Goal: Task Accomplishment & Management: Manage account settings

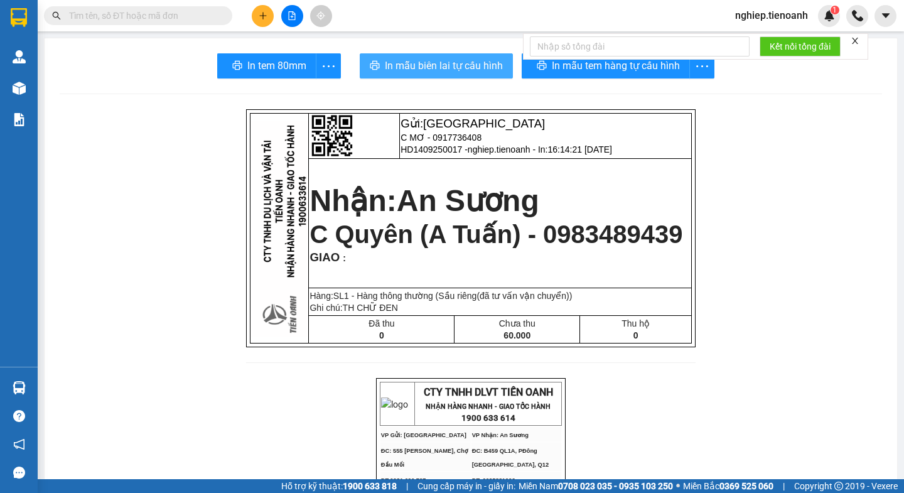
click at [469, 63] on span "In mẫu biên lai tự cấu hình" at bounding box center [444, 66] width 118 height 16
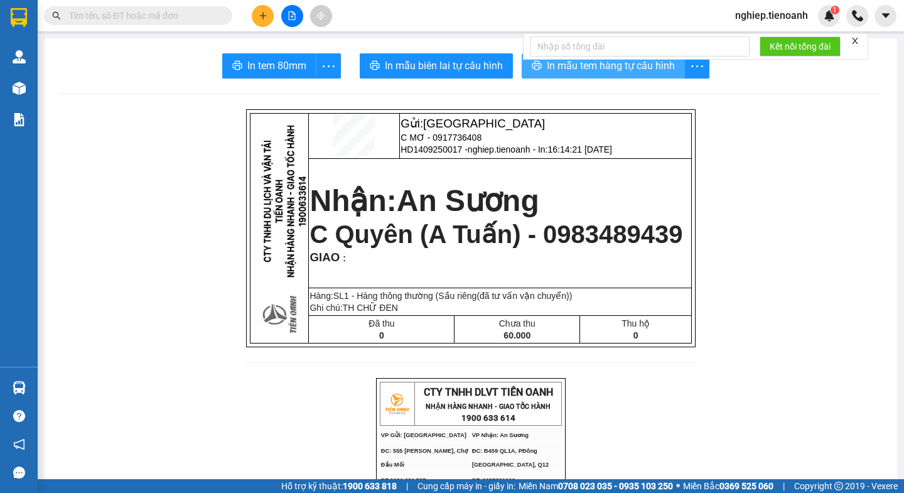
click at [612, 72] on span "In mẫu tem hàng tự cấu hình" at bounding box center [611, 66] width 128 height 16
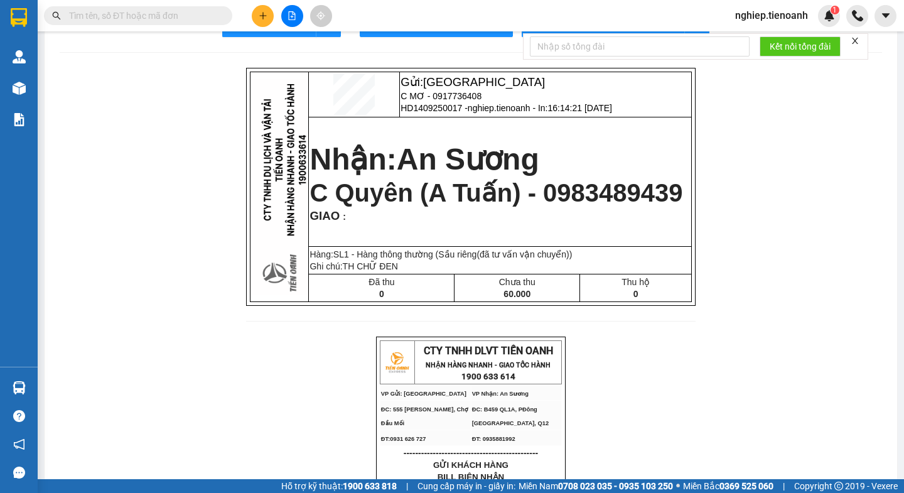
scroll to position [63, 0]
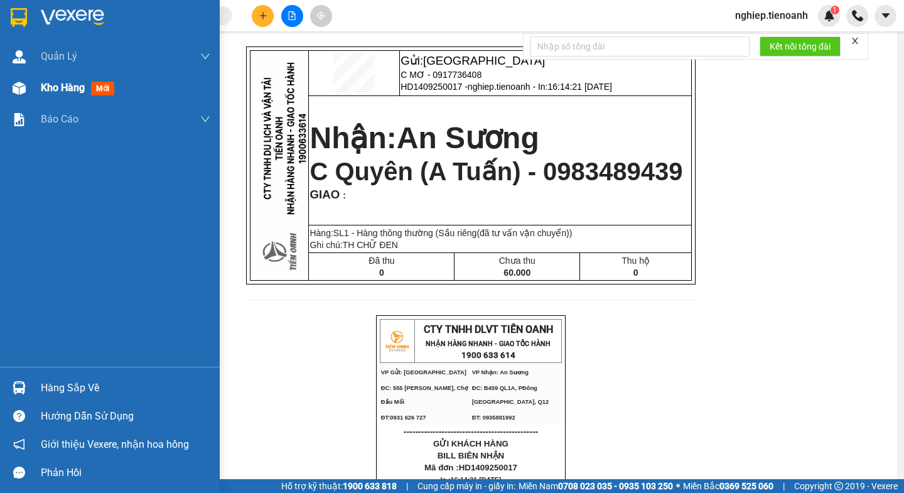
click at [69, 94] on div "Kho hàng mới" at bounding box center [80, 88] width 78 height 16
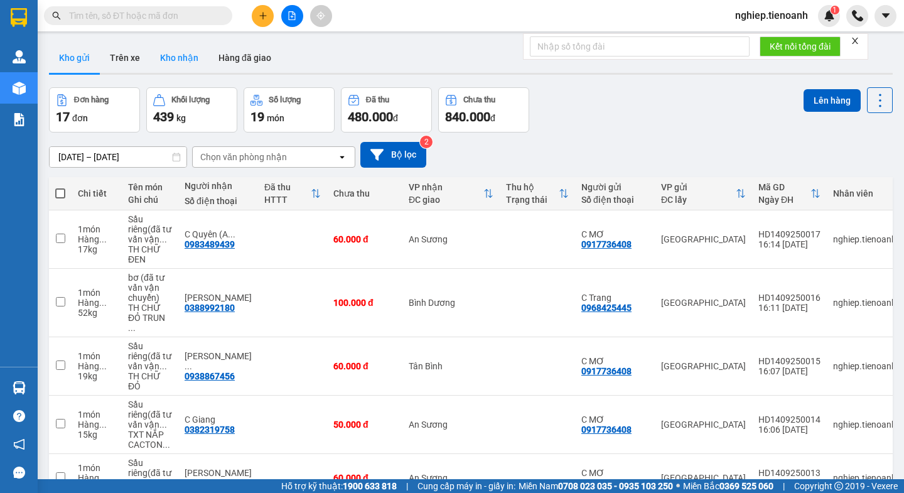
click at [184, 50] on button "Kho nhận" at bounding box center [179, 58] width 58 height 30
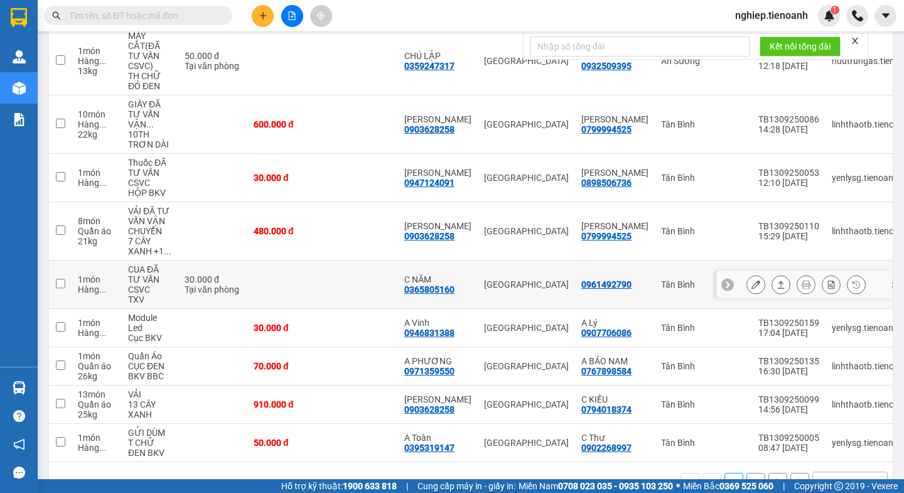
scroll to position [261, 0]
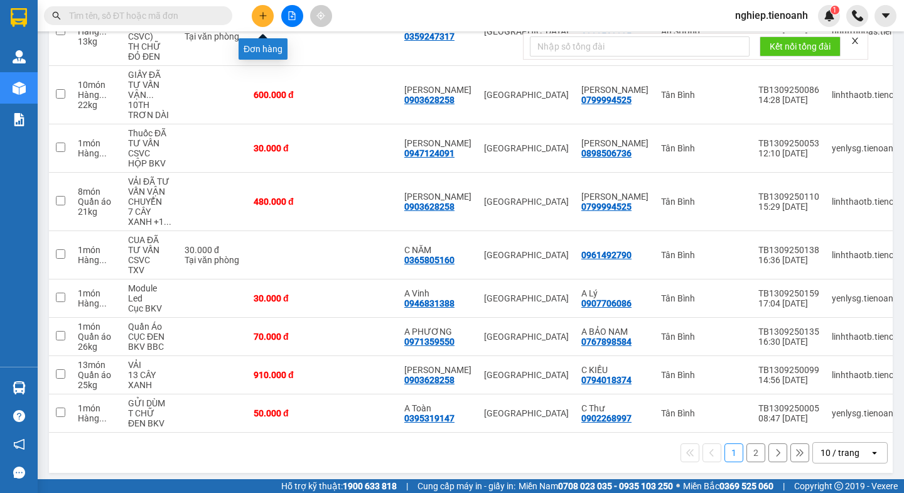
click at [265, 17] on icon "plus" at bounding box center [263, 15] width 9 height 9
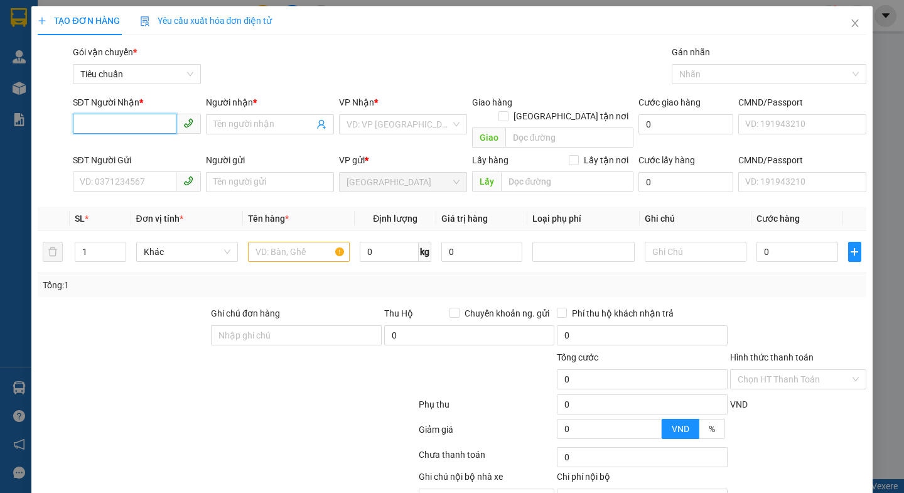
click at [107, 122] on input "SĐT Người Nhận *" at bounding box center [125, 124] width 104 height 20
click at [148, 157] on div "0947404994 - BẢO" at bounding box center [135, 149] width 126 height 20
type input "0947404994"
type input "BẢO"
checkbox input "true"
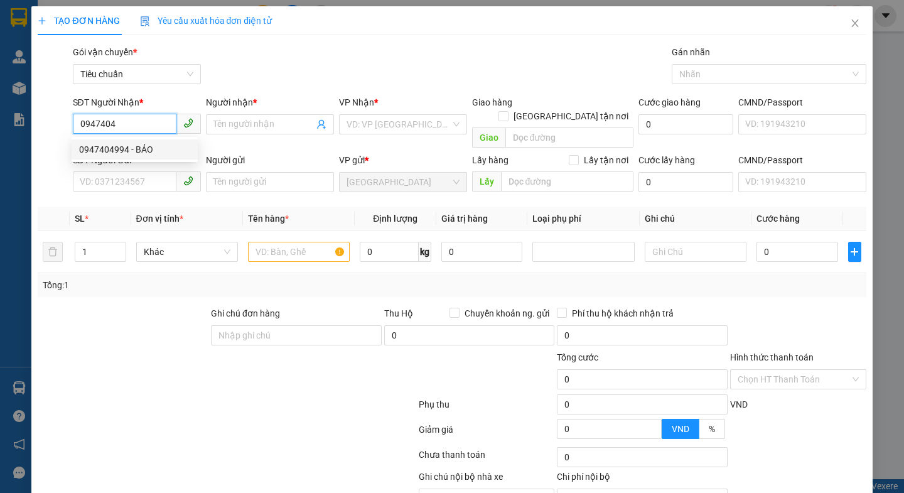
type input "Chung Cư Hưng Vượng 2, P Tân Phong, Q7 ,HCM"
type input "110.000"
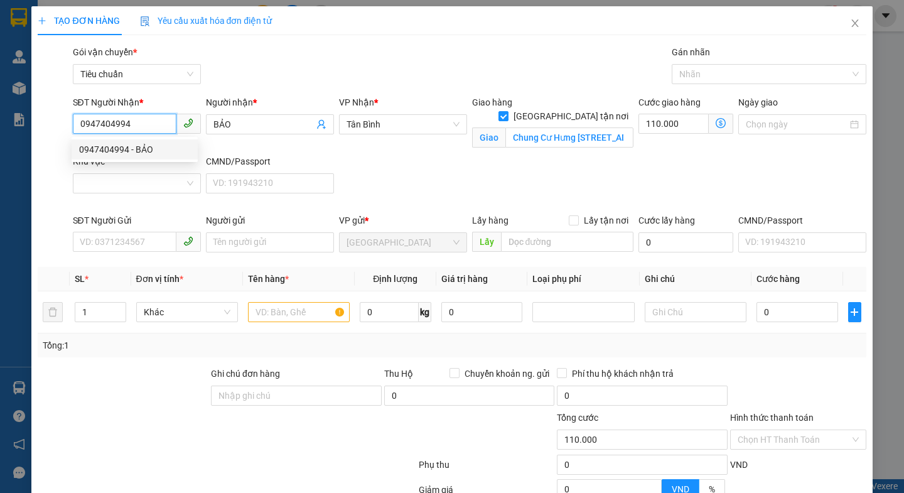
type input "180.000"
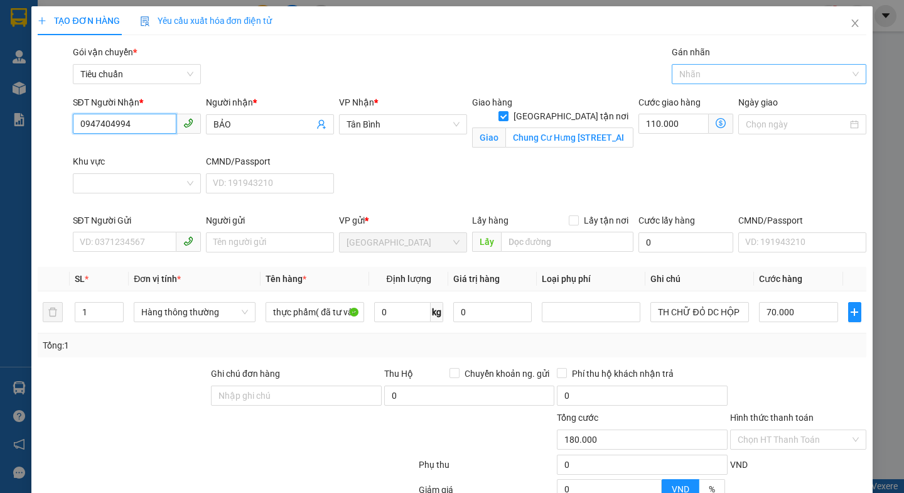
click at [709, 82] on div "Nhãn" at bounding box center [768, 74] width 195 height 20
type input "0947404994"
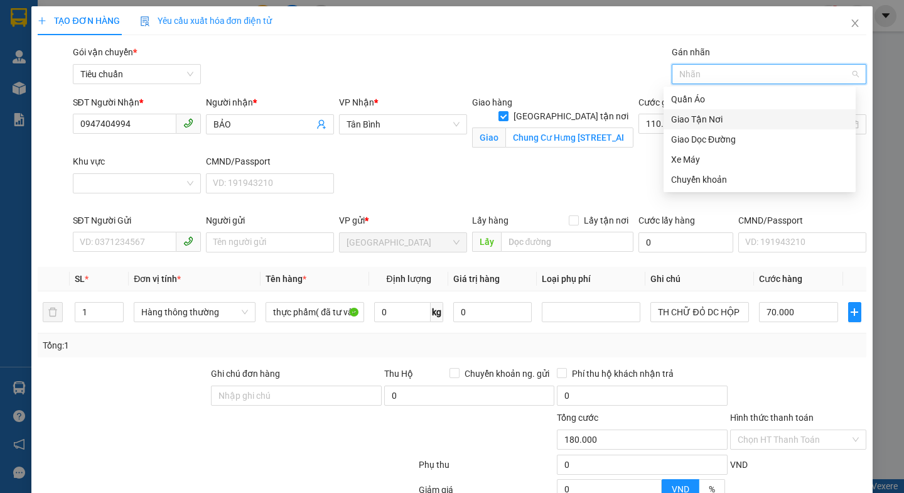
click at [709, 121] on div "Giao Tận Nơi" at bounding box center [759, 119] width 177 height 14
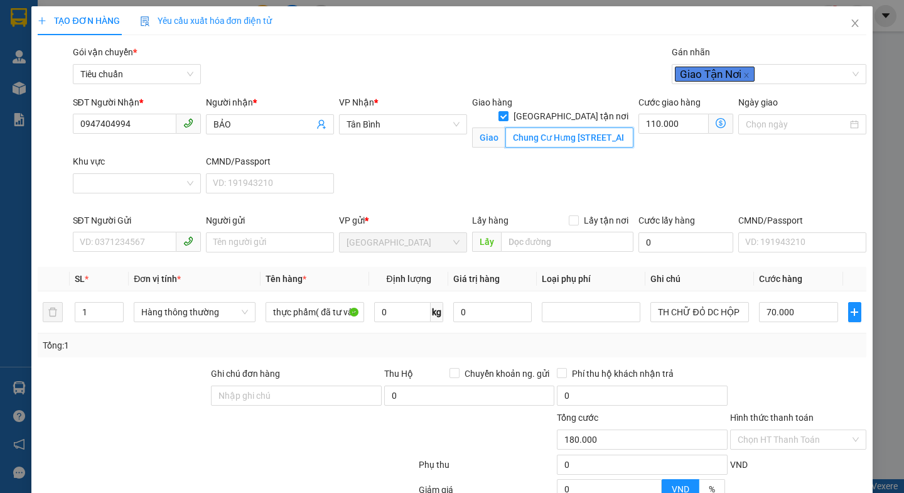
click at [557, 127] on input "Chung Cư Hưng Vượng 2, P Tân Phong, Q7 ,HCM" at bounding box center [569, 137] width 128 height 20
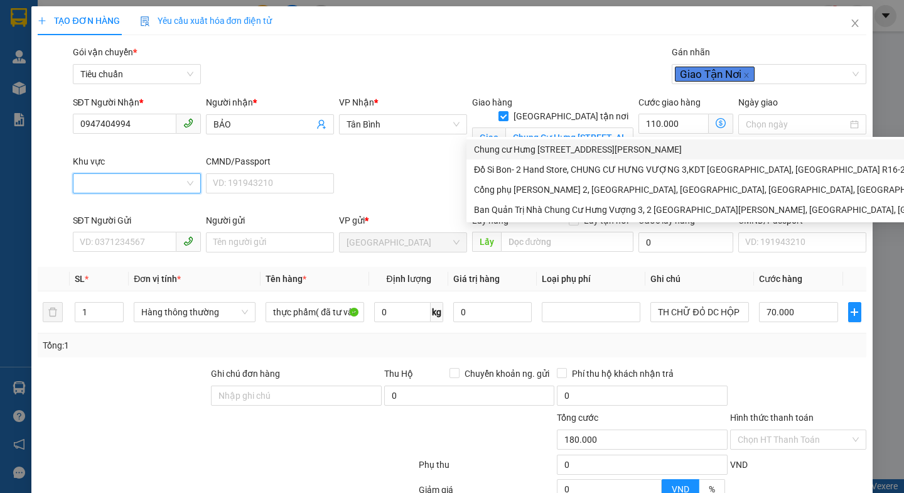
click at [163, 189] on input "Khu vực" at bounding box center [132, 183] width 104 height 19
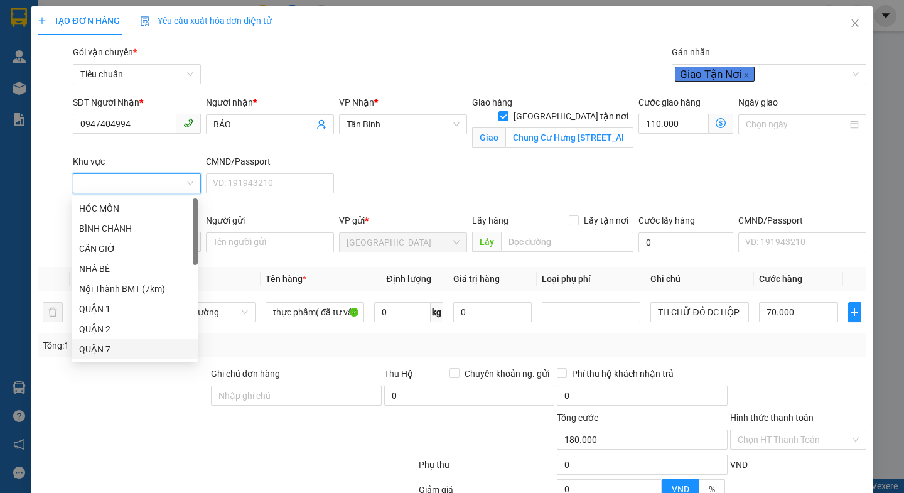
click at [89, 348] on div "QUẬN 7" at bounding box center [134, 349] width 111 height 14
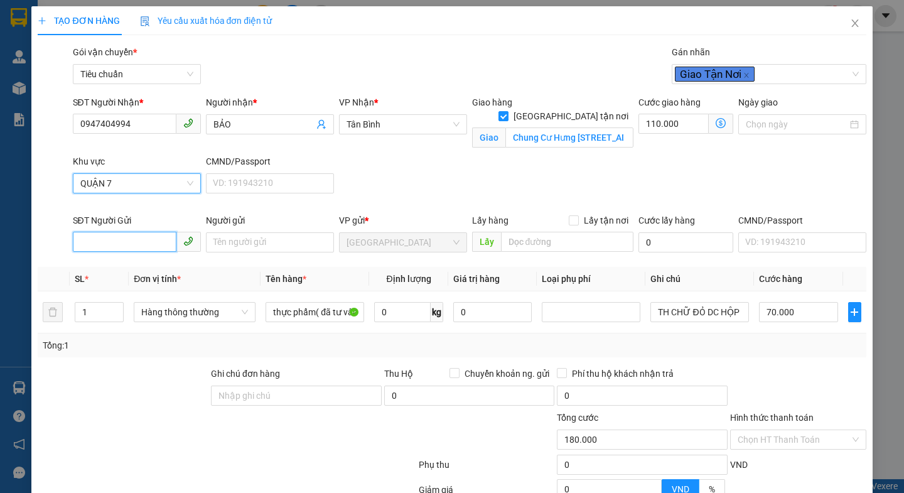
click at [104, 239] on input "SĐT Người Gửi" at bounding box center [125, 242] width 104 height 20
type input "70.000"
type input "0"
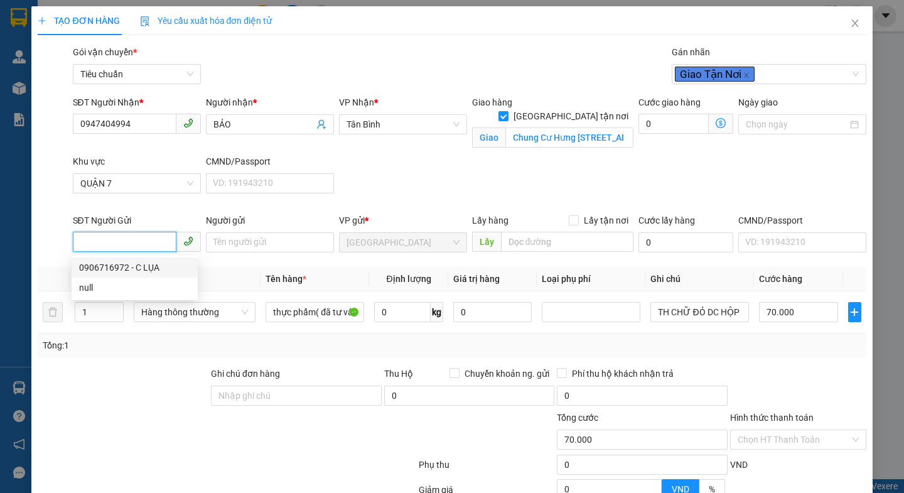
click at [123, 270] on div "0906716972 - C LỤA" at bounding box center [134, 267] width 111 height 14
type input "0906716972"
type input "C LỤA"
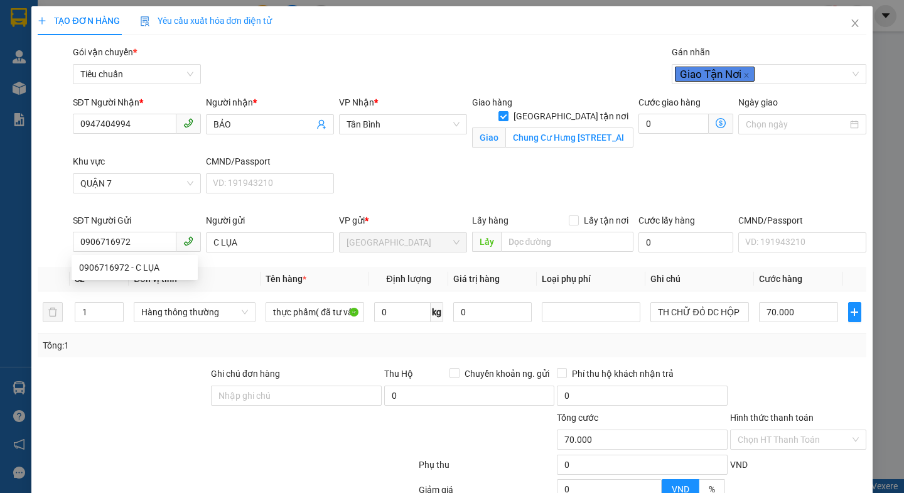
click at [153, 380] on div at bounding box center [122, 388] width 173 height 44
click at [397, 310] on input "0" at bounding box center [402, 312] width 56 height 20
type input "20"
drag, startPoint x: 292, startPoint y: 444, endPoint x: 733, endPoint y: 315, distance: 458.9
click at [296, 441] on div at bounding box center [348, 432] width 139 height 44
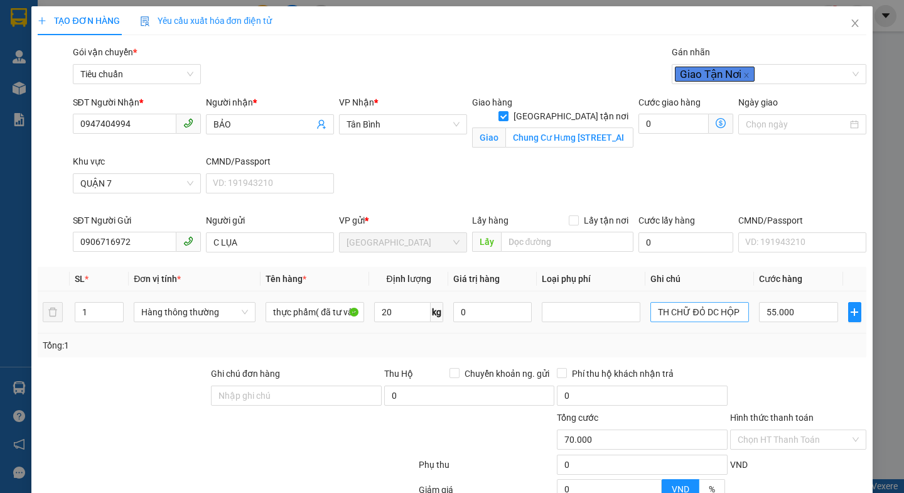
type input "55.000"
type input "185.000"
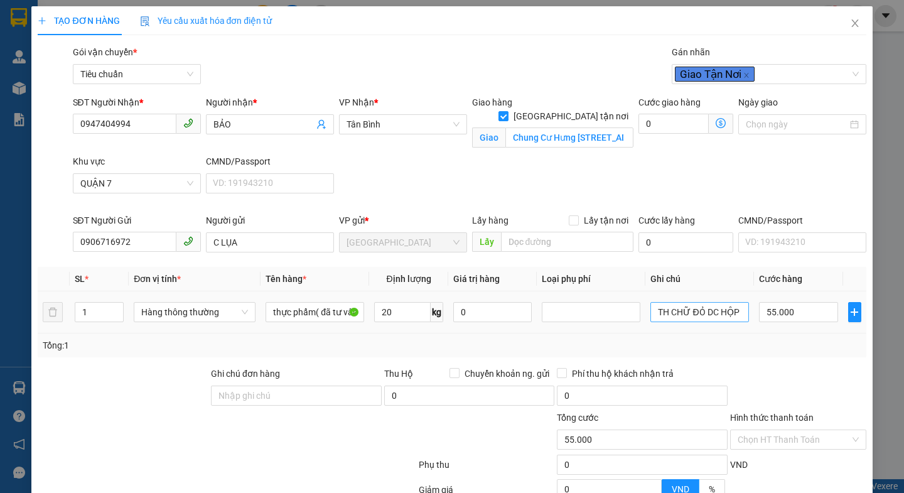
type input "130.000"
click at [735, 312] on input "TH CHỮ ĐỎ DC HỘP TRẮNG" at bounding box center [699, 312] width 99 height 20
click at [735, 312] on input "TH CHỮ ĐỎ DTRẮNG" at bounding box center [699, 312] width 99 height 20
type input "TH CHỮ ĐỎ"
click at [798, 316] on input "55.000" at bounding box center [798, 312] width 79 height 20
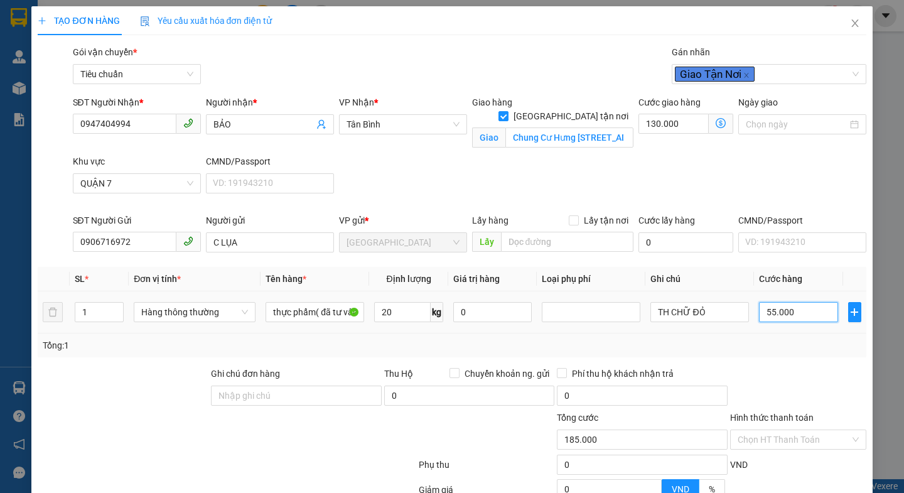
type input "130.006"
type input "6"
type input "130.060"
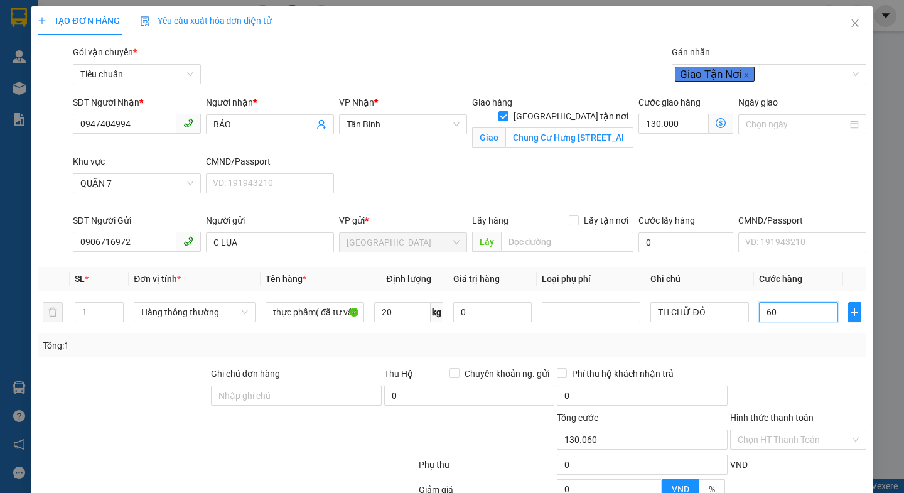
type input "60"
type input "190.000"
type input "60.000"
click at [763, 356] on div "Tổng: 1" at bounding box center [452, 345] width 828 height 24
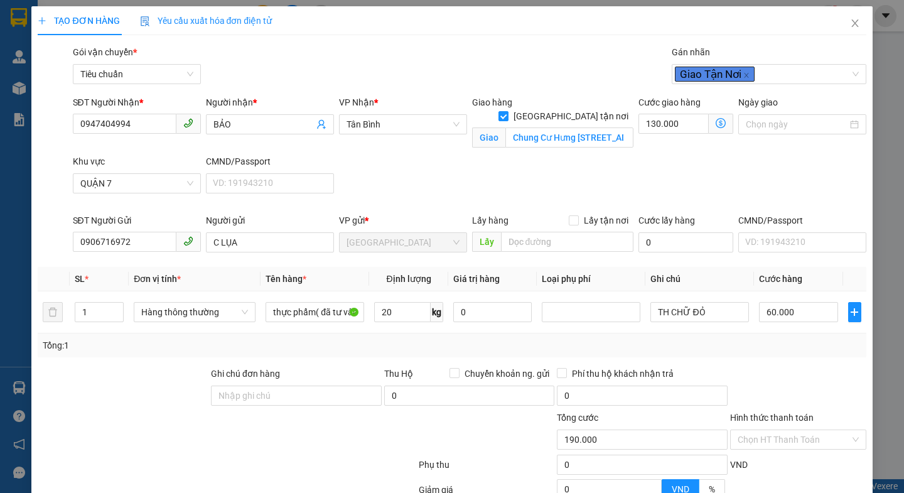
click at [715, 122] on icon "dollar-circle" at bounding box center [720, 123] width 10 height 10
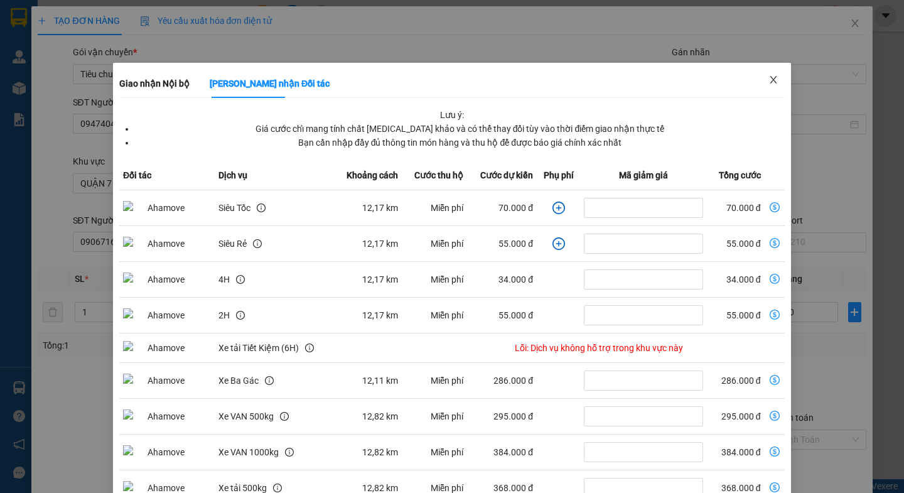
click at [768, 76] on icon "close" at bounding box center [773, 80] width 10 height 10
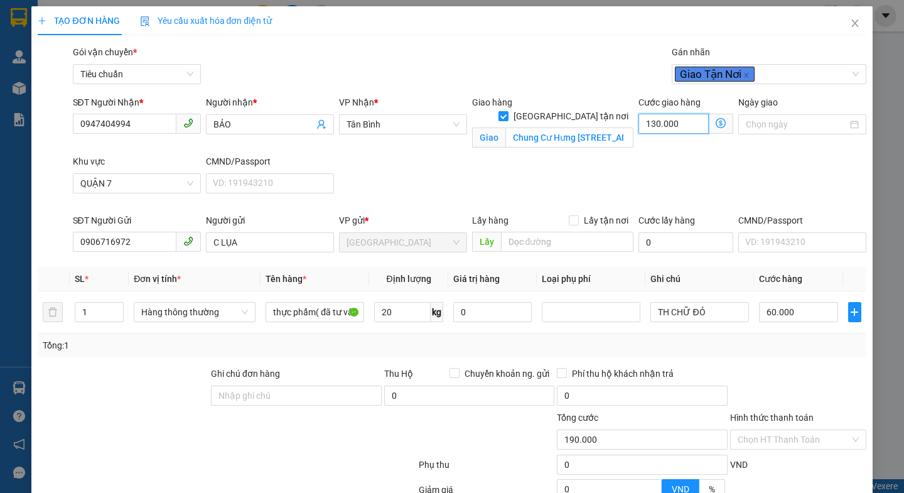
click at [683, 122] on input "130.000" at bounding box center [673, 124] width 70 height 20
type input "8"
type input "60.008"
type input "60.080"
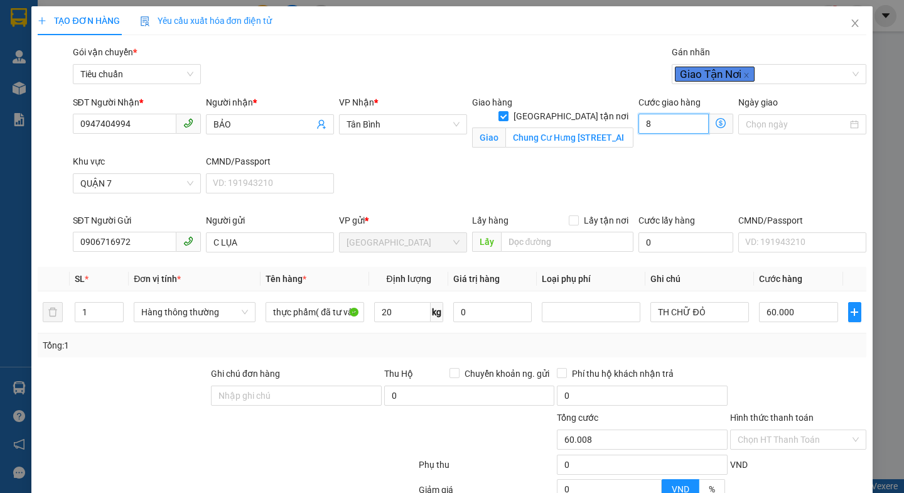
type input "60.080"
type input "80"
type input "140.000"
type input "80.000"
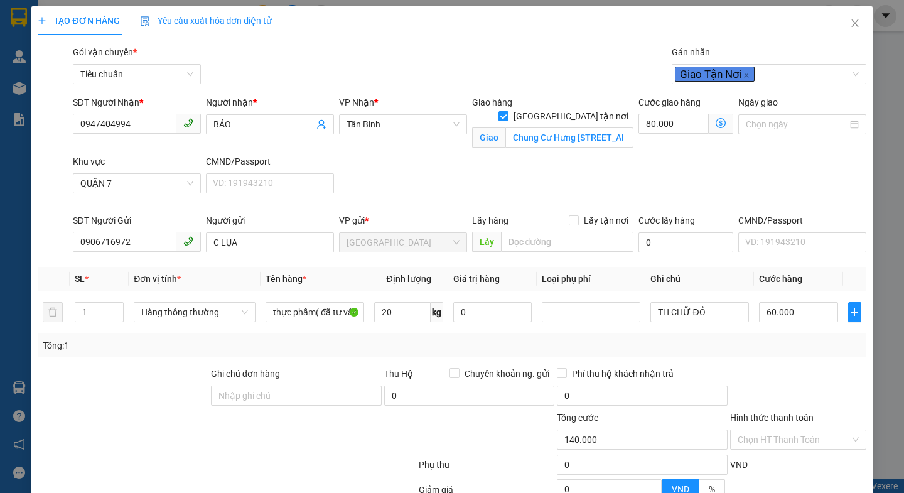
click at [754, 179] on div "SĐT Người Nhận * 0947404994 Người nhận * BẢO VP Nhận * Tân Bình Giao hàng Giao …" at bounding box center [469, 154] width 798 height 118
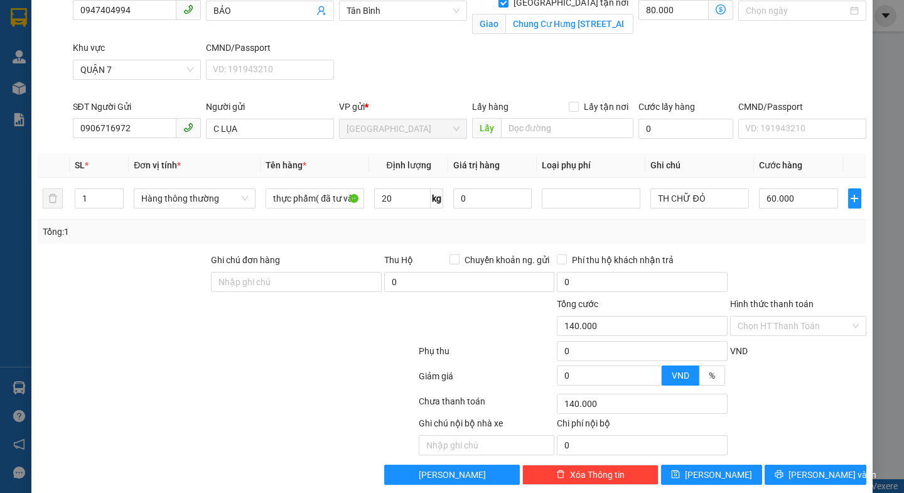
scroll to position [125, 0]
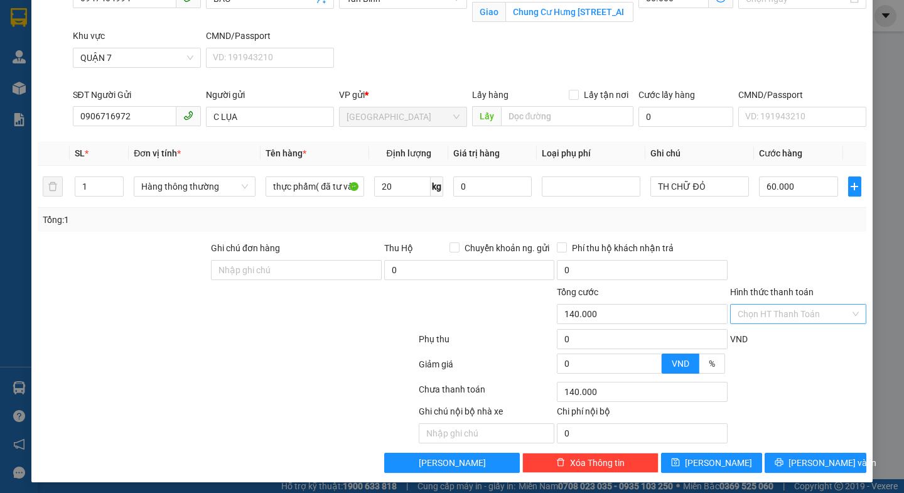
click at [772, 314] on input "Hình thức thanh toán" at bounding box center [793, 313] width 112 height 19
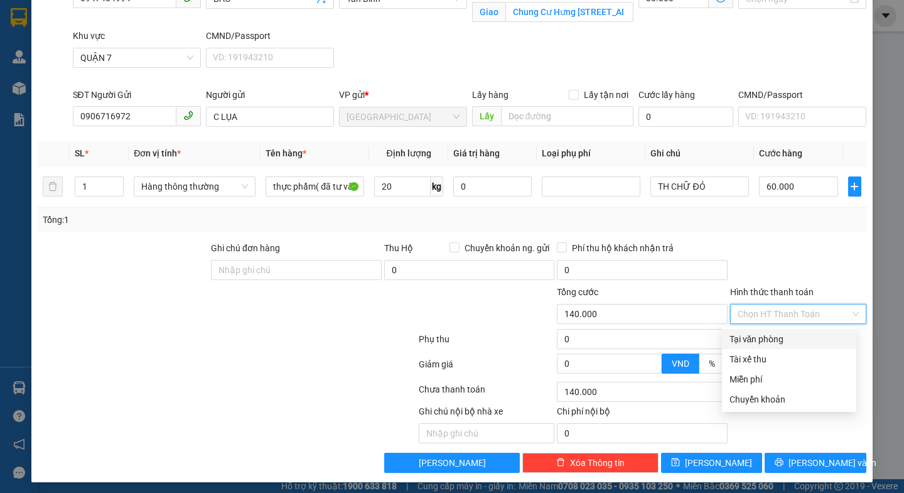
click at [757, 343] on div "Tại văn phòng" at bounding box center [788, 339] width 119 height 14
type input "0"
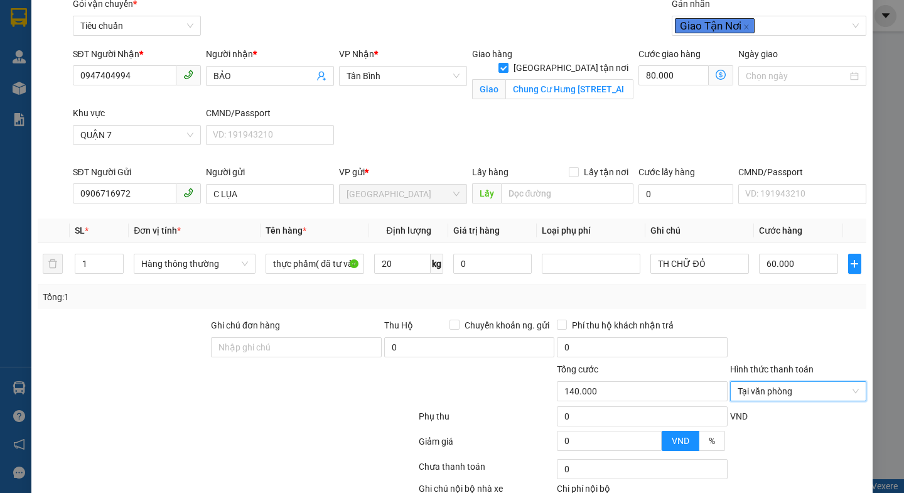
scroll to position [130, 0]
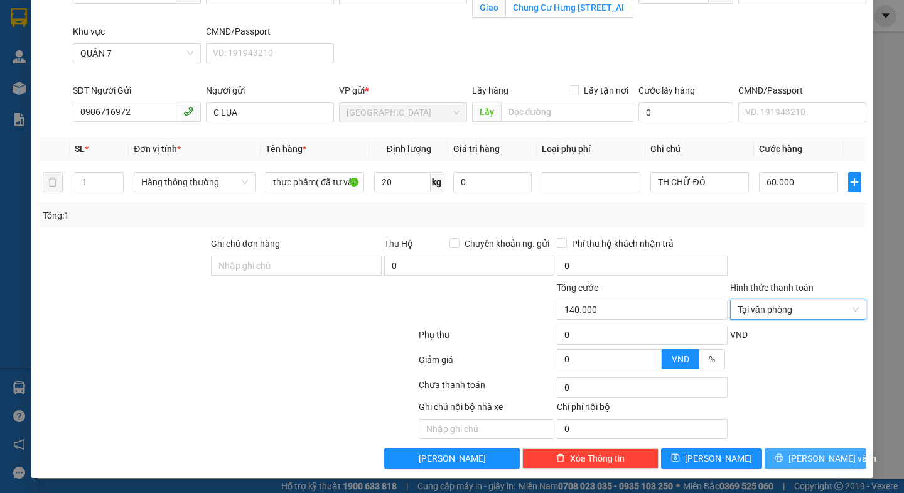
drag, startPoint x: 794, startPoint y: 456, endPoint x: 719, endPoint y: 392, distance: 98.3
click at [794, 456] on button "[PERSON_NAME] và In" at bounding box center [814, 458] width 101 height 20
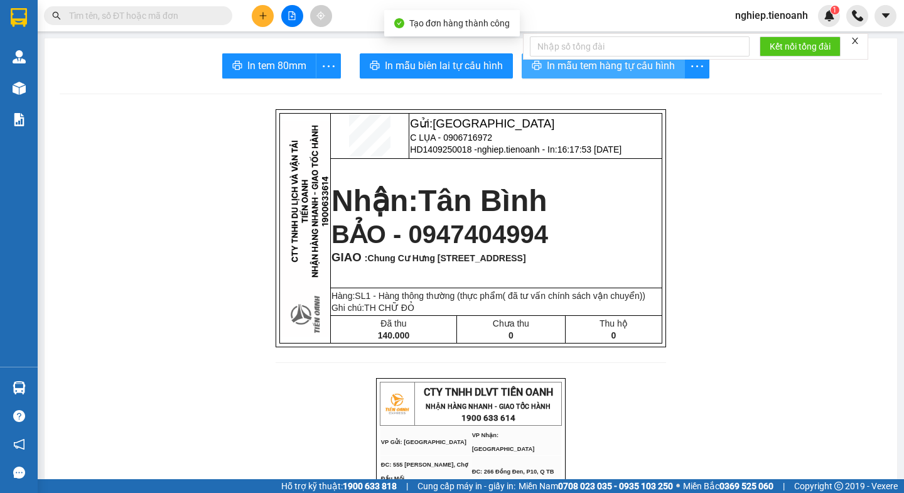
click at [581, 63] on span "In mẫu tem hàng tự cấu hình" at bounding box center [611, 66] width 128 height 16
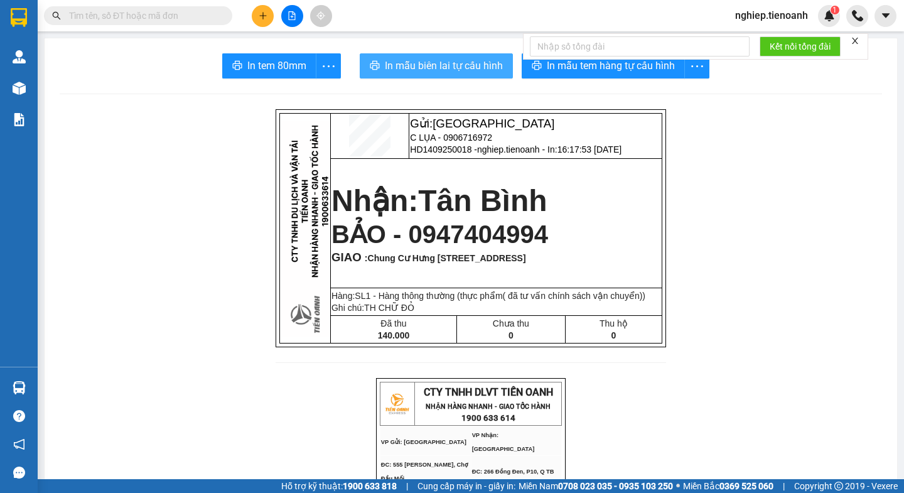
click at [483, 63] on span "In mẫu biên lai tự cấu hình" at bounding box center [444, 66] width 118 height 16
click at [266, 12] on icon "plus" at bounding box center [263, 15] width 9 height 9
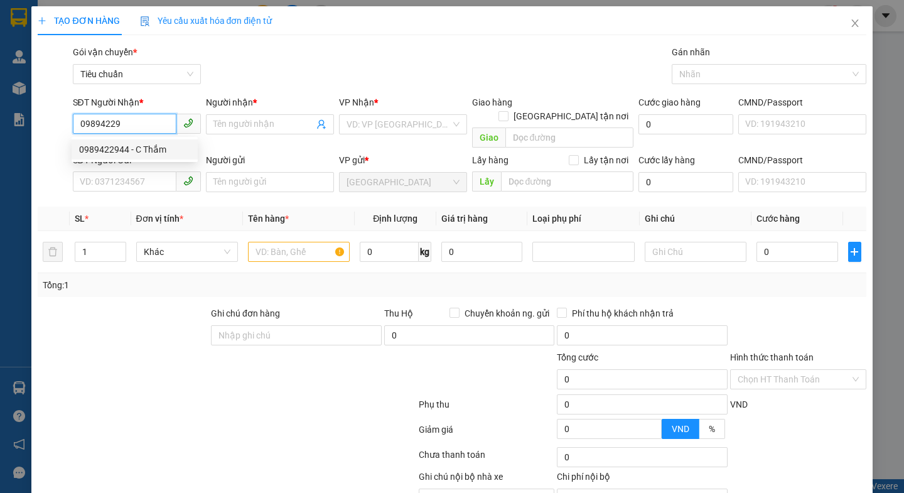
click at [123, 151] on div "0989422944 - C Thắm" at bounding box center [134, 149] width 111 height 14
type input "0989422944"
type input "C Thắm"
type input "50.000"
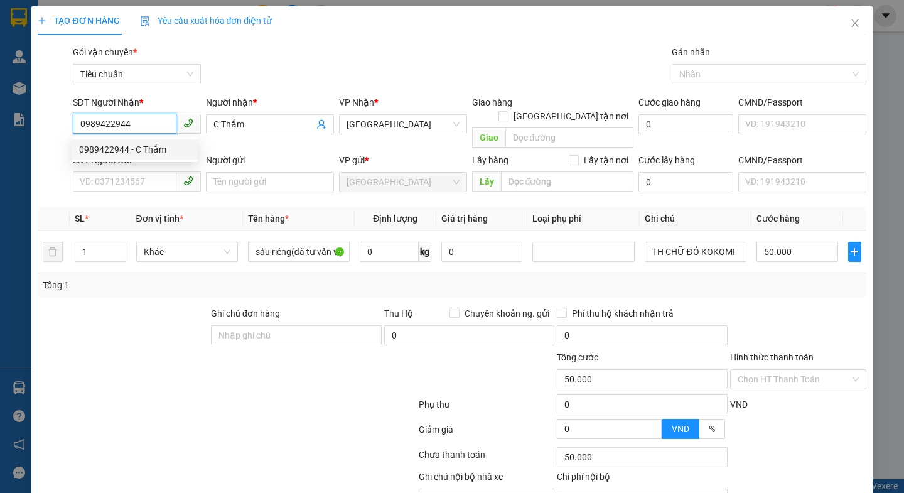
type input "0989422944"
drag, startPoint x: 142, startPoint y: 301, endPoint x: 124, endPoint y: 213, distance: 89.6
click at [143, 306] on div at bounding box center [122, 328] width 173 height 44
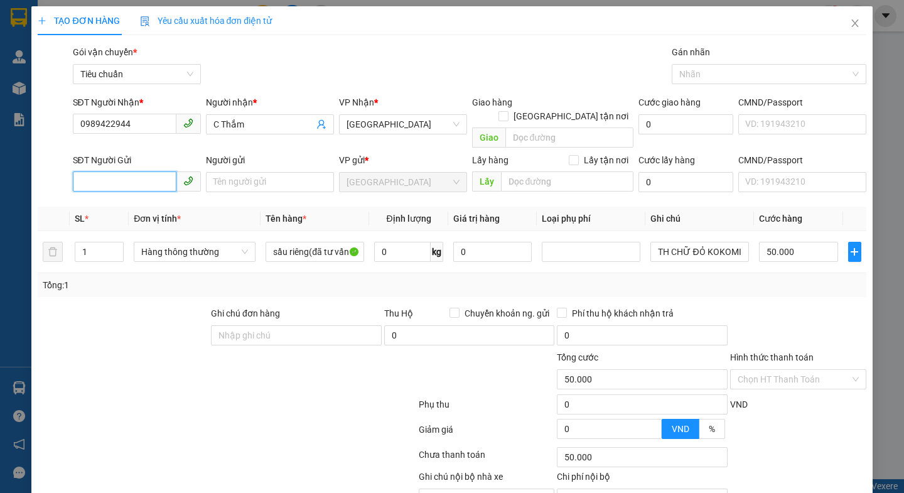
click at [129, 174] on input "SĐT Người Gửi" at bounding box center [125, 181] width 104 height 20
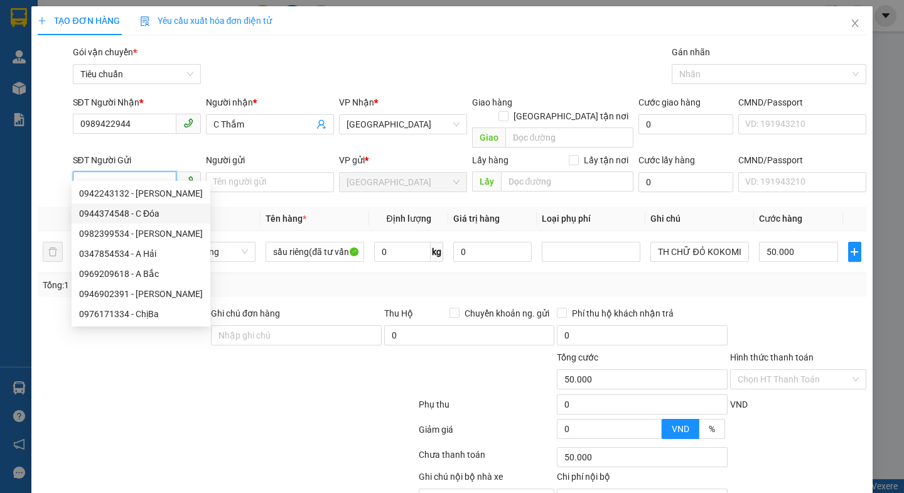
click at [152, 215] on div "0944374548 - C Đóa" at bounding box center [141, 213] width 124 height 14
type input "0944374548"
type input "C Đóa"
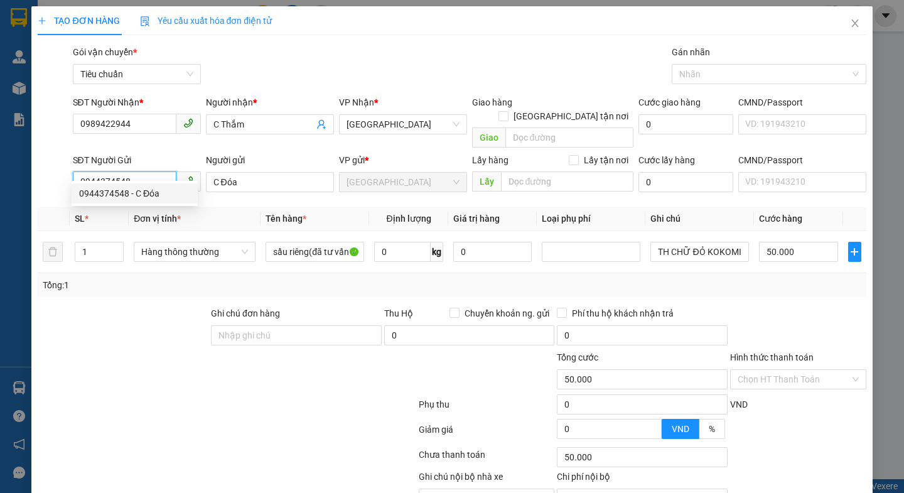
type input "40.000"
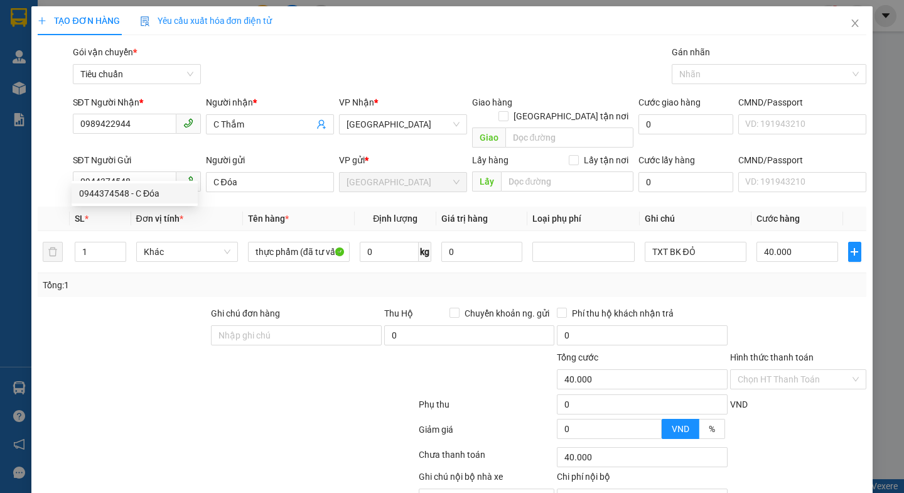
click at [119, 353] on div at bounding box center [157, 372] width 242 height 44
drag, startPoint x: 119, startPoint y: 353, endPoint x: 200, endPoint y: 263, distance: 120.9
click at [122, 353] on div at bounding box center [157, 372] width 242 height 44
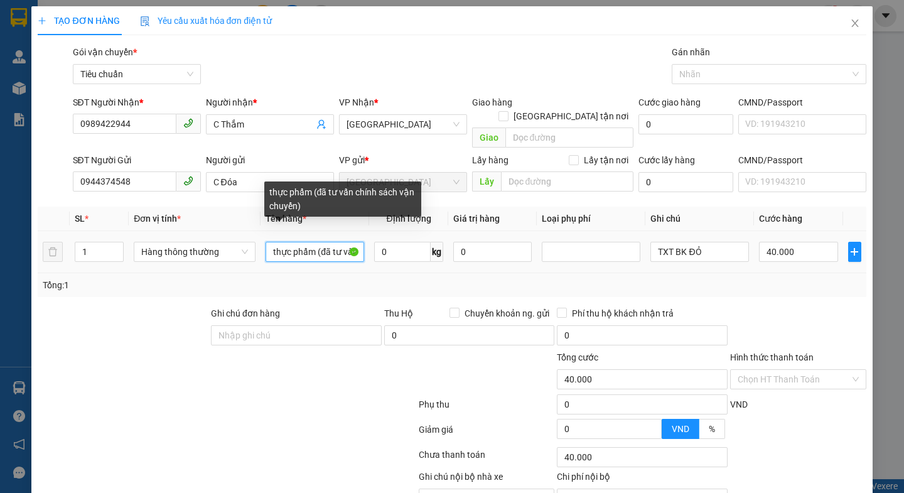
click at [312, 242] on input "thực phẩm (đã tư vấn chính sách vận chuyển)" at bounding box center [314, 252] width 99 height 20
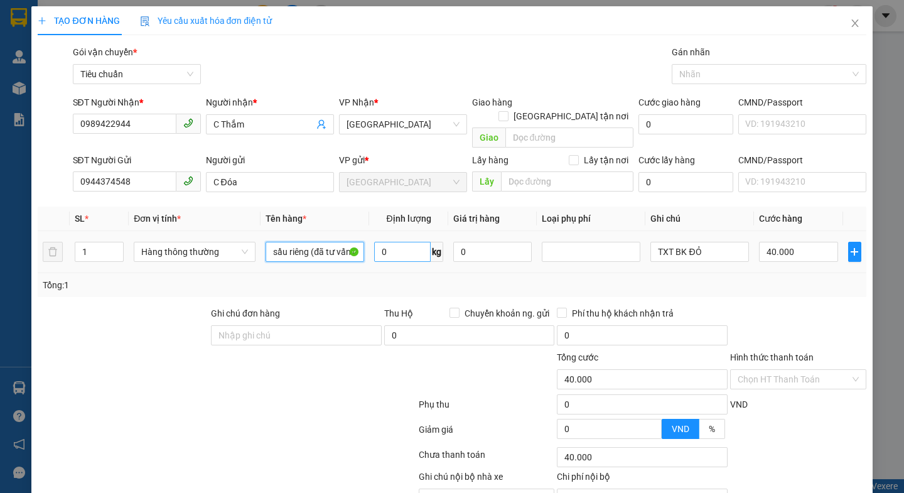
type input "sầu riêng (đã tư vấn chính sách vận chuyển)"
click at [406, 242] on input "0" at bounding box center [402, 252] width 56 height 20
type input "13"
click at [318, 371] on div at bounding box center [348, 372] width 139 height 44
type input "50.000"
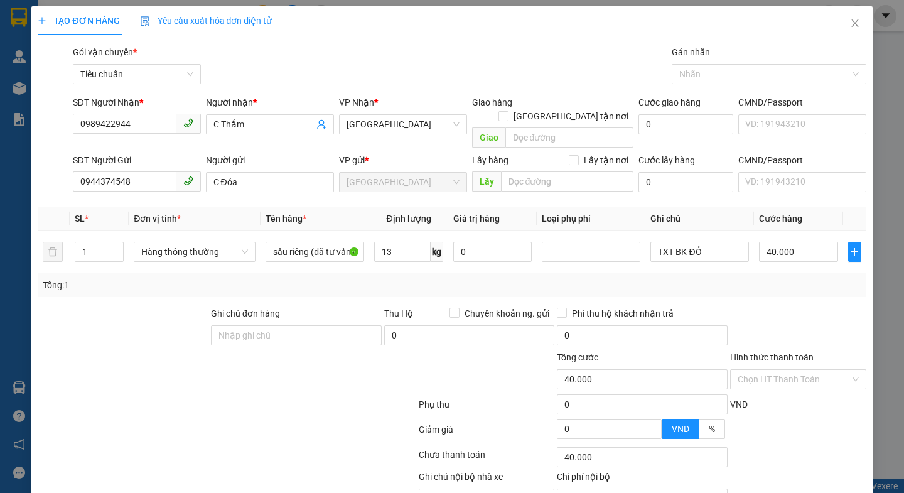
type input "50.000"
click at [707, 242] on input "TXT BK ĐỎ" at bounding box center [699, 252] width 99 height 20
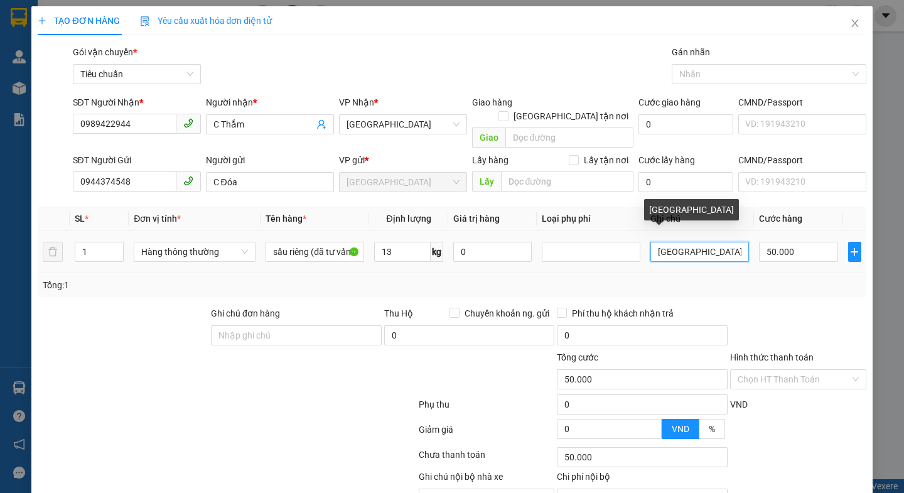
type input "T"
type input "TH CHỮ ĐEN"
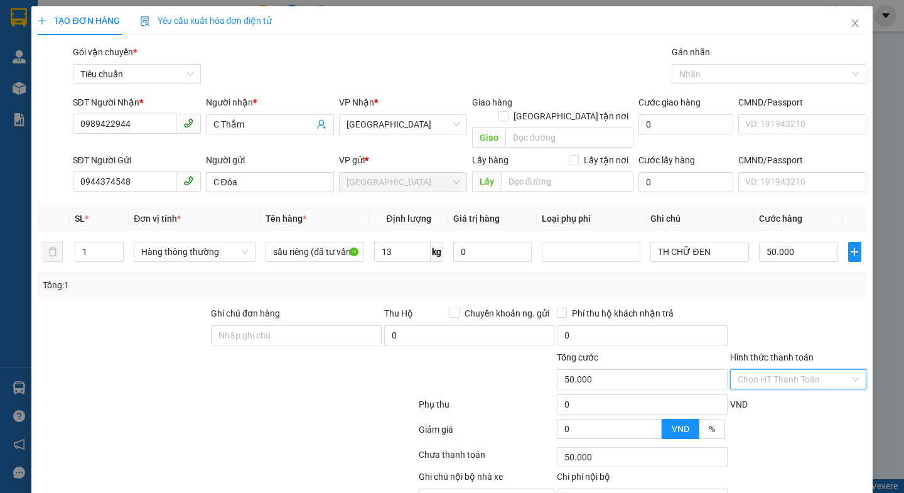
click at [801, 370] on input "Hình thức thanh toán" at bounding box center [793, 379] width 112 height 19
click at [778, 392] on div "Tại văn phòng" at bounding box center [788, 390] width 119 height 14
type input "0"
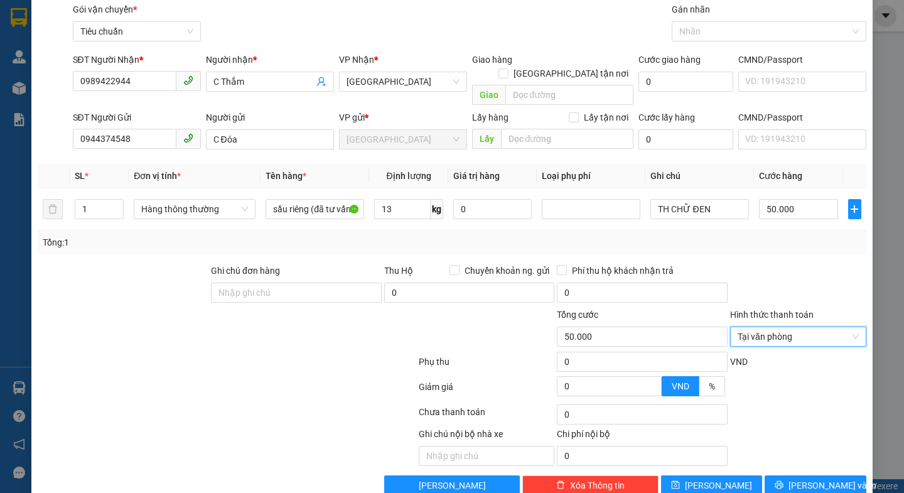
scroll to position [56, 0]
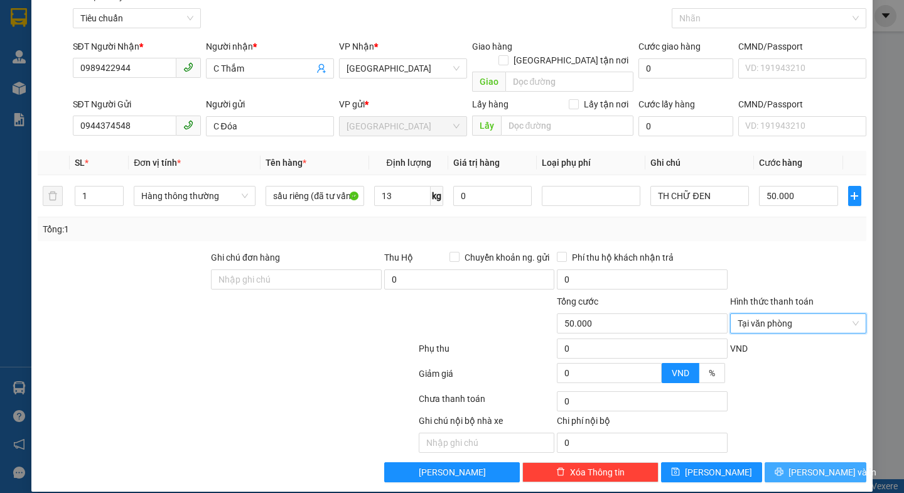
click at [812, 465] on span "[PERSON_NAME] và In" at bounding box center [832, 472] width 88 height 14
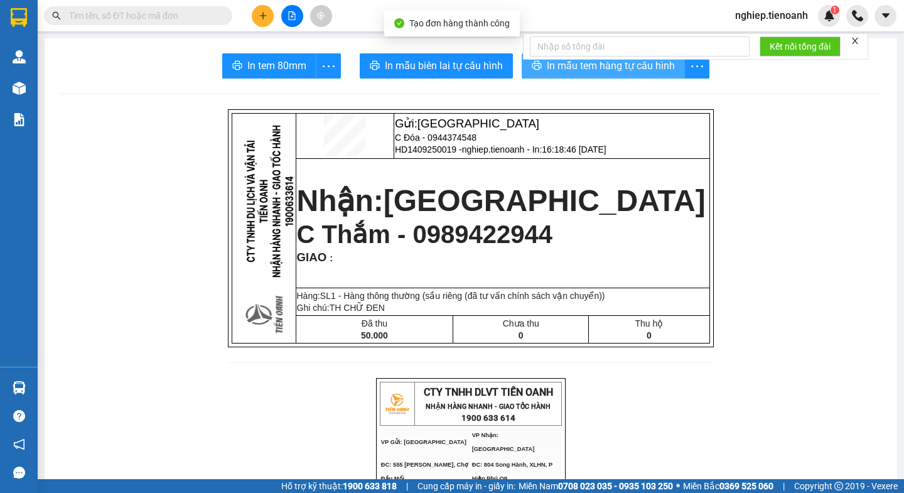
drag, startPoint x: 560, startPoint y: 70, endPoint x: 604, endPoint y: 56, distance: 46.5
click at [562, 69] on span "In mẫu tem hàng tự cấu hình" at bounding box center [611, 66] width 128 height 16
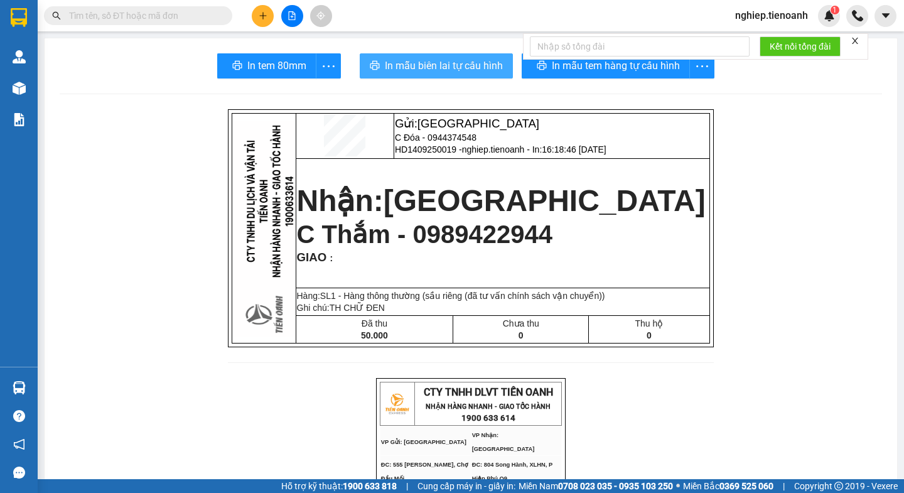
click at [452, 60] on span "In mẫu biên lai tự cấu hình" at bounding box center [444, 66] width 118 height 16
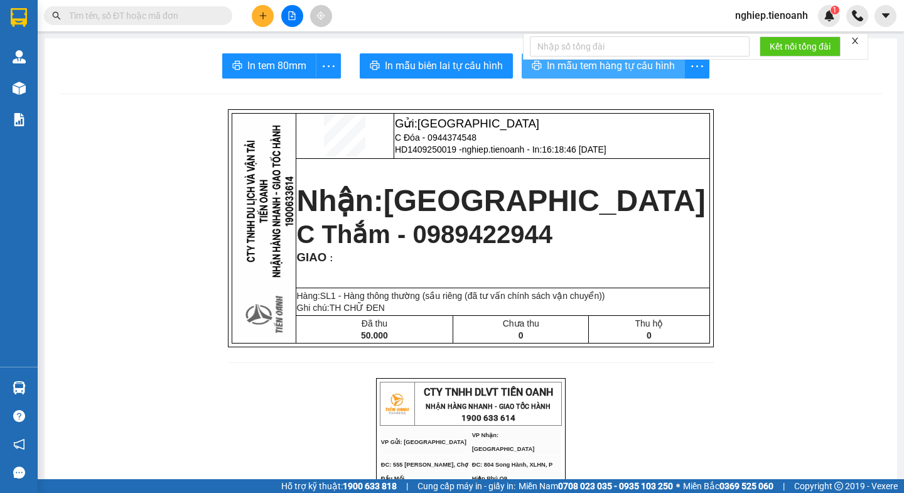
click at [563, 72] on span "In mẫu tem hàng tự cấu hình" at bounding box center [611, 66] width 128 height 16
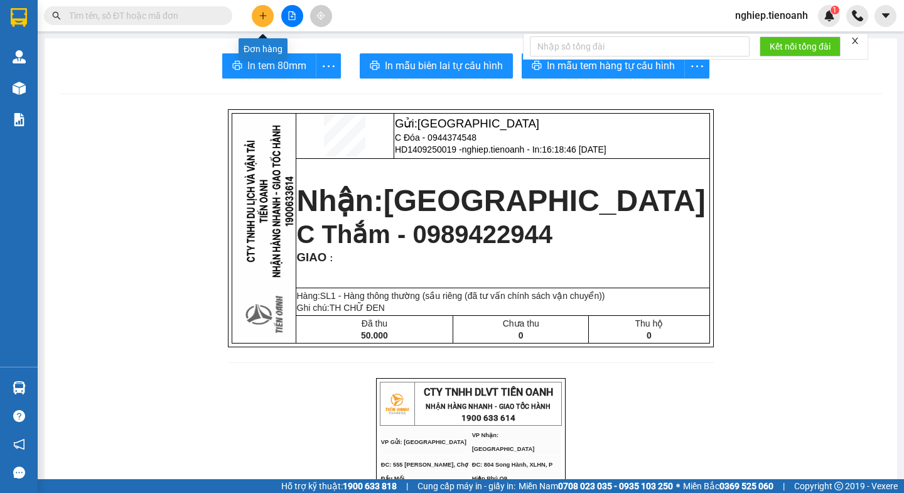
click at [265, 18] on icon "plus" at bounding box center [263, 15] width 9 height 9
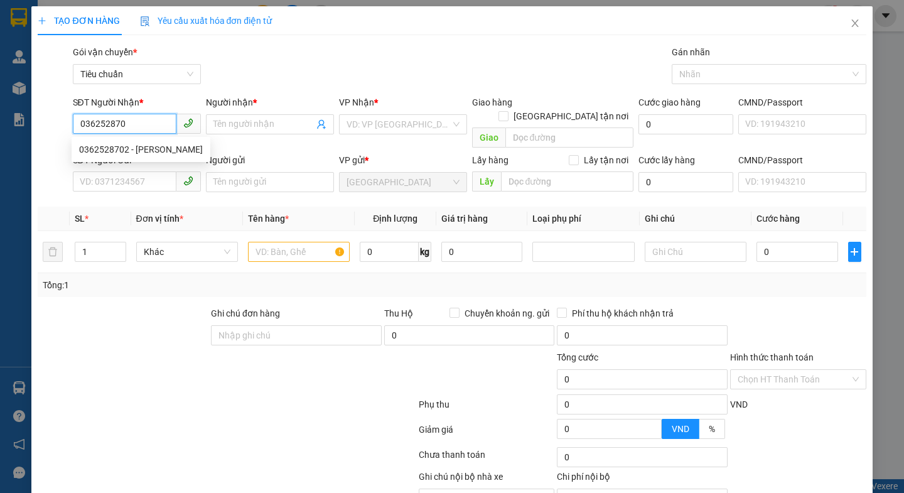
type input "0362528702"
click at [137, 152] on div "0362528702 - C Cơ" at bounding box center [141, 149] width 124 height 14
type input "C Cơ"
type input "40.000"
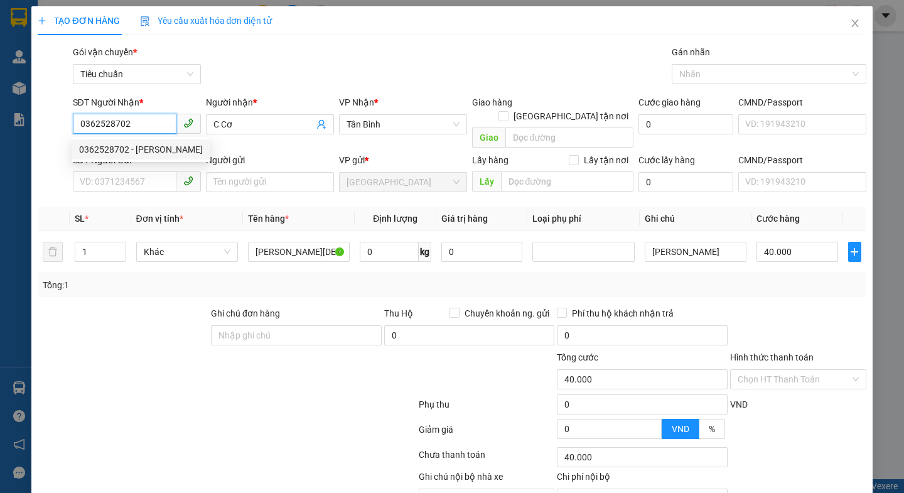
type input "0362528702"
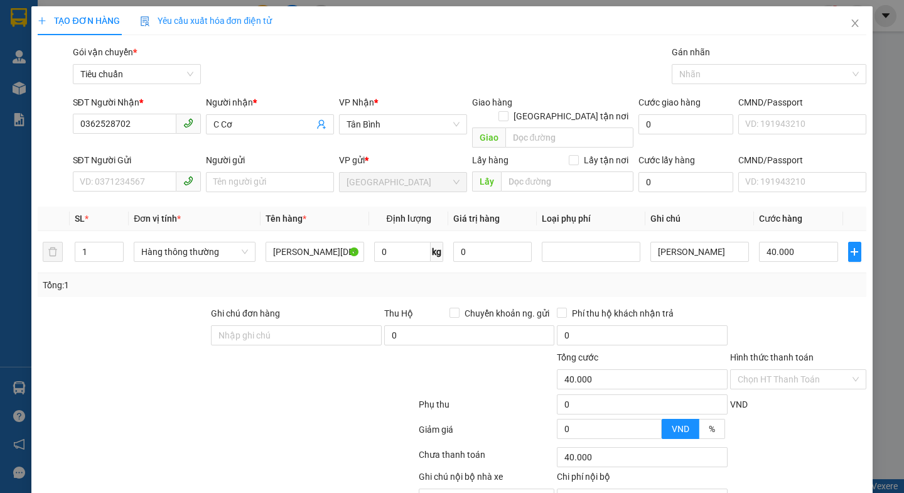
drag, startPoint x: 137, startPoint y: 321, endPoint x: 117, endPoint y: 270, distance: 54.6
click at [140, 318] on div at bounding box center [122, 328] width 173 height 44
click at [103, 175] on input "SĐT Người Gửi" at bounding box center [125, 181] width 104 height 20
click at [146, 174] on input "SĐT Người Gửi" at bounding box center [125, 181] width 104 height 20
type input "0949872587"
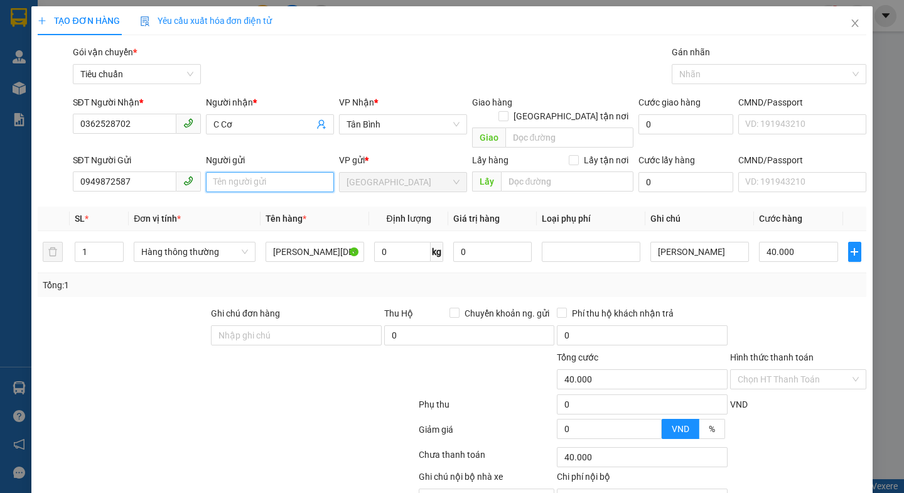
click at [264, 173] on input "Người gửi" at bounding box center [270, 182] width 128 height 20
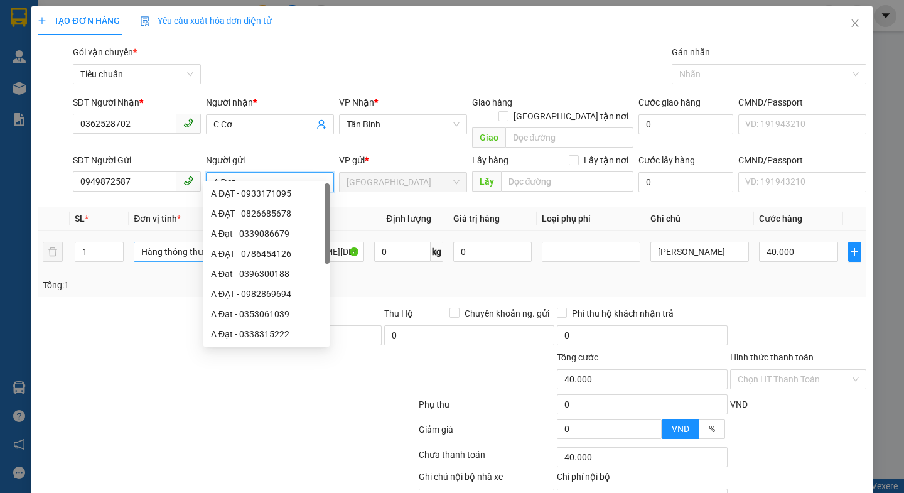
click at [162, 242] on span "Hàng thông thường" at bounding box center [194, 251] width 107 height 19
type input "A Đạt"
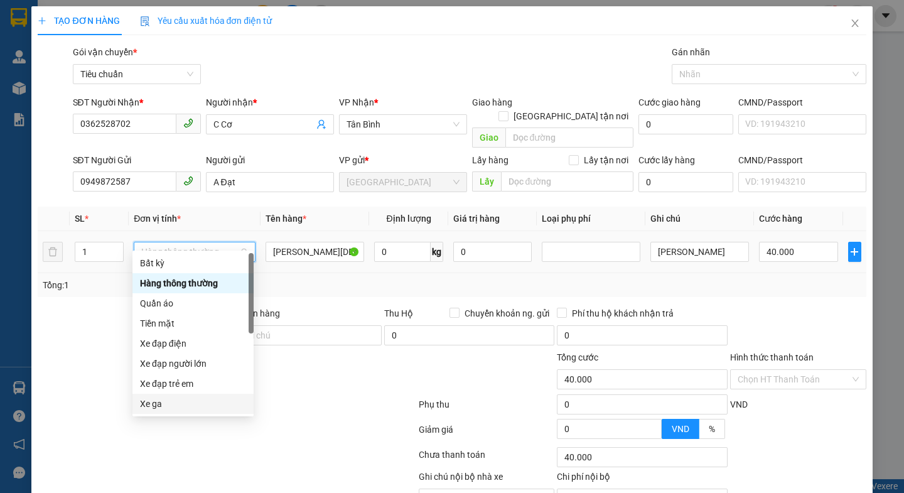
click at [161, 405] on div "Xe ga" at bounding box center [193, 404] width 106 height 14
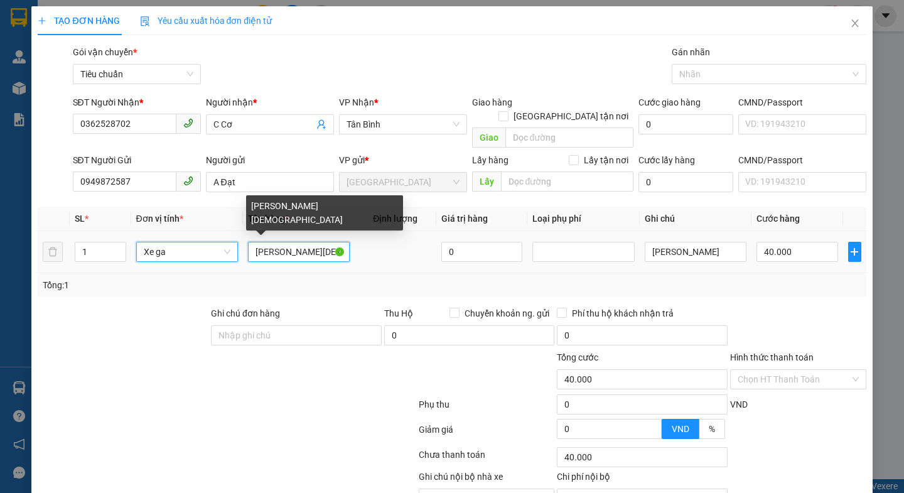
click at [304, 245] on input "vali hồng" at bounding box center [299, 252] width 102 height 20
type input "400.000"
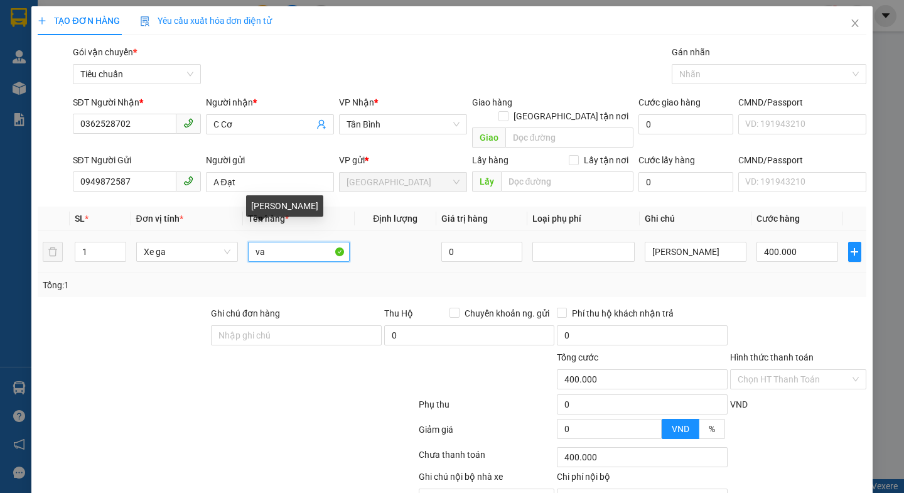
type input "v"
type input "Xe YAMAHA XÁM(đã tư vấn vận chuyển)"
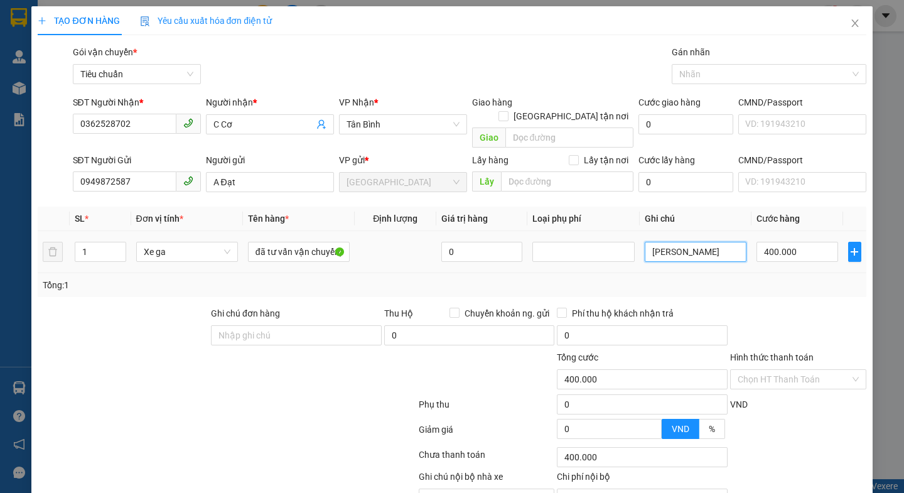
click at [699, 242] on input "vali ko" at bounding box center [695, 252] width 102 height 20
type input "v"
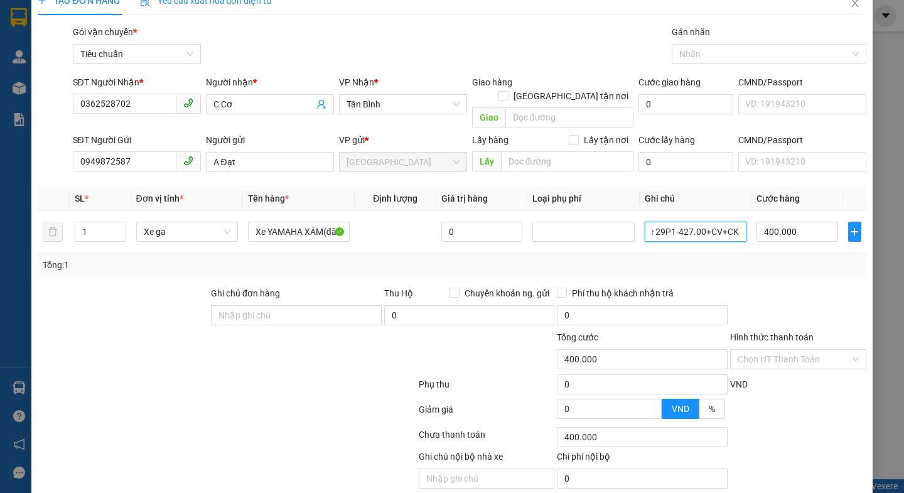
scroll to position [56, 0]
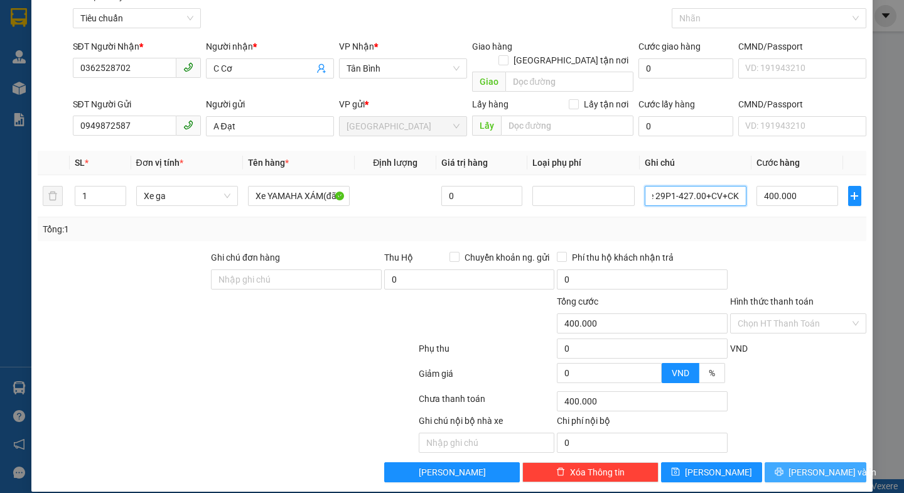
type input "Xe 29P1-427.00+CV+CK"
click at [798, 465] on span "[PERSON_NAME] và In" at bounding box center [832, 472] width 88 height 14
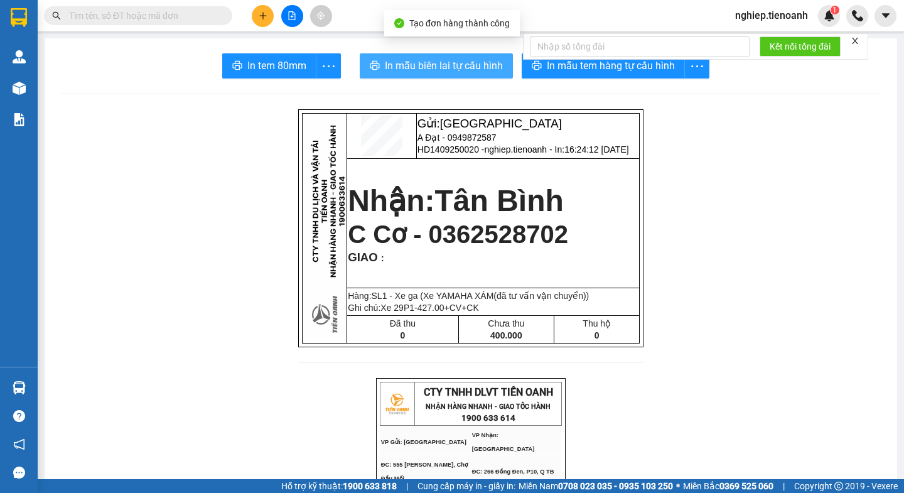
click at [438, 72] on span "In mẫu biên lai tự cấu hình" at bounding box center [444, 66] width 118 height 16
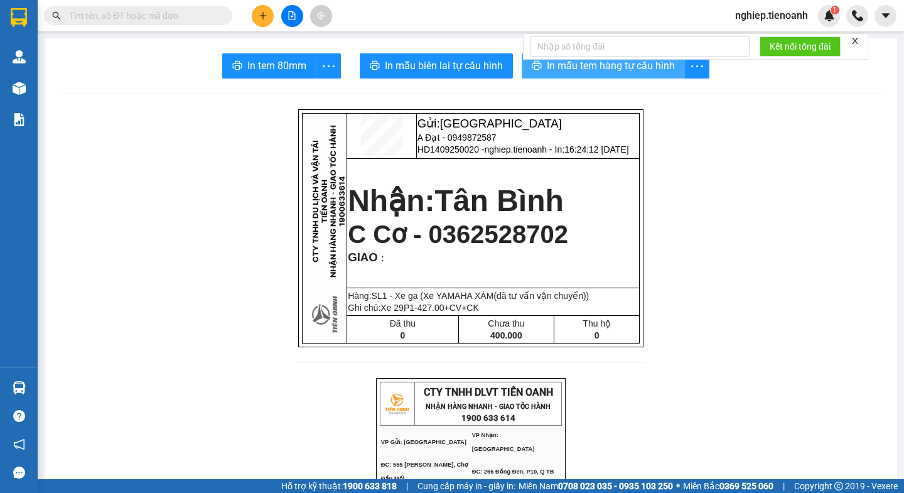
click at [552, 63] on span "In mẫu tem hàng tự cấu hình" at bounding box center [611, 66] width 128 height 16
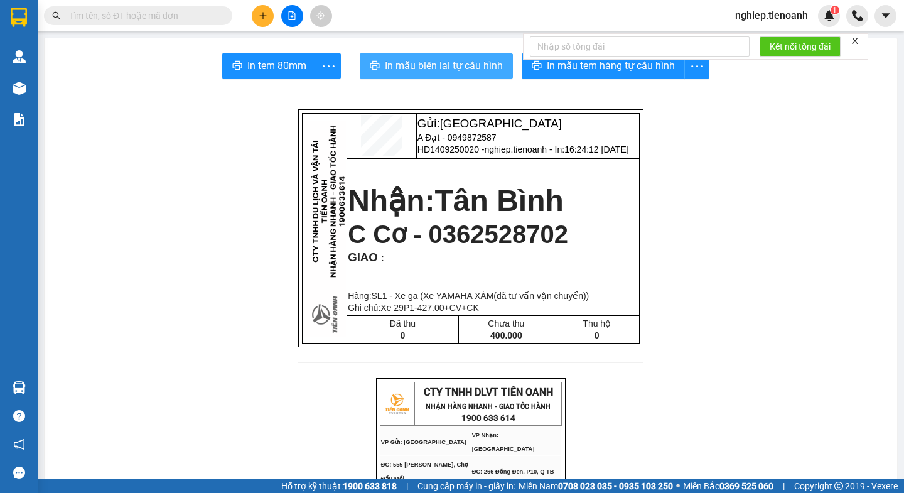
click at [448, 58] on span "In mẫu biên lai tự cấu hình" at bounding box center [444, 66] width 118 height 16
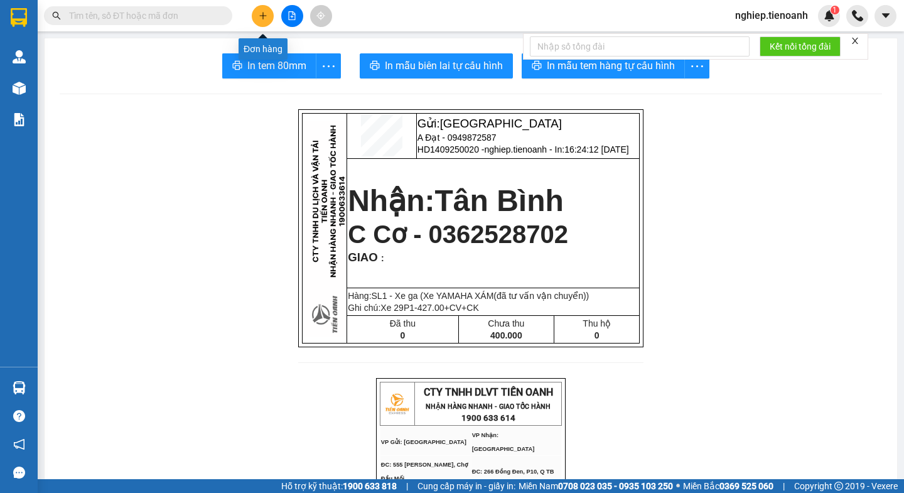
click at [257, 15] on button at bounding box center [263, 16] width 22 height 22
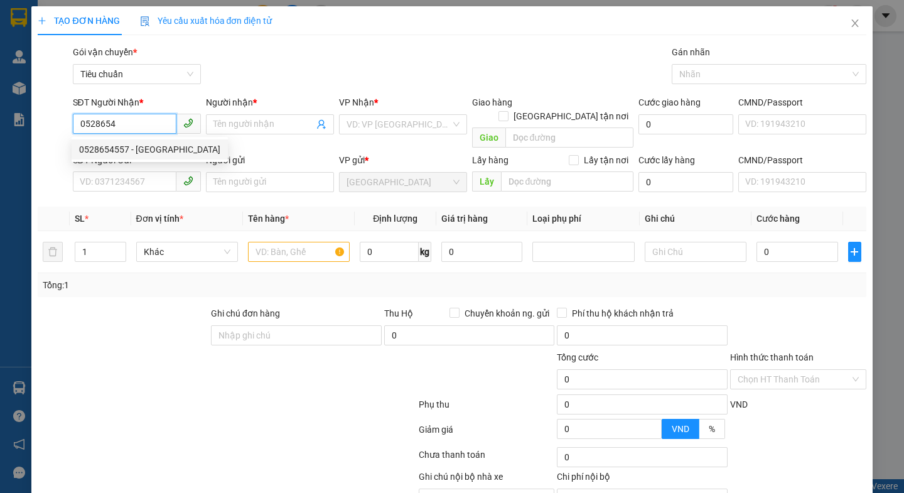
click at [105, 154] on div "0528654557 - HOÀNG ANH" at bounding box center [149, 149] width 141 height 14
type input "0528654557"
type input "HOÀNG ANH"
type input "066204006060"
type input "50.000"
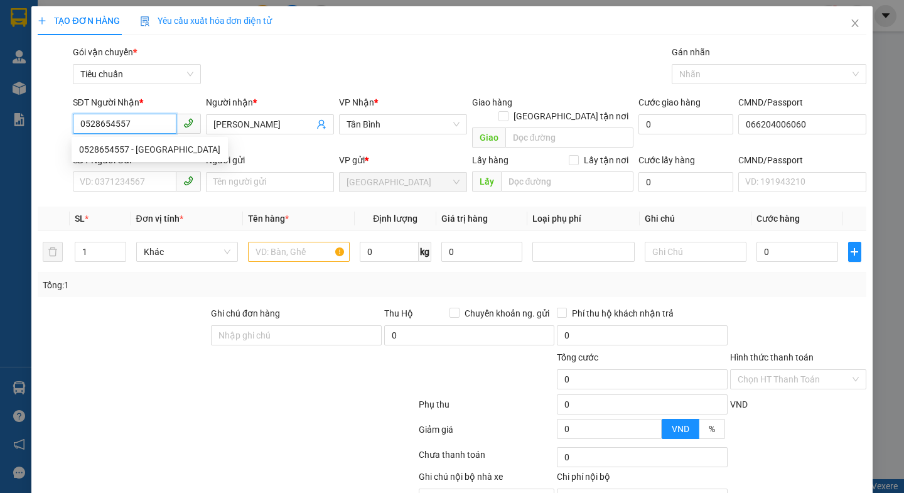
type input "50.000"
type input "0528654557"
click at [140, 424] on div at bounding box center [226, 431] width 380 height 25
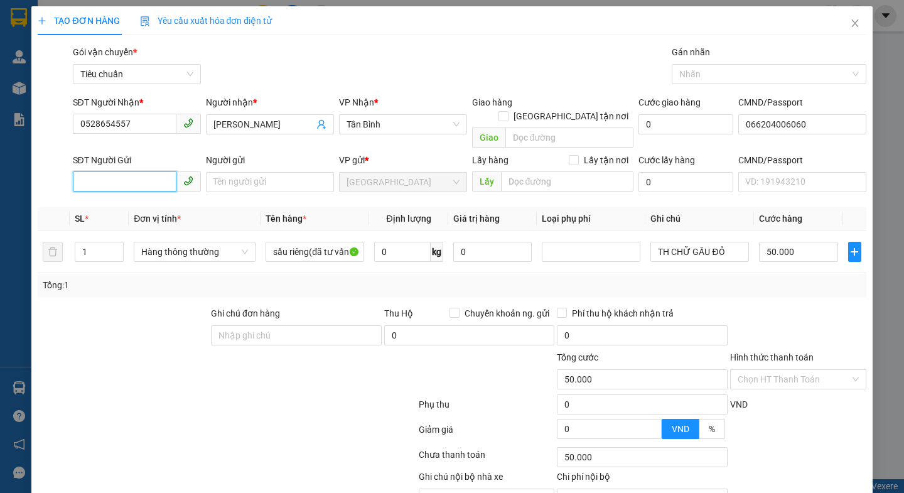
click at [127, 171] on input "SĐT Người Gửi" at bounding box center [125, 181] width 104 height 20
drag, startPoint x: 130, startPoint y: 194, endPoint x: 180, endPoint y: 335, distance: 149.8
click at [131, 198] on div "0762575525 - NGỌC HÒA" at bounding box center [149, 193] width 141 height 14
type input "0762575525"
type input "NGỌC HÒA"
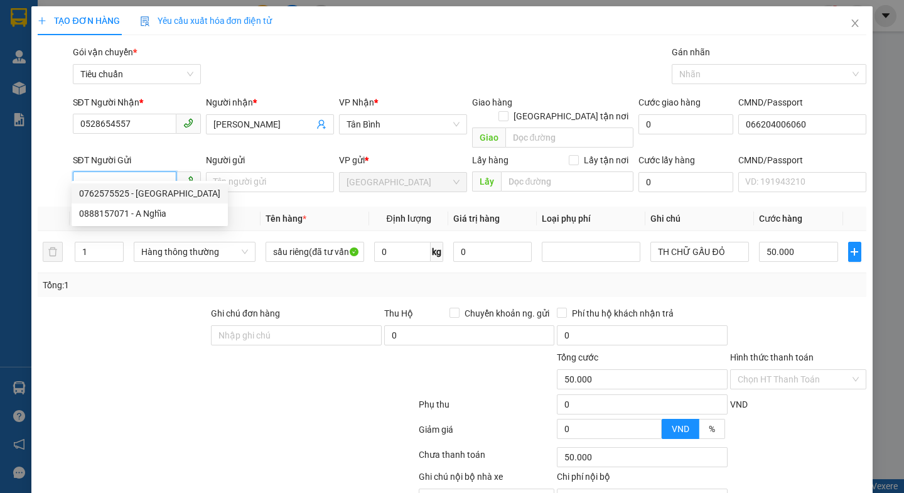
type input "066172012729"
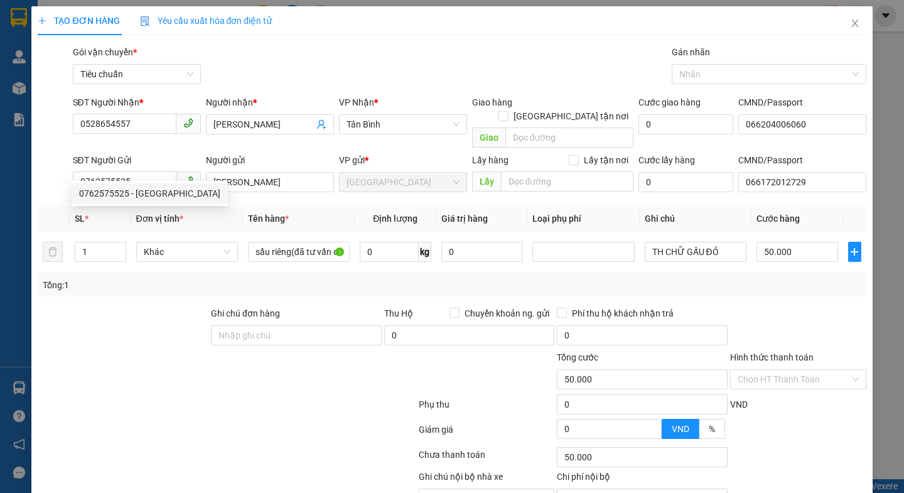
drag, startPoint x: 180, startPoint y: 335, endPoint x: 334, endPoint y: 273, distance: 166.4
click at [181, 335] on div at bounding box center [122, 328] width 173 height 44
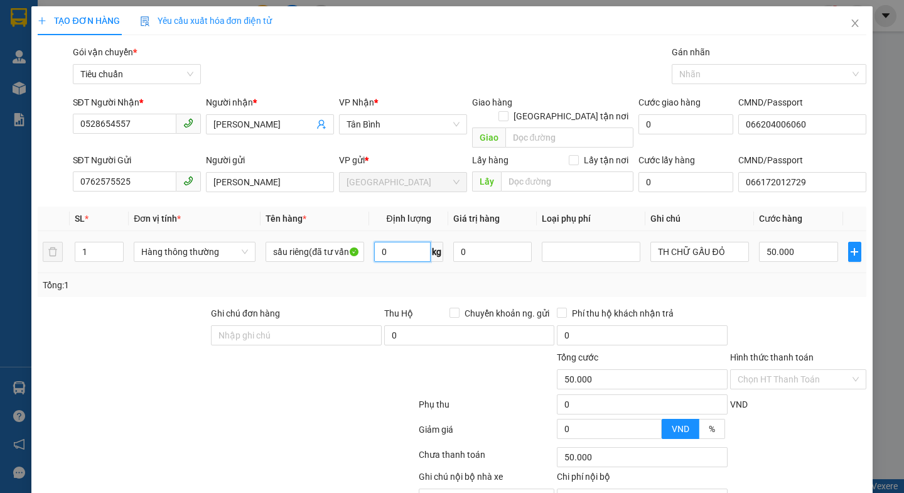
click at [404, 242] on input "0" at bounding box center [402, 252] width 56 height 20
type input "20"
drag, startPoint x: 232, startPoint y: 439, endPoint x: 715, endPoint y: 227, distance: 527.4
click at [235, 444] on div at bounding box center [226, 456] width 380 height 25
type input "55.000"
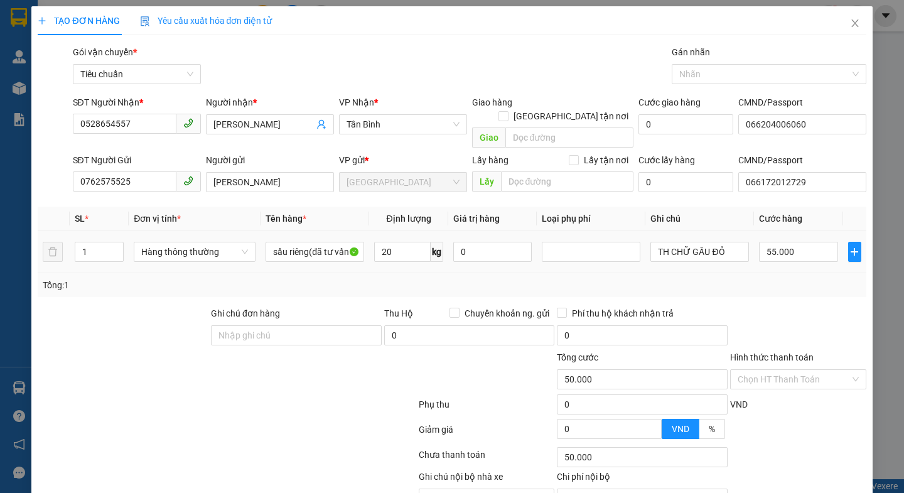
type input "55.000"
click at [699, 242] on input "TH CHỮ GẤU ĐỎ" at bounding box center [699, 252] width 99 height 20
type input "TH CHỮ ĐỎ"
click at [786, 242] on input "55.000" at bounding box center [798, 252] width 79 height 20
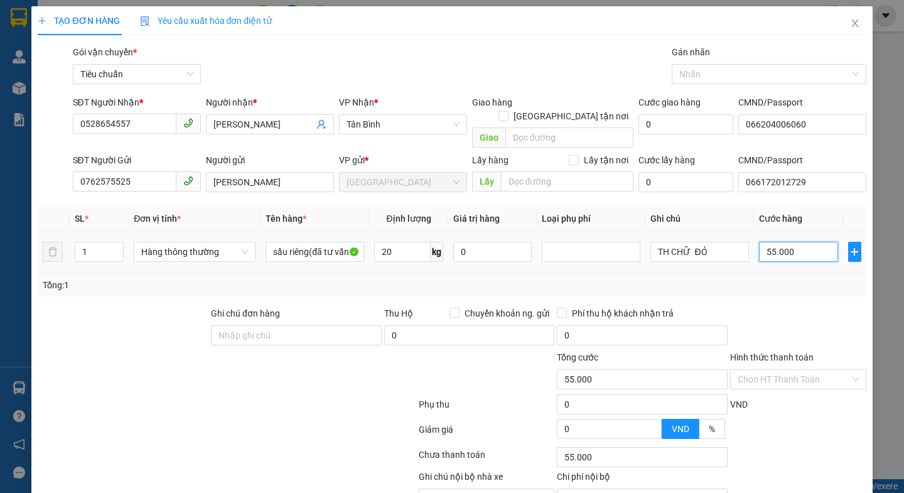
type input "6"
type input "60"
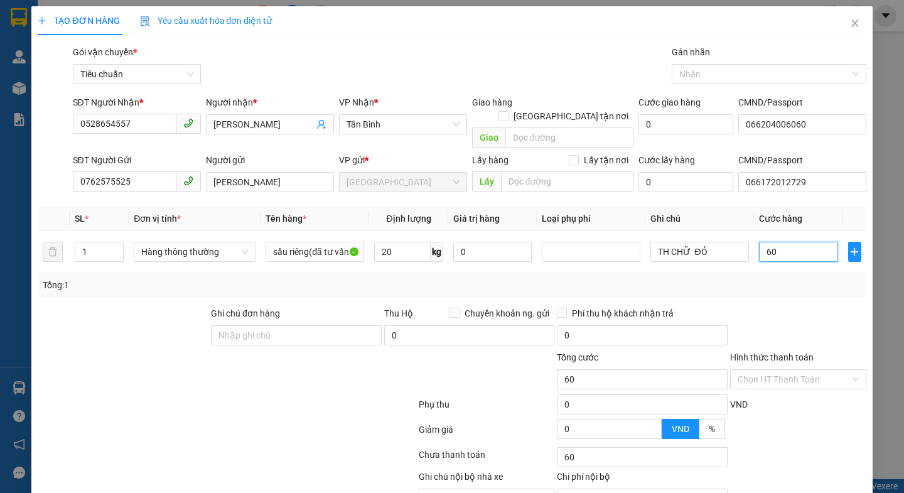
type input "60"
type input "60.000"
click at [794, 290] on div "Transit Pickup Surcharge Ids Transit Deliver Surcharge Ids Transit Deliver Surc…" at bounding box center [452, 291] width 828 height 493
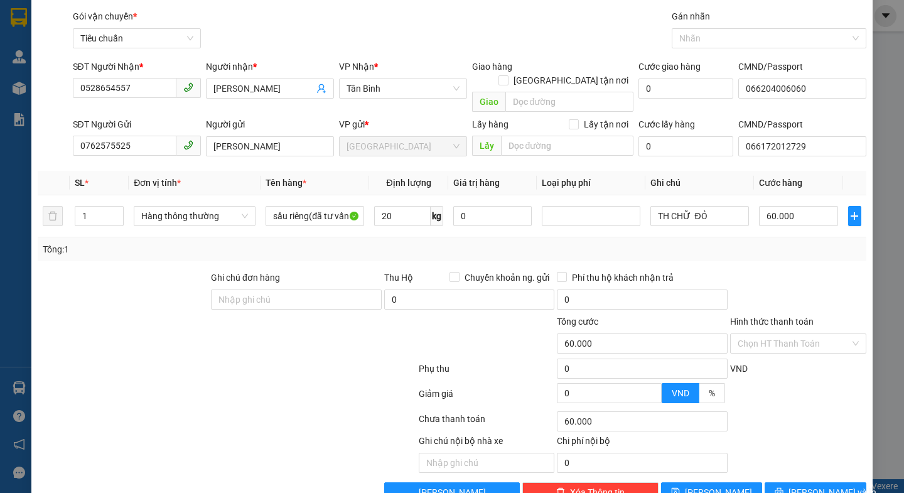
scroll to position [56, 0]
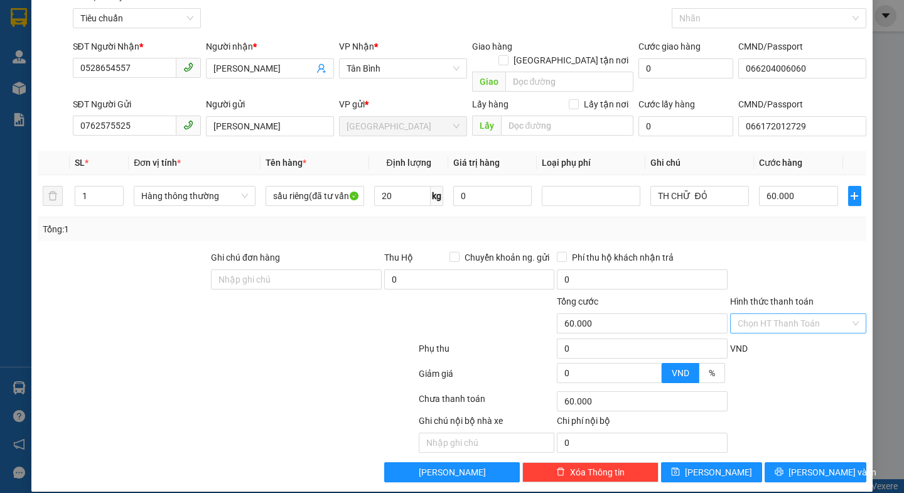
click at [785, 314] on input "Hình thức thanh toán" at bounding box center [793, 323] width 112 height 19
click at [781, 334] on div "Tại văn phòng" at bounding box center [788, 335] width 119 height 14
type input "0"
click at [812, 465] on span "[PERSON_NAME] và In" at bounding box center [832, 472] width 88 height 14
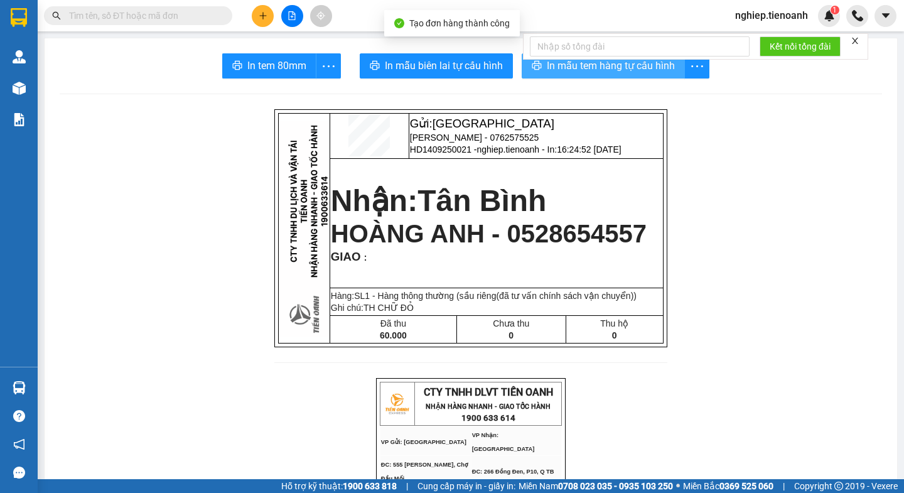
click at [547, 70] on span "In mẫu tem hàng tự cấu hình" at bounding box center [611, 66] width 128 height 16
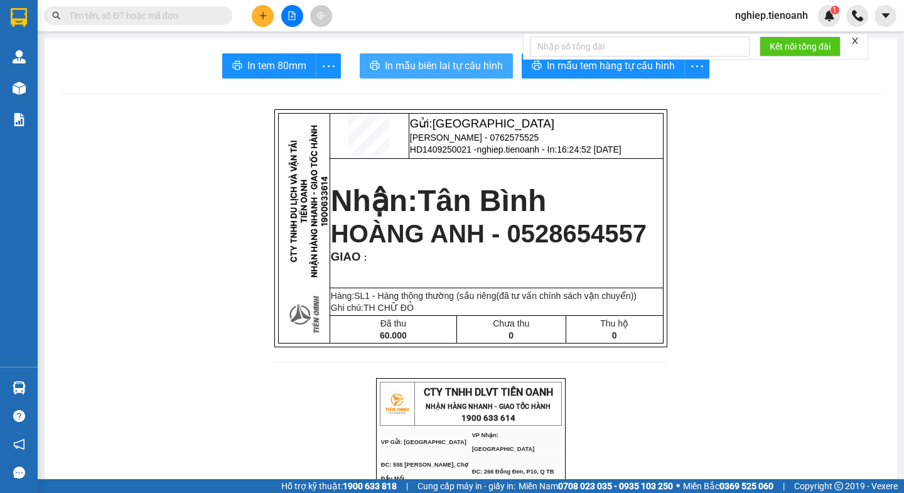
click at [444, 67] on span "In mẫu biên lai tự cấu hình" at bounding box center [444, 66] width 118 height 16
click at [432, 68] on span "In mẫu biên lai tự cấu hình" at bounding box center [444, 66] width 118 height 16
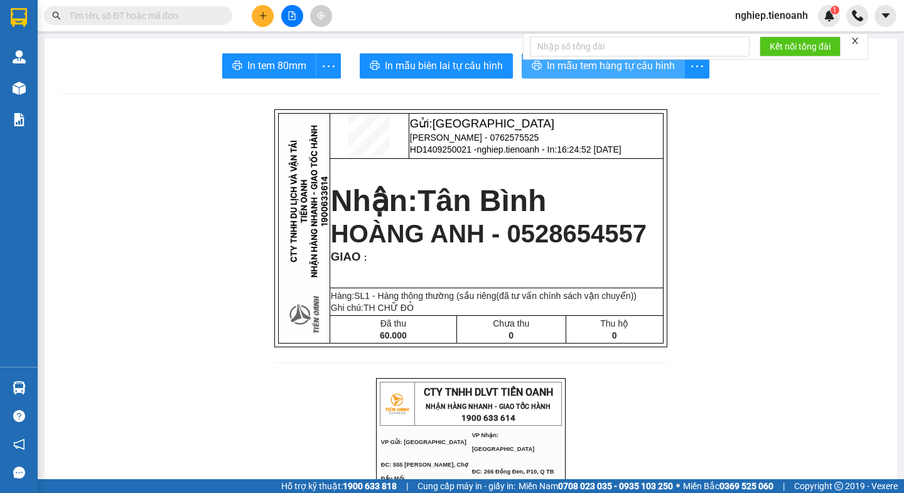
click at [560, 63] on span "In mẫu tem hàng tự cấu hình" at bounding box center [611, 66] width 128 height 16
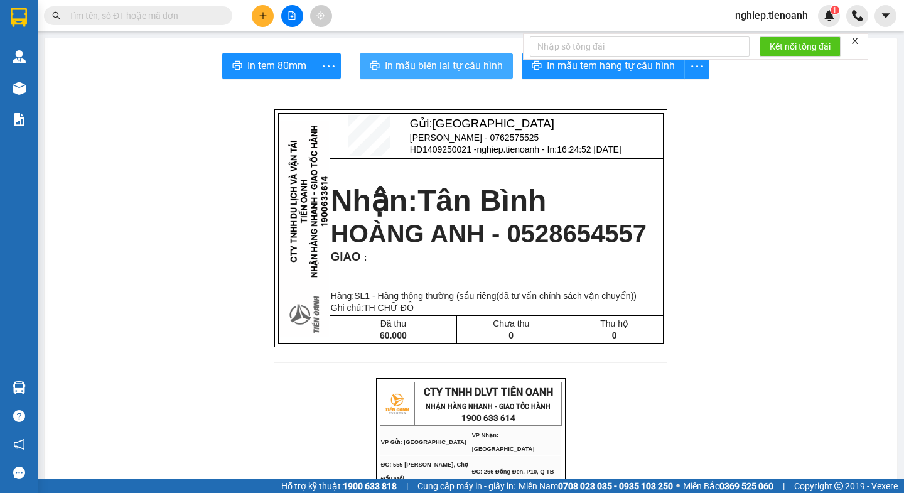
click at [421, 64] on span "In mẫu biên lai tự cấu hình" at bounding box center [444, 66] width 118 height 16
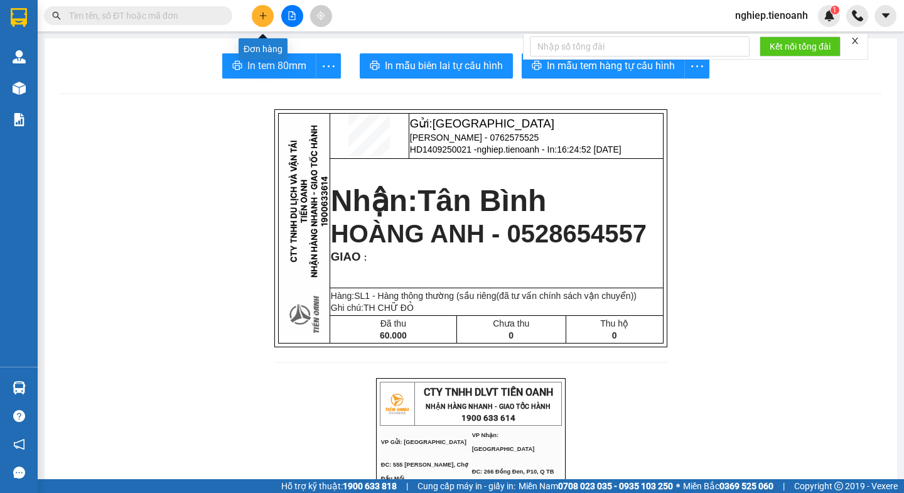
click at [263, 16] on icon "plus" at bounding box center [262, 15] width 7 height 1
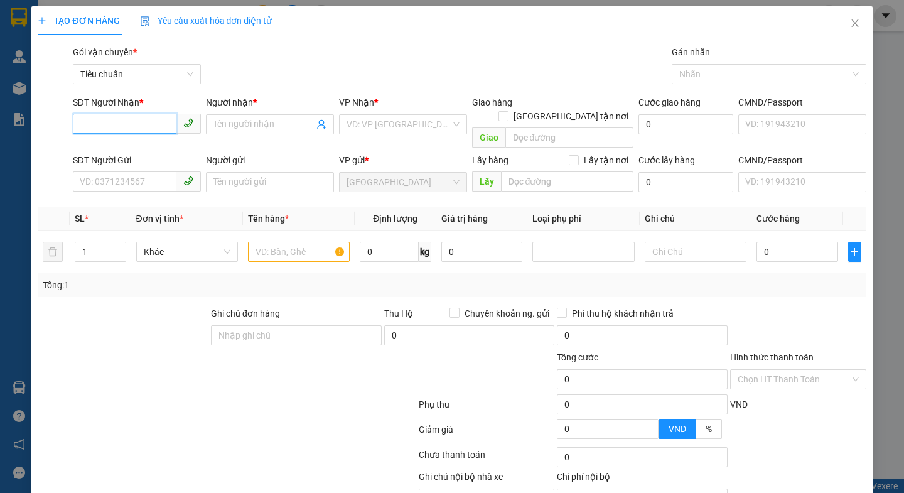
click at [130, 129] on input "SĐT Người Nhận *" at bounding box center [125, 124] width 104 height 20
click at [92, 149] on div "0392088451 - Phương" at bounding box center [134, 149] width 111 height 14
type input "0392088451"
type input "Phương"
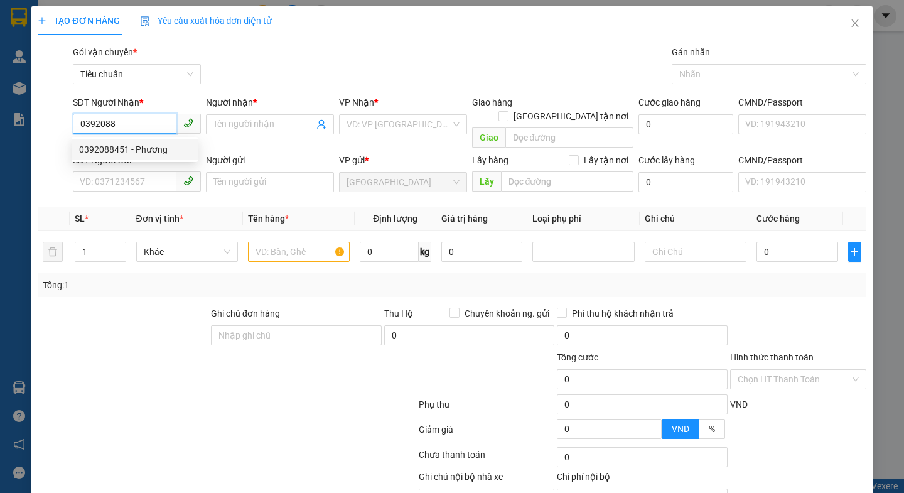
type input "241835249"
type input "70.000"
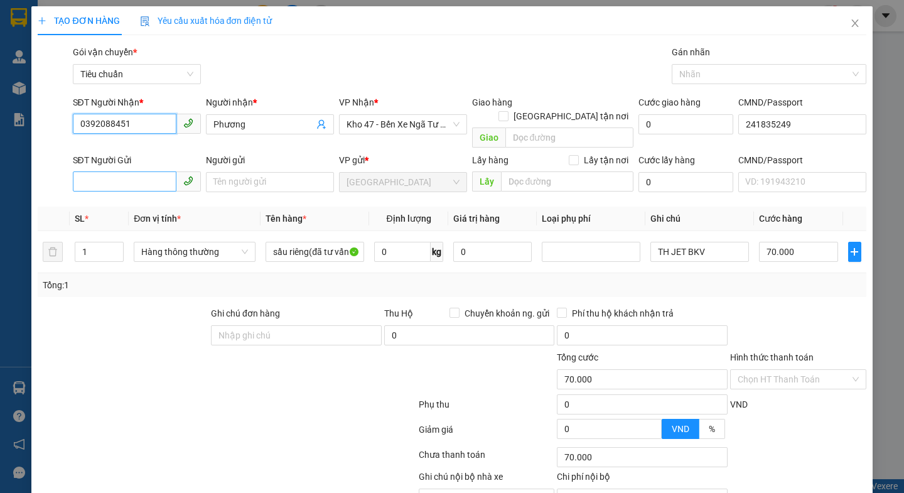
type input "0392088451"
click at [115, 174] on input "SĐT Người Gửi" at bounding box center [125, 181] width 104 height 20
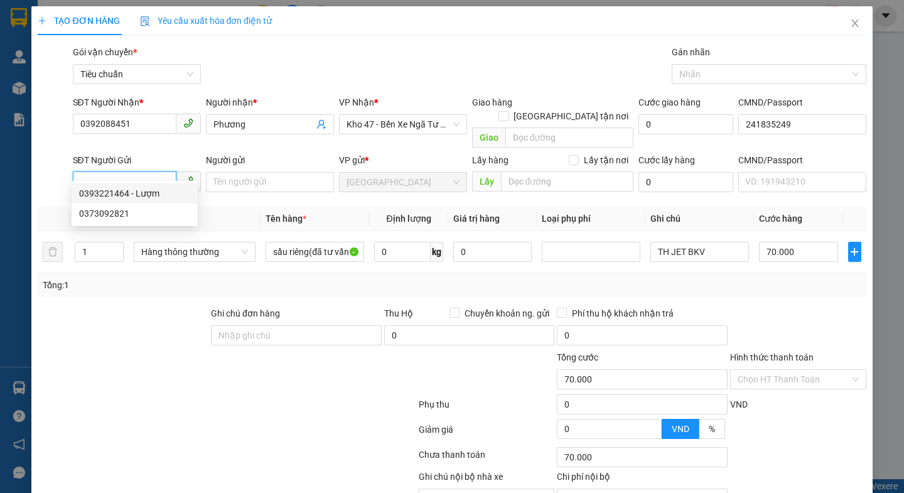
click at [123, 193] on div "0393221464 - Lượm" at bounding box center [134, 193] width 111 height 14
type input "0393221464"
type input "Lượm"
type input "066182011853"
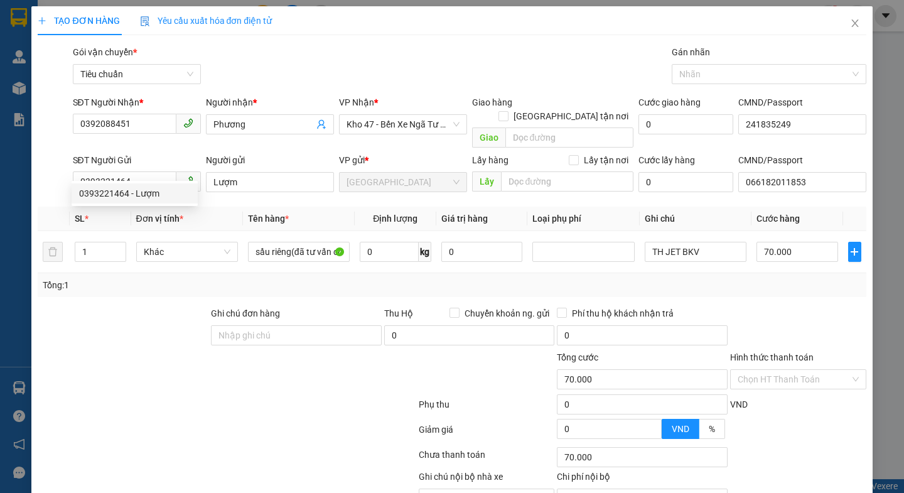
drag, startPoint x: 159, startPoint y: 282, endPoint x: 211, endPoint y: 282, distance: 52.1
click at [161, 282] on div "Tổng: 1" at bounding box center [452, 285] width 828 height 24
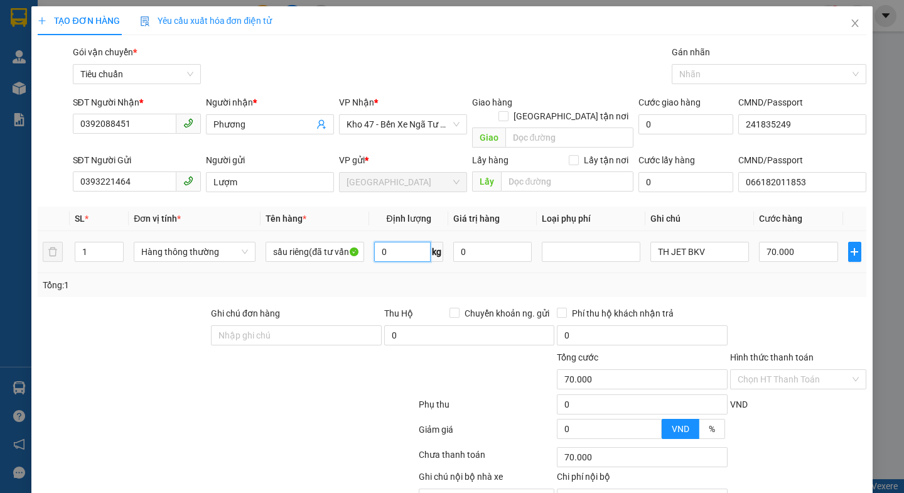
click at [402, 245] on input "0" at bounding box center [402, 252] width 56 height 20
type input "46"
click at [216, 394] on div at bounding box center [226, 406] width 380 height 25
type input "90.000"
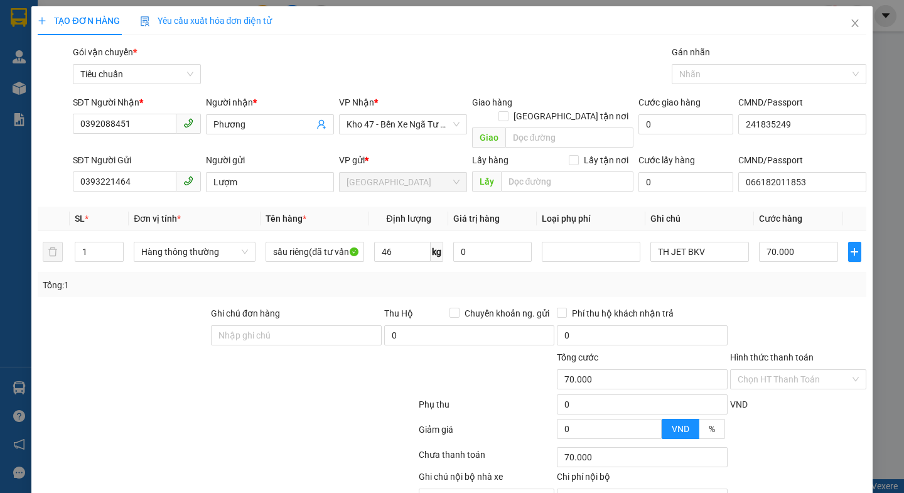
type input "90.000"
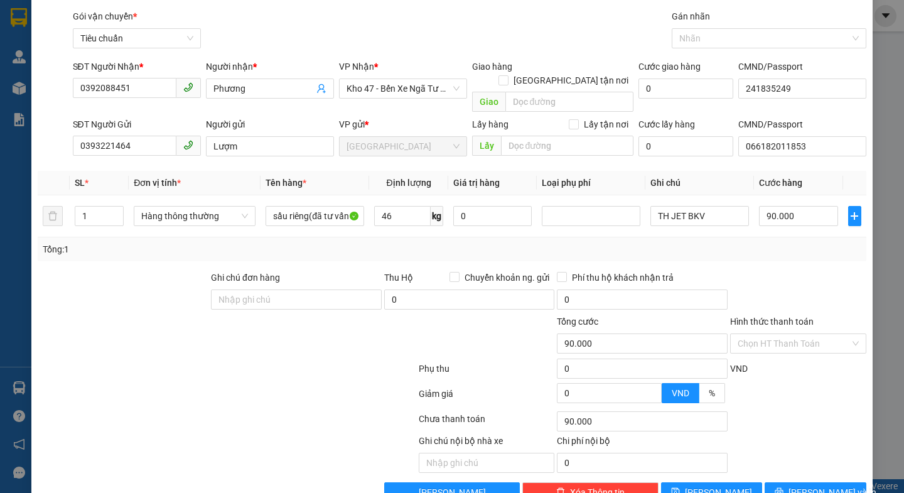
scroll to position [56, 0]
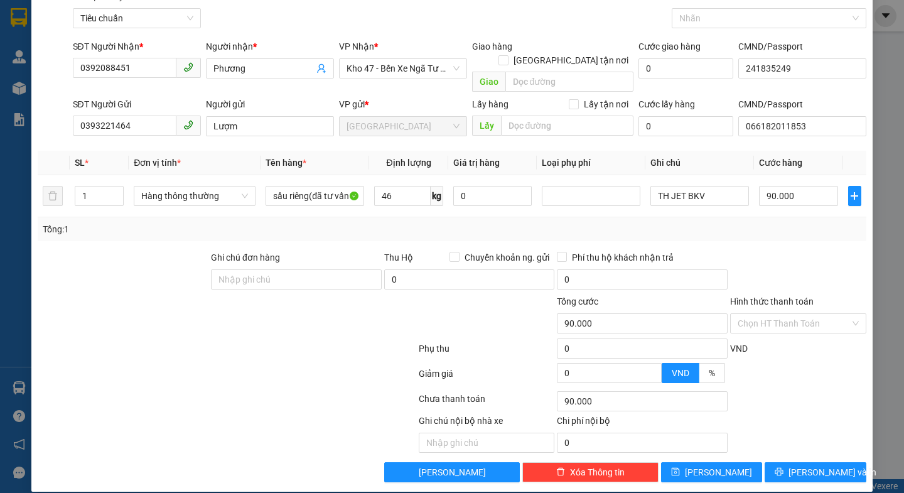
drag, startPoint x: 789, startPoint y: 312, endPoint x: 789, endPoint y: 325, distance: 13.2
click at [790, 314] on input "Hình thức thanh toán" at bounding box center [793, 323] width 112 height 19
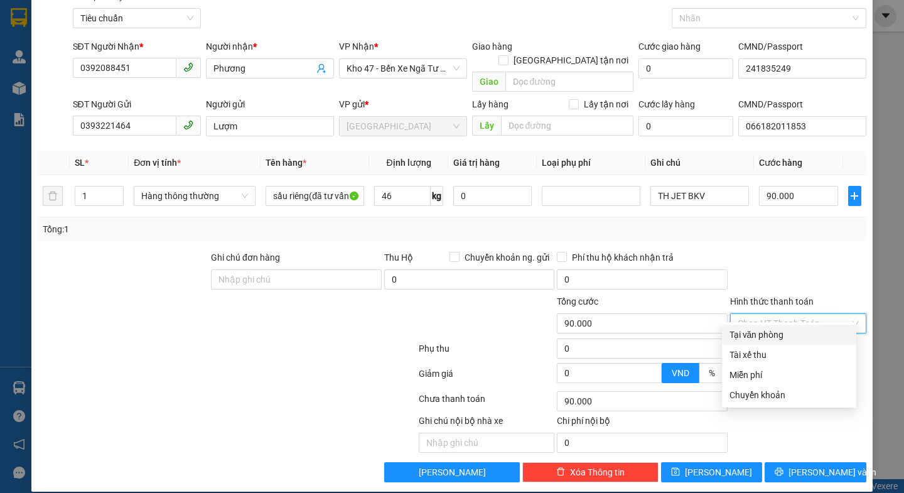
click at [779, 338] on div "Tại văn phòng" at bounding box center [788, 335] width 119 height 14
type input "0"
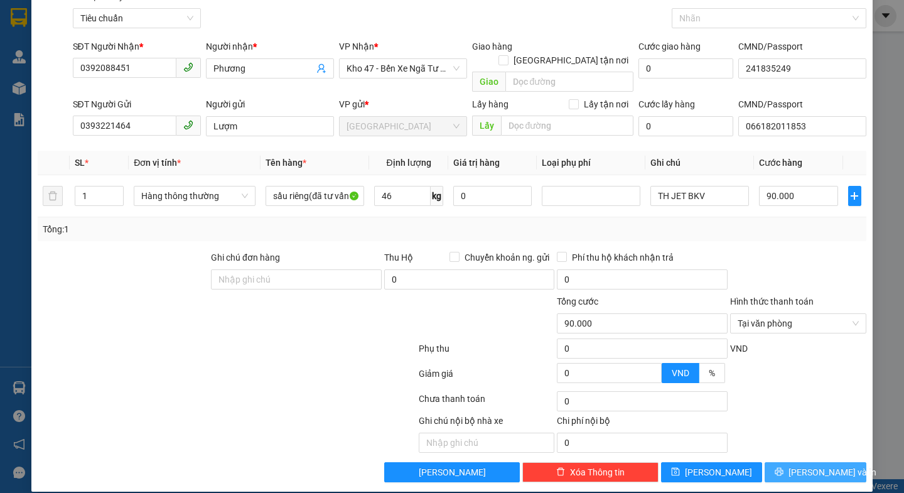
click at [807, 465] on span "[PERSON_NAME] và In" at bounding box center [832, 472] width 88 height 14
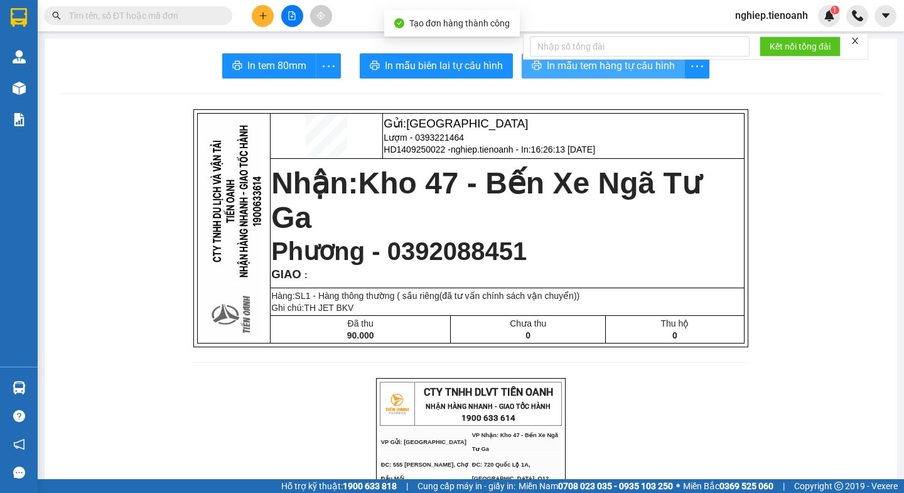
click at [537, 66] on button "In mẫu tem hàng tự cấu hình" at bounding box center [602, 65] width 163 height 25
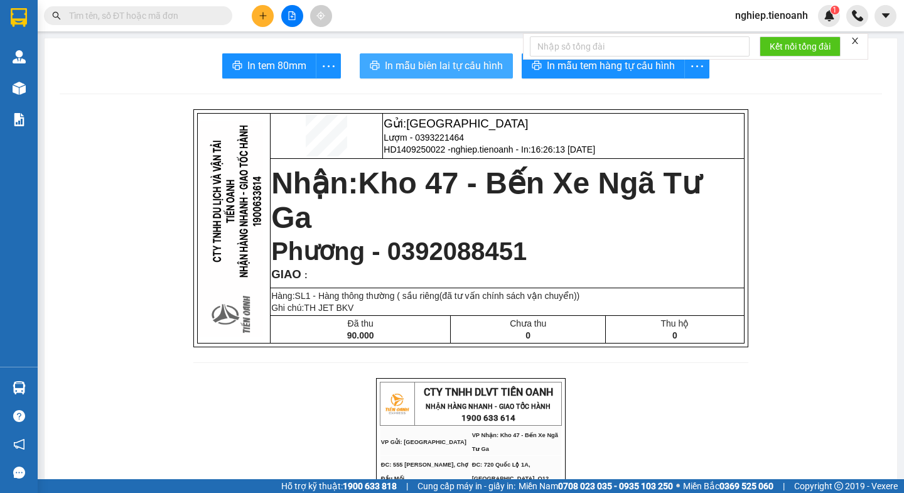
click at [477, 72] on span "In mẫu biên lai tự cấu hình" at bounding box center [444, 66] width 118 height 16
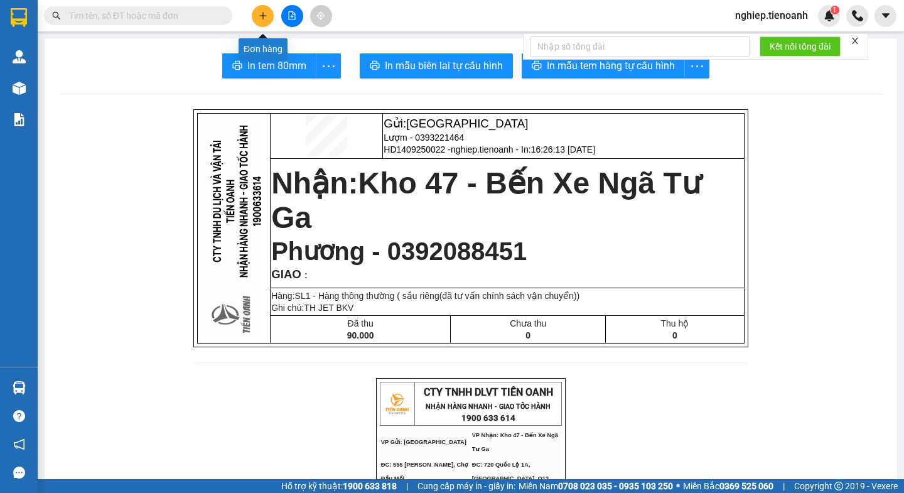
click at [264, 16] on icon "plus" at bounding box center [263, 15] width 9 height 9
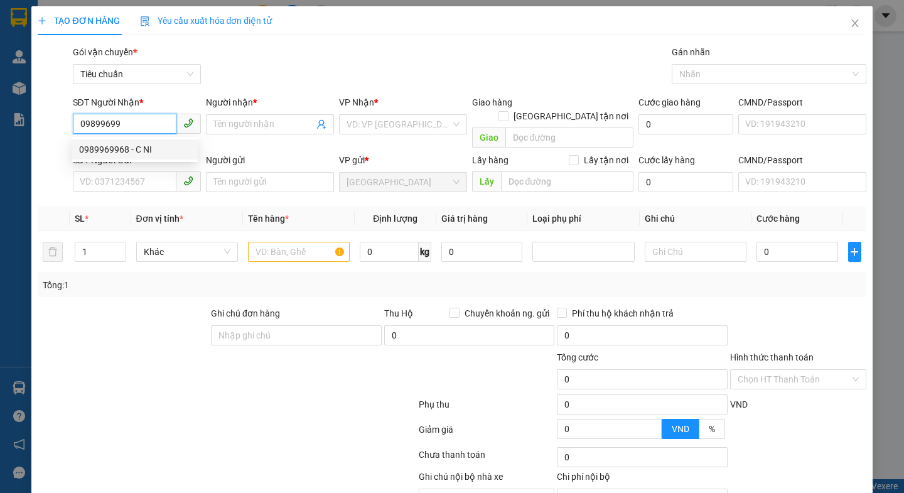
click at [116, 149] on div "0989969968 - C NI" at bounding box center [134, 149] width 111 height 14
type input "0989969968"
type input "C NI"
type input "210.000"
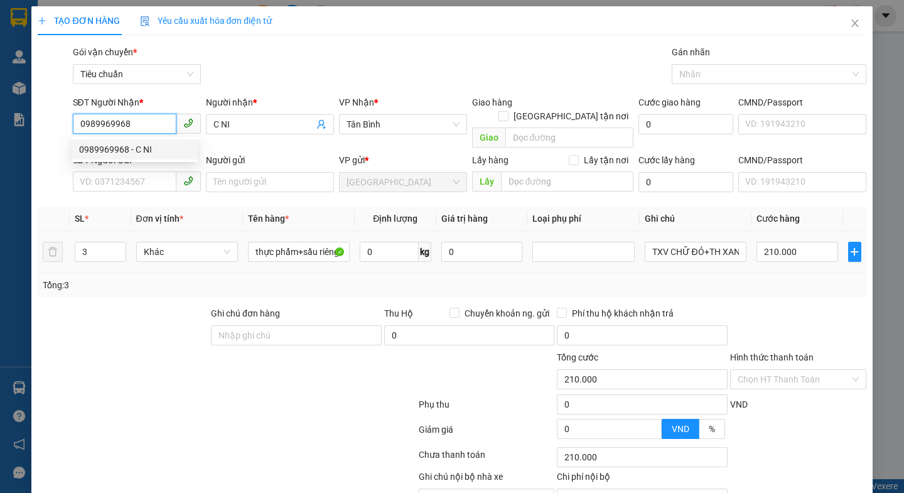
type input "0989969968"
click at [108, 282] on div "Tổng: 3" at bounding box center [452, 285] width 828 height 24
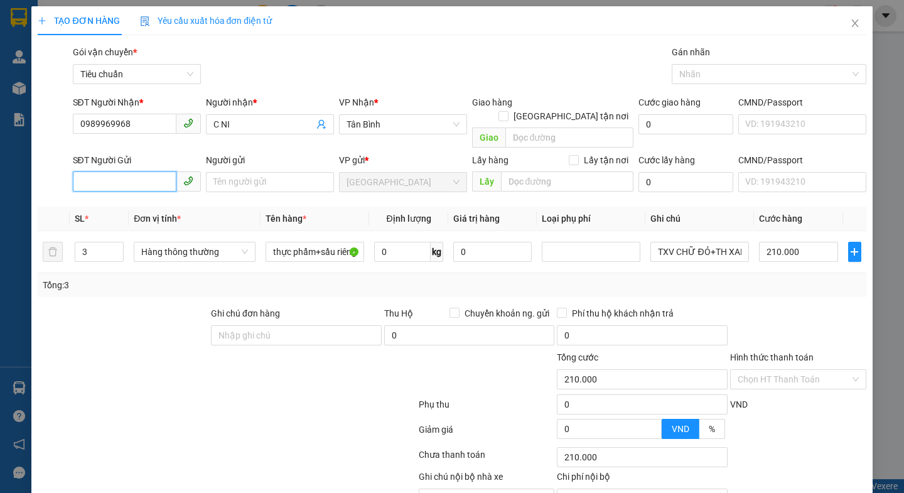
click at [136, 171] on input "SĐT Người Gửi" at bounding box center [125, 181] width 104 height 20
click at [134, 193] on div "0989969968 - C NI" at bounding box center [134, 193] width 111 height 14
type input "0989969968"
type input "C NI"
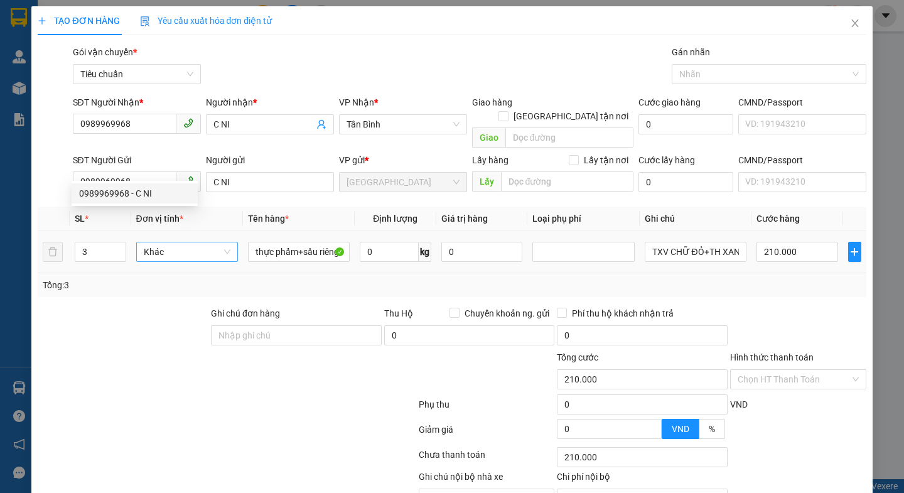
drag, startPoint x: 125, startPoint y: 277, endPoint x: 142, endPoint y: 244, distance: 37.1
click at [127, 278] on div "Tổng: 3" at bounding box center [196, 285] width 307 height 14
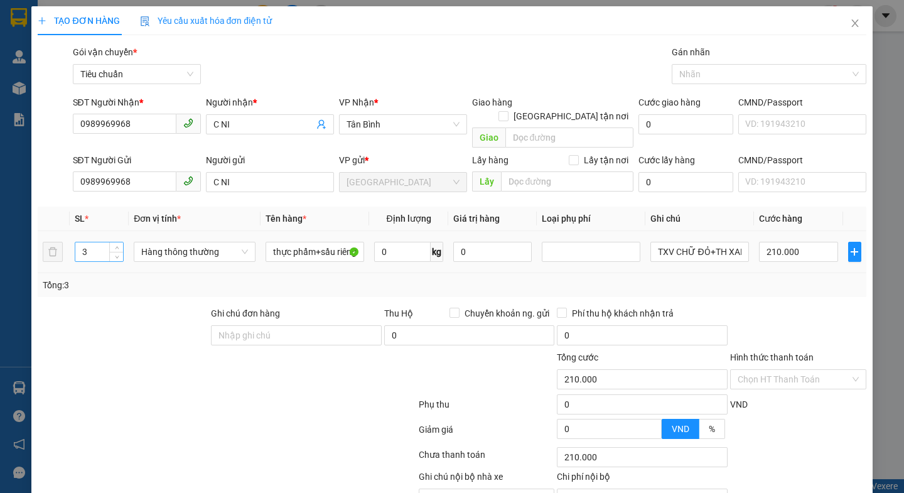
click at [105, 242] on input "3" at bounding box center [99, 251] width 48 height 19
type input "2"
drag, startPoint x: 134, startPoint y: 335, endPoint x: 341, endPoint y: 247, distance: 225.8
click at [133, 331] on div at bounding box center [122, 328] width 173 height 44
type input "0"
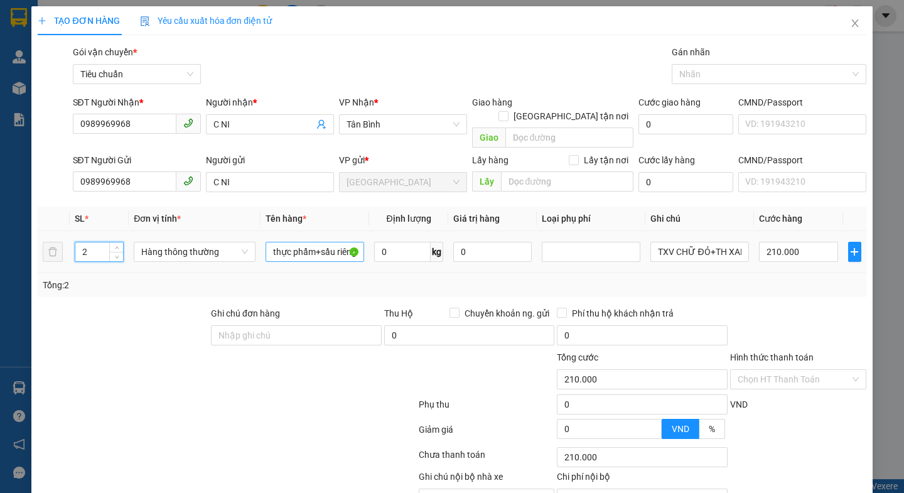
type input "0"
click at [407, 242] on input "0" at bounding box center [402, 252] width 56 height 20
type input "8"
drag, startPoint x: 301, startPoint y: 368, endPoint x: 749, endPoint y: 237, distance: 466.2
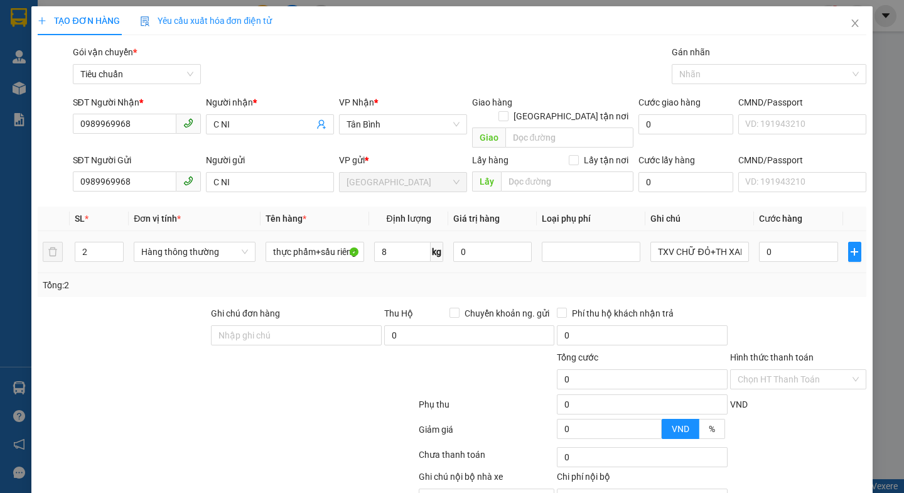
click at [304, 368] on div at bounding box center [348, 372] width 139 height 44
type input "40.000"
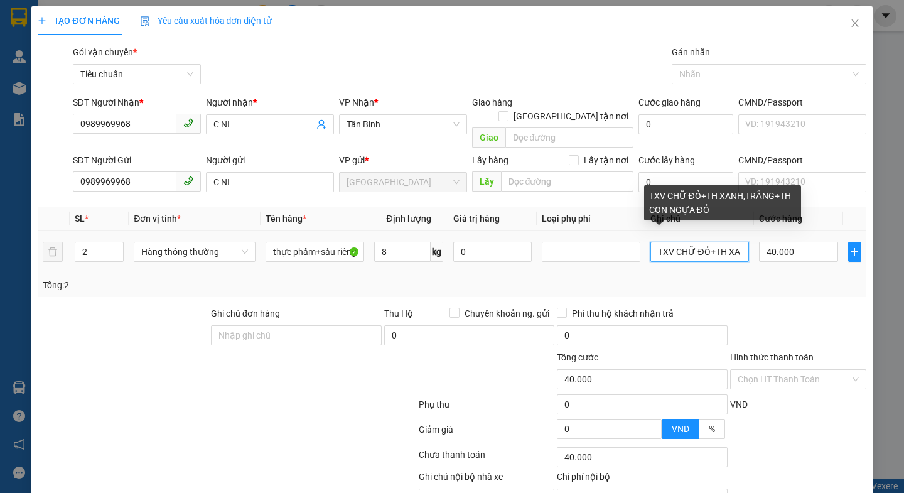
click at [732, 242] on input "TXV CHỮ ĐỎ+TH XANH,TRẮNG+TH CON NGỰA ĐỎ" at bounding box center [699, 252] width 99 height 20
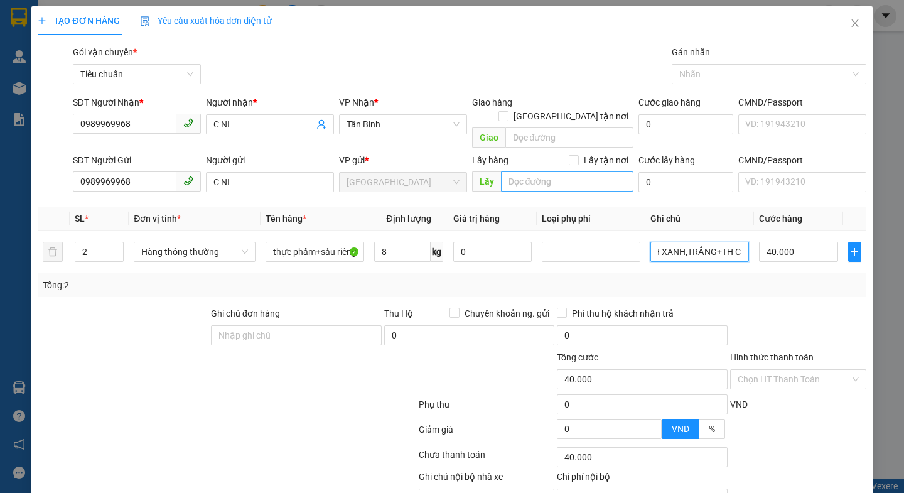
scroll to position [0, 73]
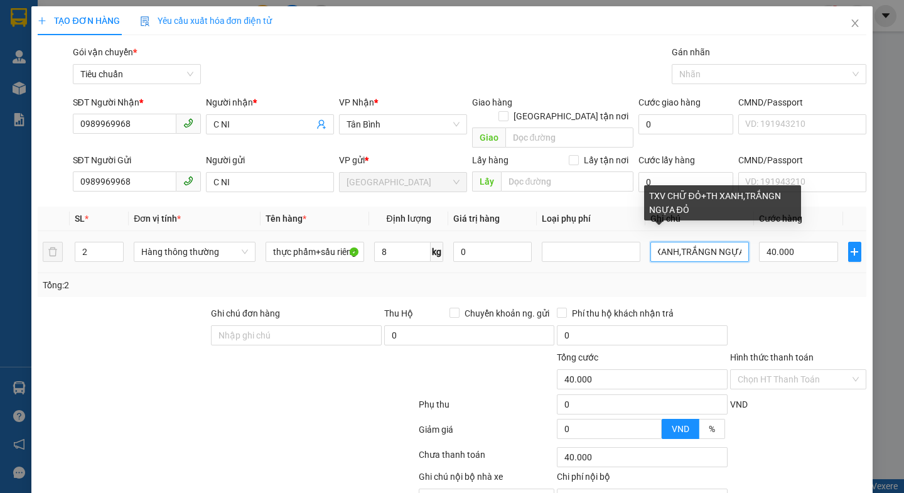
click at [735, 242] on input "TXV CHỮ ĐỎ+TH XANH,TRẮNGN NGỰA ĐỎ" at bounding box center [699, 252] width 99 height 20
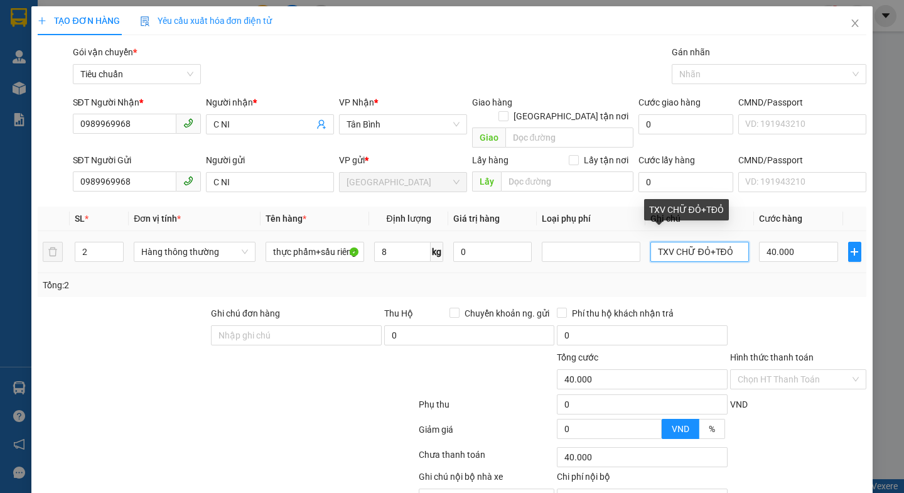
scroll to position [0, 0]
click at [735, 242] on input "TXV CHỮ ĐỎ+TĐỎ" at bounding box center [699, 252] width 99 height 20
type input "TXV CHỮ ĐỎ+TH XANH HÌNH CHAI NƯỚC"
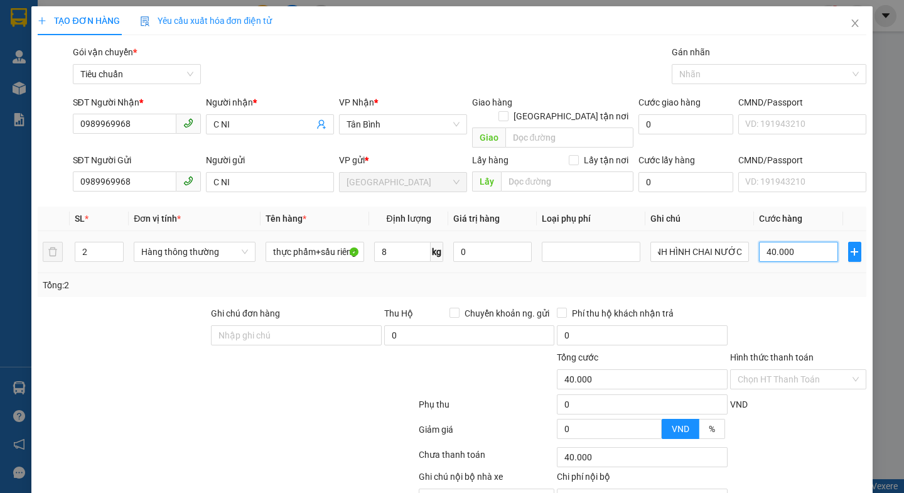
click at [803, 242] on input "40.000" at bounding box center [798, 252] width 79 height 20
type input "8"
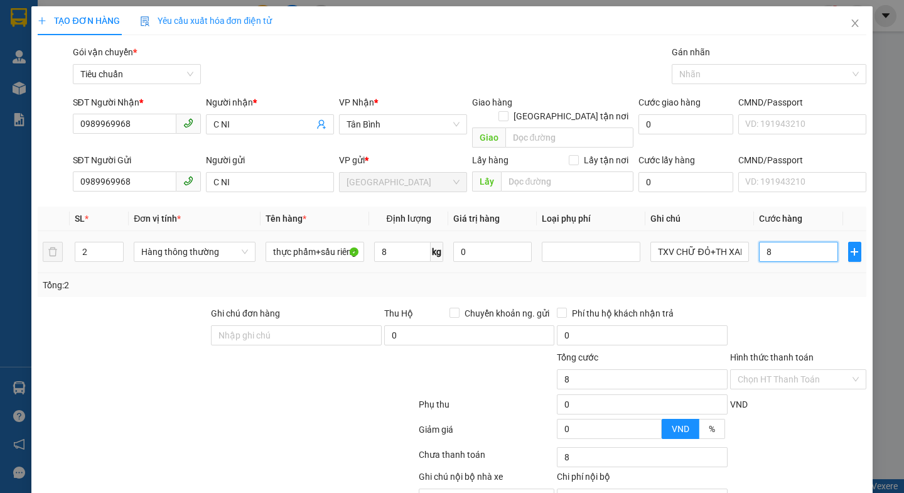
type input "80"
type input "80.000"
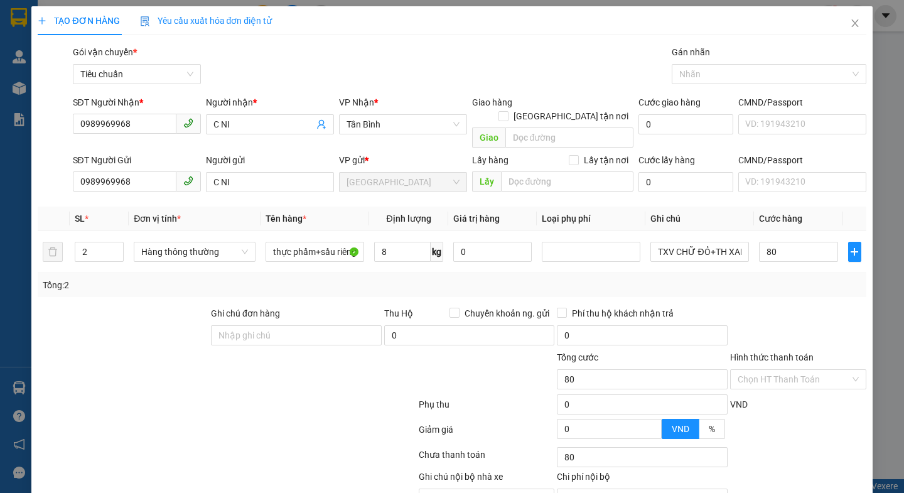
type input "80.000"
click at [809, 316] on div at bounding box center [798, 328] width 139 height 44
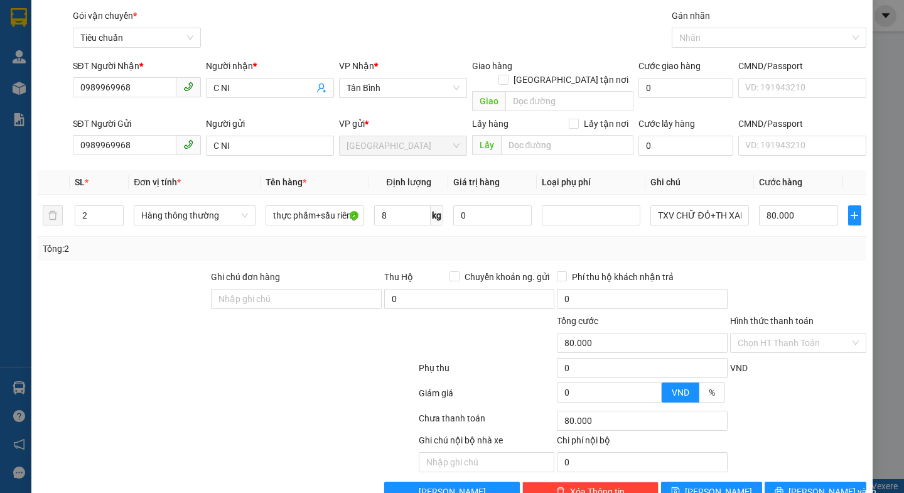
scroll to position [56, 0]
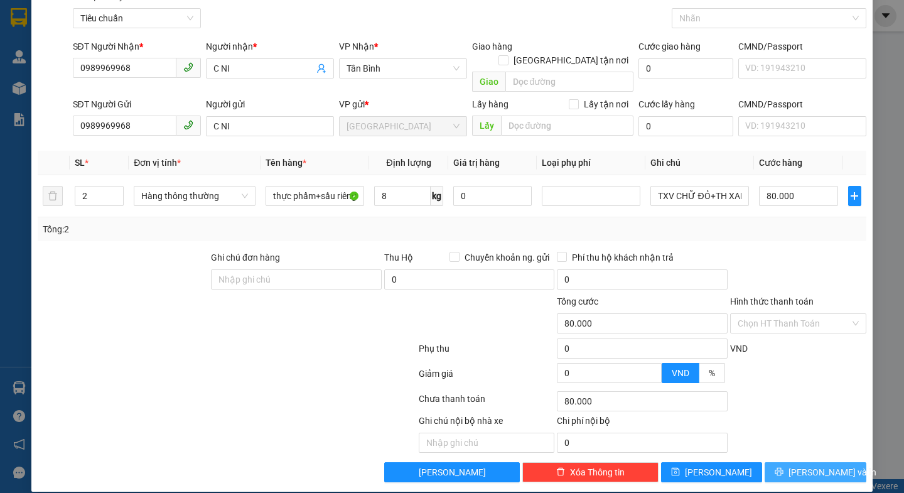
click at [798, 465] on span "[PERSON_NAME] và In" at bounding box center [832, 472] width 88 height 14
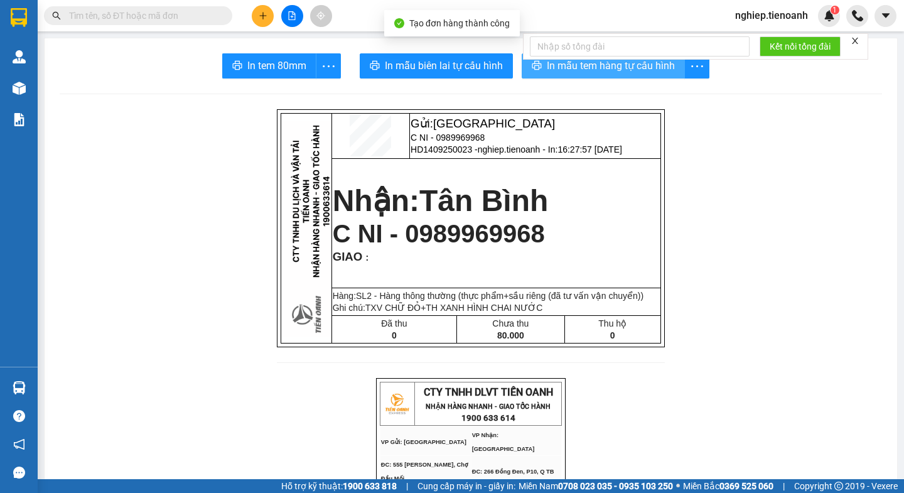
click at [640, 73] on span "In mẫu tem hàng tự cấu hình" at bounding box center [611, 66] width 128 height 16
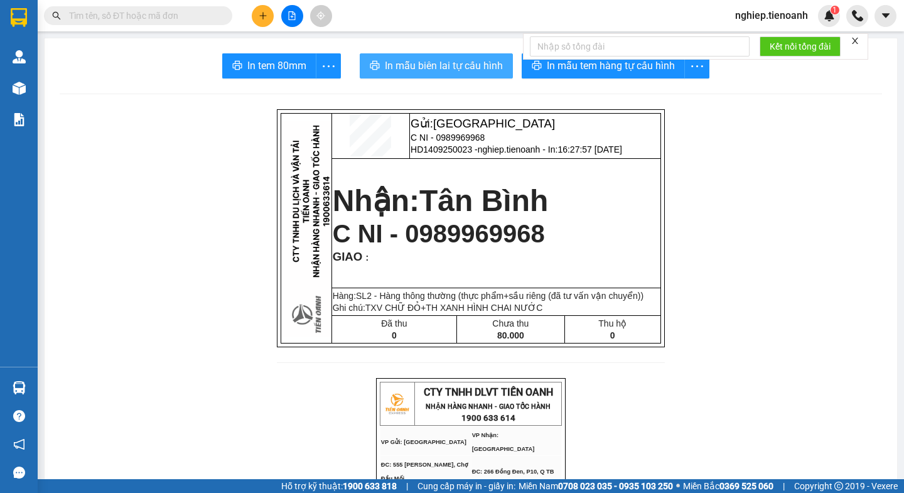
click at [475, 65] on span "In mẫu biên lai tự cấu hình" at bounding box center [444, 66] width 118 height 16
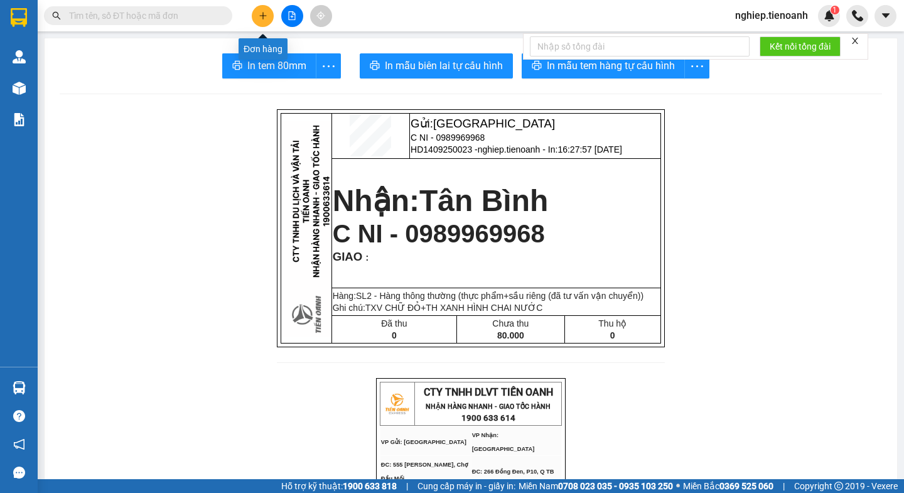
click at [262, 21] on button at bounding box center [263, 16] width 22 height 22
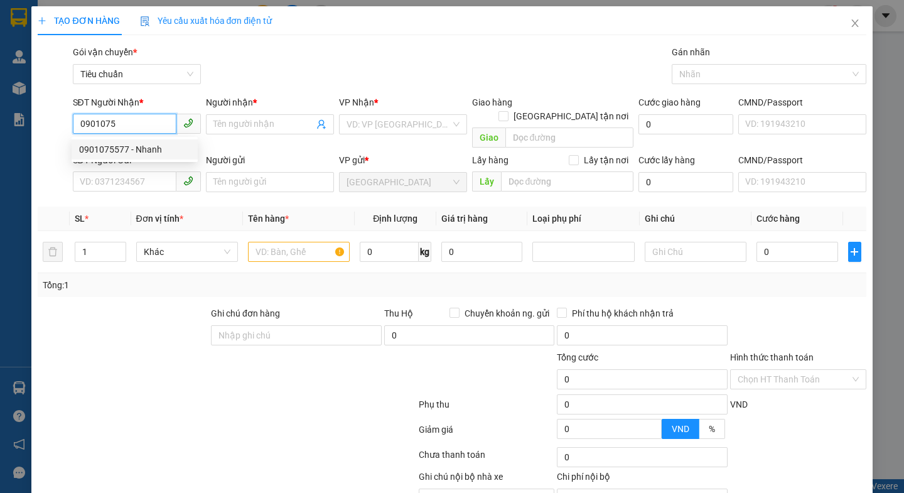
click at [146, 153] on div "0901075577 - Nhanh" at bounding box center [134, 149] width 111 height 14
type input "0901075577"
type input "Nhanh"
type input "200.000"
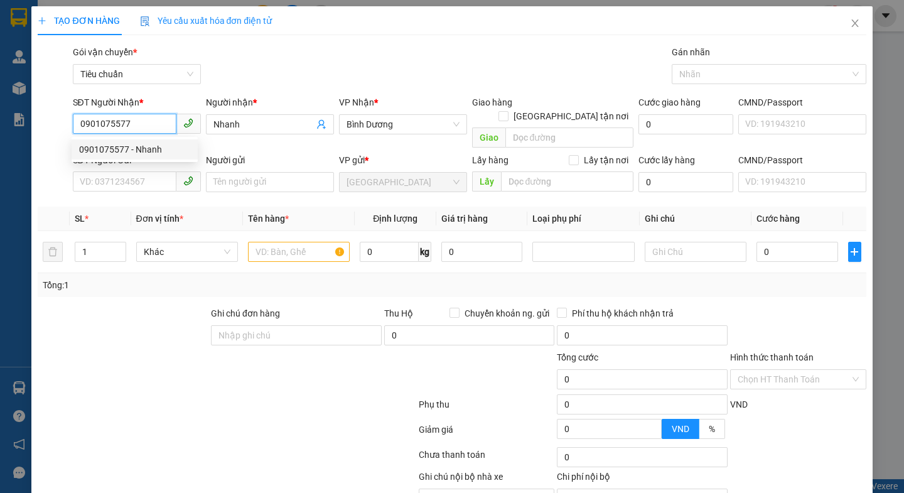
type input "200.000"
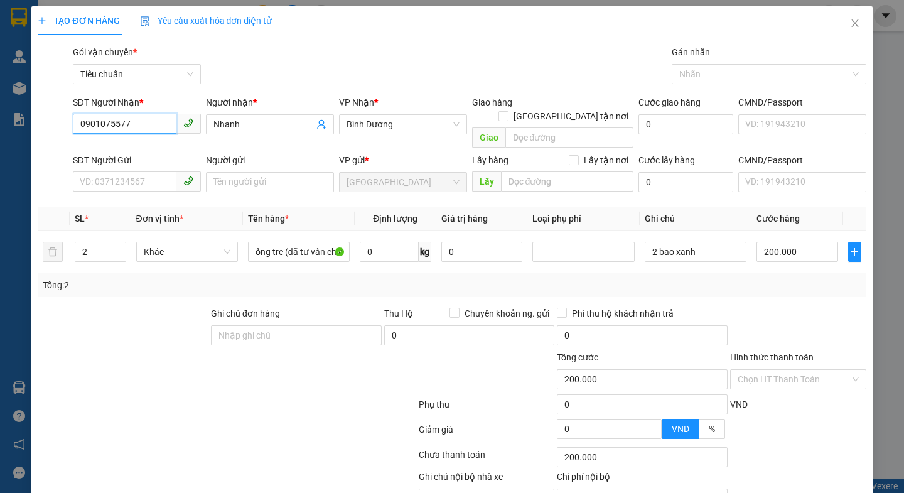
type input "0901075577"
click at [125, 334] on form "Ghi chú đơn hàng Thu Hộ Chuyển khoản ng. gửi 0 Phí thu hộ khách nhận trả 0 Tổng…" at bounding box center [452, 375] width 828 height 138
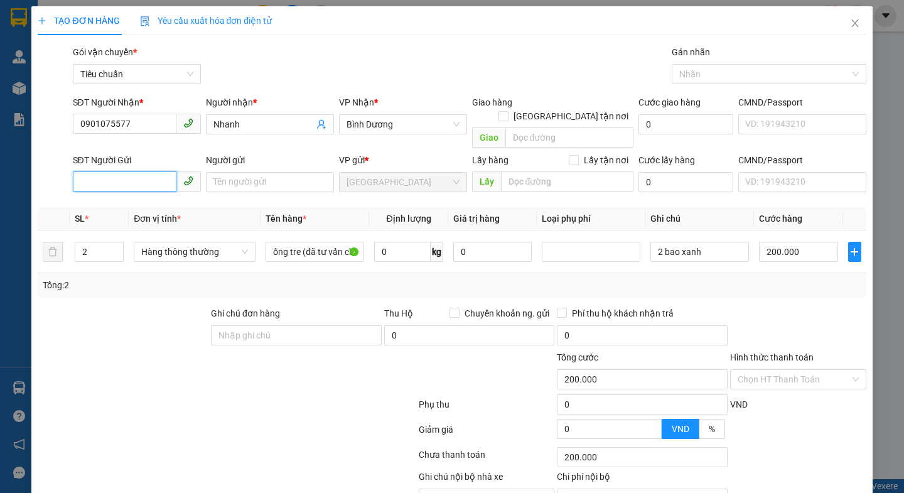
click at [106, 171] on input "SĐT Người Gửi" at bounding box center [125, 181] width 104 height 20
click at [127, 193] on div "0984989546 - Doãn" at bounding box center [134, 193] width 111 height 14
type input "0984989546"
type input "Doãn"
type input "030070018193"
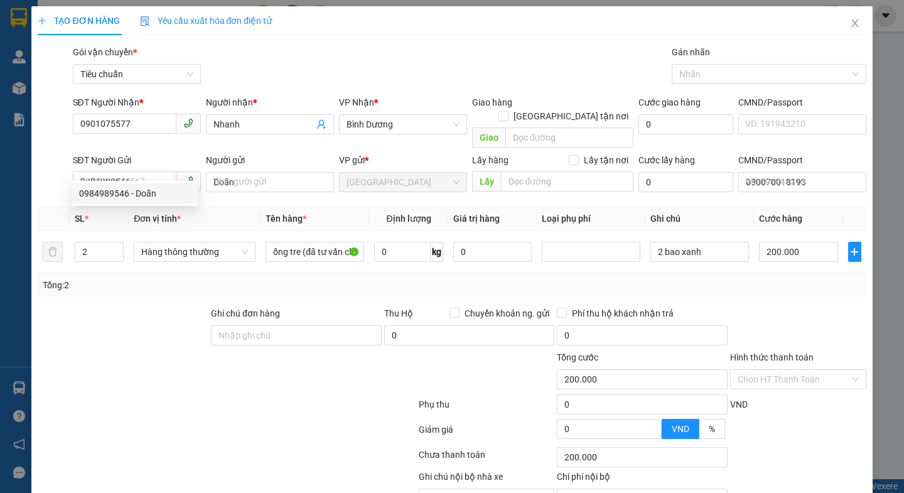
click at [149, 326] on div at bounding box center [122, 328] width 173 height 44
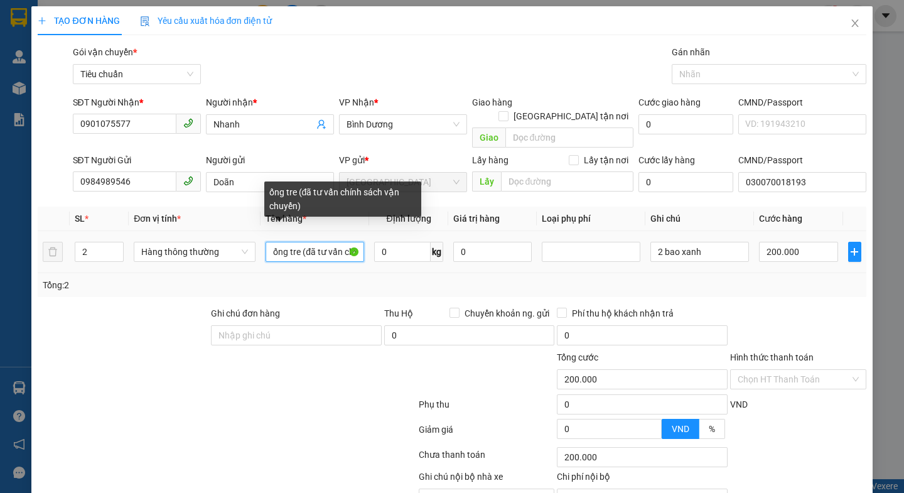
click at [300, 242] on input "ống tre (đã tư vấn chính sách vận chuyển)" at bounding box center [314, 252] width 99 height 20
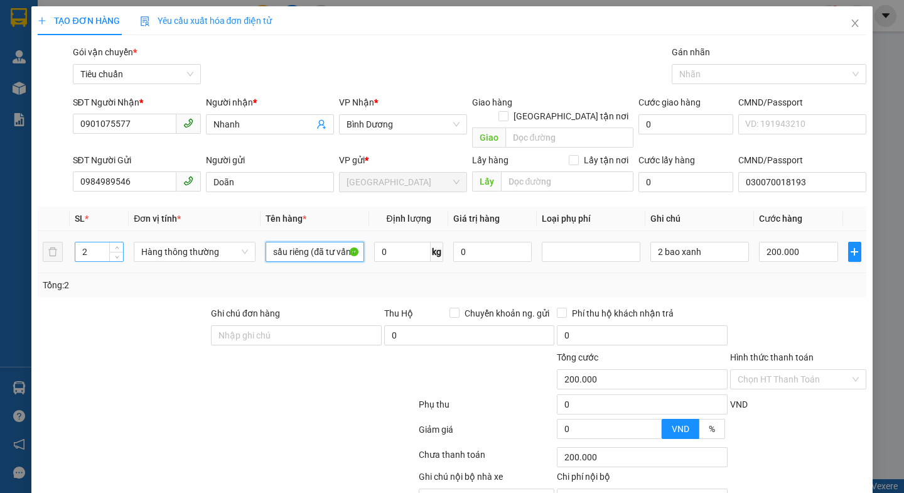
type input "sầu riêng (đã tư vấn chính sách vận chuyển)"
click at [85, 242] on input "2" at bounding box center [99, 251] width 48 height 19
type input "1"
click at [239, 421] on div at bounding box center [226, 431] width 380 height 25
type input "0"
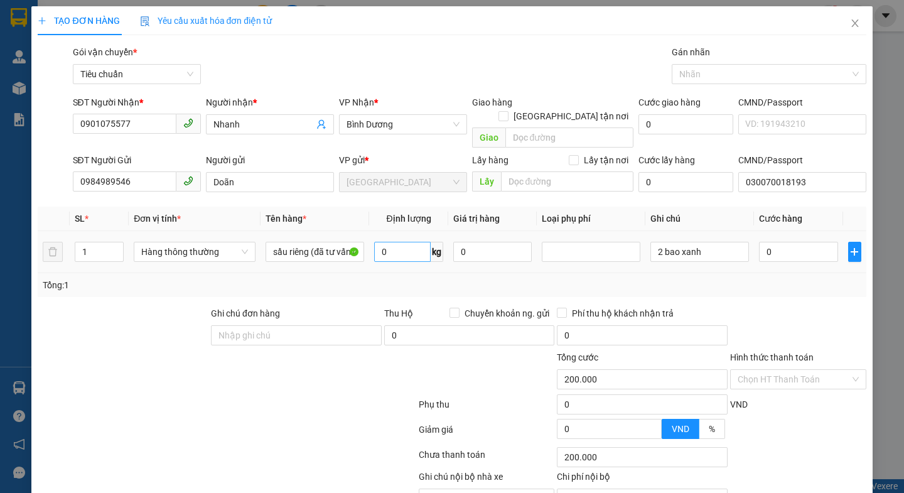
type input "0"
click at [402, 245] on input "0" at bounding box center [402, 252] width 56 height 20
type input "20"
drag, startPoint x: 298, startPoint y: 425, endPoint x: 717, endPoint y: 237, distance: 458.9
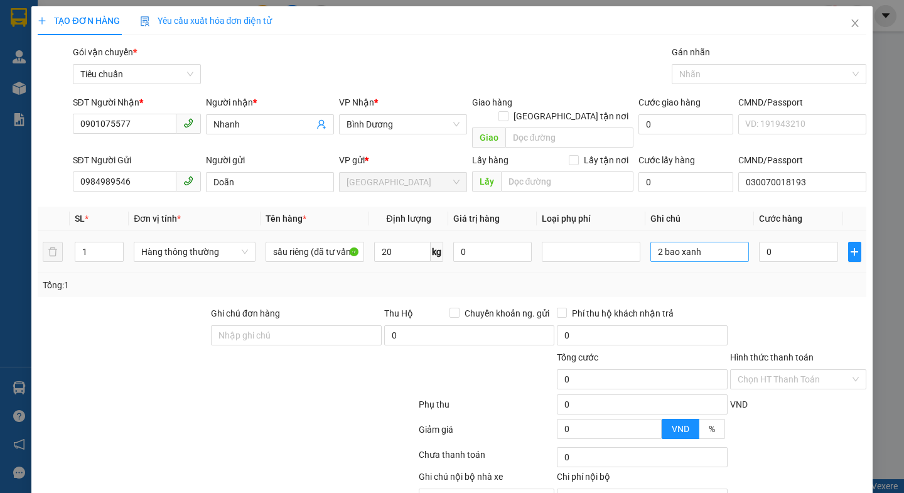
click at [299, 424] on div at bounding box center [226, 431] width 380 height 25
type input "55.000"
click at [717, 242] on input "2 bao xanh" at bounding box center [699, 252] width 99 height 20
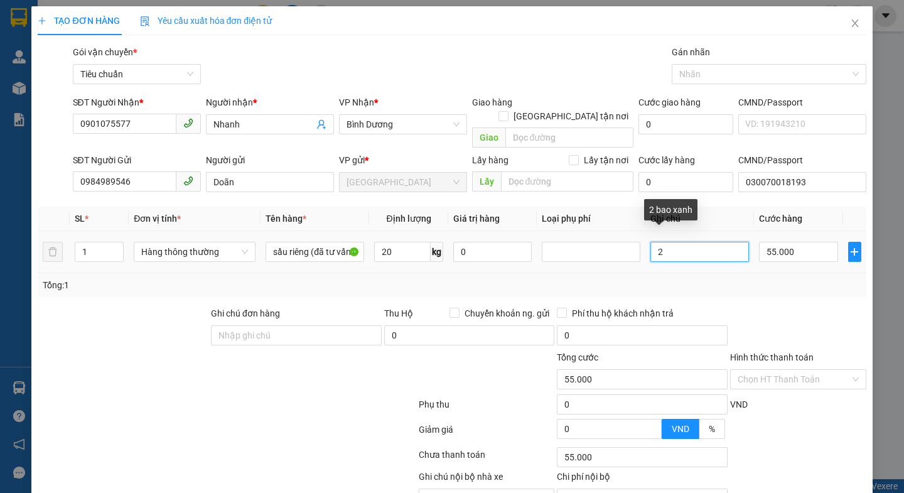
type input "2"
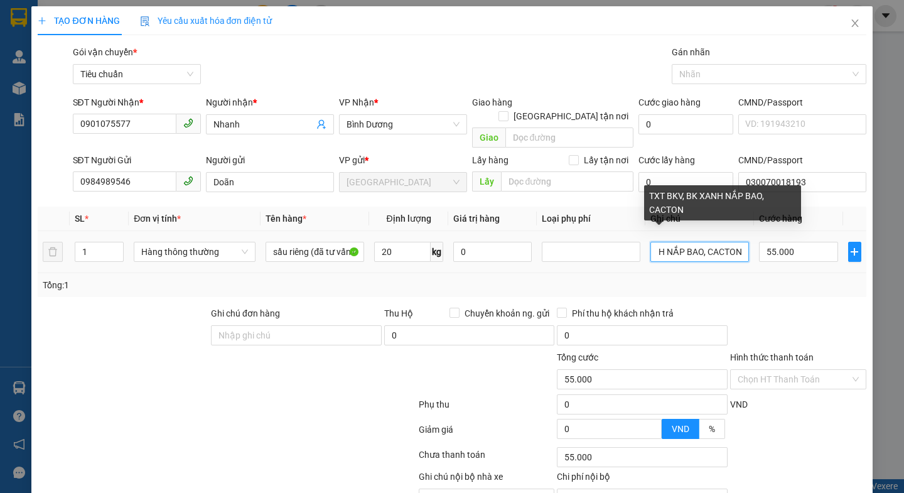
scroll to position [0, 69]
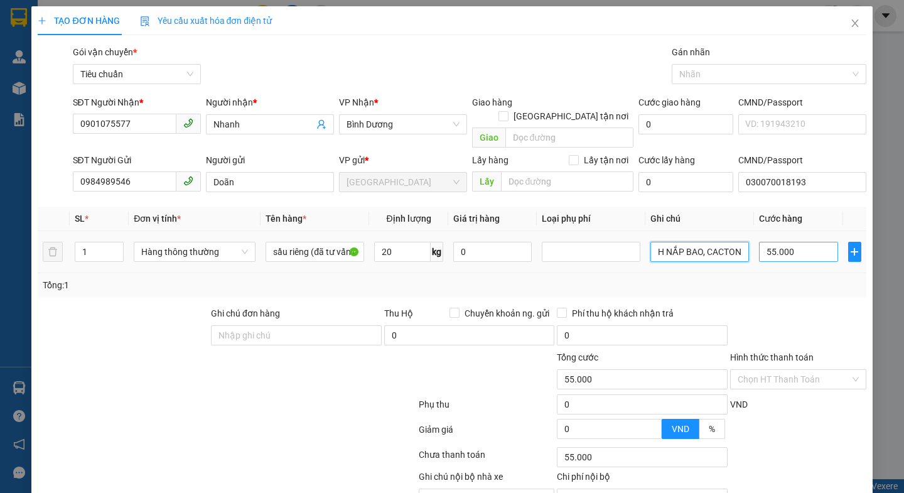
type input "TXT BKV, BK XANH NẮP BAO, CACTON"
click at [796, 242] on input "55.000" at bounding box center [798, 252] width 79 height 20
type input "6"
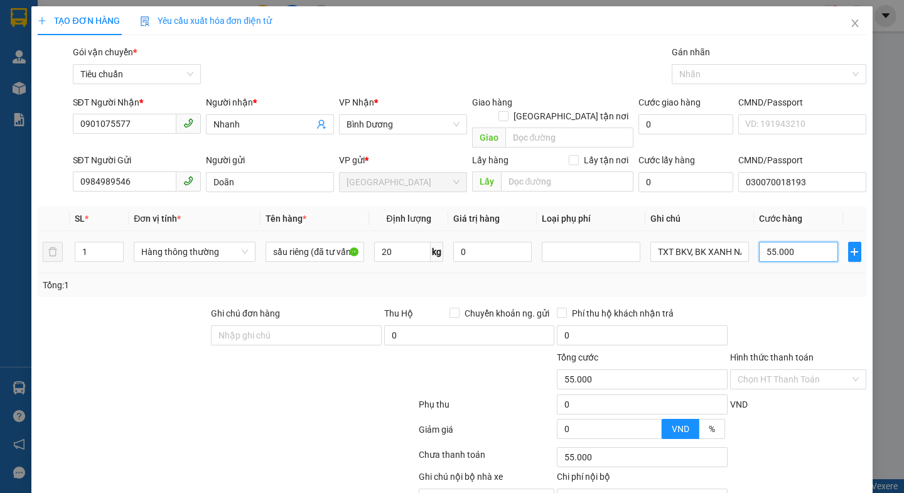
type input "6"
type input "60"
type input "60.000"
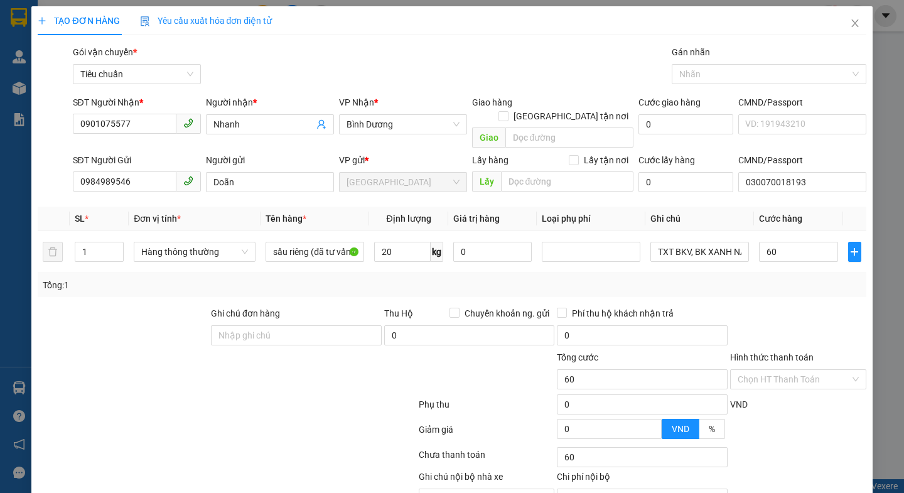
type input "60.000"
click at [803, 306] on div at bounding box center [798, 328] width 139 height 44
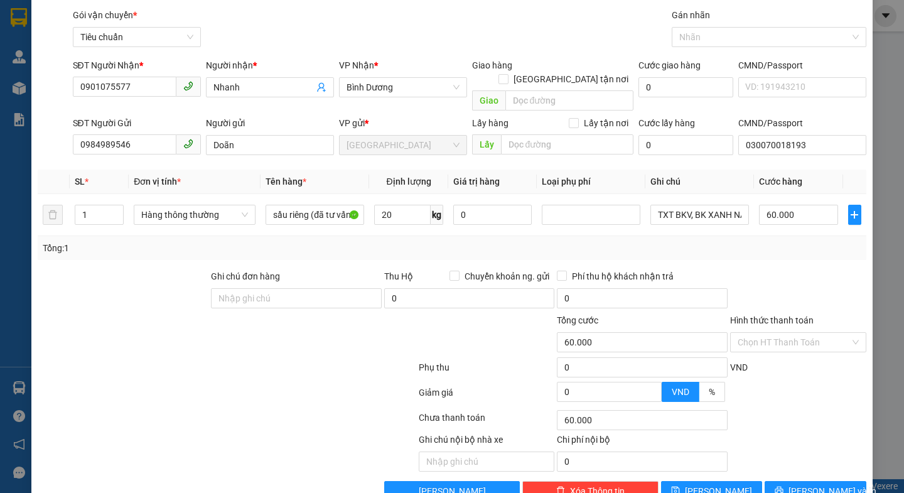
scroll to position [56, 0]
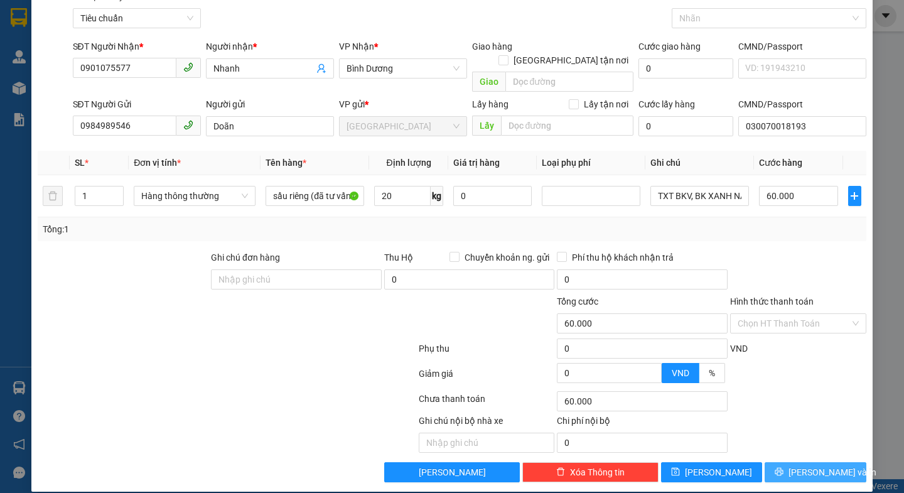
click at [792, 462] on button "Lưu và In" at bounding box center [814, 472] width 101 height 20
click at [804, 465] on span "Lưu và In" at bounding box center [832, 472] width 88 height 14
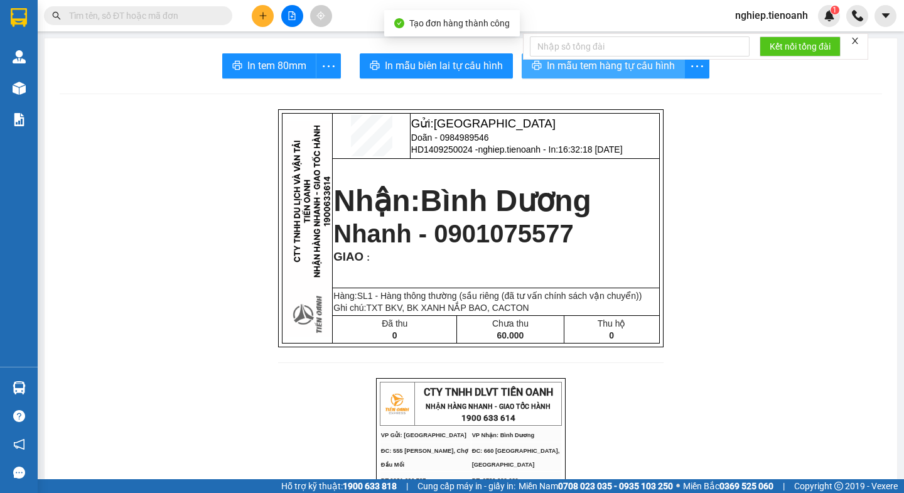
click at [580, 65] on span "In mẫu tem hàng tự cấu hình" at bounding box center [611, 66] width 128 height 16
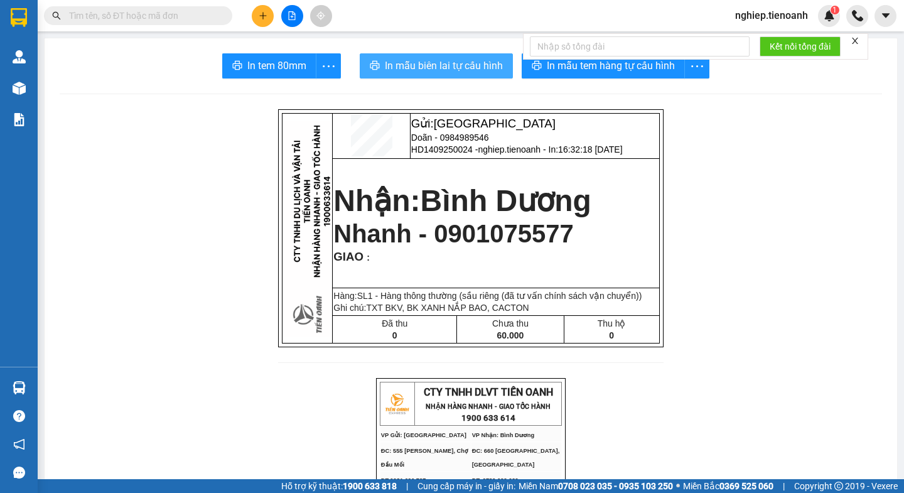
click at [466, 58] on span "In mẫu biên lai tự cấu hình" at bounding box center [444, 66] width 118 height 16
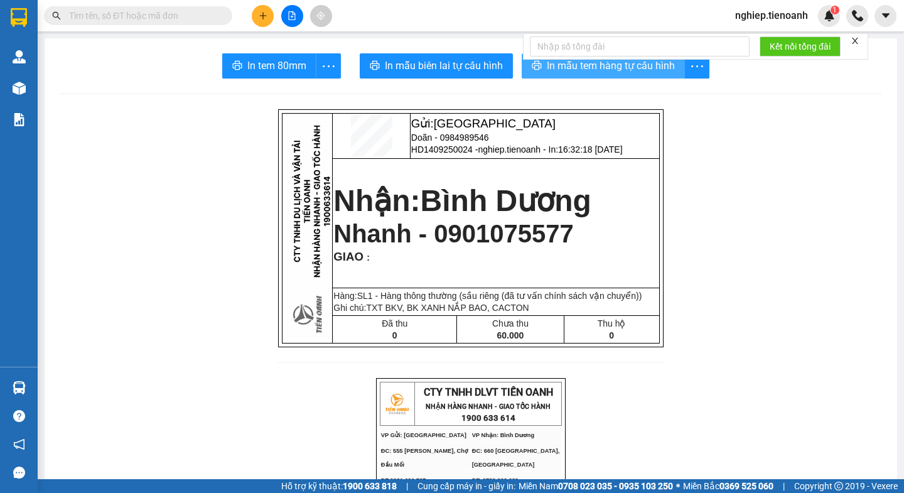
click at [555, 72] on span "In mẫu tem hàng tự cấu hình" at bounding box center [611, 66] width 128 height 16
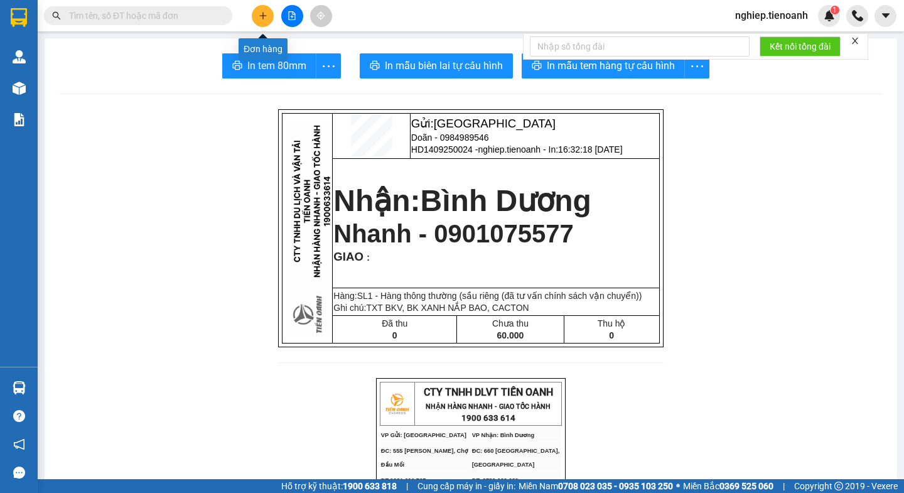
click at [263, 14] on icon "plus" at bounding box center [262, 15] width 1 height 7
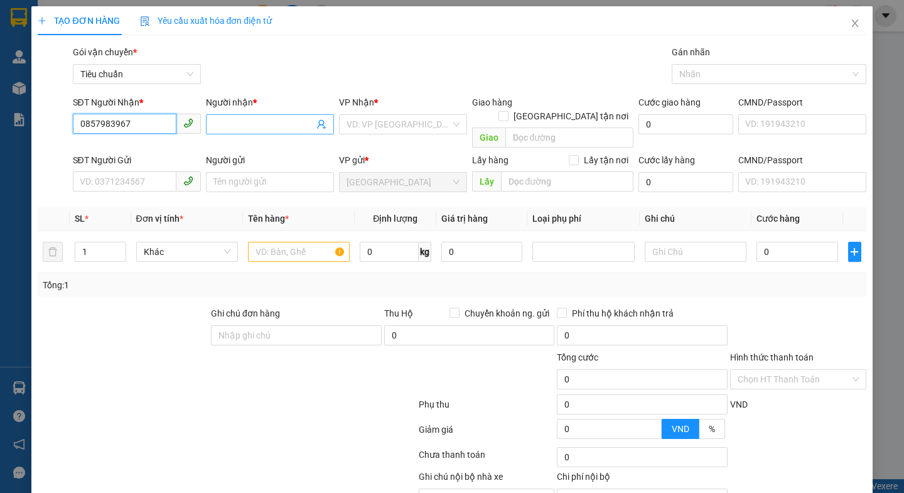
type input "0857983967"
click at [217, 127] on input "Người nhận *" at bounding box center [263, 124] width 100 height 14
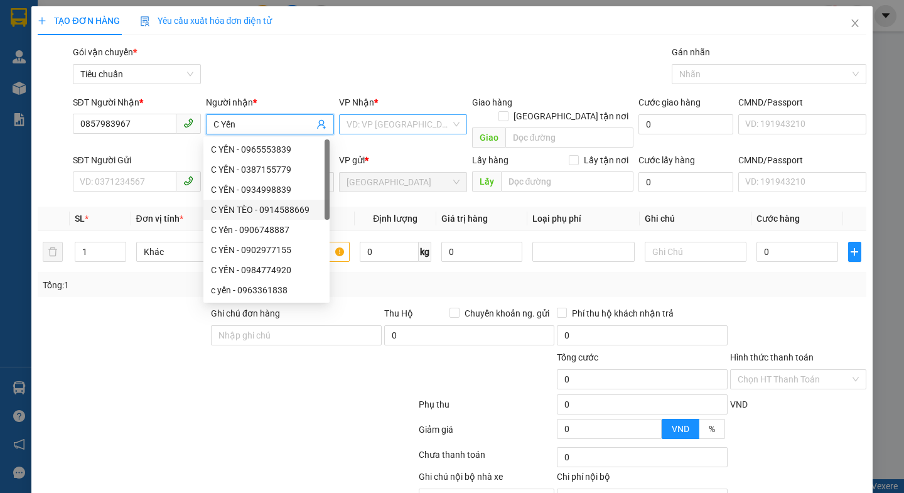
type input "C Yến"
click at [420, 131] on input "search" at bounding box center [398, 124] width 104 height 19
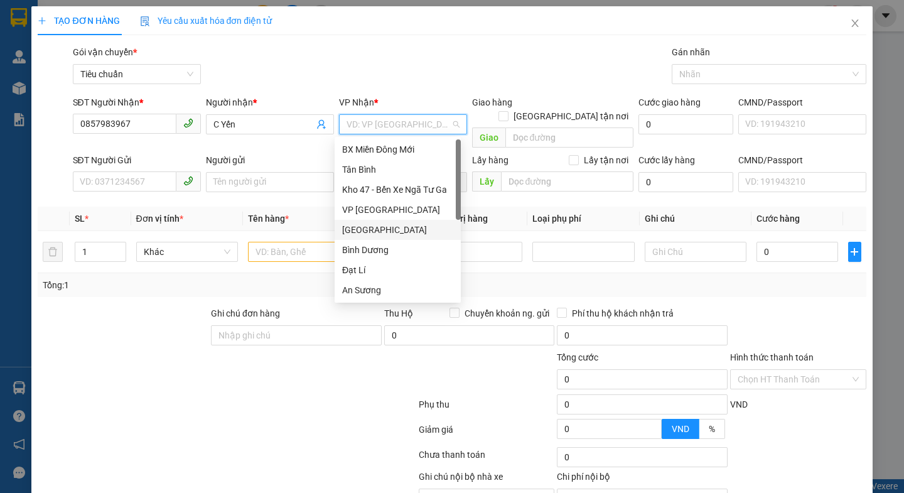
click at [375, 230] on div "[GEOGRAPHIC_DATA]" at bounding box center [397, 230] width 111 height 14
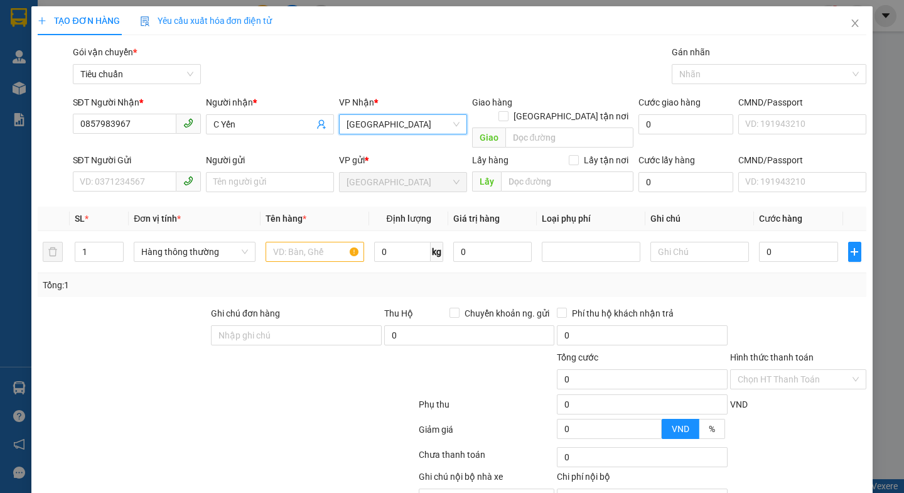
drag, startPoint x: 162, startPoint y: 355, endPoint x: 124, endPoint y: 269, distance: 93.3
click at [159, 351] on div at bounding box center [157, 372] width 242 height 44
click at [134, 171] on input "SĐT Người Gửi" at bounding box center [125, 181] width 104 height 20
type input "0944693266"
click at [233, 172] on input "Người gửi" at bounding box center [270, 182] width 128 height 20
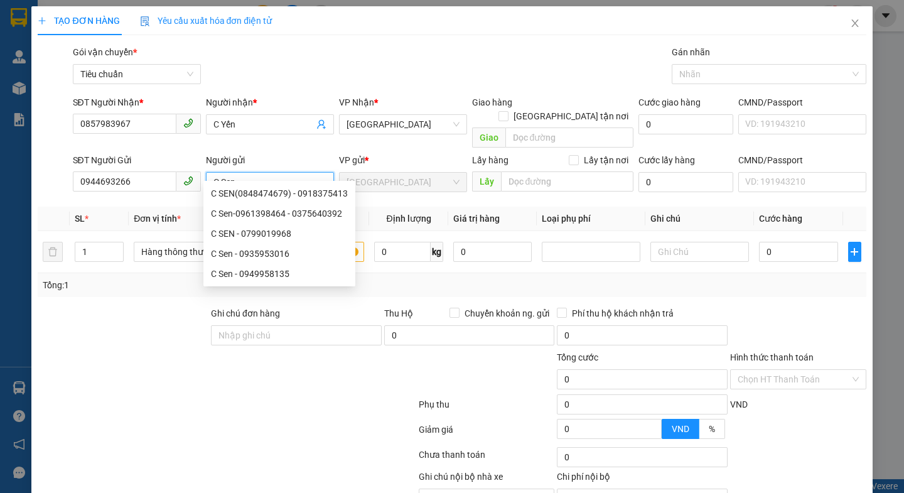
type input "C Sen"
click at [142, 316] on div at bounding box center [122, 328] width 173 height 44
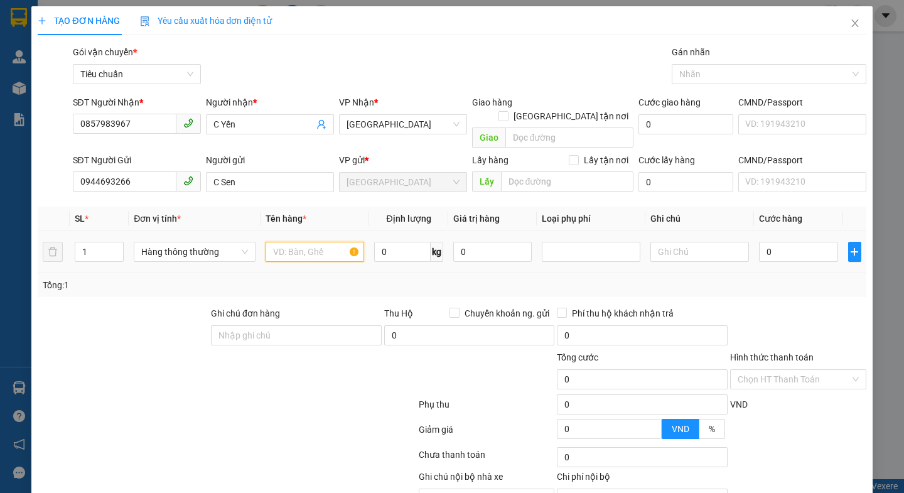
click at [275, 243] on input "text" at bounding box center [314, 252] width 99 height 20
type input "thực phẩm(đã tư vấn vận chuyển)"
click at [401, 247] on input "0" at bounding box center [402, 252] width 56 height 20
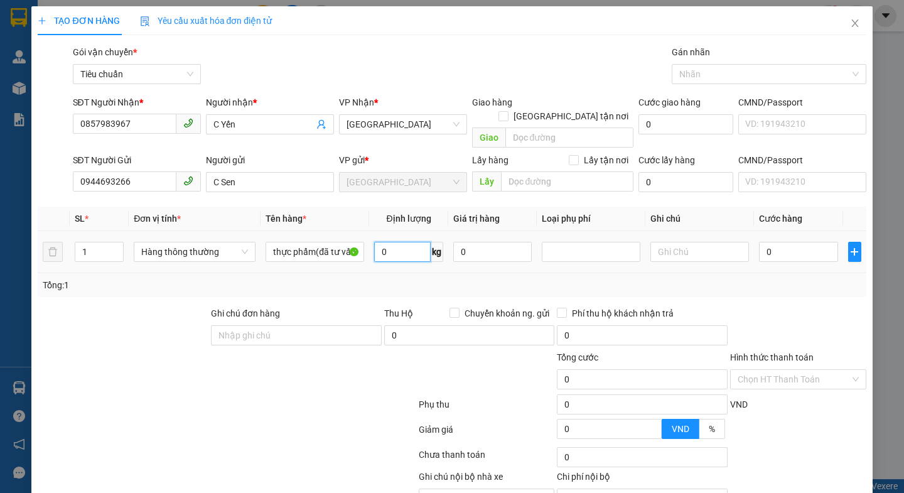
click at [401, 247] on input "0" at bounding box center [402, 252] width 56 height 20
type input "29"
click at [299, 394] on div at bounding box center [226, 406] width 380 height 25
type input "65.000"
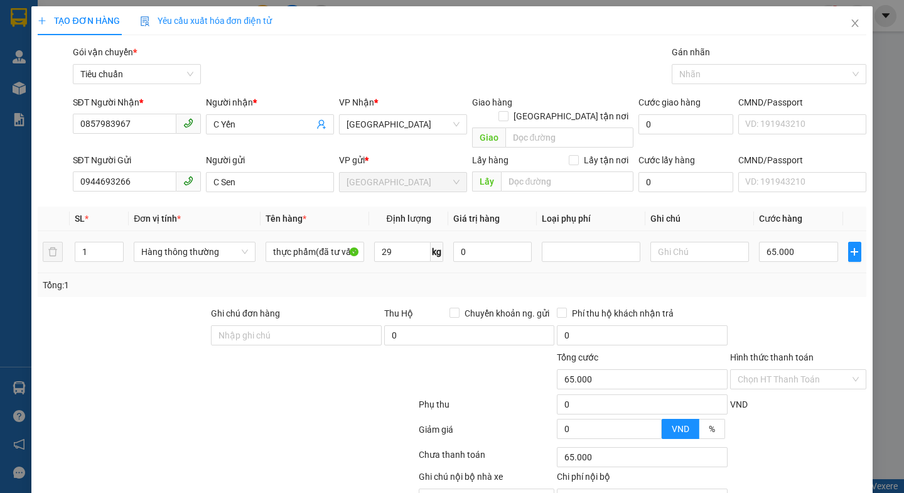
type input "65.000"
click at [807, 242] on input "65.000" at bounding box center [798, 252] width 79 height 20
type input "7"
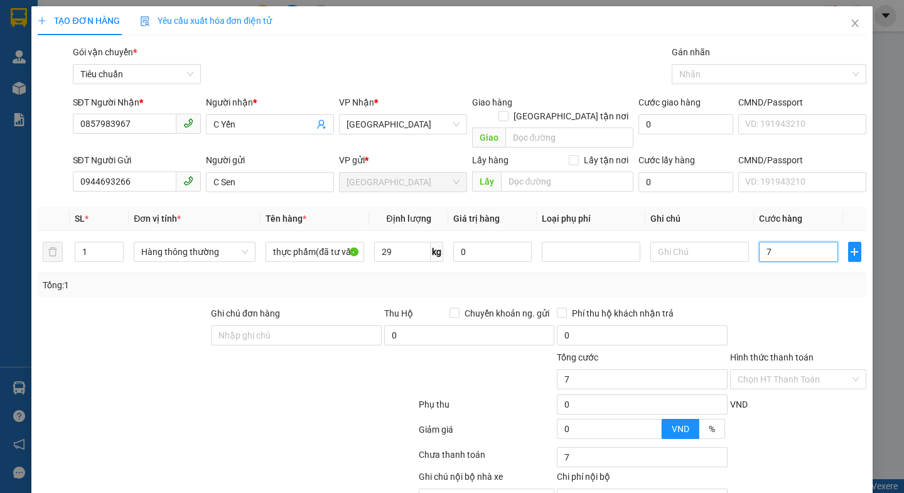
type input "70"
type input "70.000"
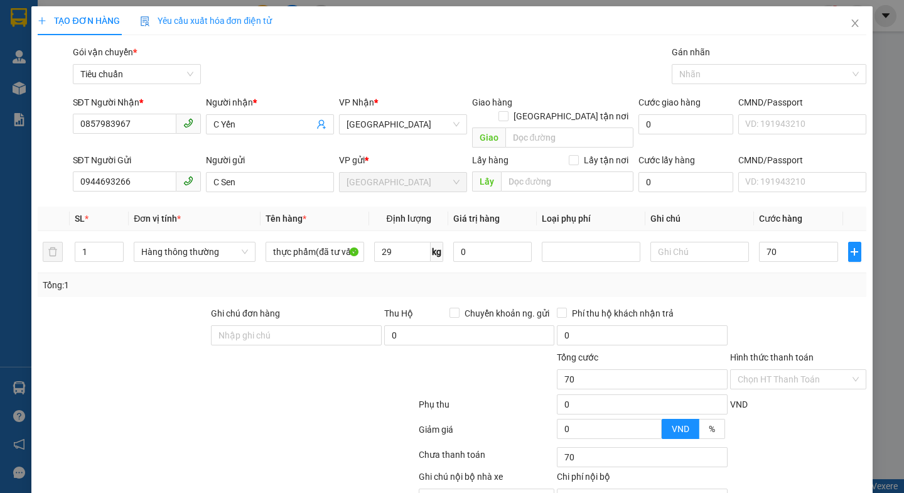
type input "70.000"
click at [783, 287] on div "Transit Pickup Surcharge Ids Transit Deliver Surcharge Ids Transit Deliver Surc…" at bounding box center [452, 291] width 828 height 493
click at [659, 242] on input "text" at bounding box center [699, 252] width 99 height 20
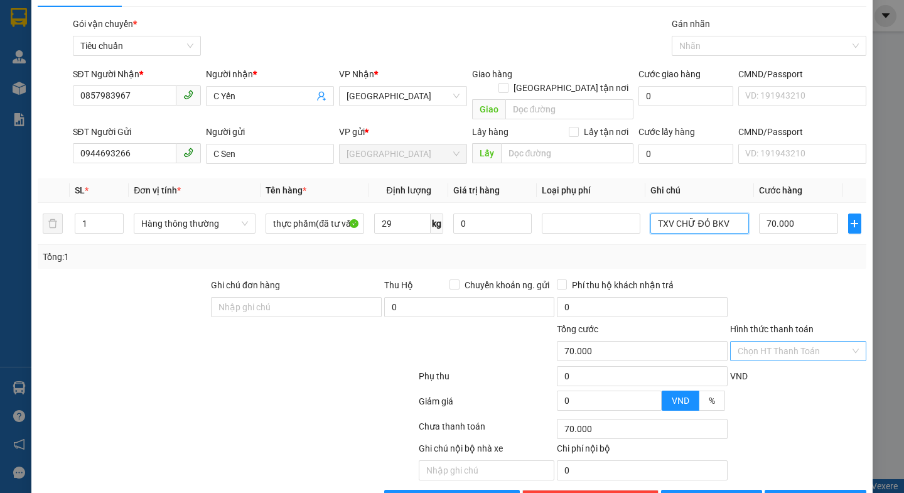
scroll to position [56, 0]
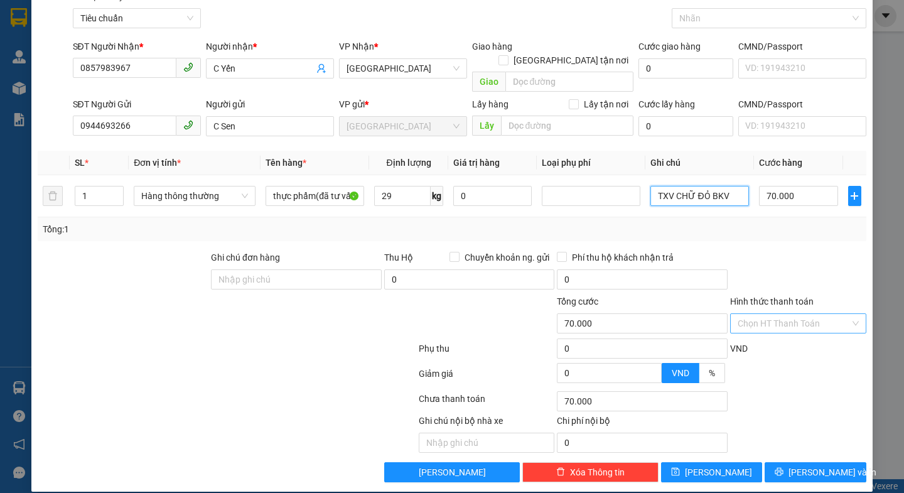
type input "TXV CHỮ ĐỎ BKV"
click at [772, 314] on input "Hình thức thanh toán" at bounding box center [793, 323] width 112 height 19
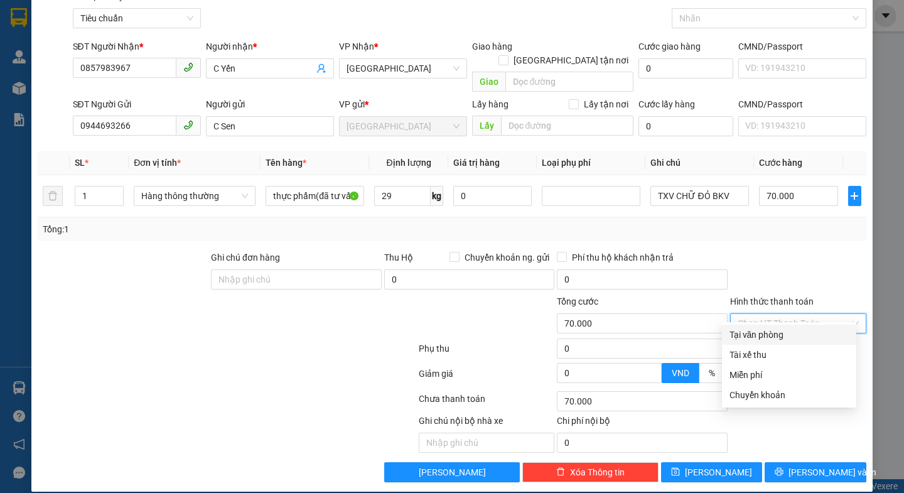
click at [757, 335] on div "Tại văn phòng" at bounding box center [788, 335] width 119 height 14
type input "0"
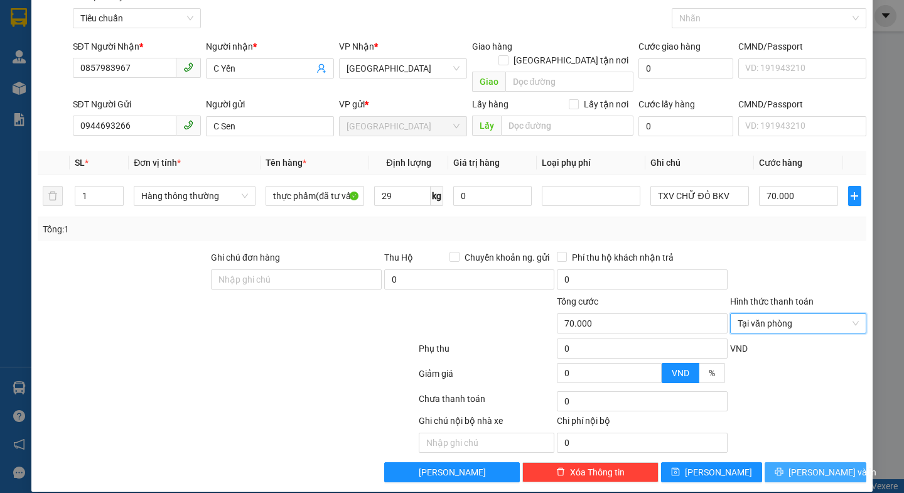
click at [798, 465] on span "Lưu và In" at bounding box center [832, 472] width 88 height 14
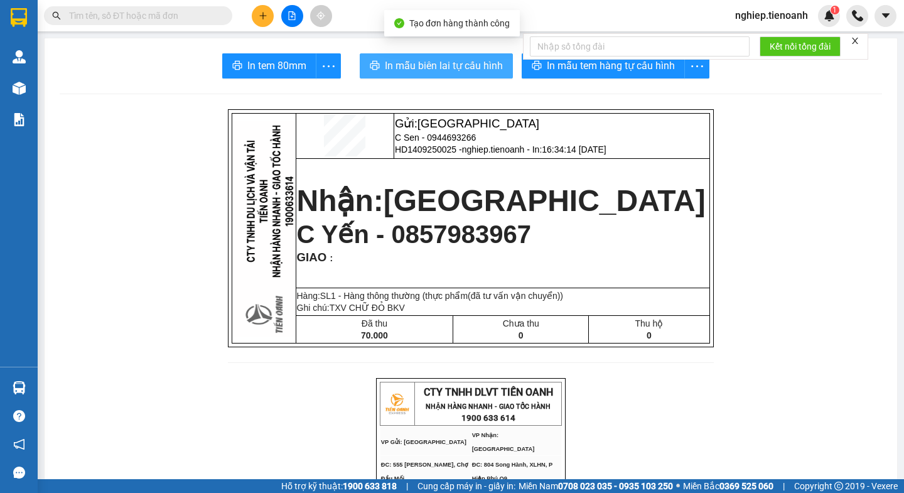
drag, startPoint x: 469, startPoint y: 68, endPoint x: 478, endPoint y: 59, distance: 12.4
click at [469, 67] on span "In mẫu biên lai tự cấu hình" at bounding box center [444, 66] width 118 height 16
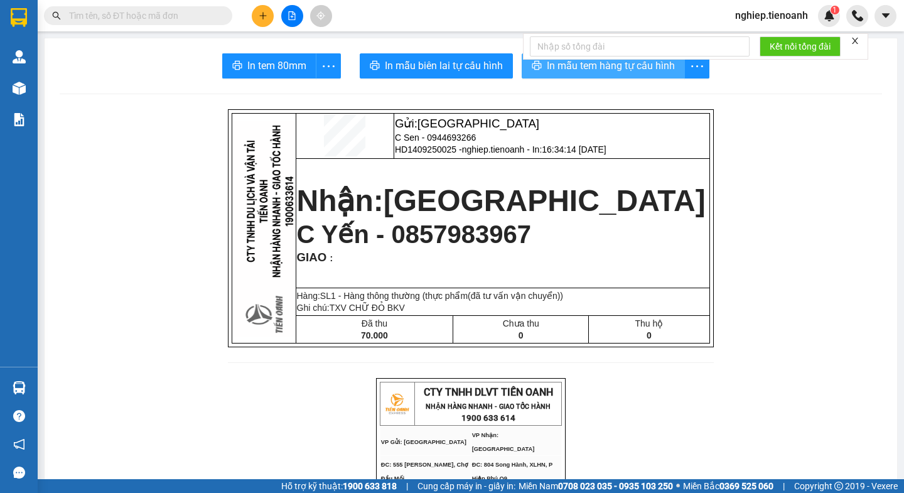
click at [550, 65] on span "In mẫu tem hàng tự cấu hình" at bounding box center [611, 66] width 128 height 16
click at [636, 67] on span "In mẫu tem hàng tự cấu hình" at bounding box center [611, 66] width 128 height 16
click at [267, 19] on icon "plus" at bounding box center [263, 15] width 9 height 9
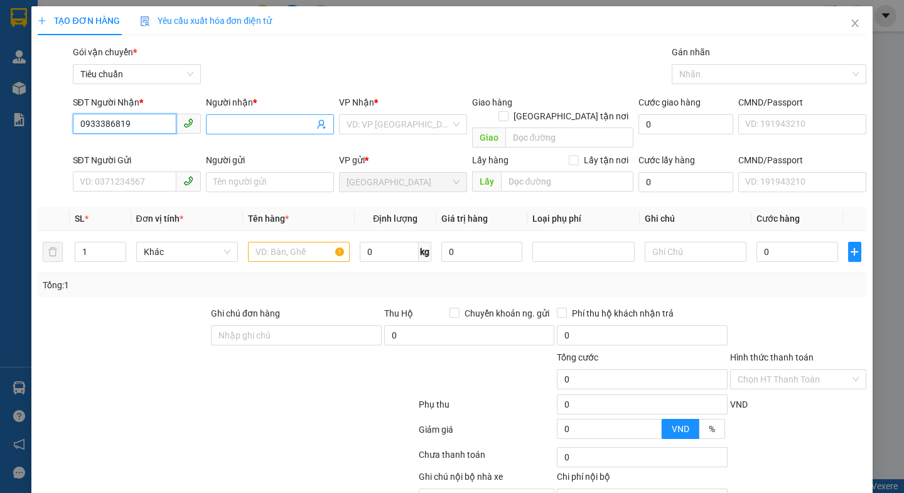
type input "0933386819"
click at [232, 122] on input "Người nhận *" at bounding box center [263, 124] width 100 height 14
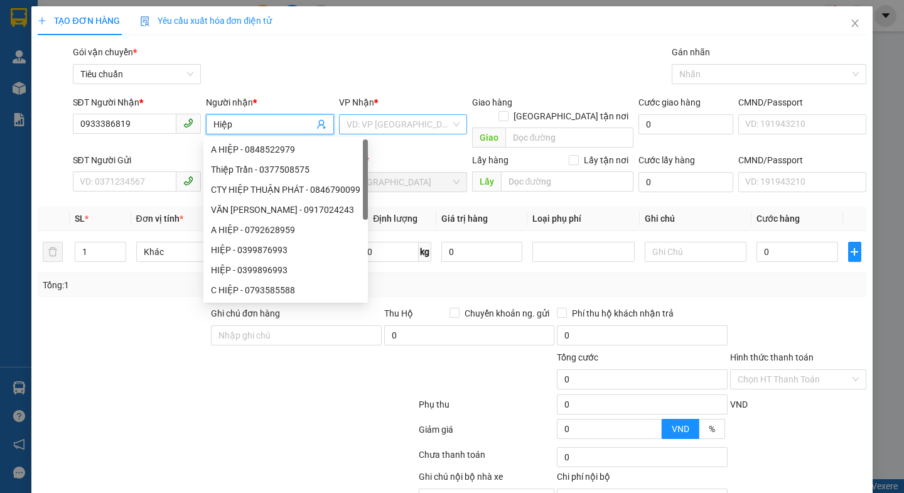
type input "Hiệp"
click at [404, 121] on input "search" at bounding box center [398, 124] width 104 height 19
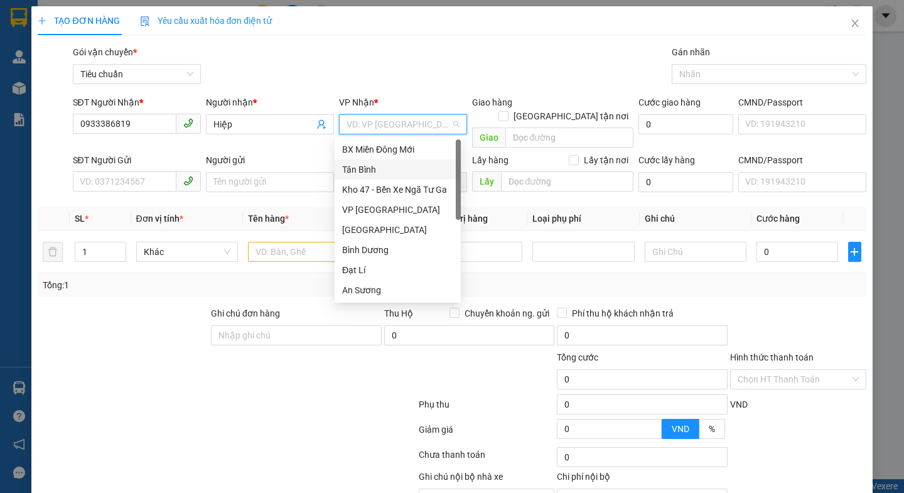
click at [357, 169] on div "Tân Bình" at bounding box center [397, 170] width 111 height 14
click at [357, 173] on span "[GEOGRAPHIC_DATA]" at bounding box center [402, 182] width 113 height 19
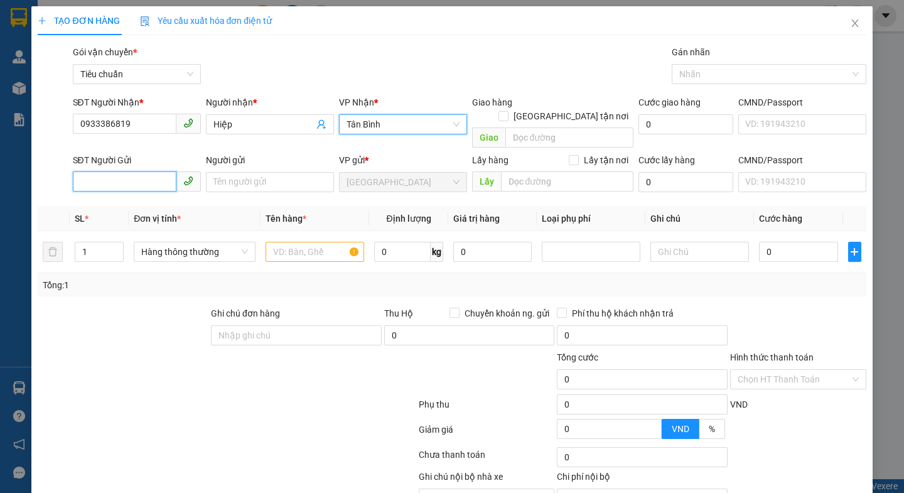
click at [132, 171] on input "SĐT Người Gửi" at bounding box center [125, 181] width 104 height 20
type input "0931131768"
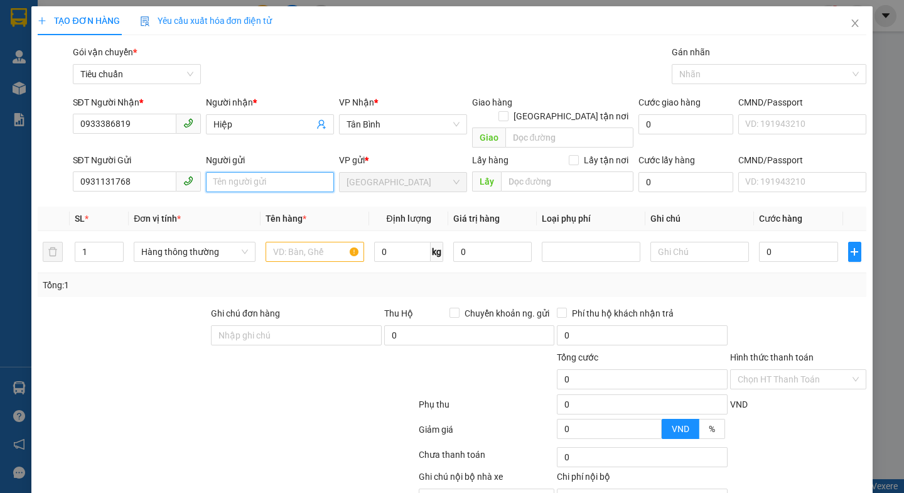
click at [255, 173] on input "Người gửi" at bounding box center [270, 182] width 128 height 20
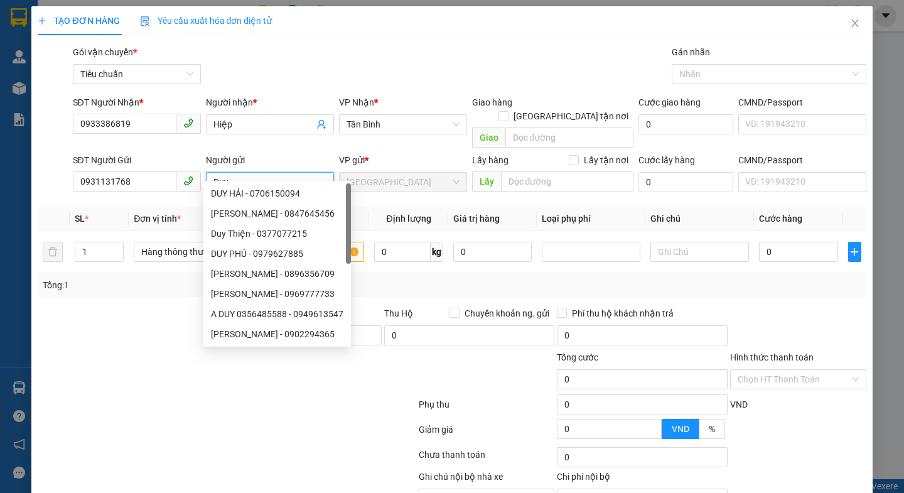
type input "Duy"
click at [94, 321] on div at bounding box center [122, 328] width 173 height 44
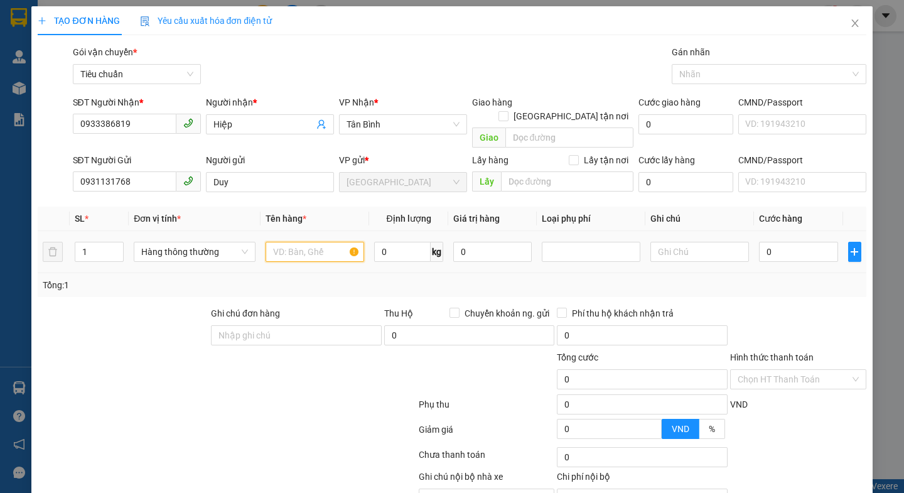
click at [279, 242] on input "text" at bounding box center [314, 252] width 99 height 20
type input "sầu riêng(đã tư vấn vận chuyển)"
click at [408, 242] on input "0" at bounding box center [402, 252] width 56 height 20
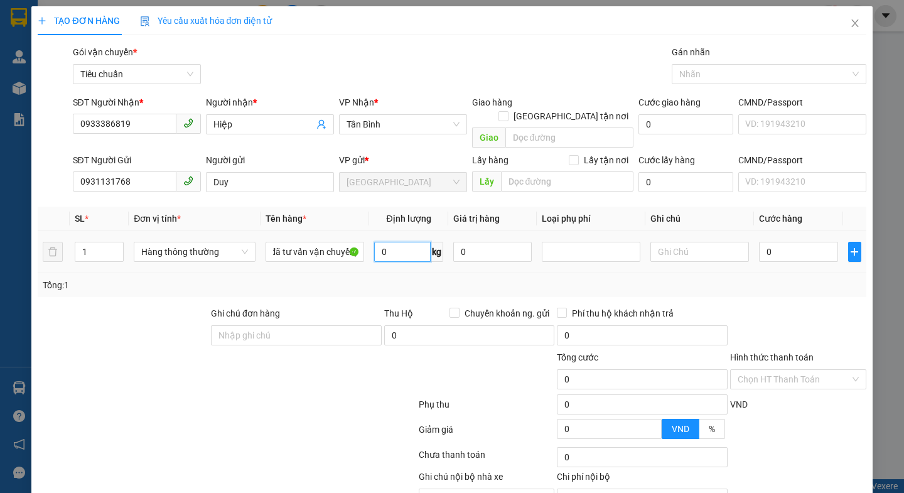
click at [408, 242] on input "0" at bounding box center [402, 252] width 56 height 20
type input "10"
click at [322, 403] on form "Ghi chú đơn hàng Thu Hộ Chuyển khoản ng. gửi 0 Phí thu hộ khách nhận trả 0 Tổng…" at bounding box center [452, 375] width 828 height 138
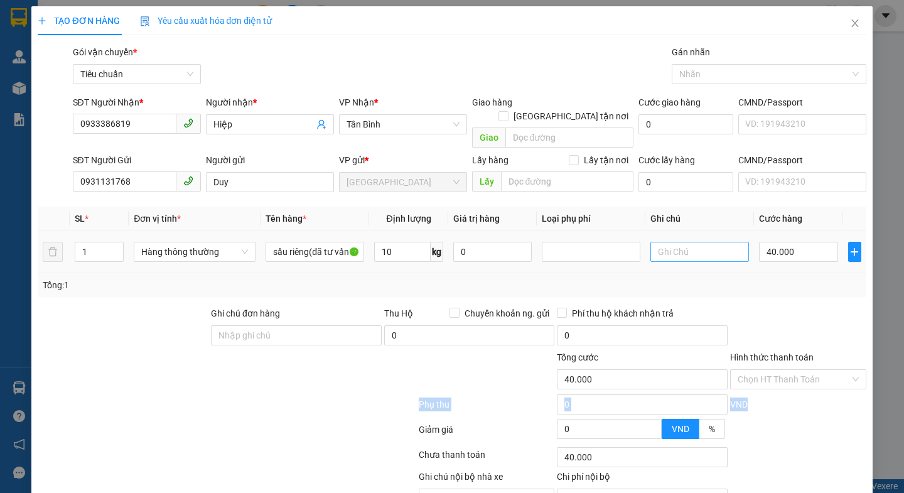
type input "40.000"
click at [658, 242] on input "text" at bounding box center [699, 252] width 99 height 20
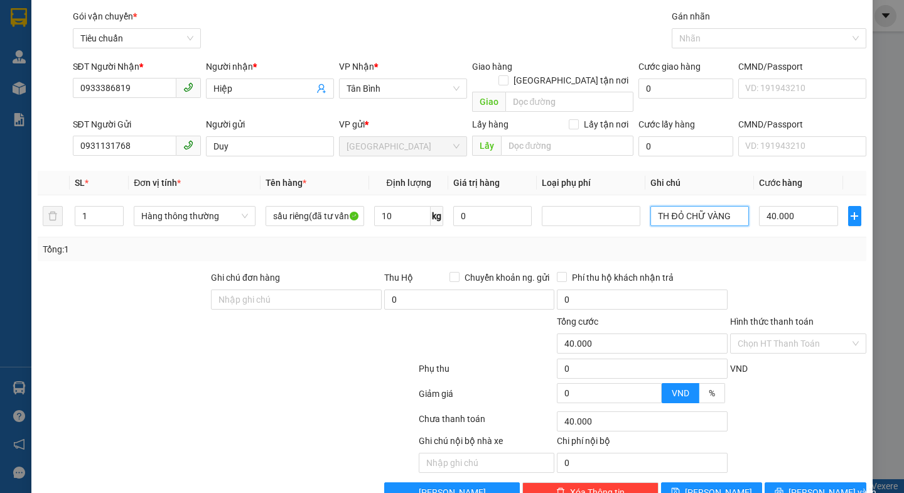
scroll to position [56, 0]
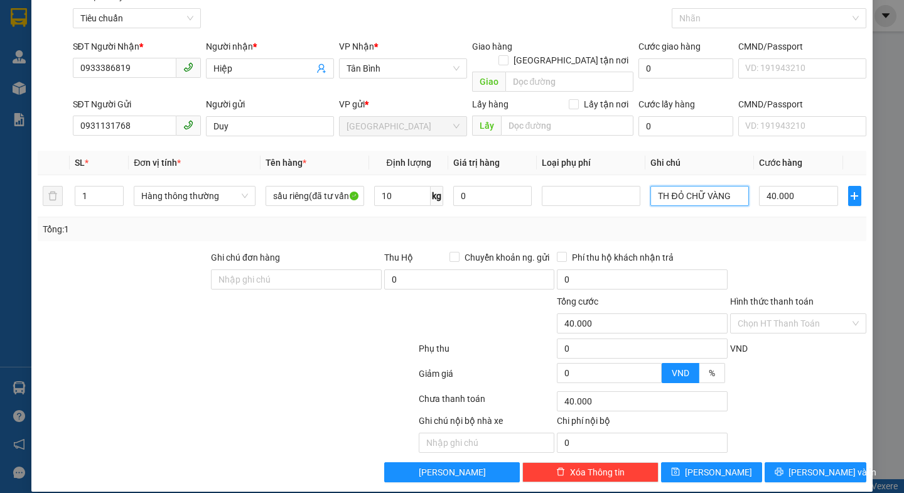
type input "TH ĐỎ CHỮ VÀNG"
click at [808, 465] on span "Lưu và In" at bounding box center [832, 472] width 88 height 14
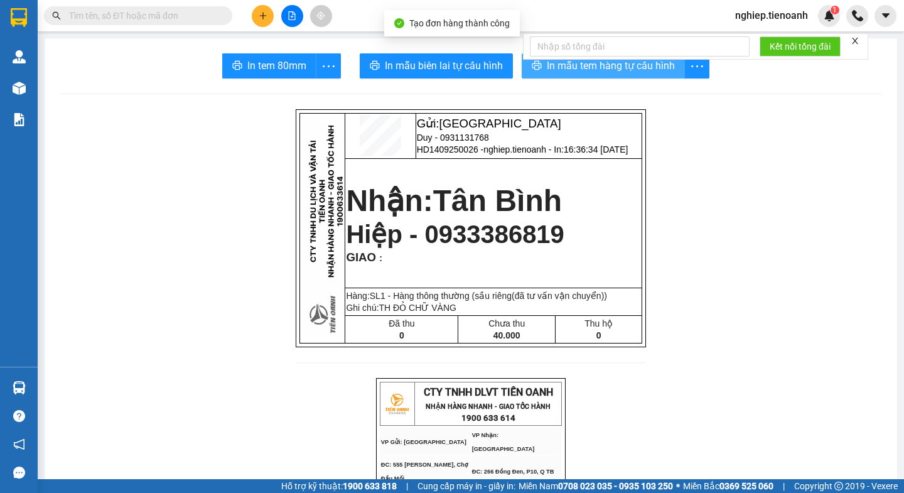
click at [566, 68] on span "In mẫu tem hàng tự cấu hình" at bounding box center [611, 66] width 128 height 16
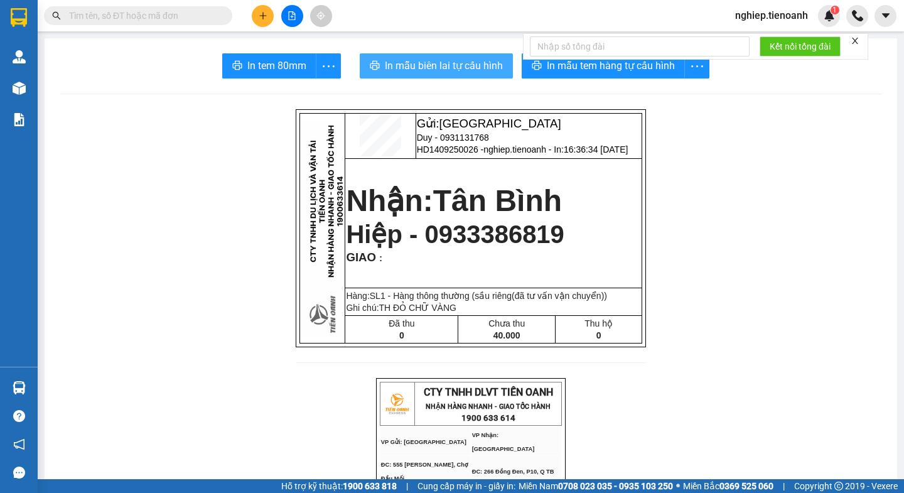
click at [397, 63] on span "In mẫu biên lai tự cấu hình" at bounding box center [444, 66] width 118 height 16
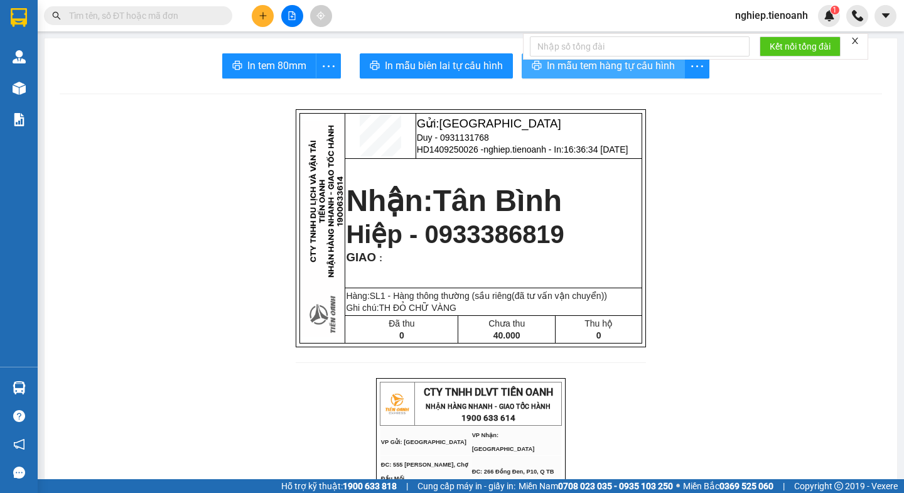
click at [607, 68] on span "In mẫu tem hàng tự cấu hình" at bounding box center [611, 66] width 128 height 16
click at [574, 67] on span "In mẫu tem hàng tự cấu hình" at bounding box center [611, 66] width 128 height 16
click at [594, 67] on span "In mẫu tem hàng tự cấu hình" at bounding box center [611, 66] width 128 height 16
click at [595, 68] on span "In mẫu tem hàng tự cấu hình" at bounding box center [611, 66] width 128 height 16
click at [597, 67] on span "In mẫu tem hàng tự cấu hình" at bounding box center [611, 66] width 128 height 16
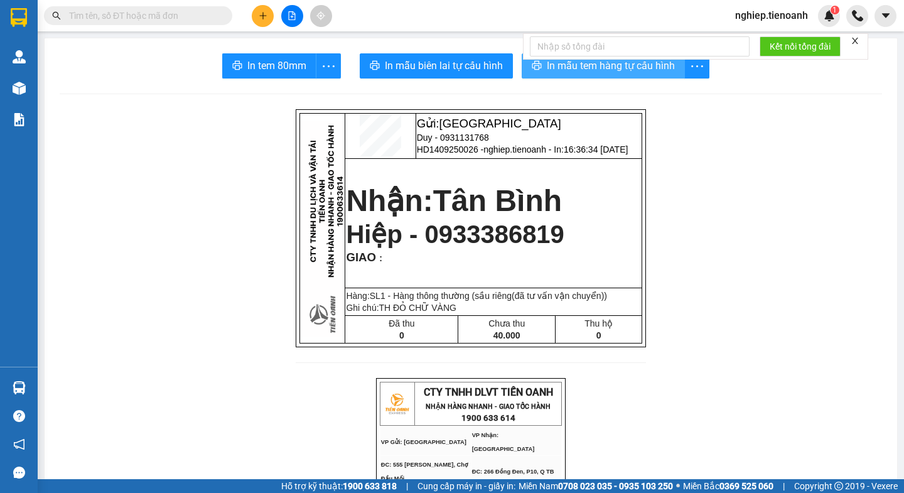
click at [585, 70] on span "In mẫu tem hàng tự cấu hình" at bounding box center [611, 66] width 128 height 16
drag, startPoint x: 663, startPoint y: 451, endPoint x: 703, endPoint y: 483, distance: 51.3
drag, startPoint x: 703, startPoint y: 483, endPoint x: 130, endPoint y: 247, distance: 619.6
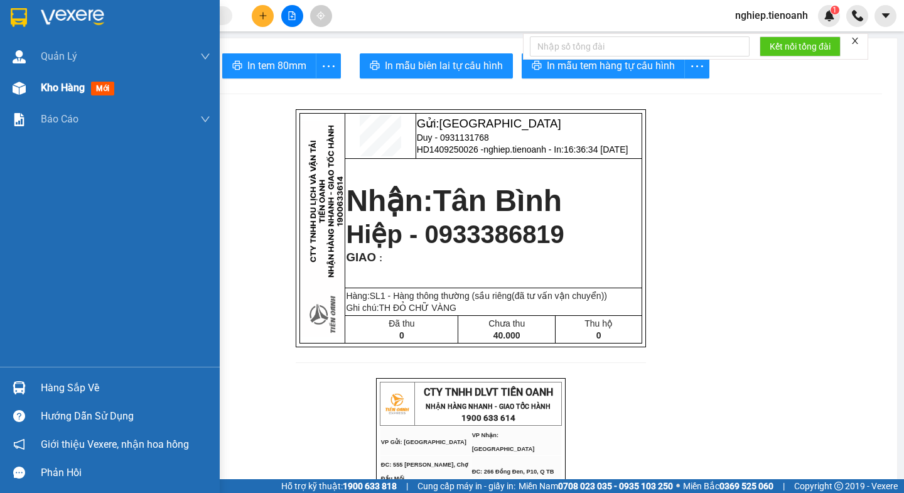
click at [66, 90] on span "Kho hàng" at bounding box center [63, 88] width 44 height 12
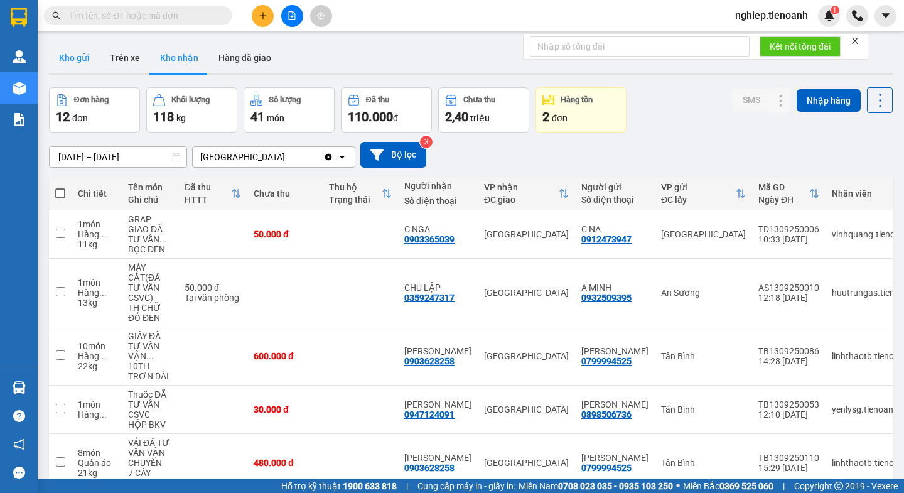
click at [90, 61] on button "Kho gửi" at bounding box center [74, 58] width 51 height 30
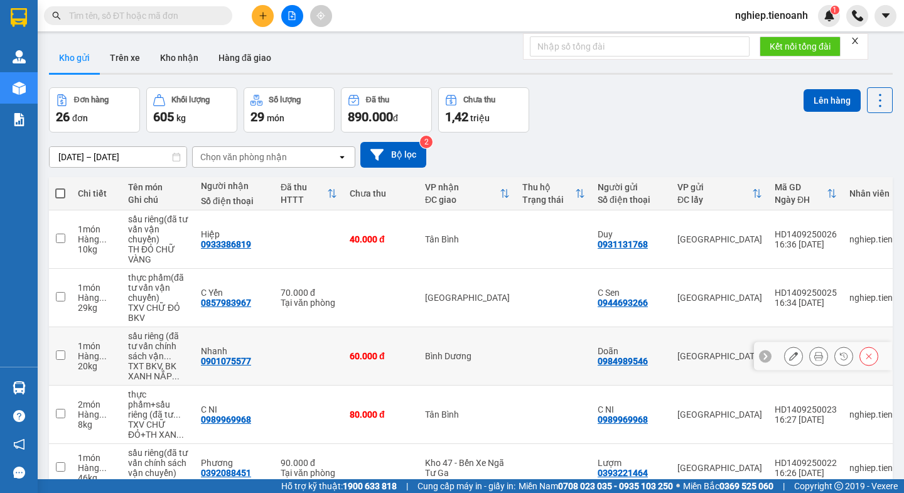
scroll to position [63, 0]
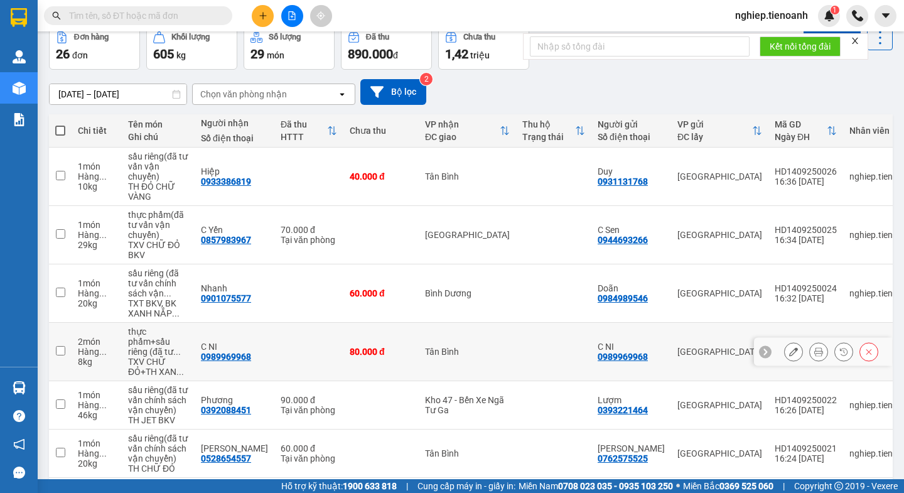
click at [814, 351] on icon at bounding box center [818, 351] width 9 height 9
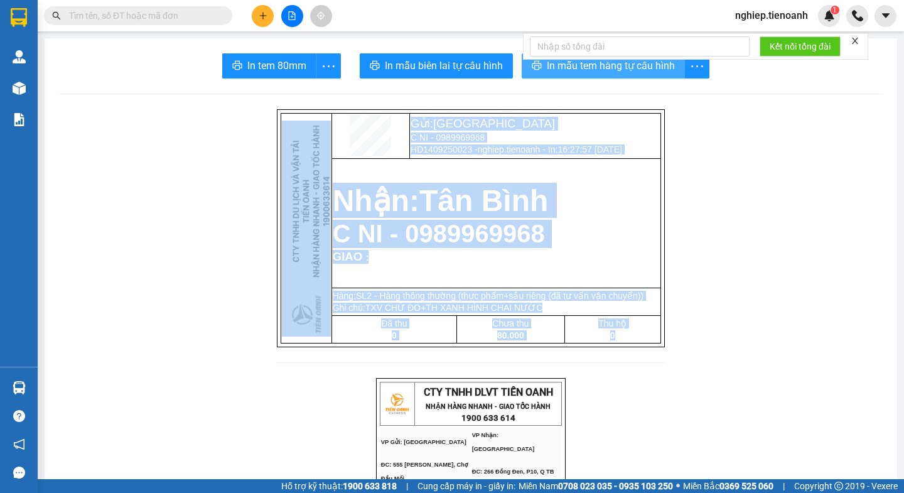
click at [609, 73] on span "In mẫu tem hàng tự cấu hình" at bounding box center [611, 66] width 128 height 16
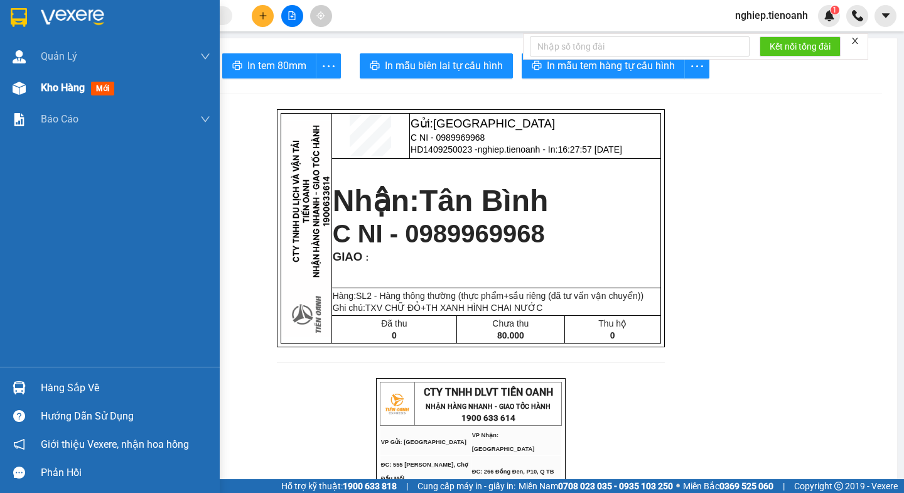
click at [50, 90] on span "Kho hàng" at bounding box center [63, 88] width 44 height 12
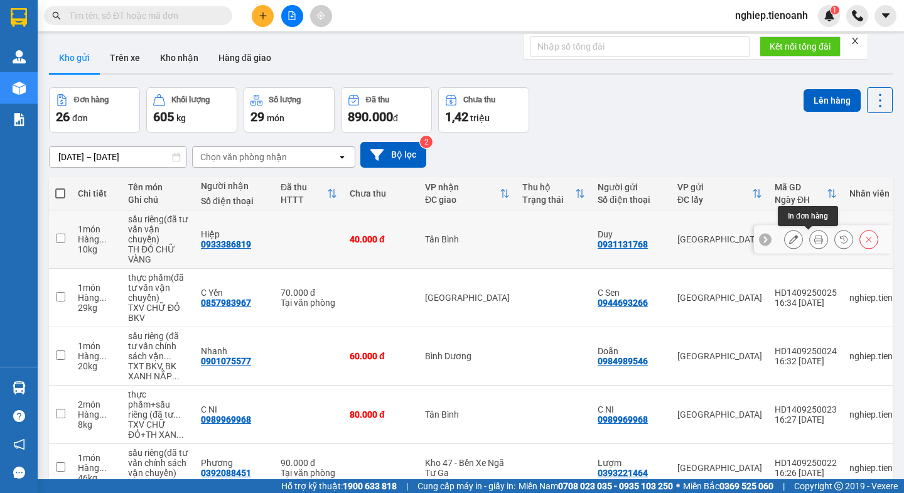
click at [814, 242] on icon at bounding box center [818, 239] width 9 height 9
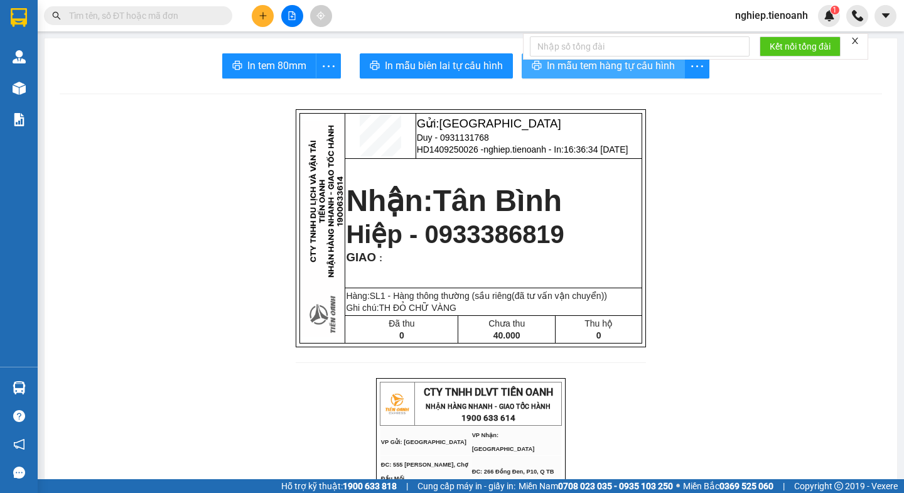
click at [621, 71] on span "In mẫu tem hàng tự cấu hình" at bounding box center [611, 66] width 128 height 16
click at [588, 71] on span "In mẫu tem hàng tự cấu hình" at bounding box center [611, 66] width 128 height 16
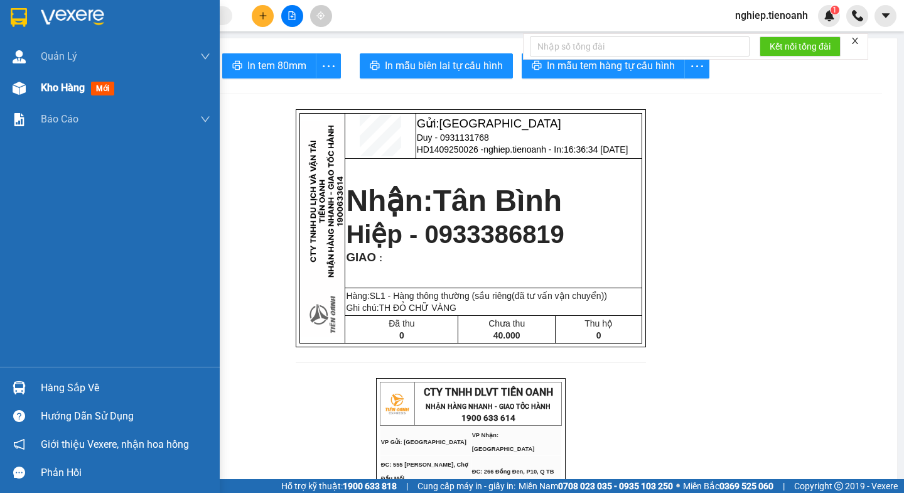
click at [65, 91] on span "Kho hàng" at bounding box center [63, 88] width 44 height 12
click at [65, 90] on span "Kho hàng" at bounding box center [63, 88] width 44 height 12
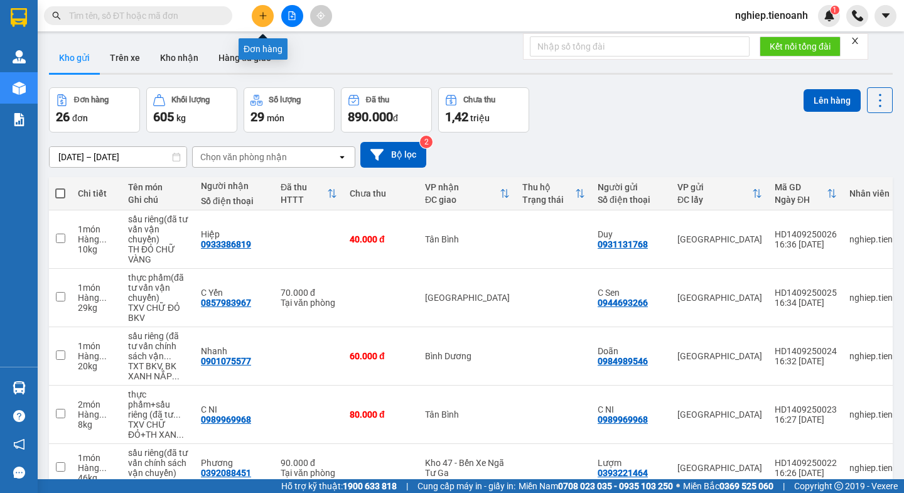
click at [269, 17] on button at bounding box center [263, 16] width 22 height 22
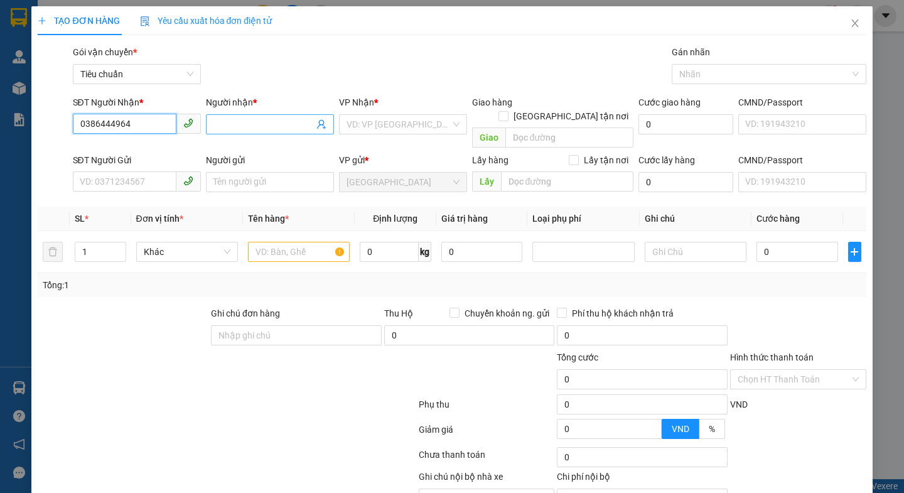
type input "0386444964"
click at [253, 122] on input "Người nhận *" at bounding box center [263, 124] width 100 height 14
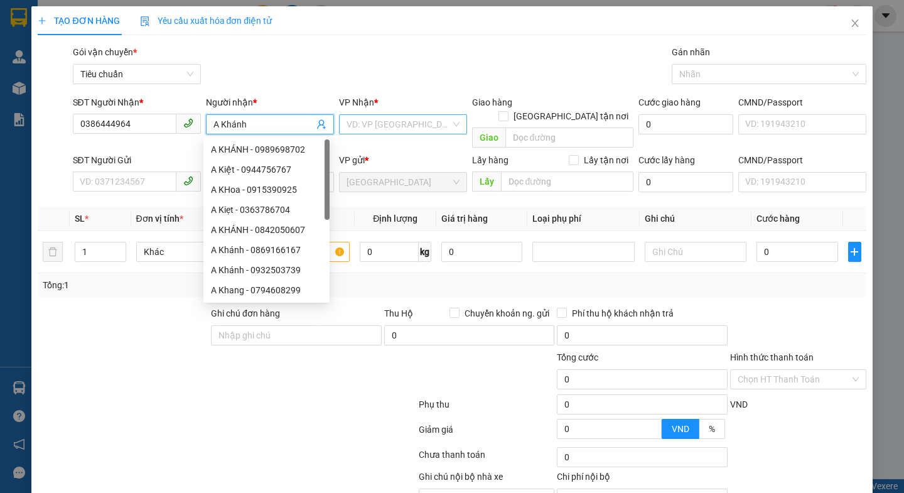
type input "A Khánh"
click at [373, 115] on input "search" at bounding box center [398, 124] width 104 height 19
drag, startPoint x: 373, startPoint y: 115, endPoint x: 383, endPoint y: 115, distance: 10.0
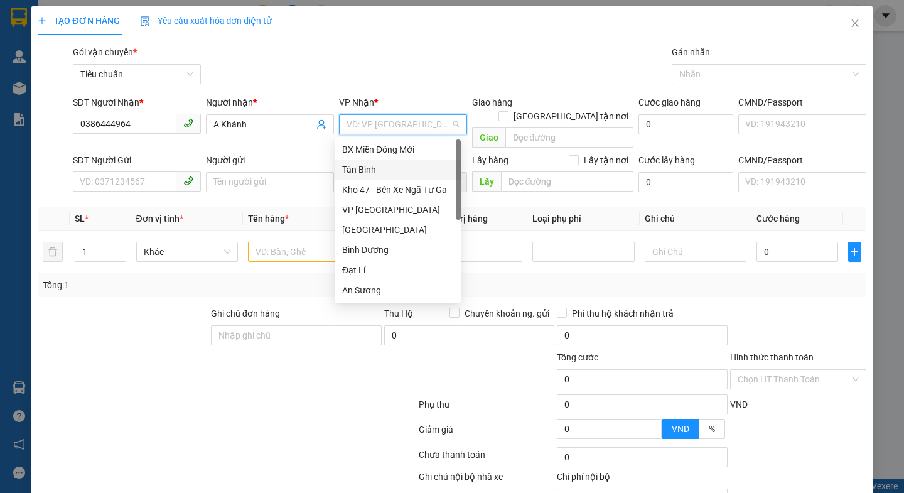
click at [366, 169] on div "Tân Bình" at bounding box center [397, 170] width 111 height 14
click at [366, 173] on span "[GEOGRAPHIC_DATA]" at bounding box center [402, 182] width 113 height 19
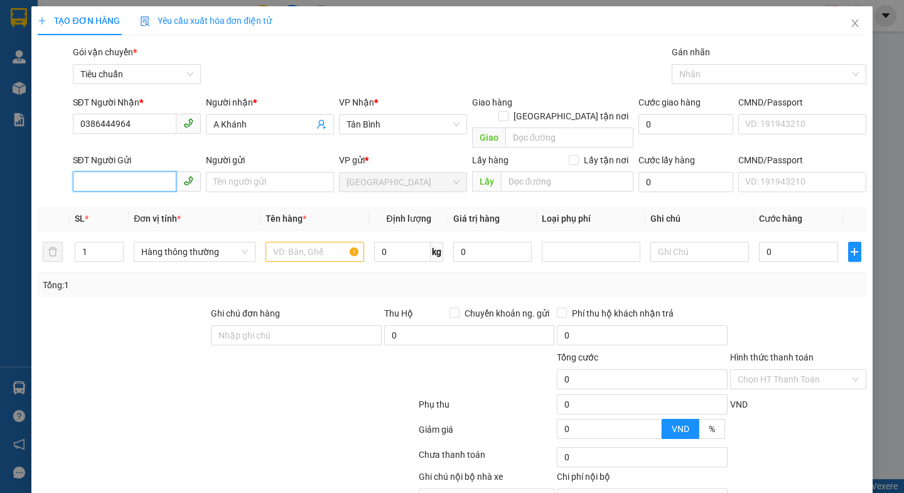
click at [154, 171] on input "SĐT Người Gửi" at bounding box center [125, 181] width 104 height 20
type input "0946783637"
click at [224, 172] on input "Người gửi" at bounding box center [270, 182] width 128 height 20
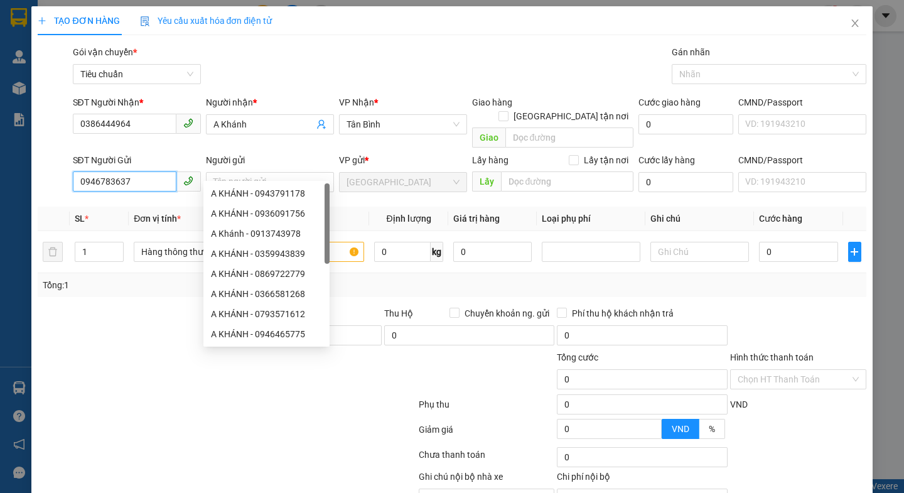
click at [137, 171] on input "0946783637" at bounding box center [125, 181] width 104 height 20
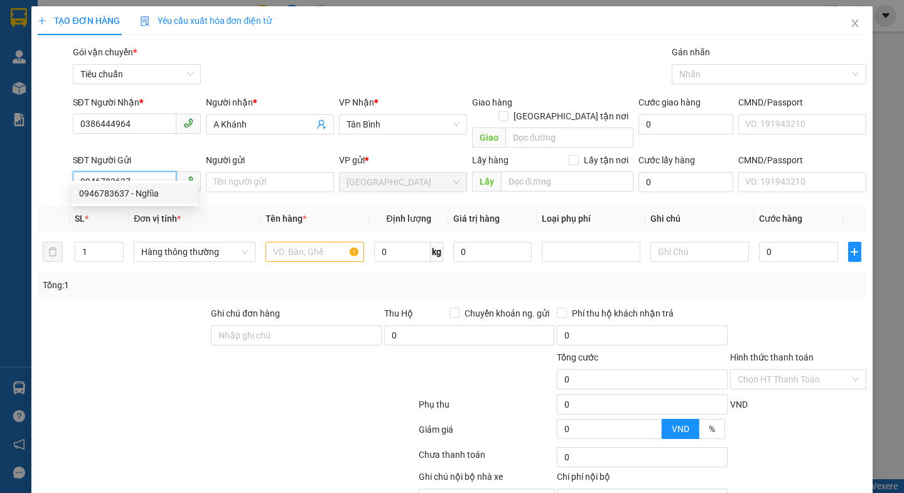
click at [137, 187] on div "0946783637 - Nghĩa" at bounding box center [134, 193] width 111 height 14
type input "Nghĩa"
type input "60.000"
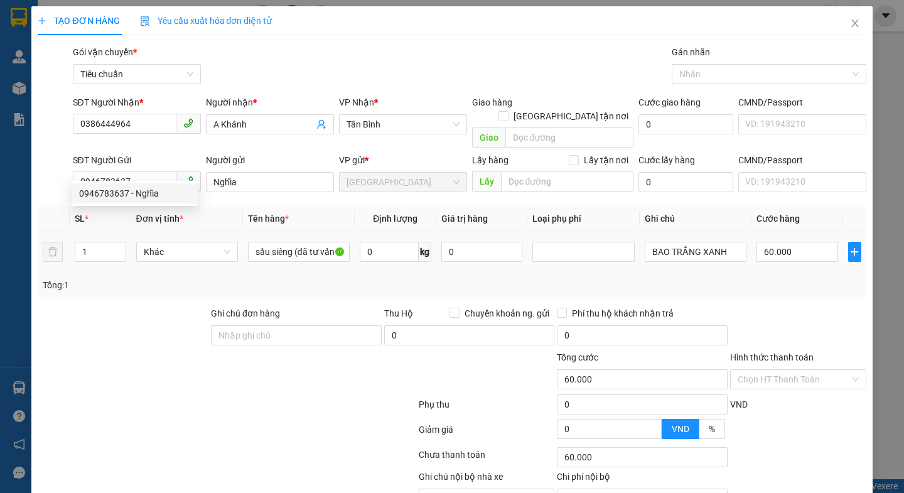
click at [141, 306] on div at bounding box center [122, 328] width 173 height 44
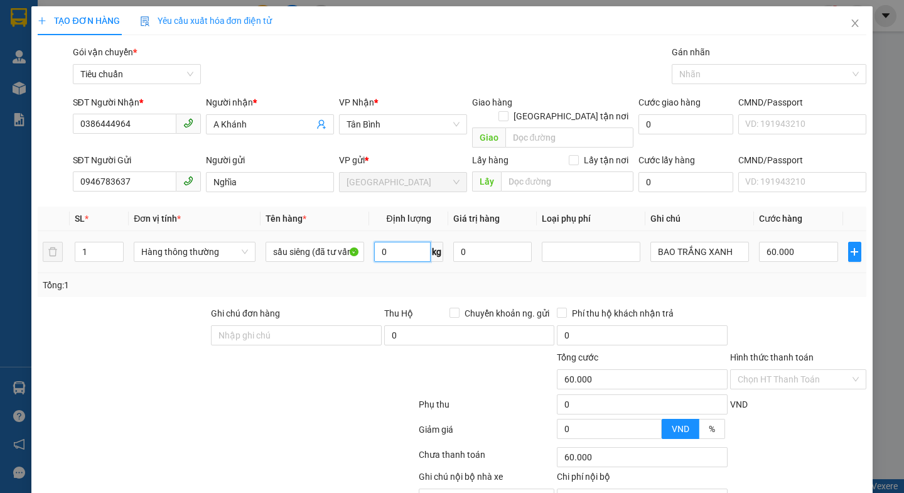
click at [403, 242] on input "0" at bounding box center [402, 252] width 56 height 20
type input "8"
drag, startPoint x: 328, startPoint y: 356, endPoint x: 726, endPoint y: 236, distance: 415.7
click at [338, 353] on div at bounding box center [348, 372] width 139 height 44
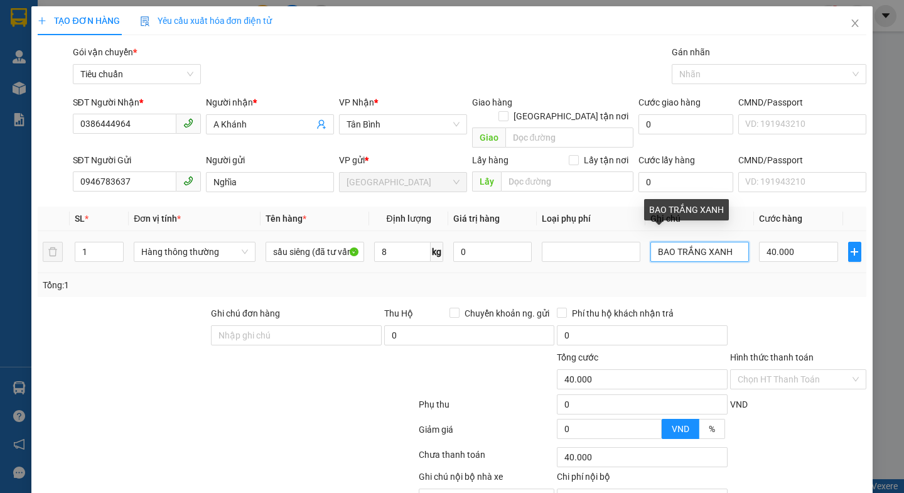
click at [726, 242] on input "BAO TRẮNG XANH" at bounding box center [699, 252] width 99 height 20
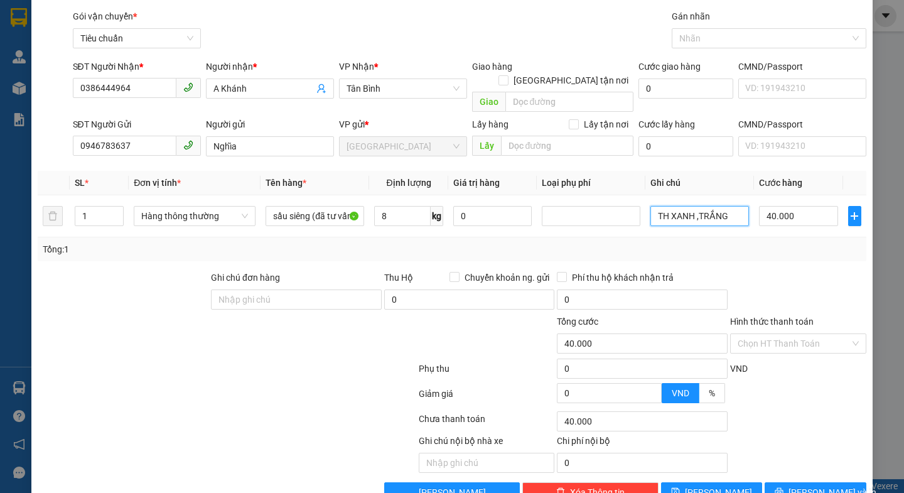
scroll to position [56, 0]
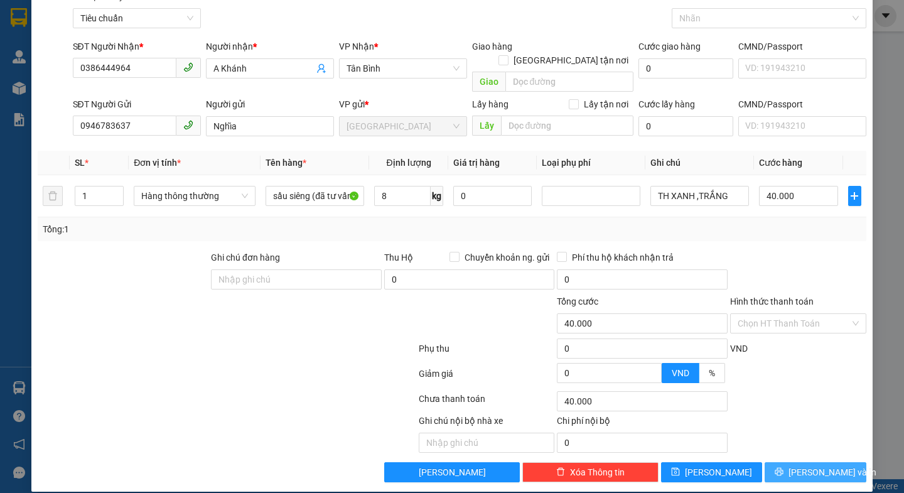
click at [808, 465] on span "Lưu và In" at bounding box center [832, 472] width 88 height 14
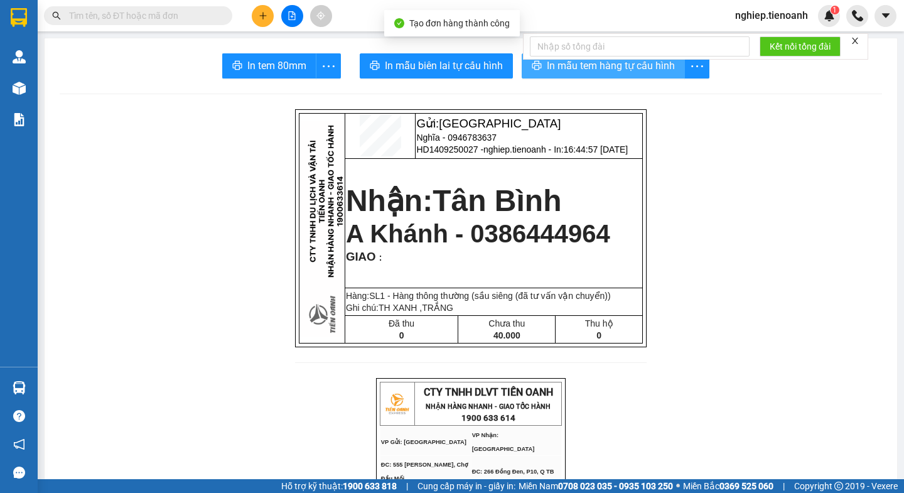
click at [553, 69] on span "In mẫu tem hàng tự cấu hình" at bounding box center [611, 66] width 128 height 16
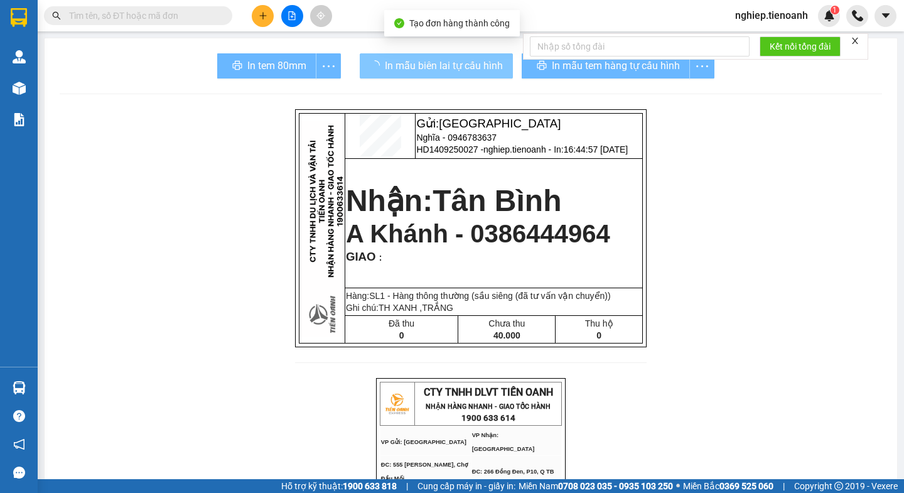
drag, startPoint x: 412, startPoint y: 70, endPoint x: 424, endPoint y: 19, distance: 52.1
click at [412, 70] on span "In mẫu biên lai tự cấu hình" at bounding box center [444, 66] width 118 height 16
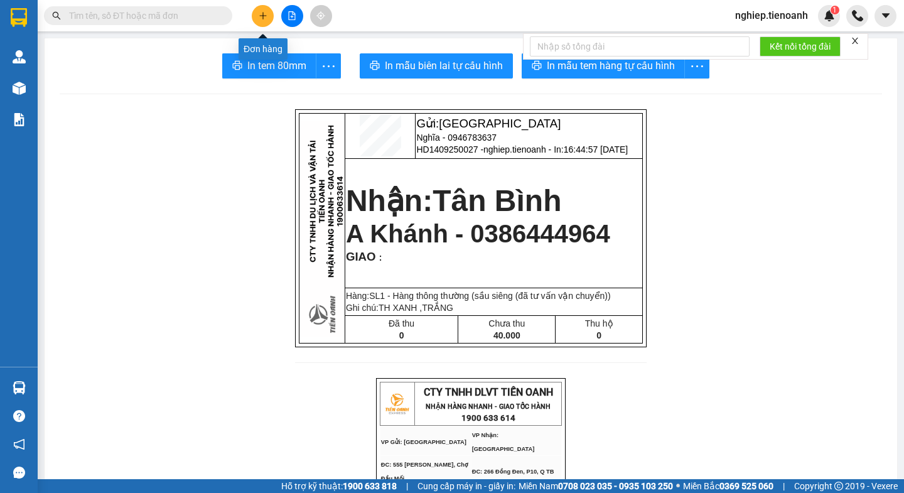
click at [268, 17] on button at bounding box center [263, 16] width 22 height 22
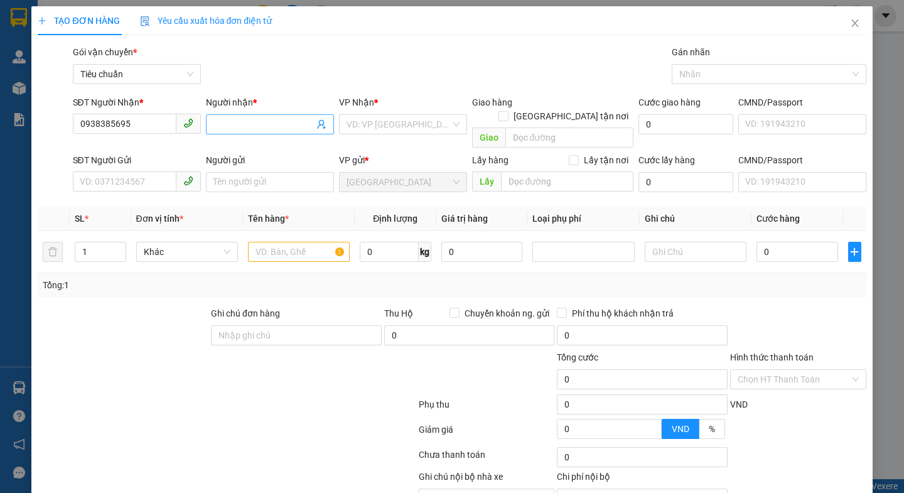
click at [247, 124] on input "Người nhận *" at bounding box center [263, 124] width 100 height 14
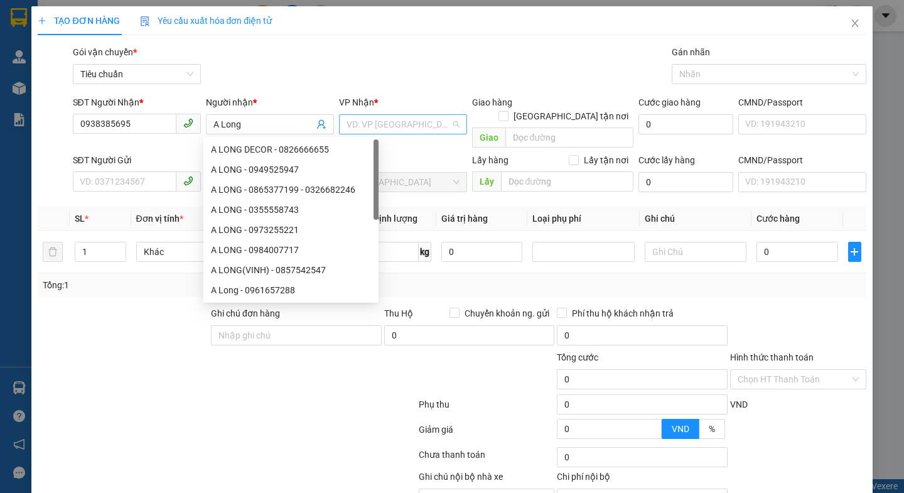
click at [358, 126] on input "search" at bounding box center [398, 124] width 104 height 19
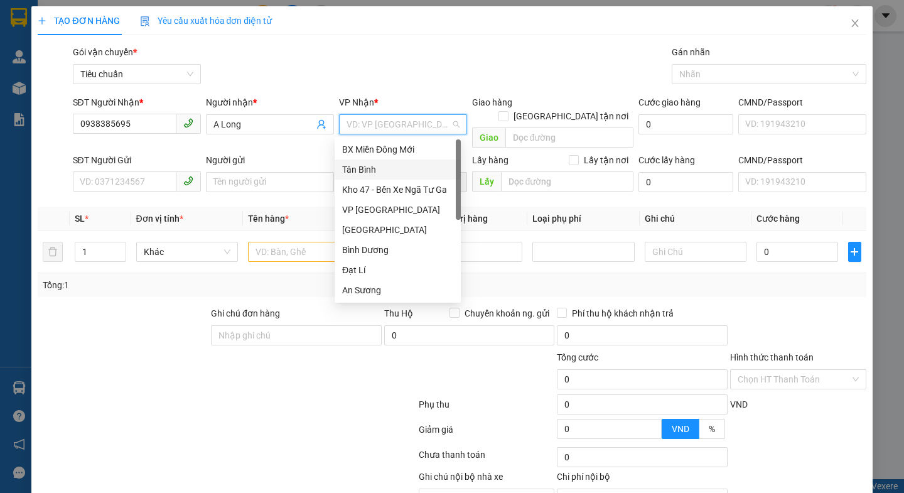
click at [362, 174] on div "Tân Bình" at bounding box center [397, 170] width 111 height 14
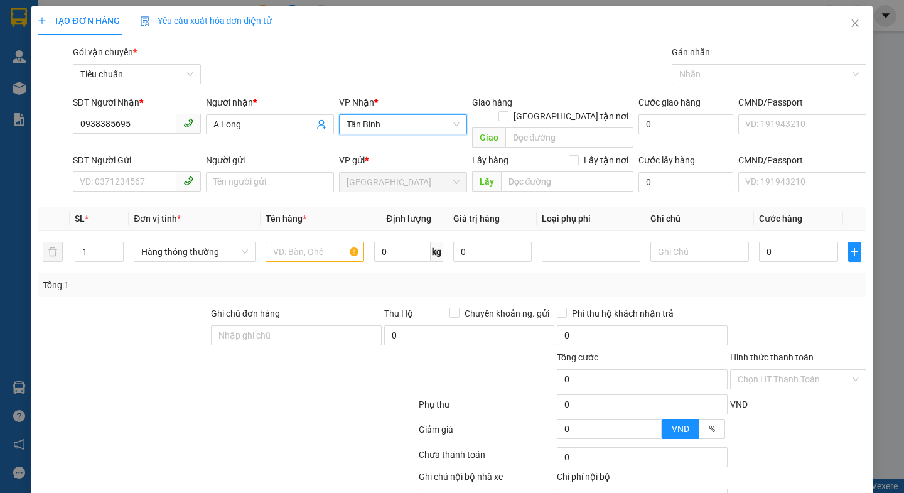
drag, startPoint x: 210, startPoint y: 415, endPoint x: 195, endPoint y: 387, distance: 31.8
click at [195, 387] on form "Ghi chú đơn hàng Thu Hộ Chuyển khoản ng. gửi 0 Phí thu hộ khách nhận trả 0 Tổng…" at bounding box center [452, 375] width 828 height 138
click at [116, 171] on input "SĐT Người Gửi" at bounding box center [125, 181] width 104 height 20
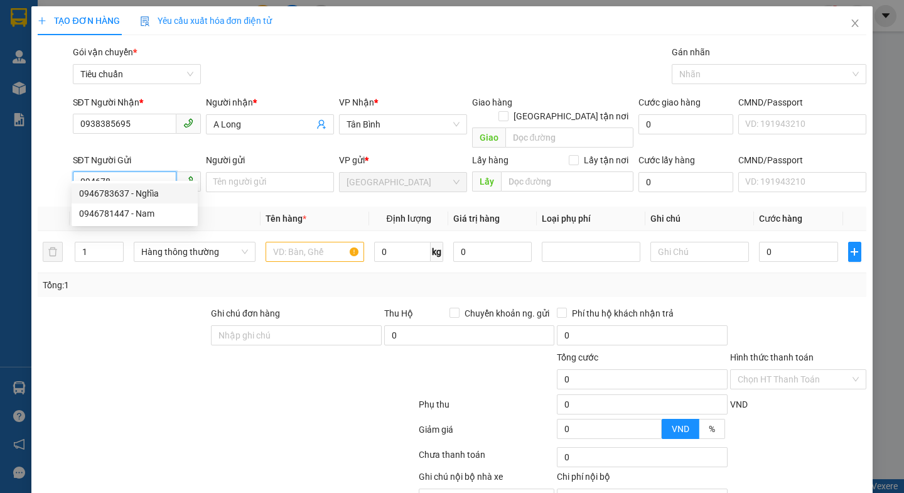
click at [107, 191] on div "0946783637 - Nghĩa" at bounding box center [134, 193] width 111 height 14
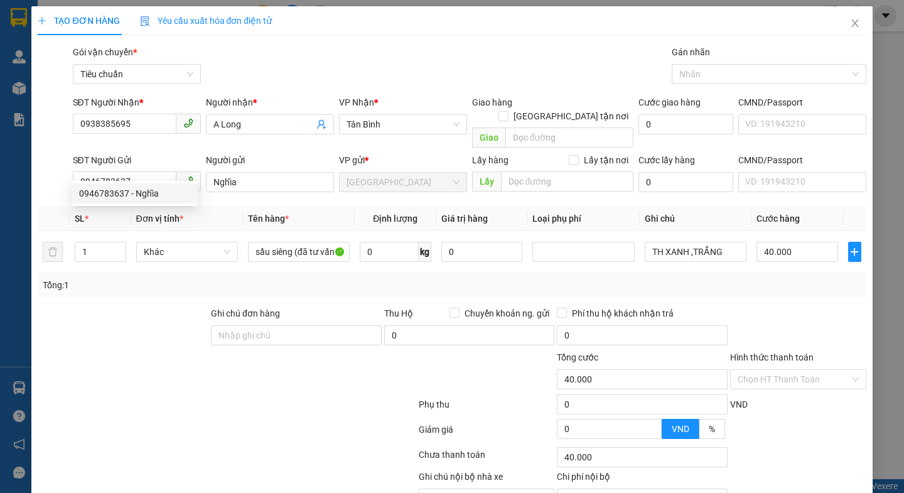
click at [139, 311] on div at bounding box center [122, 328] width 173 height 44
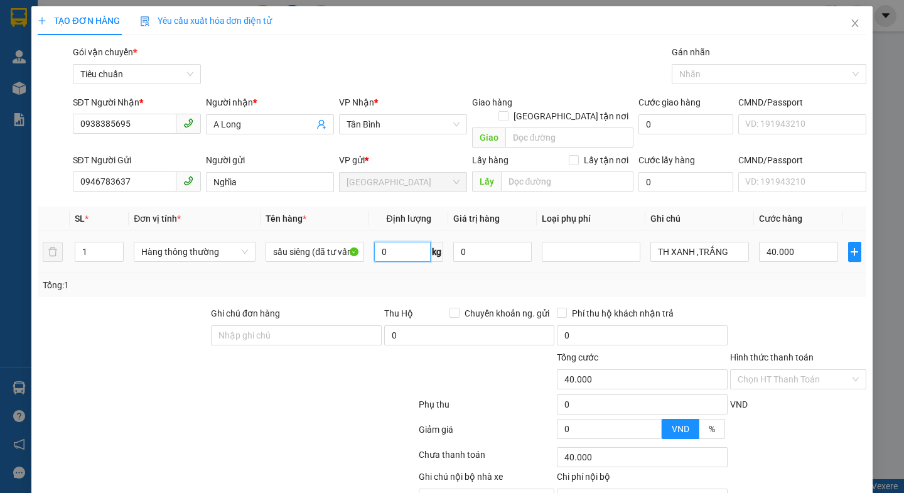
click at [390, 242] on input "0" at bounding box center [402, 252] width 56 height 20
click at [278, 398] on div at bounding box center [226, 406] width 380 height 25
click at [290, 397] on div at bounding box center [226, 406] width 380 height 25
click at [732, 242] on input "TH XANH ,TRẮNG" at bounding box center [699, 252] width 99 height 20
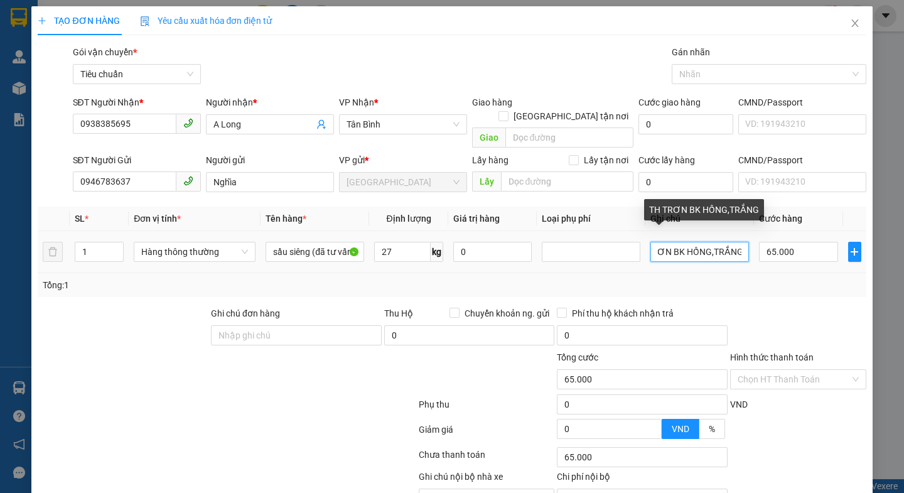
scroll to position [0, 27]
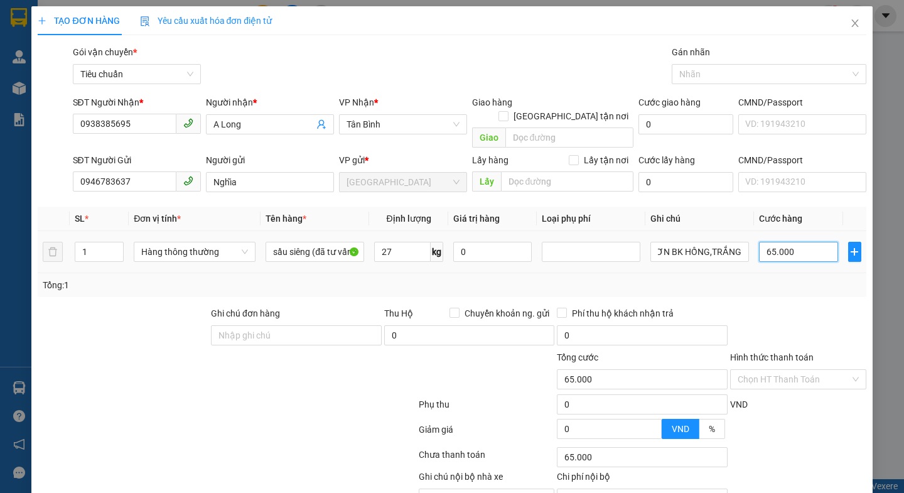
click at [794, 242] on input "65.000" at bounding box center [798, 252] width 79 height 20
click at [801, 306] on div at bounding box center [798, 328] width 139 height 44
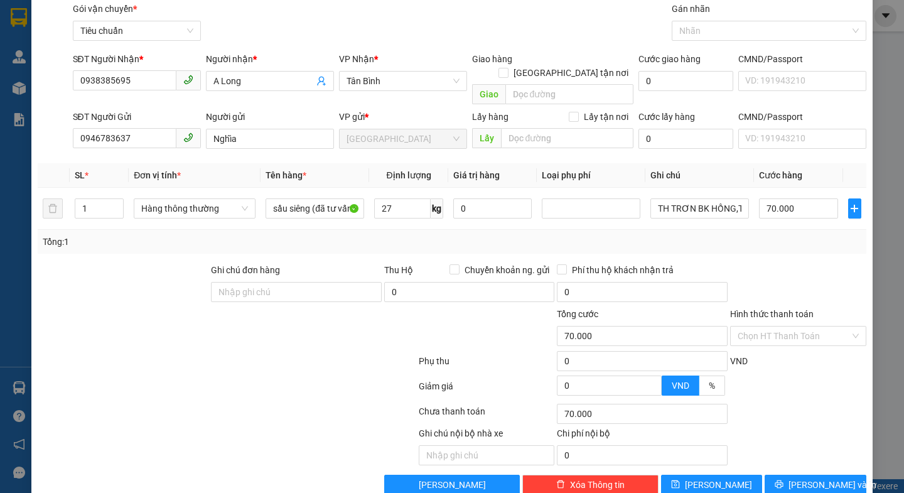
scroll to position [56, 0]
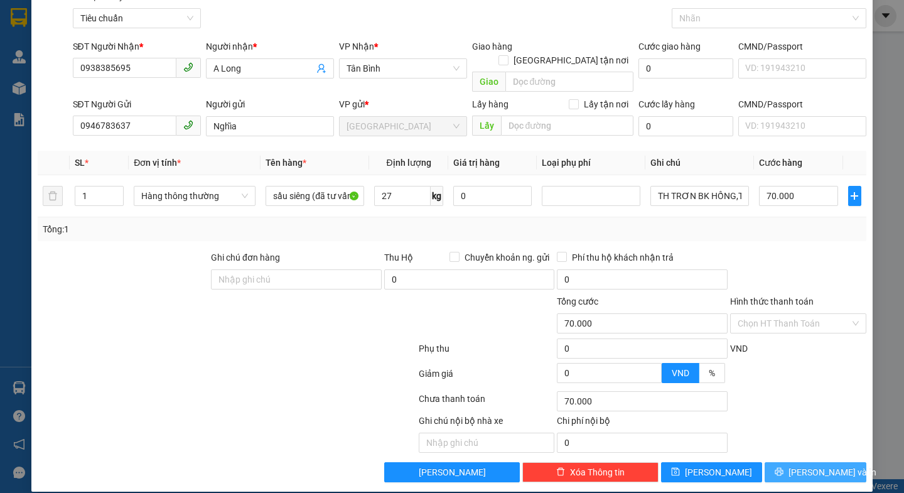
click at [808, 465] on span "Lưu và In" at bounding box center [832, 472] width 88 height 14
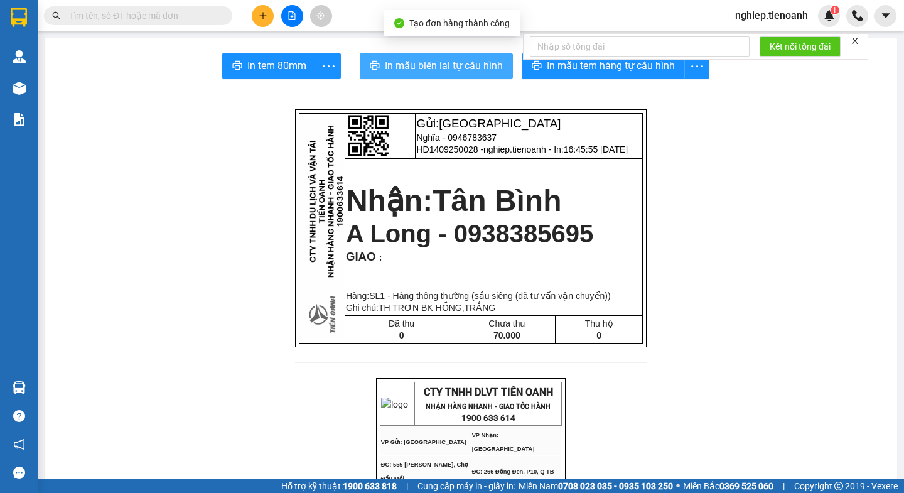
click at [410, 70] on span "In mẫu biên lai tự cấu hình" at bounding box center [444, 66] width 118 height 16
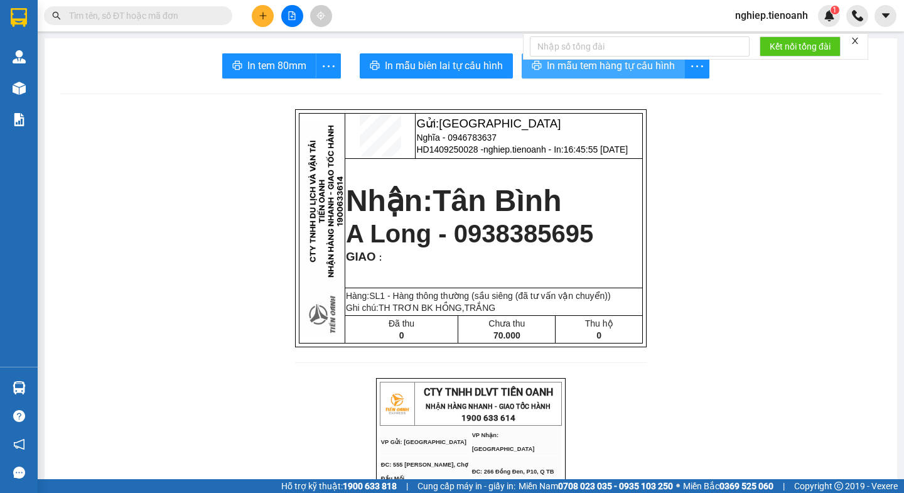
click at [626, 62] on span "In mẫu tem hàng tự cấu hình" at bounding box center [611, 66] width 128 height 16
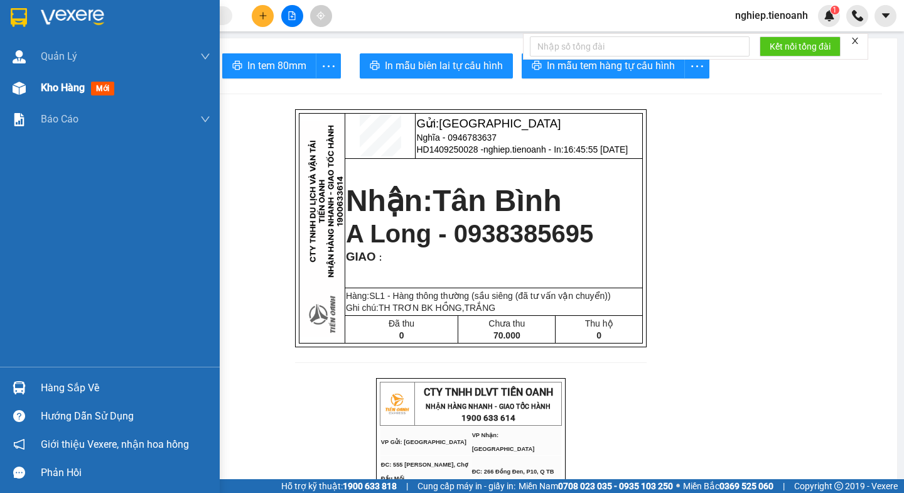
click at [47, 90] on span "Kho hàng" at bounding box center [63, 88] width 44 height 12
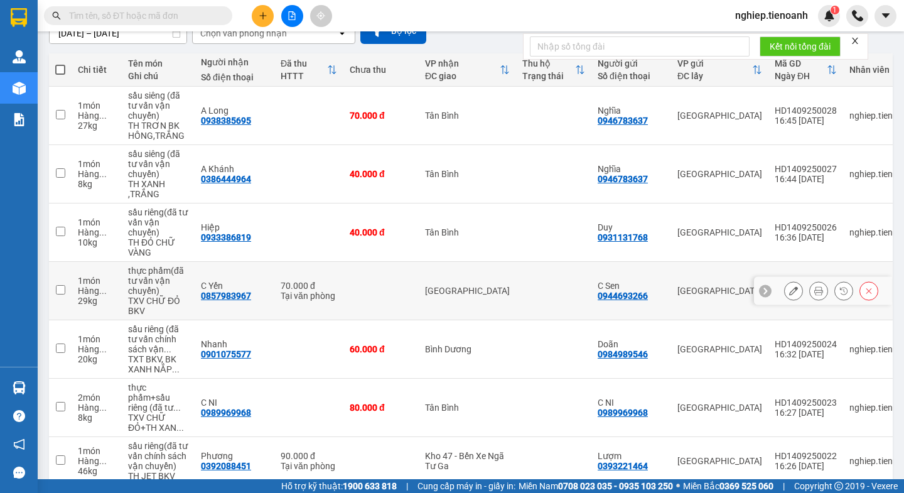
scroll to position [125, 0]
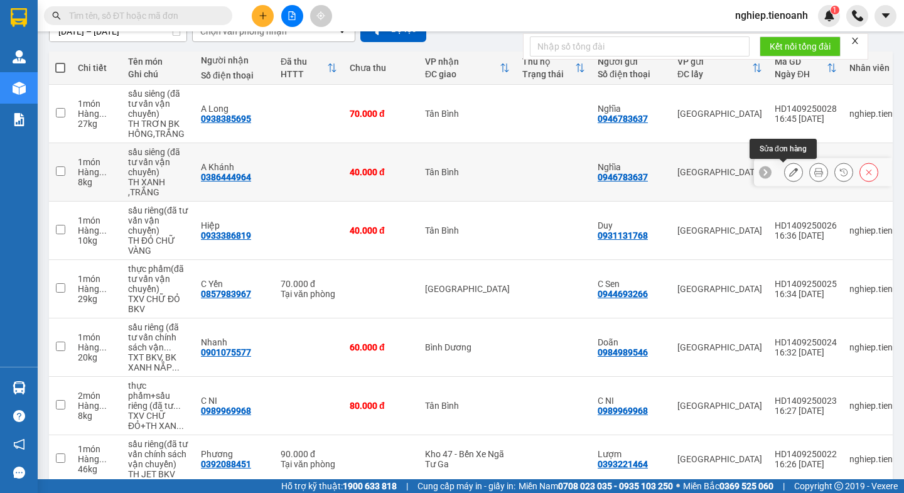
click at [789, 175] on icon at bounding box center [793, 172] width 9 height 9
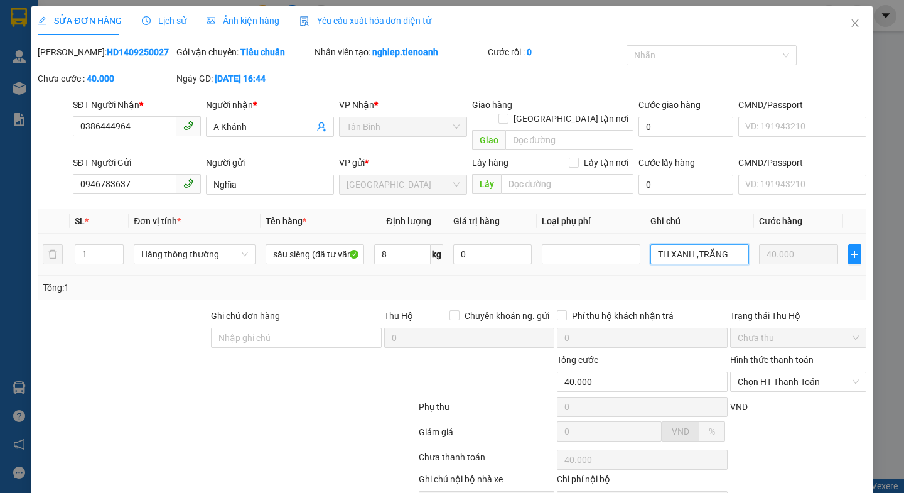
click at [720, 244] on input "TH XANH ,TRẮNG" at bounding box center [699, 254] width 99 height 20
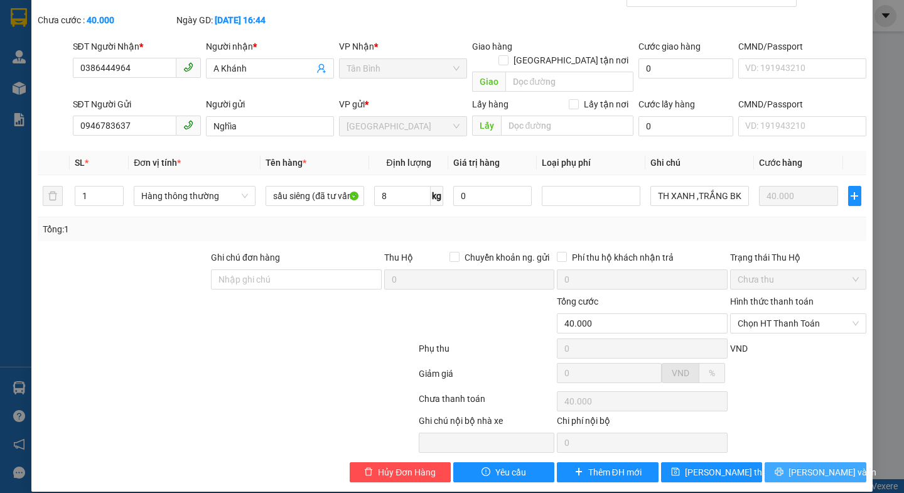
click at [783, 467] on icon "printer" at bounding box center [778, 471] width 9 height 9
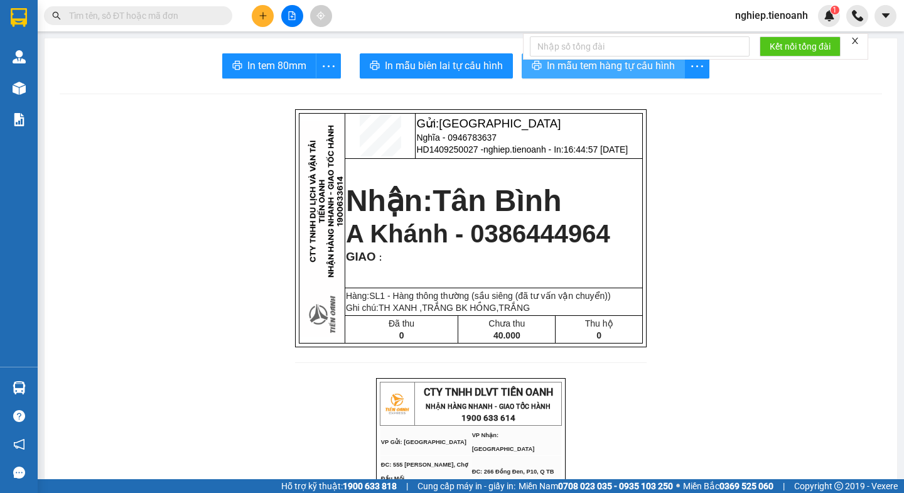
click at [587, 67] on span "In mẫu tem hàng tự cấu hình" at bounding box center [611, 66] width 128 height 16
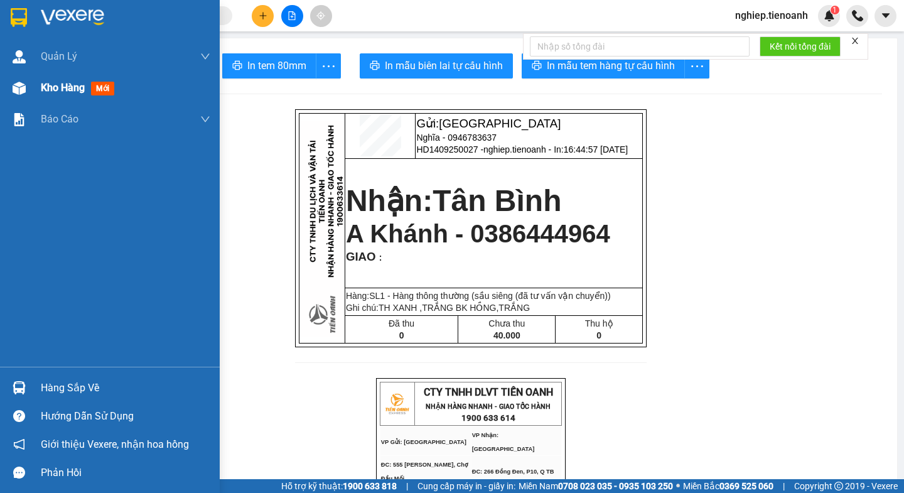
click at [74, 90] on span "Kho hàng" at bounding box center [63, 88] width 44 height 12
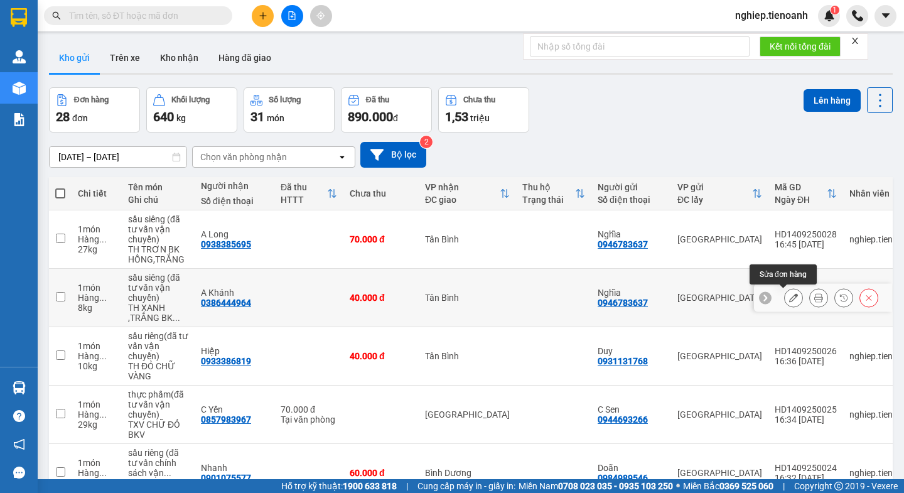
click at [789, 301] on button at bounding box center [793, 298] width 18 height 22
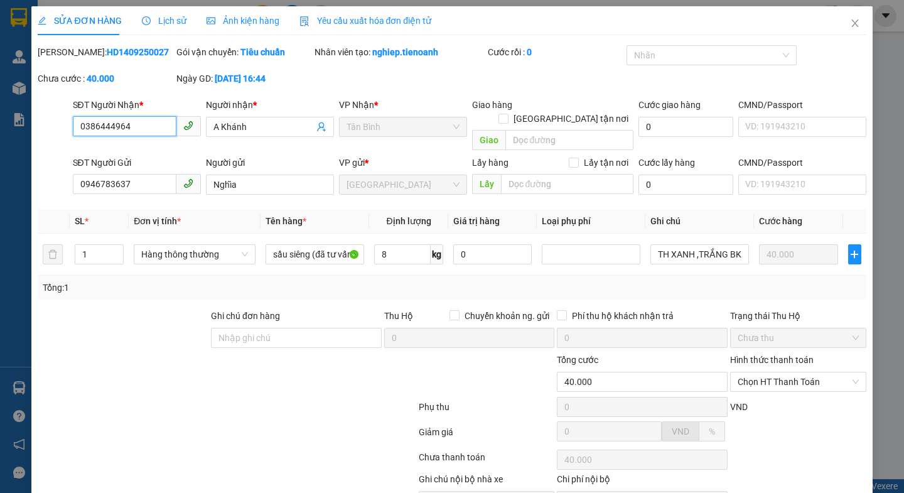
scroll to position [58, 0]
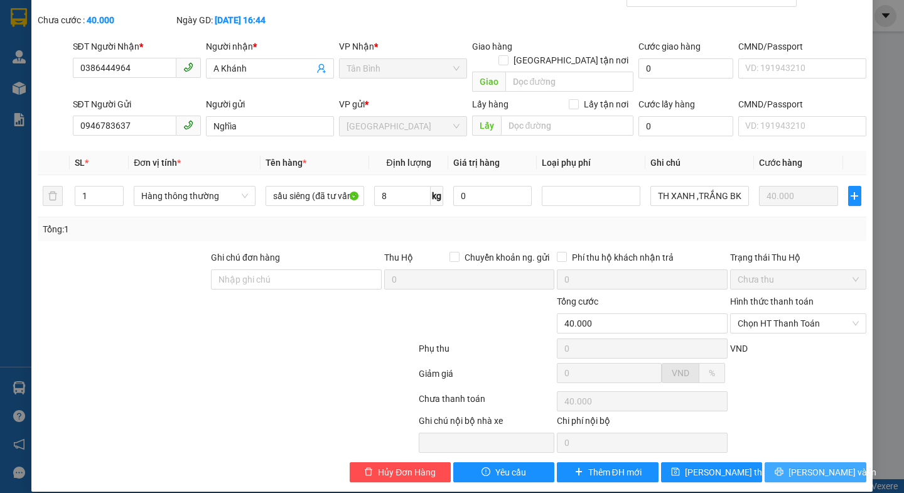
click at [799, 465] on span "Lưu và In" at bounding box center [832, 472] width 88 height 14
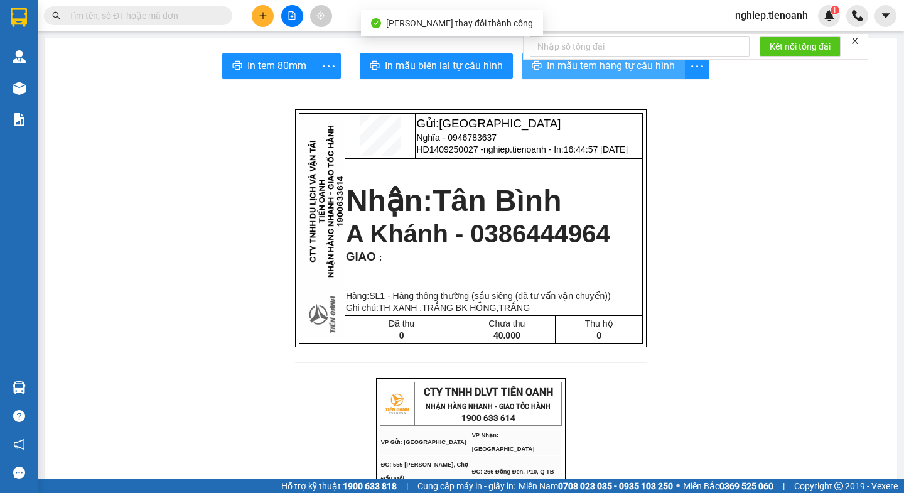
click at [557, 68] on span "In mẫu tem hàng tự cấu hình" at bounding box center [611, 66] width 128 height 16
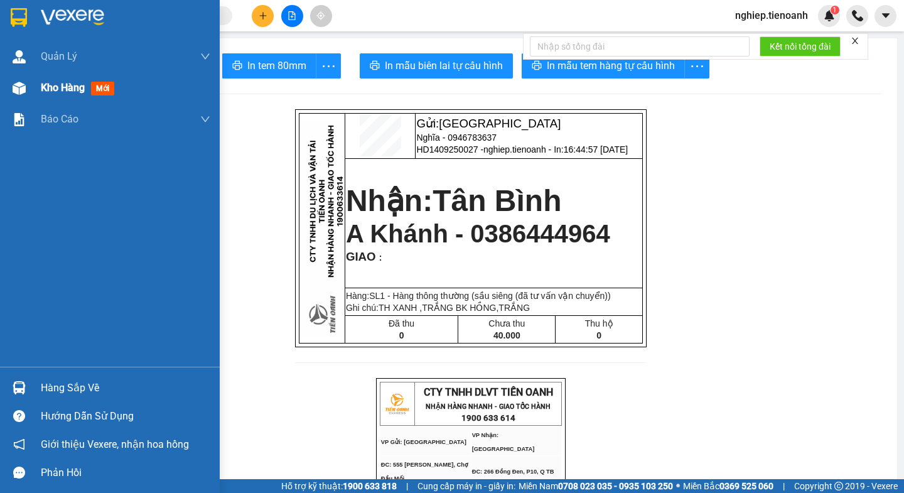
click at [55, 83] on span "Kho hàng" at bounding box center [63, 88] width 44 height 12
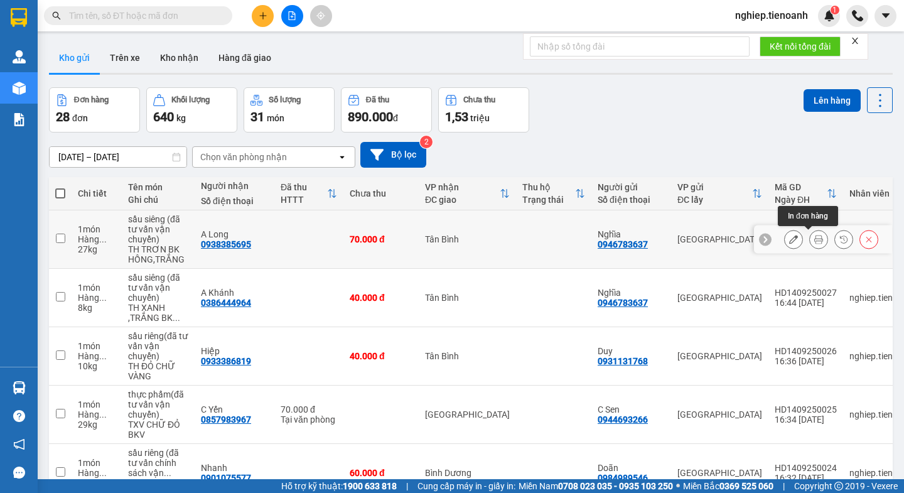
click at [814, 240] on icon at bounding box center [818, 239] width 9 height 9
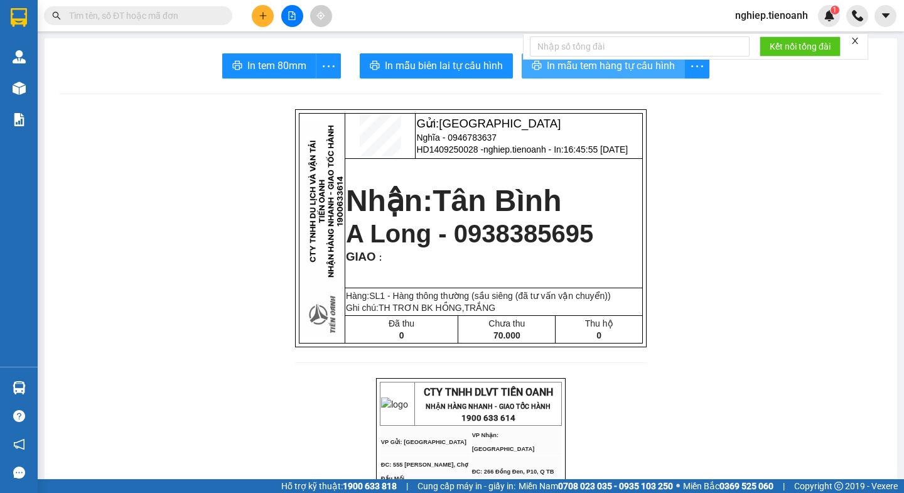
click at [589, 70] on span "In mẫu tem hàng tự cấu hình" at bounding box center [611, 66] width 128 height 16
click at [264, 19] on icon "plus" at bounding box center [263, 15] width 9 height 9
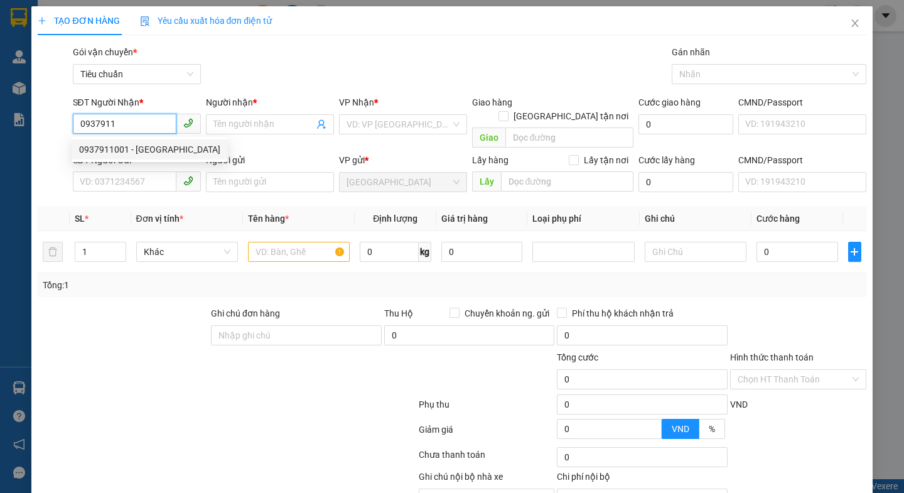
click at [137, 148] on div "0937911001 - Giang" at bounding box center [149, 149] width 141 height 14
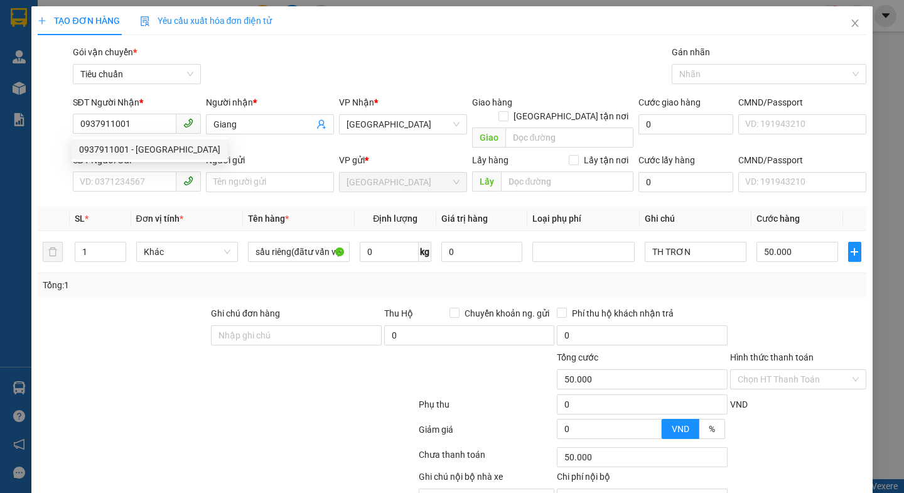
click at [154, 350] on div at bounding box center [157, 372] width 242 height 44
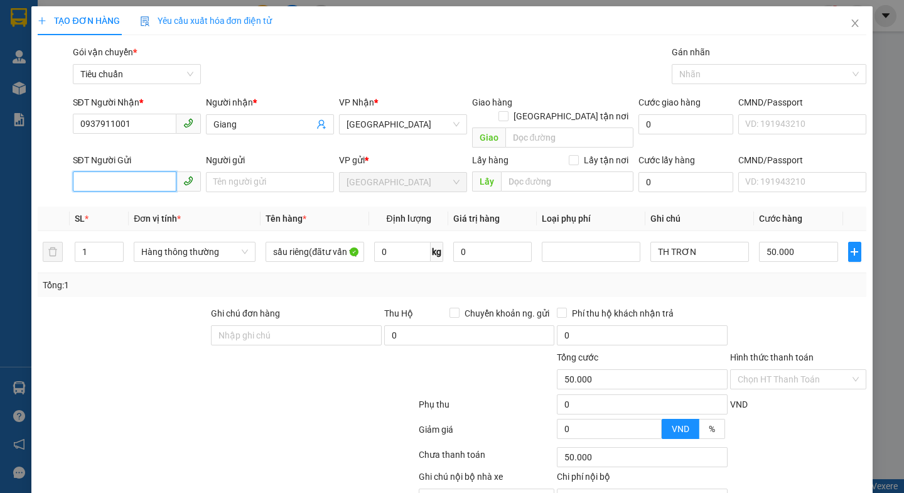
click at [131, 171] on input "SĐT Người Gửi" at bounding box center [125, 181] width 104 height 20
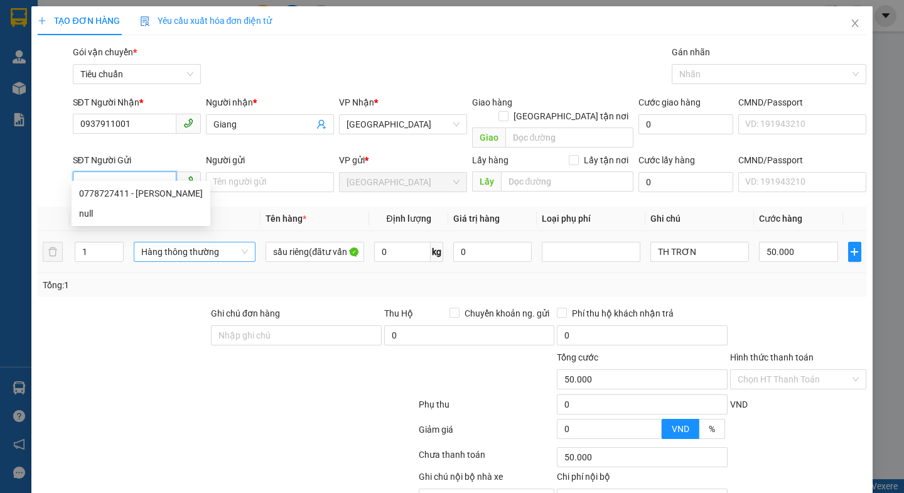
drag, startPoint x: 132, startPoint y: 190, endPoint x: 139, endPoint y: 242, distance: 52.6
click at [132, 190] on div "0778727411 - HOÀNG" at bounding box center [141, 193] width 124 height 14
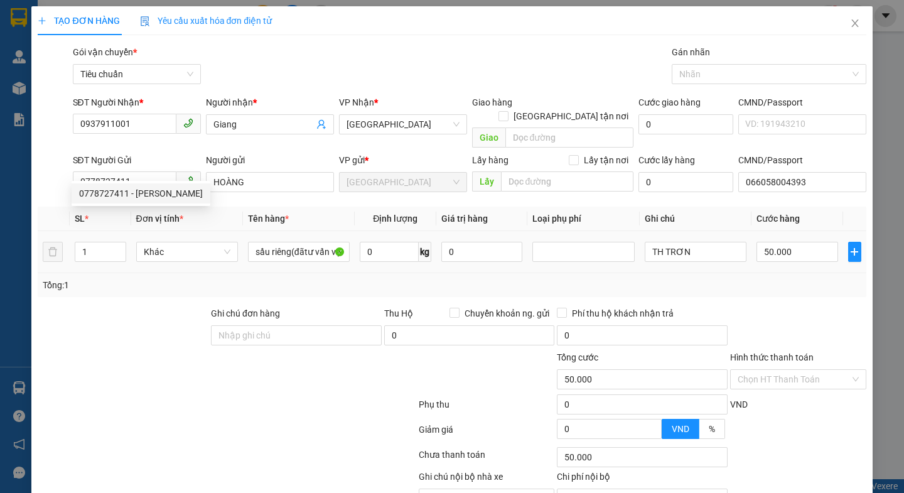
drag, startPoint x: 124, startPoint y: 338, endPoint x: 259, endPoint y: 255, distance: 158.0
click at [125, 350] on div at bounding box center [157, 372] width 242 height 44
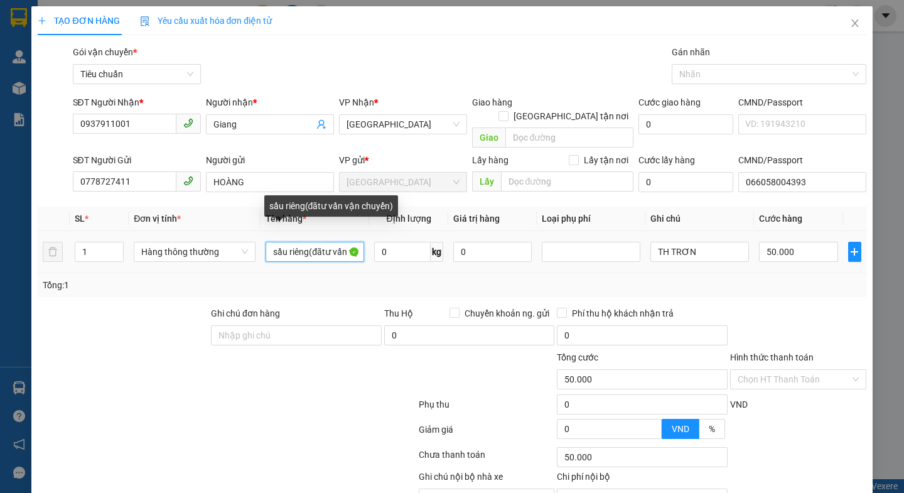
click at [318, 242] on input "sầu riêng(đãtư vấn vận chuyển)" at bounding box center [314, 252] width 99 height 20
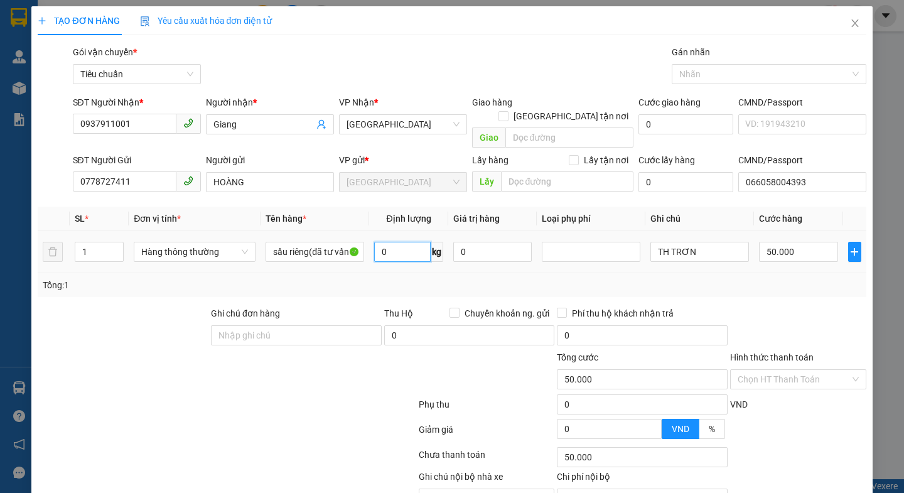
click at [402, 242] on input "0" at bounding box center [402, 252] width 56 height 20
click at [259, 369] on div at bounding box center [157, 372] width 242 height 44
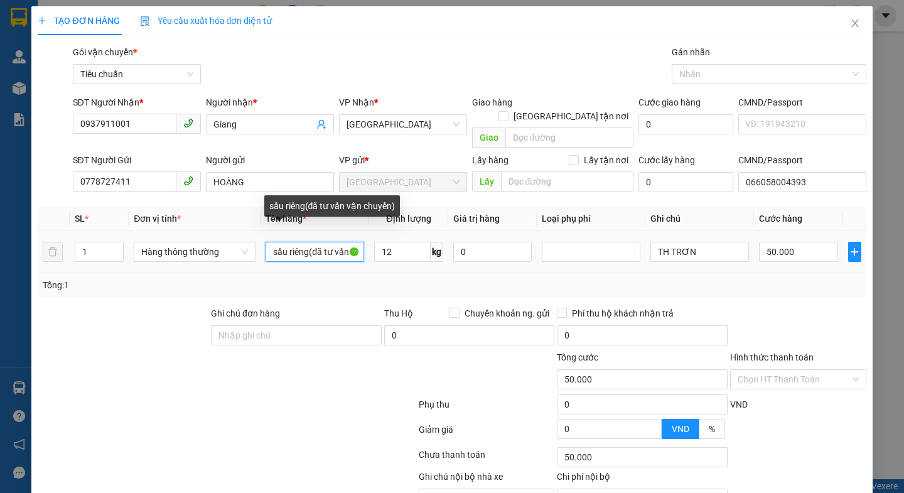
click at [307, 242] on input "sầu riêng(đã tư vấn vận chuyển)" at bounding box center [314, 252] width 99 height 20
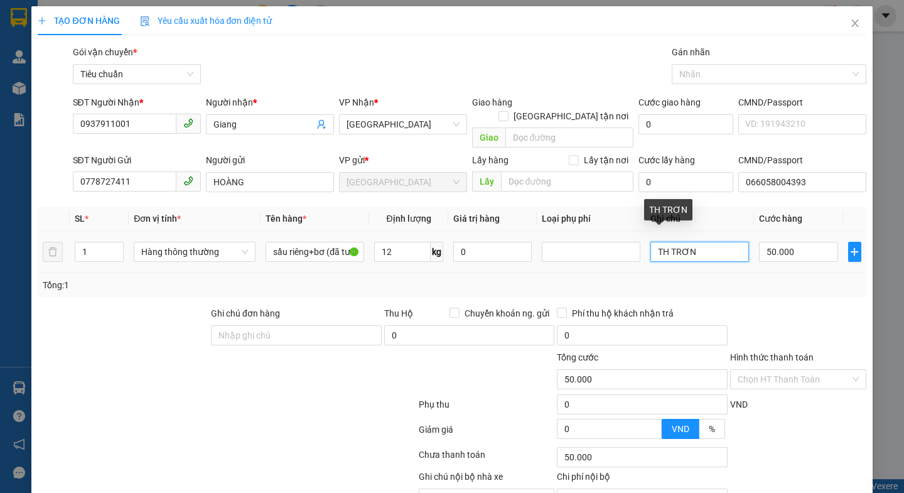
click at [720, 242] on input "TH TRƠN" at bounding box center [699, 252] width 99 height 20
click at [800, 370] on input "Hình thức thanh toán" at bounding box center [793, 379] width 112 height 19
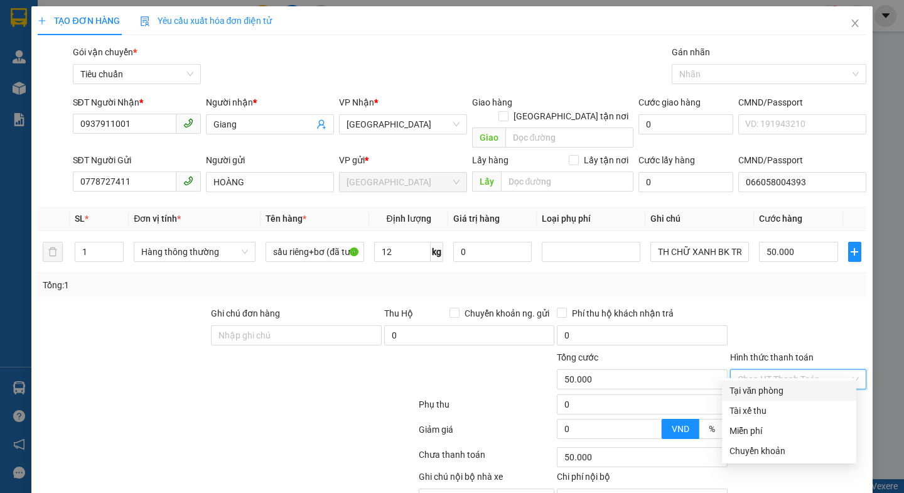
click at [787, 392] on div "Tại văn phòng" at bounding box center [788, 390] width 119 height 14
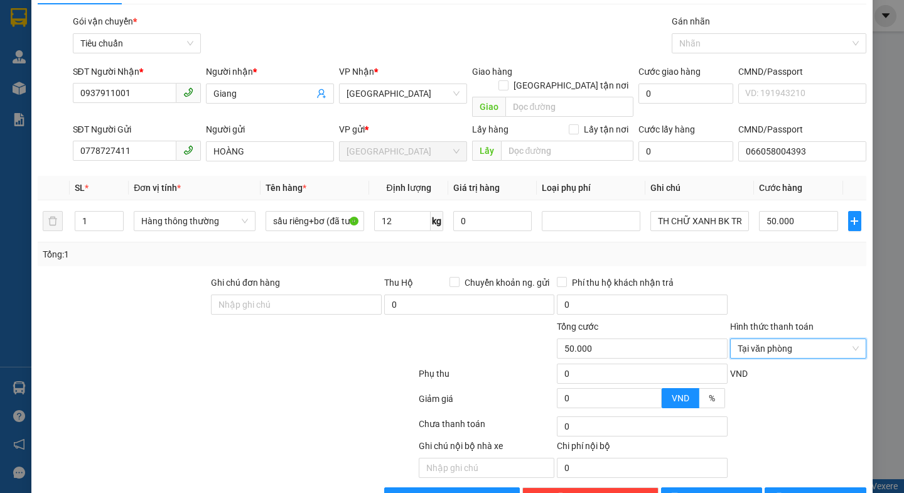
scroll to position [56, 0]
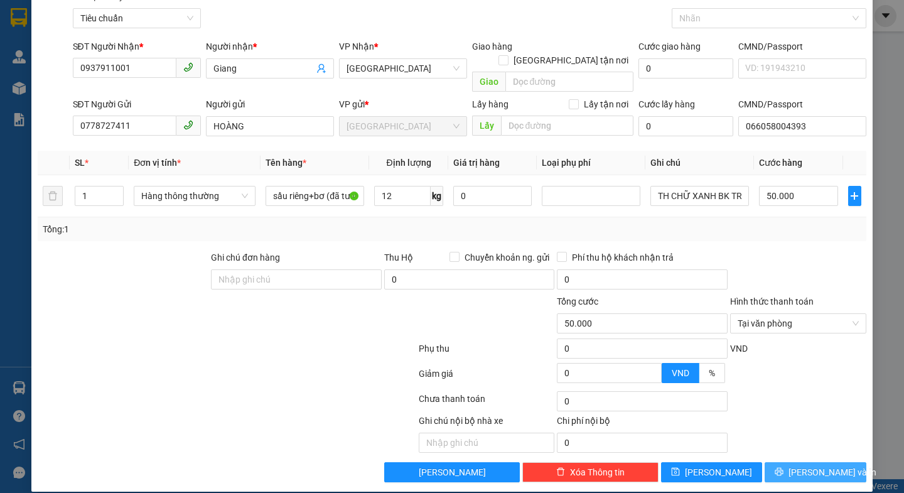
click at [796, 465] on span "Lưu và In" at bounding box center [832, 472] width 88 height 14
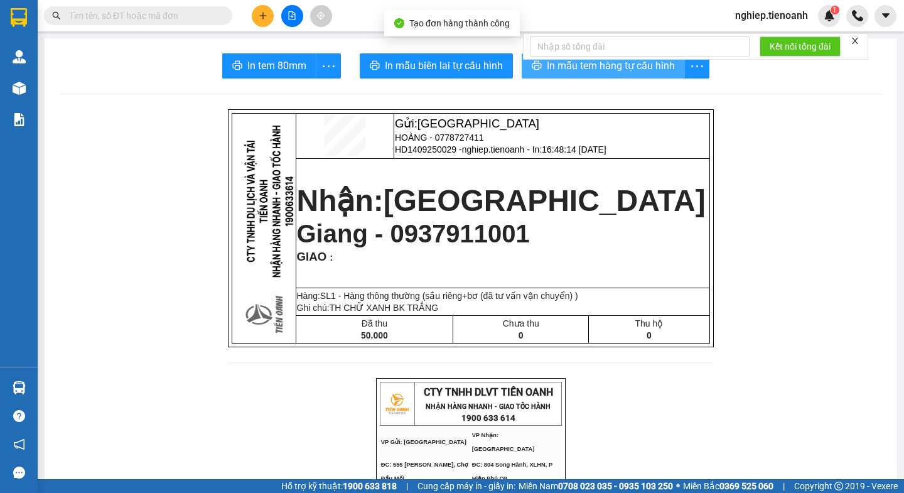
click at [636, 72] on span "In mẫu tem hàng tự cấu hình" at bounding box center [611, 66] width 128 height 16
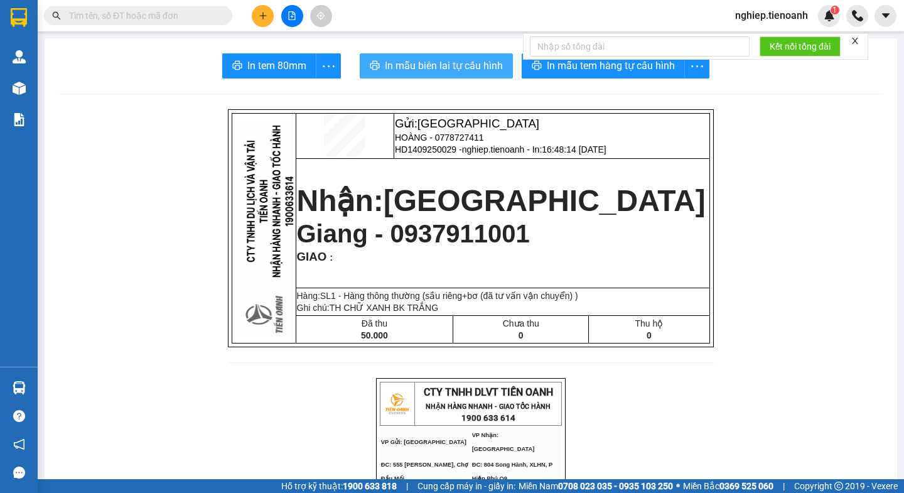
click at [452, 60] on span "In mẫu biên lai tự cấu hình" at bounding box center [444, 66] width 118 height 16
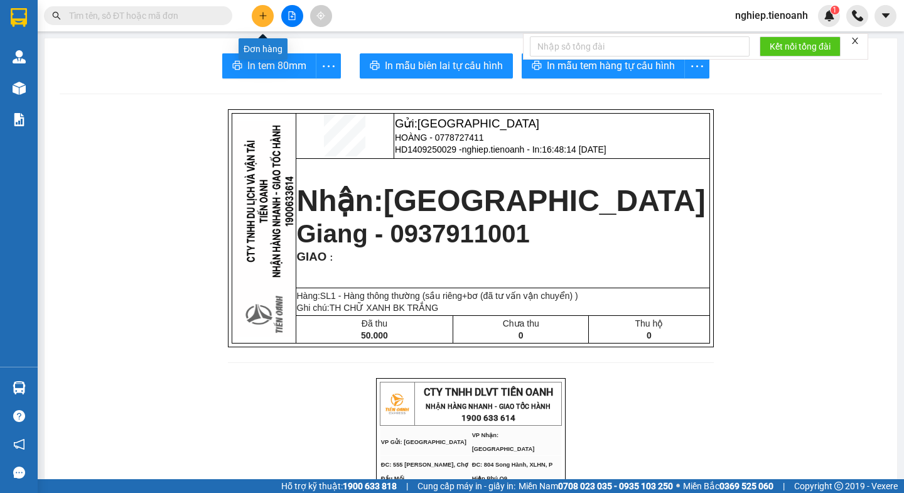
click at [263, 16] on icon "plus" at bounding box center [262, 15] width 7 height 1
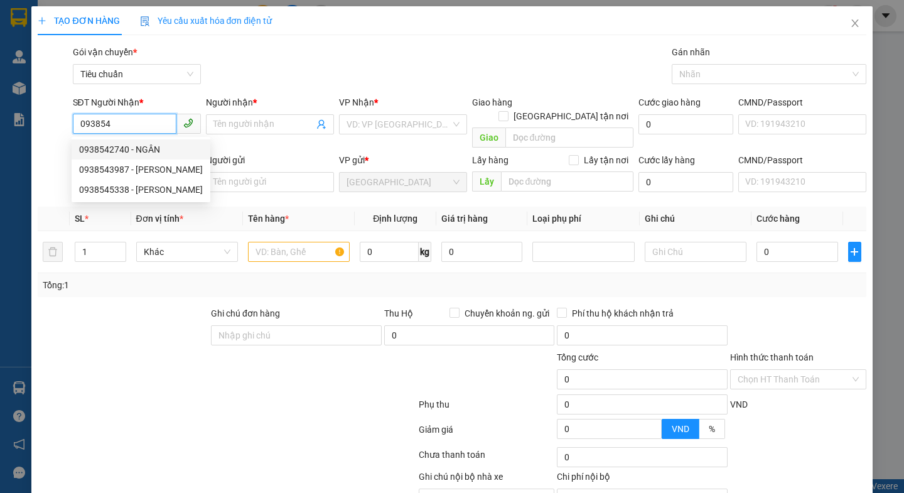
click at [144, 149] on div "0938542740 - NGÂN" at bounding box center [141, 149] width 124 height 14
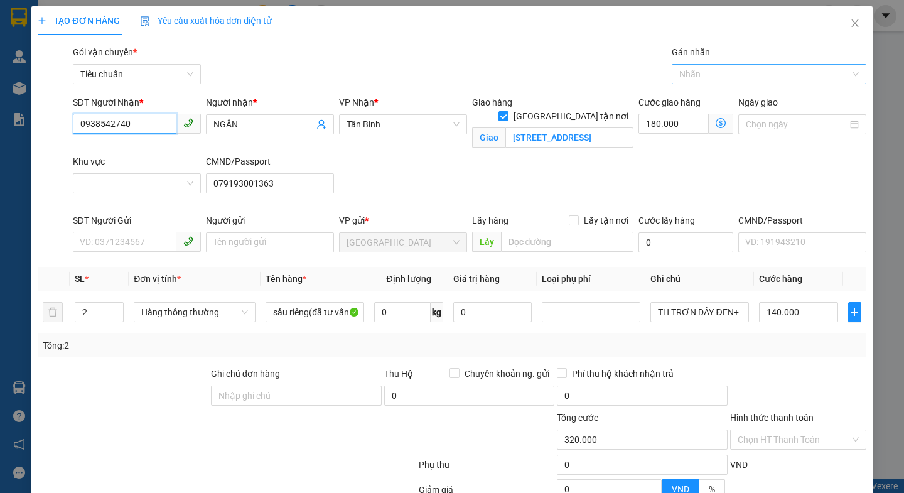
click at [708, 77] on div at bounding box center [763, 74] width 176 height 15
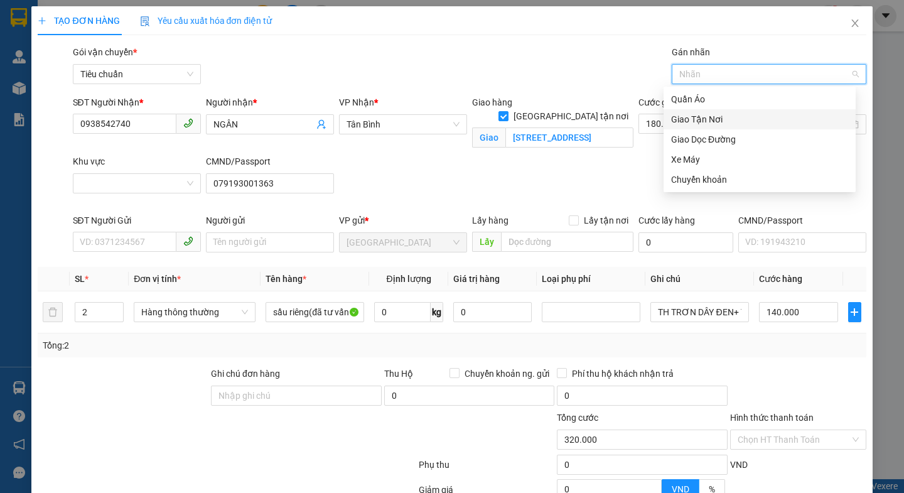
click at [709, 125] on div "Giao Tận Nơi" at bounding box center [759, 119] width 177 height 14
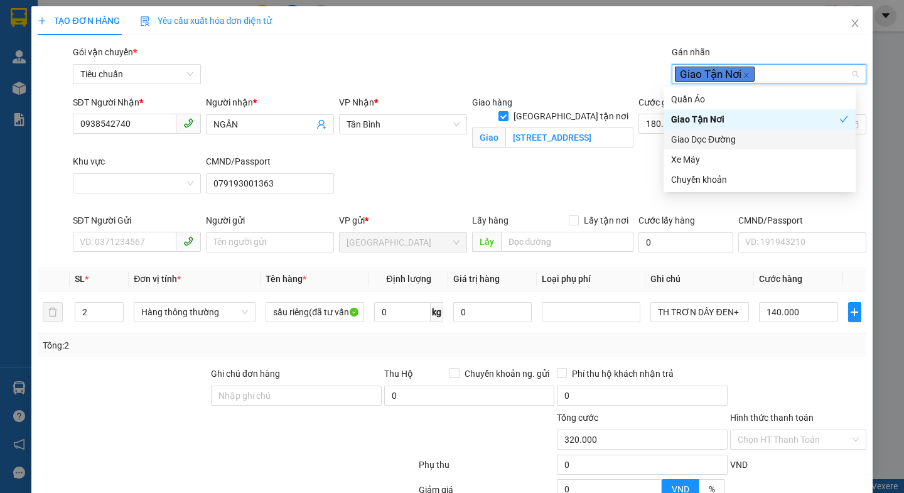
drag, startPoint x: 511, startPoint y: 183, endPoint x: 536, endPoint y: 144, distance: 46.0
click at [511, 184] on div "SĐT Người Nhận * 0938542740 Người nhận * NGÂN VP Nhận * Tân Bình Giao hàng Giao…" at bounding box center [469, 154] width 798 height 118
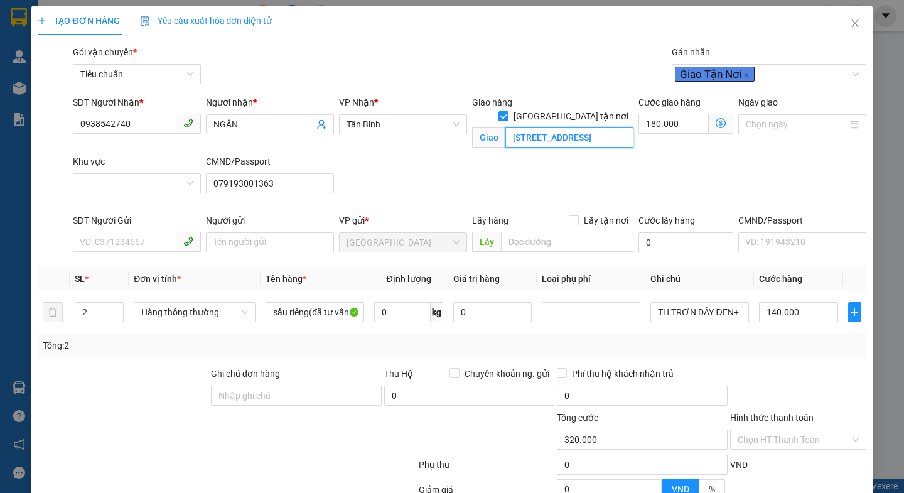
click at [552, 127] on input "77/54 Đường 25A Hẻm 68 Phường Tân Qui, Q7,HCM" at bounding box center [569, 137] width 128 height 20
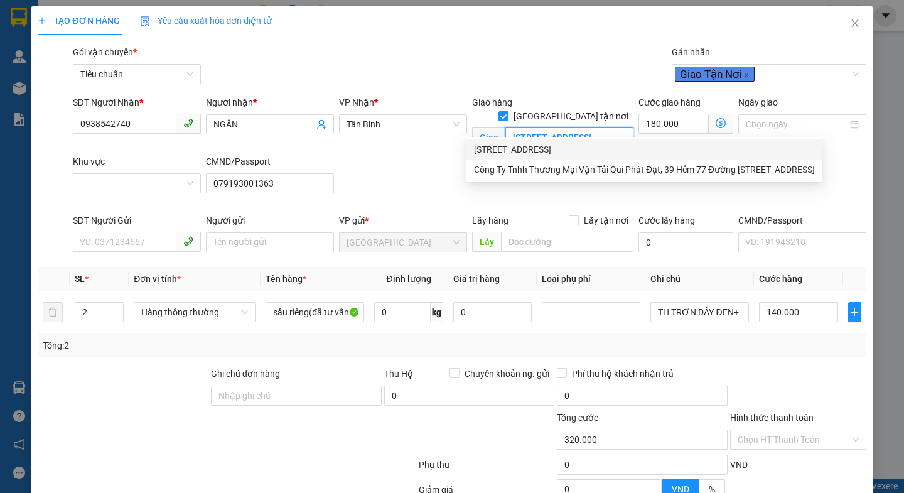
scroll to position [0, 102]
click at [114, 183] on input "Khu vực" at bounding box center [132, 183] width 104 height 19
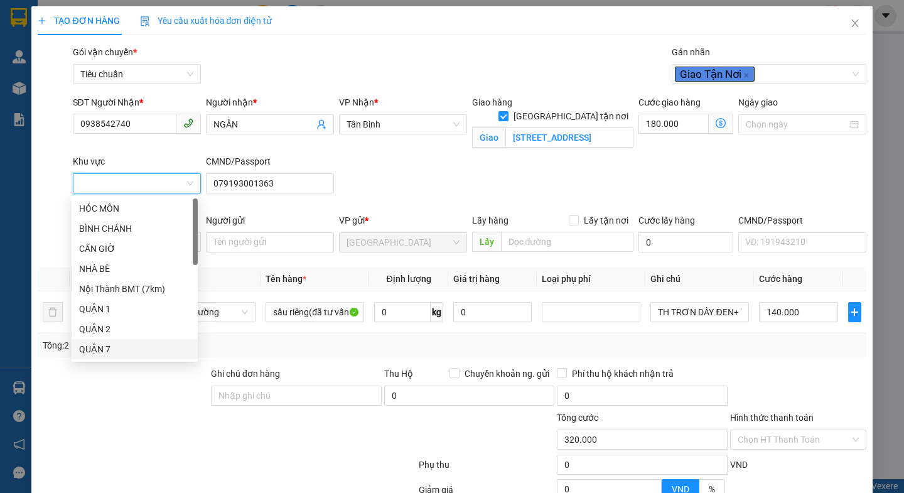
click at [110, 339] on div "QUẬN 7" at bounding box center [135, 349] width 126 height 20
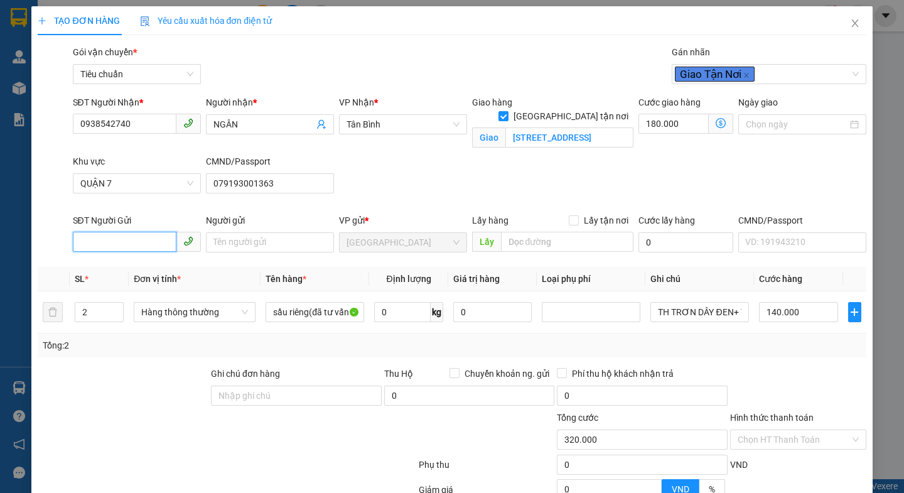
click at [134, 236] on input "SĐT Người Gửi" at bounding box center [125, 242] width 104 height 20
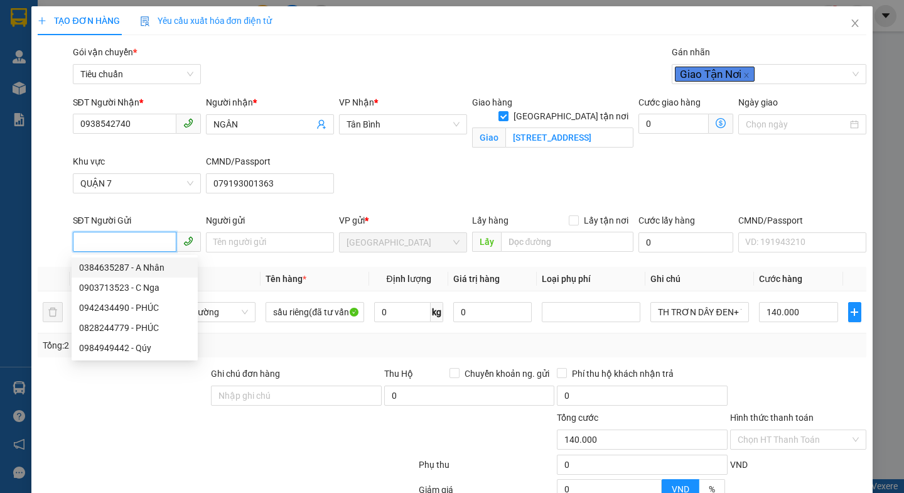
click at [156, 268] on div "0384635287 - A Nhân" at bounding box center [134, 267] width 111 height 14
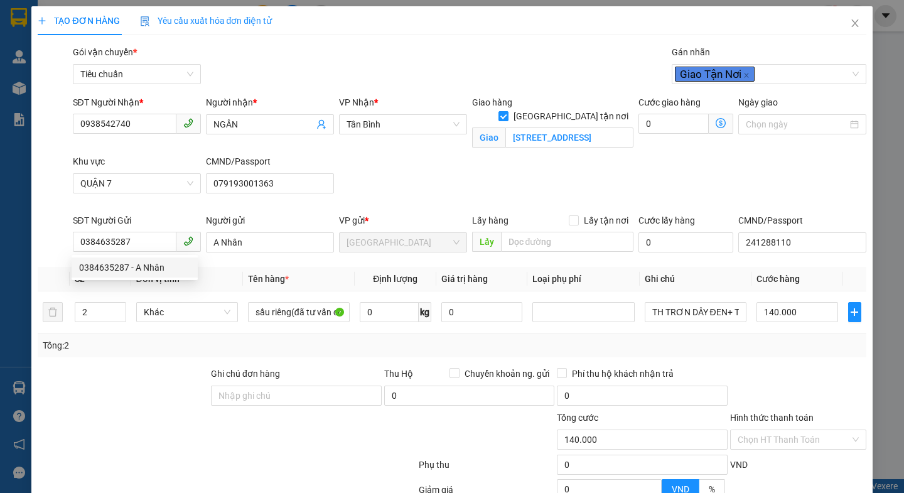
click at [152, 373] on div at bounding box center [122, 388] width 173 height 44
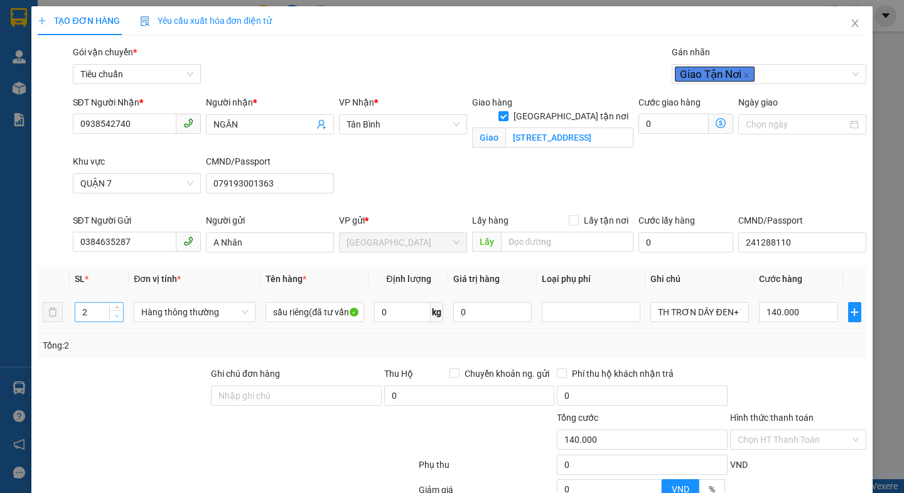
click at [109, 314] on span "Decrease Value" at bounding box center [116, 315] width 14 height 11
click at [404, 308] on input "0" at bounding box center [402, 312] width 56 height 20
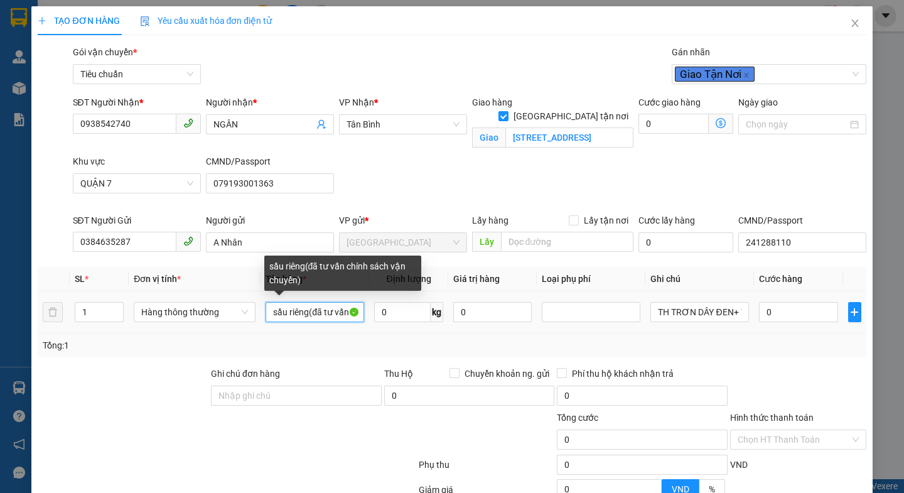
click at [306, 313] on input "sầu riêng(đã tư vấn chính sách vận chuyển)" at bounding box center [314, 312] width 99 height 20
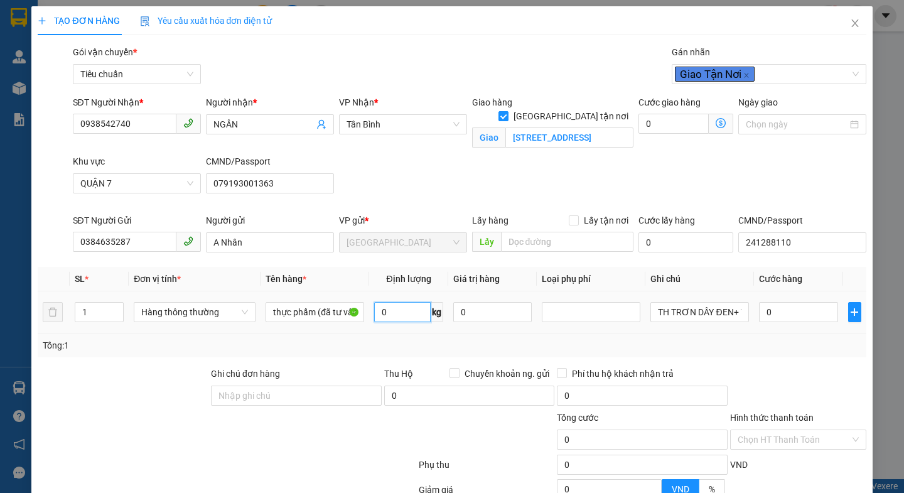
click at [399, 314] on input "0" at bounding box center [402, 312] width 56 height 20
click at [736, 315] on input "TH TRƠN DÂY ĐEN+ TH XANH,VÀNG DÂY ĐEN" at bounding box center [699, 312] width 99 height 20
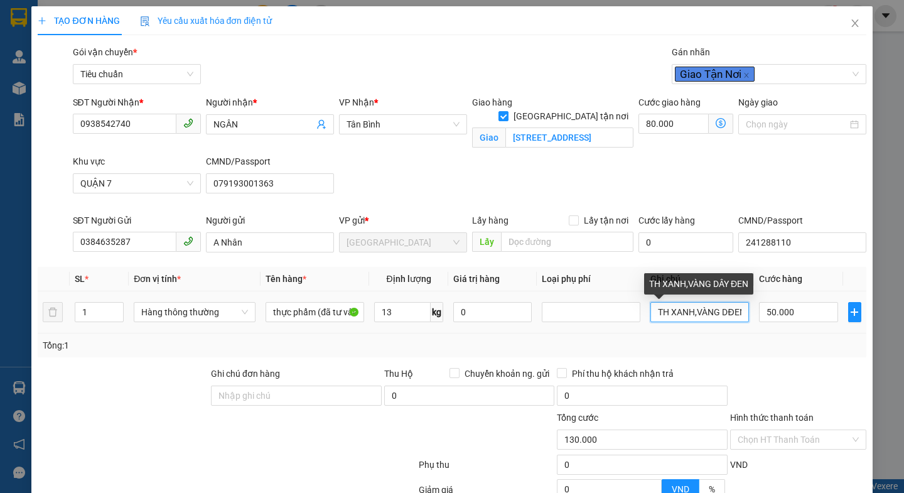
click at [734, 312] on input "TH XANH,VÀNG DĐEN" at bounding box center [699, 312] width 99 height 20
click at [734, 312] on input "TH XAN" at bounding box center [699, 312] width 99 height 20
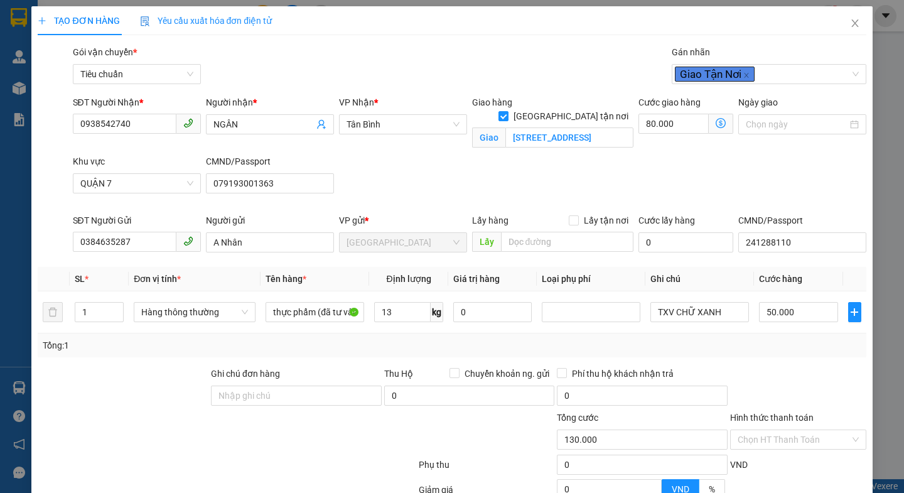
click at [749, 358] on div "Transit Pickup Surcharge Ids Transit Deliver Surcharge Ids Transit Deliver Surc…" at bounding box center [452, 321] width 828 height 553
drag, startPoint x: 749, startPoint y: 358, endPoint x: 744, endPoint y: 339, distance: 19.5
click at [715, 126] on icon "dollar-circle" at bounding box center [720, 123] width 10 height 10
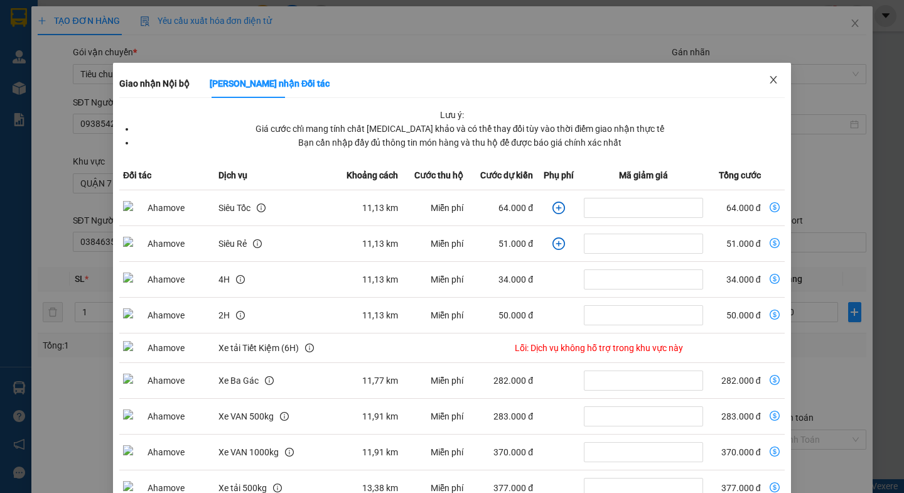
click at [768, 79] on icon "close" at bounding box center [773, 80] width 10 height 10
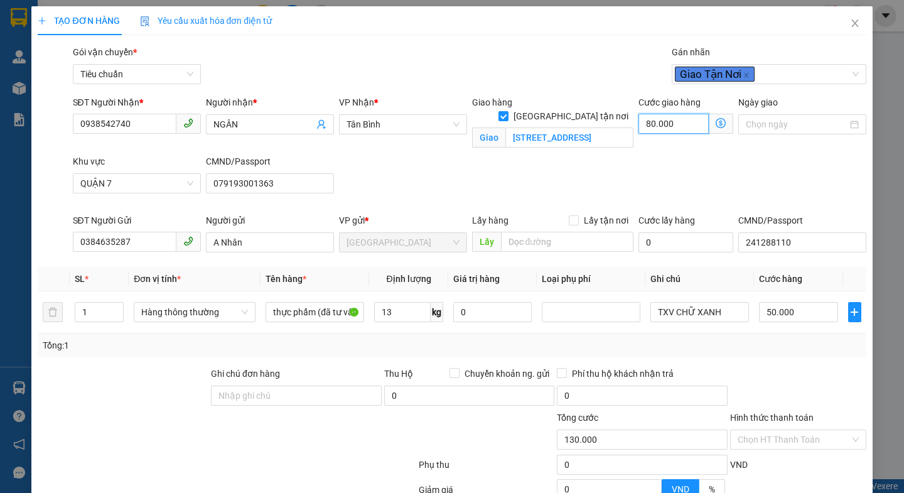
click at [674, 126] on input "80.000" at bounding box center [673, 124] width 70 height 20
click at [737, 185] on div "SĐT Người Nhận * 0938542740 Người nhận * NGÂN VP Nhận * Tân Bình Giao hàng Giao…" at bounding box center [469, 154] width 798 height 118
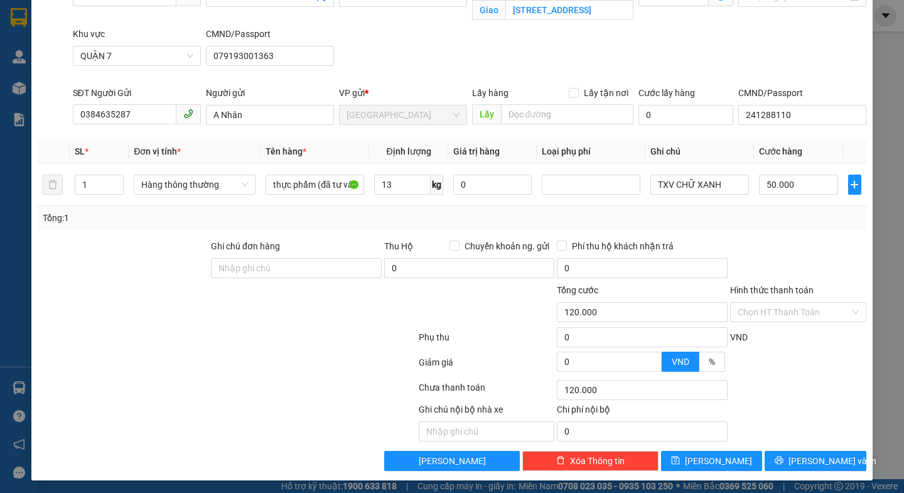
scroll to position [130, 0]
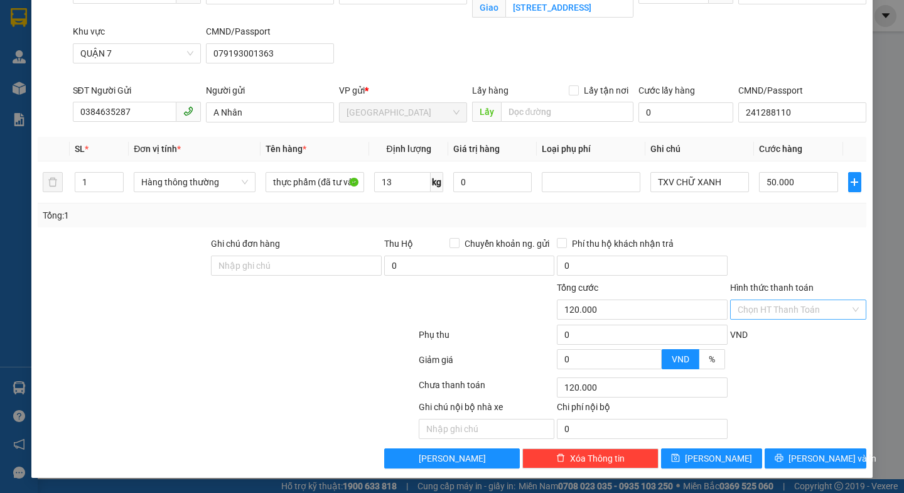
click at [787, 314] on input "Hình thức thanh toán" at bounding box center [793, 309] width 112 height 19
click at [778, 334] on div "Tại văn phòng" at bounding box center [788, 335] width 119 height 14
click at [775, 458] on button "Lưu và In" at bounding box center [814, 458] width 101 height 20
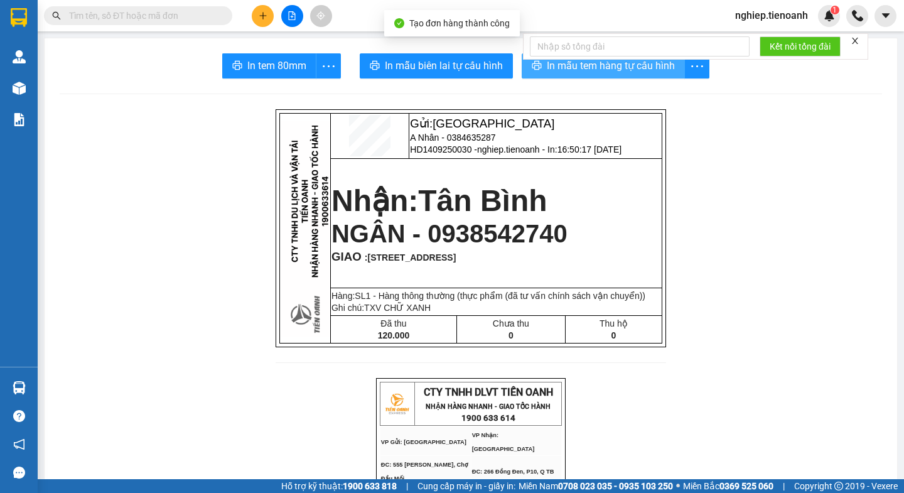
click at [563, 70] on span "In mẫu tem hàng tự cấu hình" at bounding box center [611, 66] width 128 height 16
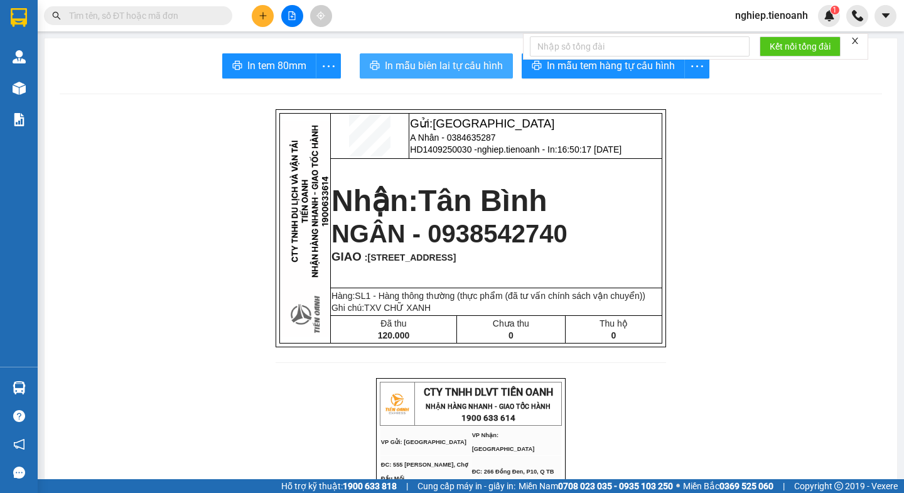
click at [453, 68] on span "In mẫu biên lai tự cấu hình" at bounding box center [444, 66] width 118 height 16
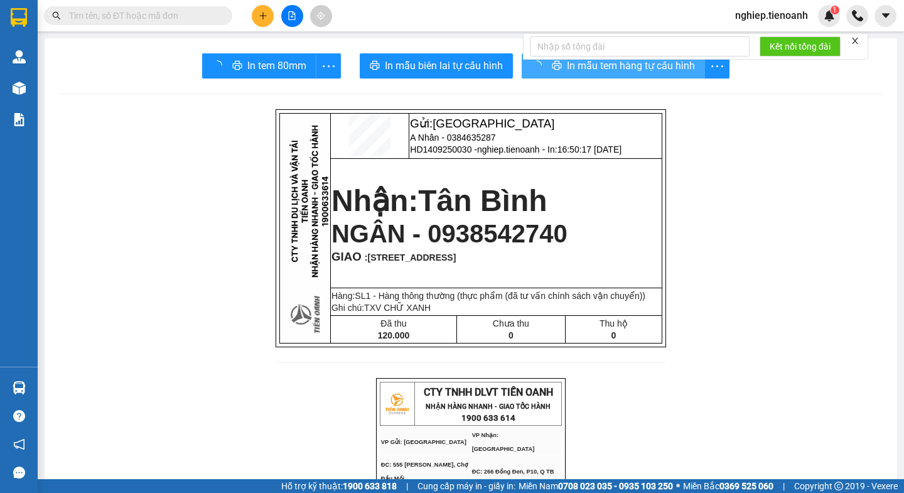
click at [567, 70] on span "In mẫu tem hàng tự cấu hình" at bounding box center [631, 66] width 128 height 16
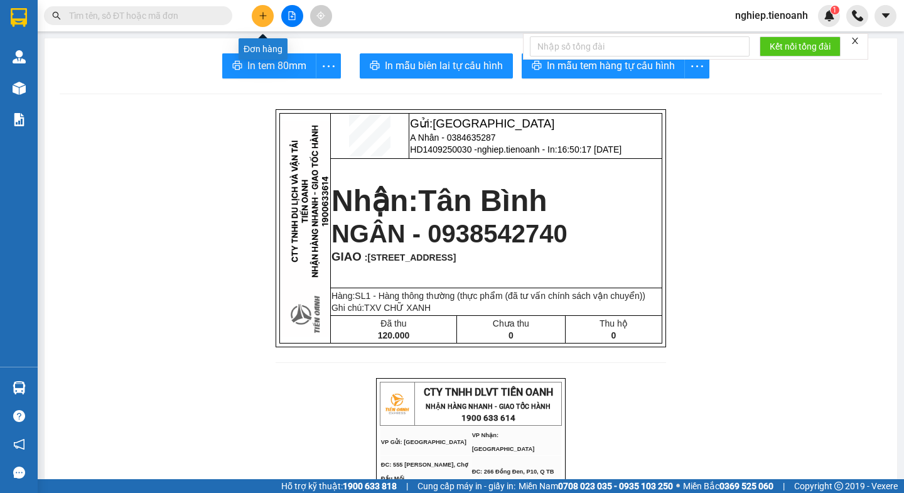
click at [260, 18] on icon "plus" at bounding box center [263, 15] width 9 height 9
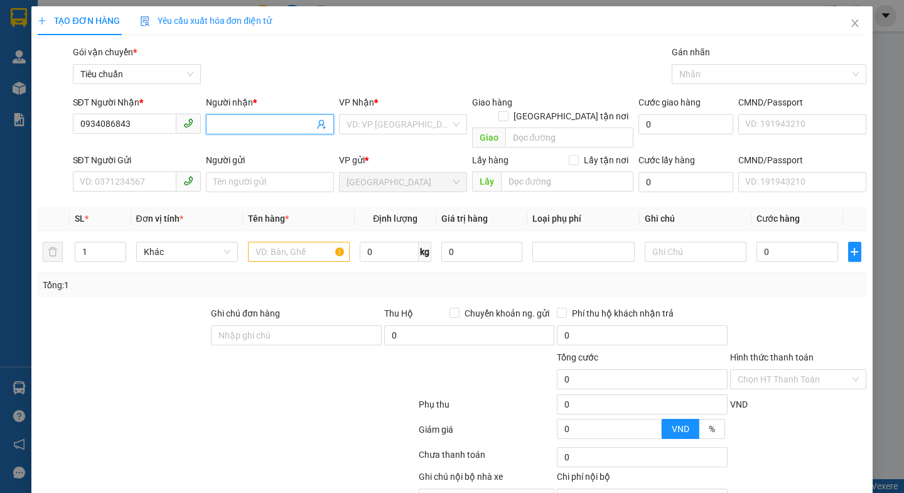
click at [229, 122] on input "Người nhận *" at bounding box center [263, 124] width 100 height 14
click at [380, 124] on input "search" at bounding box center [398, 124] width 104 height 19
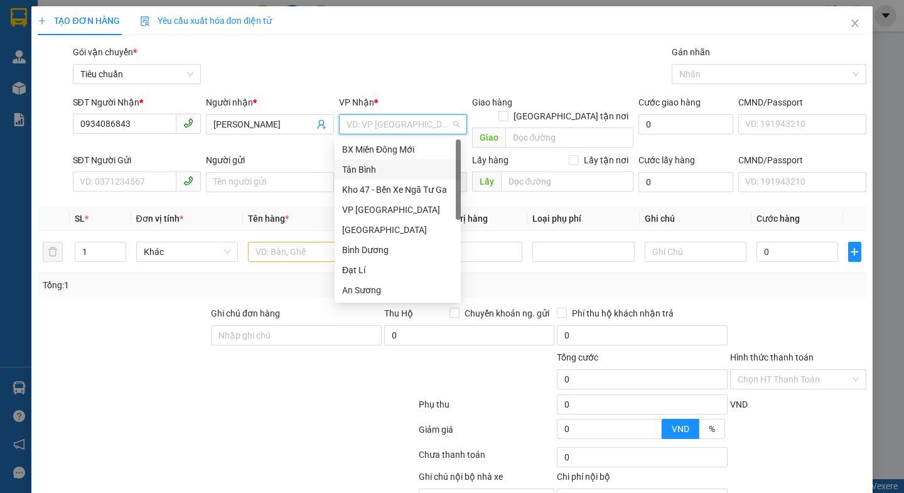
click at [360, 169] on div "Tân Bình" at bounding box center [397, 170] width 111 height 14
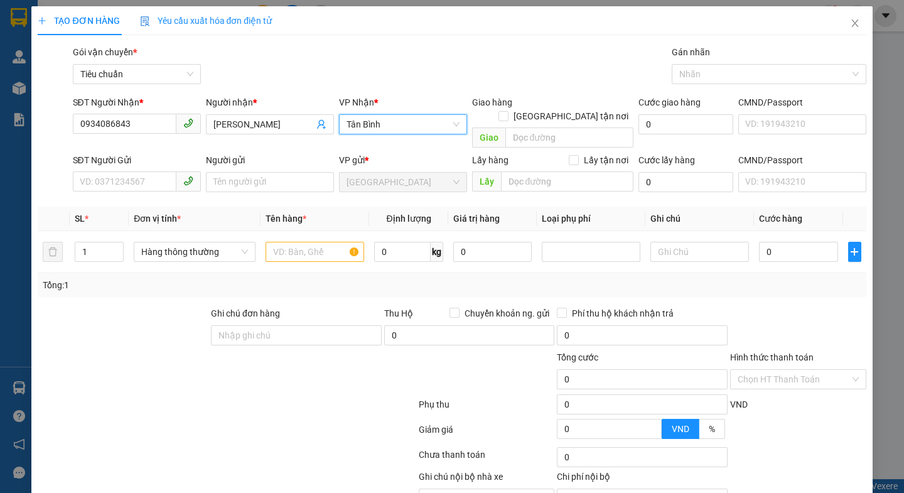
drag, startPoint x: 167, startPoint y: 419, endPoint x: 154, endPoint y: 263, distance: 156.8
click at [169, 419] on div at bounding box center [226, 431] width 380 height 25
click at [127, 174] on input "SĐT Người Gửi" at bounding box center [125, 181] width 104 height 20
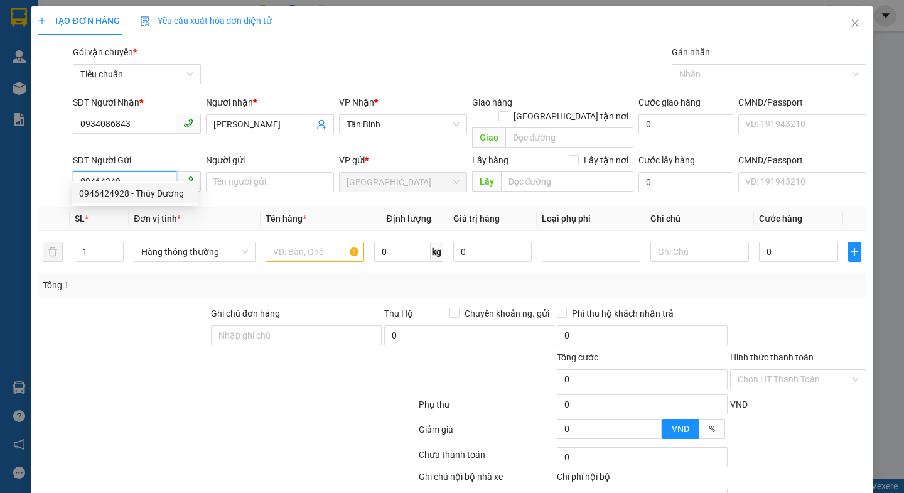
click at [140, 193] on div "0946424928 - Thùy Dương" at bounding box center [134, 193] width 111 height 14
click at [167, 195] on div "0946424928 - Thùy Dương" at bounding box center [134, 193] width 111 height 14
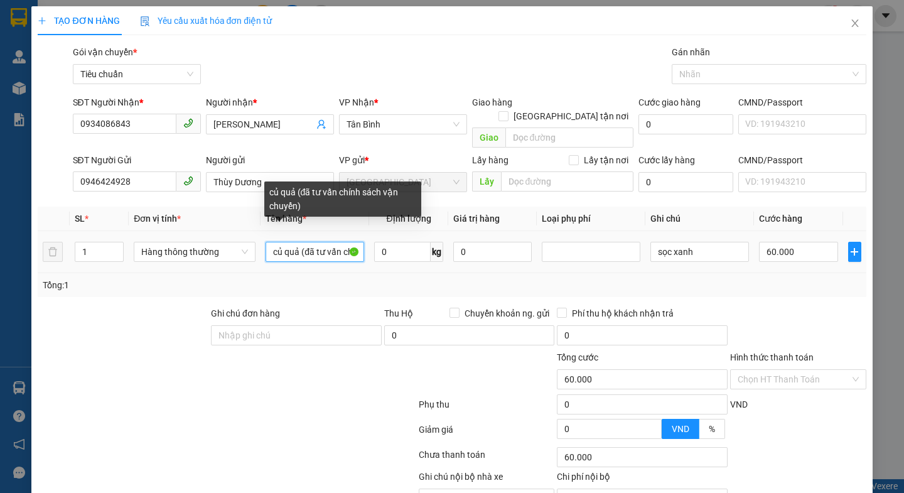
click at [296, 242] on input "củ quả (đã tư vấn chính sách vận chuyển)" at bounding box center [314, 252] width 99 height 20
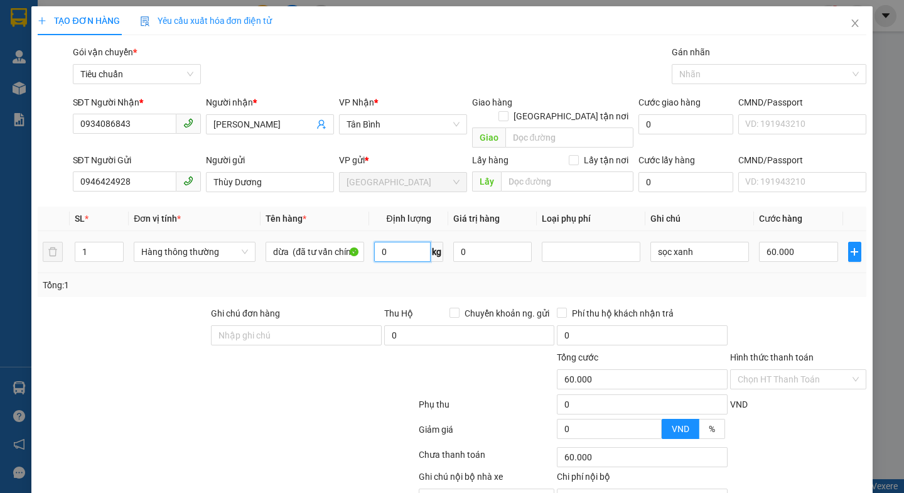
click at [400, 242] on input "0" at bounding box center [402, 252] width 56 height 20
click at [712, 242] on input "sọc xanh" at bounding box center [699, 252] width 99 height 20
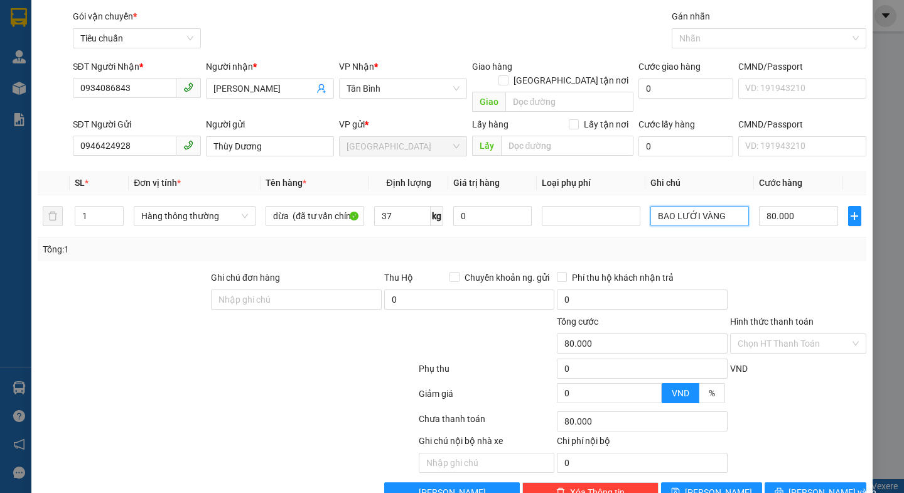
scroll to position [56, 0]
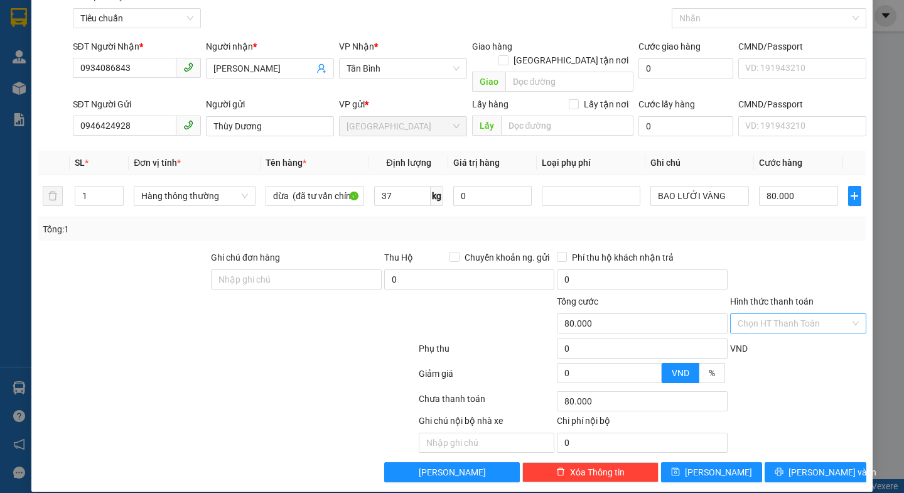
click at [763, 314] on input "Hình thức thanh toán" at bounding box center [793, 323] width 112 height 19
click at [767, 338] on div "Tại văn phòng" at bounding box center [788, 335] width 119 height 14
click at [791, 462] on button "Lưu và In" at bounding box center [814, 472] width 101 height 20
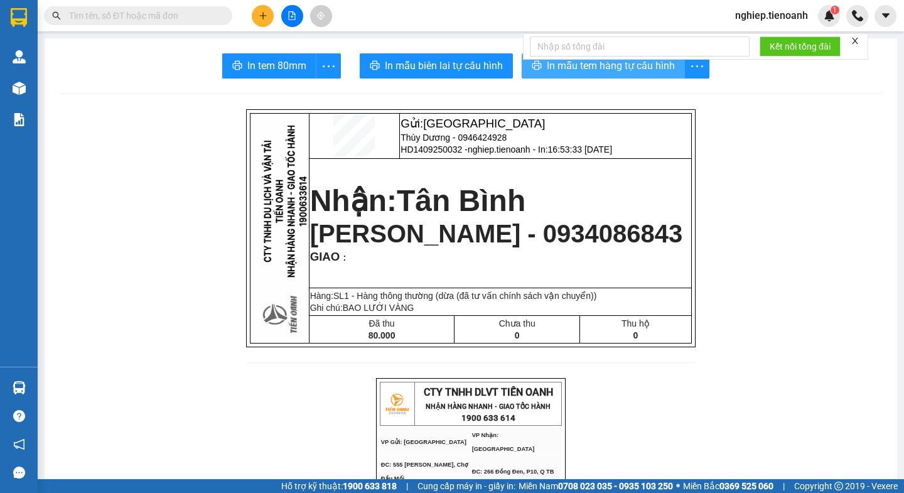
click at [584, 70] on span "In mẫu tem hàng tự cấu hình" at bounding box center [611, 66] width 128 height 16
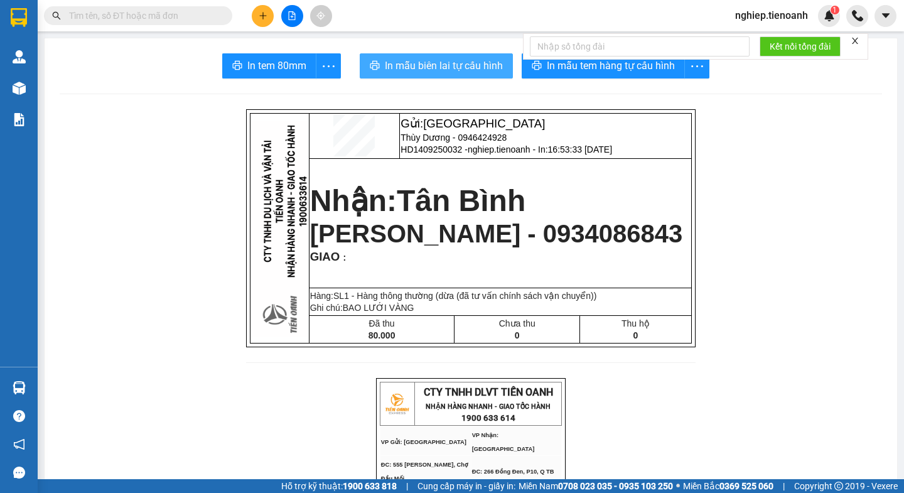
click at [423, 72] on span "In mẫu biên lai tự cấu hình" at bounding box center [444, 66] width 118 height 16
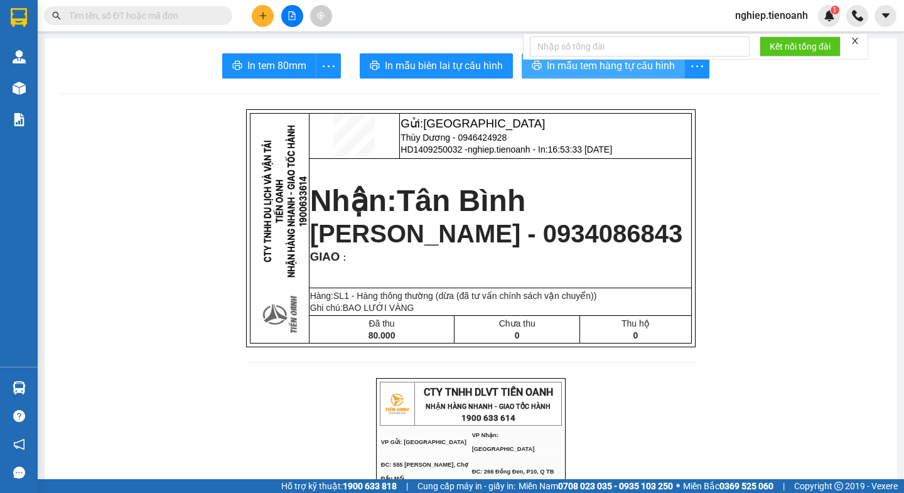
click at [601, 71] on span "In mẫu tem hàng tự cấu hình" at bounding box center [611, 66] width 128 height 16
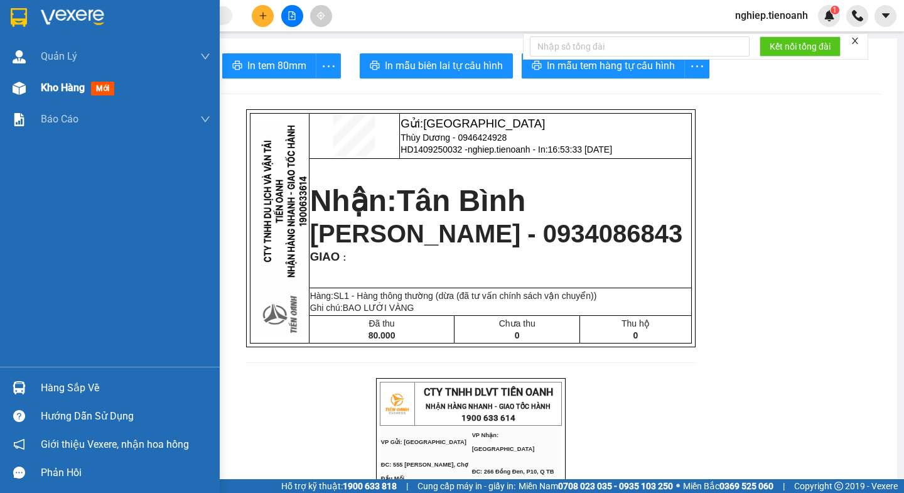
click at [65, 85] on span "Kho hàng" at bounding box center [63, 88] width 44 height 12
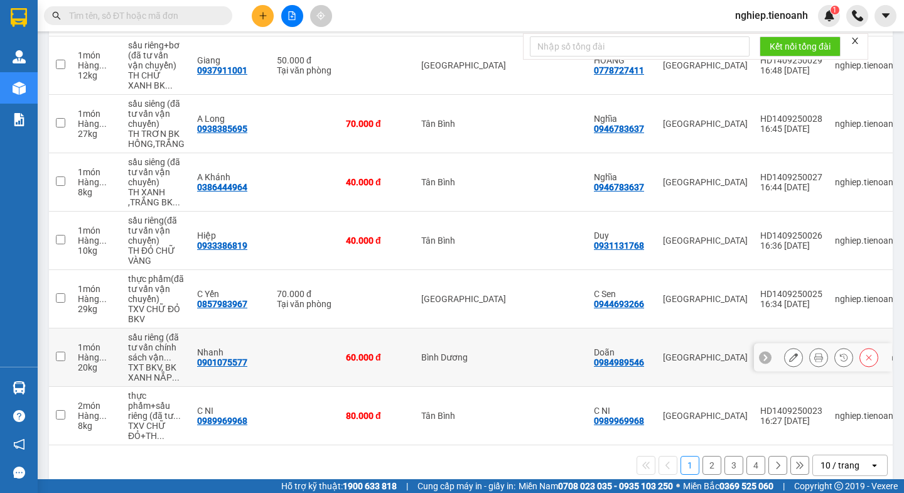
scroll to position [361, 0]
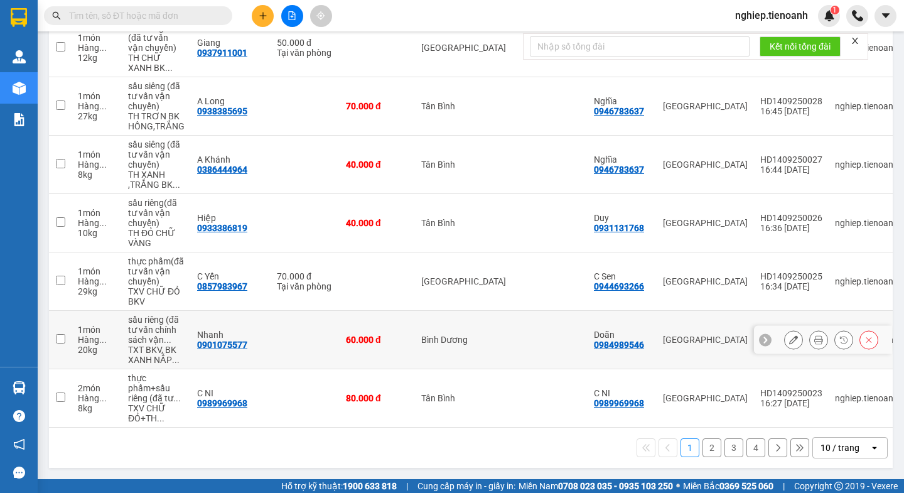
click at [814, 336] on icon at bounding box center [818, 339] width 9 height 9
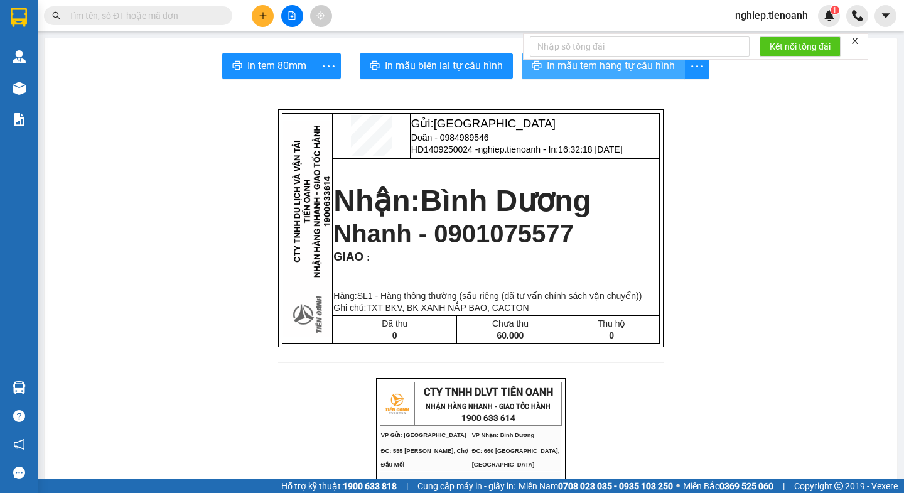
click at [607, 67] on span "In mẫu tem hàng tự cấu hình" at bounding box center [611, 66] width 128 height 16
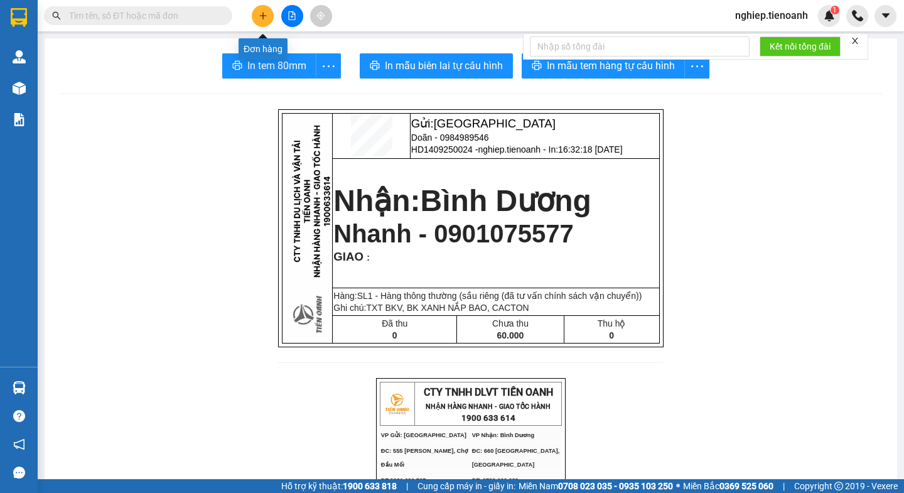
click at [261, 22] on button at bounding box center [263, 16] width 22 height 22
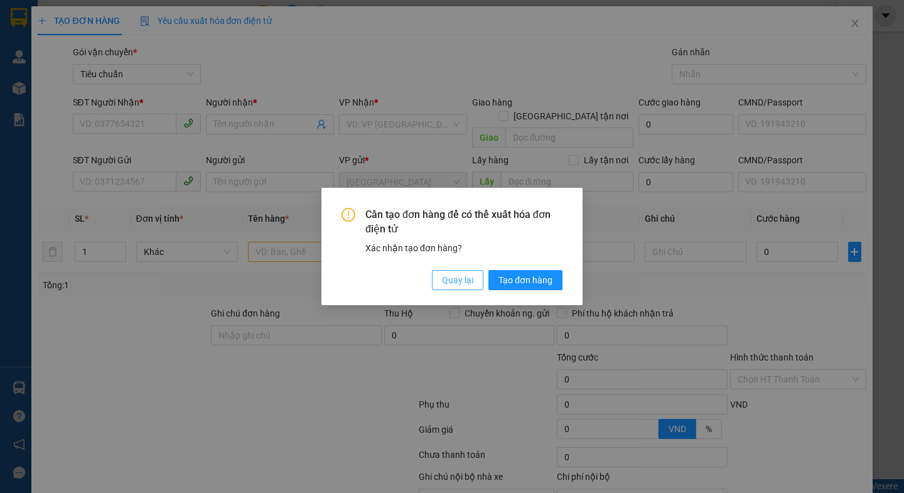
click at [452, 280] on span "Quay lại" at bounding box center [457, 280] width 31 height 14
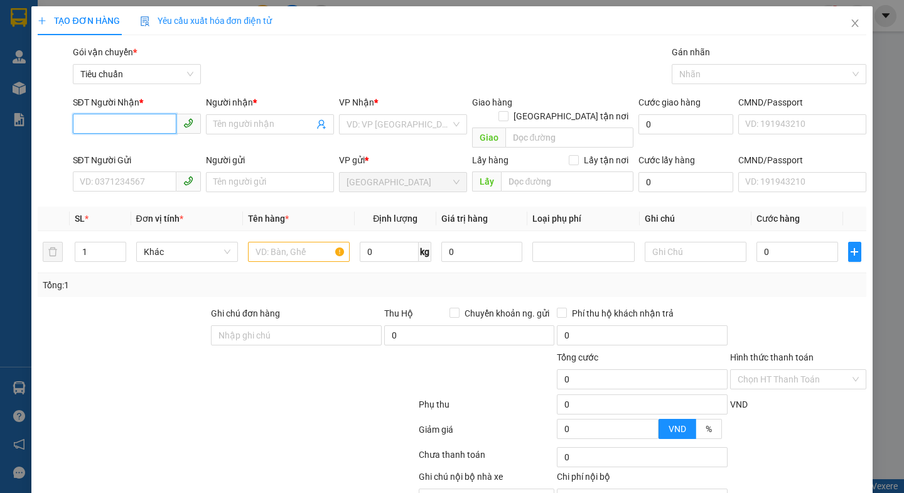
click at [102, 122] on input "SĐT Người Nhận *" at bounding box center [125, 124] width 104 height 20
drag, startPoint x: 131, startPoint y: 149, endPoint x: 131, endPoint y: 161, distance: 11.9
click at [131, 149] on div "0396878406 - A Thuận" at bounding box center [134, 149] width 111 height 14
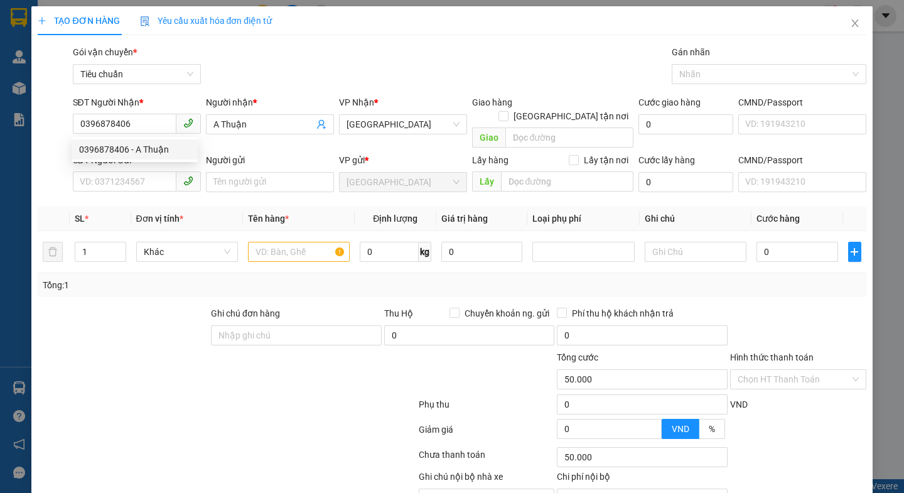
click at [173, 350] on div at bounding box center [157, 372] width 242 height 44
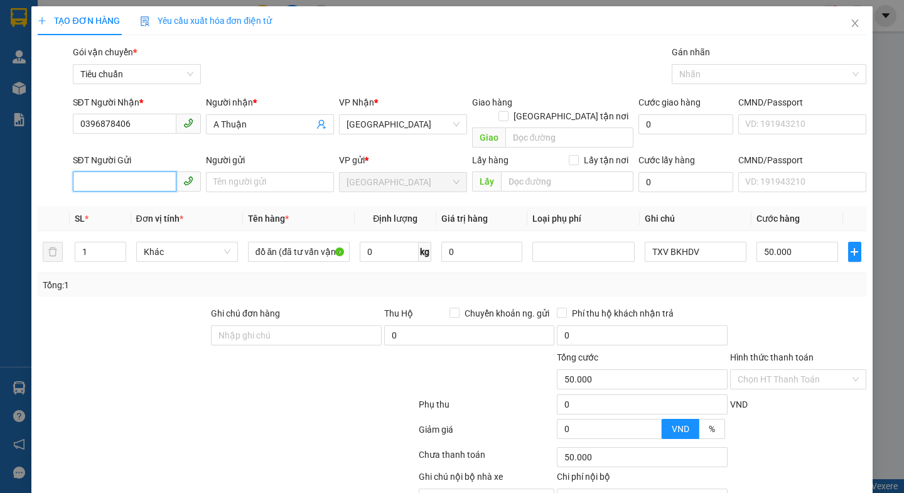
click at [113, 174] on input "SĐT Người Gửi" at bounding box center [125, 181] width 104 height 20
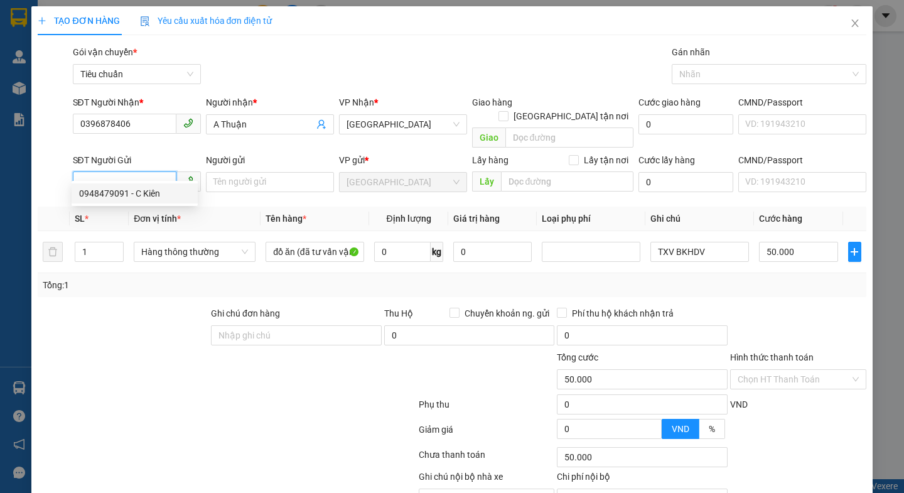
click at [122, 194] on div "0948479091 - C Kiên" at bounding box center [134, 193] width 111 height 14
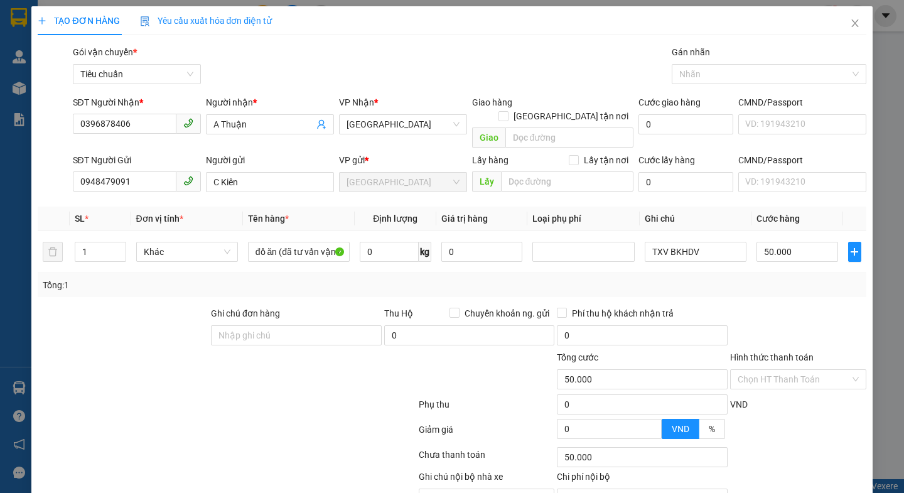
click at [131, 291] on div "Transit Pickup Surcharge Ids Transit Deliver Surcharge Ids Transit Deliver Surc…" at bounding box center [452, 291] width 828 height 493
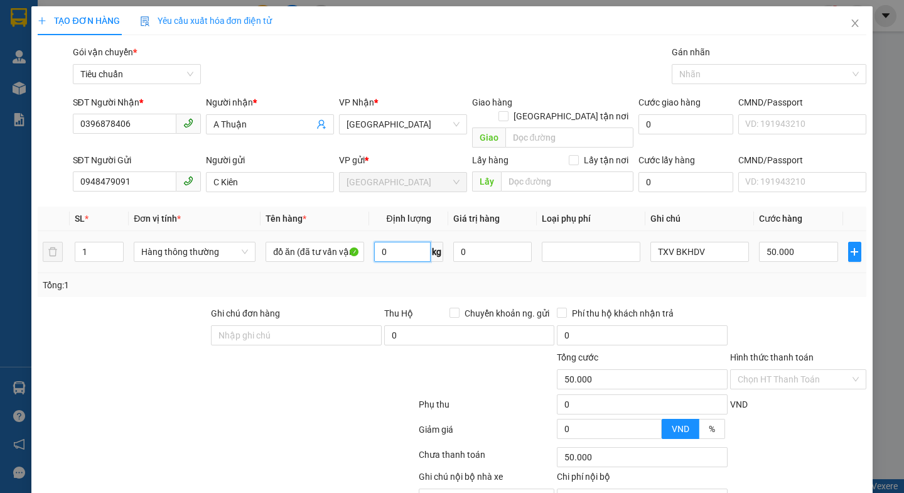
click at [385, 242] on input "0" at bounding box center [402, 252] width 56 height 20
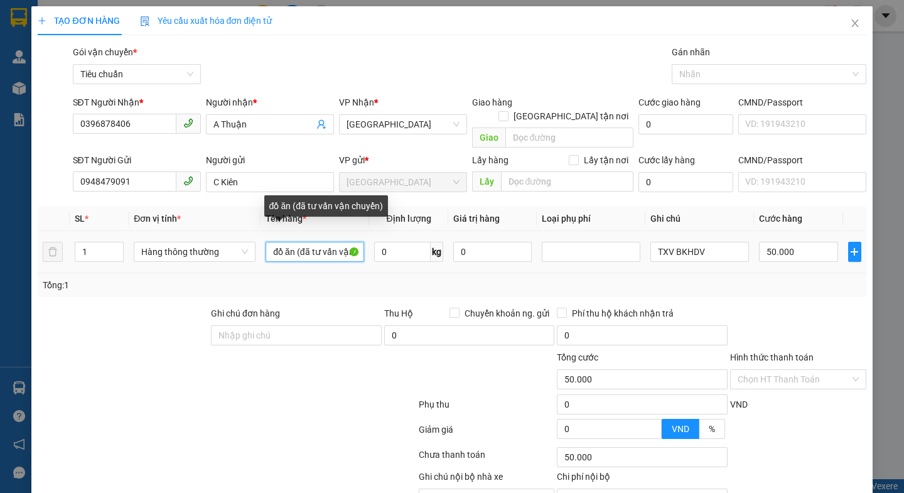
click at [292, 242] on input "đồ ăn (đã tư vấn vận chuyển)" at bounding box center [314, 252] width 99 height 20
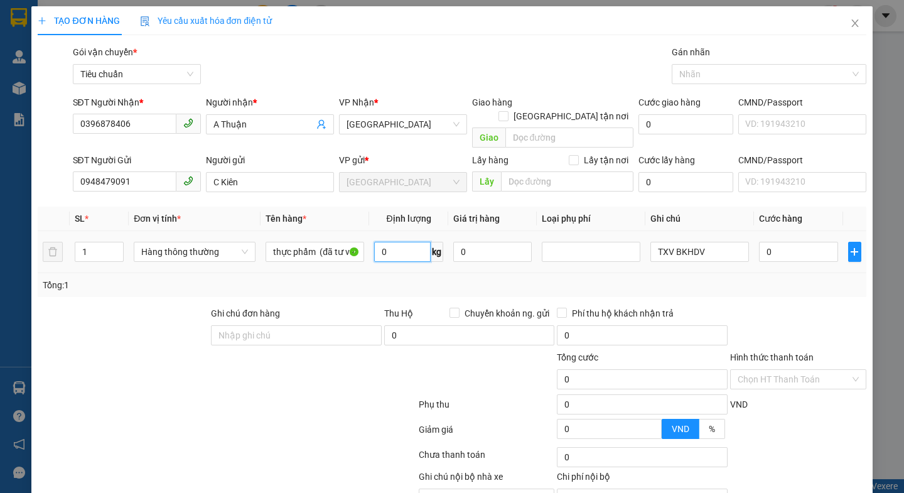
click at [394, 242] on input "0" at bounding box center [402, 252] width 56 height 20
click at [304, 444] on div at bounding box center [226, 456] width 380 height 25
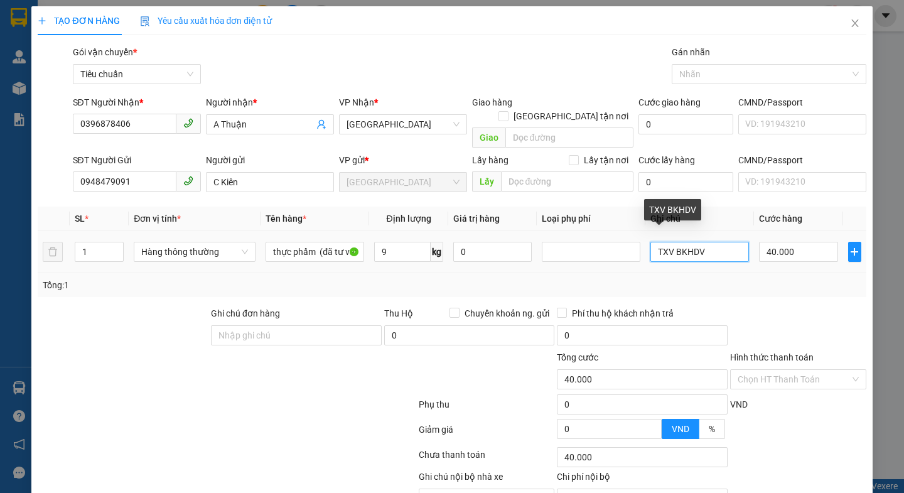
click at [713, 242] on input "TXV BKHDV" at bounding box center [699, 252] width 99 height 20
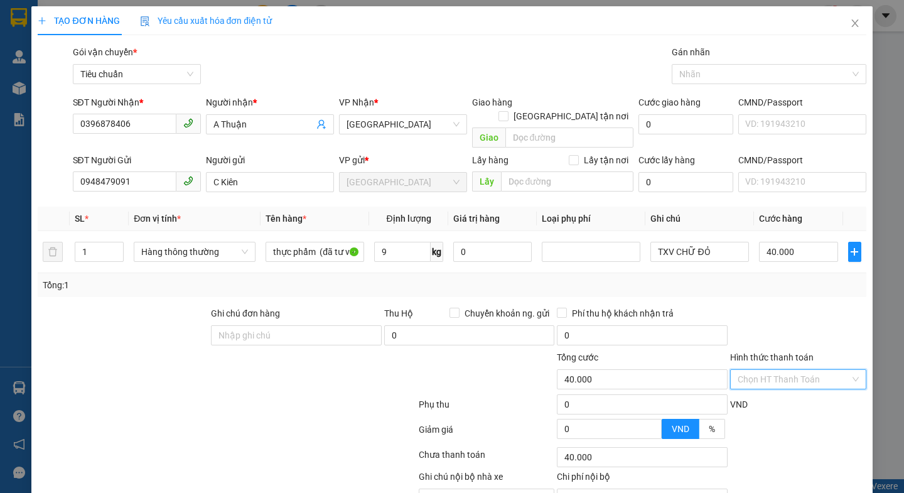
click at [787, 370] on input "Hình thức thanh toán" at bounding box center [793, 379] width 112 height 19
click at [781, 383] on div "Tại văn phòng" at bounding box center [788, 390] width 119 height 14
click at [781, 397] on div "VND" at bounding box center [798, 408] width 139 height 22
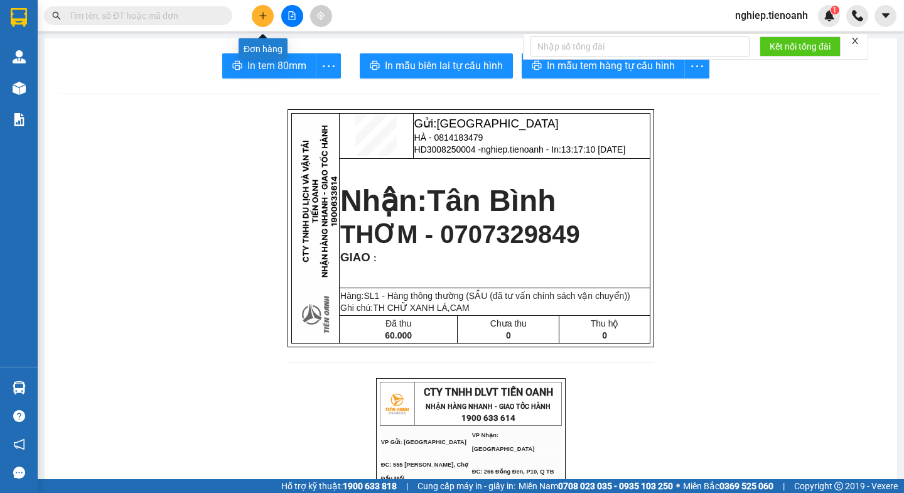
click at [262, 11] on icon "plus" at bounding box center [263, 15] width 9 height 9
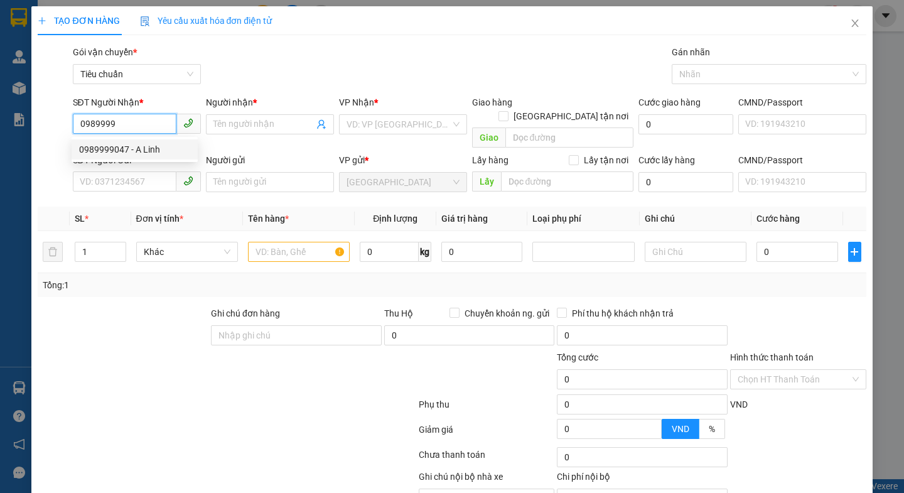
click at [113, 149] on div "0989999047 - A Linh" at bounding box center [134, 149] width 111 height 14
type input "0989999047"
type input "A Linh"
type input "240745918"
type input "0989999047"
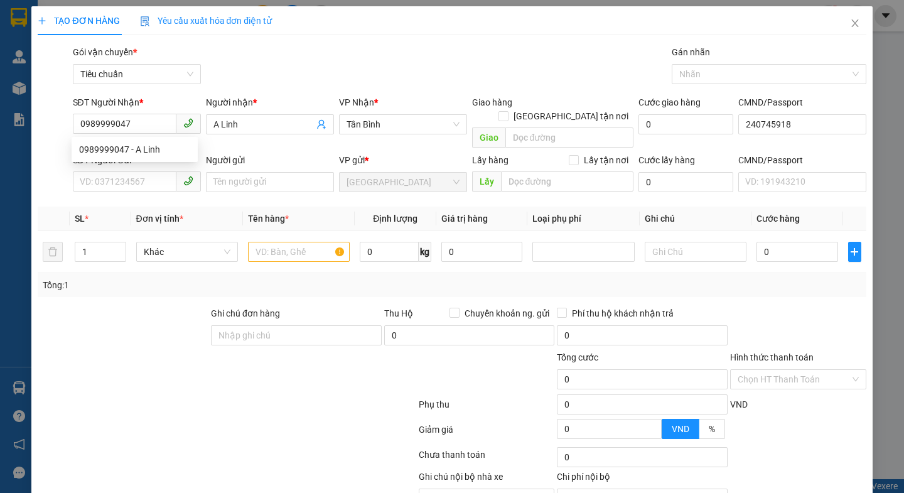
click at [132, 280] on div "Tổng: 1" at bounding box center [452, 285] width 828 height 24
type input "70.000"
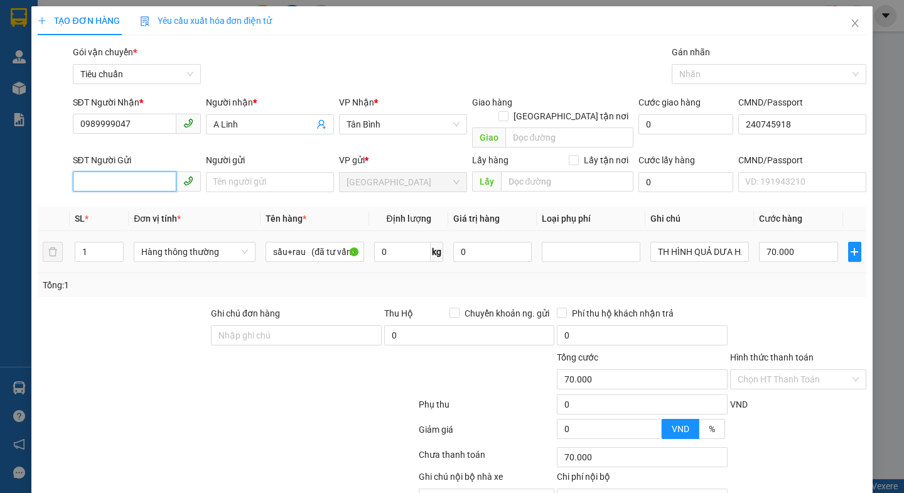
click at [131, 177] on input "SĐT Người Gửi" at bounding box center [125, 181] width 104 height 20
click at [136, 196] on div "0983012553 - Cô Tùng" at bounding box center [134, 193] width 111 height 14
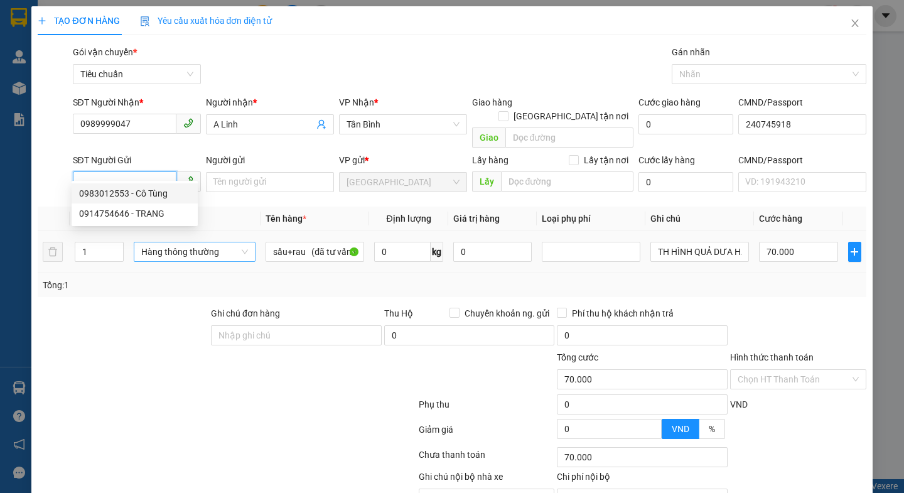
type input "0983012553"
type input "Cô Tùng"
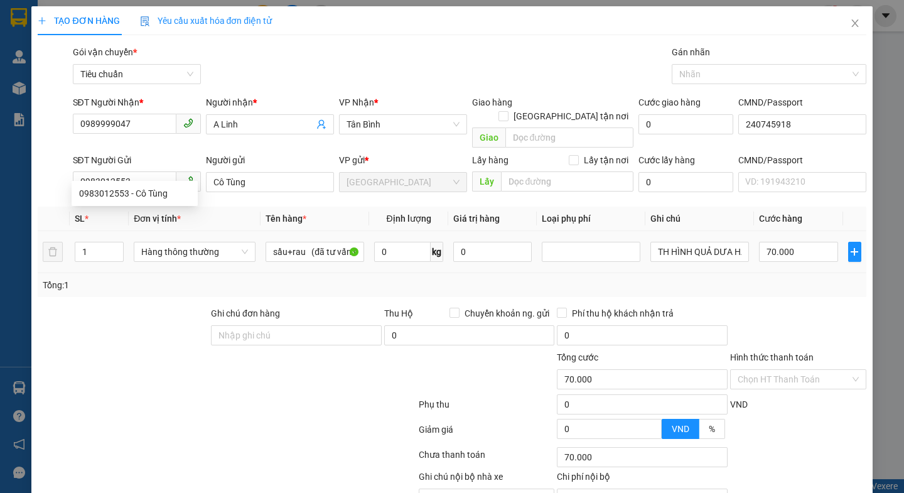
click at [181, 291] on div "Transit Pickup Surcharge Ids Transit Deliver Surcharge Ids Transit Deliver Surc…" at bounding box center [452, 291] width 828 height 493
click at [403, 242] on input "0" at bounding box center [402, 252] width 56 height 20
type input "9"
click at [328, 399] on div at bounding box center [226, 406] width 380 height 25
type input "40.000"
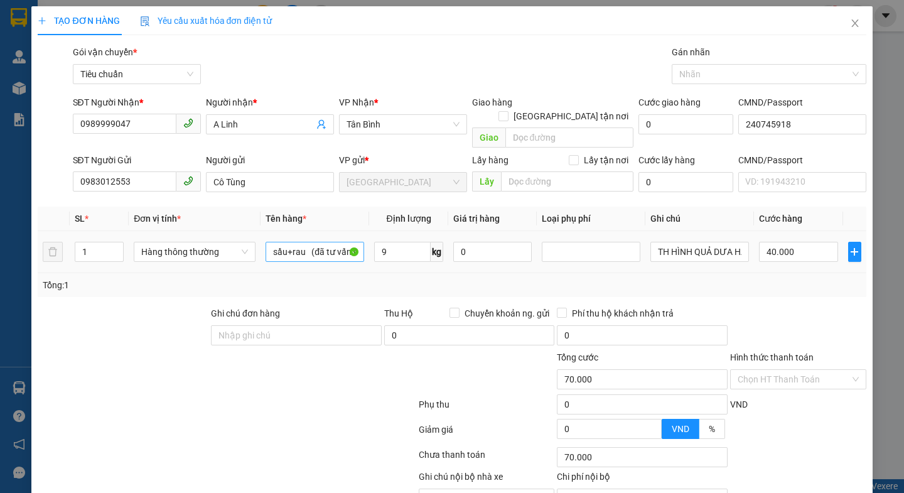
type input "40.000"
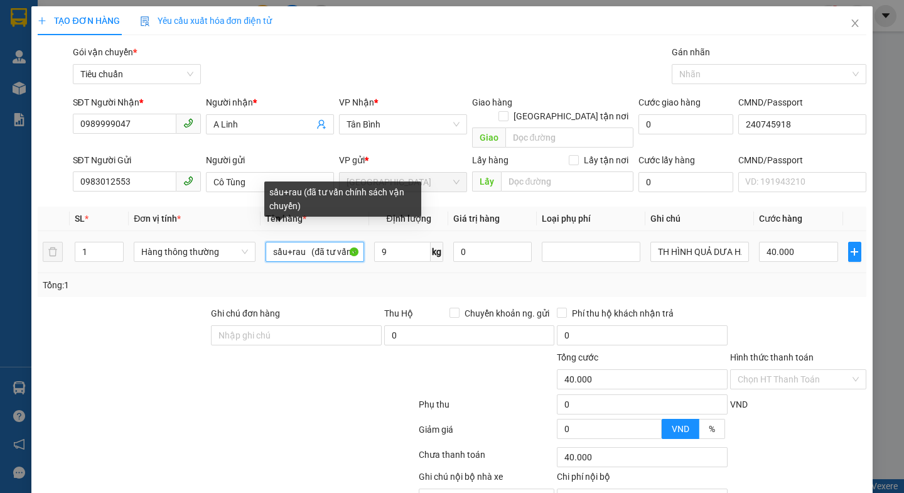
click at [308, 242] on input "sầu+rau (đã tư vấn chính sách vận chuyển)" at bounding box center [314, 252] width 99 height 20
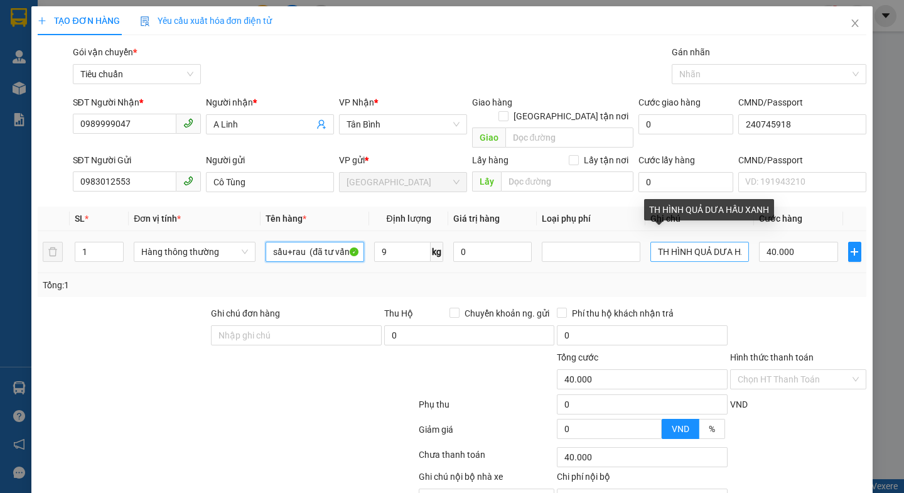
type input "sầu+rau (đã tư vấn chính sách vận chuyển)"
click at [732, 242] on input "TH HÌNH QUẢ DƯA HẤU XANH" at bounding box center [699, 252] width 99 height 20
click at [731, 242] on input "ẤU X" at bounding box center [699, 252] width 99 height 20
click at [731, 242] on input "ẤU" at bounding box center [699, 252] width 99 height 20
type input "Ấ"
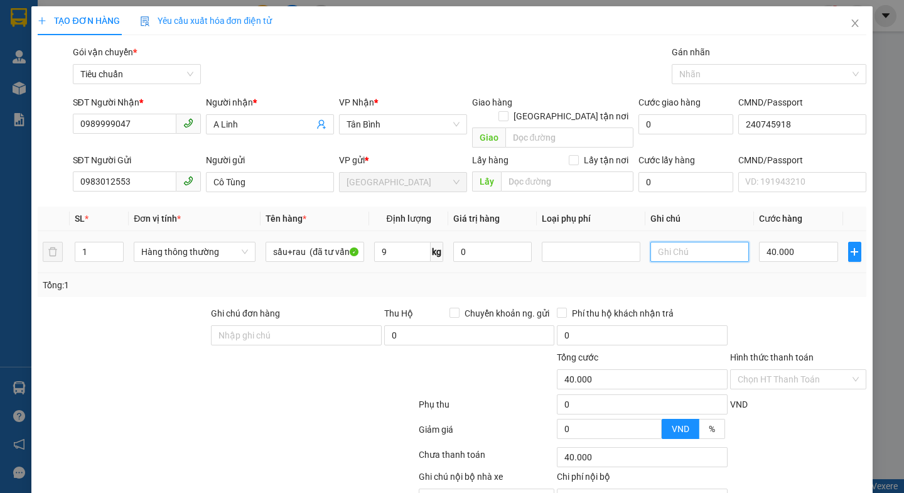
click at [719, 242] on input "text" at bounding box center [699, 252] width 99 height 20
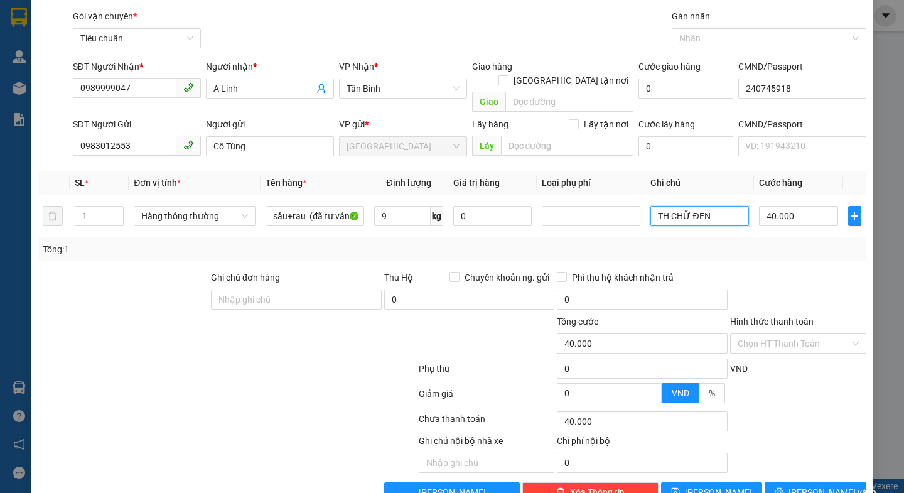
scroll to position [56, 0]
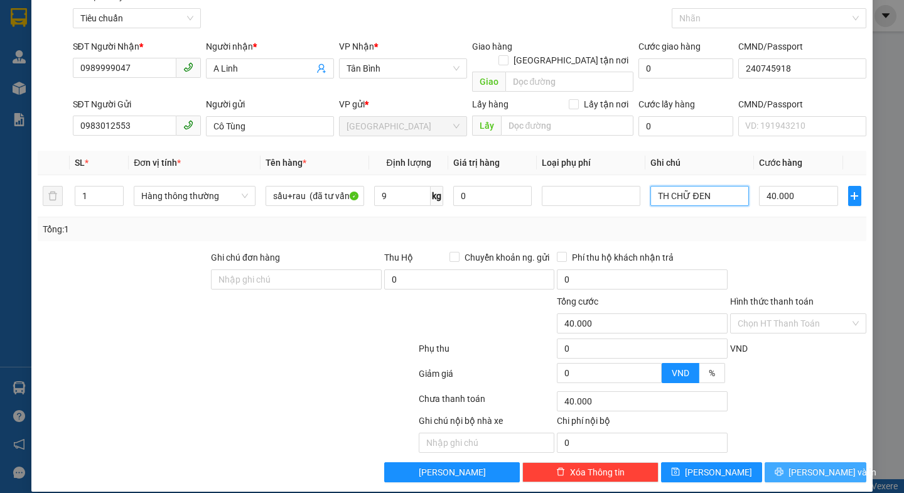
type input "TH CHỮ ĐEN"
drag, startPoint x: 819, startPoint y: 455, endPoint x: 731, endPoint y: 339, distance: 145.6
click at [819, 465] on span "[PERSON_NAME] và In" at bounding box center [832, 472] width 88 height 14
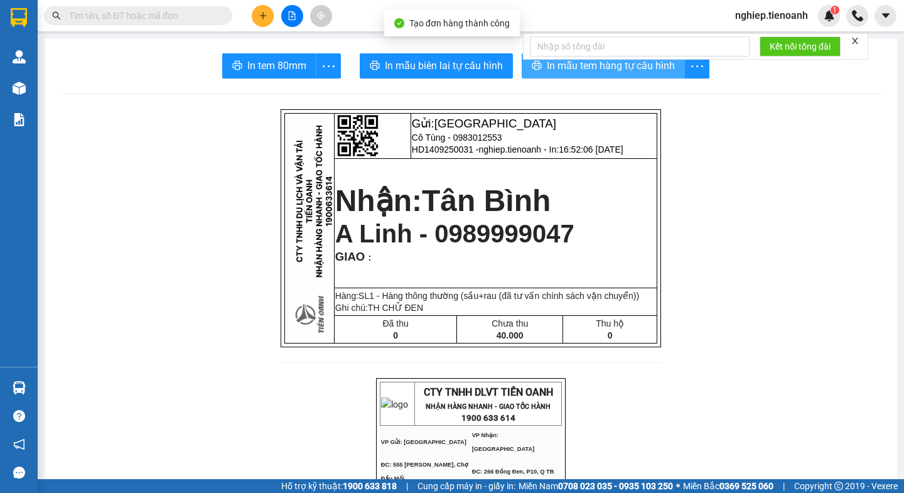
click at [558, 69] on span "In mẫu tem hàng tự cấu hình" at bounding box center [611, 66] width 128 height 16
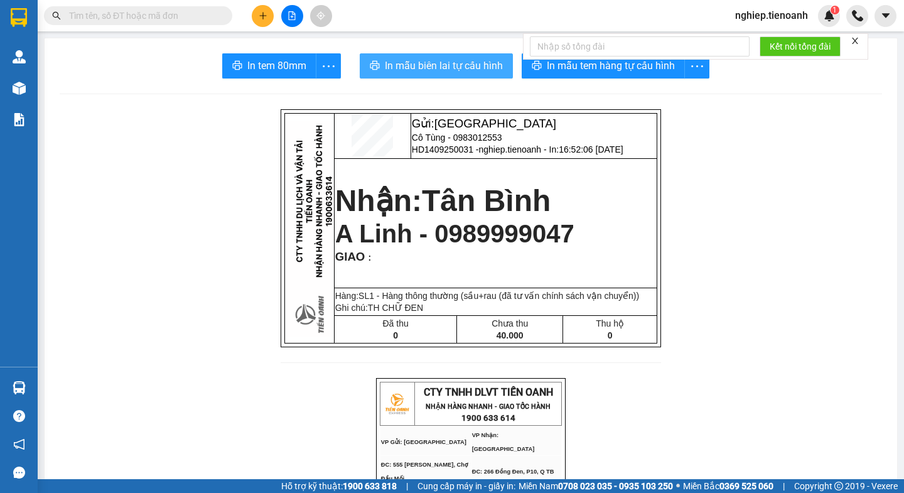
click at [434, 70] on span "In mẫu biên lai tự cấu hình" at bounding box center [444, 66] width 118 height 16
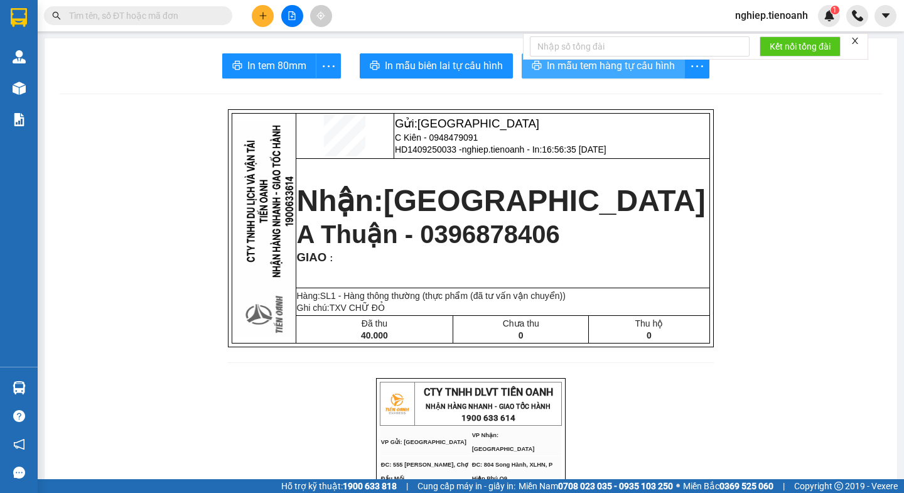
click at [559, 68] on span "In mẫu tem hàng tự cấu hình" at bounding box center [611, 66] width 128 height 16
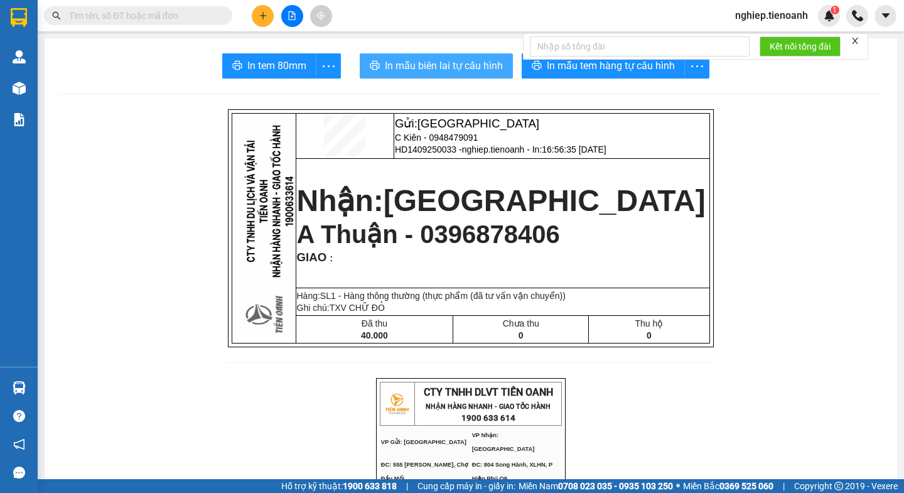
click at [404, 59] on span "In mẫu biên lai tự cấu hình" at bounding box center [444, 66] width 118 height 16
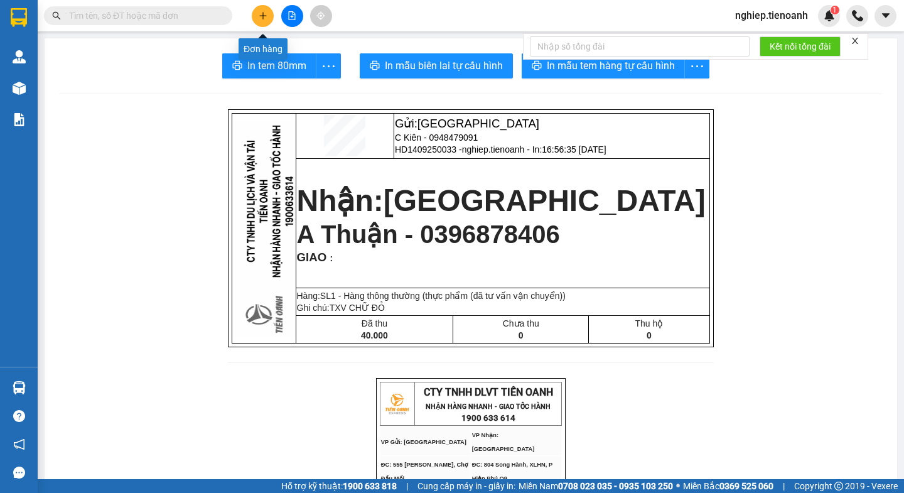
click at [265, 16] on icon "plus" at bounding box center [263, 15] width 9 height 9
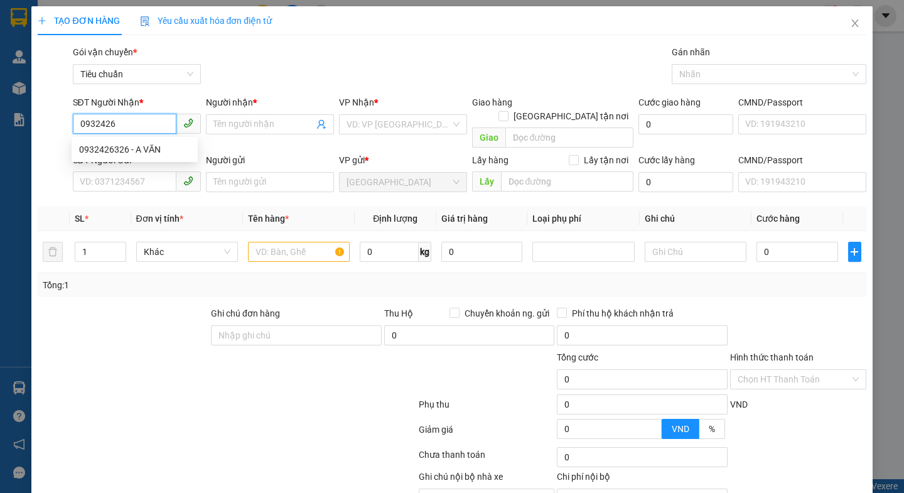
click at [123, 144] on div "0932426326 - A VĂN" at bounding box center [134, 149] width 111 height 14
type input "0932426326"
type input "A VĂN"
type input "066092012519"
type input "0932426326"
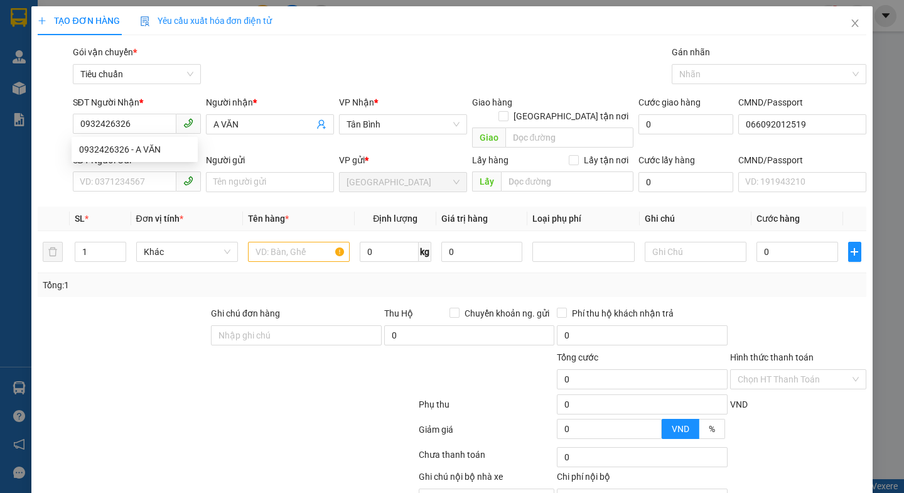
click at [119, 306] on div at bounding box center [122, 328] width 173 height 44
type input "50.000"
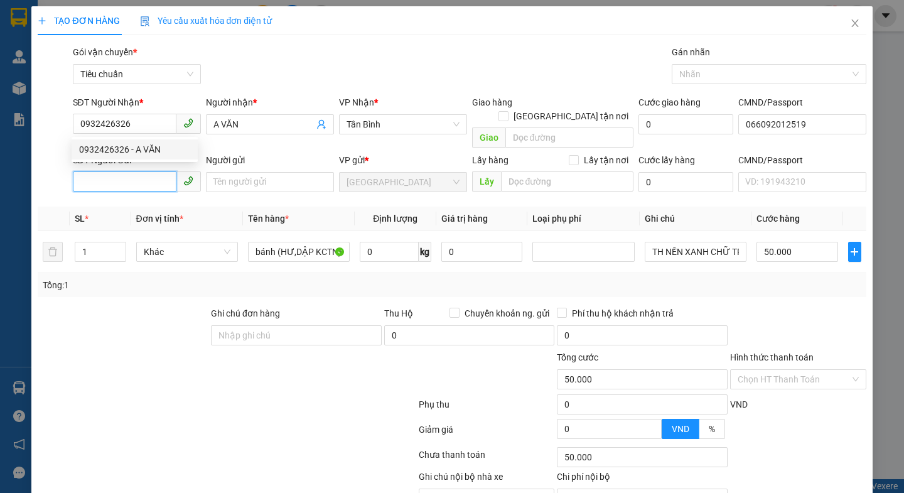
click at [127, 171] on input "SĐT Người Gửi" at bounding box center [125, 181] width 104 height 20
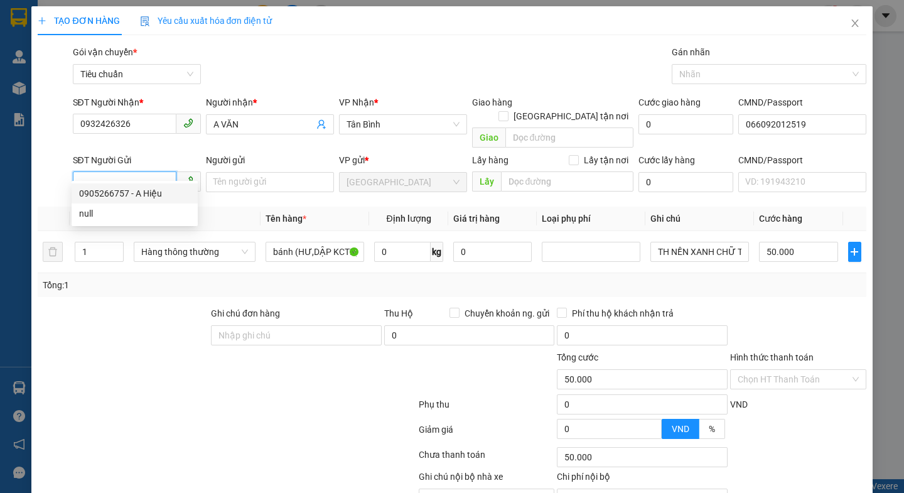
click at [118, 191] on div "0905266757 - A Hiệu" at bounding box center [134, 193] width 111 height 14
type input "0905266757"
type input "A Hiệu"
type input "066066002171"
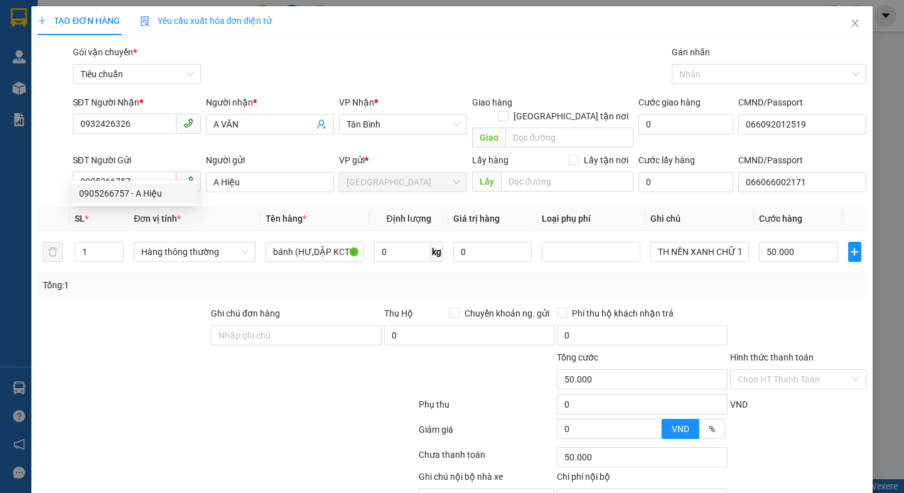
click at [136, 306] on div at bounding box center [122, 328] width 173 height 44
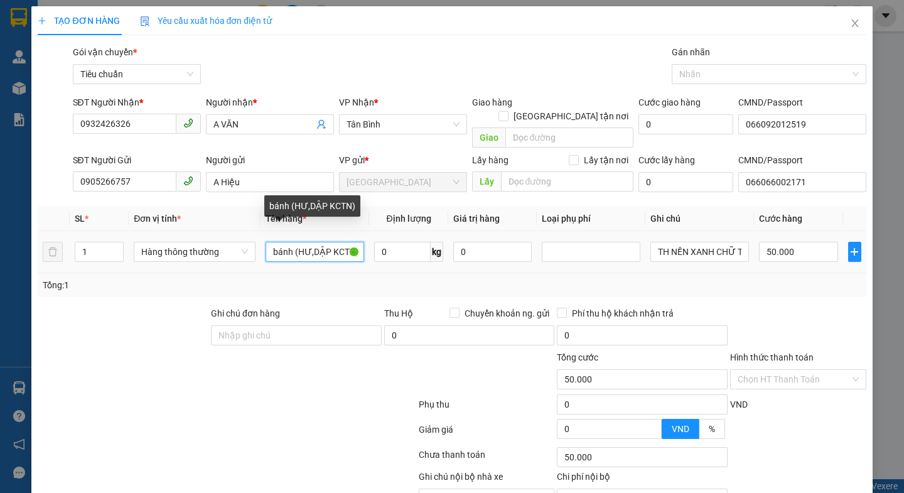
click at [353, 242] on input "bánh (HƯ,DẬP KCTN)" at bounding box center [314, 252] width 99 height 20
click at [345, 242] on input "bánh (HƯ,DẬP KCTN)" at bounding box center [314, 252] width 99 height 20
type input "b"
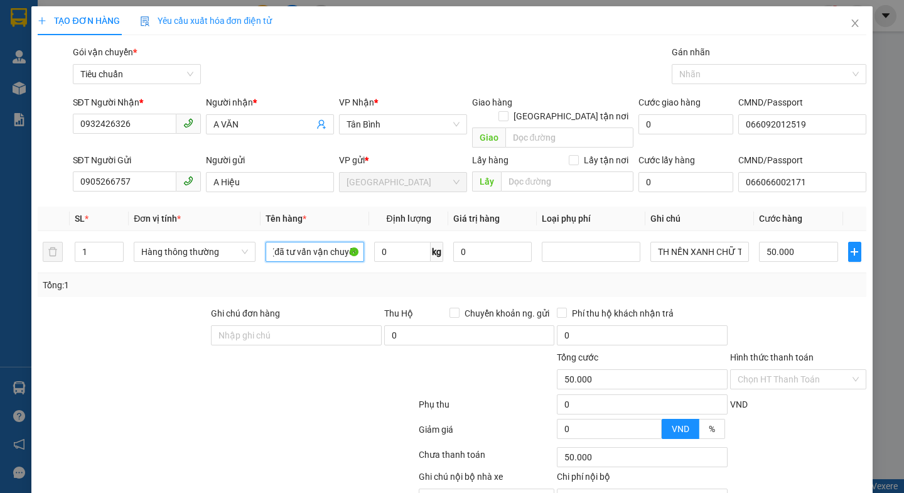
scroll to position [0, 19]
type input "cặp(đã tư vấn vận chuyển)"
click at [389, 242] on input "0" at bounding box center [402, 252] width 56 height 20
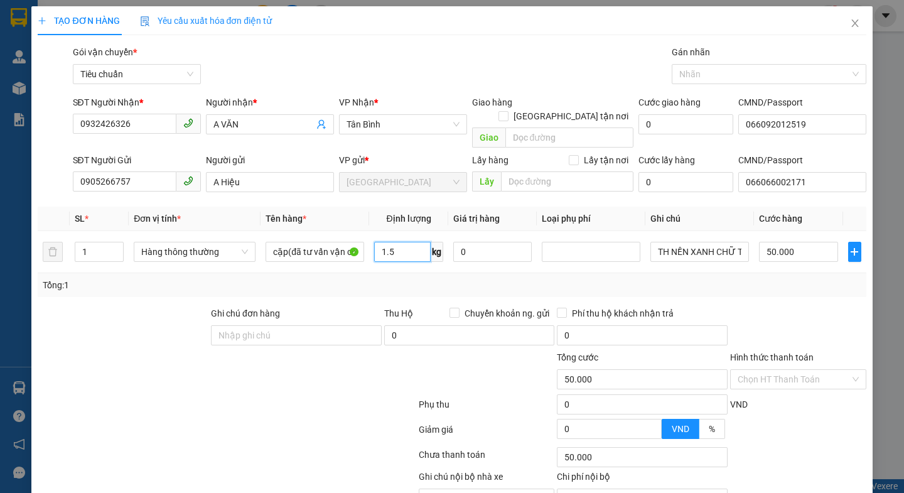
type input "1.5"
click at [319, 397] on div at bounding box center [226, 406] width 380 height 25
type input "30.000"
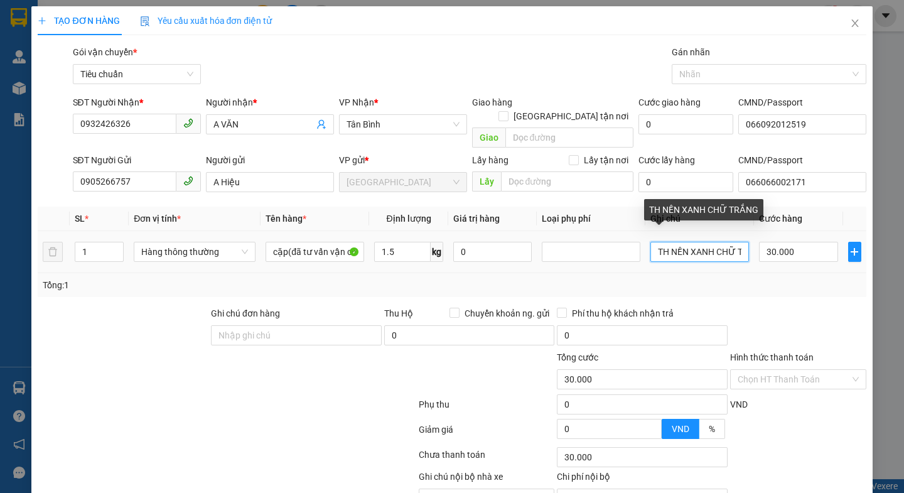
click at [730, 242] on input "TH NỀN XANH CHỮ TRẮNG" at bounding box center [699, 252] width 99 height 20
type input "T"
click at [718, 242] on input "text" at bounding box center [699, 252] width 99 height 20
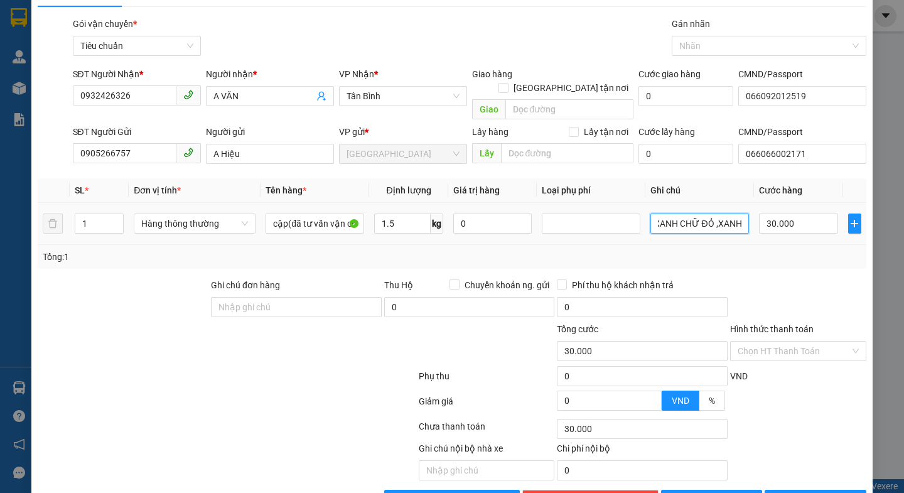
scroll to position [56, 0]
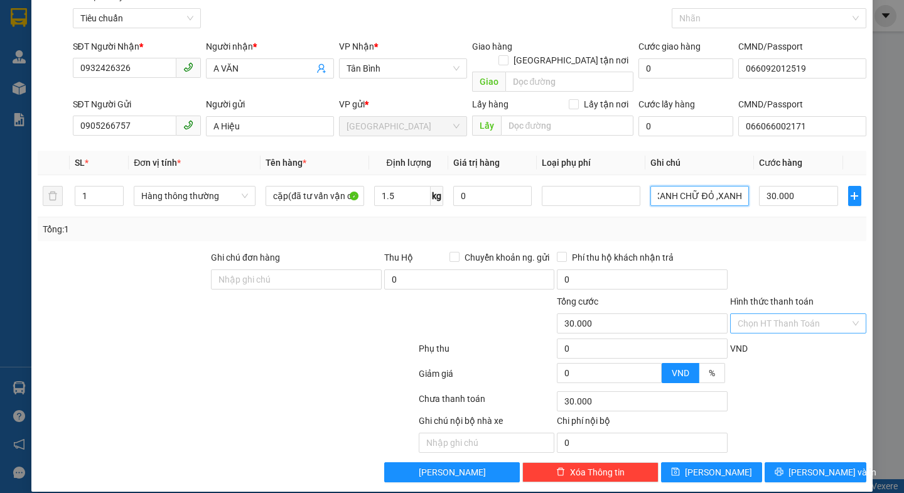
type input "TH TRẮNG ,XANH CHỮ ĐỎ ,XANH"
click at [796, 314] on input "Hình thức thanh toán" at bounding box center [793, 323] width 112 height 19
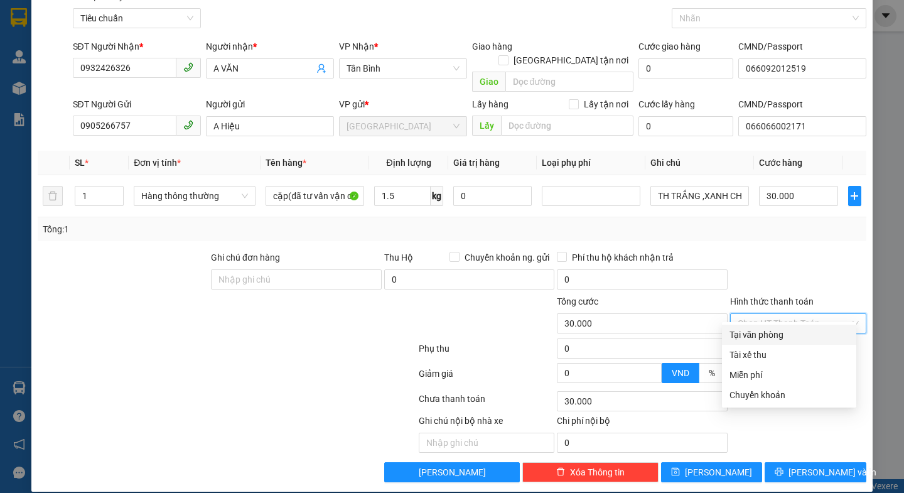
click at [782, 335] on div "Tại văn phòng" at bounding box center [788, 335] width 119 height 14
type input "0"
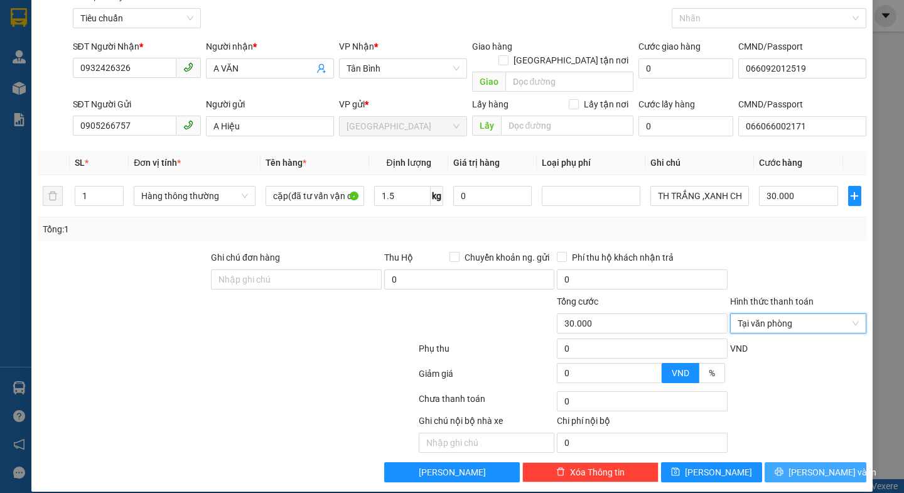
click at [794, 462] on button "[PERSON_NAME] và In" at bounding box center [814, 472] width 101 height 20
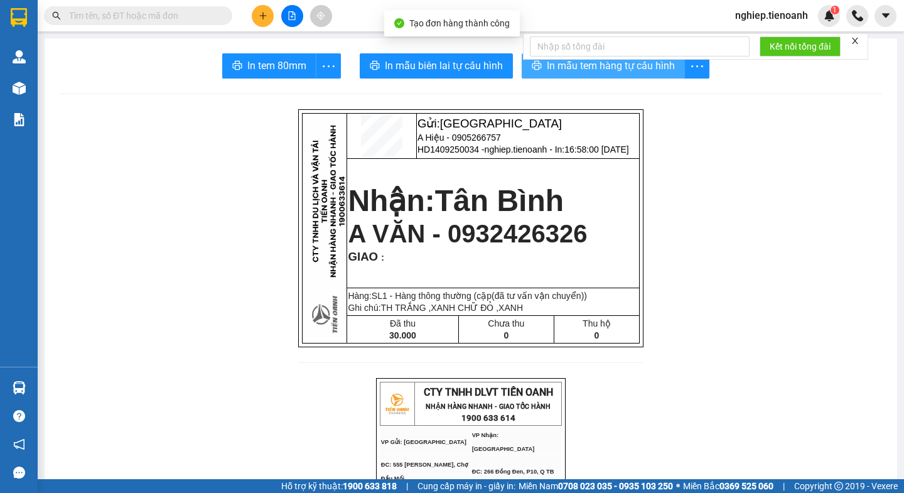
click at [577, 71] on span "In mẫu tem hàng tự cấu hình" at bounding box center [611, 66] width 128 height 16
drag, startPoint x: 577, startPoint y: 71, endPoint x: 592, endPoint y: 70, distance: 14.4
click at [577, 71] on span "In mẫu tem hàng tự cấu hình" at bounding box center [611, 66] width 128 height 16
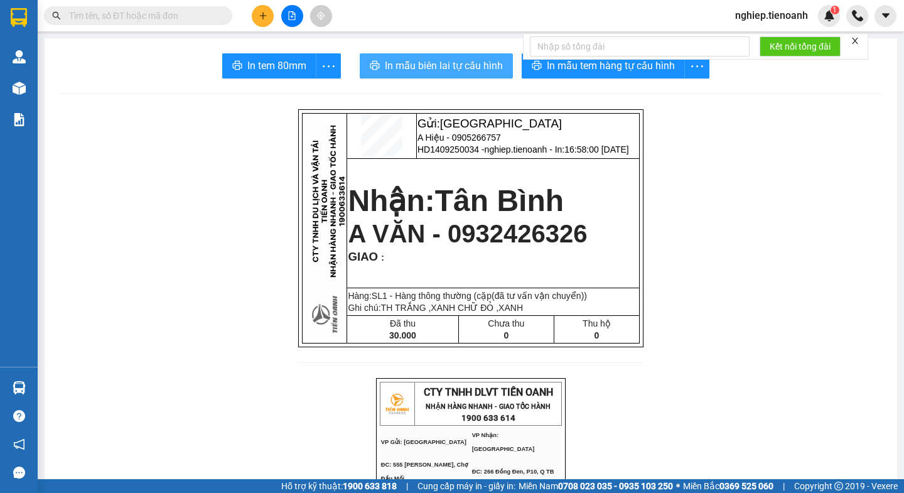
click at [481, 68] on span "In mẫu biên lai tự cấu hình" at bounding box center [444, 66] width 118 height 16
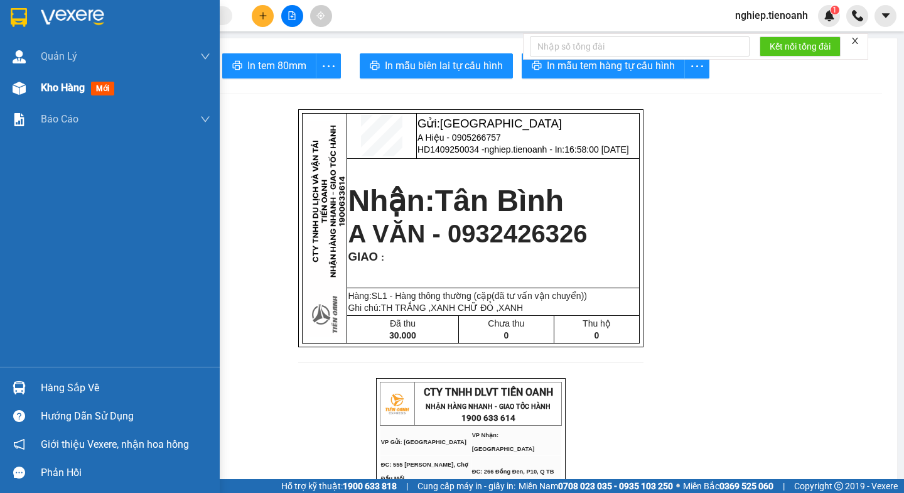
click at [61, 102] on div "Kho hàng mới" at bounding box center [125, 87] width 169 height 31
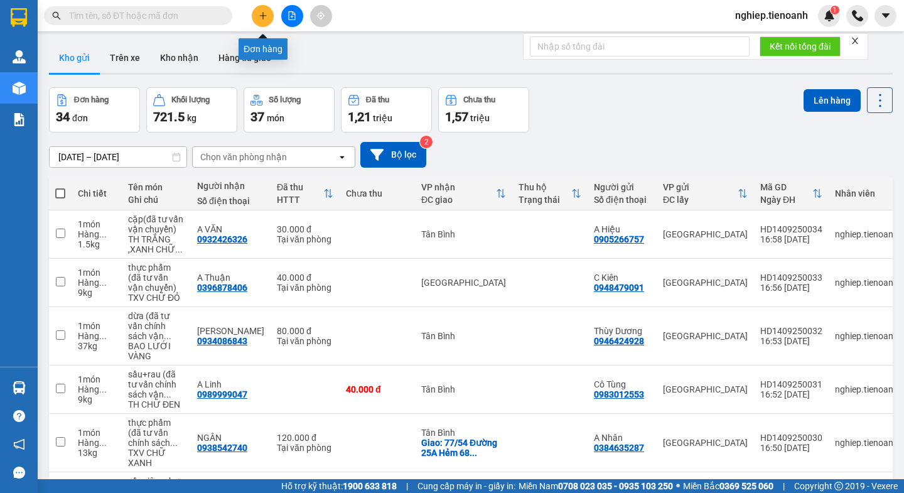
click at [262, 11] on icon "plus" at bounding box center [263, 15] width 9 height 9
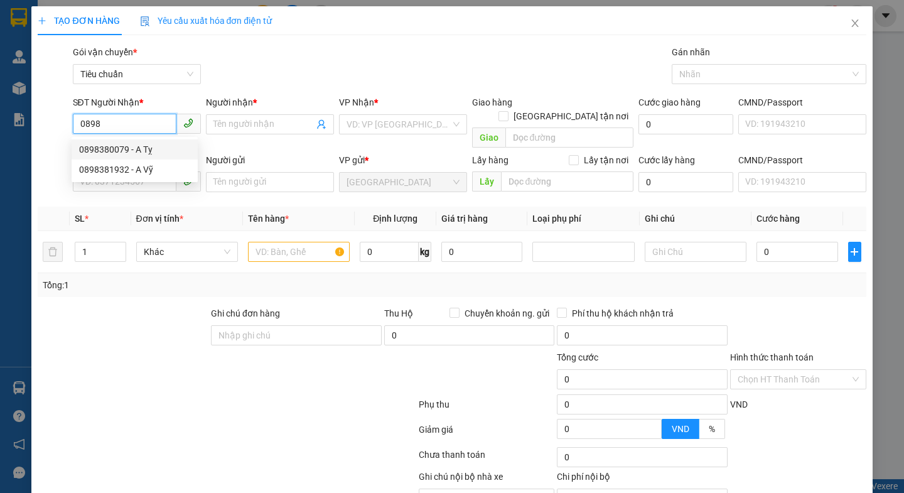
click at [129, 151] on div "0898380079 - A Tỵ" at bounding box center [134, 149] width 111 height 14
type input "0898380079"
type input "A Tỵ"
type input "50.000"
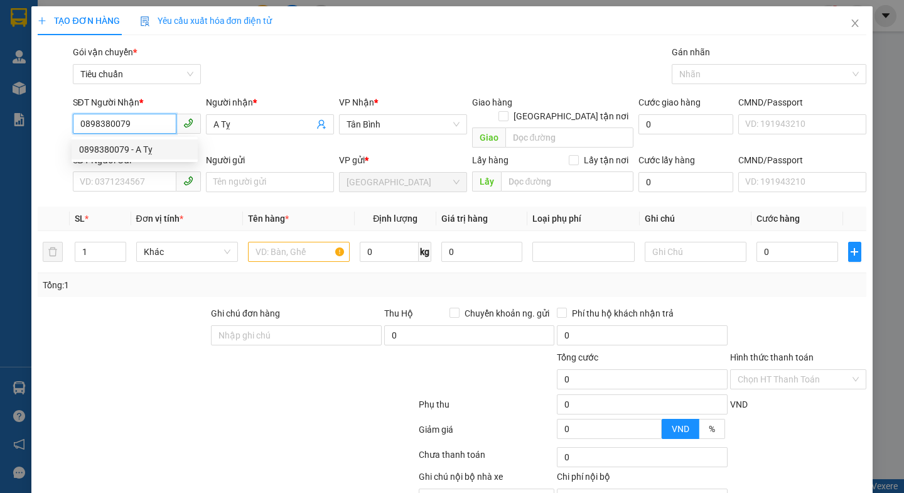
type input "50.000"
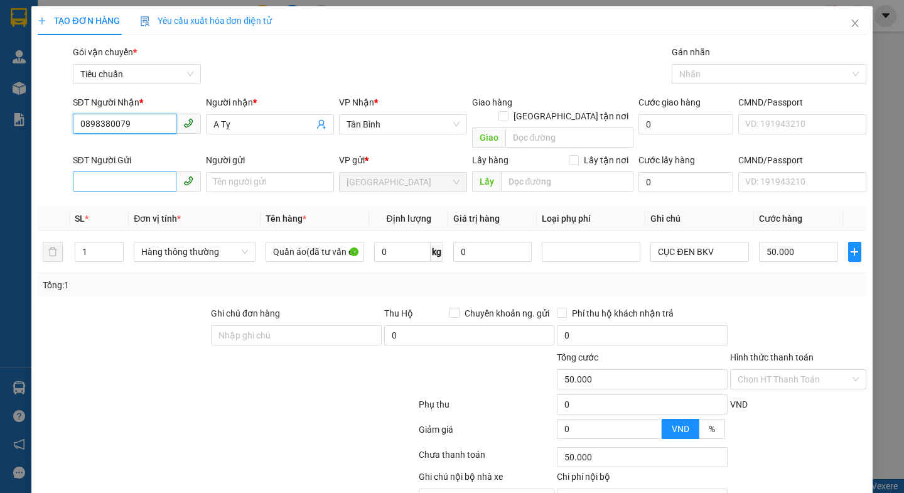
type input "0898380079"
click at [112, 171] on input "SĐT Người Gửi" at bounding box center [125, 181] width 104 height 20
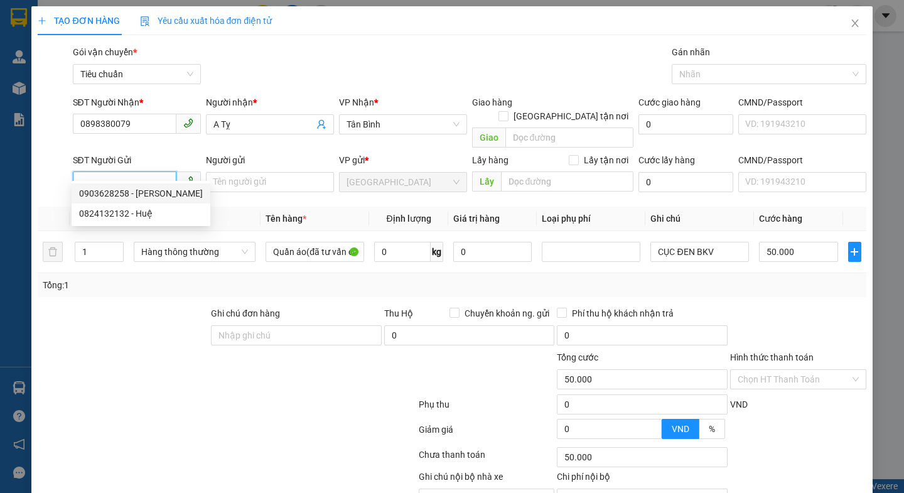
click at [168, 202] on div "0903628258 - C Phương" at bounding box center [141, 193] width 139 height 20
type input "0903628258"
type input "C Phương"
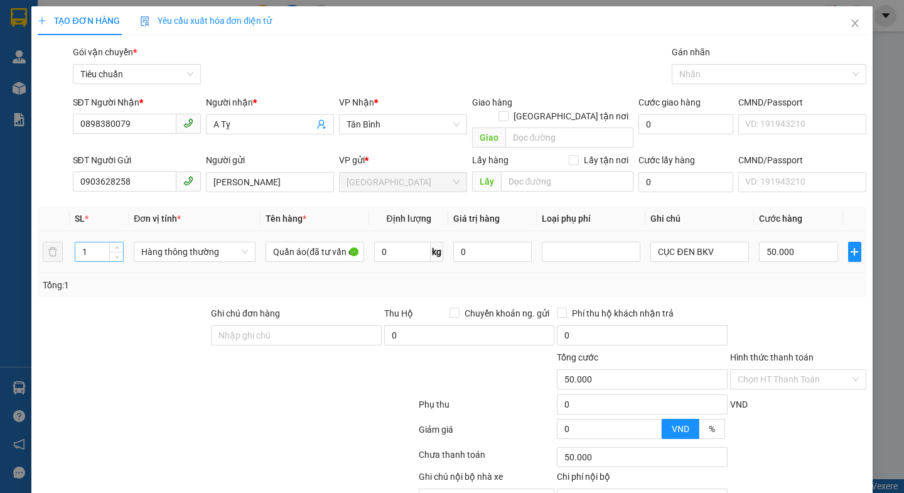
click at [91, 242] on input "1" at bounding box center [99, 251] width 48 height 19
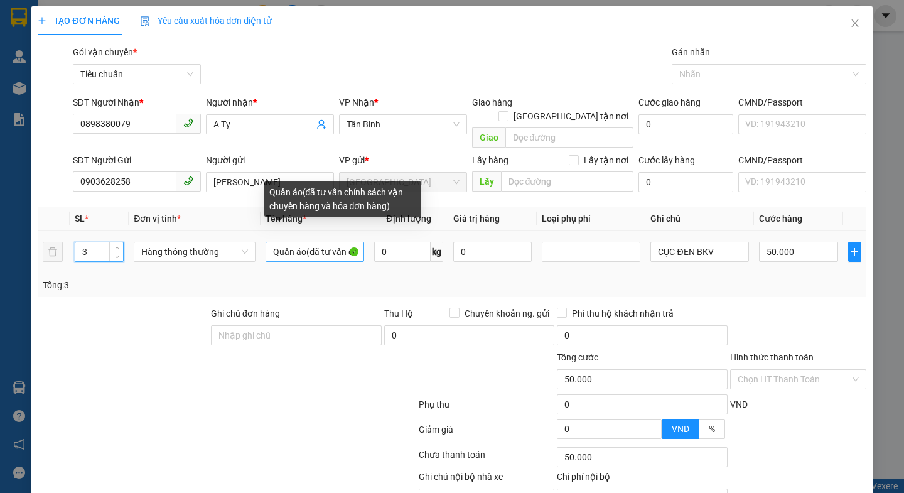
type input "3"
click at [301, 242] on input "Quần áo(đã tư vấn chính sách vận chuyển hàng và hóa đơn hàng)" at bounding box center [314, 252] width 99 height 20
type input "0"
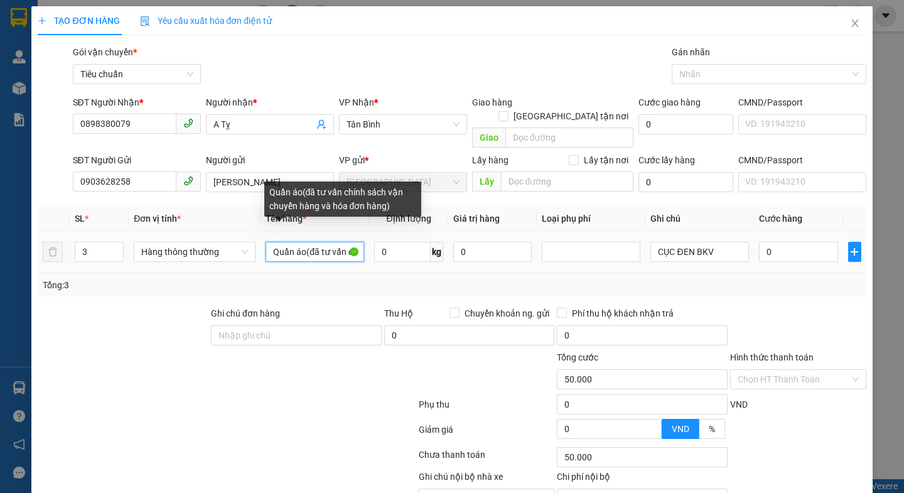
type input "0"
click at [304, 243] on input "Quần áo(đã tư vấn chính sách vận chuyển hàng và hóa đơn hàng)" at bounding box center [314, 252] width 99 height 20
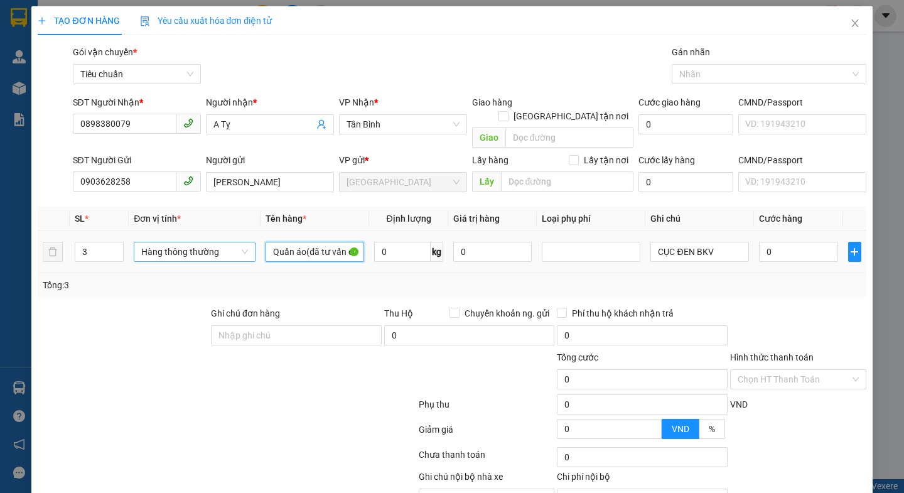
click at [209, 242] on span "Hàng thông thường" at bounding box center [194, 251] width 107 height 19
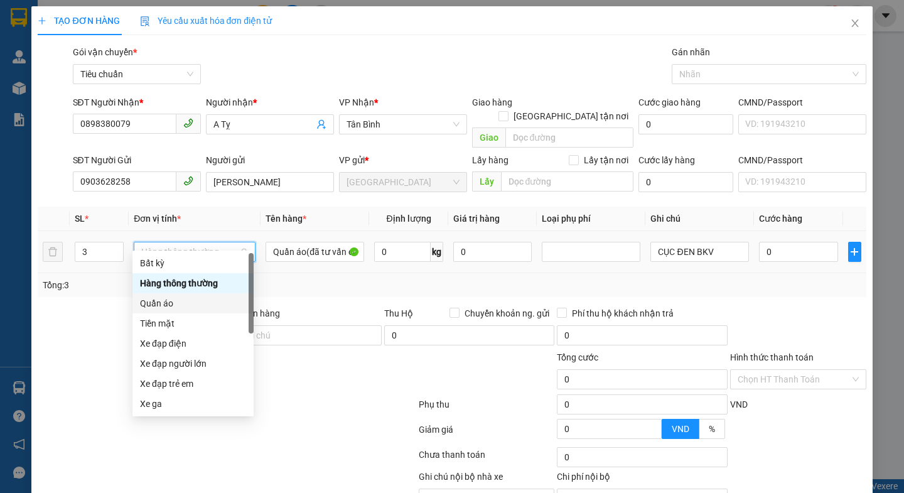
click at [164, 298] on div "Quần áo" at bounding box center [193, 303] width 106 height 14
click at [164, 306] on div at bounding box center [122, 328] width 173 height 44
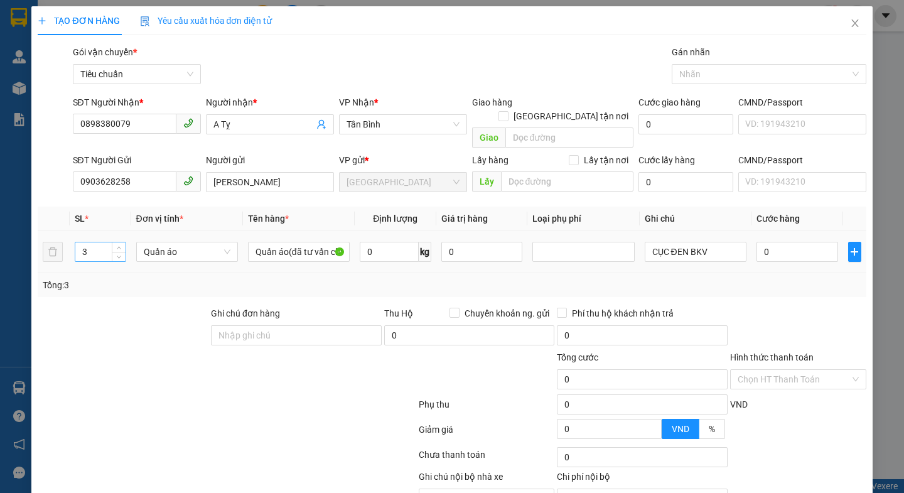
click at [94, 242] on input "3" at bounding box center [100, 251] width 50 height 19
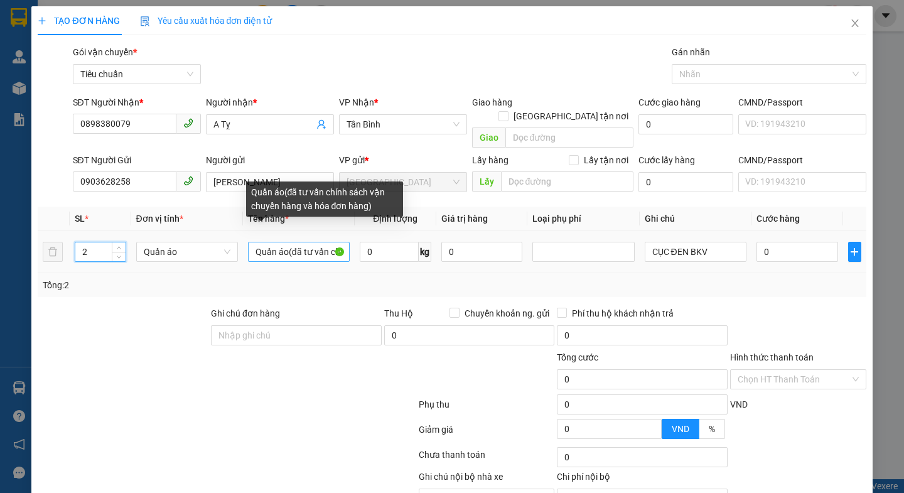
type input "2"
click at [286, 242] on input "Quần áo(đã tư vấn chính sách vận chuyển hàng và hóa đơn hàng)" at bounding box center [299, 252] width 102 height 20
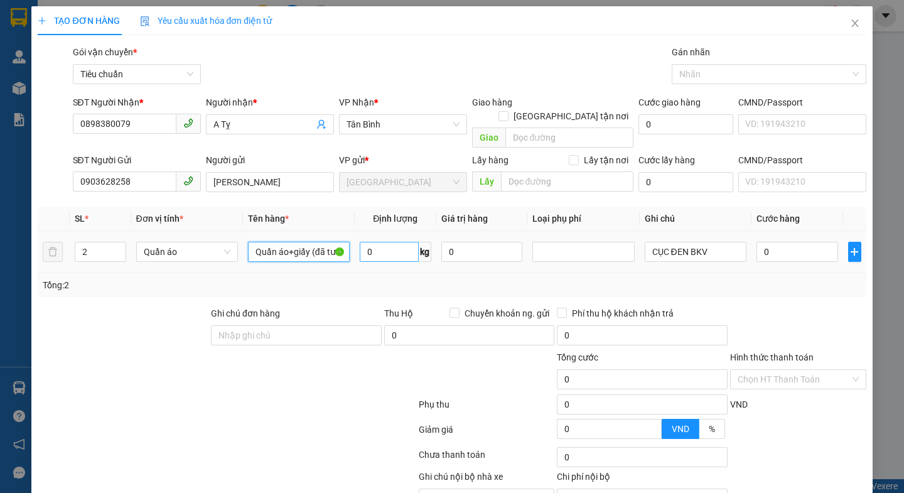
type input "Quần áo+giấy (đã tư vấn chính sách vận chuyển hàng và hóa đơn hàng)"
click at [393, 242] on input "0" at bounding box center [389, 252] width 59 height 20
type input "24.5"
click at [291, 424] on div at bounding box center [226, 431] width 380 height 25
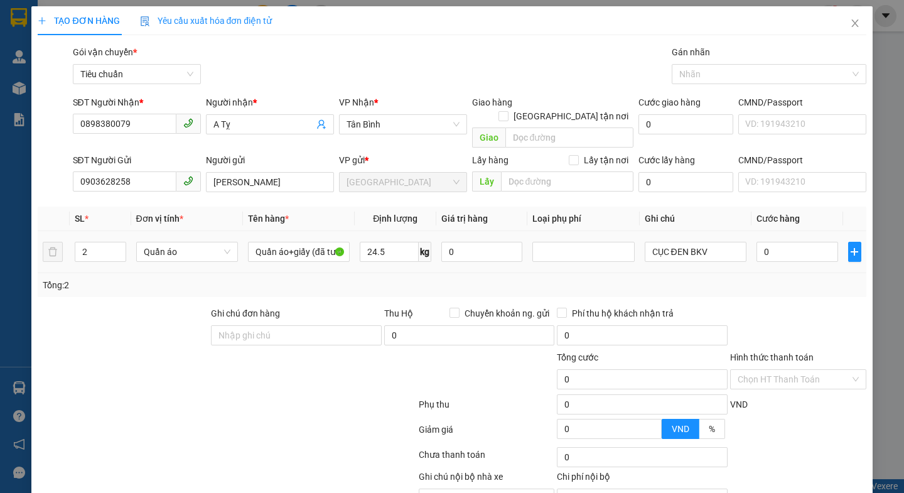
type input "60.000"
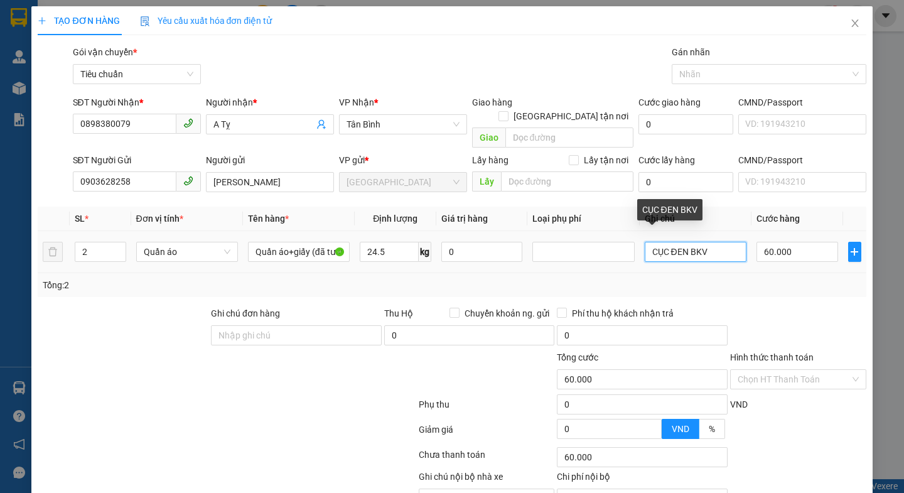
click at [714, 243] on input "CỤC ĐEN BKV" at bounding box center [695, 252] width 102 height 20
click at [719, 242] on input "CỤC ĐEN BKVDC+CỤC ĐEN DẸ" at bounding box center [695, 252] width 102 height 20
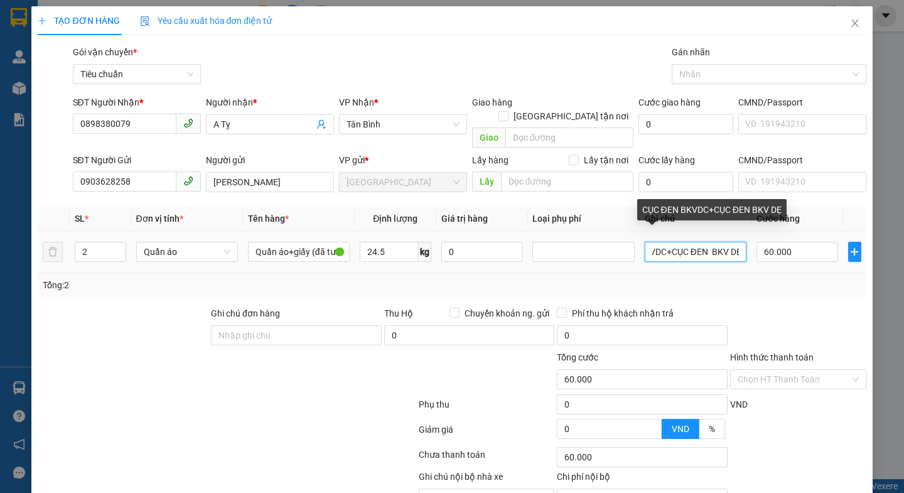
click at [708, 242] on input "CỤC ĐEN BKVDC+CỤC ĐEN BKV DẸ" at bounding box center [695, 252] width 102 height 20
click at [702, 242] on input "CỤC ĐEN BKVDC+CỤC ĐEN BKV DẸ" at bounding box center [695, 252] width 102 height 20
click at [719, 242] on input "CỤC ĐEN BKVDC+CỤC ĐEN BKV DẸ" at bounding box center [695, 252] width 102 height 20
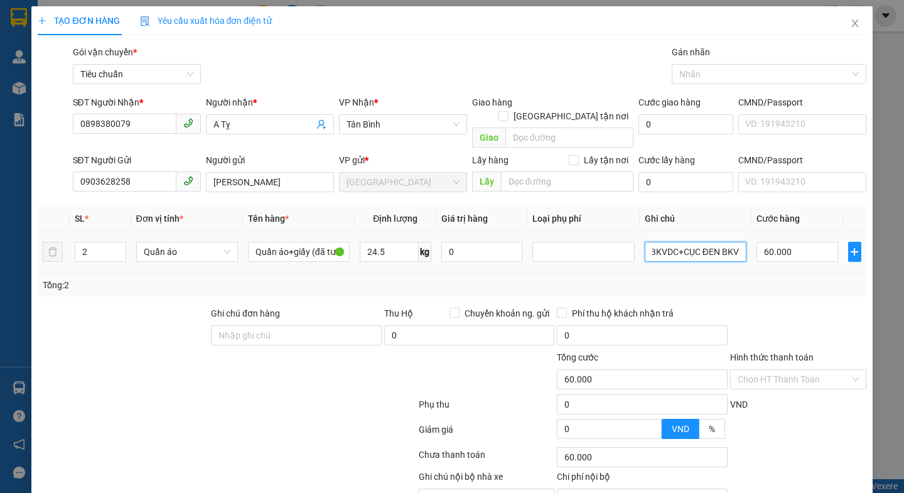
scroll to position [0, 48]
click at [711, 242] on input "CỤC ĐEN BKVDC+CỤC ĐEN BKV" at bounding box center [695, 252] width 102 height 20
type input "CỤC ĐEN BKVDC+CỤC ĐEN BKV"
click at [793, 242] on input "60.000" at bounding box center [797, 252] width 82 height 20
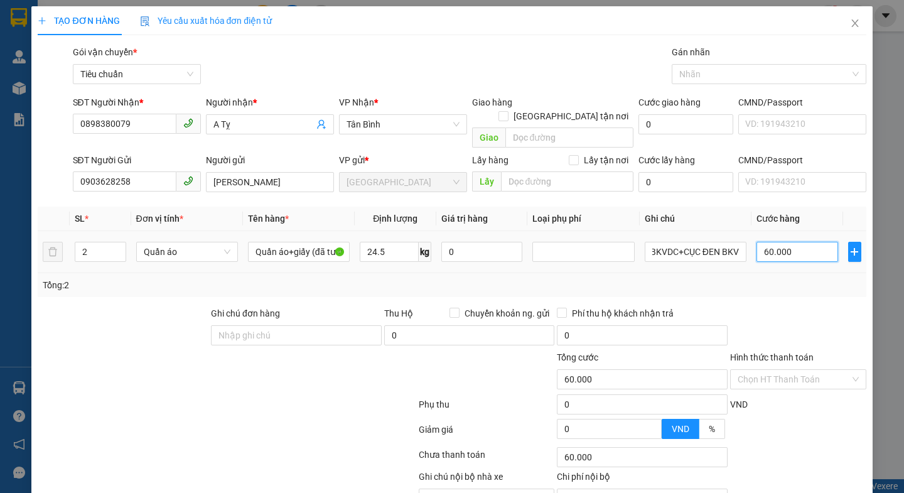
scroll to position [0, 0]
type input "1"
type input "13"
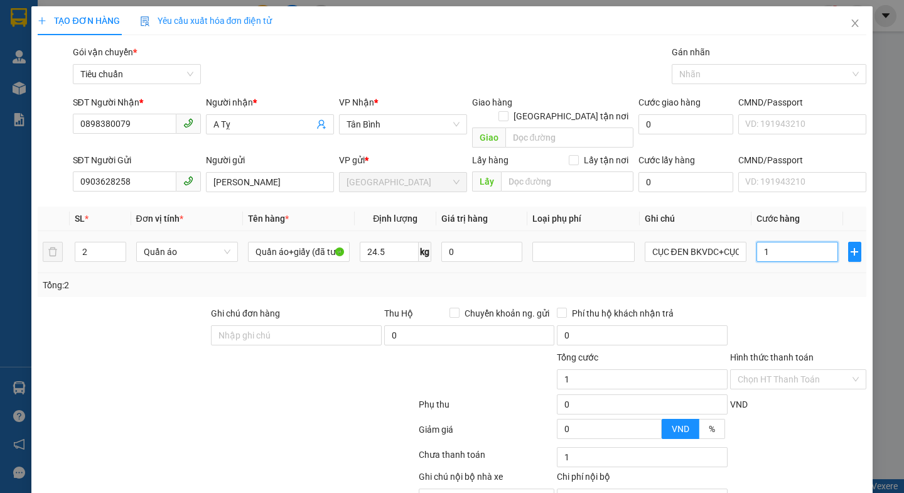
type input "13"
type input "130"
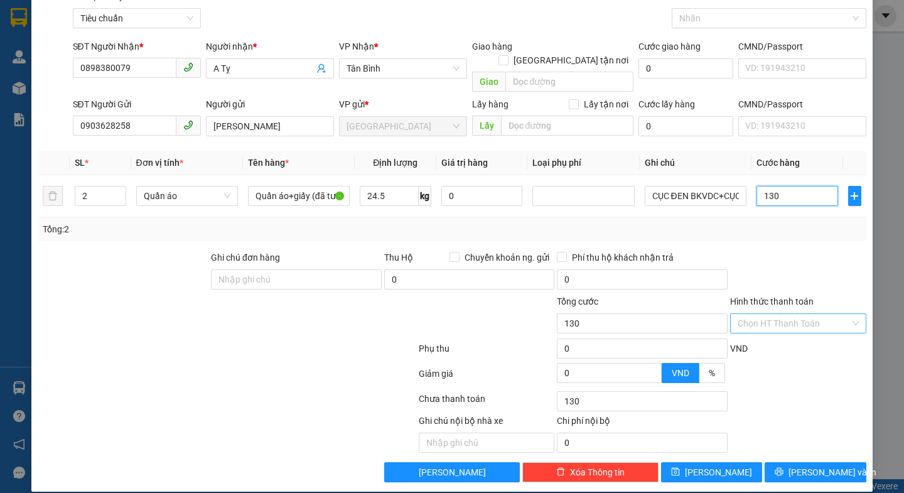
type input "130"
click at [794, 314] on input "Hình thức thanh toán" at bounding box center [793, 323] width 112 height 19
type input "130.000"
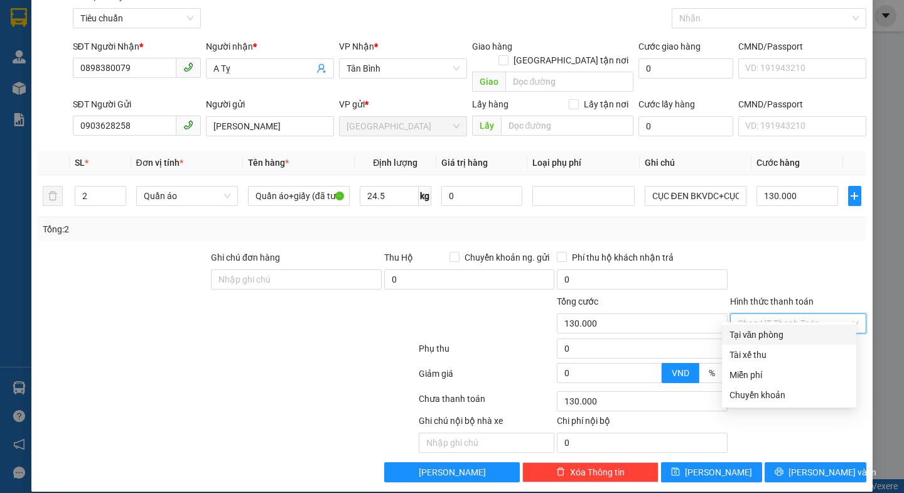
click at [772, 333] on div "Tại văn phòng" at bounding box center [788, 335] width 119 height 14
type input "0"
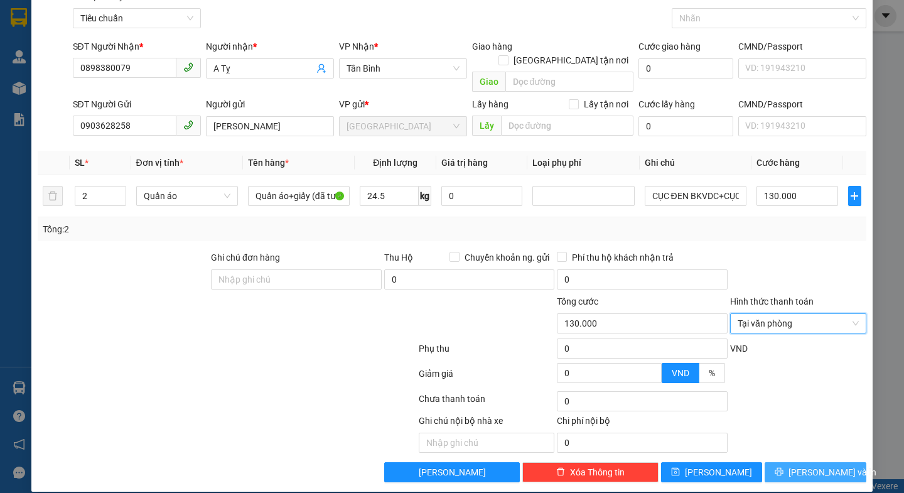
click at [797, 465] on span "[PERSON_NAME] và In" at bounding box center [832, 472] width 88 height 14
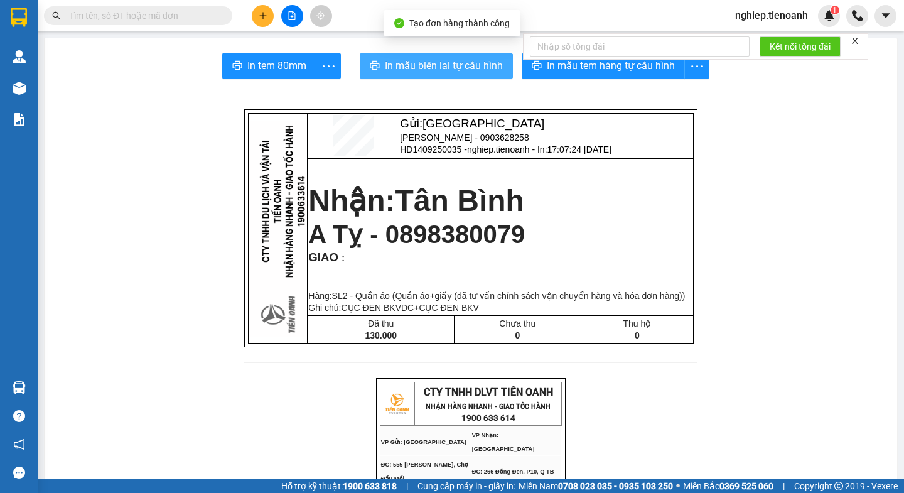
click at [474, 63] on span "In mẫu biên lai tự cấu hình" at bounding box center [444, 66] width 118 height 16
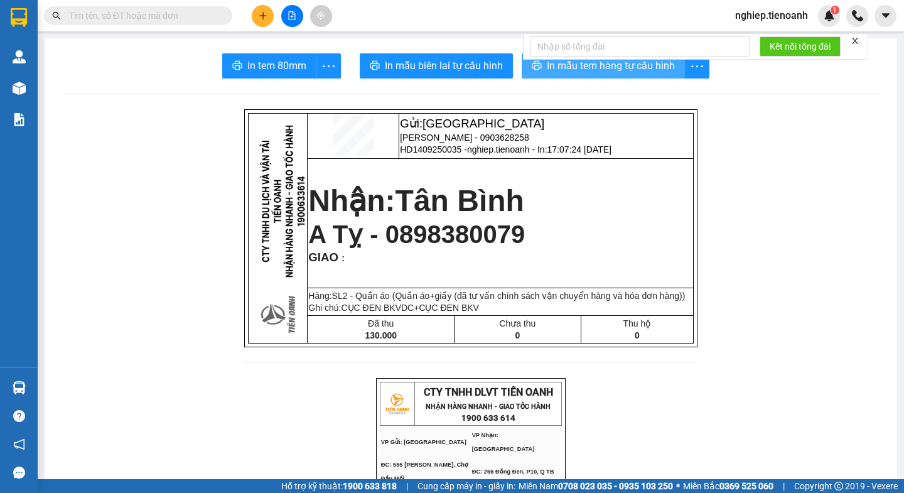
click at [565, 74] on button "In mẫu tem hàng tự cấu hình" at bounding box center [602, 65] width 163 height 25
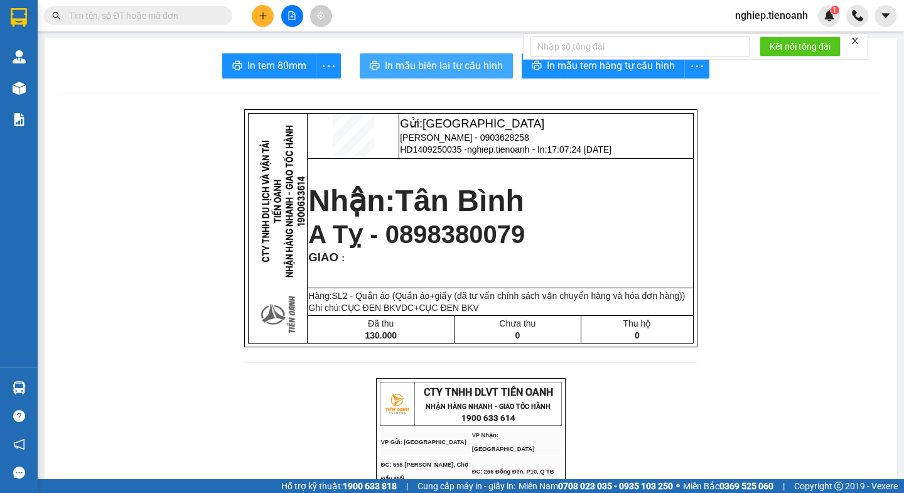
click at [456, 67] on span "In mẫu biên lai tự cấu hình" at bounding box center [444, 66] width 118 height 16
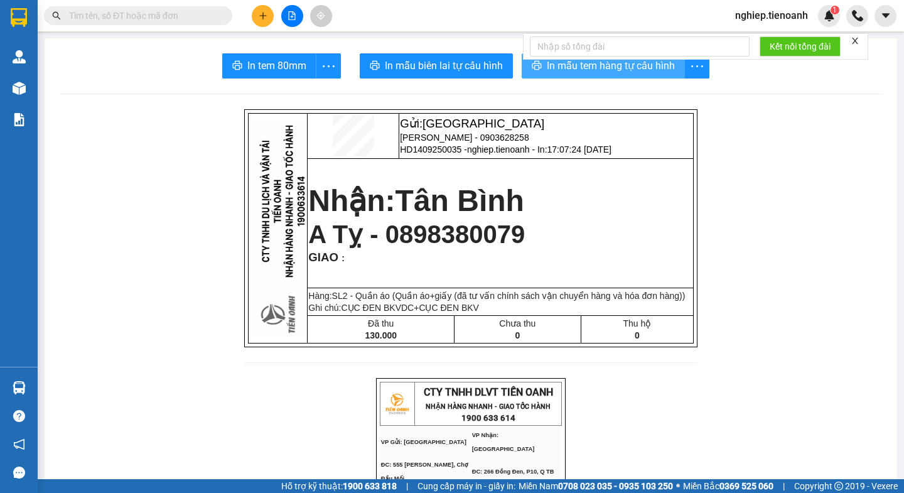
click at [616, 66] on span "In mẫu tem hàng tự cấu hình" at bounding box center [611, 66] width 128 height 16
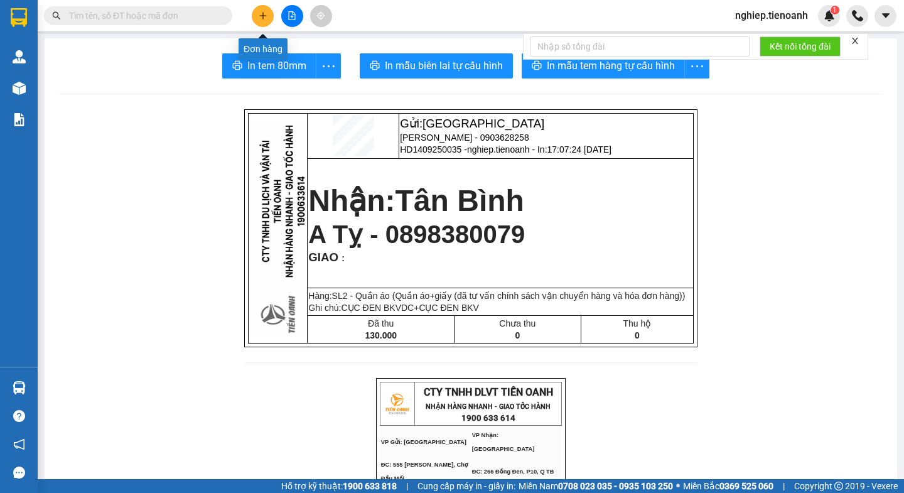
click at [259, 14] on icon "plus" at bounding box center [263, 15] width 9 height 9
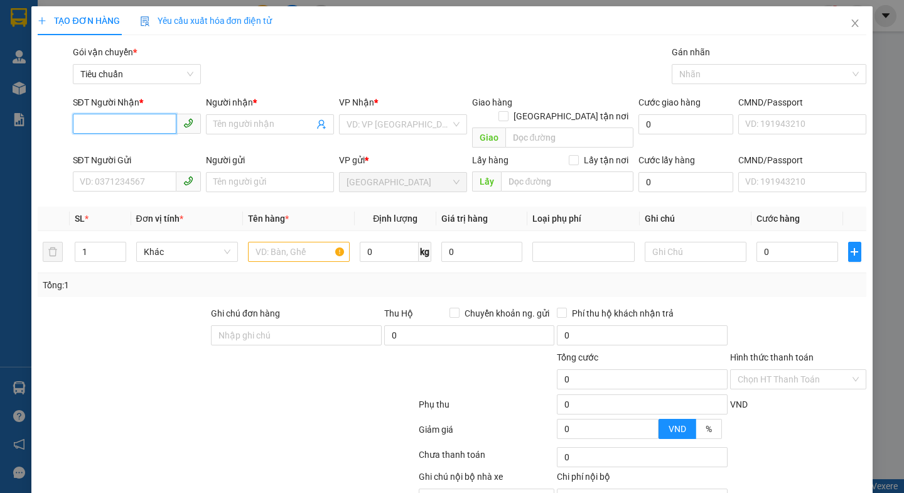
click at [104, 118] on input "SĐT Người Nhận *" at bounding box center [125, 124] width 104 height 20
click at [129, 149] on div "0398559023 - Minh Huệ" at bounding box center [141, 149] width 124 height 14
type input "0398559023"
type input "Minh Huệ"
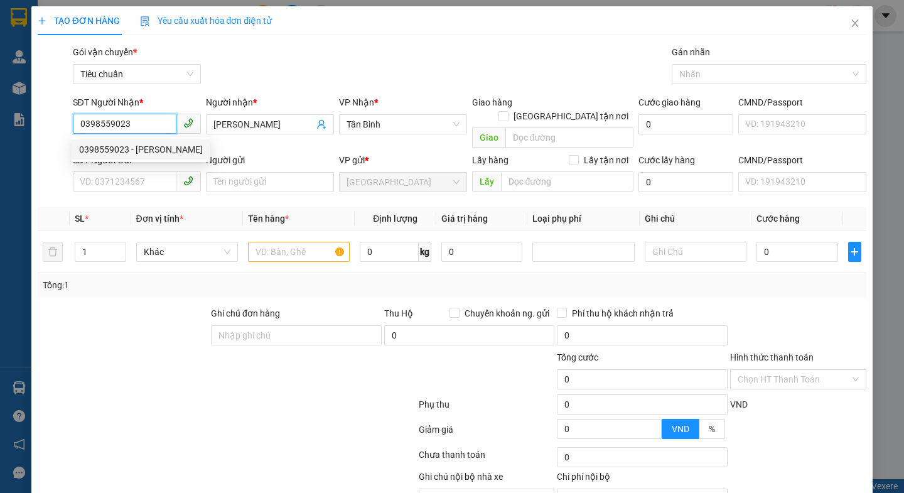
type input "60.000"
type input "0398559023"
click at [145, 319] on div at bounding box center [122, 328] width 173 height 44
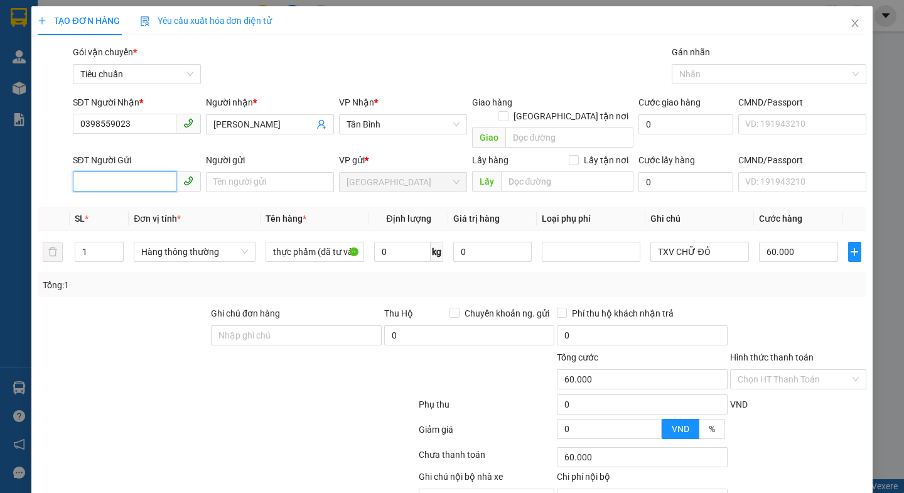
click at [114, 176] on input "SĐT Người Gửi" at bounding box center [125, 181] width 104 height 20
click at [125, 196] on div "0366955580 - C Hà" at bounding box center [141, 193] width 124 height 14
type input "0366955580"
type input "C Hà"
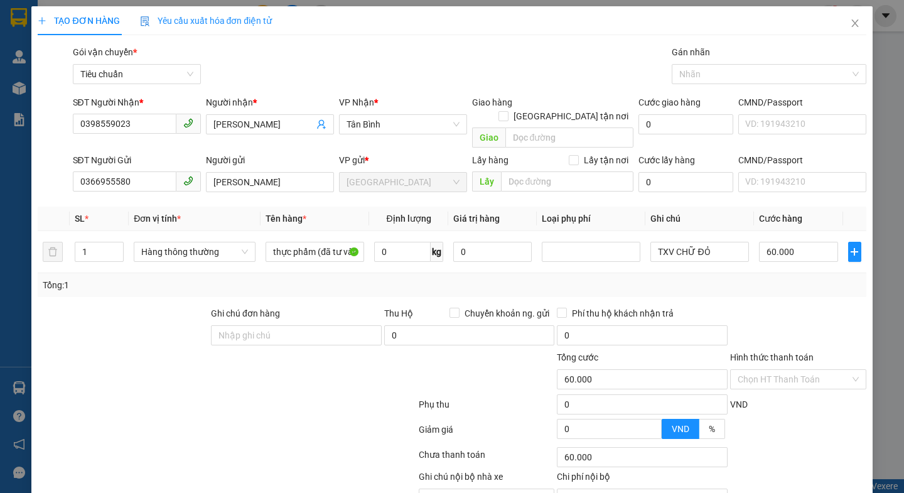
click at [153, 318] on div at bounding box center [122, 328] width 173 height 44
click at [408, 242] on input "0" at bounding box center [402, 252] width 56 height 20
type input "17"
click at [329, 369] on div at bounding box center [348, 372] width 139 height 44
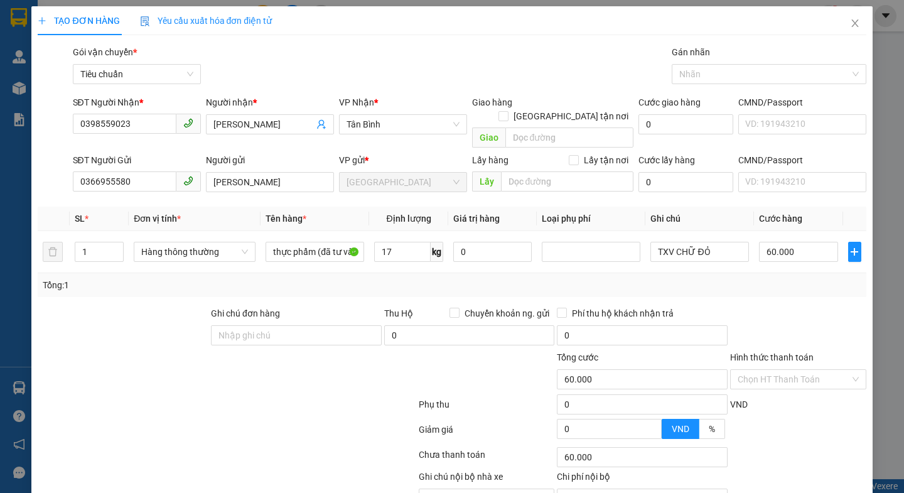
click at [331, 370] on div at bounding box center [348, 372] width 139 height 44
type input "55.000"
click at [802, 242] on input "55.000" at bounding box center [798, 252] width 79 height 20
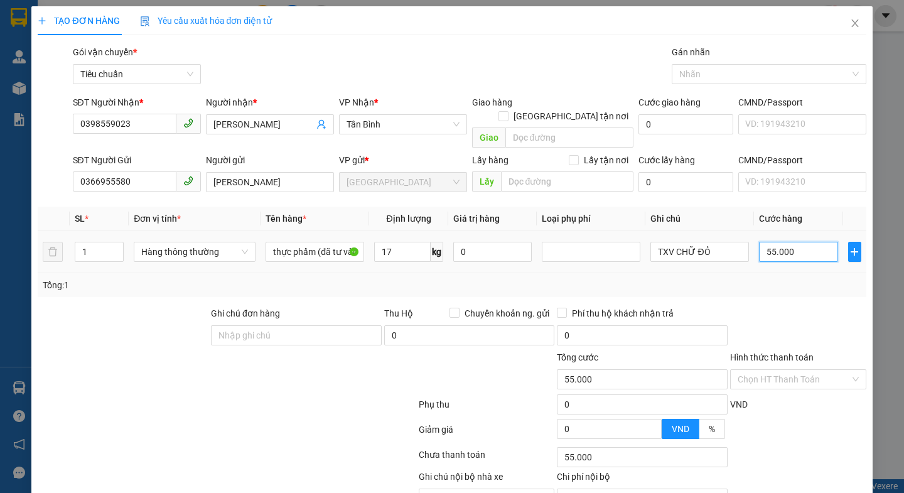
type input "6"
type input "60"
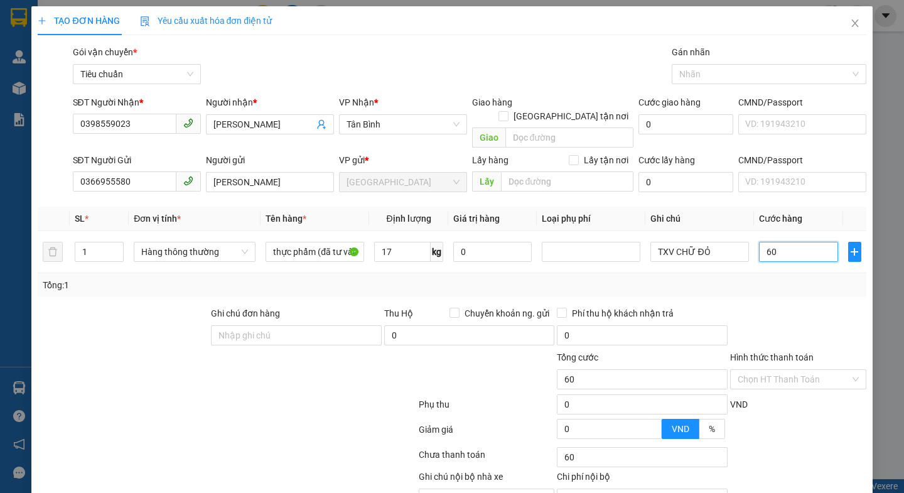
type input "60"
type input "60.000"
click at [792, 287] on div "Transit Pickup Surcharge Ids Transit Deliver Surcharge Ids Transit Deliver Surc…" at bounding box center [452, 291] width 828 height 493
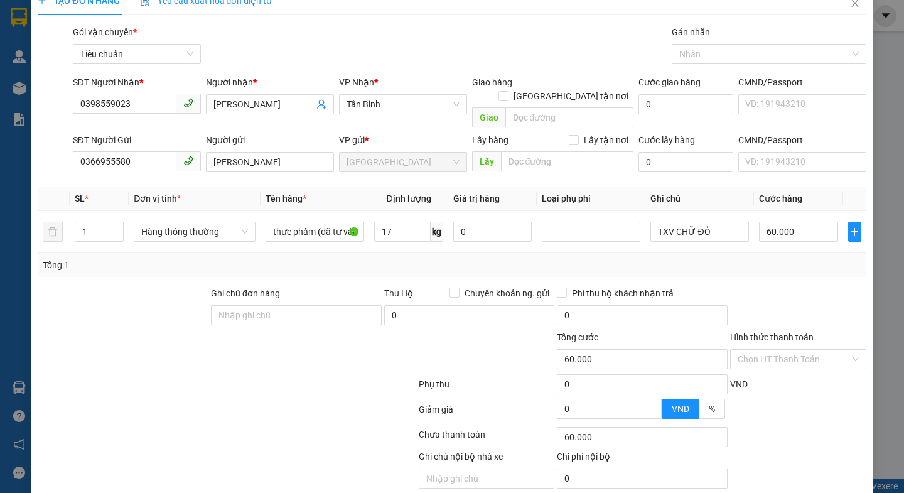
scroll to position [56, 0]
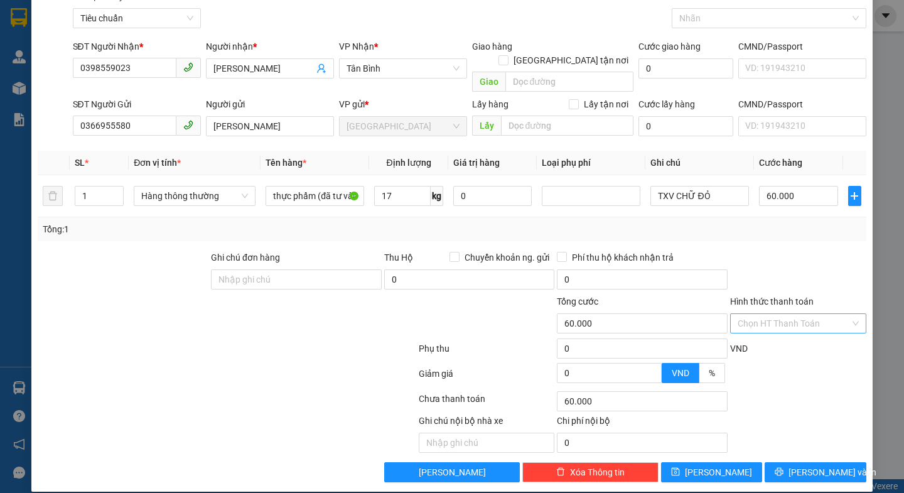
click at [767, 314] on input "Hình thức thanh toán" at bounding box center [793, 323] width 112 height 19
click at [766, 334] on div "Tại văn phòng" at bounding box center [788, 335] width 119 height 14
type input "0"
click at [800, 465] on span "[PERSON_NAME] và In" at bounding box center [832, 472] width 88 height 14
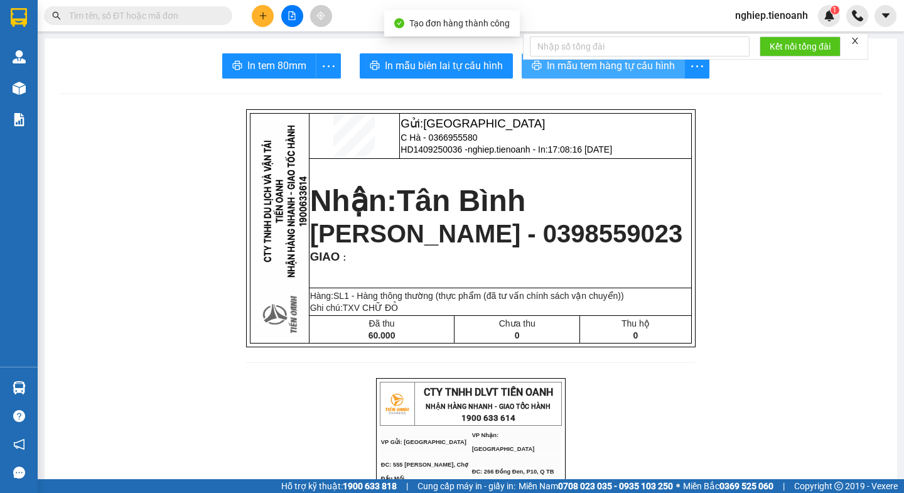
click at [590, 66] on span "In mẫu tem hàng tự cấu hình" at bounding box center [611, 66] width 128 height 16
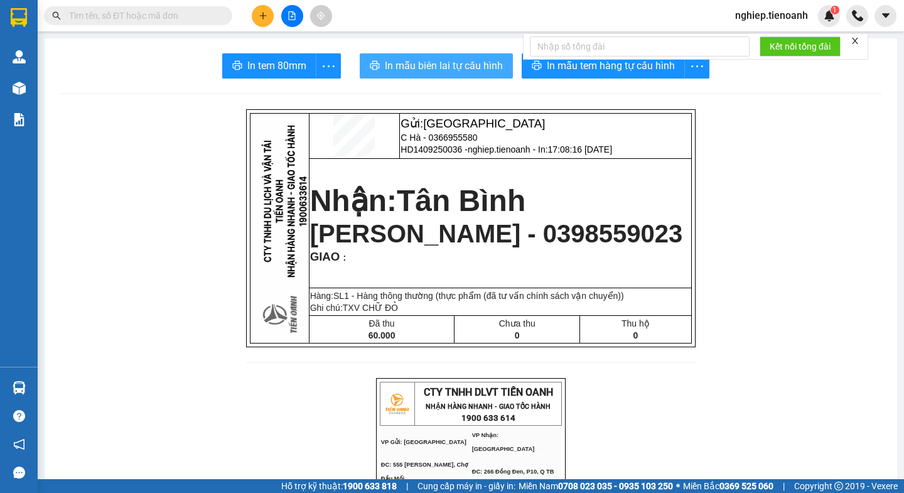
click at [457, 65] on span "In mẫu biên lai tự cấu hình" at bounding box center [444, 66] width 118 height 16
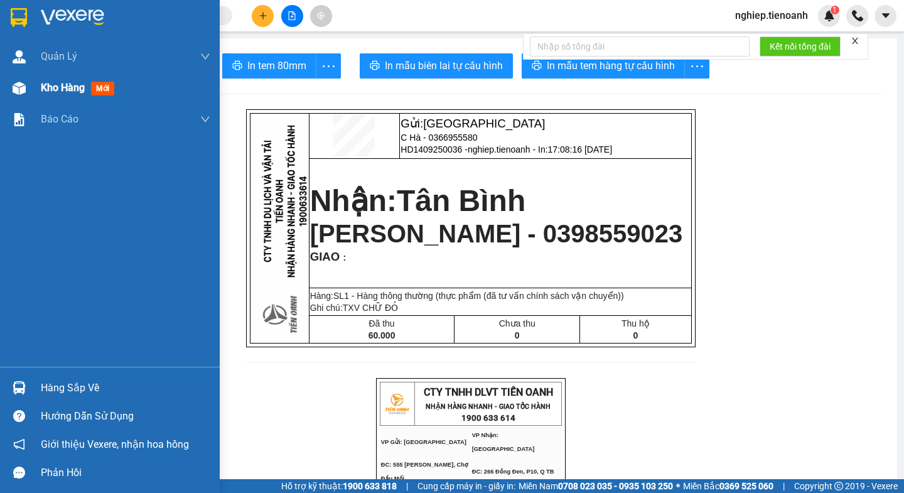
click at [58, 92] on span "Kho hàng" at bounding box center [63, 88] width 44 height 12
drag, startPoint x: 58, startPoint y: 92, endPoint x: 67, endPoint y: 93, distance: 8.8
click at [58, 92] on span "Kho hàng" at bounding box center [63, 88] width 44 height 12
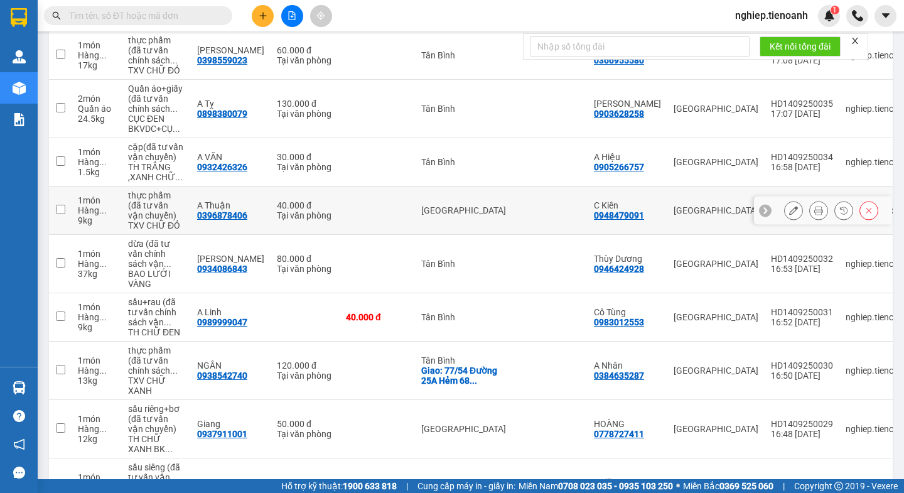
scroll to position [251, 0]
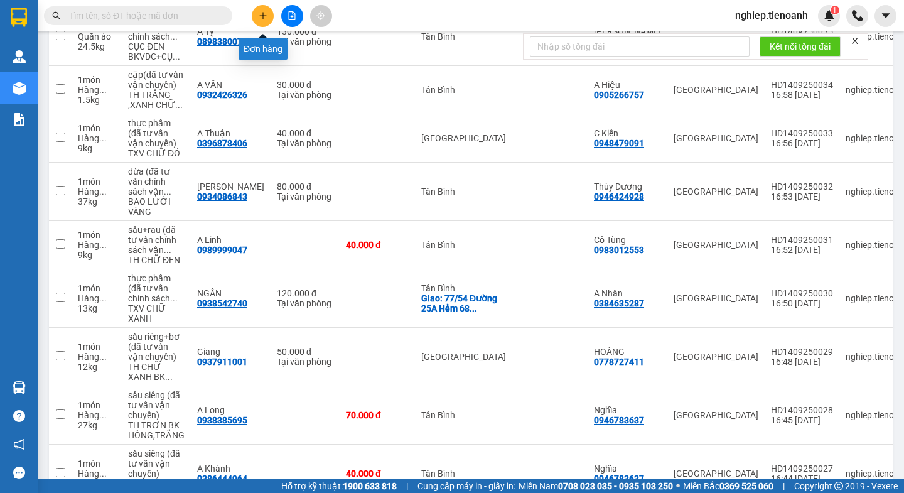
click at [259, 18] on icon "plus" at bounding box center [263, 15] width 9 height 9
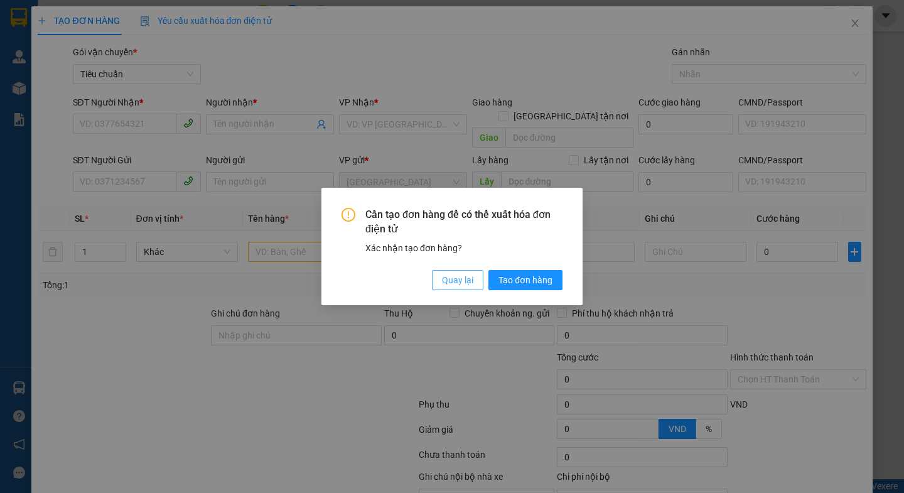
click at [458, 279] on span "Quay lại" at bounding box center [457, 280] width 31 height 14
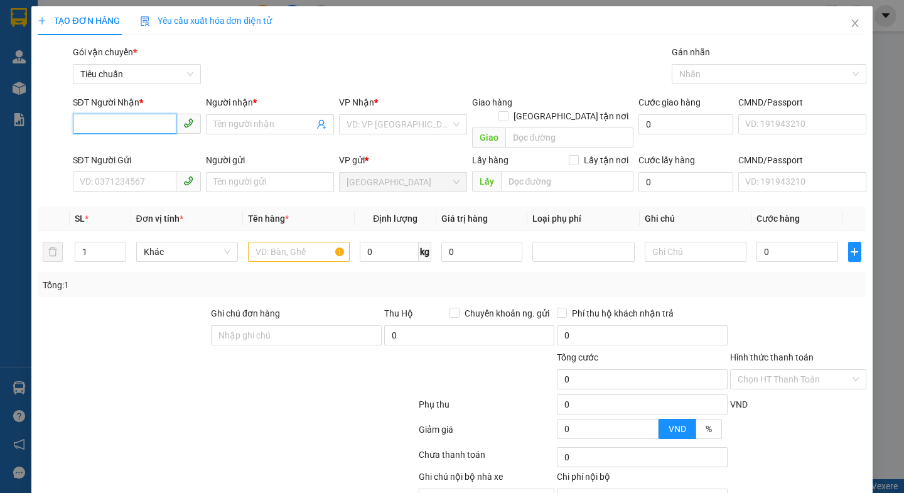
click at [119, 116] on input "SĐT Người Nhận *" at bounding box center [125, 124] width 104 height 20
click at [95, 129] on input "SĐT Người Nhận *" at bounding box center [125, 124] width 104 height 20
click at [111, 121] on input "SĐT Người Nhận *" at bounding box center [125, 124] width 104 height 20
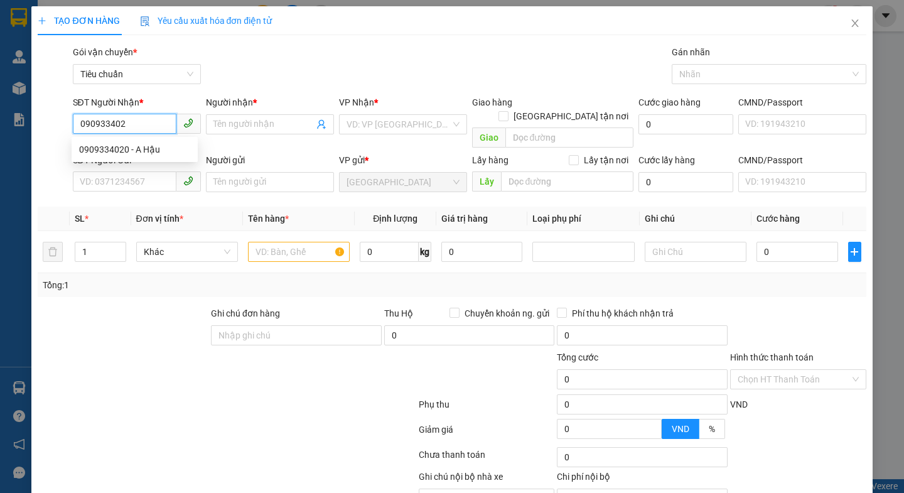
type input "0909334020"
click at [122, 148] on div "0909334020 - A Hậu" at bounding box center [134, 149] width 111 height 14
type input "A Hậu"
type input "120.000"
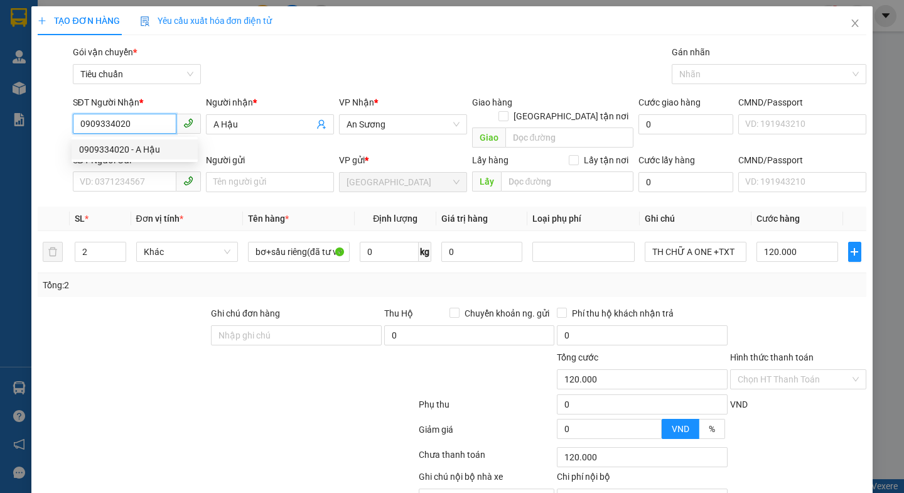
type input "0909334020"
click at [132, 316] on div at bounding box center [122, 328] width 173 height 44
click at [134, 315] on div at bounding box center [122, 328] width 173 height 44
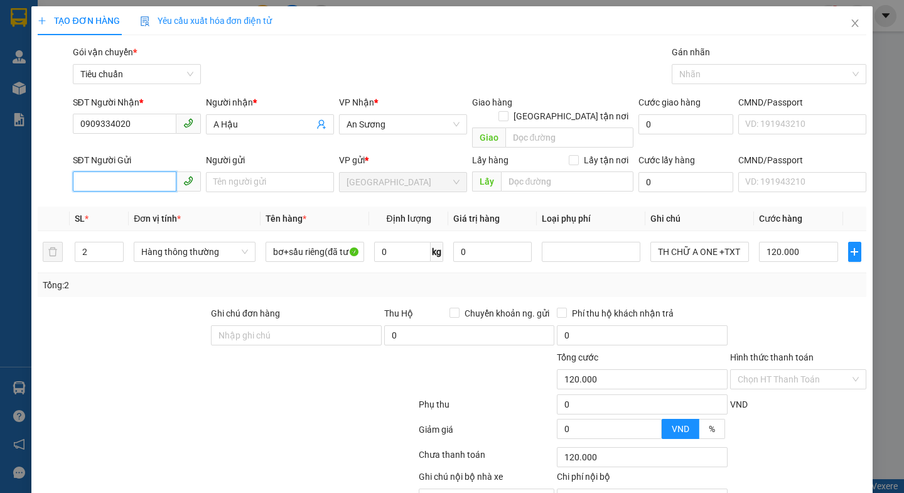
click at [114, 171] on input "SĐT Người Gửi" at bounding box center [125, 181] width 104 height 20
click at [119, 193] on div "0935771625 - Bố Phẩm" at bounding box center [134, 193] width 111 height 14
type input "0935771625"
type input "Bố Phẩm"
click at [120, 278] on div "Tổng: 2" at bounding box center [196, 285] width 307 height 14
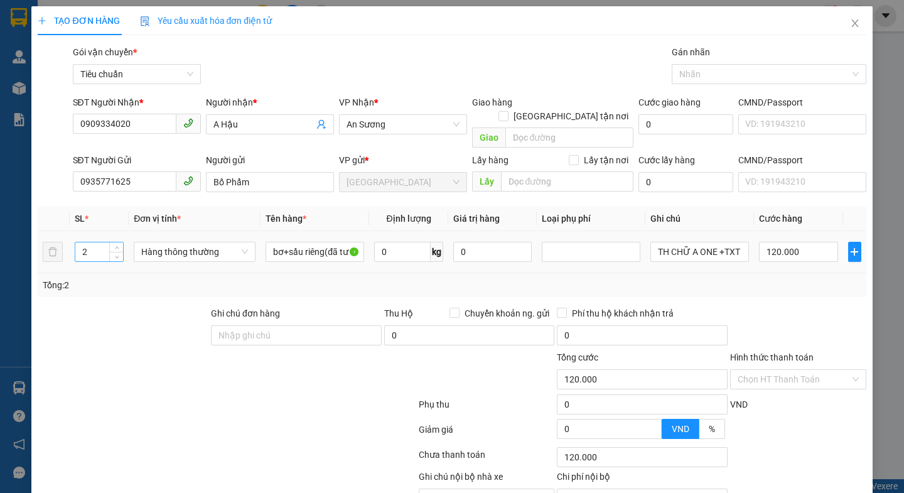
click at [93, 242] on input "2" at bounding box center [99, 251] width 48 height 19
type input "1"
click at [141, 332] on div at bounding box center [122, 328] width 173 height 44
type input "0"
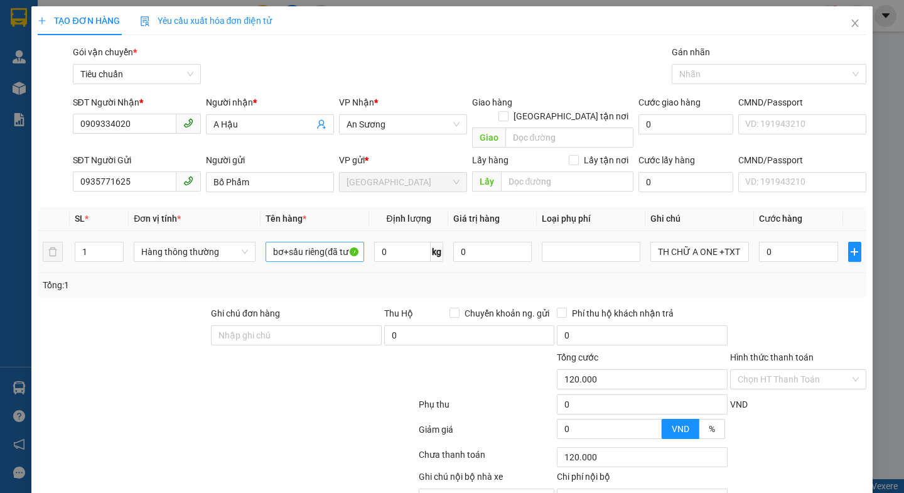
type input "0"
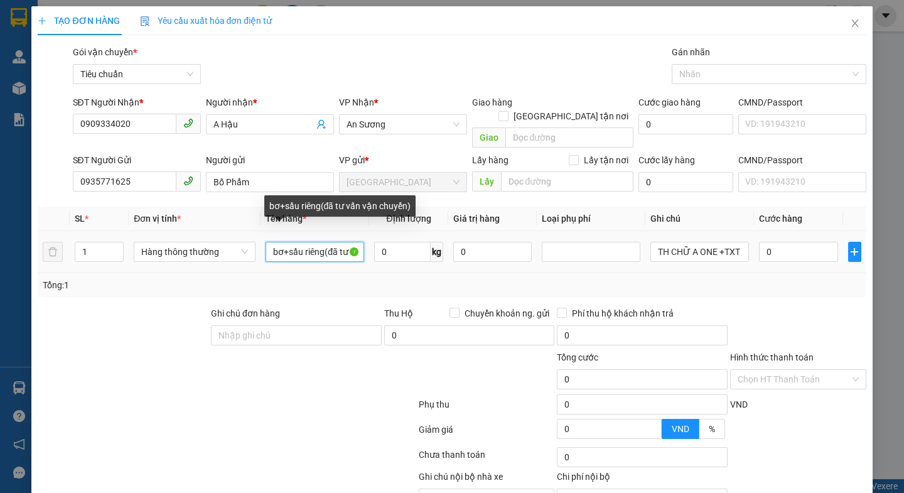
click at [290, 242] on input "bơ+sầu riêng(đã tư vấn vận chuyển)" at bounding box center [314, 252] width 99 height 20
click at [287, 242] on input "bơ+sầu riêng(đã tư vấn vận chuyển)" at bounding box center [314, 252] width 99 height 20
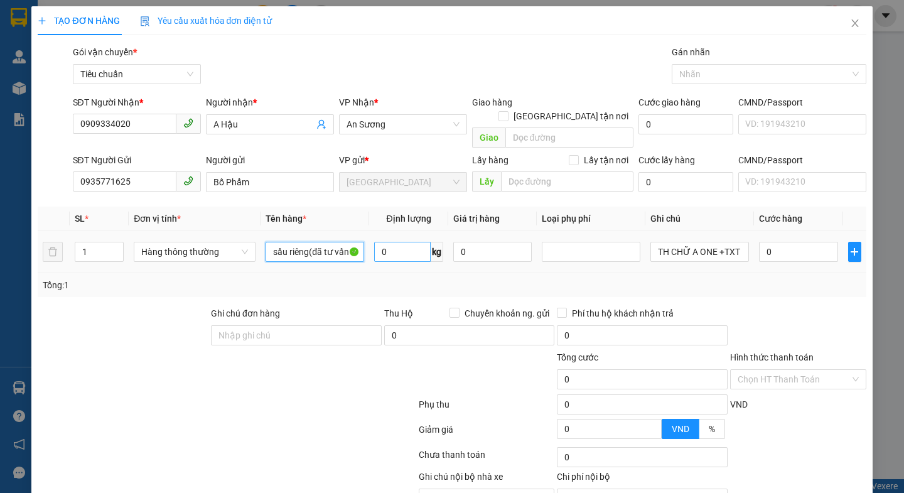
type input "sầu riêng(đã tư vấn vận chuyển)"
click at [414, 242] on input "0" at bounding box center [402, 252] width 56 height 20
type input "30"
click at [350, 403] on div at bounding box center [226, 406] width 380 height 25
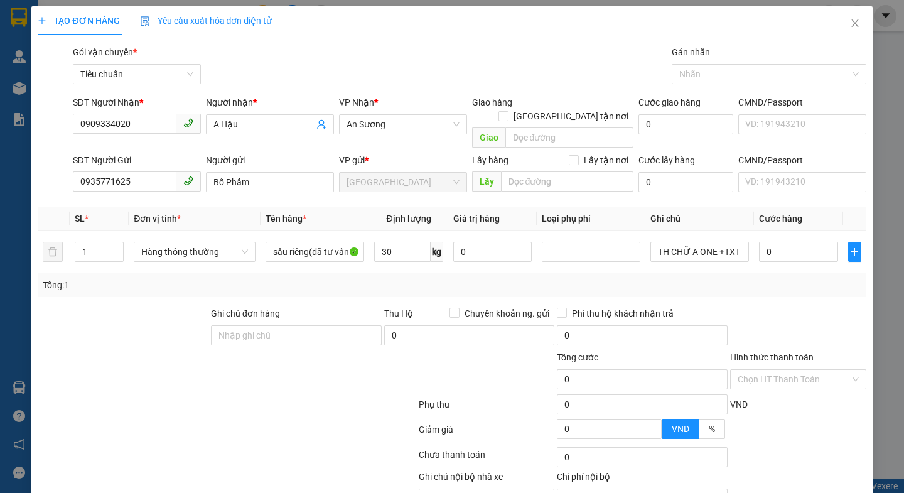
click at [350, 403] on div at bounding box center [226, 406] width 380 height 25
type input "65.000"
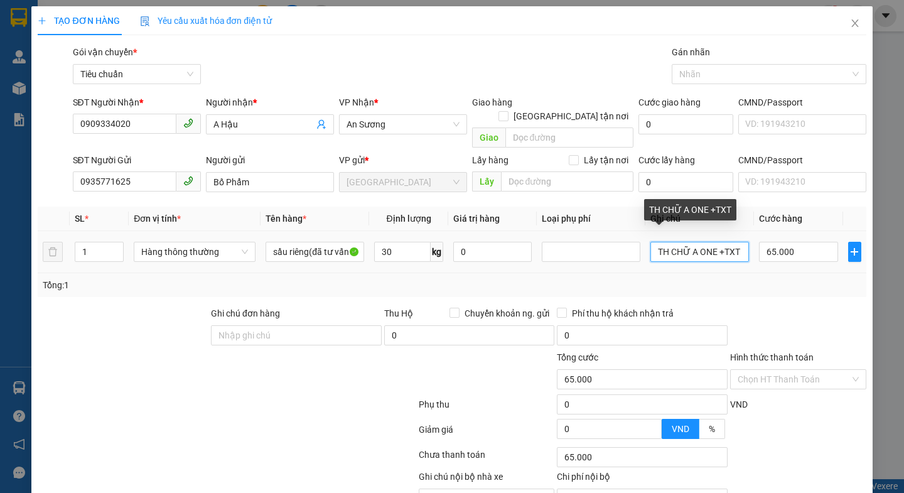
click at [734, 242] on input "TH CHỮ A ONE +TXT" at bounding box center [699, 252] width 99 height 20
type input "T"
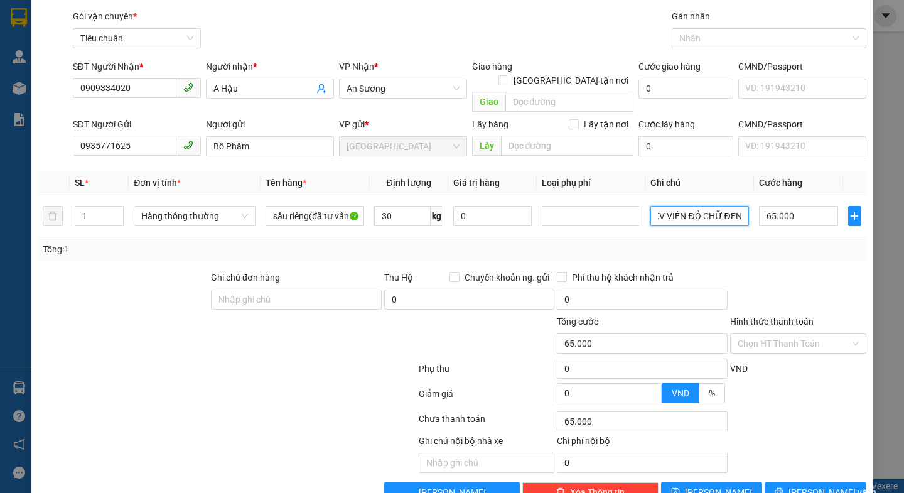
scroll to position [56, 0]
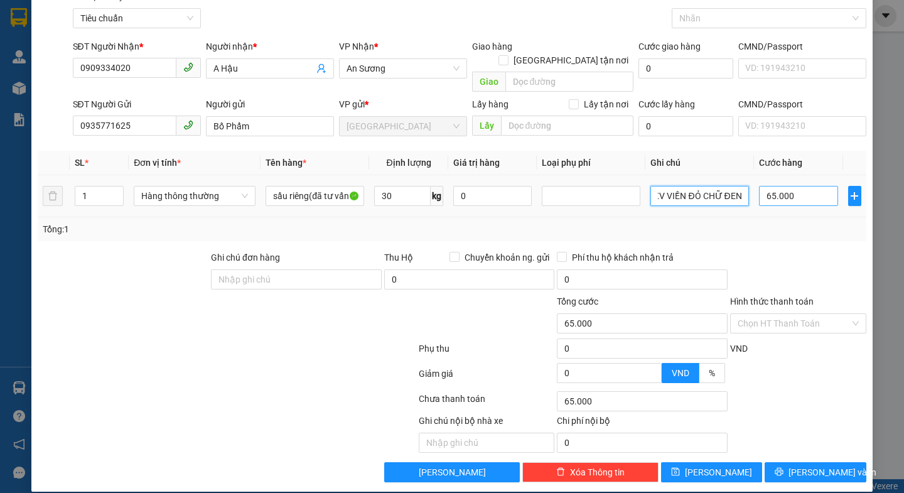
type input "TXV VIỀN ĐỎ CHỮ ĐEN"
click at [805, 191] on input "65.000" at bounding box center [798, 196] width 79 height 20
type input "7"
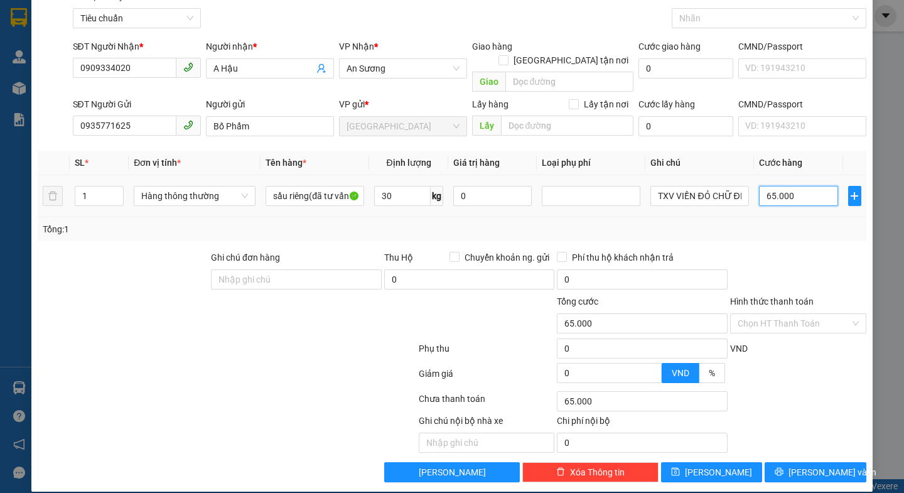
type input "7"
type input "70"
type input "70.000"
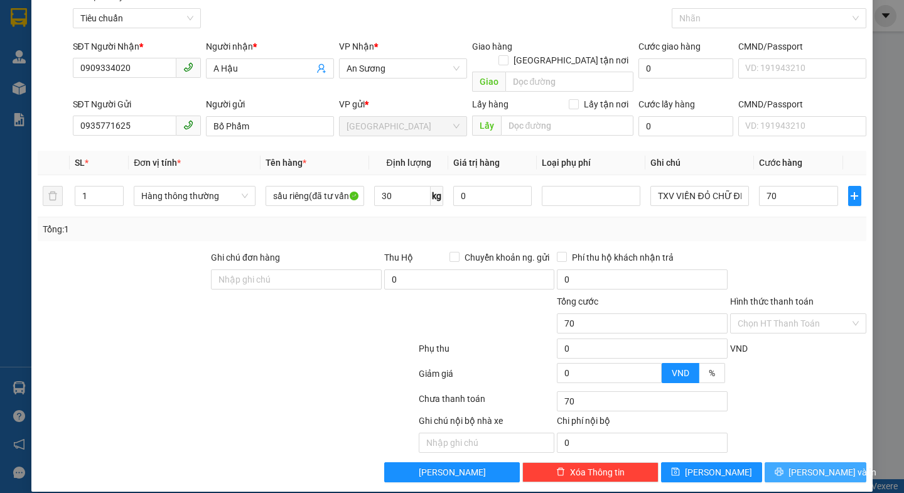
type input "70.000"
click at [799, 465] on span "[PERSON_NAME] và In" at bounding box center [832, 472] width 88 height 14
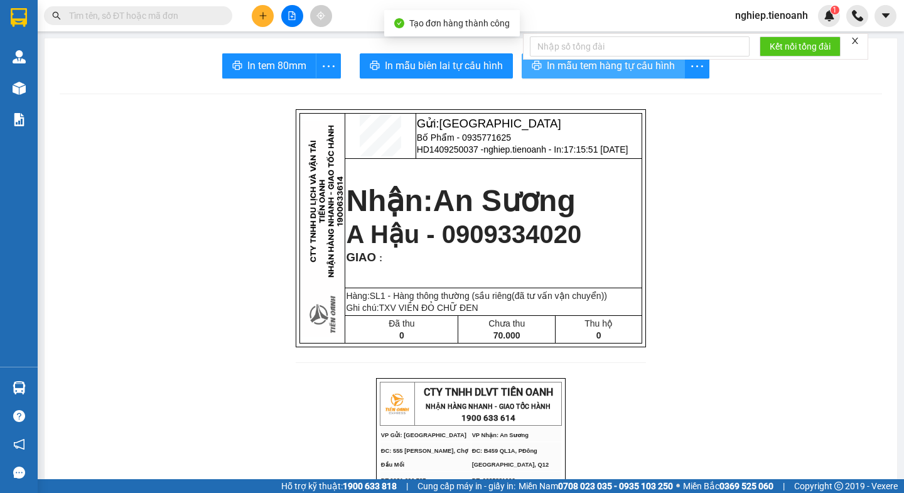
click at [573, 75] on button "In mẫu tem hàng tự cấu hình" at bounding box center [602, 65] width 163 height 25
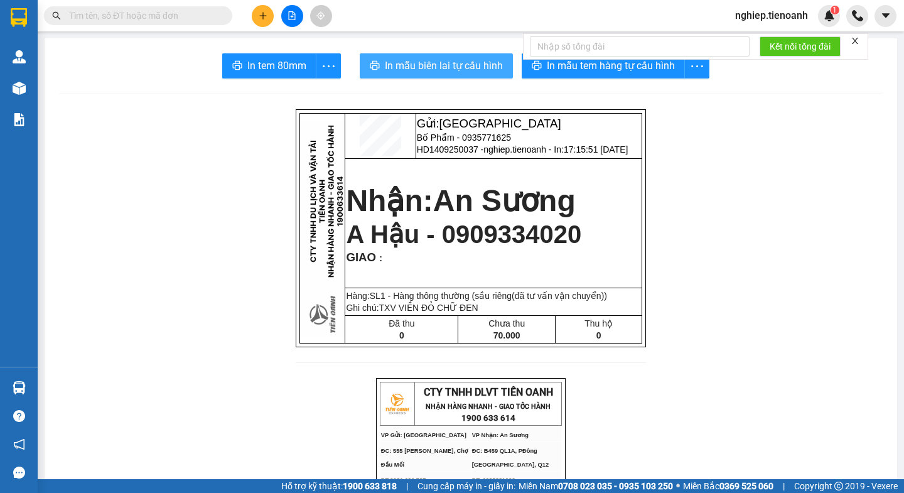
click at [433, 61] on span "In mẫu biên lai tự cấu hình" at bounding box center [444, 66] width 118 height 16
click at [594, 60] on div "Kết nối tổng đài" at bounding box center [695, 46] width 345 height 26
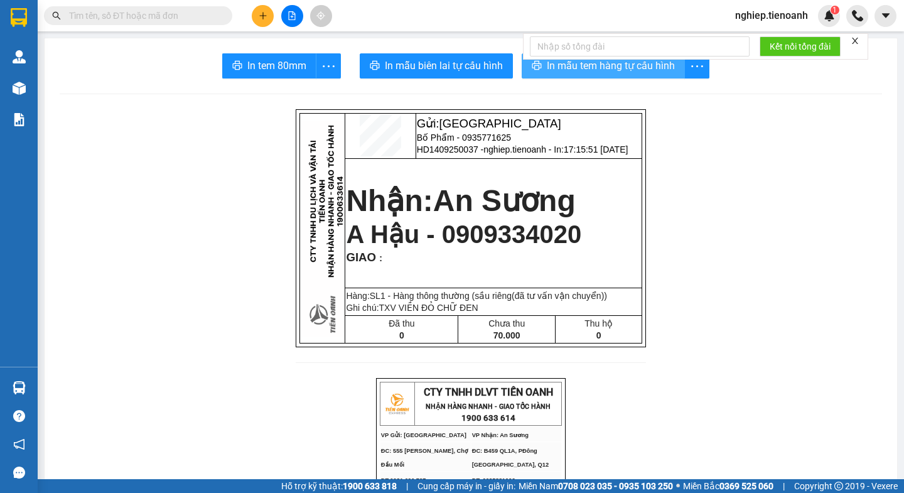
click at [657, 67] on span "In mẫu tem hàng tự cấu hình" at bounding box center [611, 66] width 128 height 16
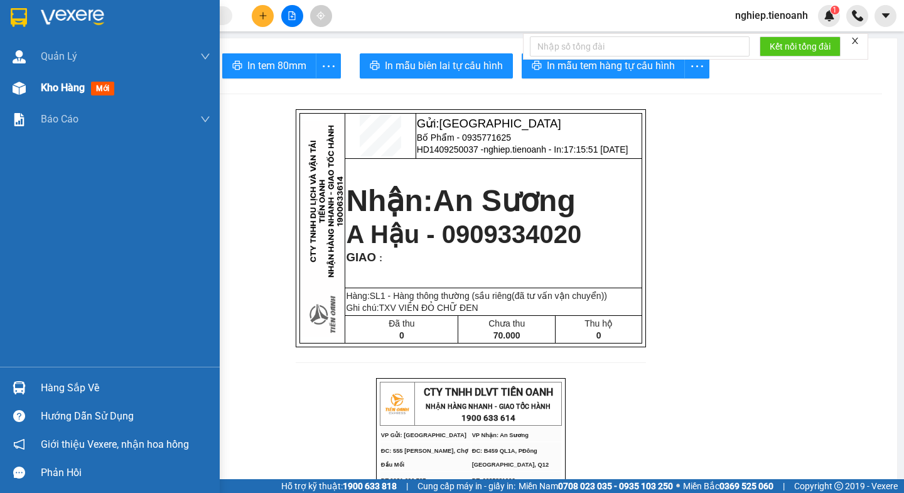
click at [55, 93] on span "Kho hàng" at bounding box center [63, 88] width 44 height 12
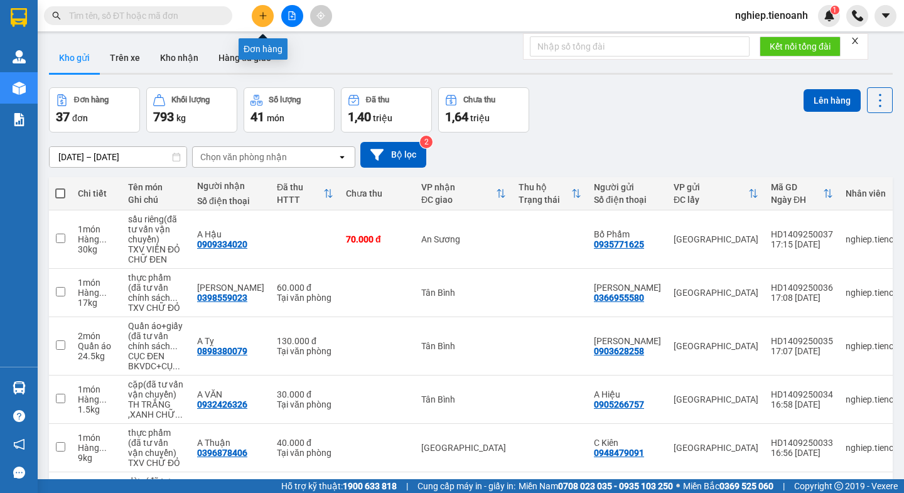
click at [259, 19] on icon "plus" at bounding box center [263, 15] width 9 height 9
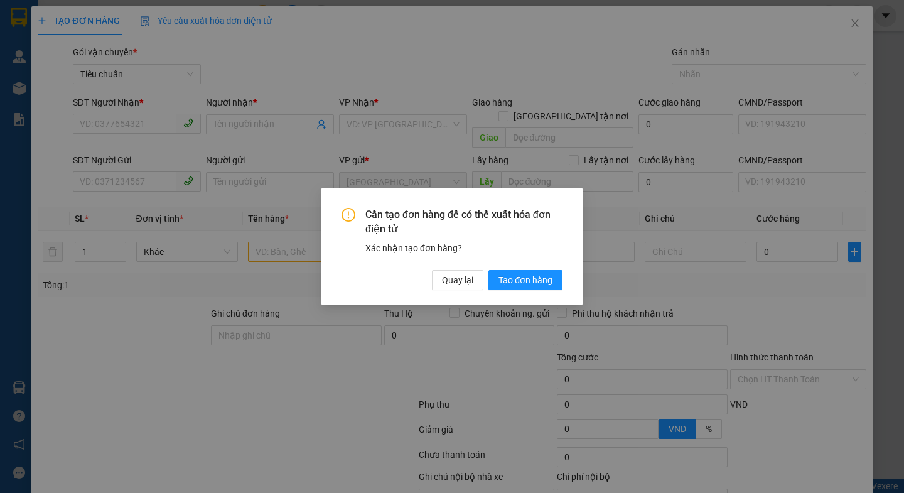
click at [463, 290] on div "Cần tạo đơn hàng để có thể xuất hóa đơn điện tử Xác nhận tạo đơn hàng? Quay lại…" at bounding box center [451, 246] width 261 height 117
click at [473, 282] on button "Quay lại" at bounding box center [457, 280] width 51 height 20
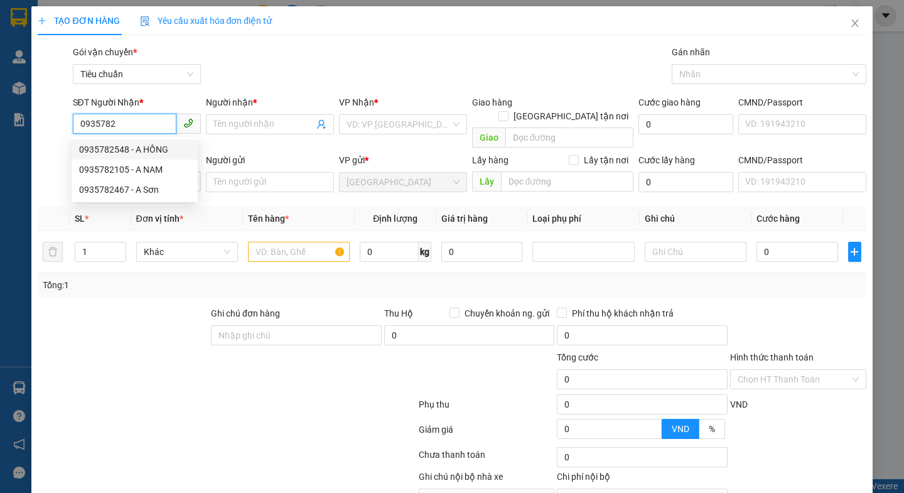
click at [125, 148] on div "0935782548 - A HỒNG" at bounding box center [134, 149] width 111 height 14
type input "0935782548"
type input "A HỒNG"
type input "066083000210"
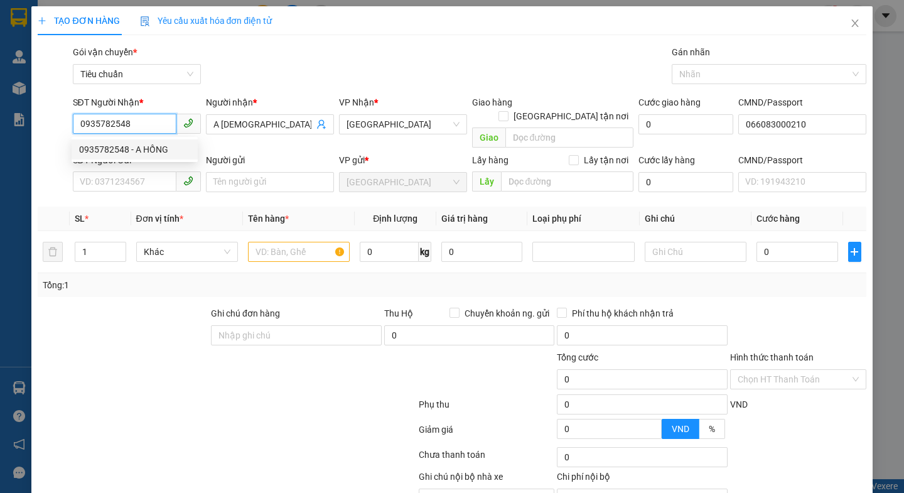
type input "0935782548"
type input "140.000"
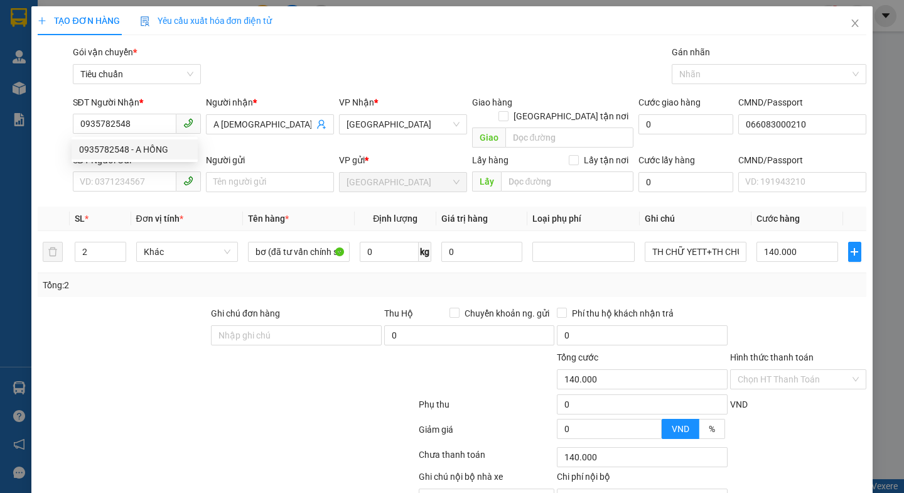
click at [133, 333] on div at bounding box center [122, 328] width 173 height 44
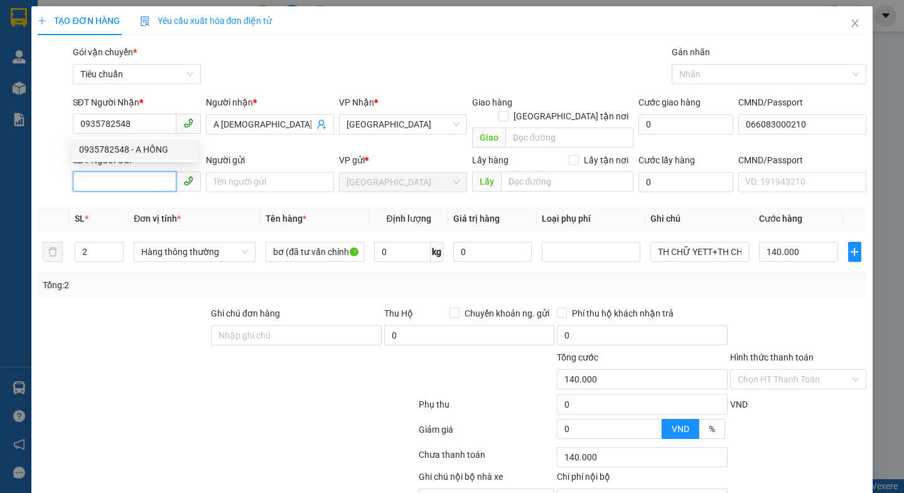
click at [109, 171] on input "SĐT Người Gửi" at bounding box center [125, 181] width 104 height 20
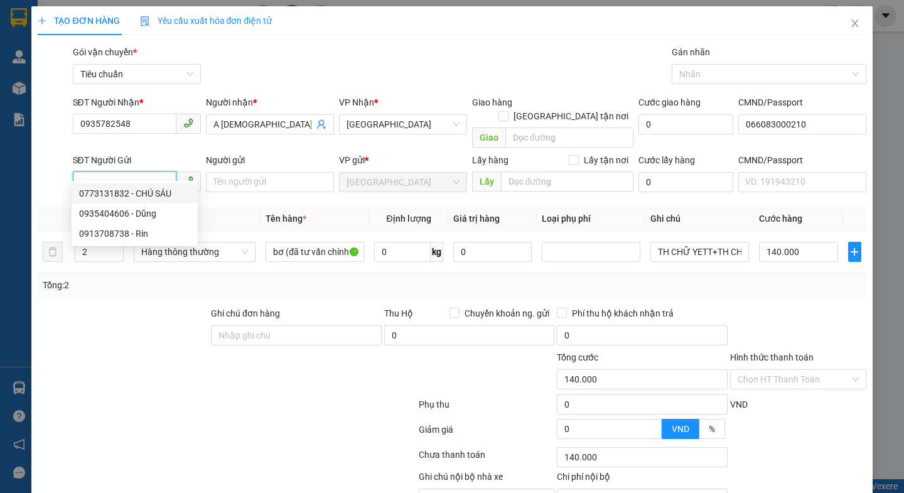
click at [118, 196] on div "0773131832 - CHÚ SÁU" at bounding box center [134, 193] width 111 height 14
type input "0773131832"
type input "CHÚ SÁU"
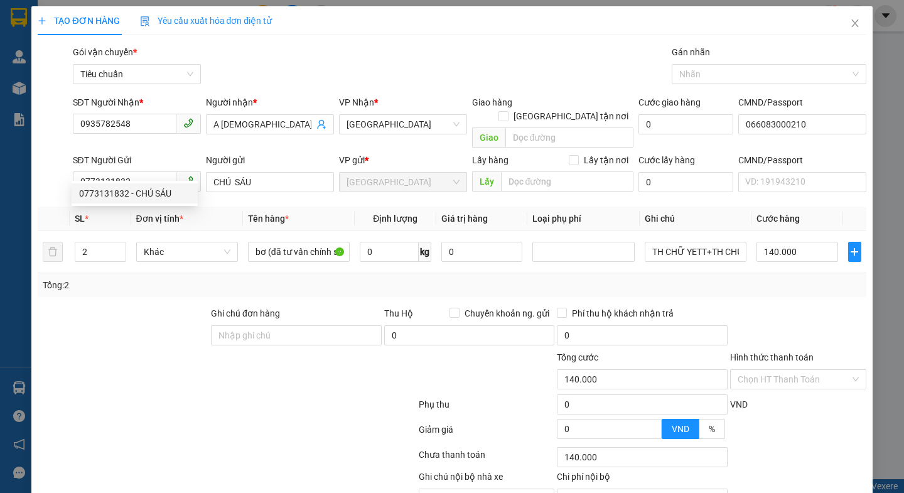
drag, startPoint x: 128, startPoint y: 314, endPoint x: 144, endPoint y: 307, distance: 17.7
click at [127, 314] on div at bounding box center [122, 328] width 173 height 44
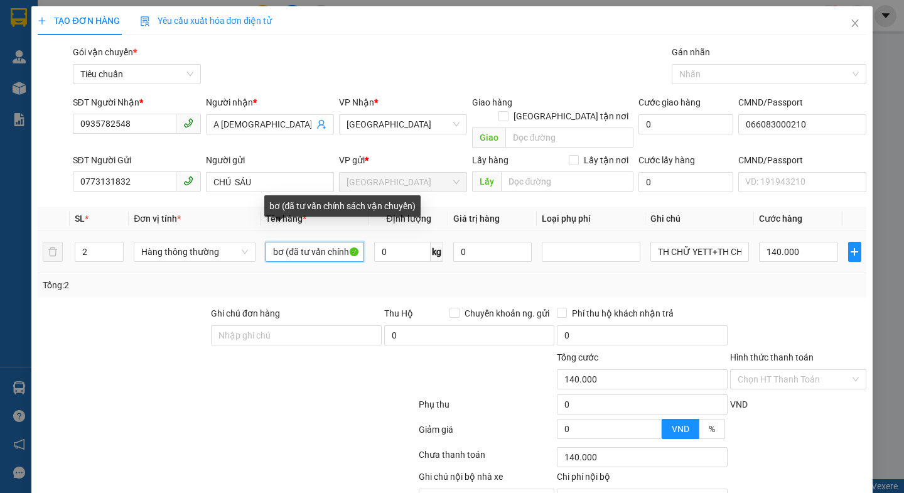
click at [280, 242] on input "bơ (đã tư vấn chính sách vận chuyển)" at bounding box center [314, 252] width 99 height 20
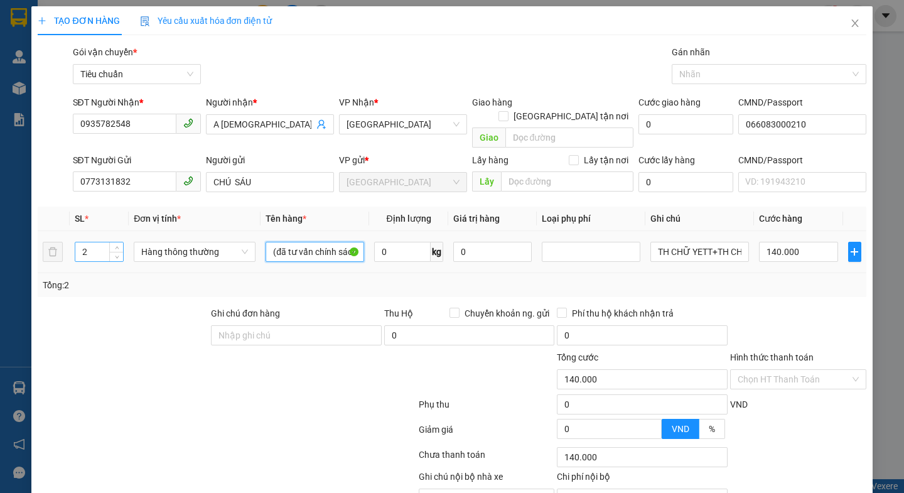
type input "(đã tư vấn chính sách vận chuyển)"
click at [100, 244] on input "2" at bounding box center [99, 251] width 48 height 19
type input "1"
click at [272, 242] on input "(đã tư vấn chính sách vận chuyển)" at bounding box center [314, 252] width 99 height 20
type input "0"
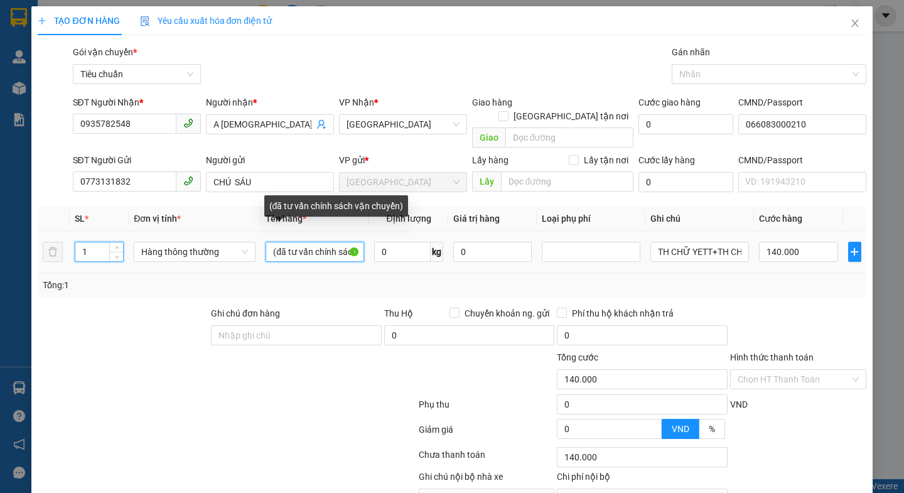
type input "0"
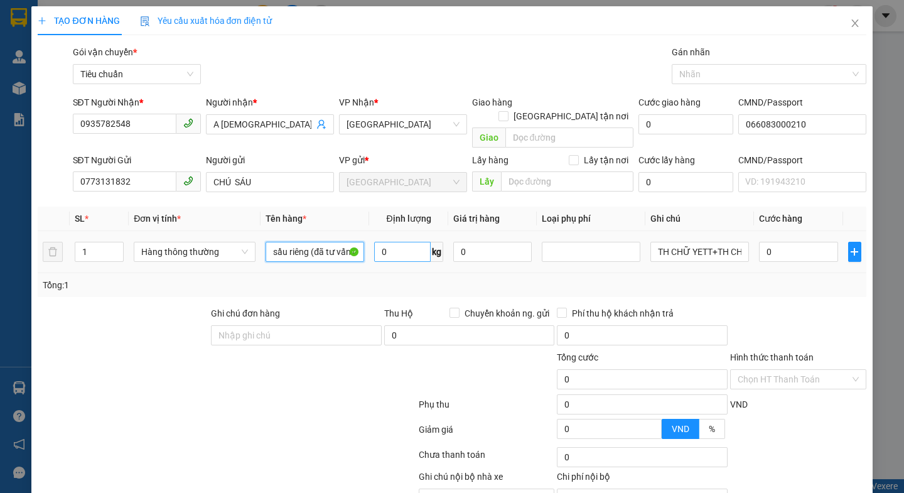
type input "sầu riêng (đã tư vấn chính sách vận chuyển)"
click at [405, 242] on input "0" at bounding box center [402, 252] width 56 height 20
type input "20"
click at [321, 394] on div at bounding box center [226, 406] width 380 height 25
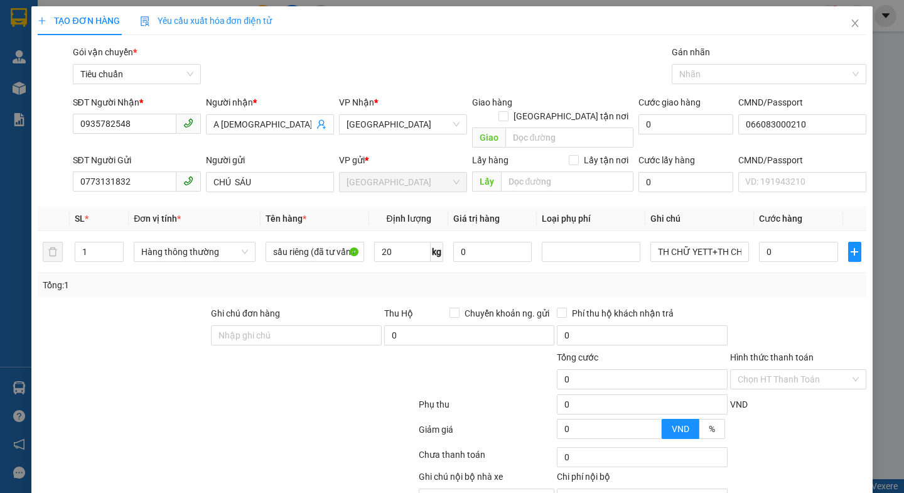
type input "55.000"
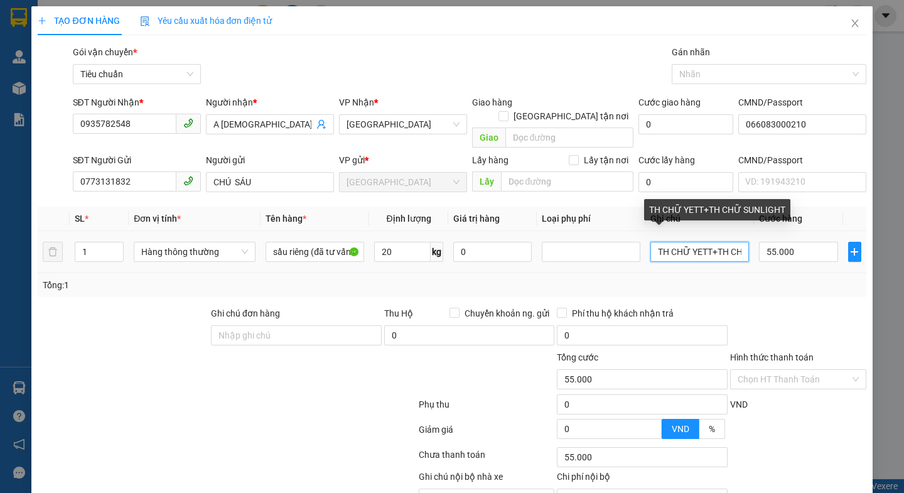
click at [727, 242] on input "TH CHỮ YETT+TH CHỮ SUNLIGHT" at bounding box center [699, 252] width 99 height 20
click at [729, 242] on input "HỮ SUNLIGHT" at bounding box center [699, 252] width 99 height 20
type input "H"
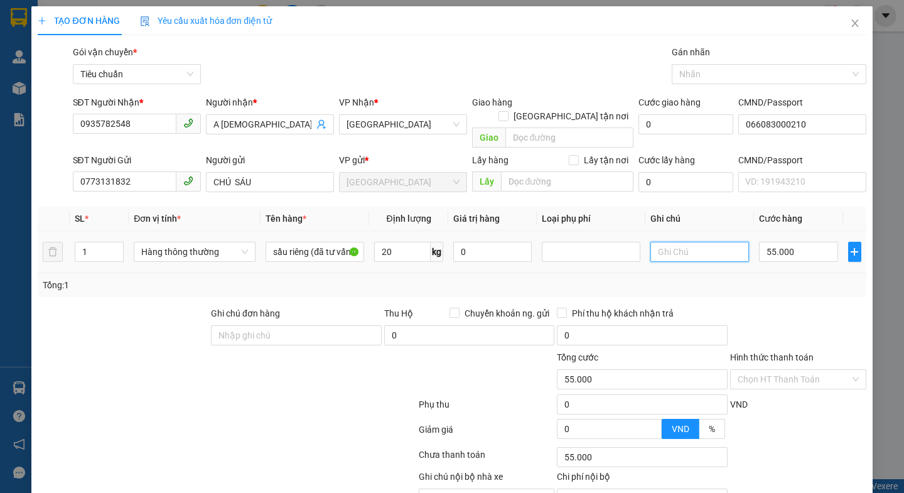
click at [729, 242] on input "text" at bounding box center [699, 252] width 99 height 20
type input "TH QUẢ DƯA HẤU XANH"
click at [824, 242] on input "55.000" at bounding box center [798, 252] width 79 height 20
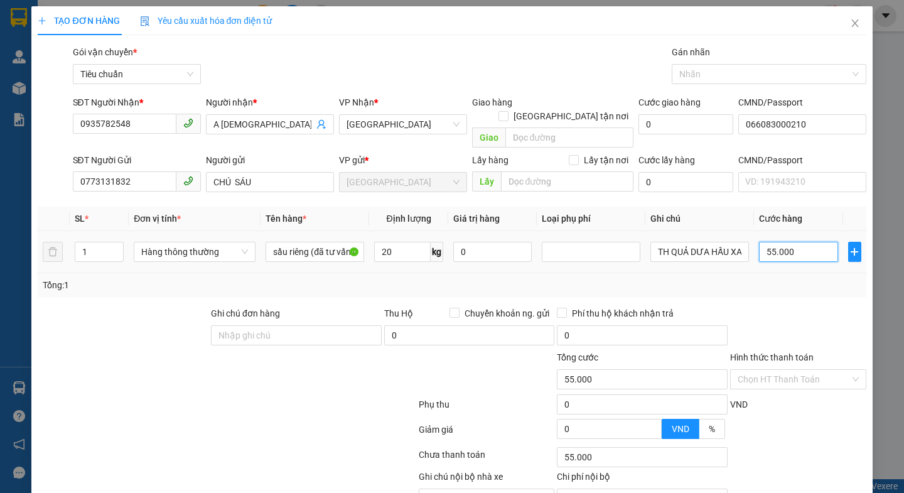
type input "6"
type input "60"
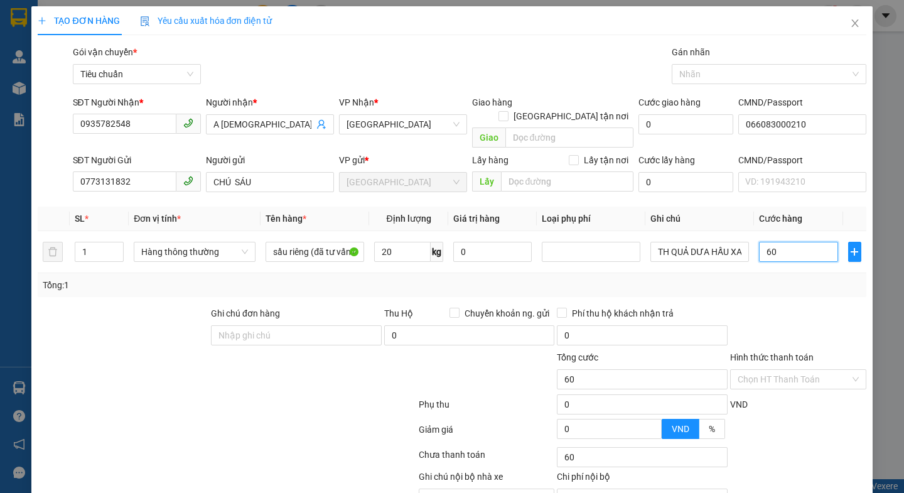
type input "60"
click at [761, 306] on div at bounding box center [798, 328] width 139 height 44
type input "60.000"
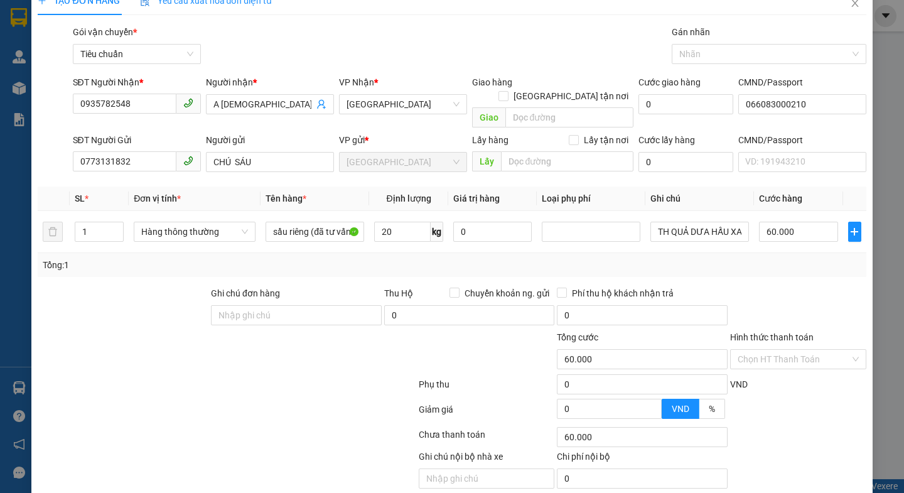
scroll to position [56, 0]
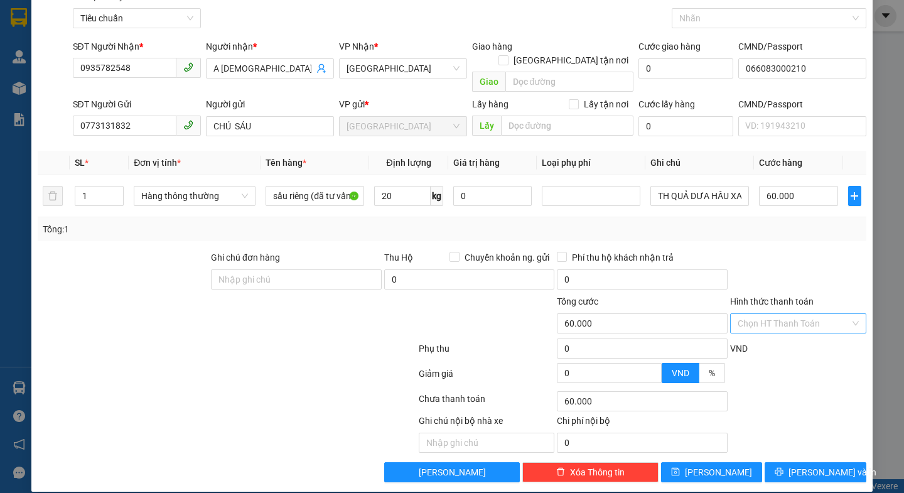
click at [779, 314] on input "Hình thức thanh toán" at bounding box center [793, 323] width 112 height 19
click at [769, 336] on div "Tại văn phòng" at bounding box center [788, 335] width 119 height 14
type input "0"
click at [809, 465] on span "[PERSON_NAME] và In" at bounding box center [832, 472] width 88 height 14
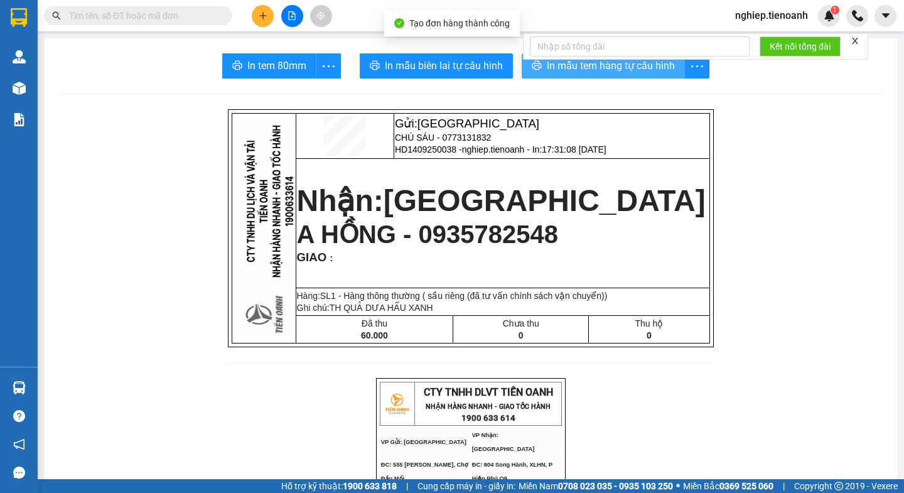
click at [609, 69] on span "In mẫu tem hàng tự cấu hình" at bounding box center [611, 66] width 128 height 16
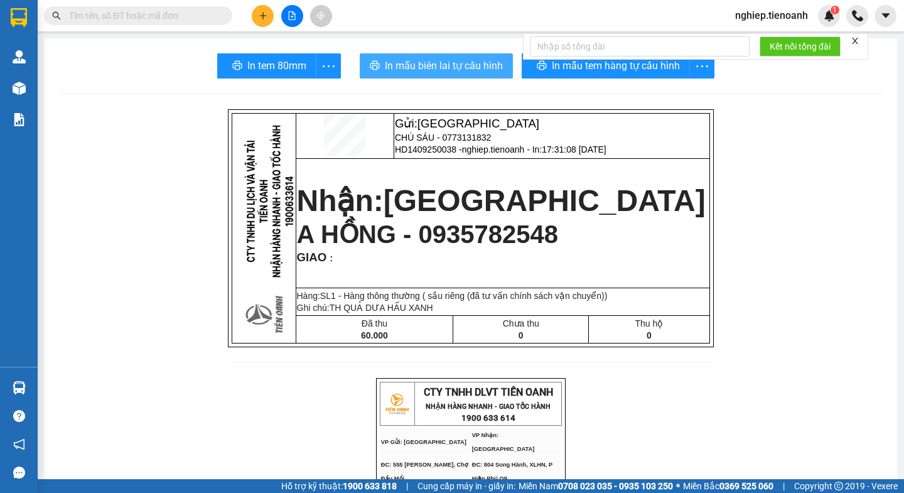
click at [474, 73] on span "In mẫu biên lai tự cấu hình" at bounding box center [444, 66] width 118 height 16
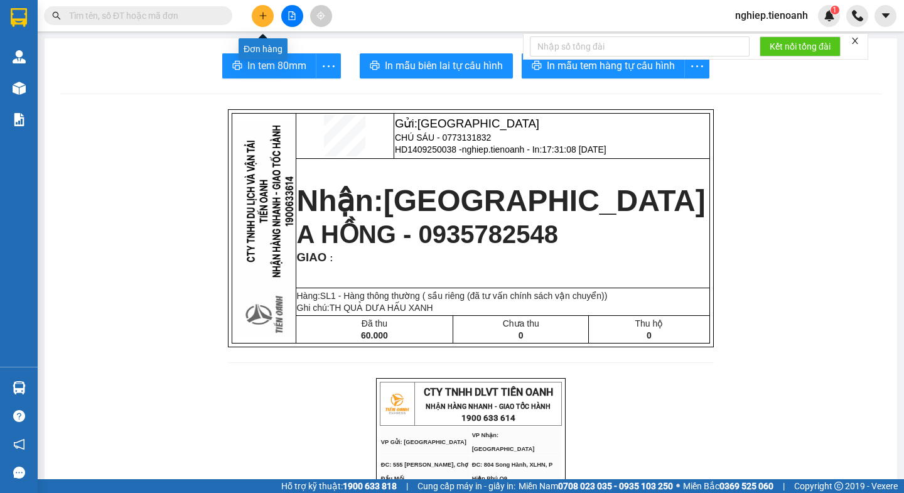
click at [259, 20] on button at bounding box center [263, 16] width 22 height 22
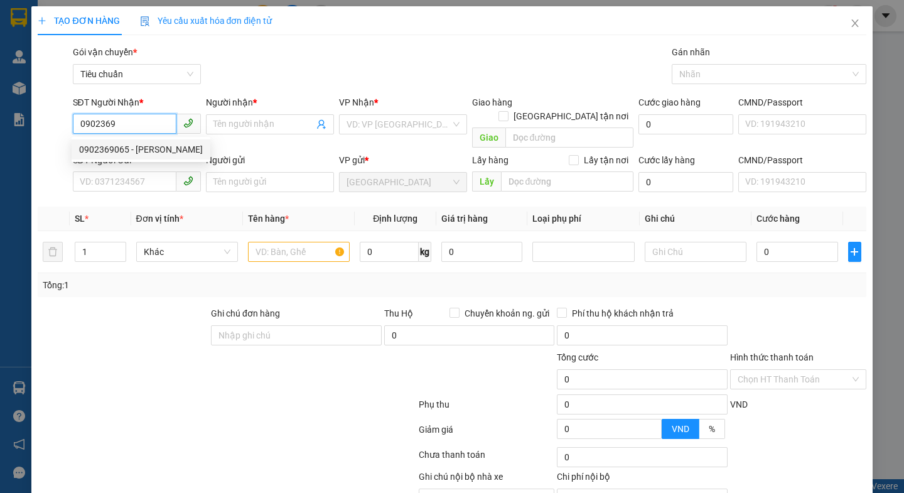
click at [127, 148] on div "0902369065 - C Phương" at bounding box center [141, 149] width 124 height 14
type input "0902369065"
type input "[PERSON_NAME]"
type input "241000252"
type input "30.000"
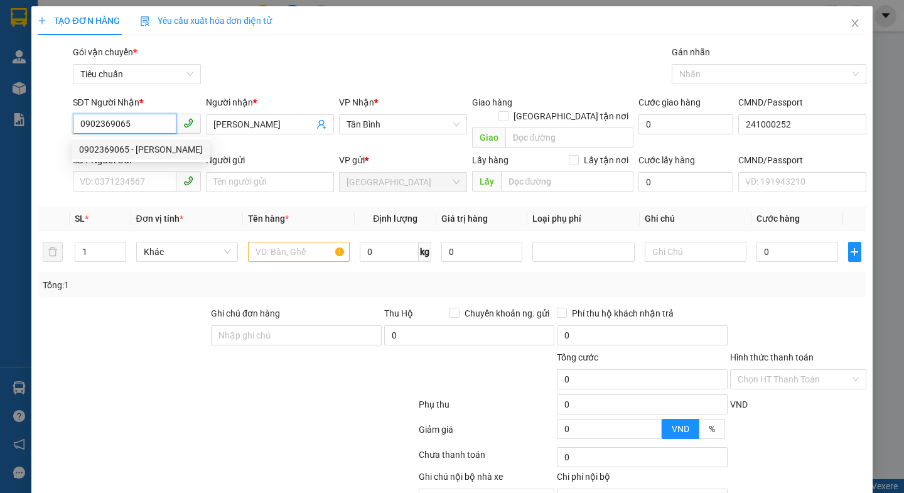
type input "30.000"
type input "0902369065"
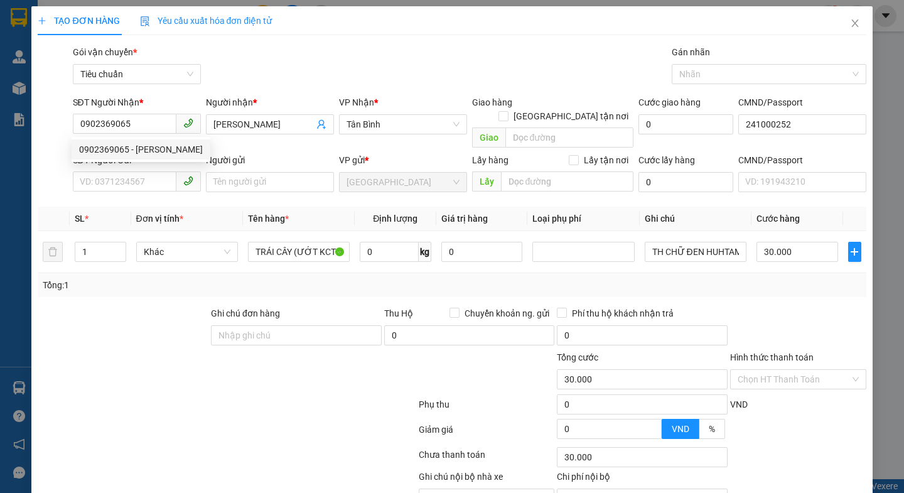
click at [92, 350] on div at bounding box center [157, 372] width 242 height 44
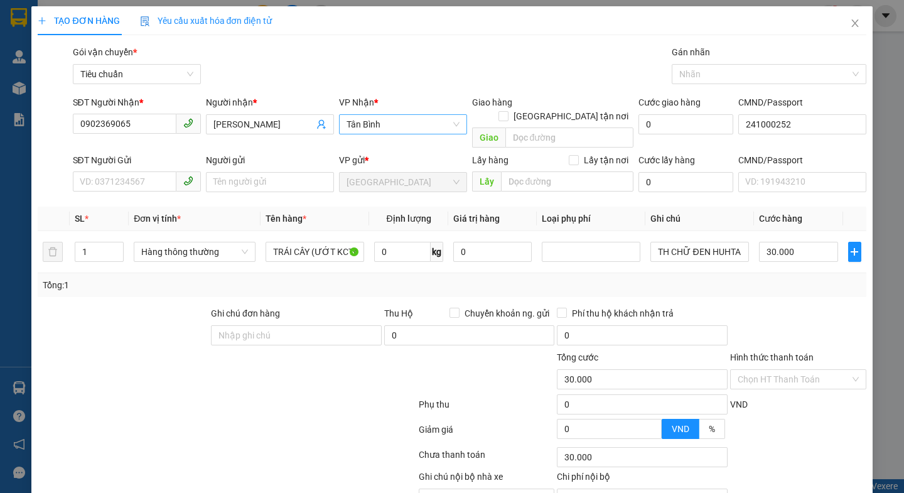
click at [406, 123] on span "Tân Bình" at bounding box center [402, 124] width 113 height 19
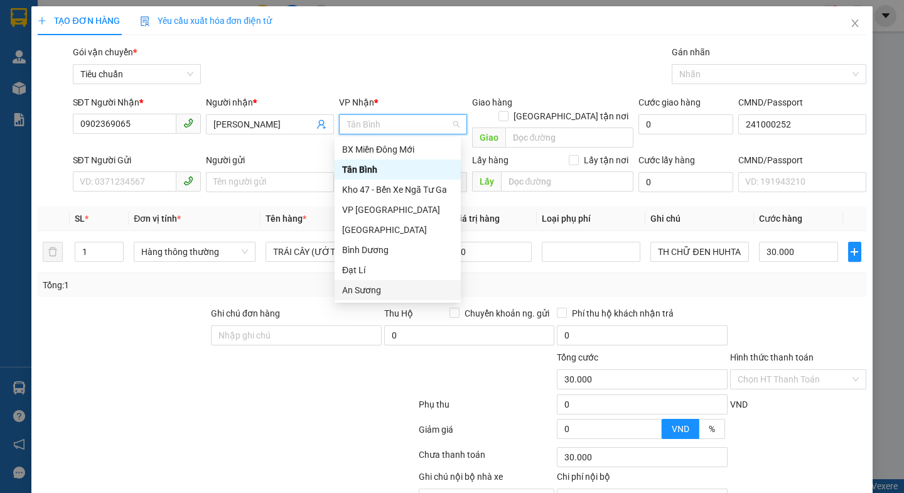
click at [375, 291] on div "An Sương" at bounding box center [397, 290] width 111 height 14
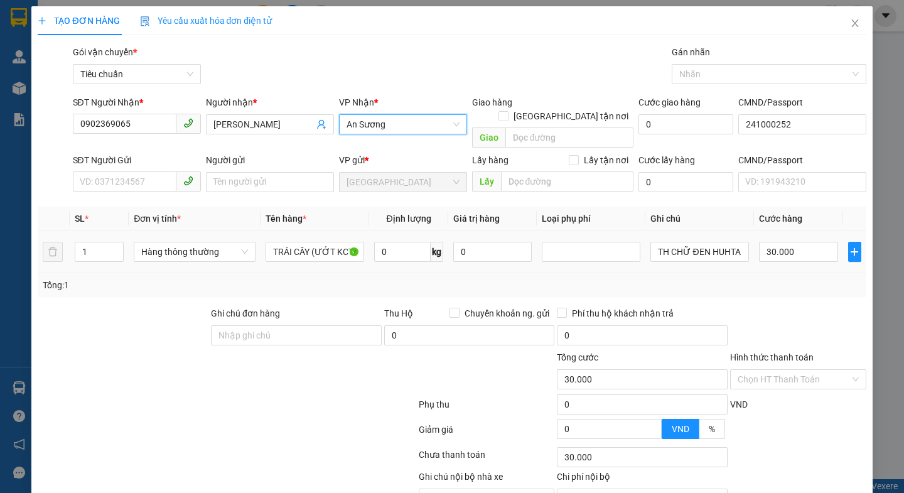
drag, startPoint x: 125, startPoint y: 368, endPoint x: 139, endPoint y: 250, distance: 118.1
click at [127, 368] on div at bounding box center [157, 372] width 242 height 44
click at [134, 176] on input "SĐT Người Gửi" at bounding box center [125, 181] width 104 height 20
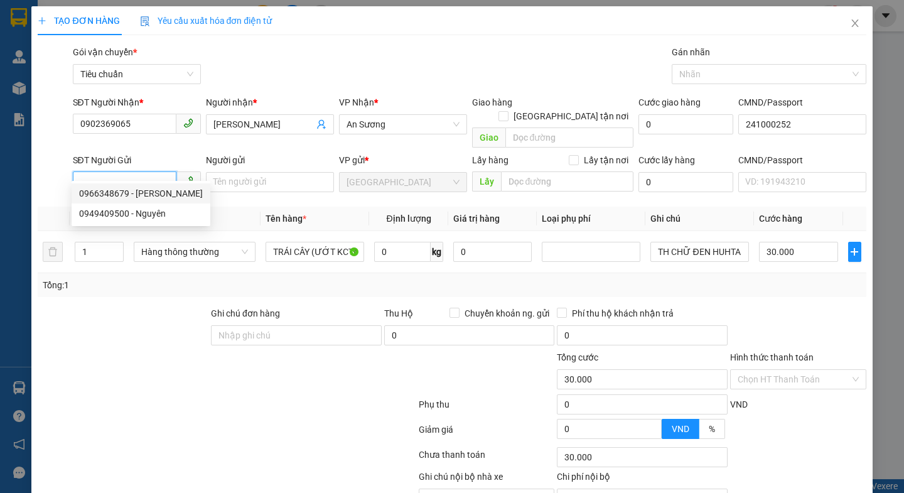
click at [141, 195] on div "0966348679 - C Lệ" at bounding box center [141, 193] width 124 height 14
type input "0966348679"
type input "C Lệ"
type input "066183007490"
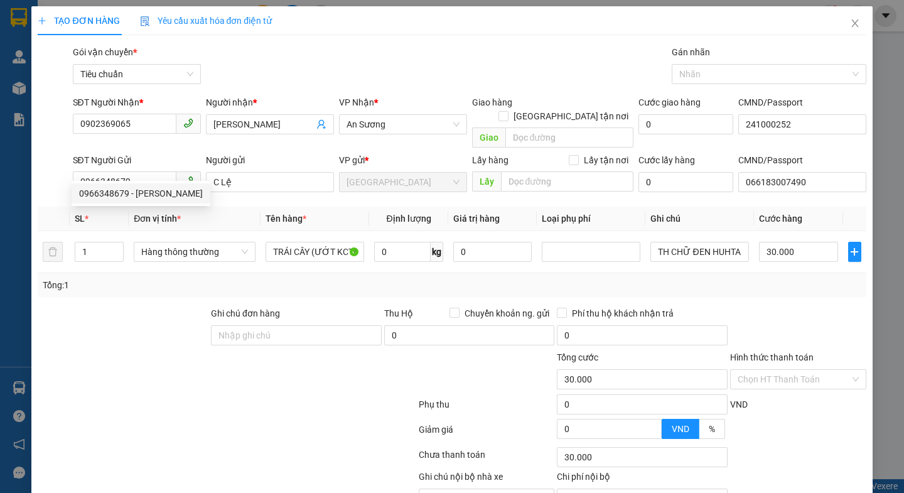
click at [136, 291] on div "Transit Pickup Surcharge Ids Transit Deliver Surcharge Ids Transit Deliver Surc…" at bounding box center [452, 291] width 828 height 493
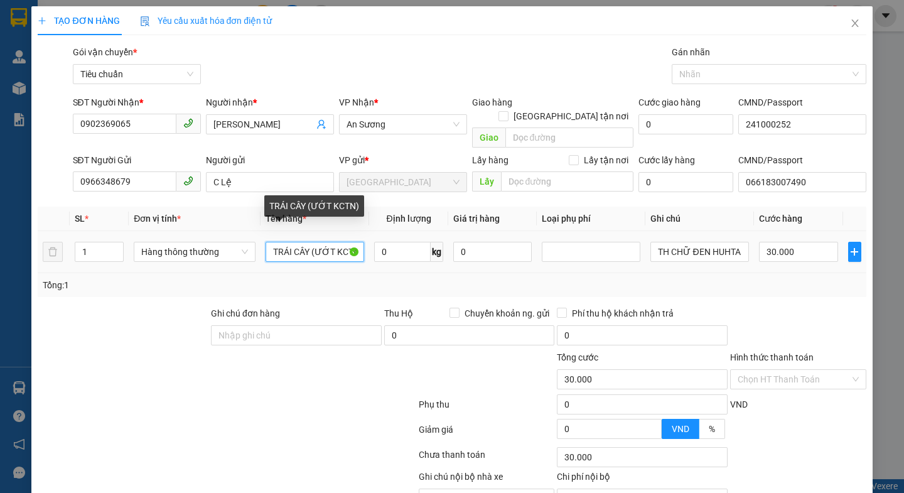
click at [351, 242] on input "TRÁI CÂY (ƯỚT KCTN)" at bounding box center [314, 252] width 99 height 20
type input ")"
click at [321, 242] on input ")" at bounding box center [314, 252] width 99 height 20
type input "sầu riêng(đã tư vấn vận chuyển)"
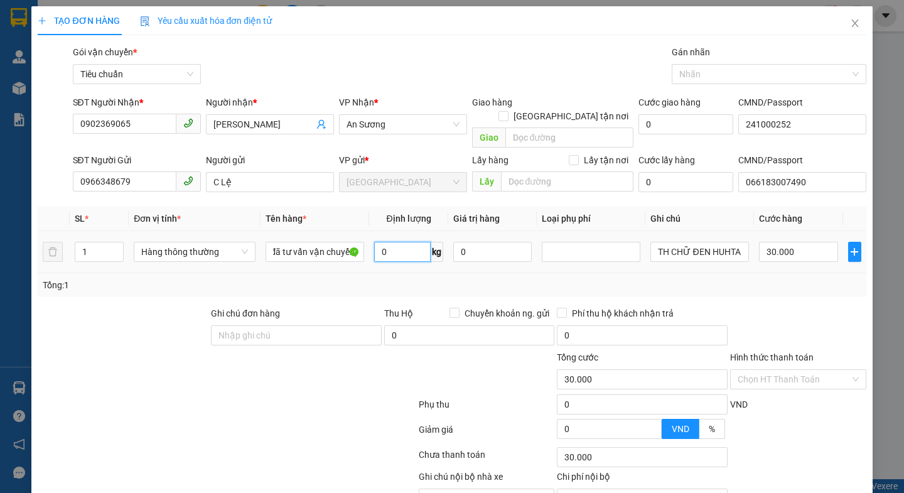
click at [393, 242] on input "0" at bounding box center [402, 252] width 56 height 20
type input "12"
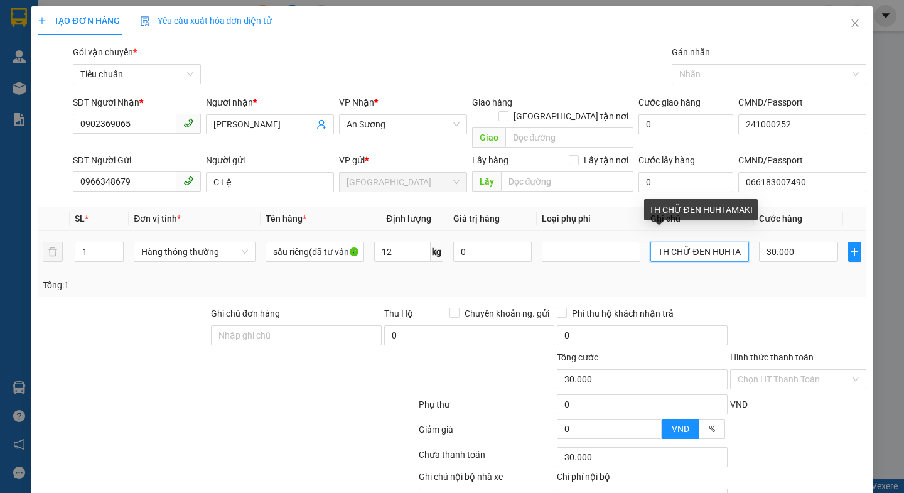
click at [735, 242] on input "TH CHỮ ĐEN HUHTAMAKI" at bounding box center [699, 252] width 99 height 20
type input "50.000"
type input "TH CHỮ ĐEN"
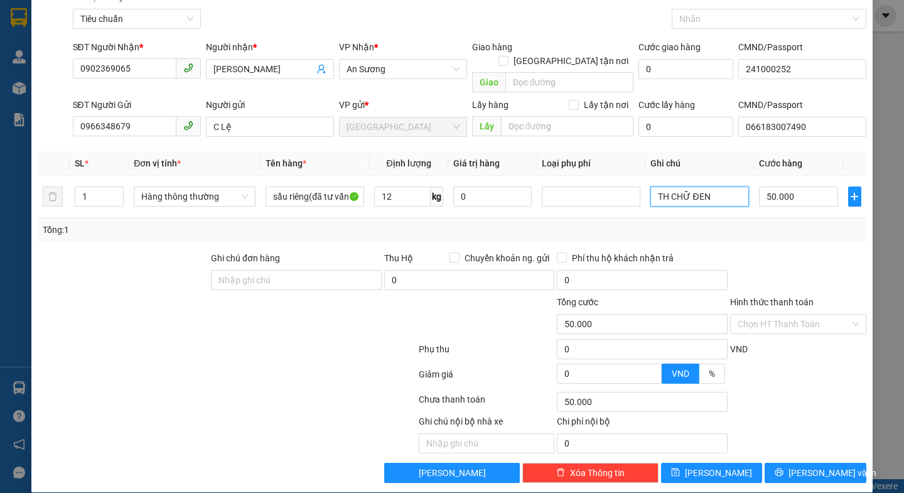
scroll to position [56, 0]
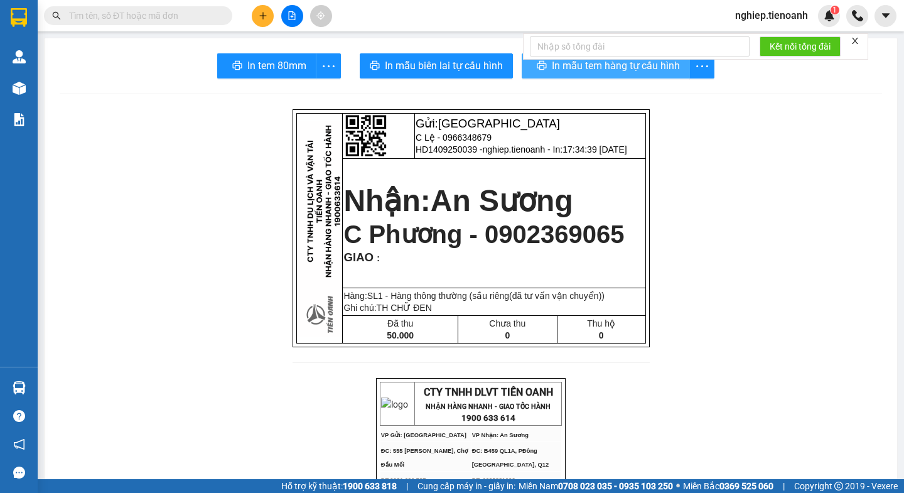
click at [612, 69] on span "In mẫu tem hàng tự cấu hình" at bounding box center [616, 66] width 128 height 16
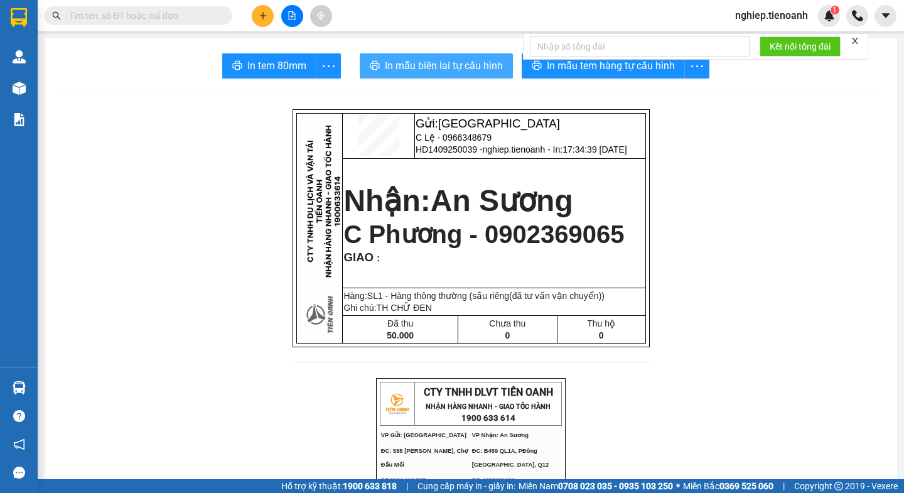
click at [452, 68] on span "In mẫu biên lai tự cấu hình" at bounding box center [444, 66] width 118 height 16
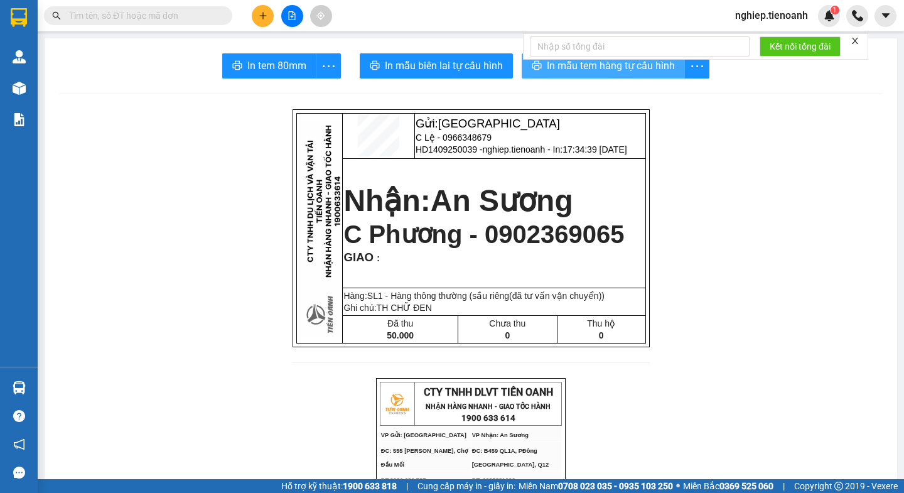
click at [575, 72] on span "In mẫu tem hàng tự cấu hình" at bounding box center [611, 66] width 128 height 16
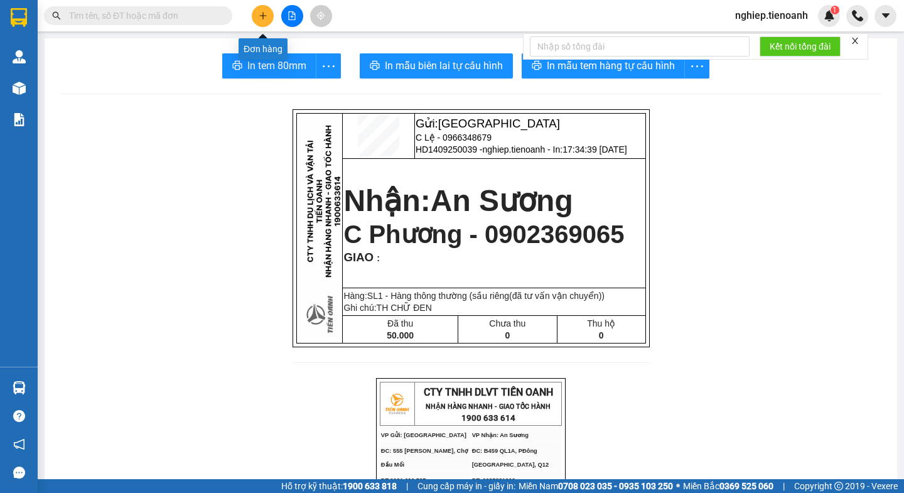
click at [259, 16] on icon "plus" at bounding box center [263, 15] width 9 height 9
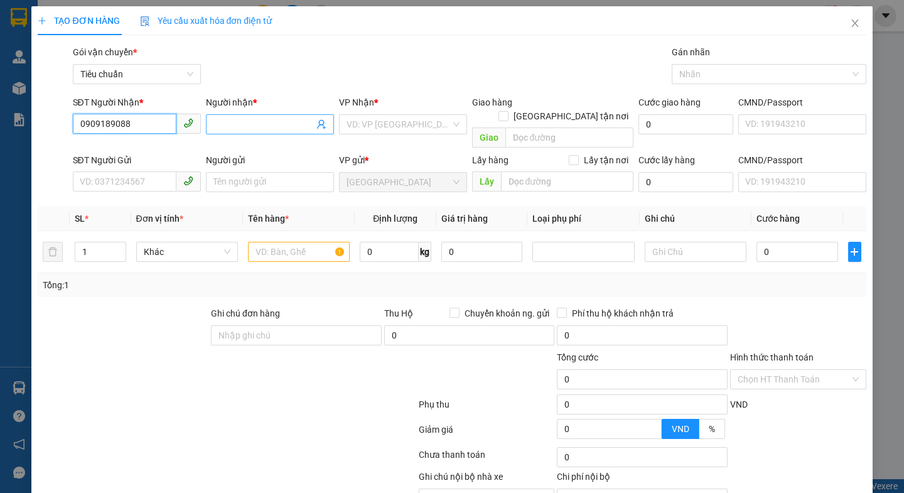
type input "0909189088"
click at [223, 125] on input "Người nhận *" at bounding box center [263, 124] width 100 height 14
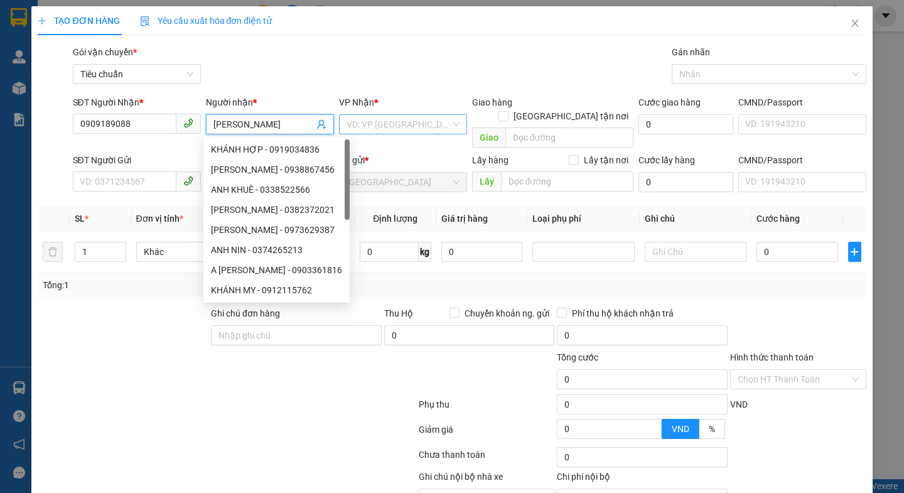
type input "Anh Hạnh"
click at [365, 121] on input "search" at bounding box center [398, 124] width 104 height 19
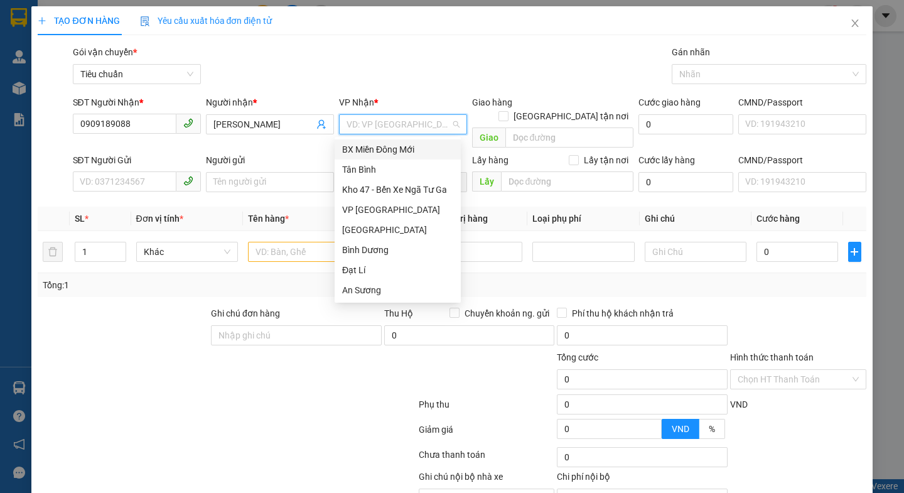
click at [557, 61] on div "Gói vận chuyển * Tiêu chuẩn Gán nhãn Nhãn" at bounding box center [469, 67] width 798 height 44
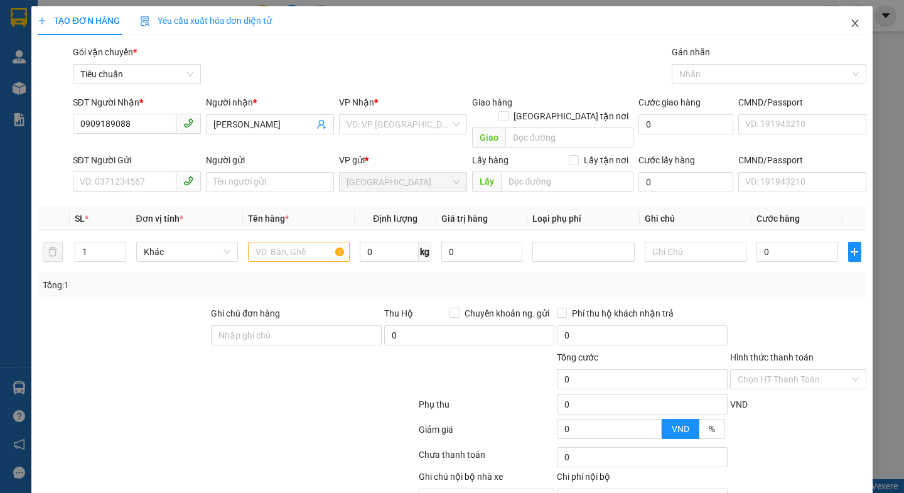
click at [850, 19] on icon "close" at bounding box center [855, 23] width 10 height 10
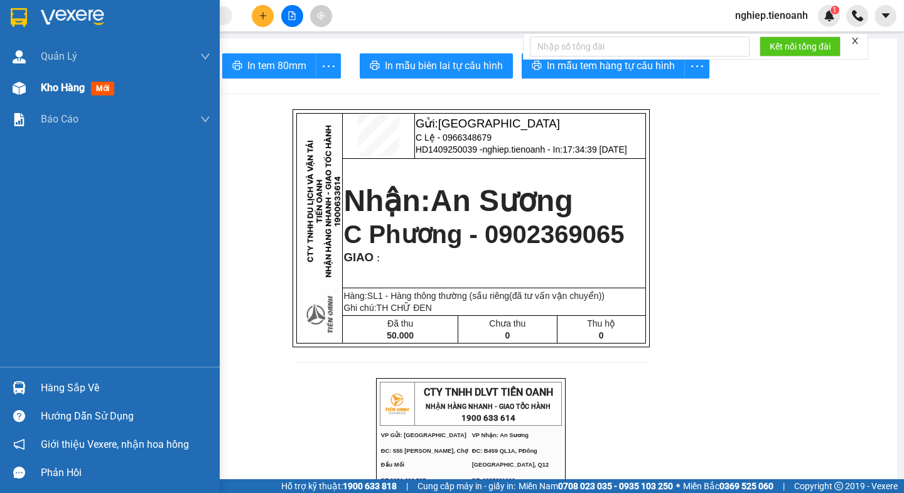
click at [53, 92] on span "Kho hàng" at bounding box center [63, 88] width 44 height 12
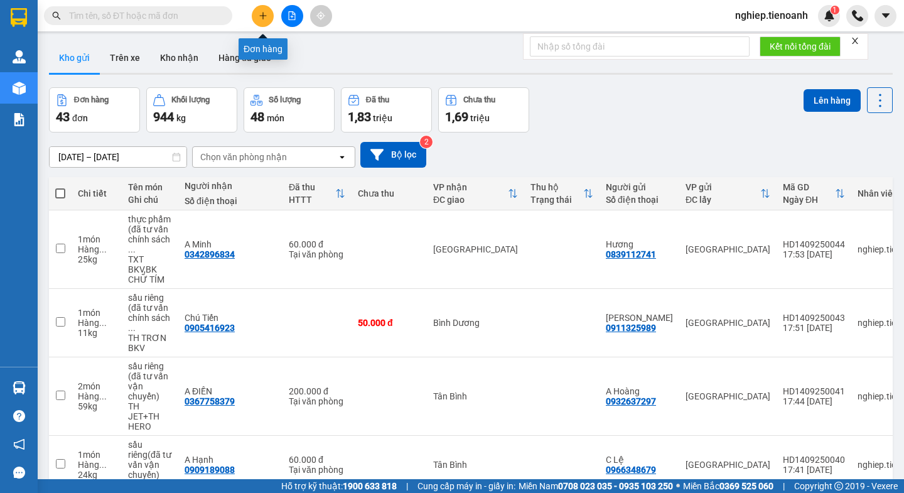
click at [262, 13] on icon "plus" at bounding box center [263, 15] width 9 height 9
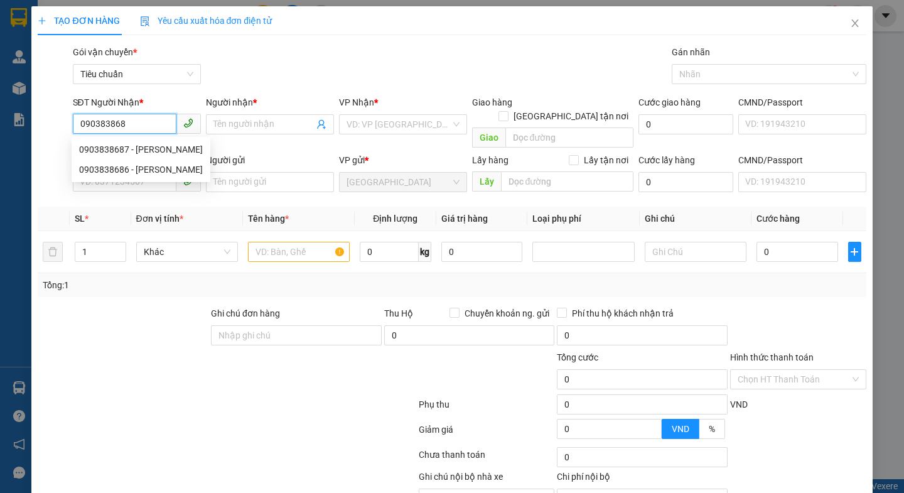
type input "0903838687"
click at [110, 148] on div "0903838687 - C Hương" at bounding box center [141, 149] width 124 height 14
type input "C Hương"
type input "0903838687"
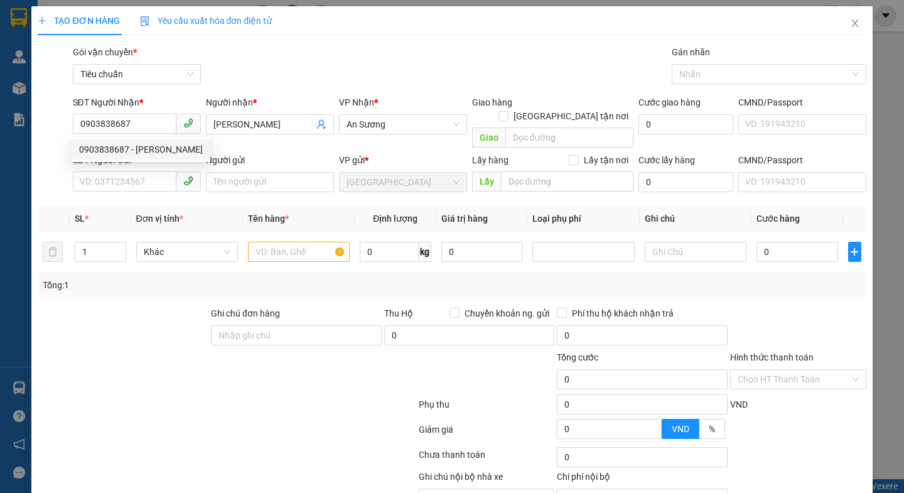
type input "70.000"
drag, startPoint x: 130, startPoint y: 336, endPoint x: 132, endPoint y: 327, distance: 9.7
click at [131, 350] on div at bounding box center [157, 372] width 242 height 44
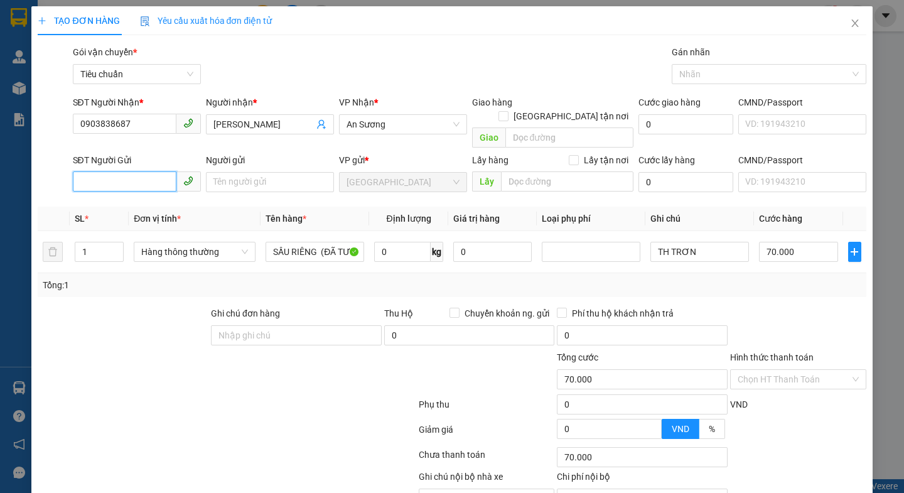
click at [120, 171] on input "SĐT Người Gửi" at bounding box center [125, 181] width 104 height 20
click at [143, 171] on input "SĐT Người Gửi" at bounding box center [125, 181] width 104 height 20
click at [142, 193] on div "0945061545 - C Dung" at bounding box center [134, 193] width 111 height 14
type input "0945061545"
type input "C Dung"
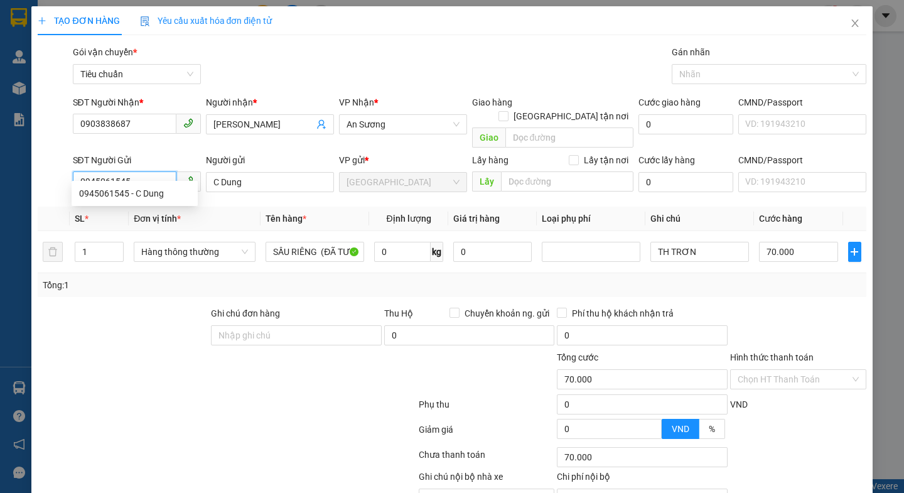
type input "60.000"
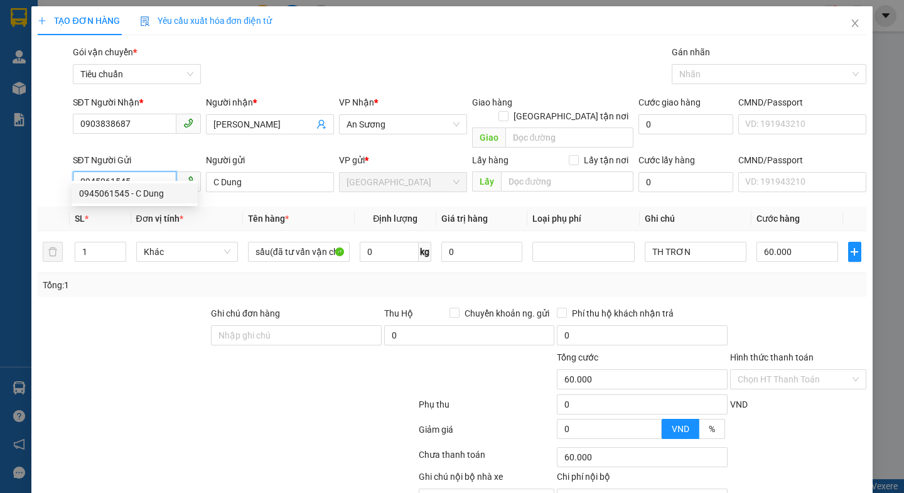
type input "0945061545"
click at [143, 317] on div at bounding box center [122, 328] width 173 height 44
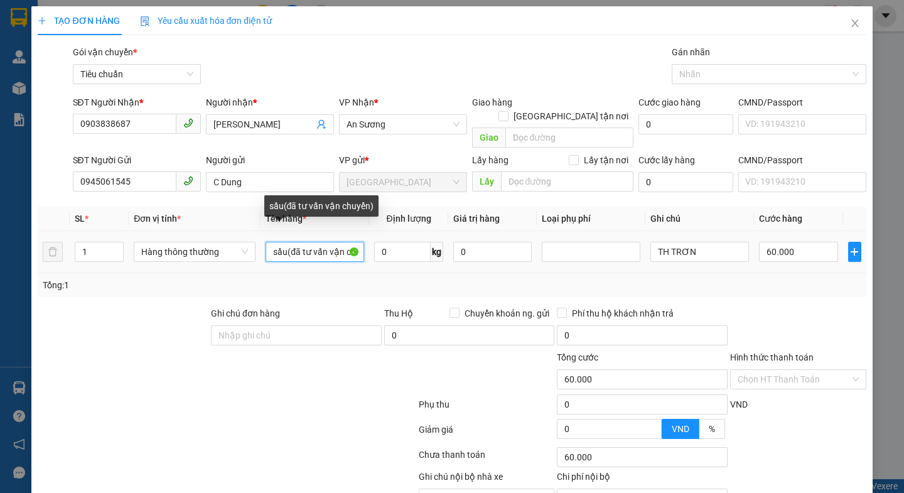
click at [283, 243] on input "sầu(đã tư vấn vận chuyển)" at bounding box center [314, 252] width 99 height 20
type input "sầu riêng (đã tư vấn vận chuyển)"
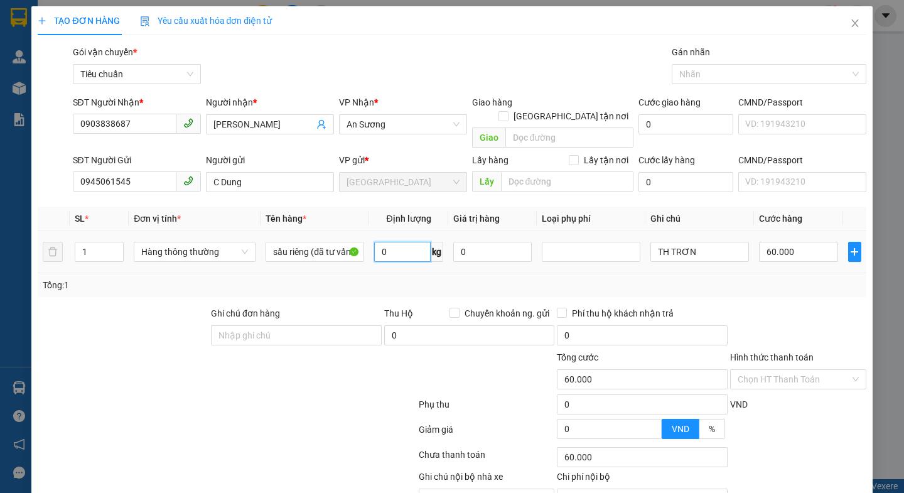
click at [413, 242] on input "0" at bounding box center [402, 252] width 56 height 20
type input "23"
click at [294, 394] on div at bounding box center [226, 406] width 380 height 25
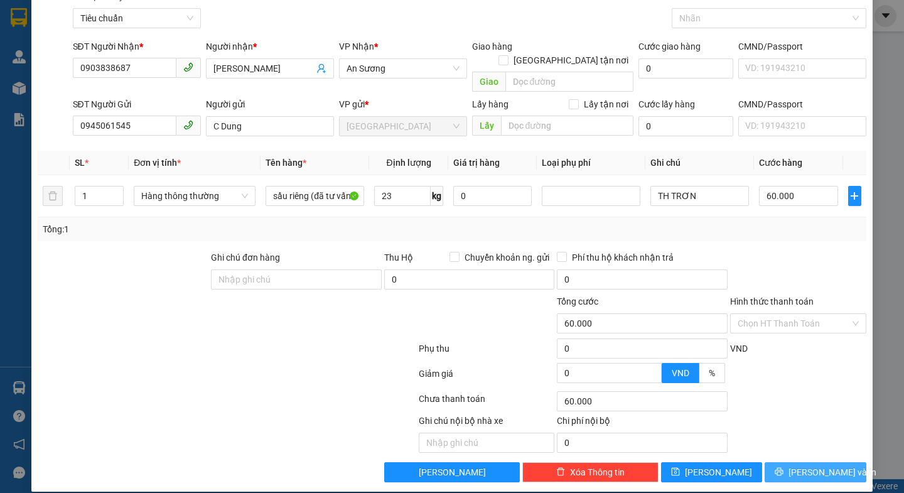
click at [793, 462] on button "[PERSON_NAME] và In" at bounding box center [814, 472] width 101 height 20
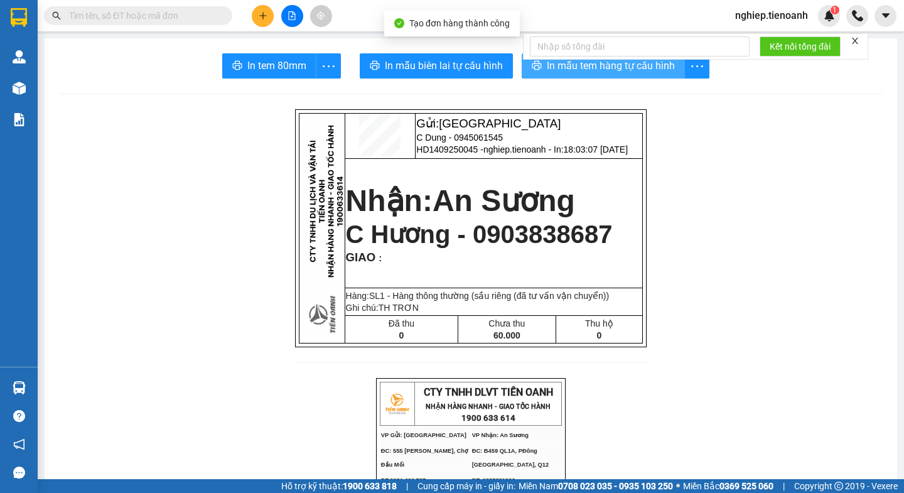
click at [598, 70] on span "In mẫu tem hàng tự cấu hình" at bounding box center [611, 66] width 128 height 16
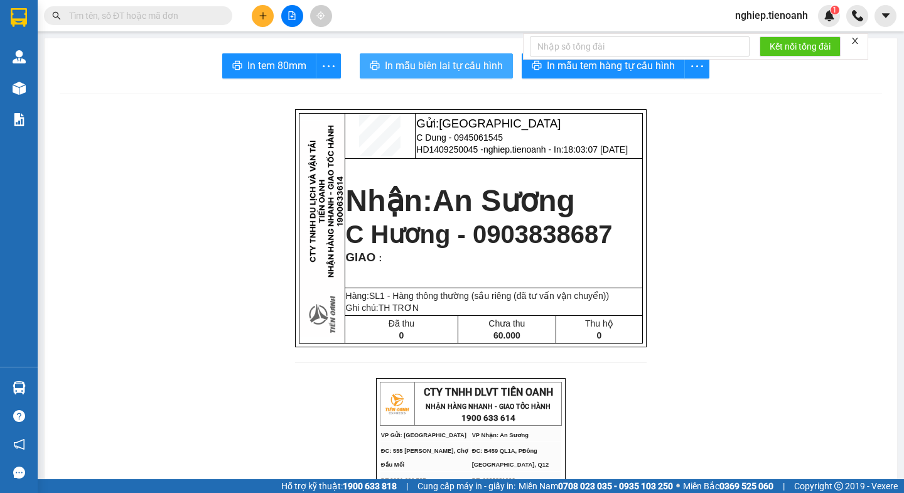
click at [448, 68] on span "In mẫu biên lai tự cấu hình" at bounding box center [444, 66] width 118 height 16
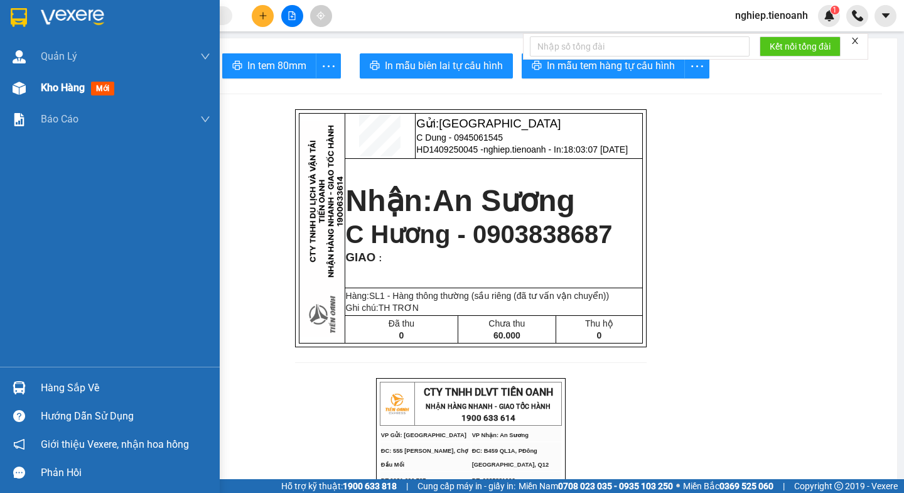
click at [67, 92] on span "Kho hàng" at bounding box center [63, 88] width 44 height 12
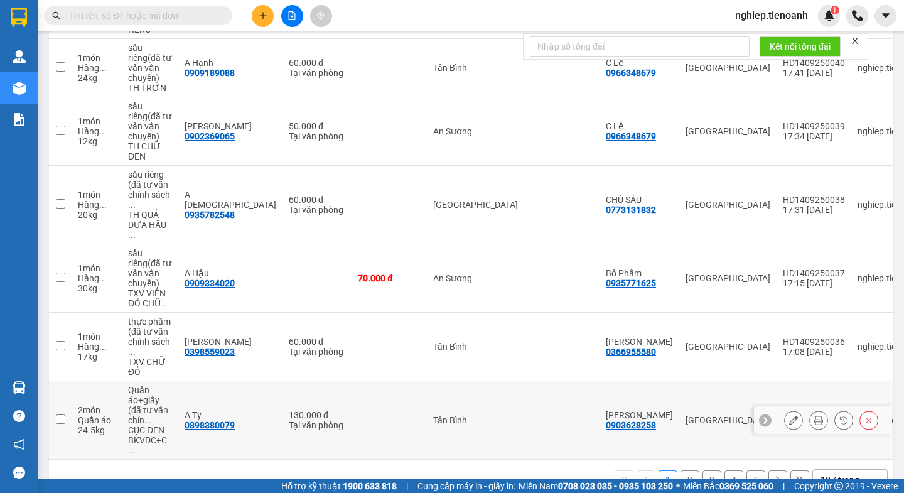
scroll to position [472, 0]
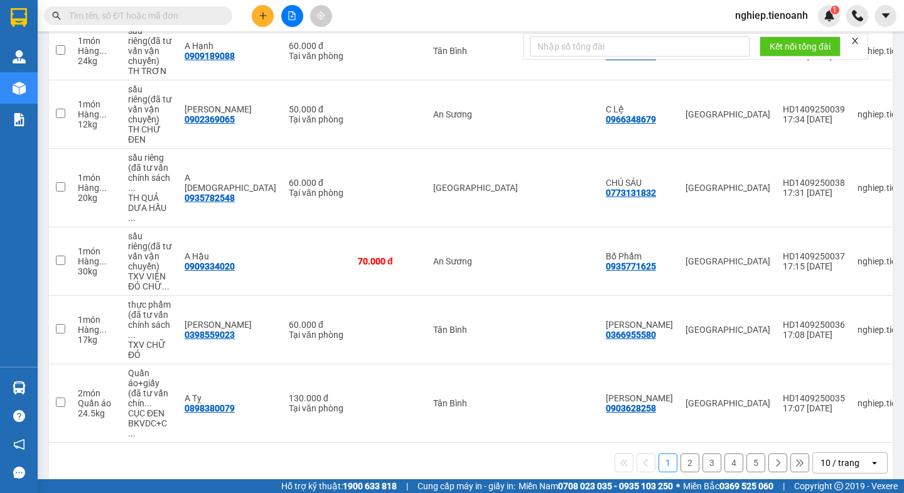
click at [680, 453] on button "2" at bounding box center [689, 462] width 19 height 19
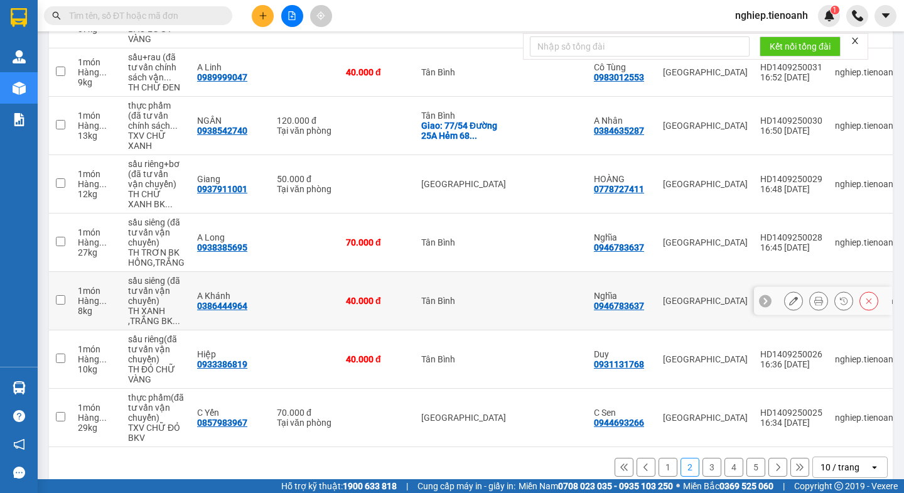
scroll to position [341, 0]
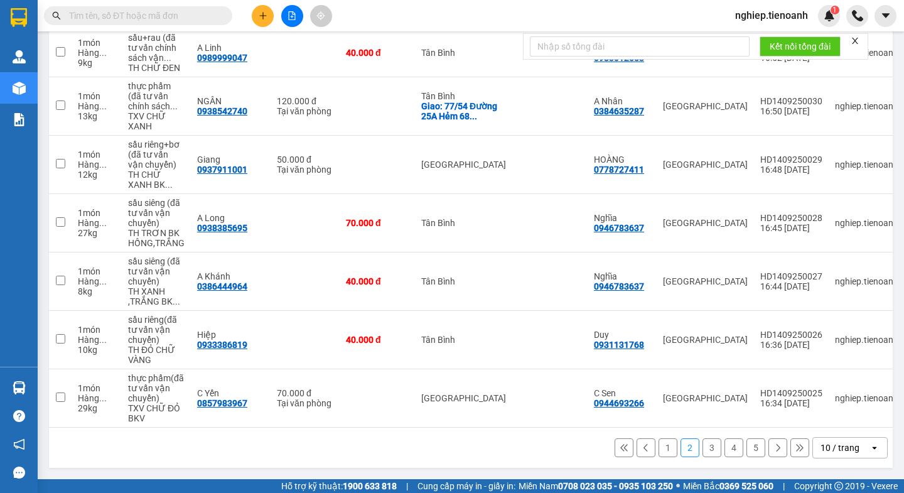
click at [702, 447] on button "3" at bounding box center [711, 447] width 19 height 19
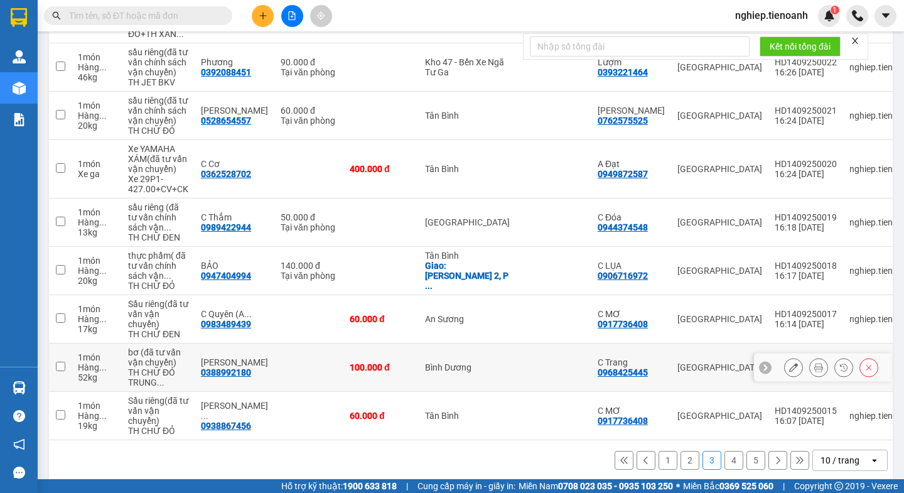
scroll to position [301, 0]
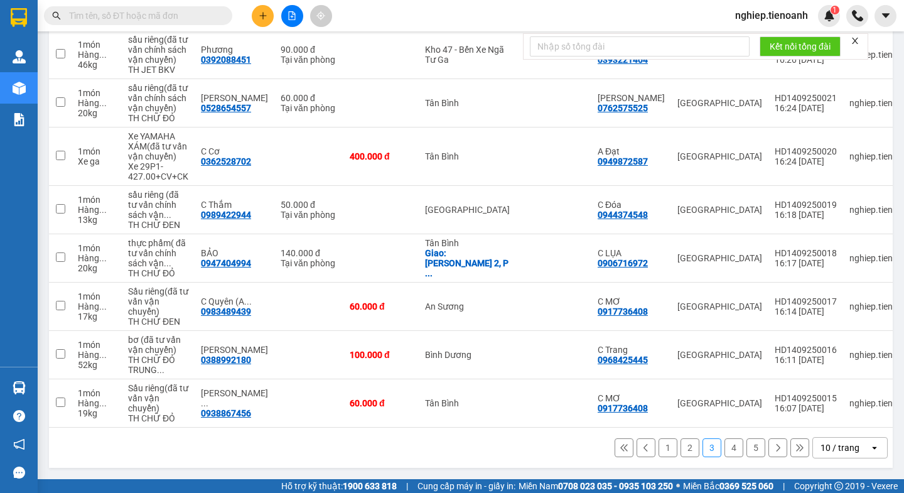
click at [724, 447] on button "4" at bounding box center [733, 447] width 19 height 19
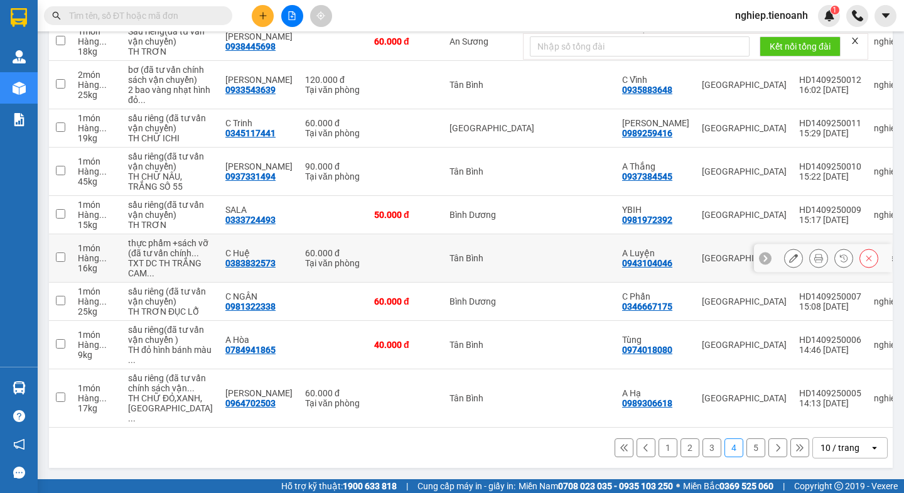
scroll to position [412, 0]
click at [746, 447] on button "5" at bounding box center [755, 447] width 19 height 19
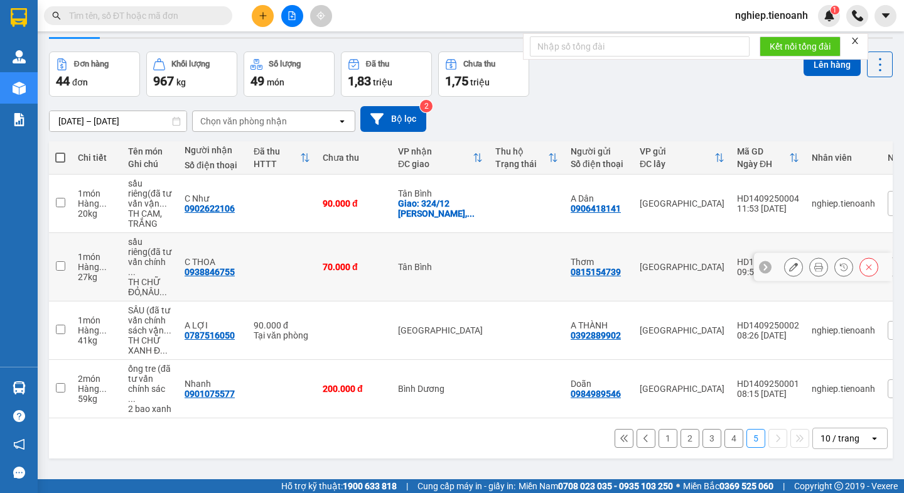
scroll to position [58, 0]
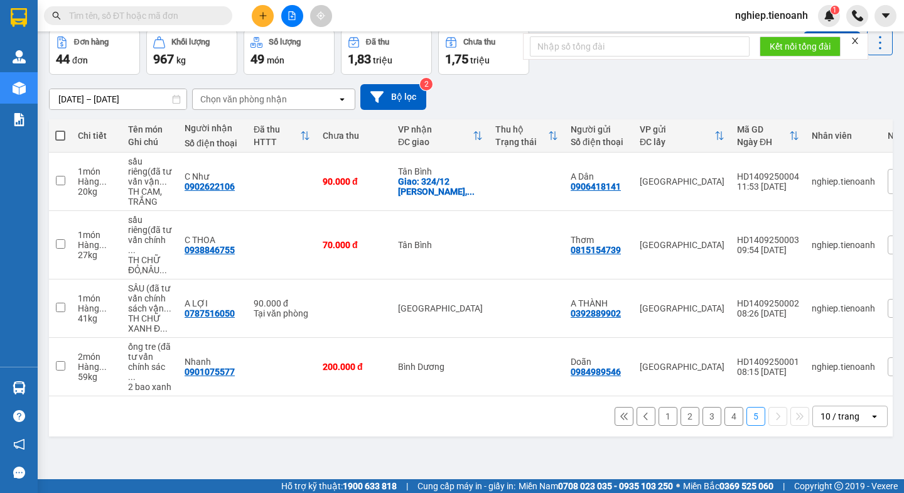
click at [658, 407] on button "1" at bounding box center [667, 416] width 19 height 19
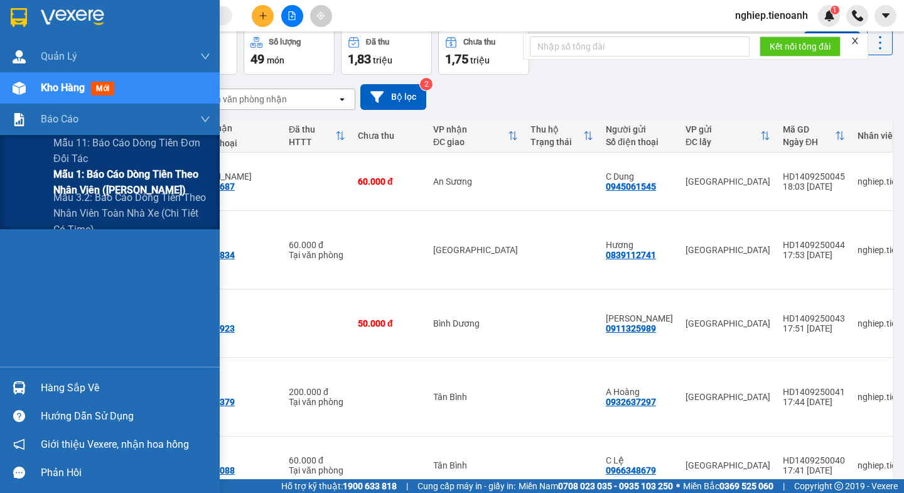
click at [119, 180] on span "Mẫu 1: Báo cáo dòng tiền theo nhân viên ([PERSON_NAME])" at bounding box center [131, 181] width 157 height 31
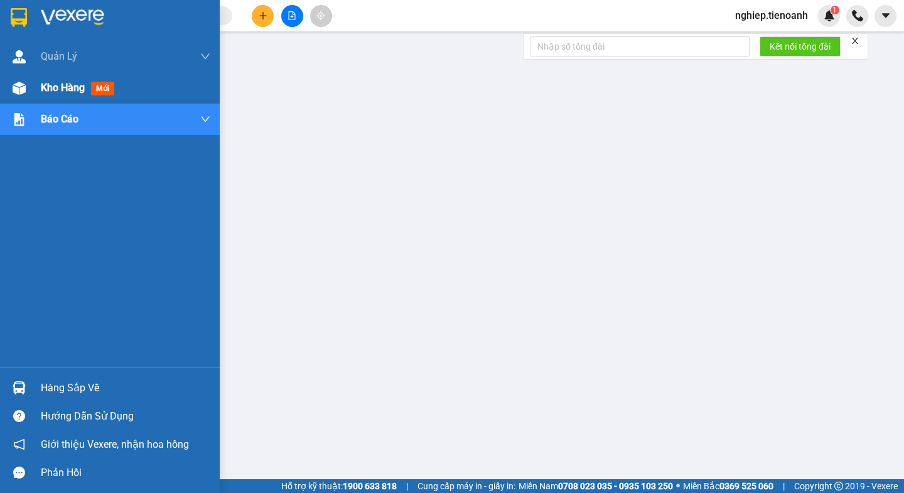
click at [61, 90] on span "Kho hàng" at bounding box center [63, 88] width 44 height 12
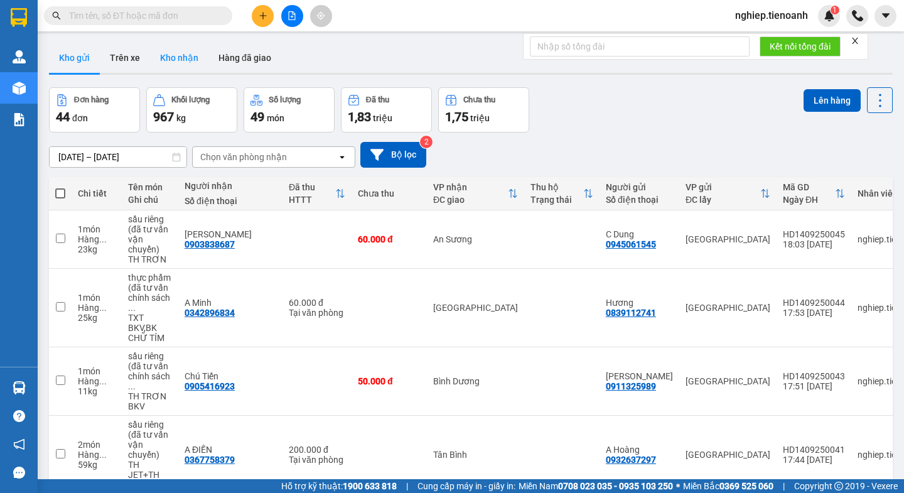
click at [181, 59] on button "Kho nhận" at bounding box center [179, 58] width 58 height 30
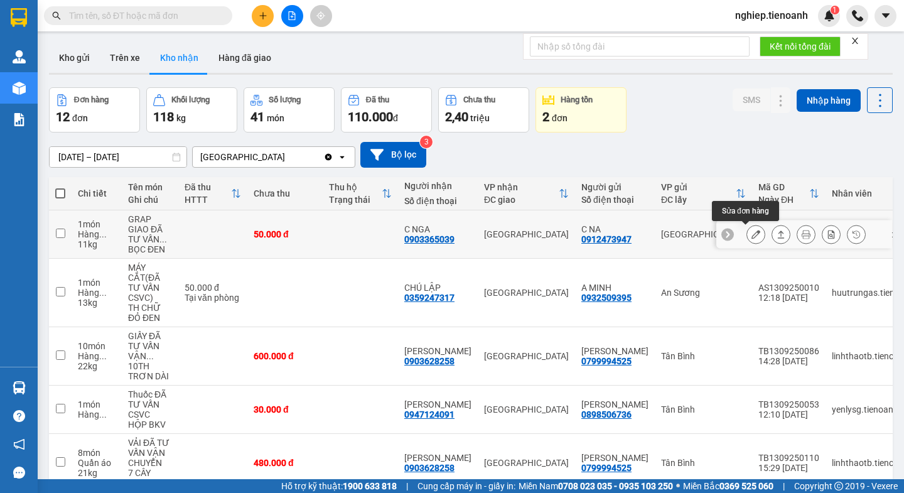
click at [751, 234] on icon at bounding box center [755, 234] width 9 height 9
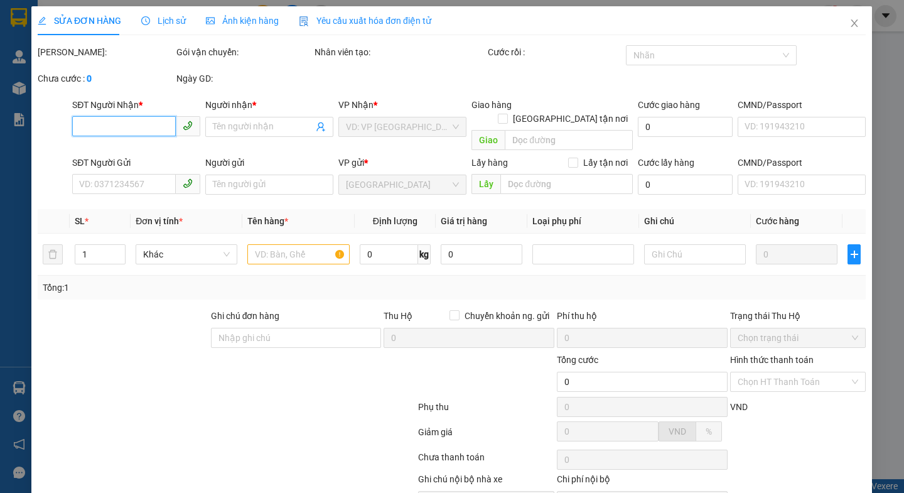
type input "0903365039"
type input "C NGA"
type input "0912473947"
type input "C NA"
type input "50.000"
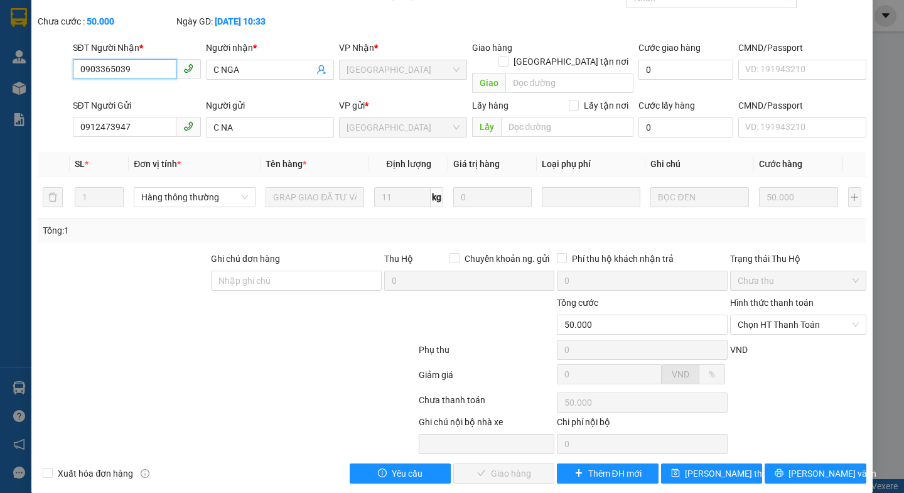
scroll to position [58, 0]
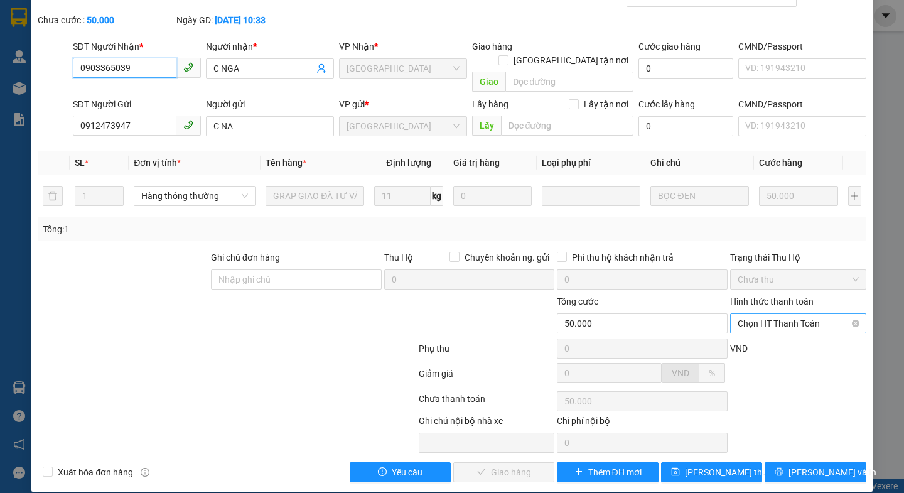
click at [749, 315] on span "Chọn HT Thanh Toán" at bounding box center [797, 323] width 121 height 19
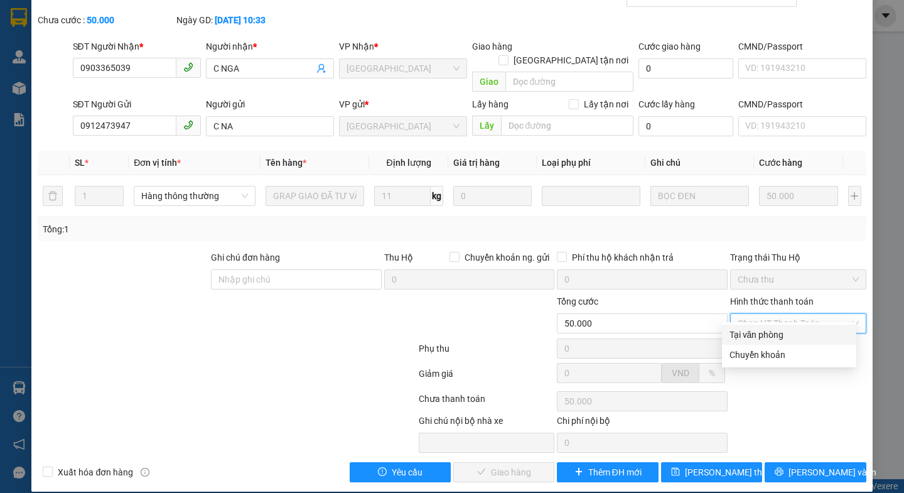
click at [744, 333] on div "Tại văn phòng" at bounding box center [788, 335] width 119 height 14
type input "0"
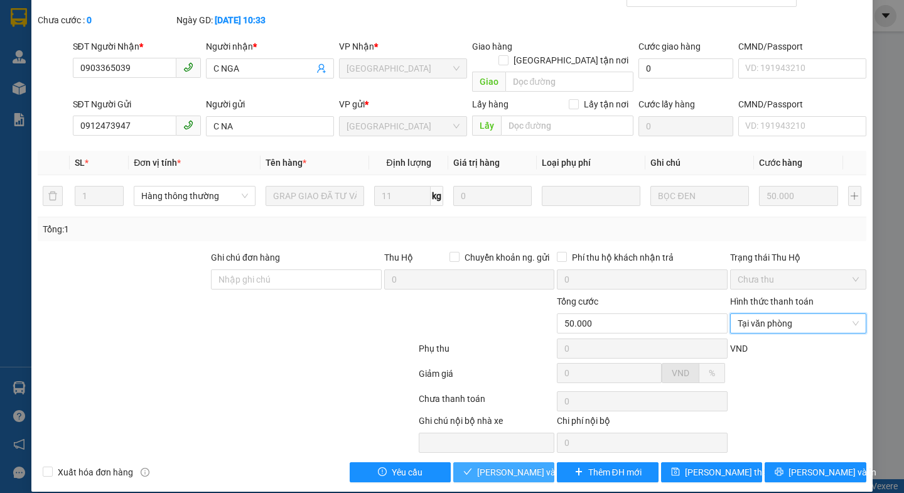
click at [510, 465] on span "Lưu và Giao hàng" at bounding box center [537, 472] width 120 height 14
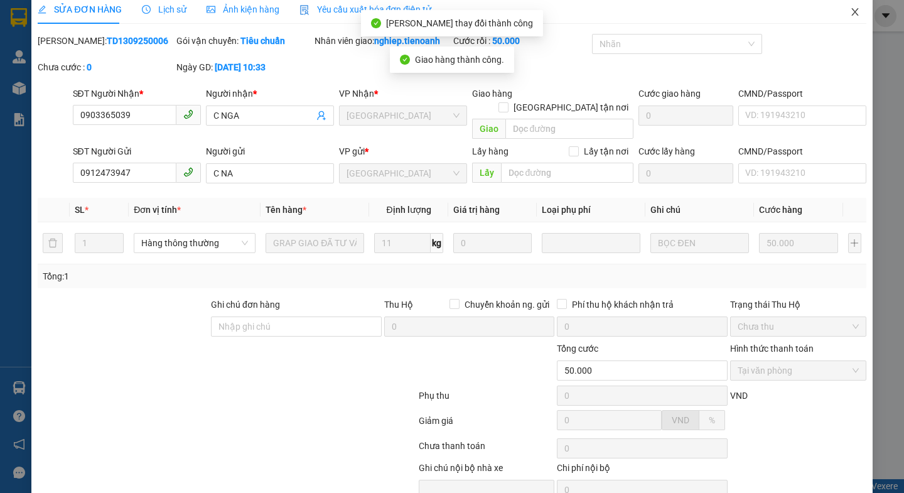
scroll to position [0, 0]
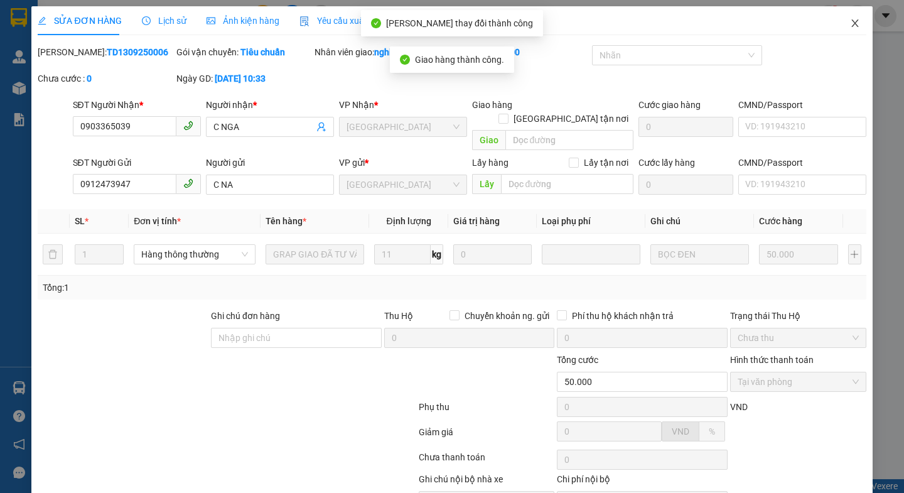
click at [850, 26] on icon "close" at bounding box center [855, 23] width 10 height 10
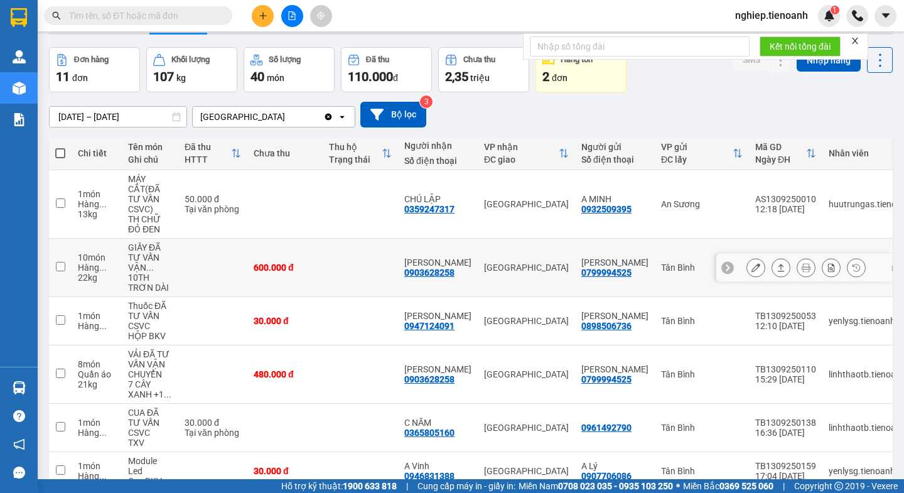
scroll to position [63, 0]
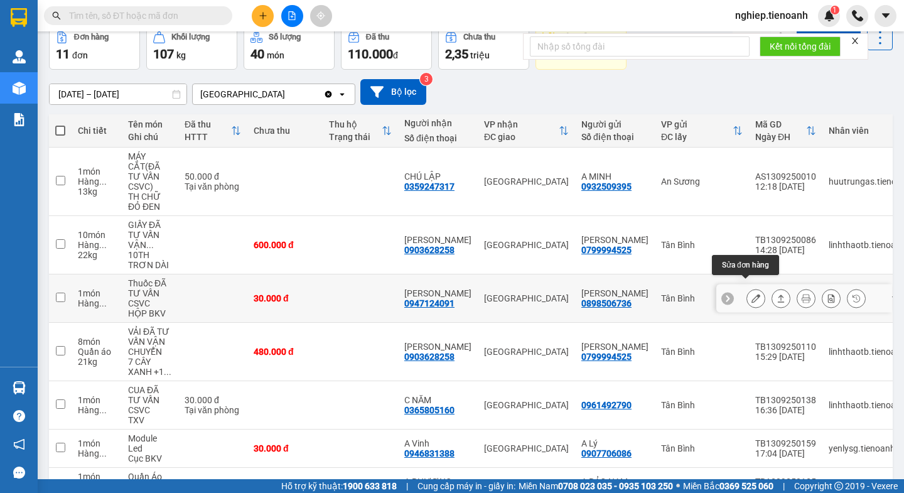
click at [751, 294] on icon at bounding box center [755, 298] width 9 height 9
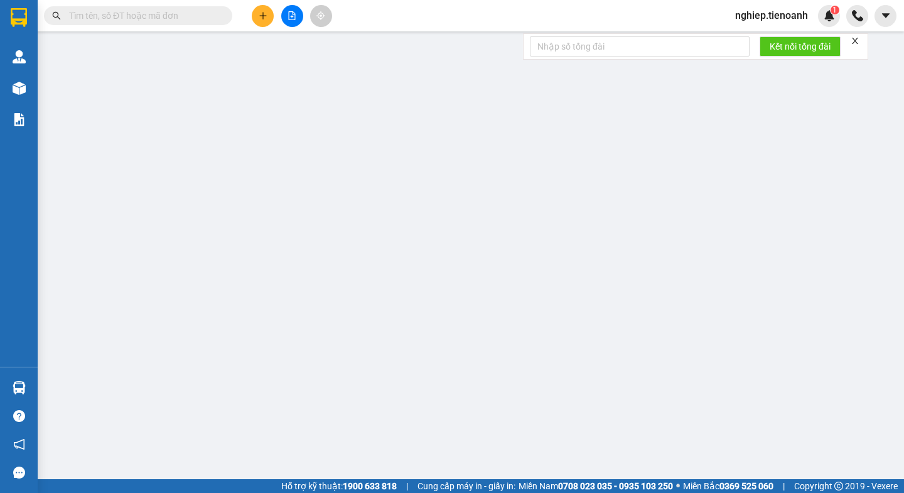
type input "0947124091"
type input "C Linh"
type input "241108546"
type input "0898506736"
type input "C Hồng"
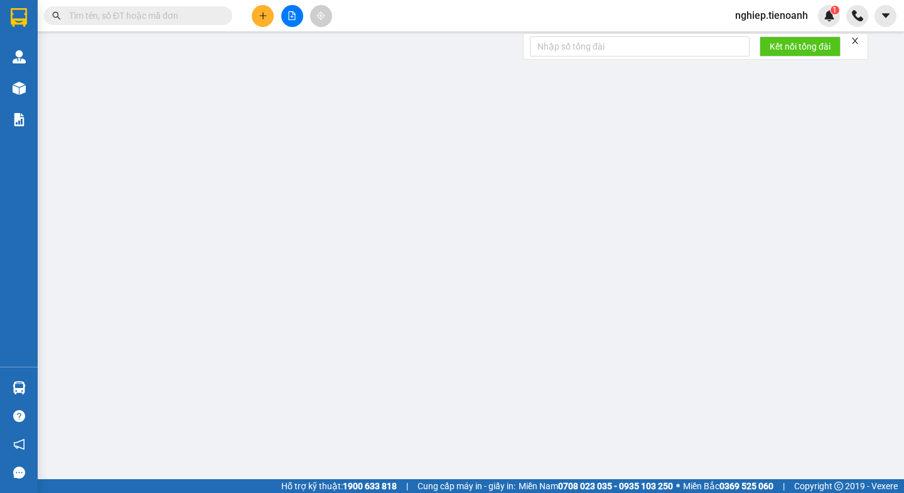
type input "038191010082"
type input "30.000"
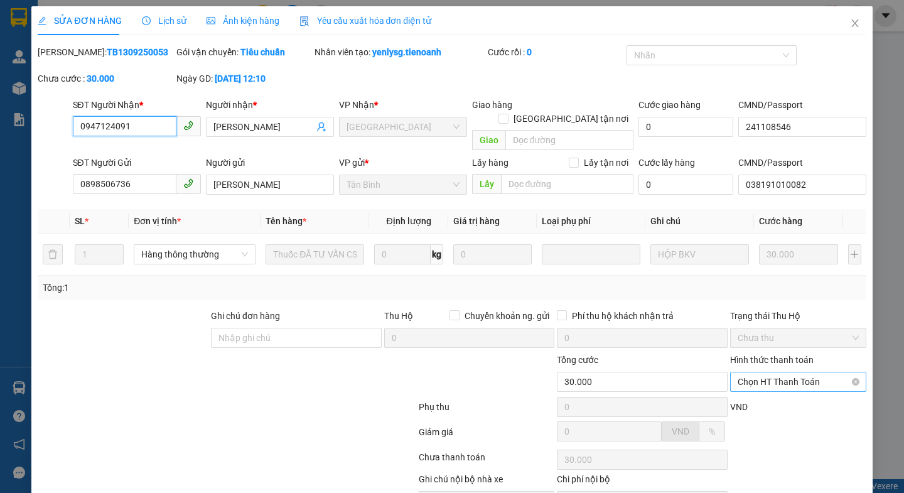
click at [762, 372] on span "Chọn HT Thanh Toán" at bounding box center [797, 381] width 121 height 19
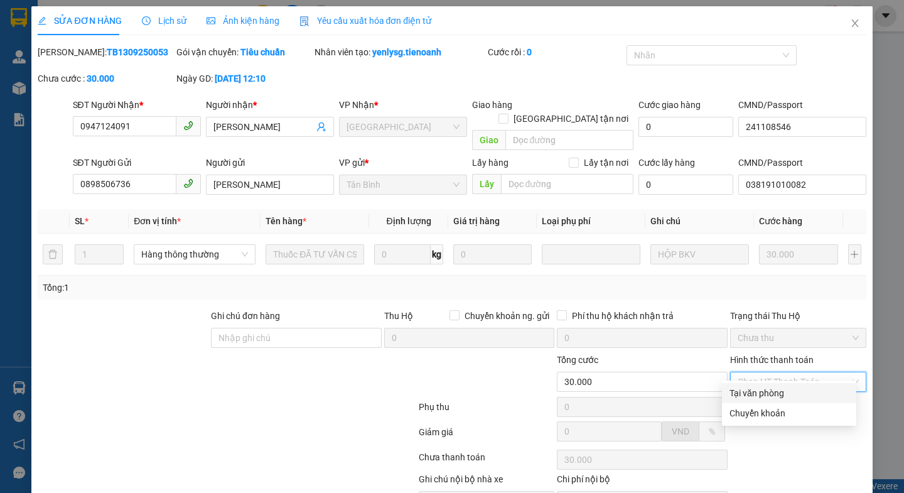
click at [755, 390] on div "Tại văn phòng" at bounding box center [788, 393] width 119 height 14
type input "0"
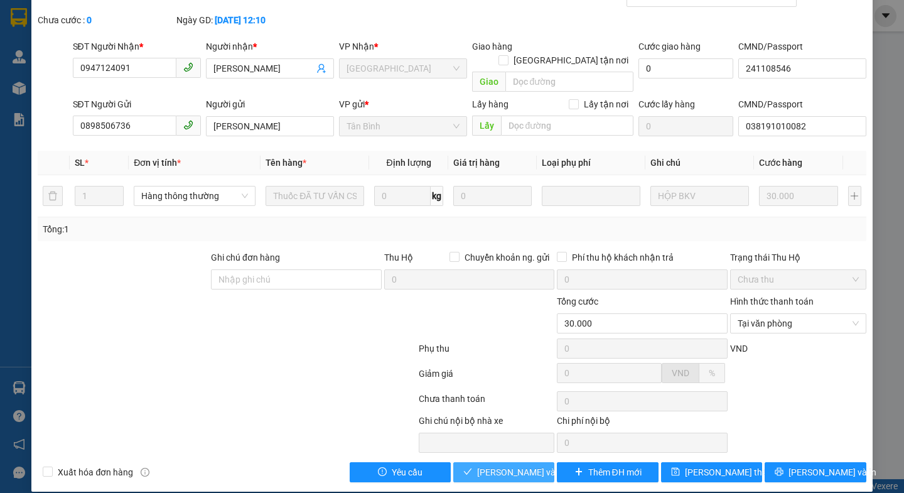
click at [498, 465] on span "Lưu và Giao hàng" at bounding box center [537, 472] width 120 height 14
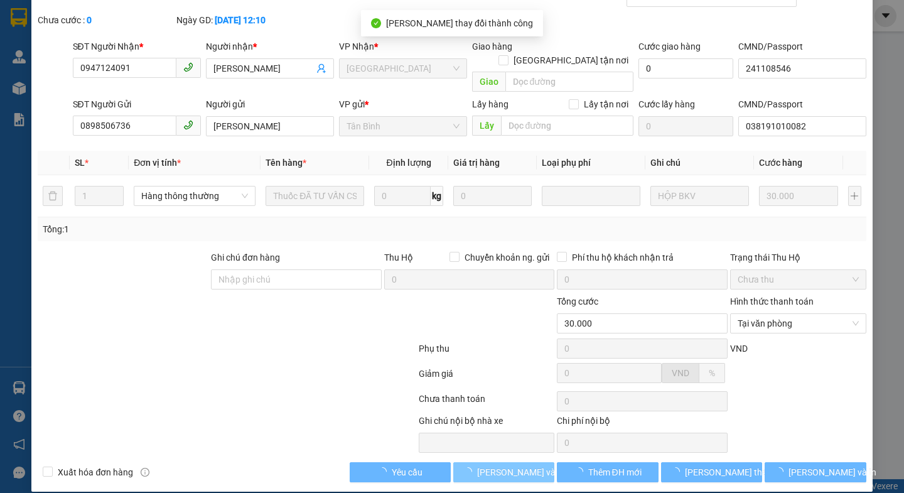
scroll to position [0, 0]
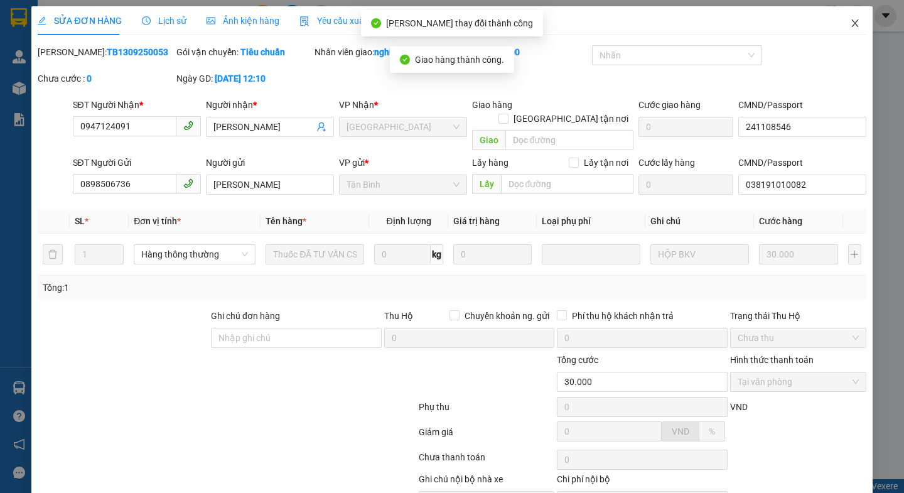
click at [850, 24] on icon "close" at bounding box center [855, 23] width 10 height 10
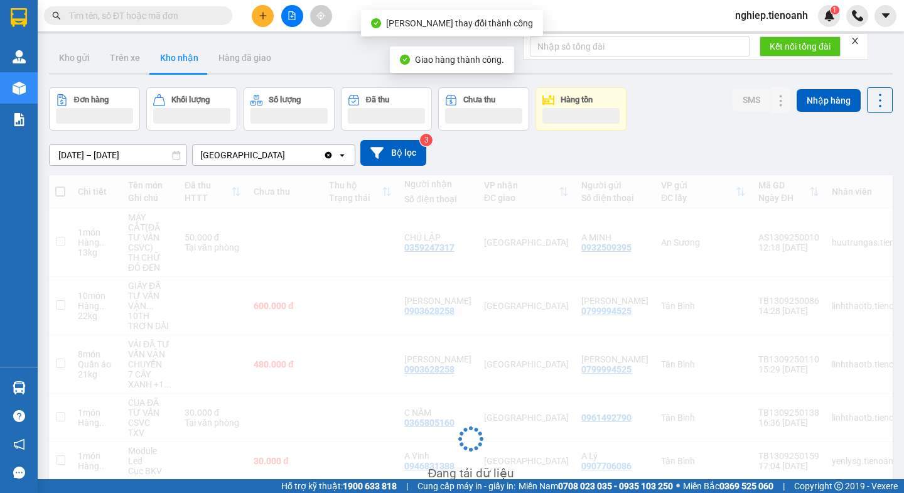
scroll to position [251, 0]
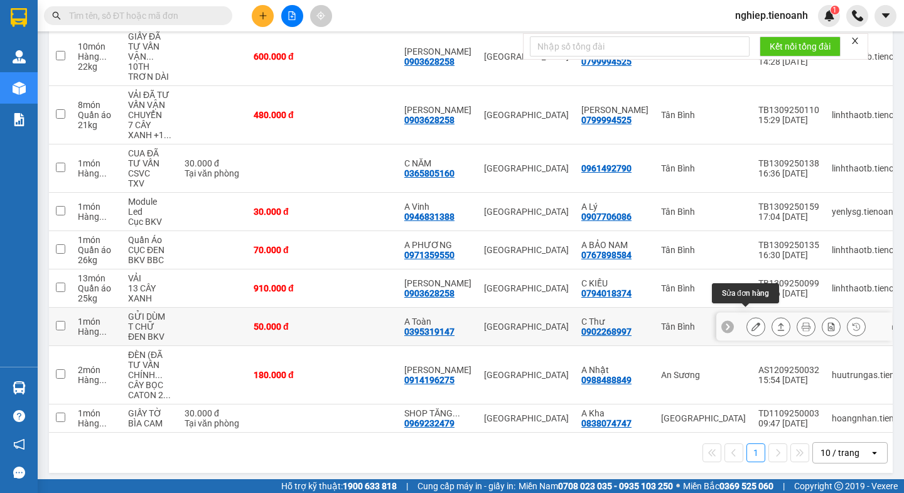
click at [751, 322] on icon at bounding box center [755, 326] width 9 height 9
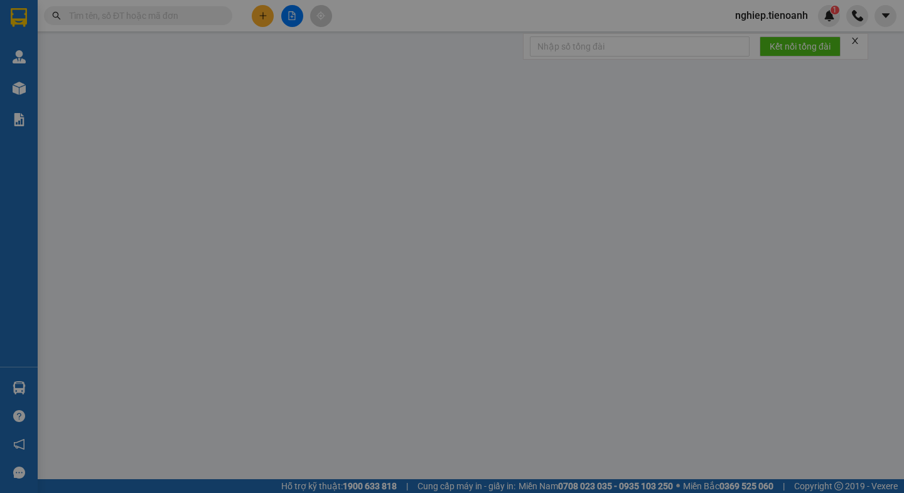
type input "0395319147"
type input "A Toàn"
type input "0902268997"
type input "C Thư"
type input "50.000"
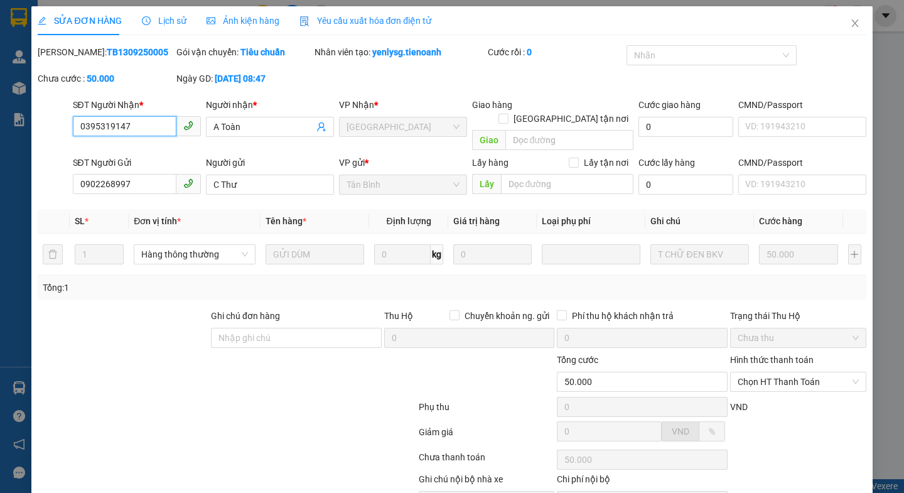
scroll to position [52, 0]
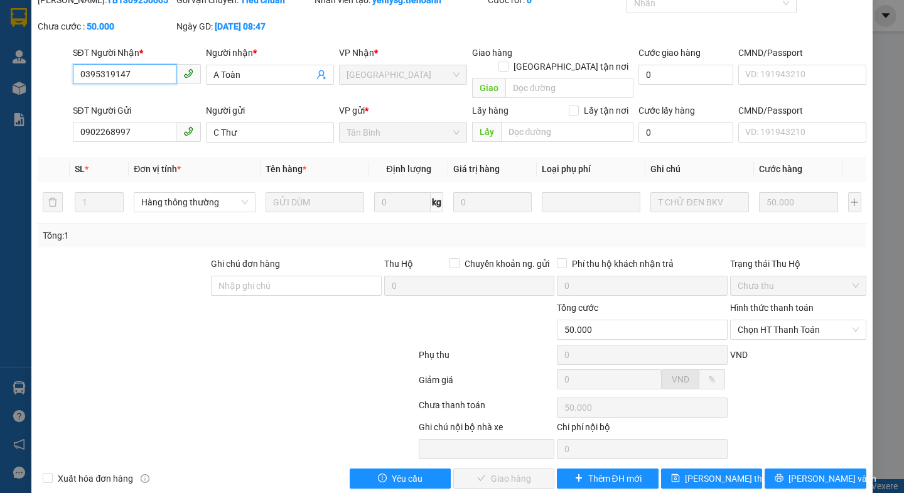
drag, startPoint x: 762, startPoint y: 321, endPoint x: 759, endPoint y: 327, distance: 7.0
click at [762, 320] on span "Chọn HT Thanh Toán" at bounding box center [797, 329] width 121 height 19
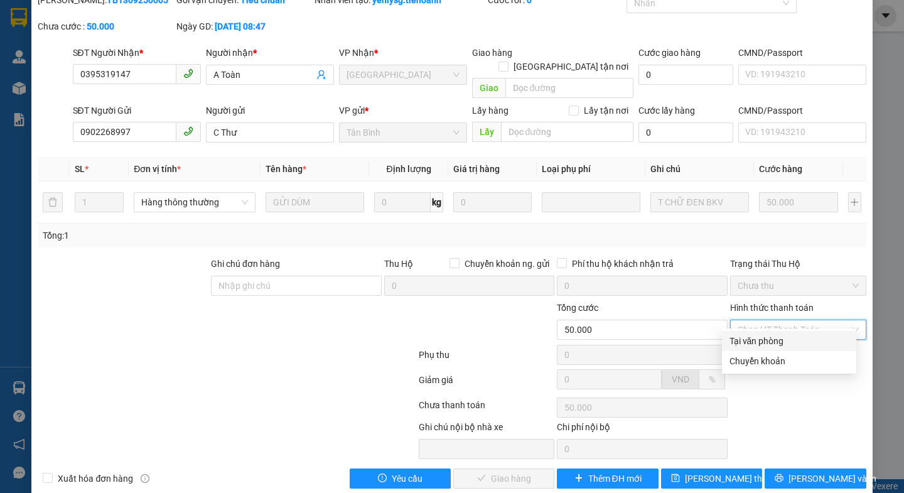
click at [751, 339] on div "Tại văn phòng" at bounding box center [788, 341] width 119 height 14
type input "0"
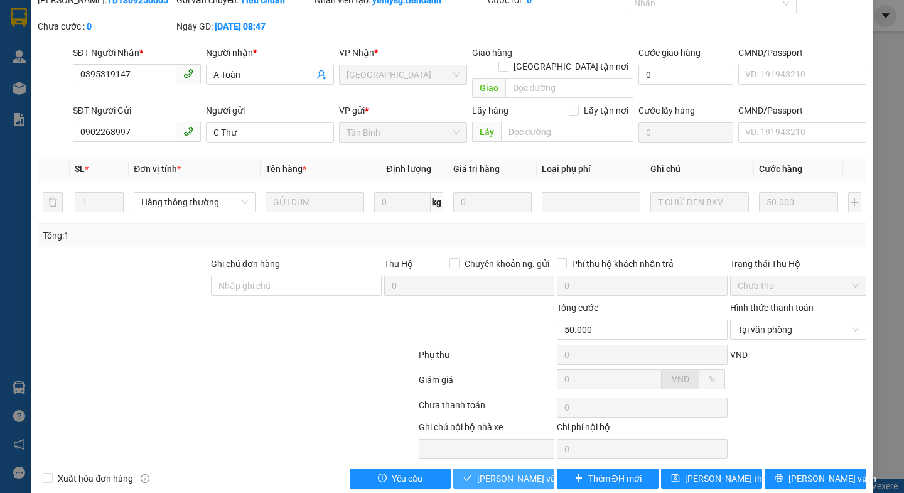
click at [485, 471] on span "Lưu và Giao hàng" at bounding box center [537, 478] width 120 height 14
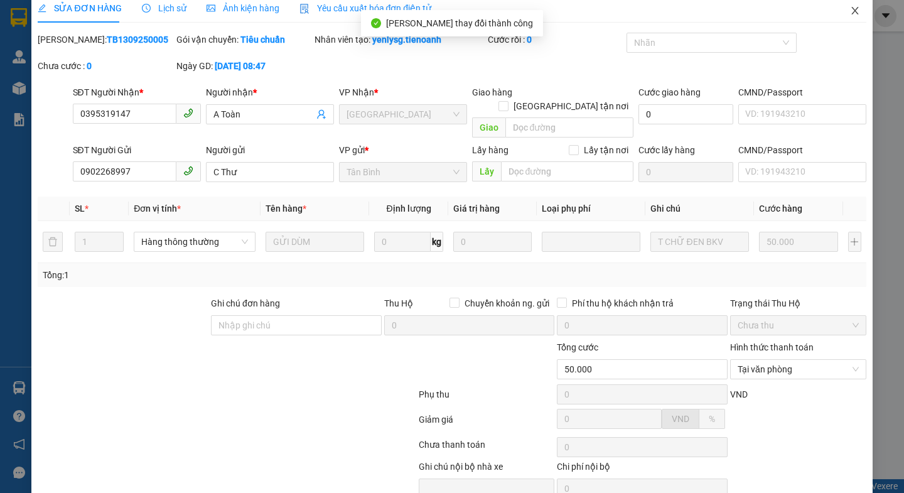
scroll to position [0, 0]
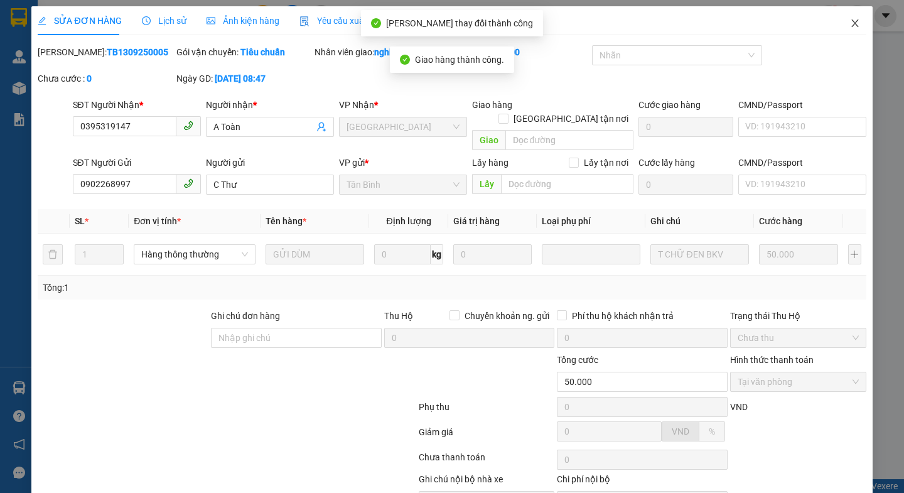
click at [850, 25] on icon "close" at bounding box center [855, 23] width 10 height 10
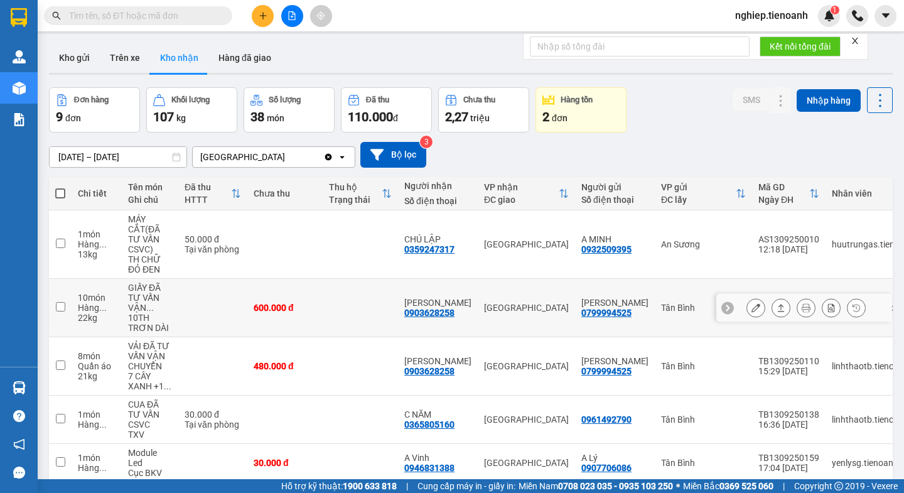
scroll to position [63, 0]
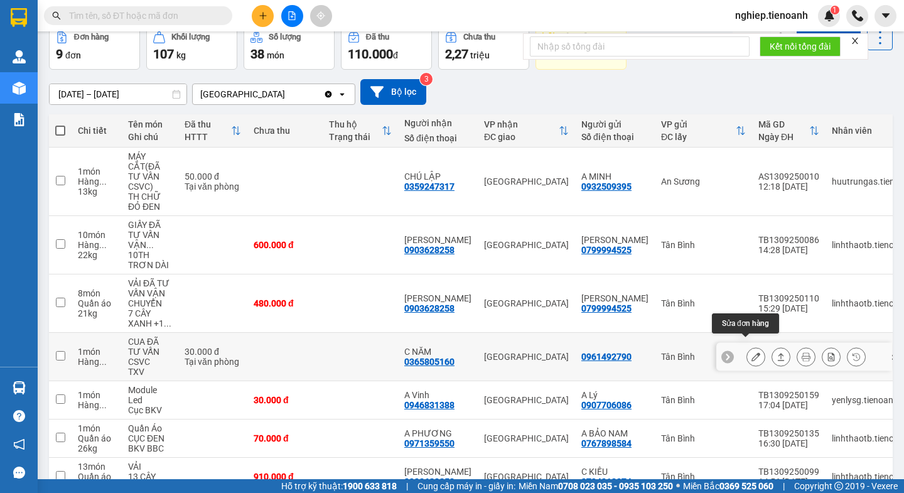
click at [751, 352] on icon at bounding box center [755, 356] width 9 height 9
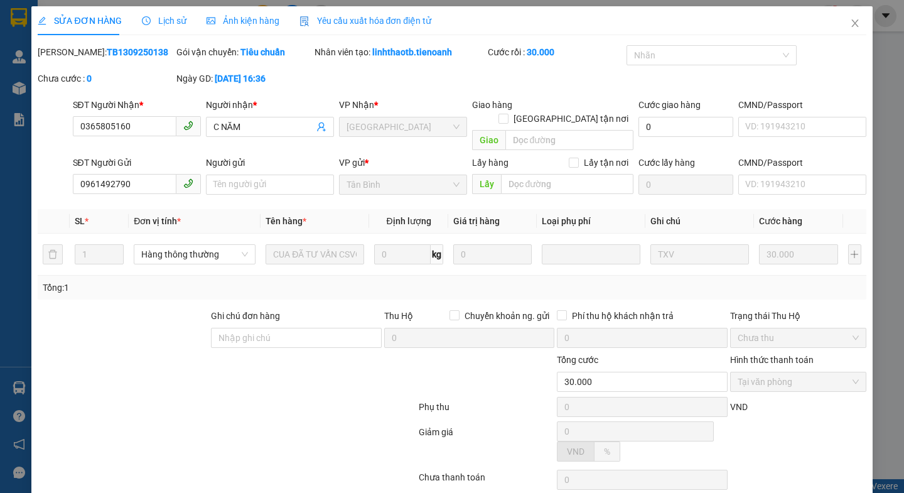
type input "0365805160"
type input "C NĂM"
type input "0961492790"
type input "30.000"
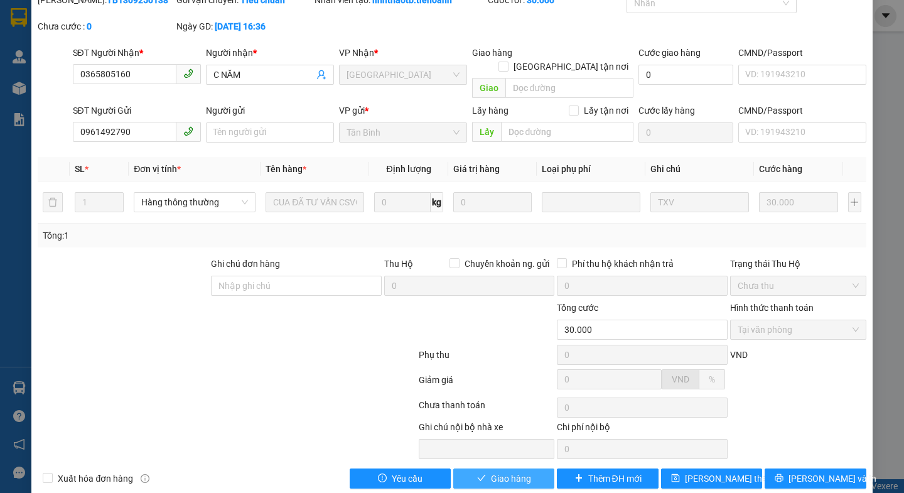
click at [491, 471] on span "Giao hàng" at bounding box center [511, 478] width 40 height 14
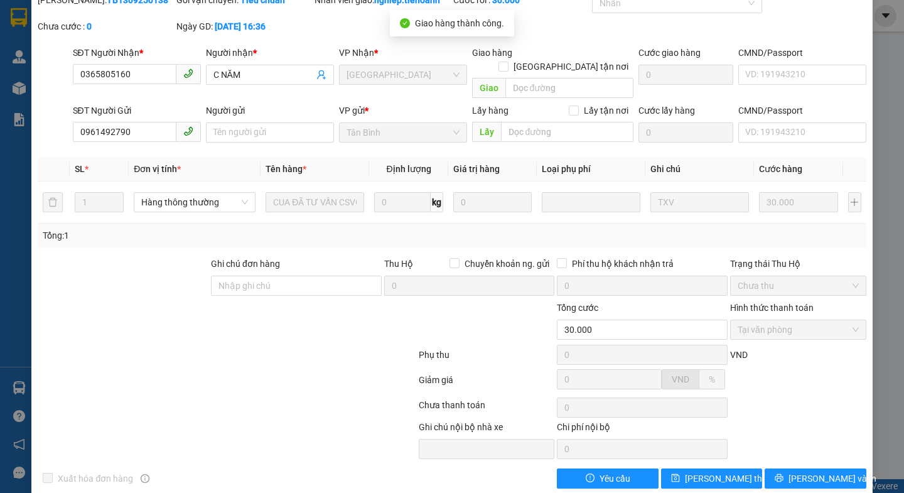
scroll to position [0, 0]
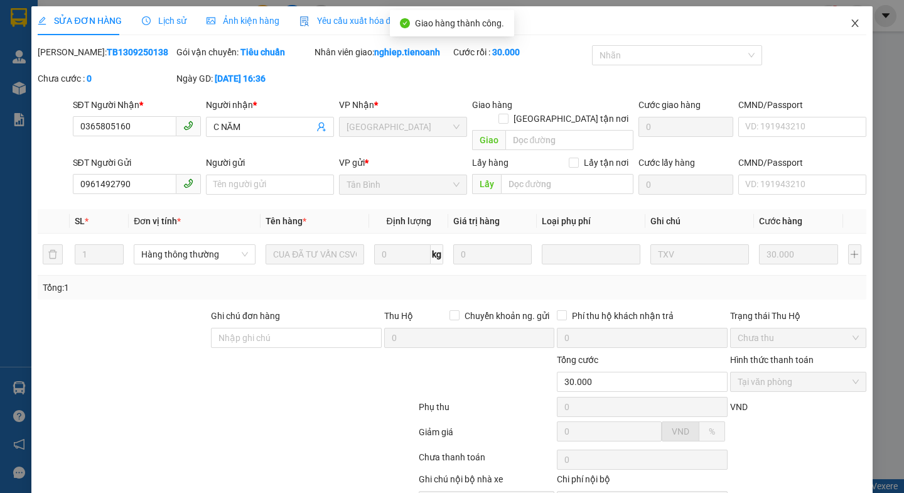
click at [850, 21] on icon "close" at bounding box center [855, 23] width 10 height 10
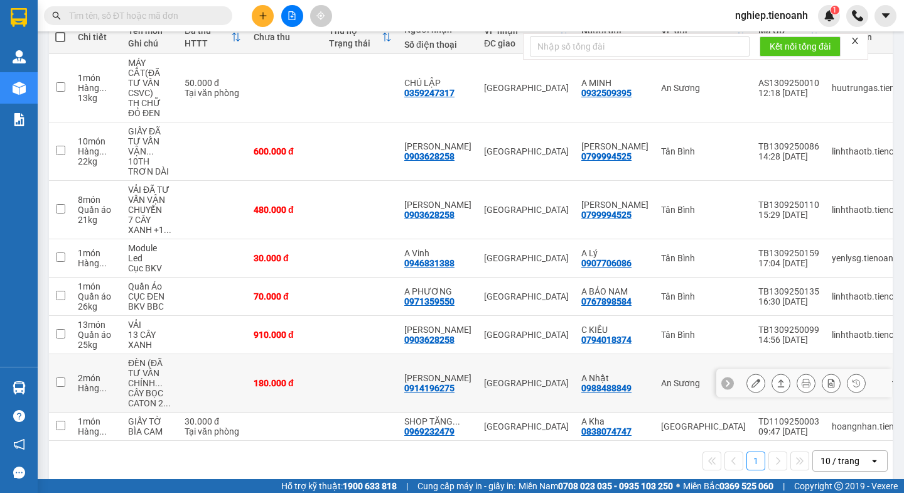
scroll to position [163, 0]
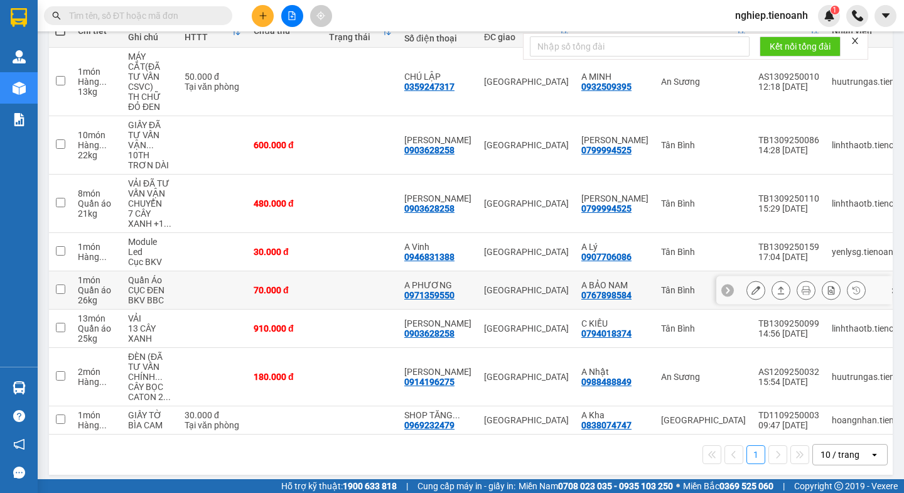
click at [751, 286] on icon at bounding box center [755, 290] width 9 height 9
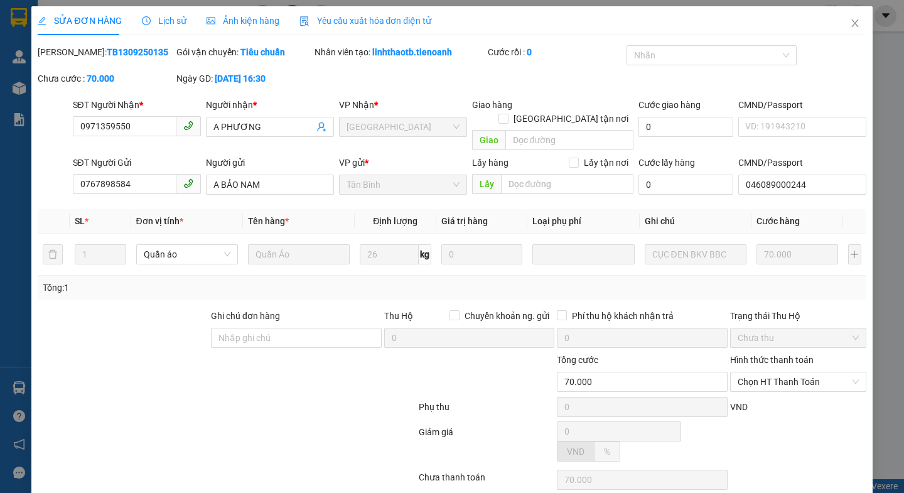
type input "0971359550"
type input "A PHƯƠNG"
type input "0767898584"
type input "A BẢO NAM"
type input "046089000244"
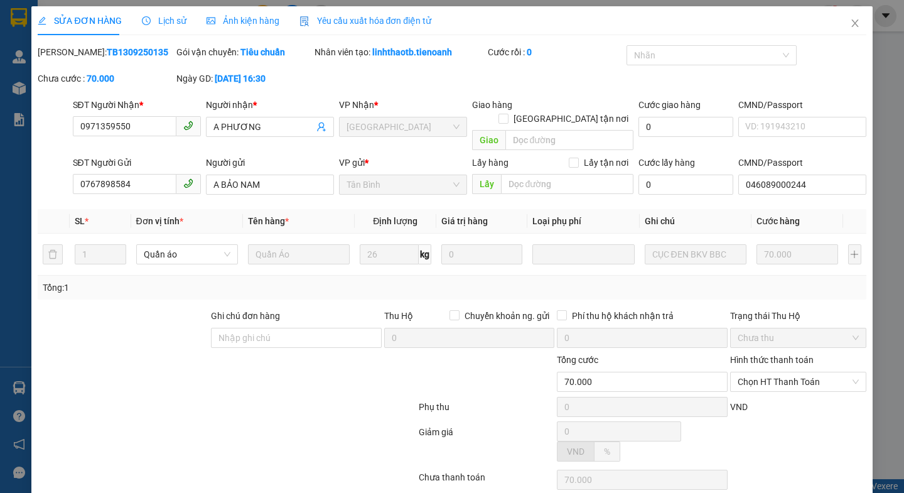
type input "70.000"
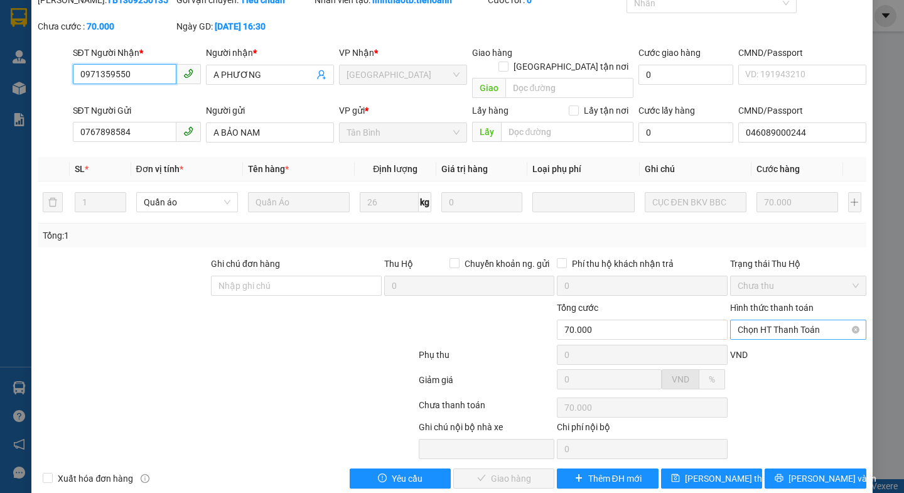
click at [761, 320] on span "Chọn HT Thanh Toán" at bounding box center [797, 329] width 121 height 19
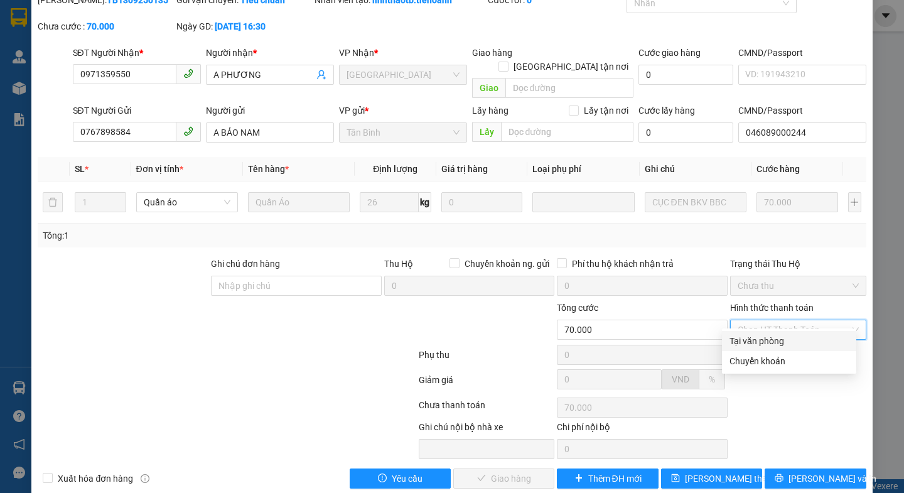
click at [750, 339] on div "Tại văn phòng" at bounding box center [788, 341] width 119 height 14
type input "0"
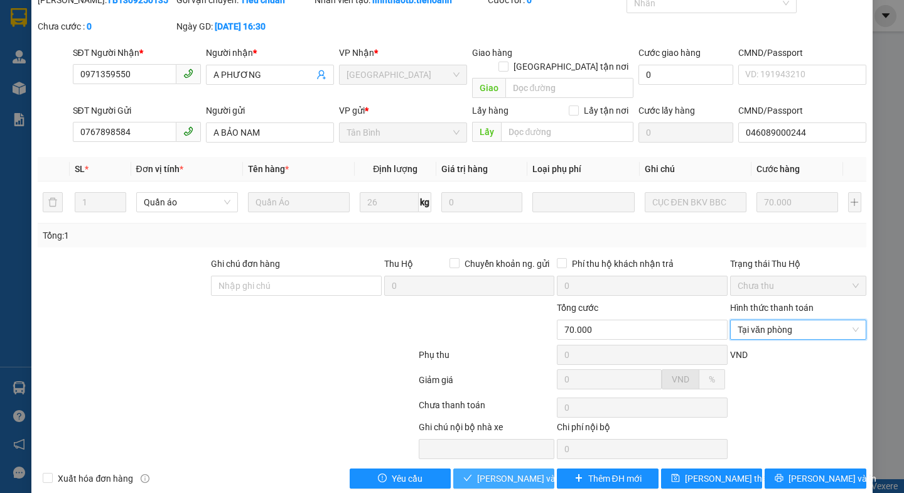
click at [481, 471] on span "Lưu và Giao hàng" at bounding box center [537, 478] width 120 height 14
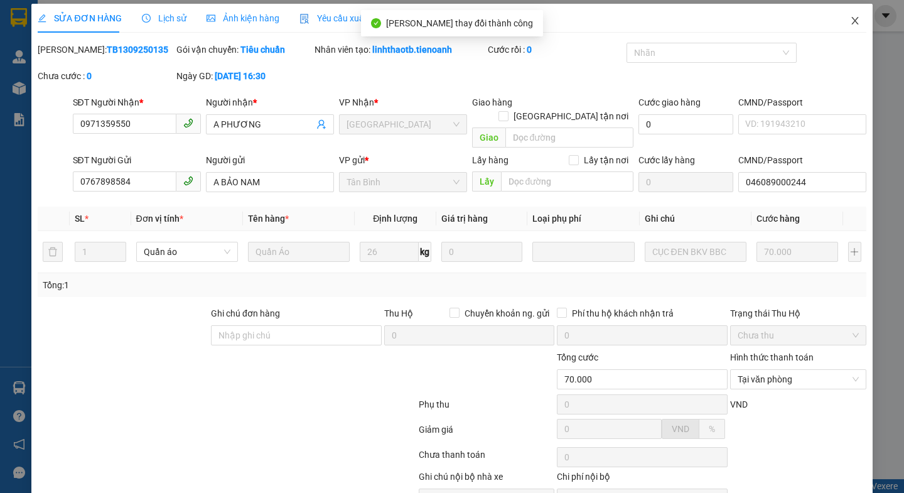
scroll to position [0, 0]
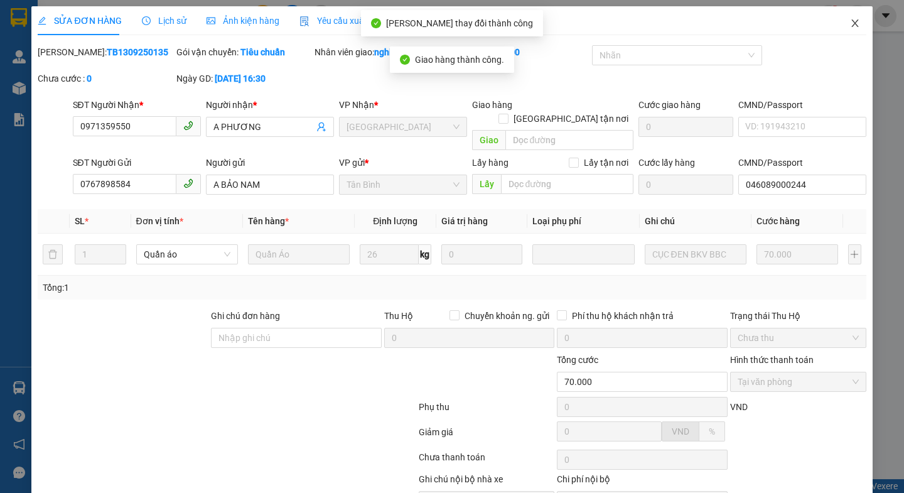
click at [850, 24] on icon "close" at bounding box center [855, 23] width 10 height 10
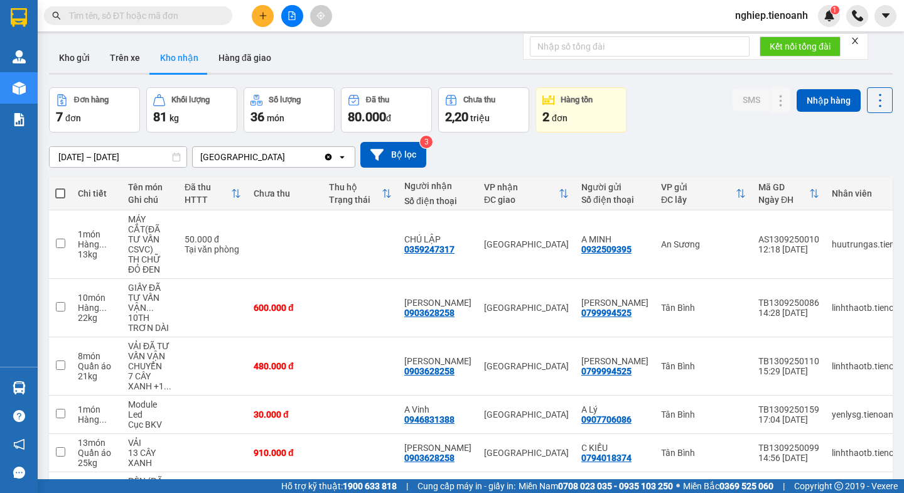
click at [260, 21] on button at bounding box center [263, 16] width 22 height 22
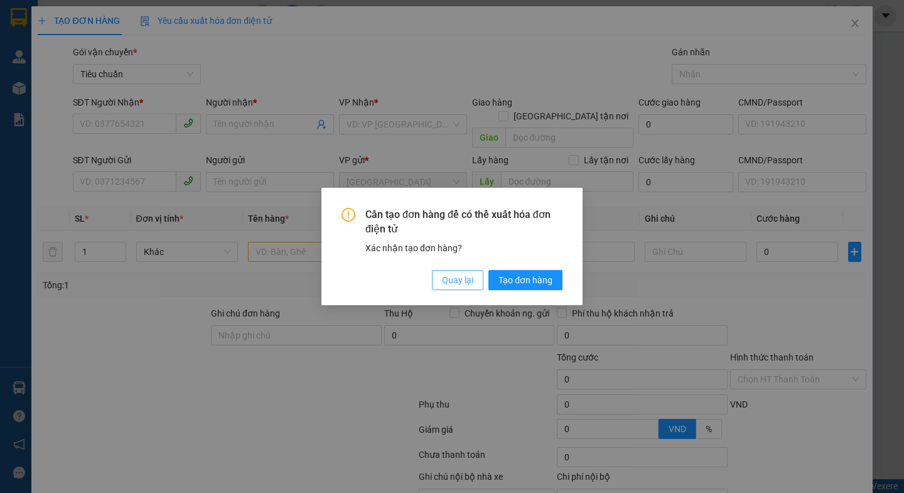
click at [454, 283] on span "Quay lại" at bounding box center [457, 280] width 31 height 14
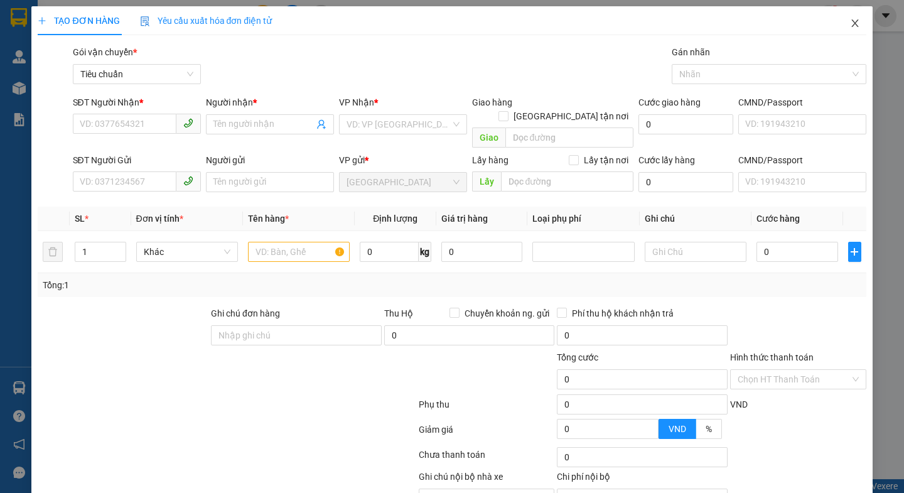
click at [850, 19] on icon "close" at bounding box center [855, 23] width 10 height 10
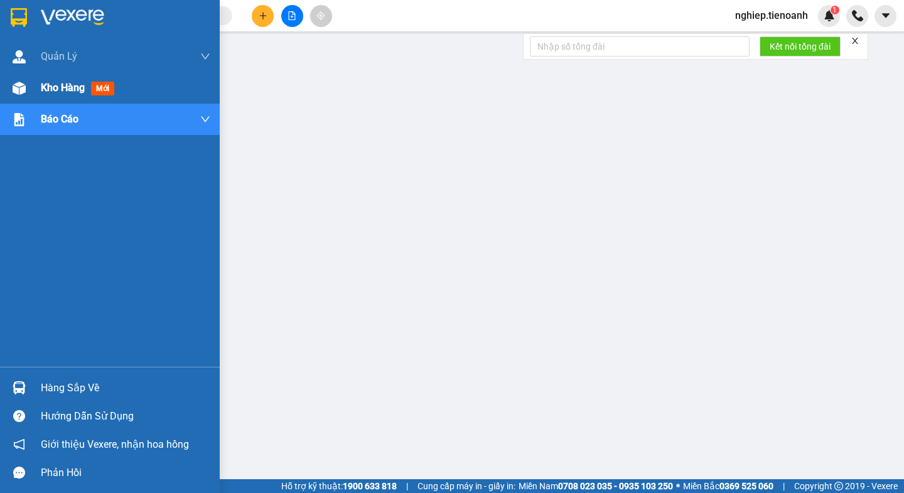
click at [60, 92] on span "Kho hàng" at bounding box center [63, 88] width 44 height 12
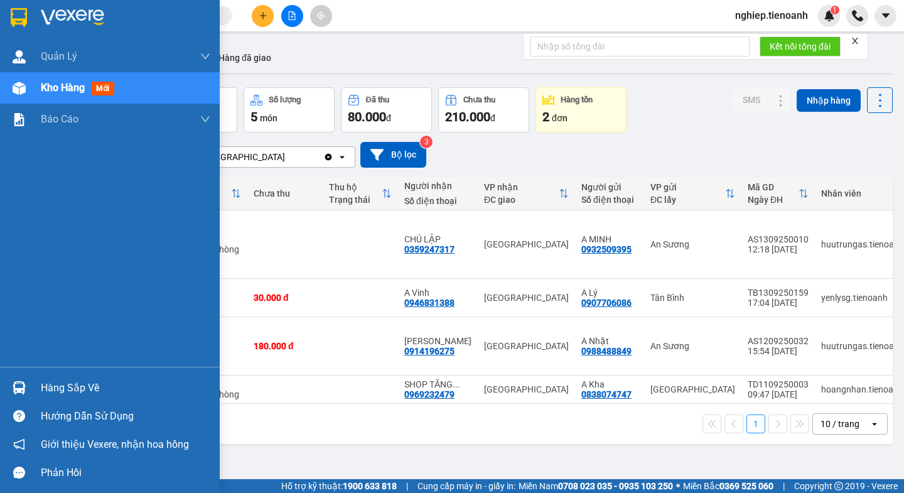
click at [81, 92] on span "Kho hàng" at bounding box center [63, 88] width 44 height 12
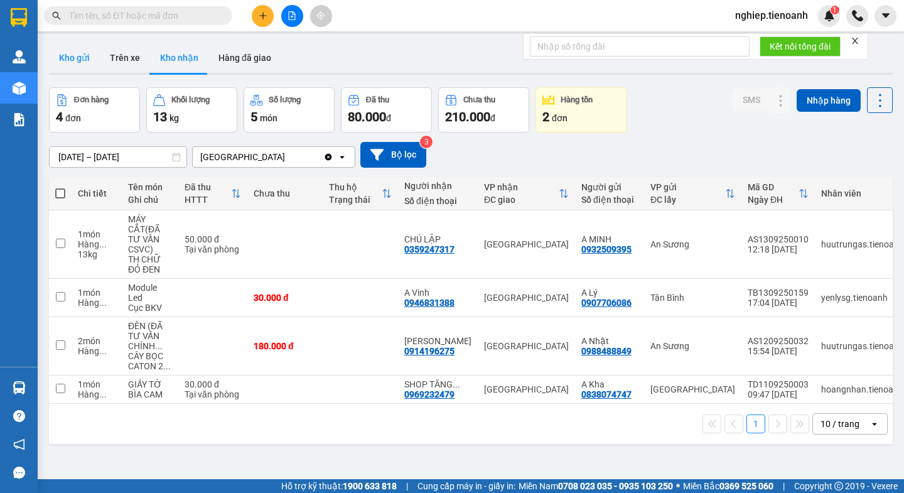
click at [78, 58] on button "Kho gửi" at bounding box center [74, 58] width 51 height 30
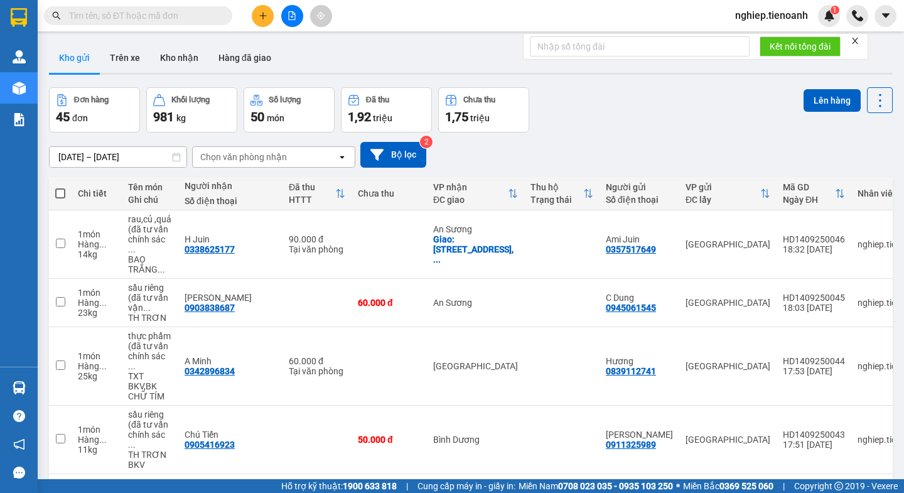
click at [61, 191] on span at bounding box center [60, 193] width 10 height 10
click at [60, 187] on input "checkbox" at bounding box center [60, 187] width 0 height 0
checkbox input "true"
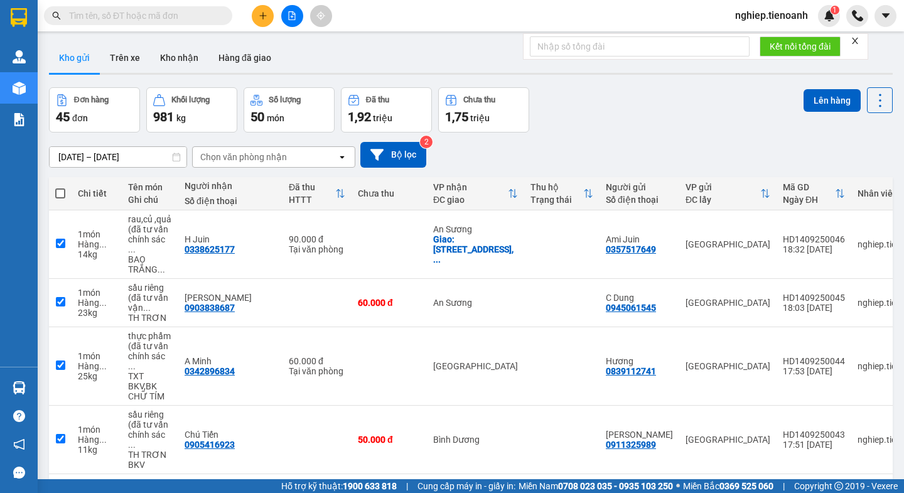
checkbox input "true"
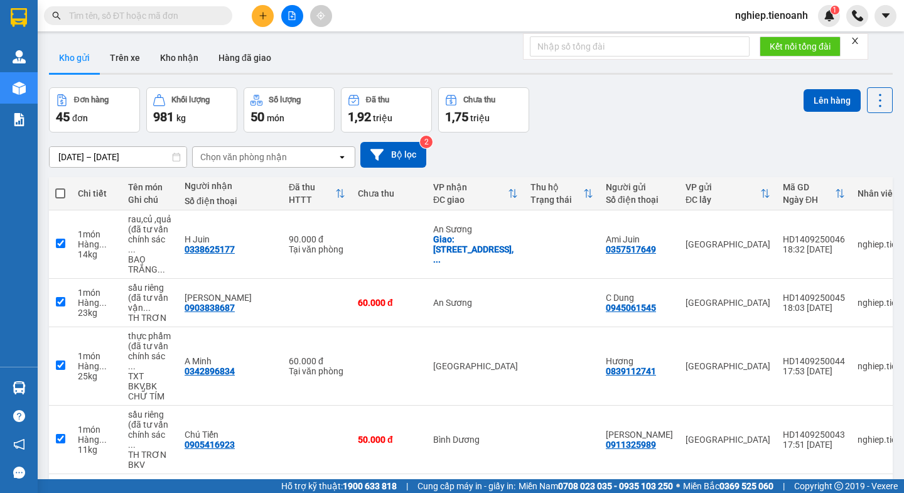
checkbox input "true"
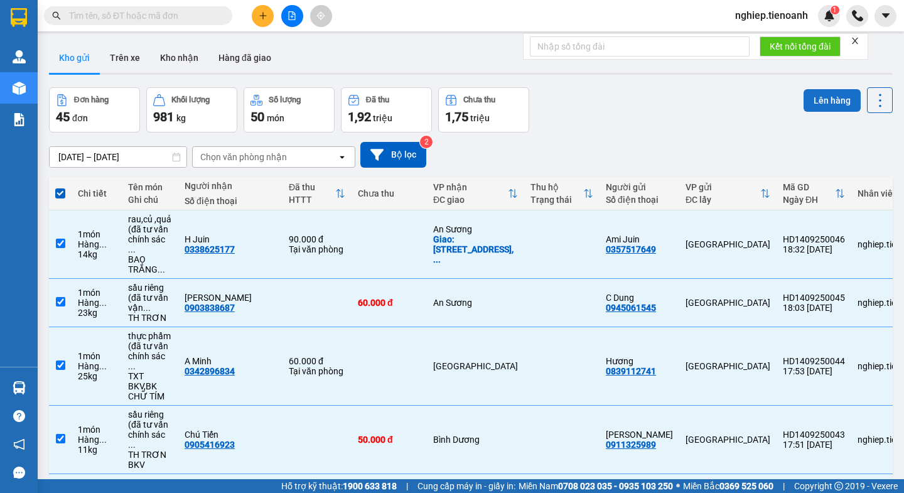
click at [807, 104] on button "Lên hàng" at bounding box center [831, 100] width 57 height 23
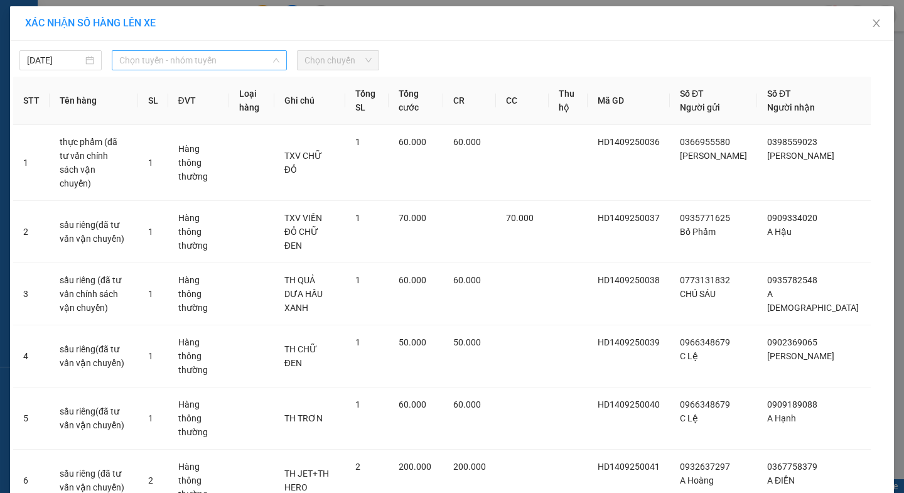
click at [178, 65] on span "Chọn tuyến - nhóm tuyến" at bounding box center [199, 60] width 160 height 19
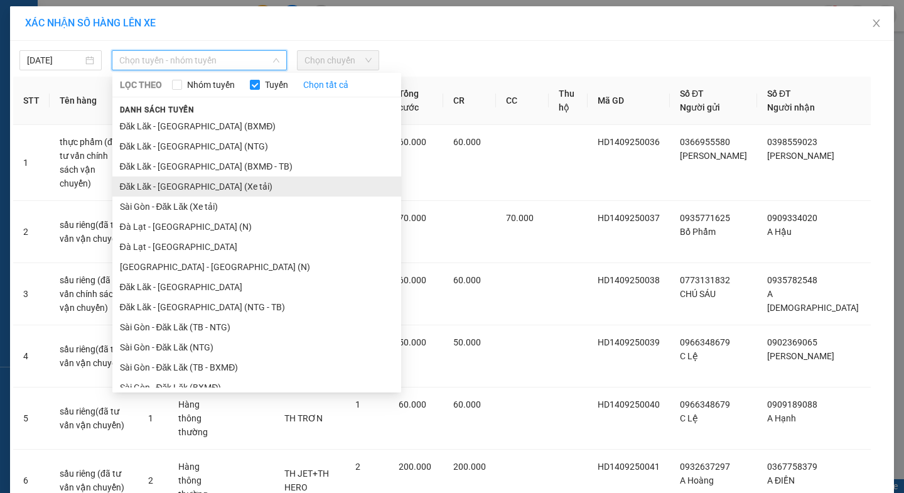
click at [187, 187] on li "Đăk Lăk - Sài Gòn (Xe tải)" at bounding box center [256, 186] width 289 height 20
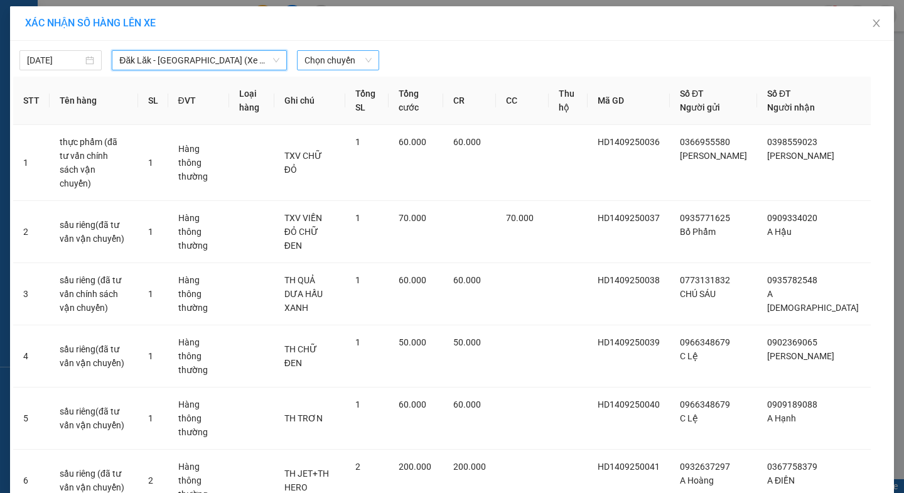
click at [326, 62] on span "Chọn chuyến" at bounding box center [337, 60] width 67 height 19
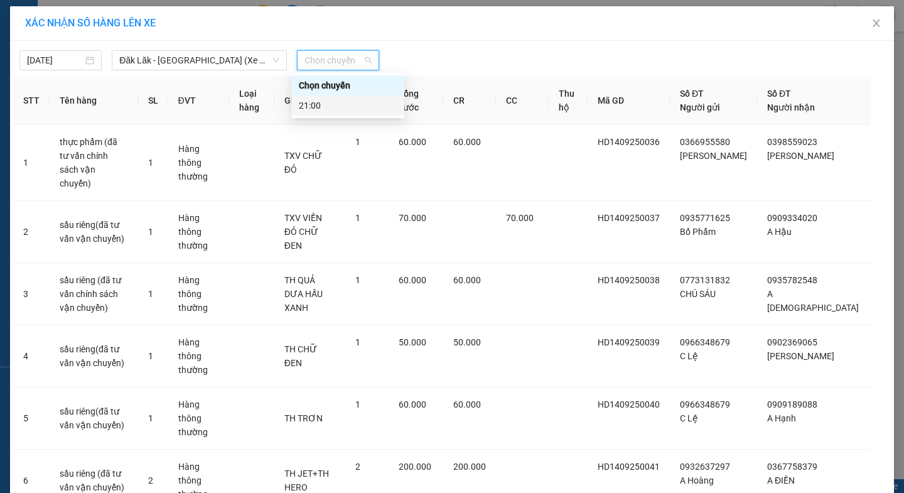
click at [332, 101] on div "21:00" at bounding box center [348, 106] width 98 height 14
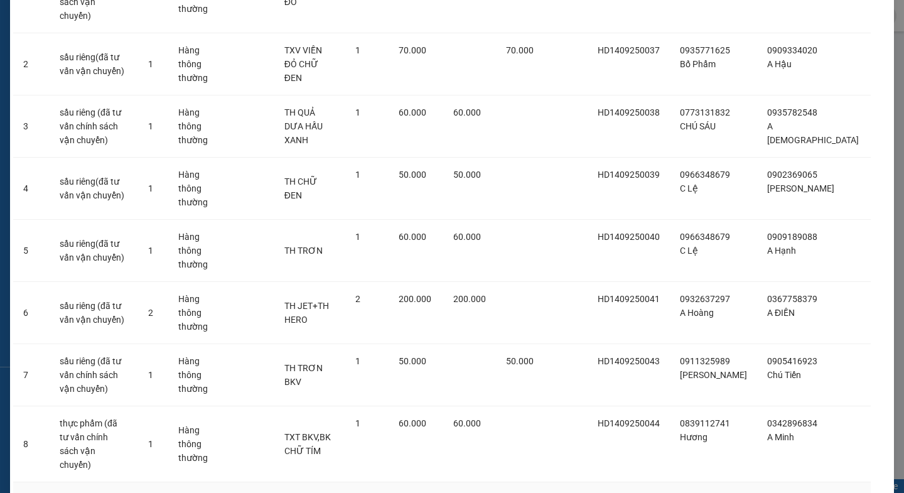
scroll to position [228, 0]
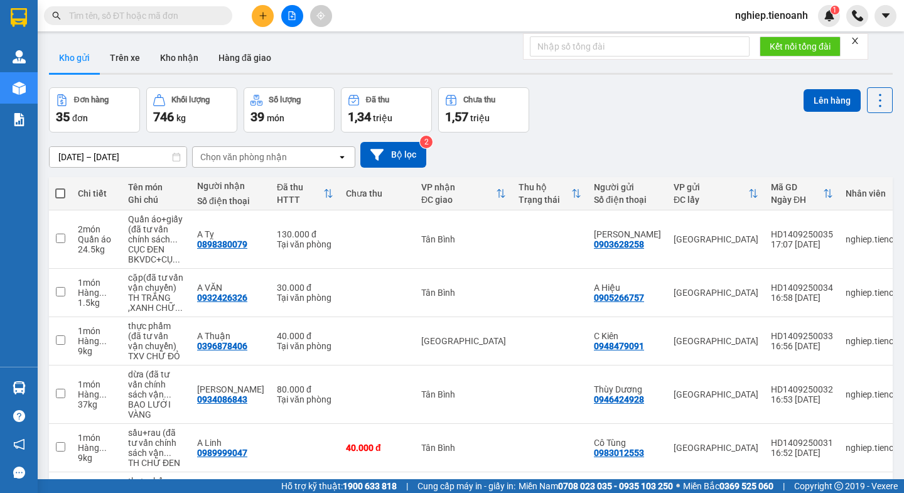
click at [57, 191] on span at bounding box center [60, 193] width 10 height 10
click at [60, 187] on input "checkbox" at bounding box center [60, 187] width 0 height 0
checkbox input "true"
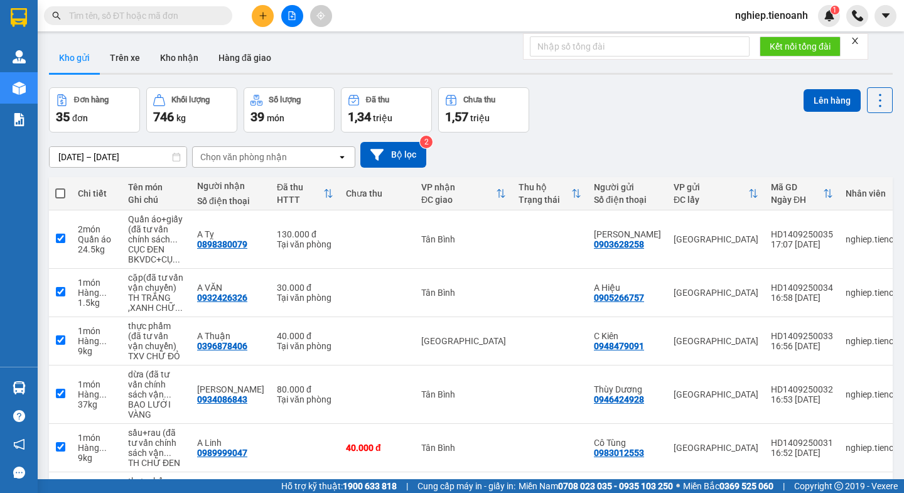
checkbox input "true"
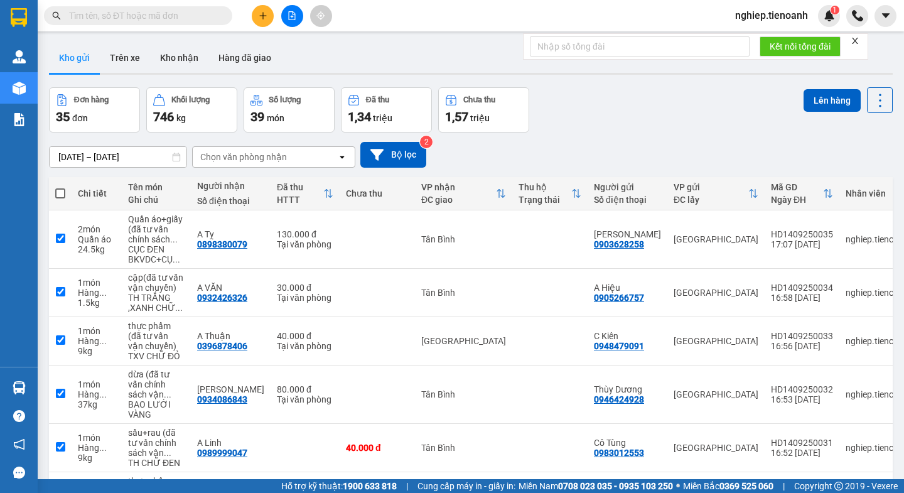
checkbox input "true"
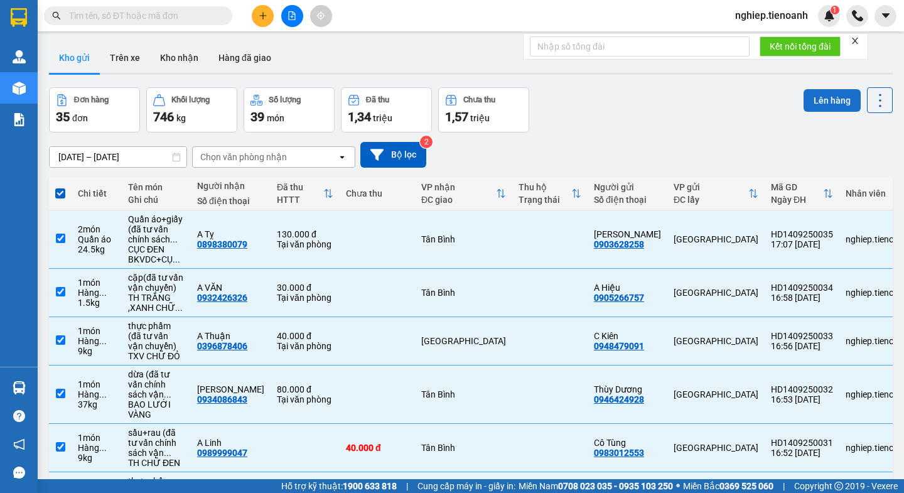
click at [806, 106] on button "Lên hàng" at bounding box center [831, 100] width 57 height 23
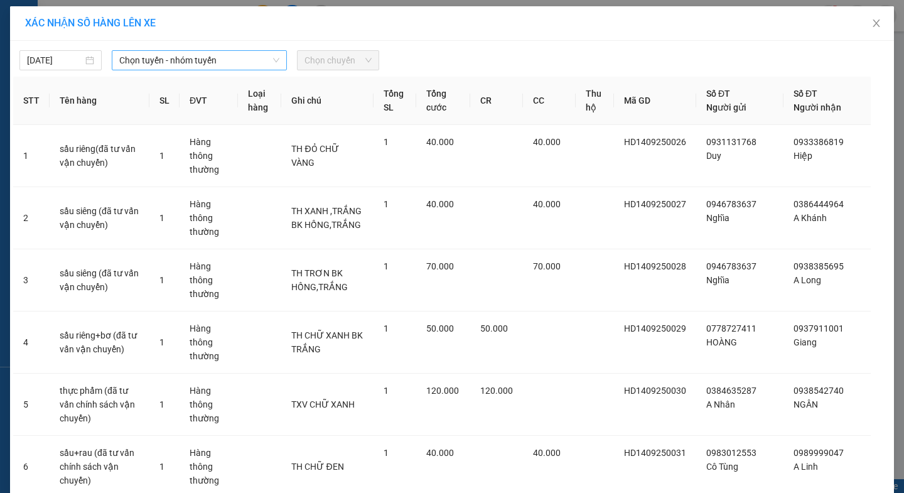
click at [137, 65] on span "Chọn tuyến - nhóm tuyến" at bounding box center [199, 60] width 160 height 19
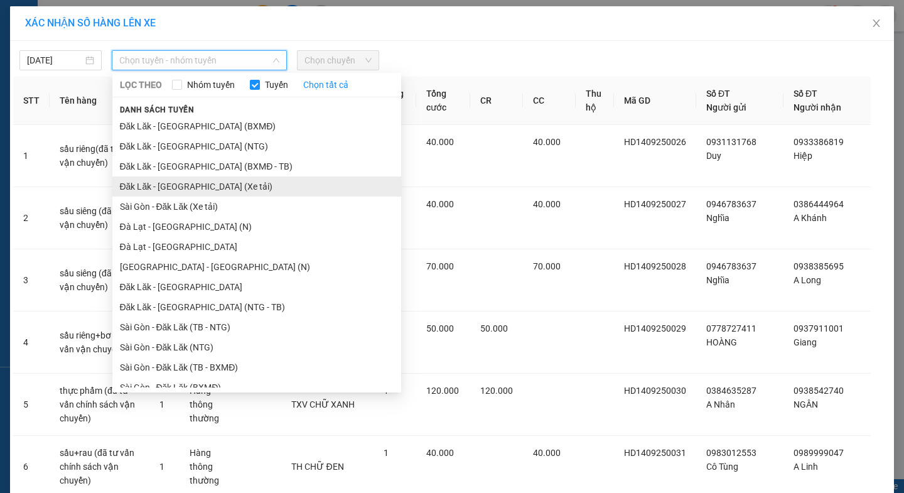
click at [141, 187] on li "Đăk Lăk - Sài Gòn (Xe tải)" at bounding box center [256, 186] width 289 height 20
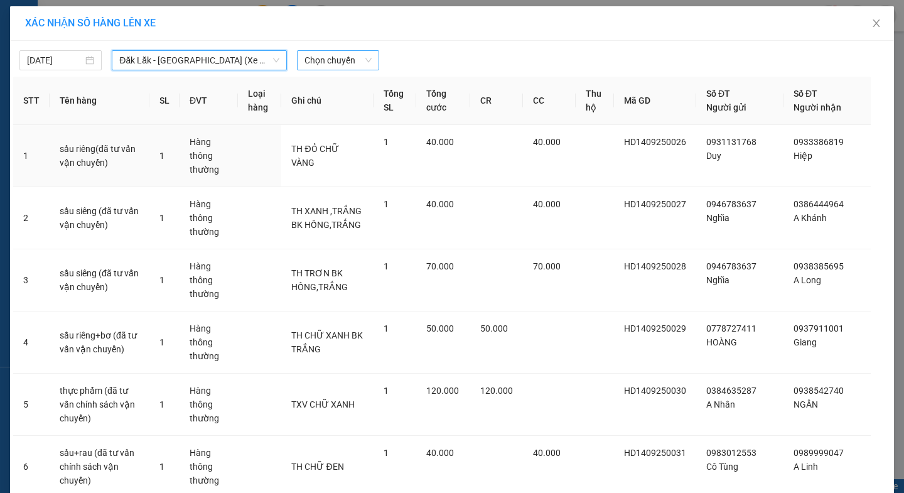
click at [331, 60] on span "Chọn chuyến" at bounding box center [337, 60] width 67 height 19
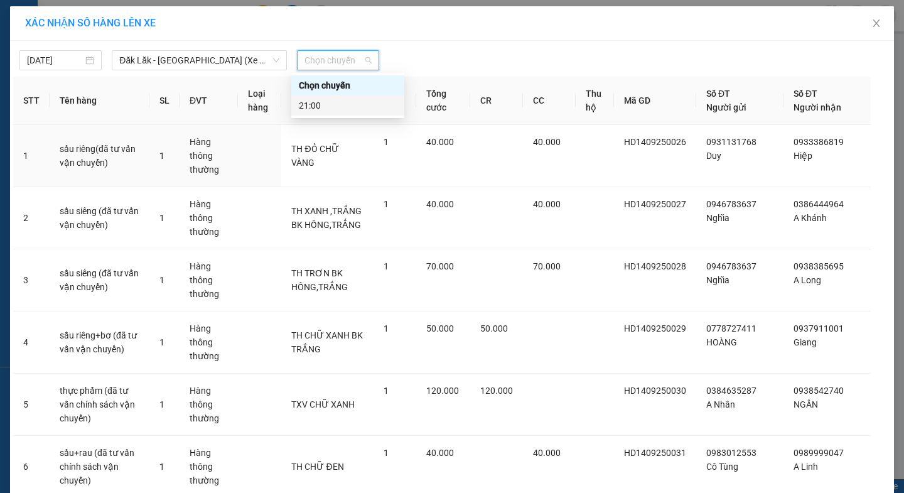
click at [318, 108] on div "21:00" at bounding box center [348, 106] width 98 height 14
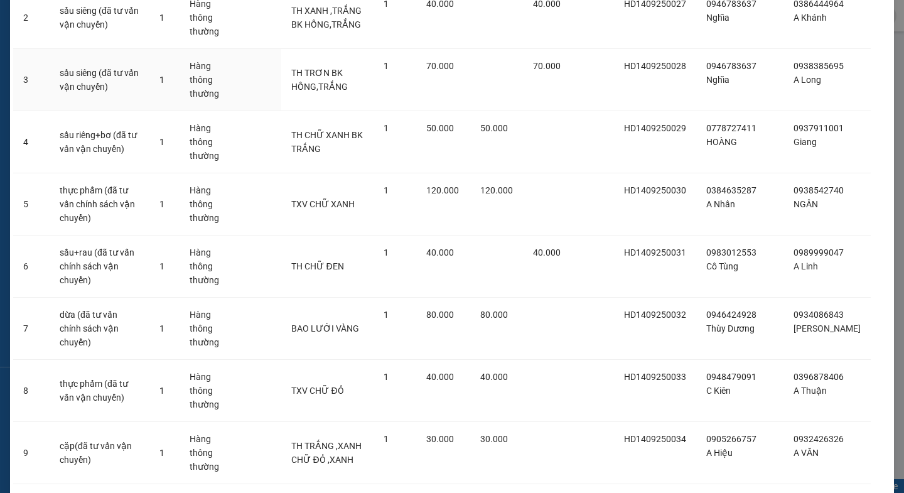
scroll to position [366, 0]
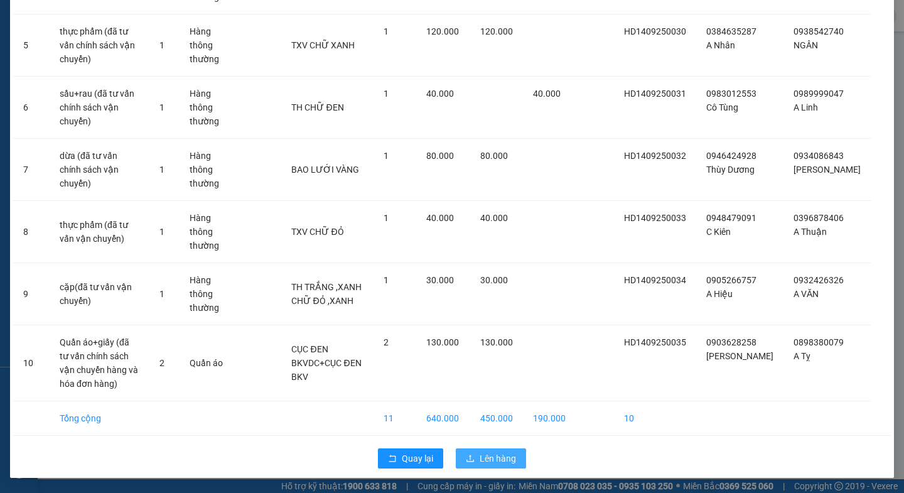
click at [485, 458] on span "Lên hàng" at bounding box center [497, 458] width 36 height 14
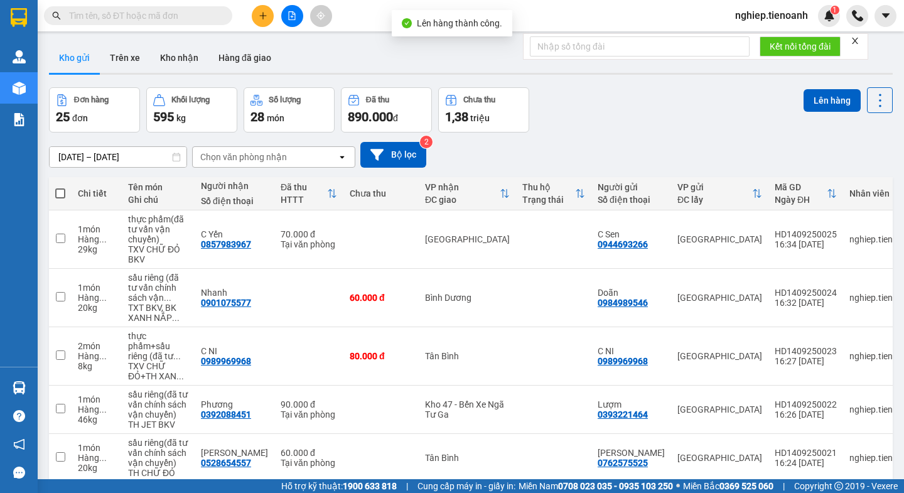
click at [60, 194] on span at bounding box center [60, 193] width 10 height 10
click at [60, 187] on input "checkbox" at bounding box center [60, 187] width 0 height 0
checkbox input "true"
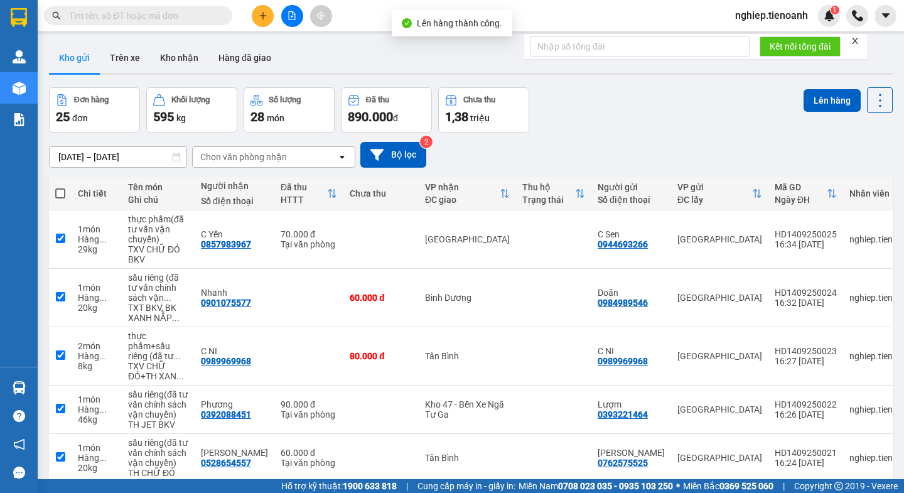
checkbox input "true"
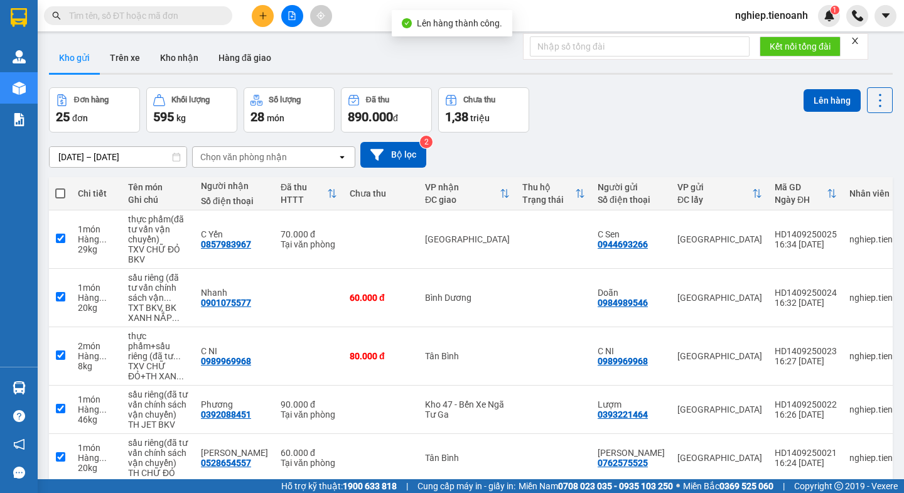
checkbox input "true"
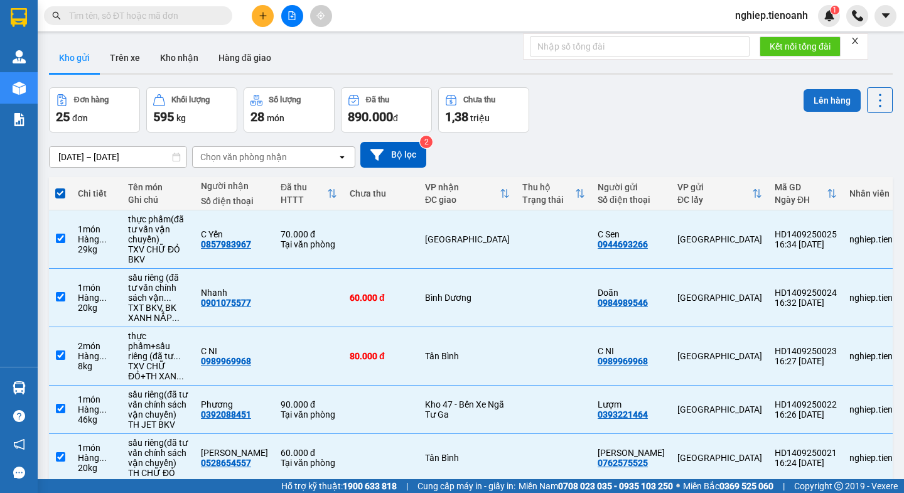
click at [815, 99] on button "Lên hàng" at bounding box center [831, 100] width 57 height 23
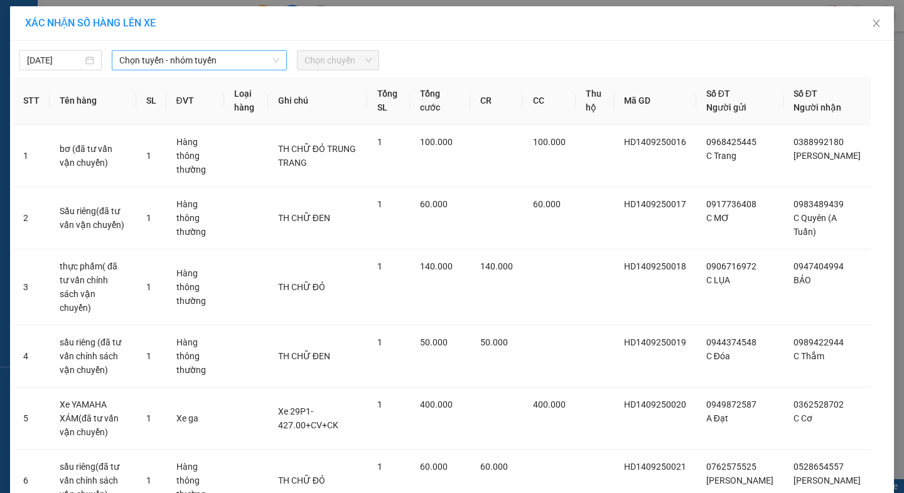
click at [171, 63] on span "Chọn tuyến - nhóm tuyến" at bounding box center [199, 60] width 160 height 19
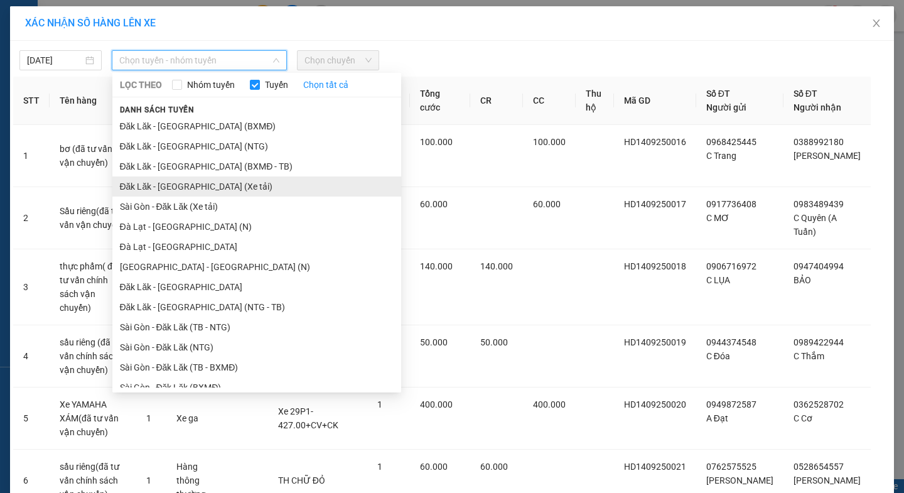
click at [180, 183] on li "Đăk Lăk - Sài Gòn (Xe tải)" at bounding box center [256, 186] width 289 height 20
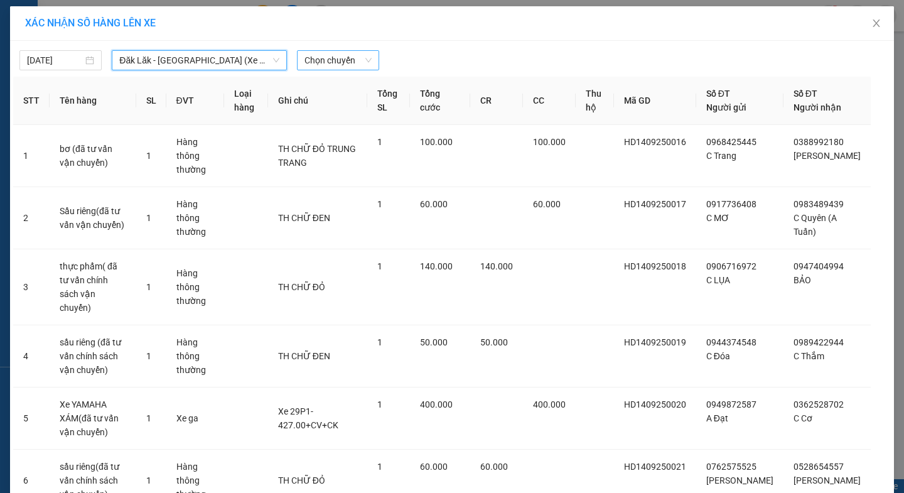
click at [331, 65] on span "Chọn chuyến" at bounding box center [337, 60] width 67 height 19
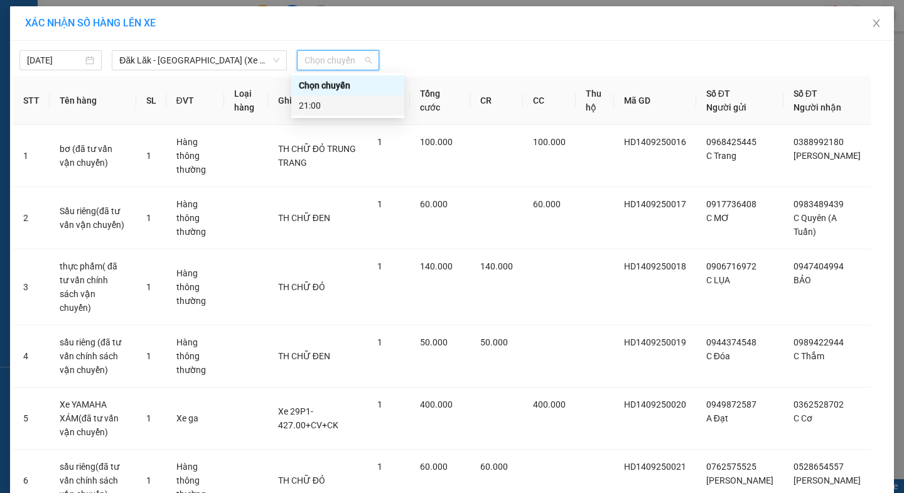
click at [311, 108] on div "21:00" at bounding box center [348, 106] width 98 height 14
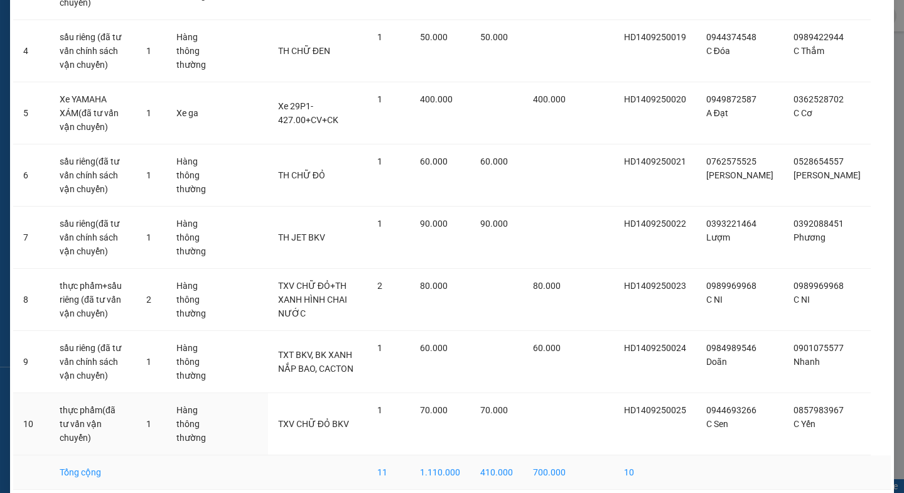
scroll to position [314, 0]
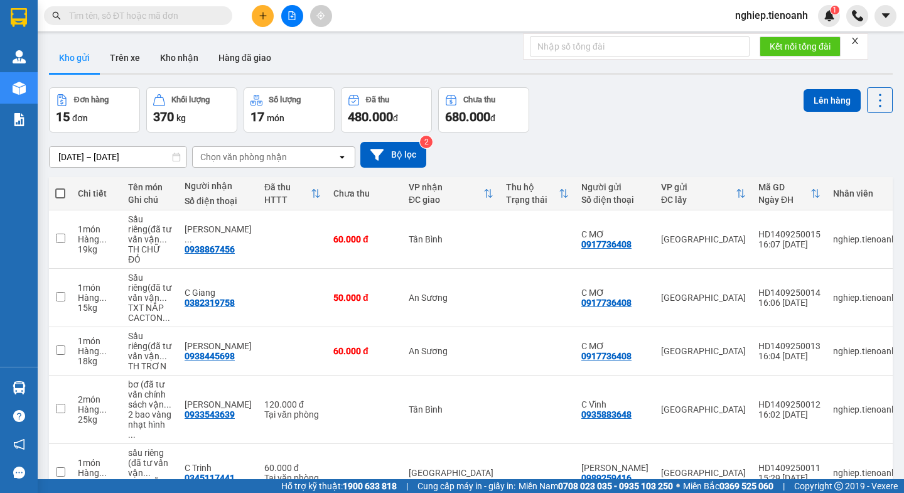
click at [61, 192] on span at bounding box center [60, 193] width 10 height 10
click at [60, 187] on input "checkbox" at bounding box center [60, 187] width 0 height 0
checkbox input "true"
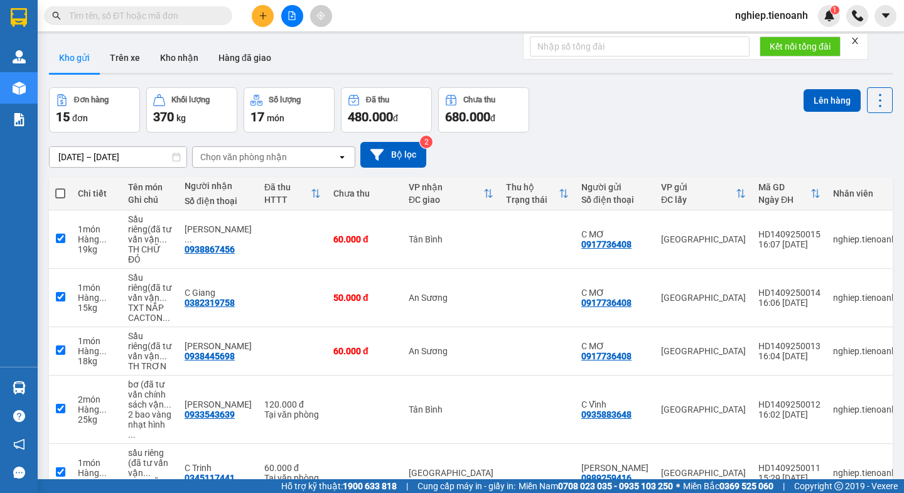
checkbox input "true"
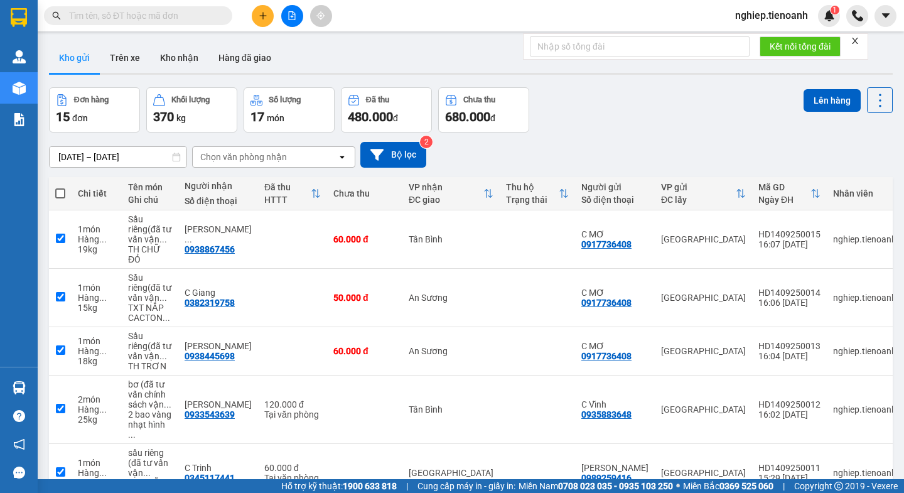
checkbox input "true"
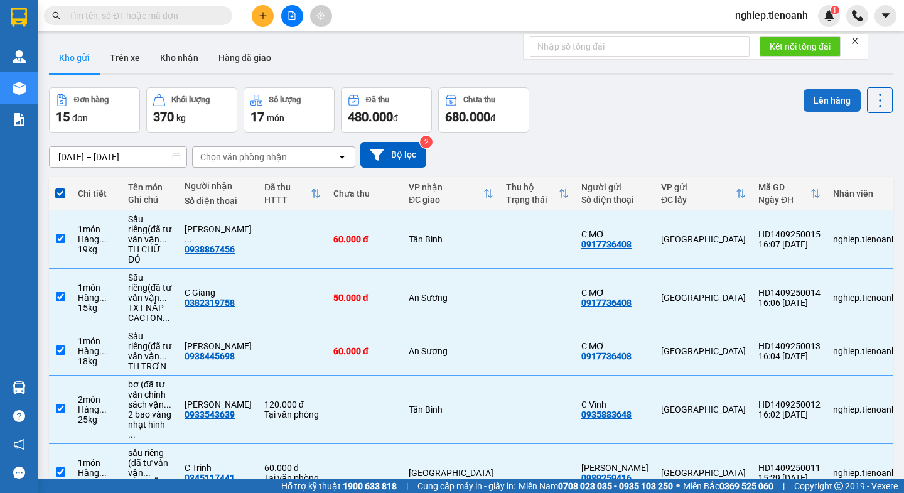
click at [821, 107] on button "Lên hàng" at bounding box center [831, 100] width 57 height 23
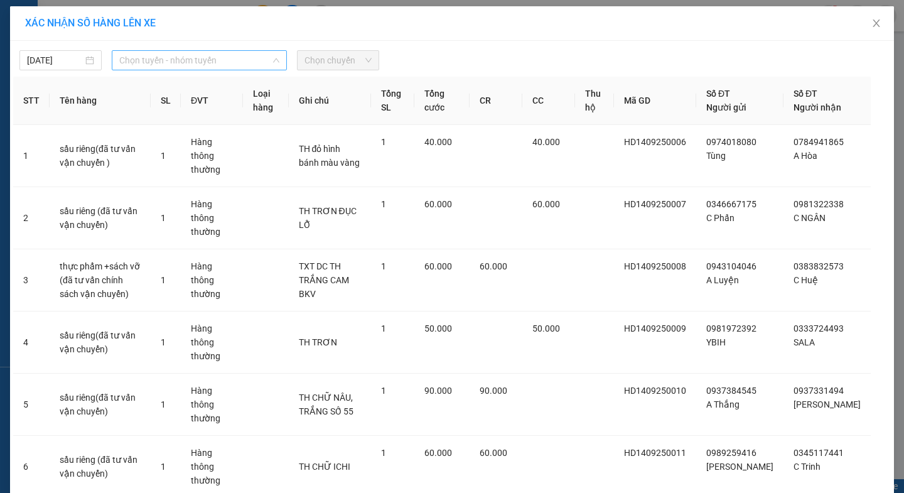
click at [183, 60] on span "Chọn tuyến - nhóm tuyến" at bounding box center [199, 60] width 160 height 19
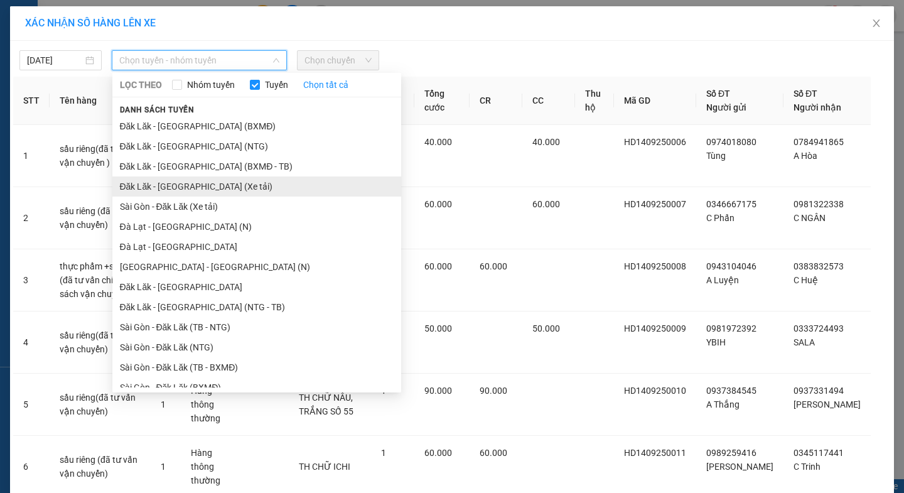
click at [192, 186] on li "Đăk Lăk - Sài Gòn (Xe tải)" at bounding box center [256, 186] width 289 height 20
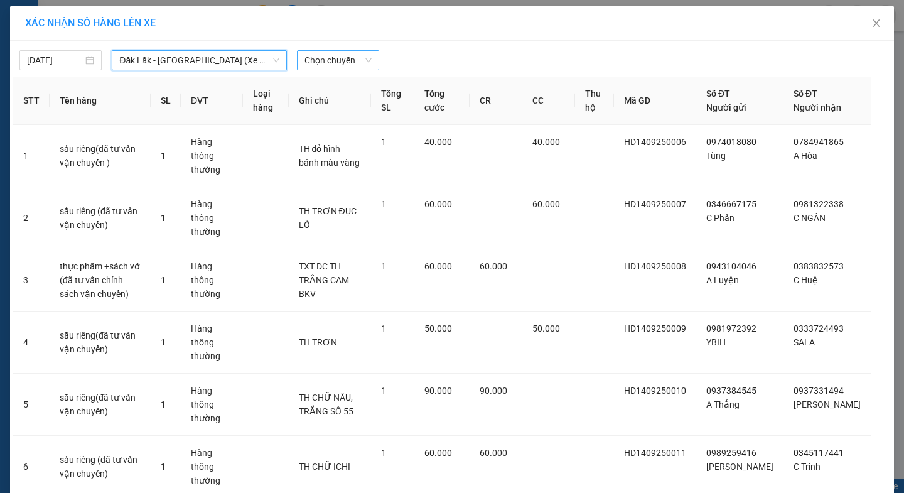
click at [336, 56] on span "Chọn chuyến" at bounding box center [337, 60] width 67 height 19
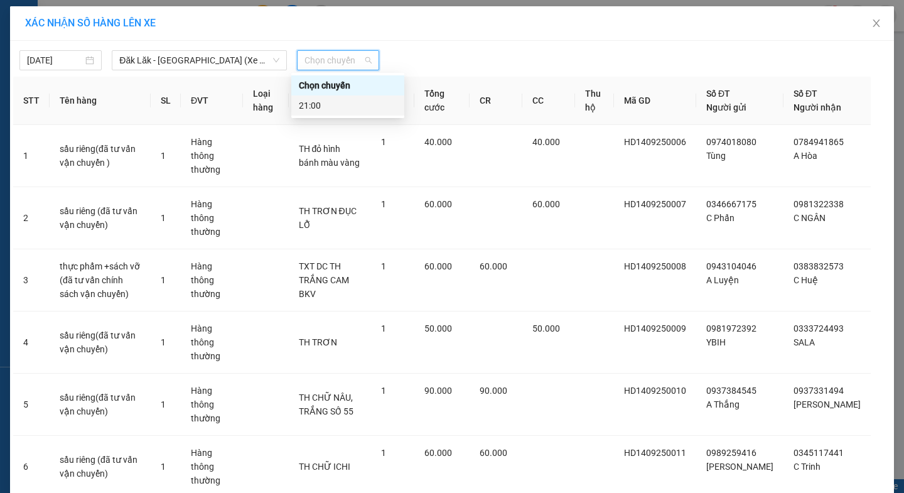
click at [321, 103] on div "21:00" at bounding box center [348, 106] width 98 height 14
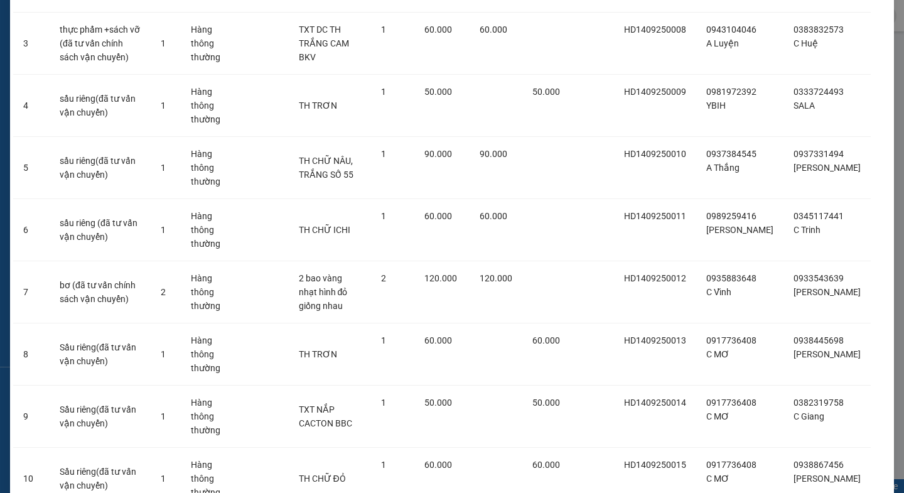
scroll to position [256, 0]
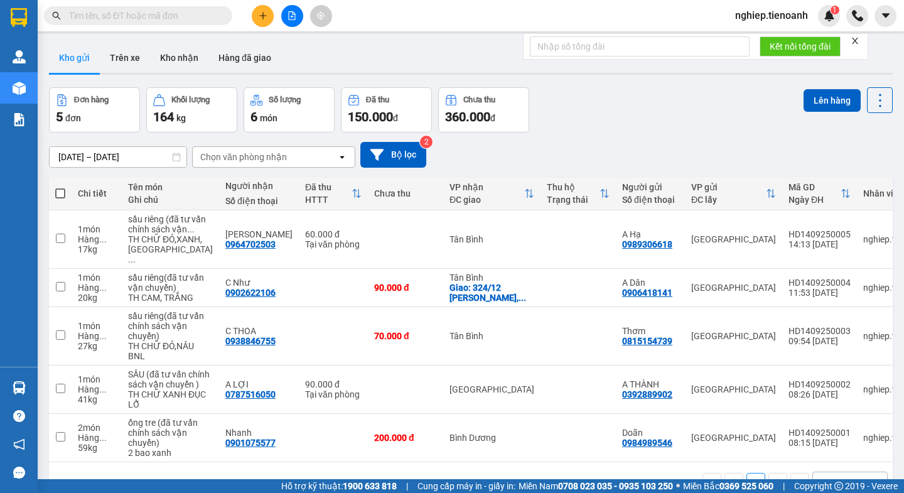
click at [57, 196] on span at bounding box center [60, 193] width 10 height 10
click at [60, 187] on input "checkbox" at bounding box center [60, 187] width 0 height 0
checkbox input "true"
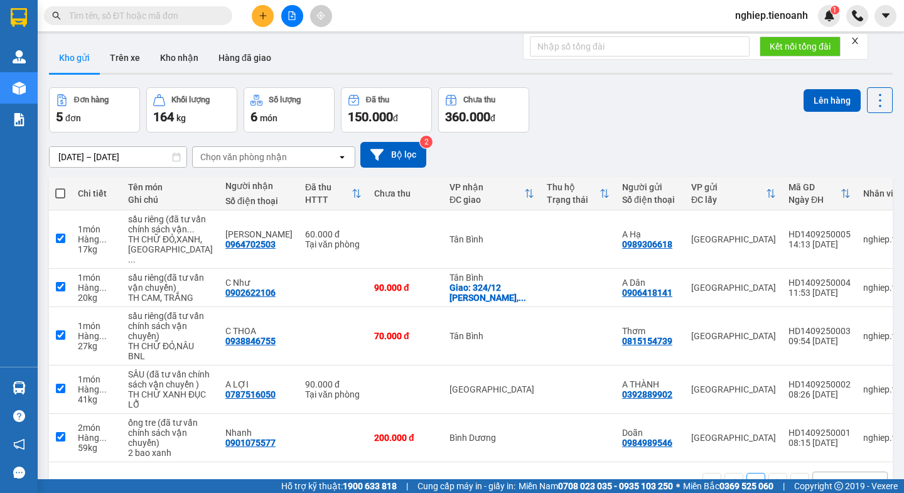
checkbox input "true"
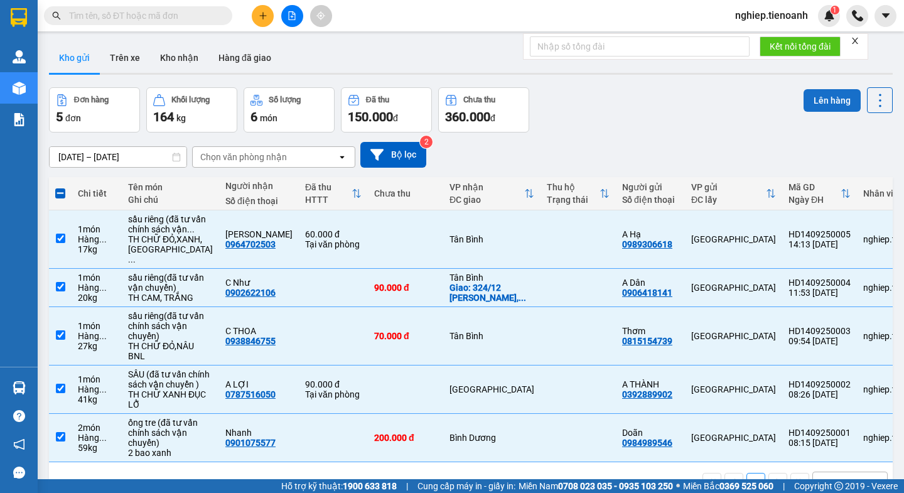
click at [822, 100] on button "Lên hàng" at bounding box center [831, 100] width 57 height 23
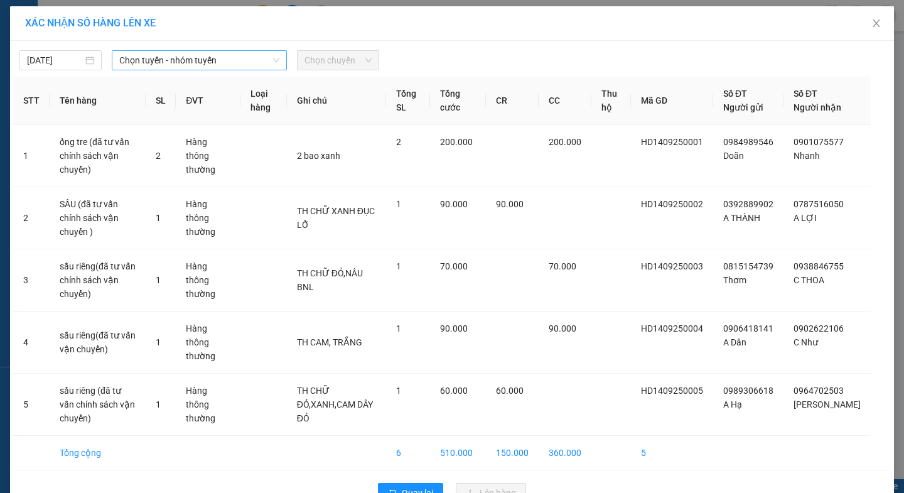
click at [151, 63] on span "Chọn tuyến - nhóm tuyến" at bounding box center [199, 60] width 160 height 19
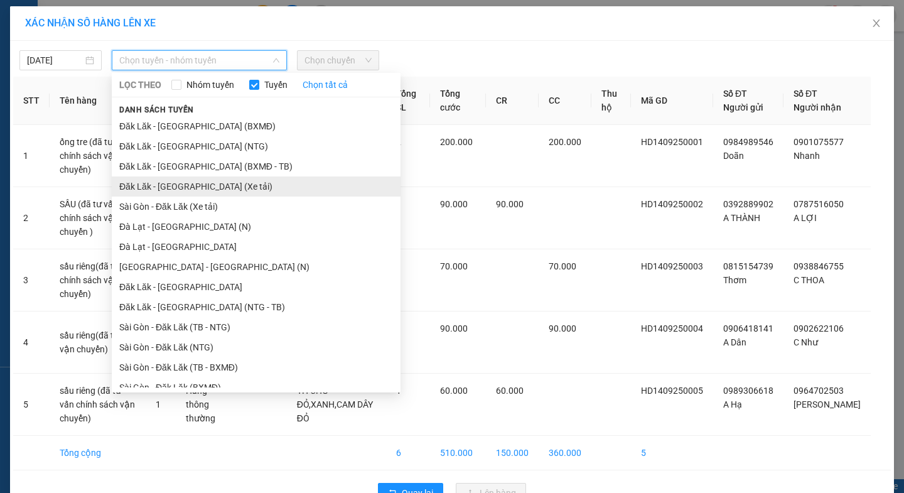
click at [181, 183] on li "Đăk Lăk - [GEOGRAPHIC_DATA] (Xe tải)" at bounding box center [256, 186] width 289 height 20
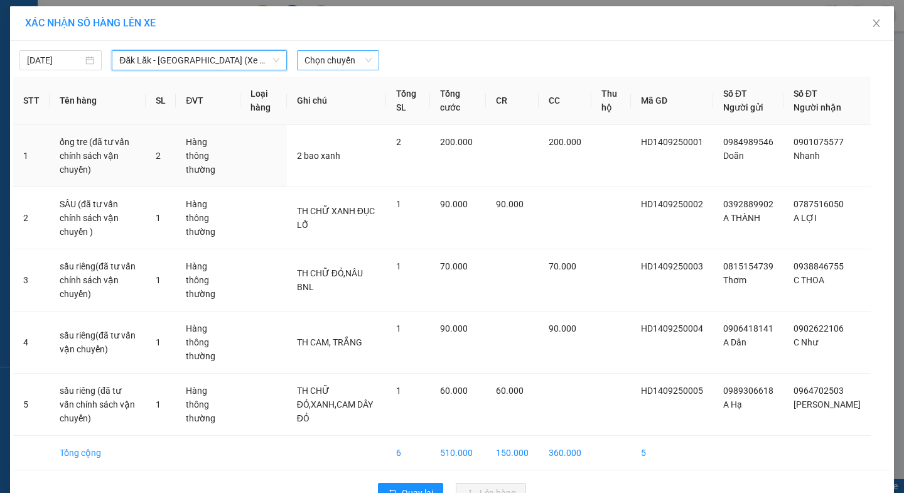
click at [339, 60] on span "Chọn chuyến" at bounding box center [337, 60] width 67 height 19
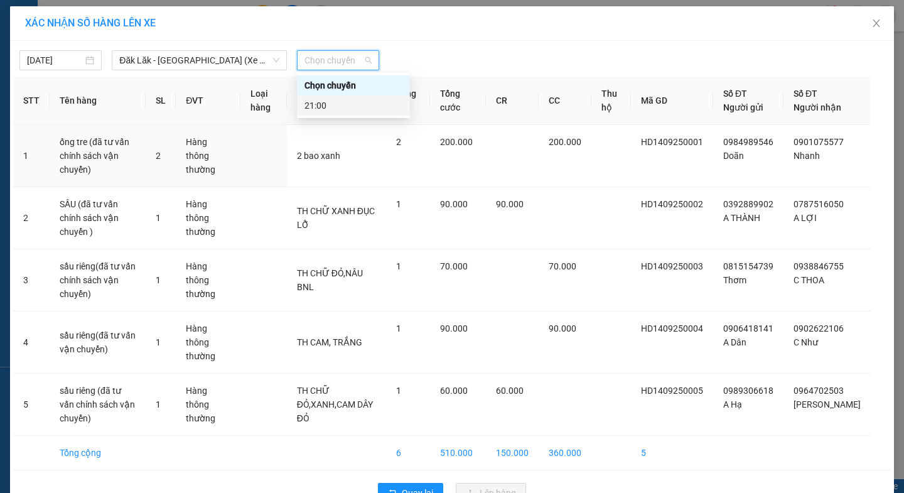
click at [314, 107] on div "21:00" at bounding box center [353, 106] width 98 height 14
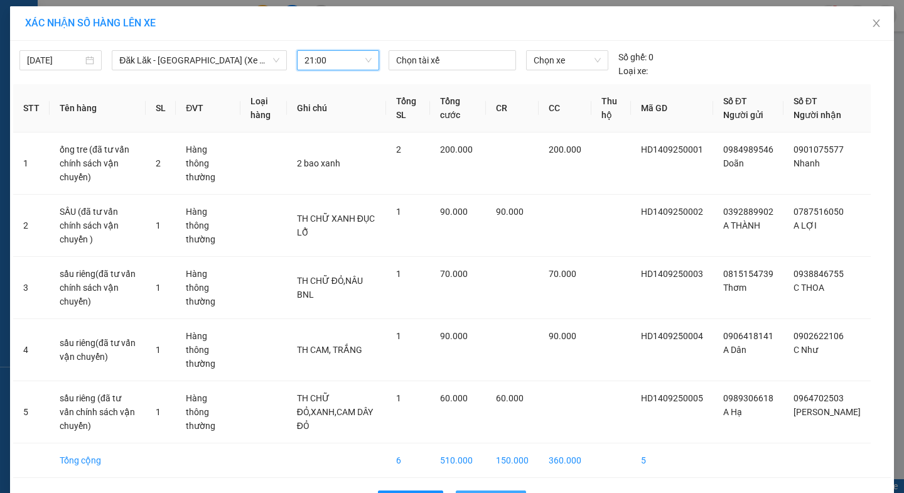
click at [490, 492] on span "Lên hàng" at bounding box center [497, 500] width 36 height 14
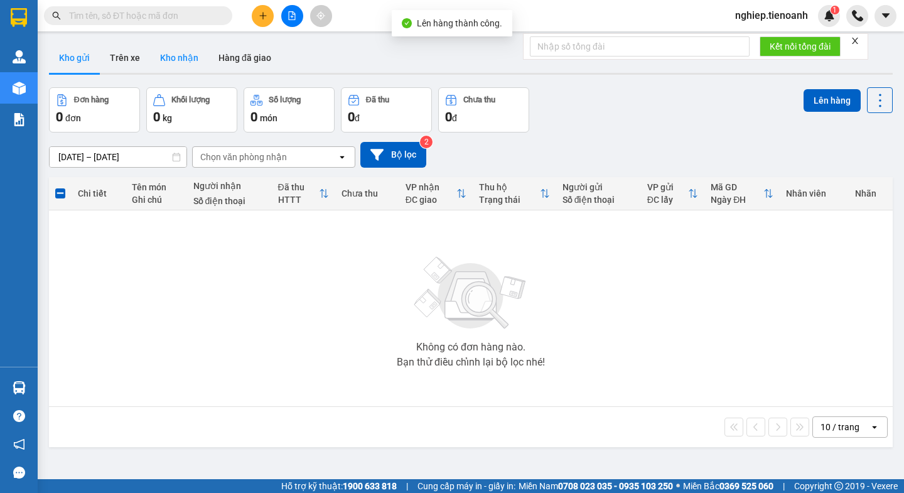
click at [183, 52] on button "Kho nhận" at bounding box center [179, 58] width 58 height 30
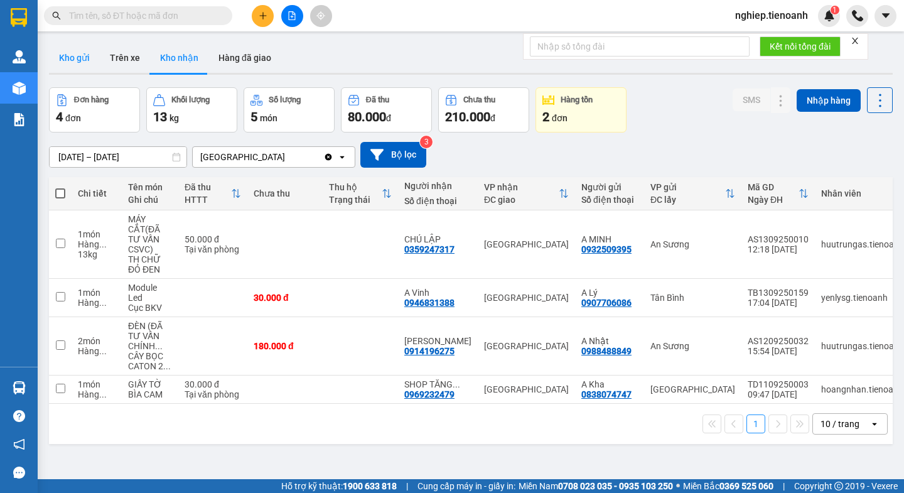
click at [85, 59] on button "Kho gửi" at bounding box center [74, 58] width 51 height 30
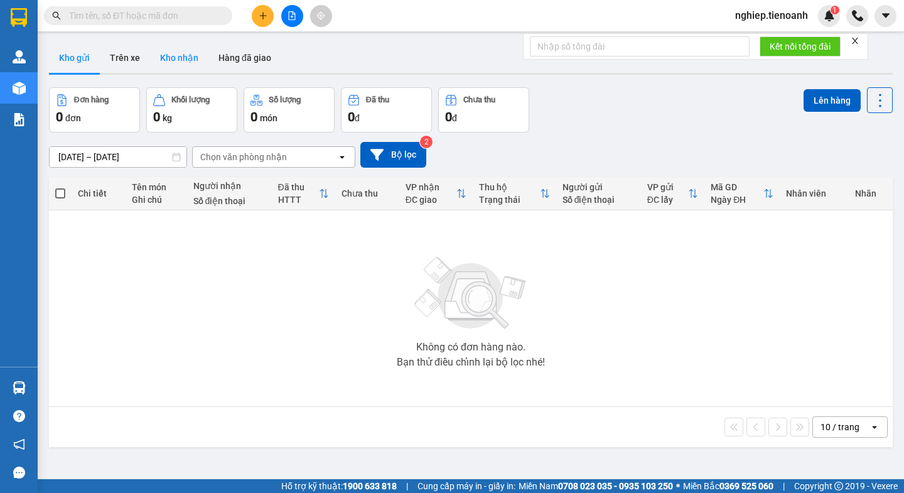
click at [174, 59] on button "Kho nhận" at bounding box center [179, 58] width 58 height 30
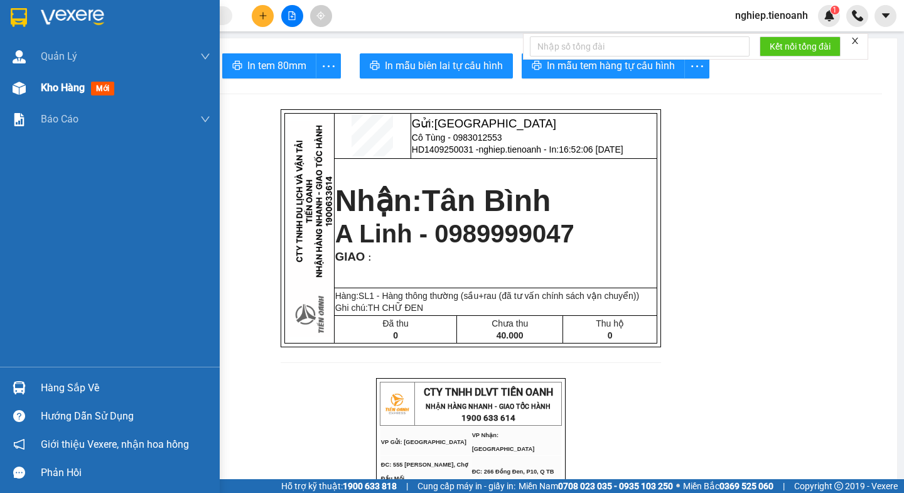
click at [53, 86] on span "Kho hàng" at bounding box center [63, 88] width 44 height 12
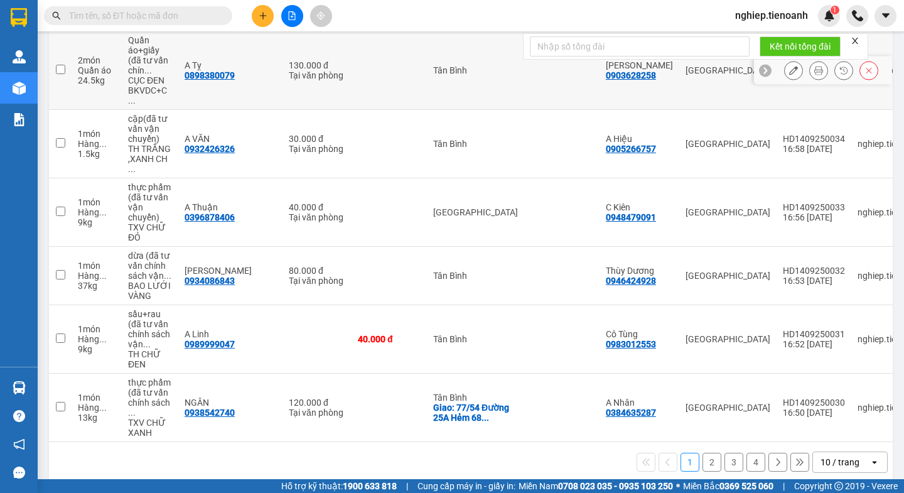
scroll to position [482, 0]
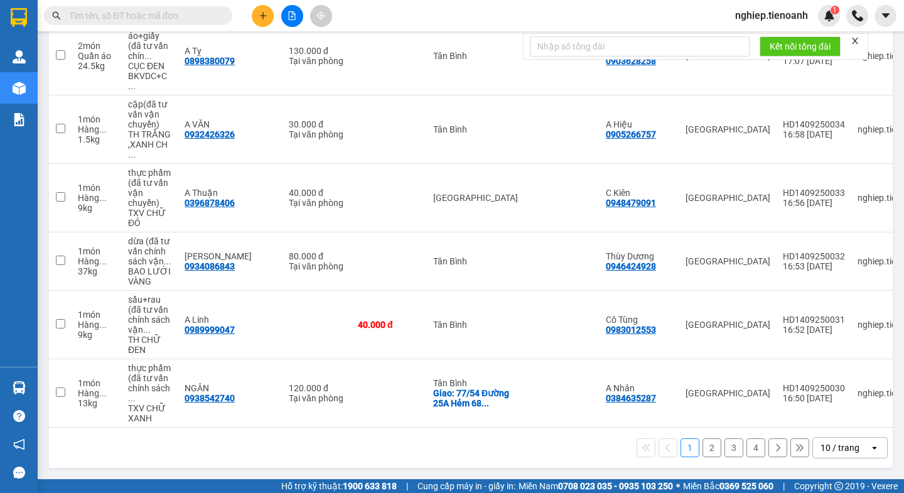
click at [702, 446] on button "2" at bounding box center [711, 447] width 19 height 19
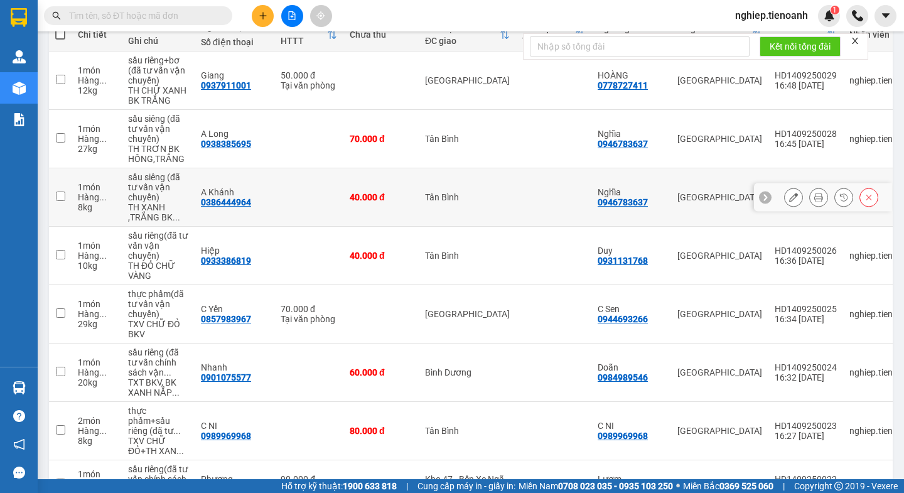
scroll to position [188, 0]
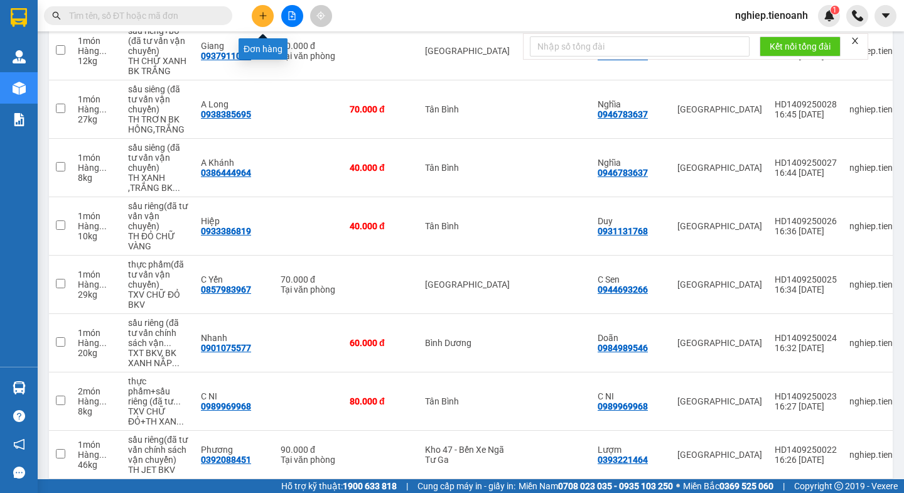
click at [259, 13] on icon "plus" at bounding box center [263, 15] width 9 height 9
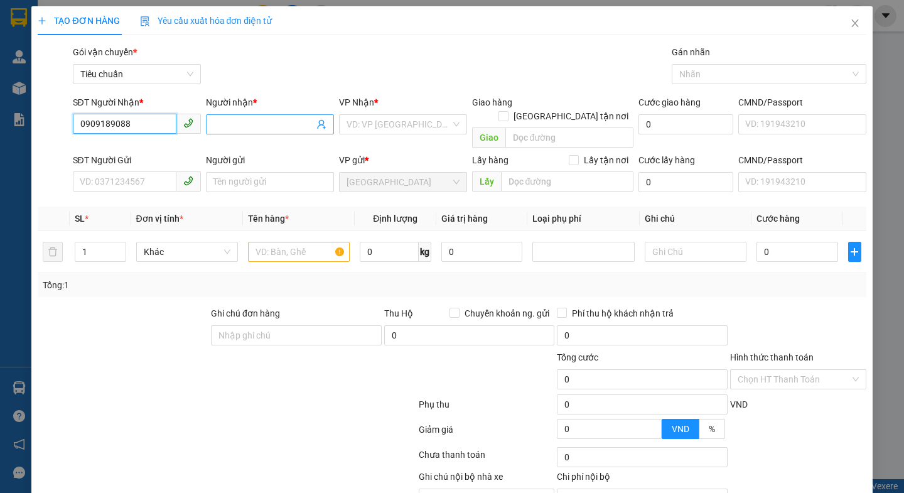
type input "0909189088"
click at [230, 122] on input "Người nhận *" at bounding box center [263, 124] width 100 height 14
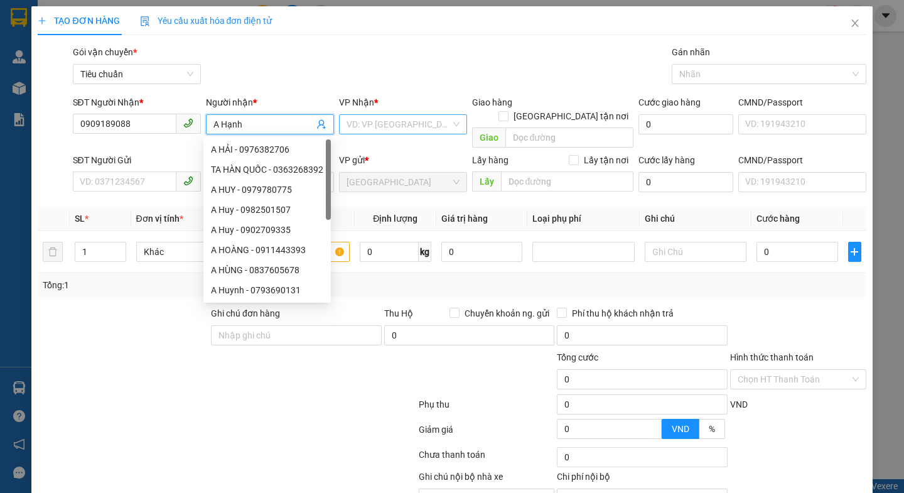
type input "A Hạnh"
click at [363, 127] on input "search" at bounding box center [398, 124] width 104 height 19
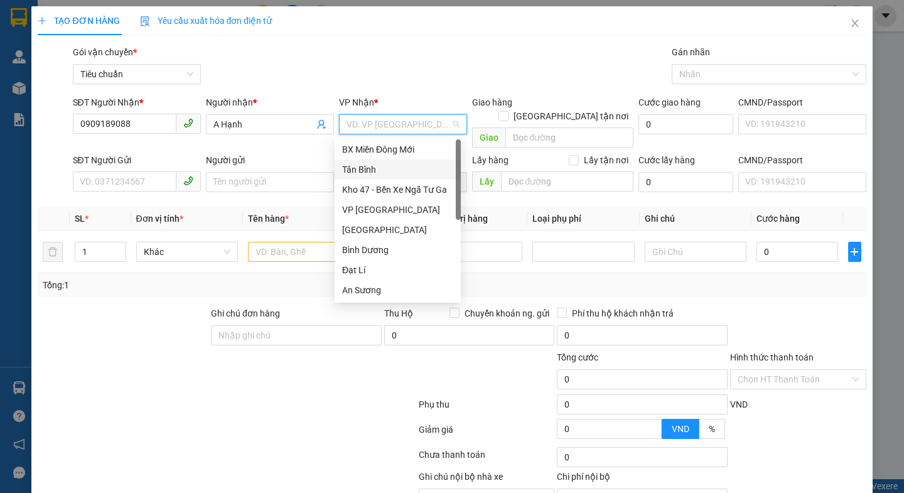
click at [365, 164] on div "Tân Bình" at bounding box center [397, 170] width 111 height 14
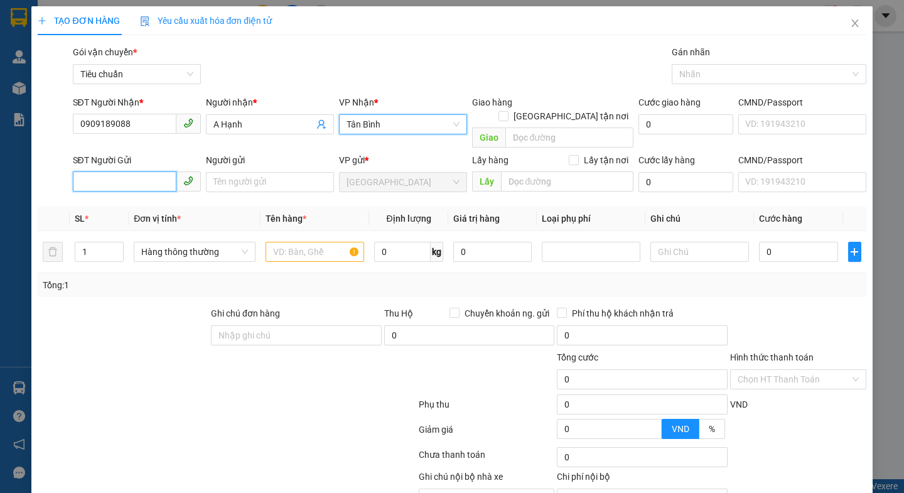
click at [102, 171] on input "SĐT Người Gửi" at bounding box center [125, 181] width 104 height 20
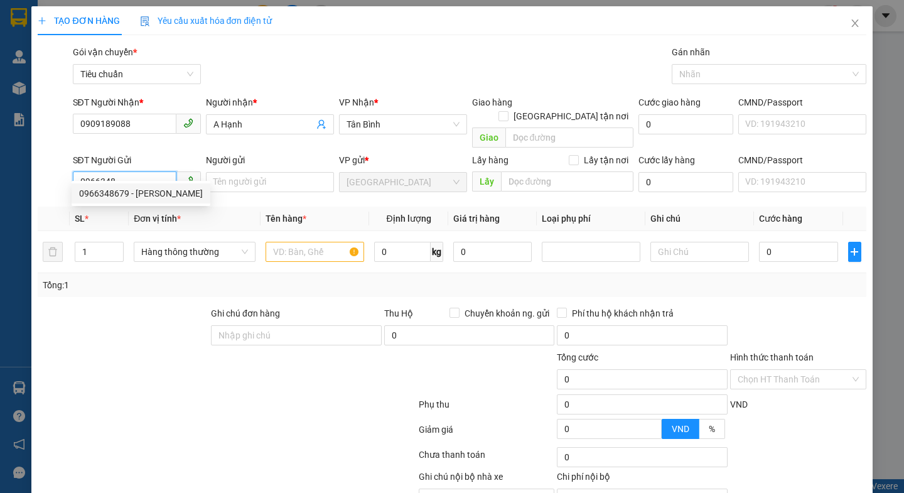
click at [109, 195] on div "0966348679 - C Lệ" at bounding box center [141, 193] width 124 height 14
type input "0966348679"
type input "C Lệ"
type input "066183007490"
type input "0966348679"
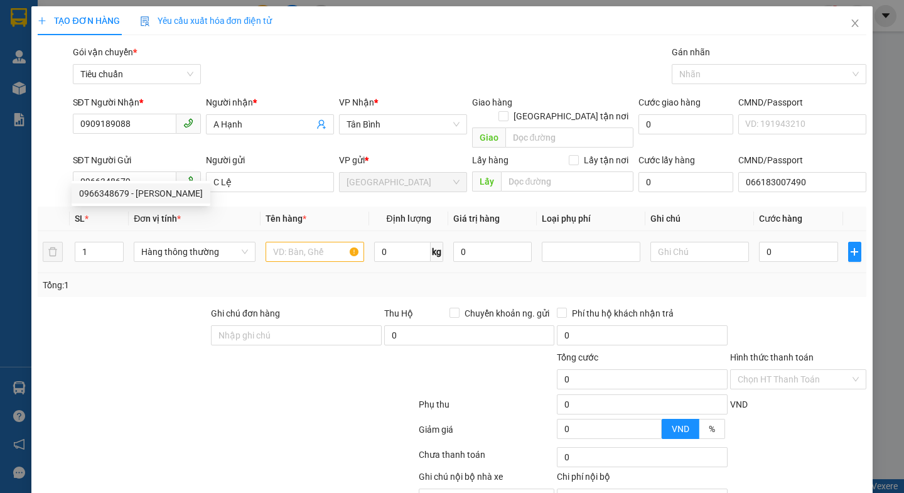
click at [113, 319] on div at bounding box center [122, 328] width 173 height 44
type input "50.000"
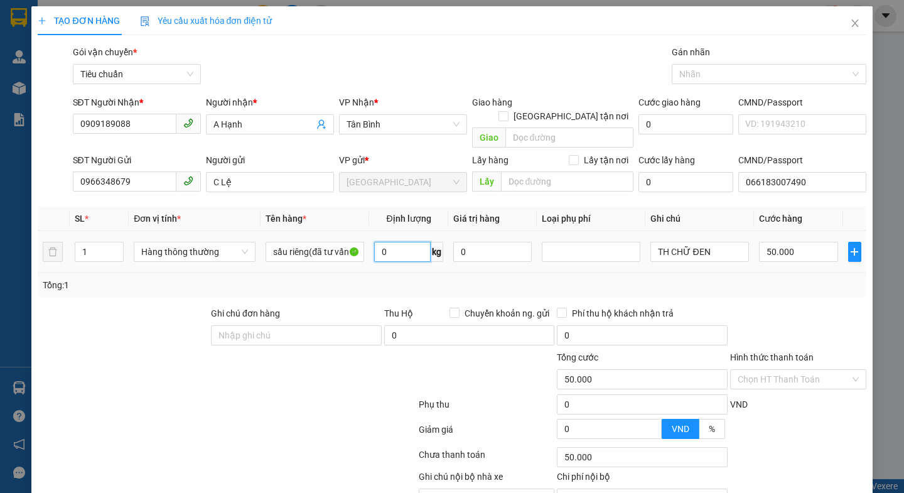
click at [389, 242] on input "0" at bounding box center [402, 252] width 56 height 20
type input "24"
click at [314, 394] on div at bounding box center [226, 406] width 380 height 25
type input "60.000"
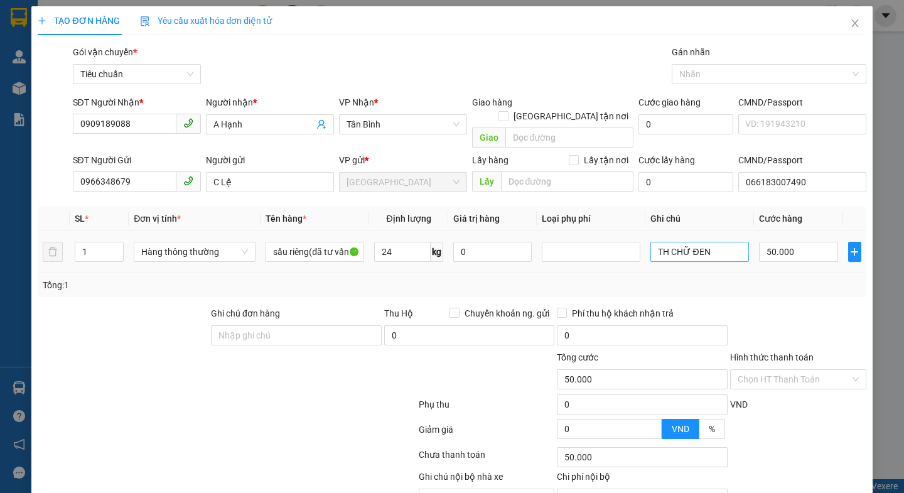
type input "60.000"
click at [712, 242] on input "TH CHỮ ĐEN" at bounding box center [699, 252] width 99 height 20
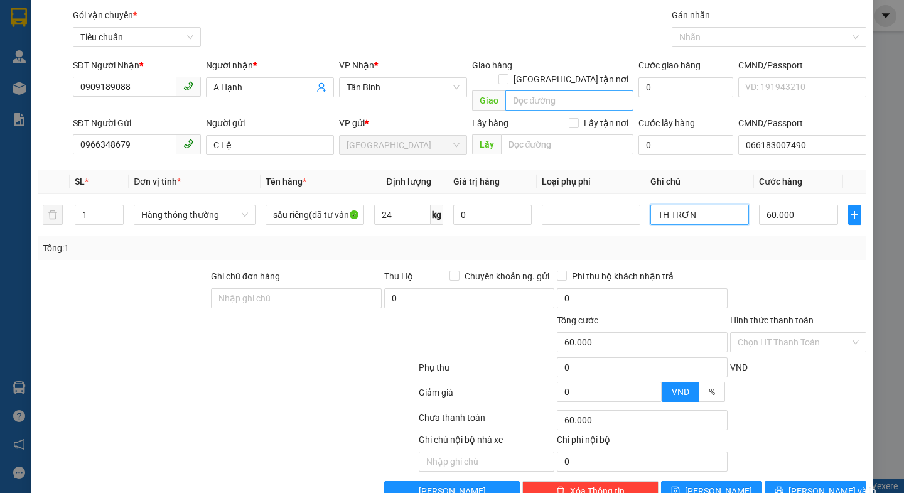
scroll to position [56, 0]
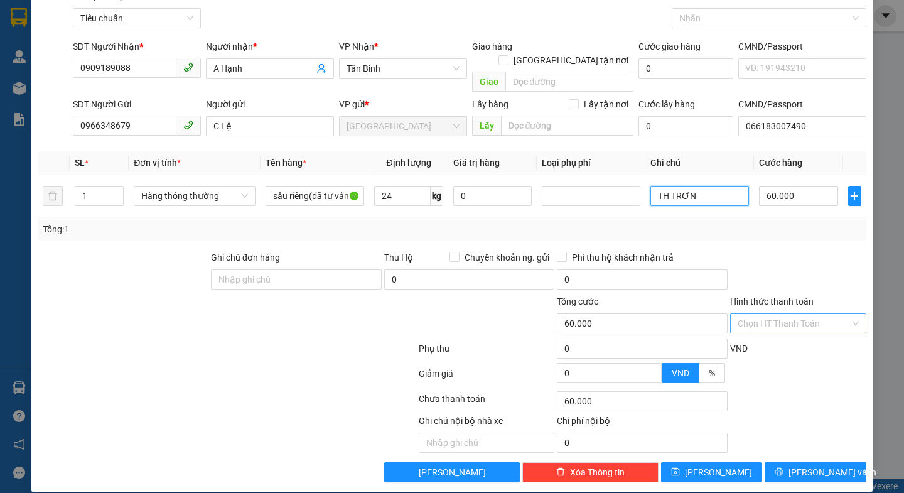
type input "TH TRƠN"
click at [786, 314] on input "Hình thức thanh toán" at bounding box center [793, 323] width 112 height 19
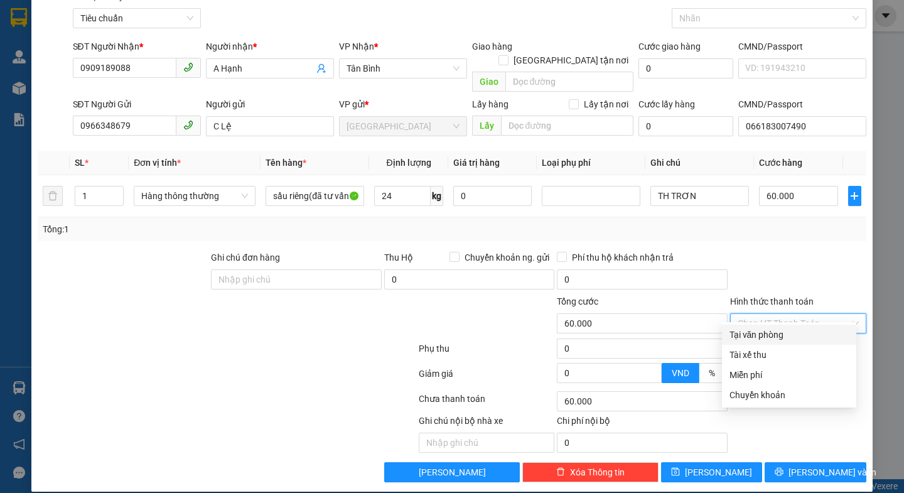
click at [769, 336] on div "Tại văn phòng" at bounding box center [788, 335] width 119 height 14
type input "0"
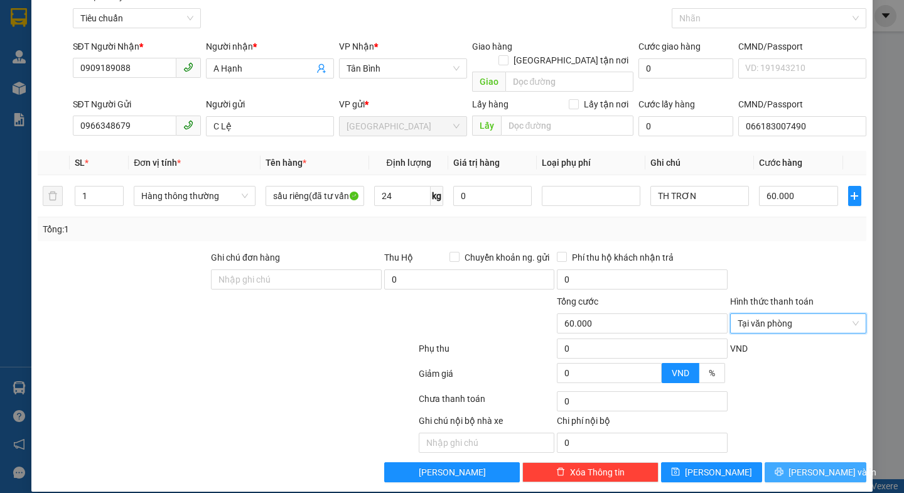
click at [799, 465] on span "Lưu và In" at bounding box center [832, 472] width 88 height 14
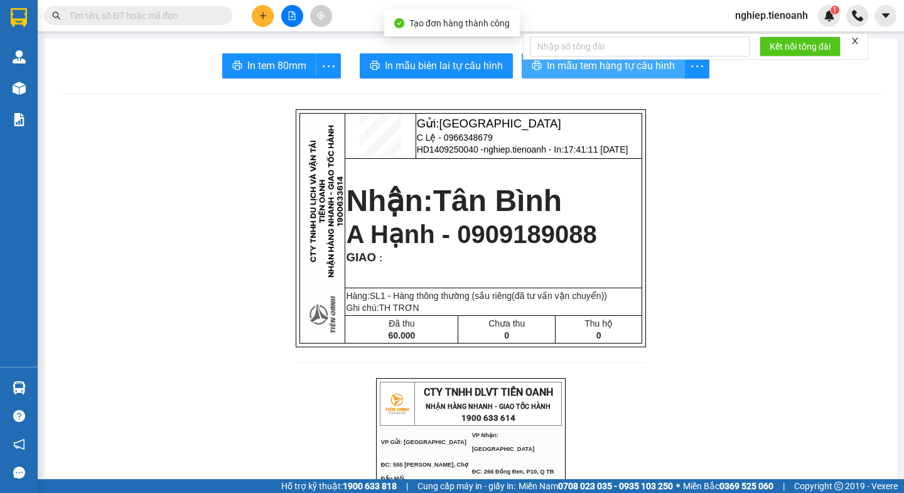
click at [561, 70] on span "In mẫu tem hàng tự cấu hình" at bounding box center [611, 66] width 128 height 16
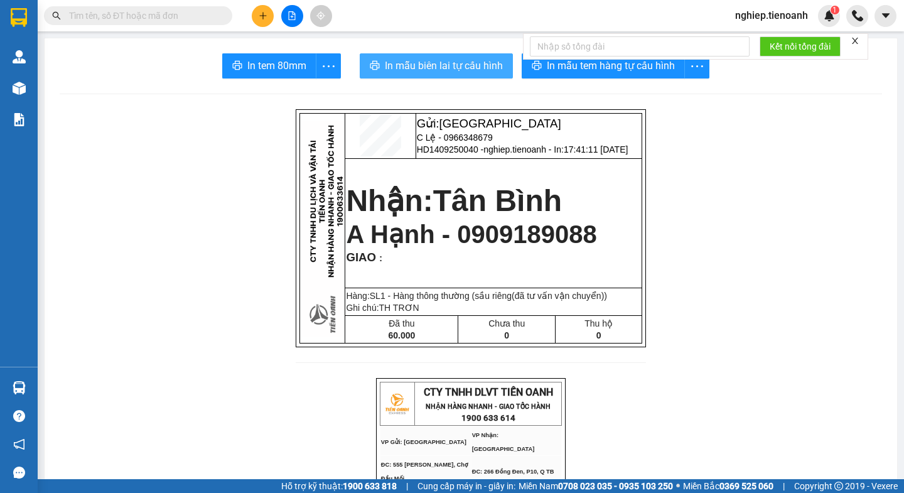
click at [432, 63] on span "In mẫu biên lai tự cấu hình" at bounding box center [444, 66] width 118 height 16
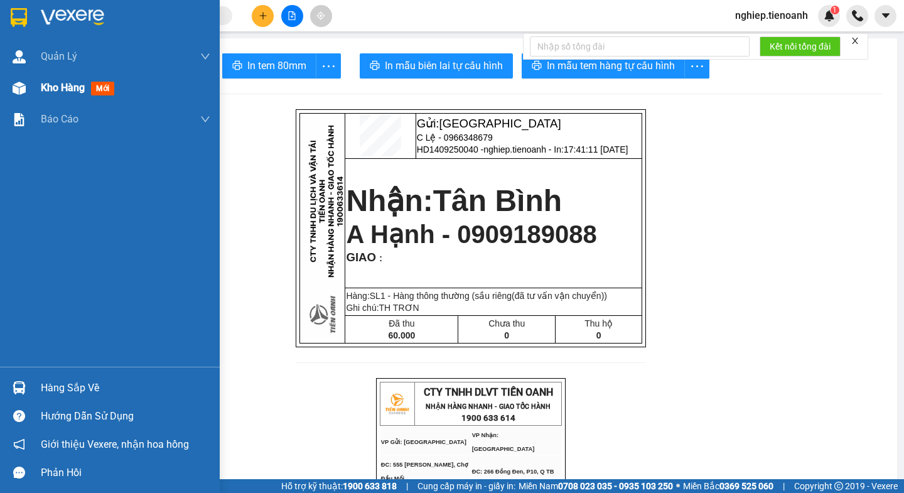
click at [56, 87] on span "Kho hàng" at bounding box center [63, 88] width 44 height 12
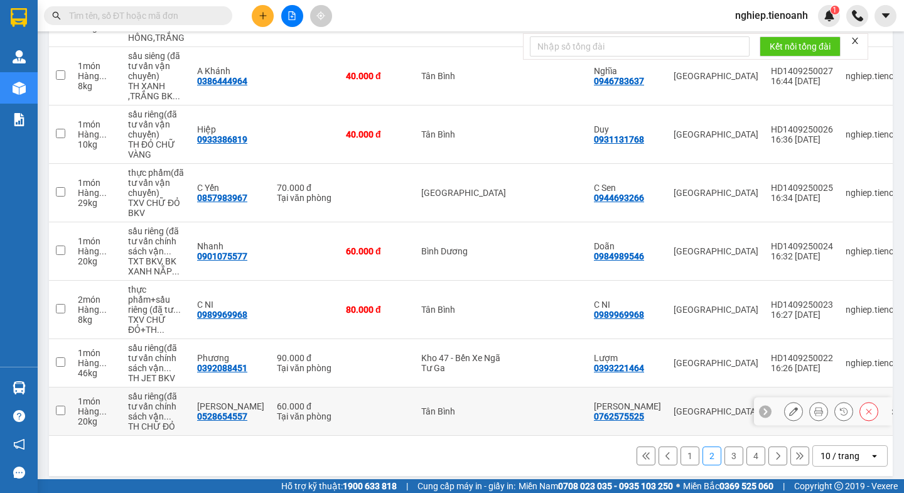
scroll to position [351, 0]
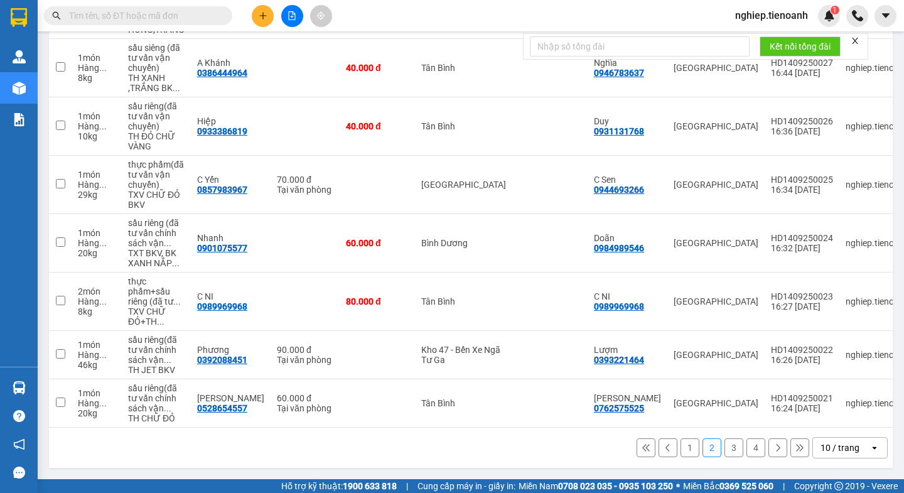
click at [685, 447] on button "1" at bounding box center [689, 447] width 19 height 19
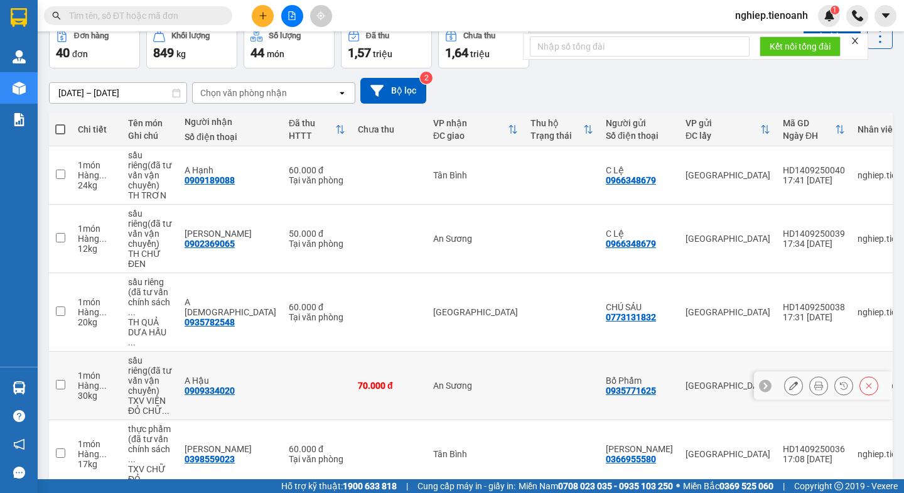
scroll to position [0, 0]
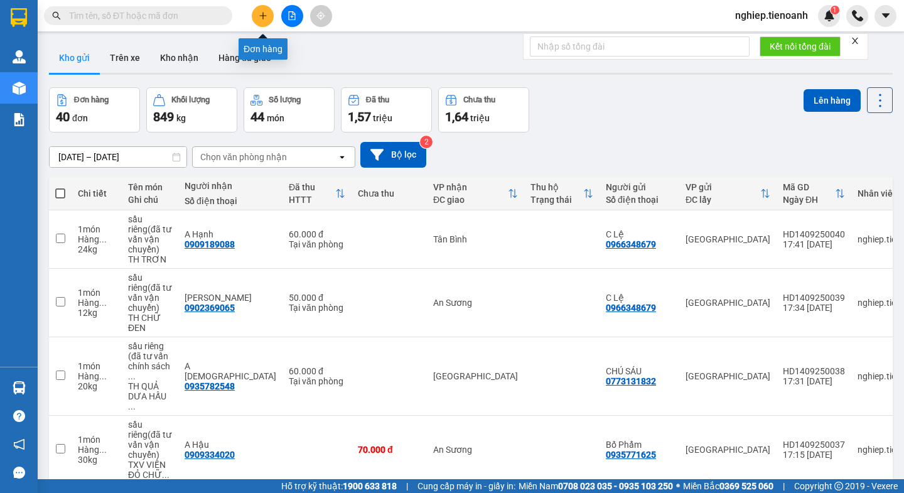
click at [267, 16] on button at bounding box center [263, 16] width 22 height 22
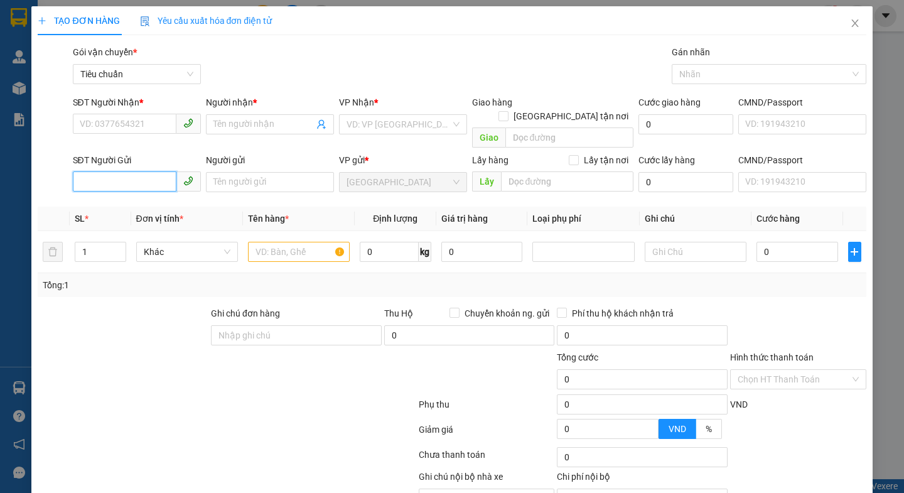
click at [114, 172] on input "SĐT Người Gửi" at bounding box center [125, 181] width 104 height 20
type input "09326"
click at [112, 196] on div "0932637297 - A Hoàng" at bounding box center [134, 193] width 111 height 14
type input "0367758379"
type input "A ĐIỀN"
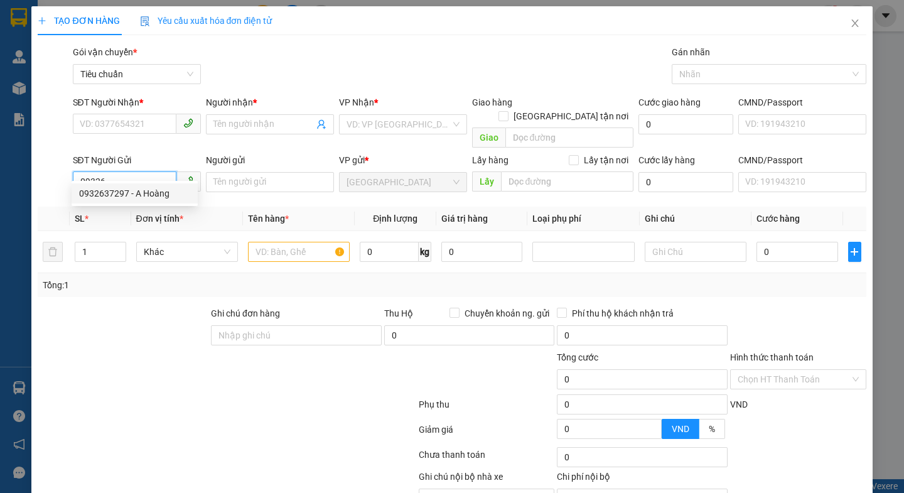
type input "0932637297"
type input "A Hoàng"
type input "300.000"
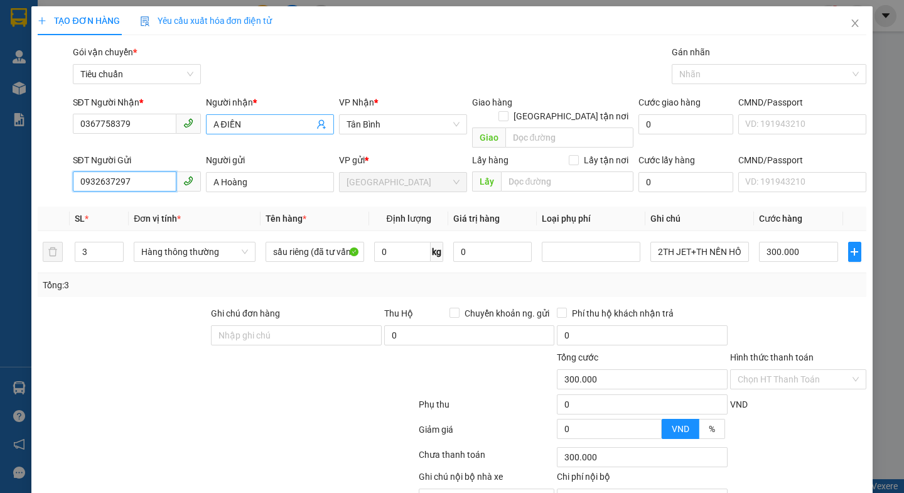
type input "0932637297"
click at [273, 129] on input "A ĐIỀN" at bounding box center [263, 124] width 100 height 14
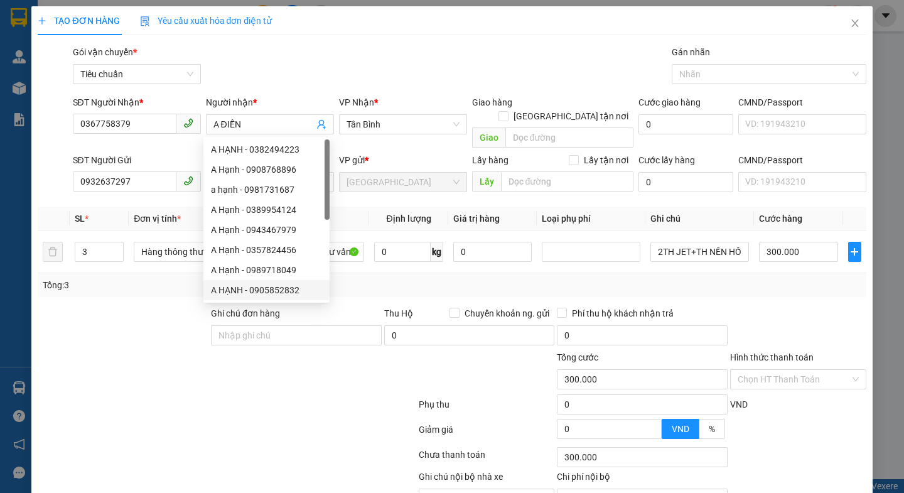
click at [126, 315] on div at bounding box center [122, 328] width 173 height 44
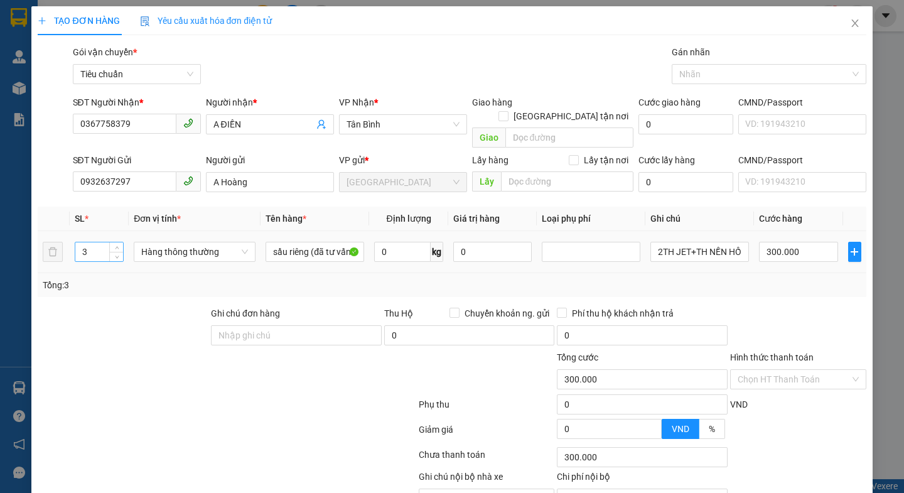
click at [85, 242] on input "3" at bounding box center [99, 251] width 48 height 19
type input "2"
click at [135, 316] on div at bounding box center [122, 328] width 173 height 44
type input "0"
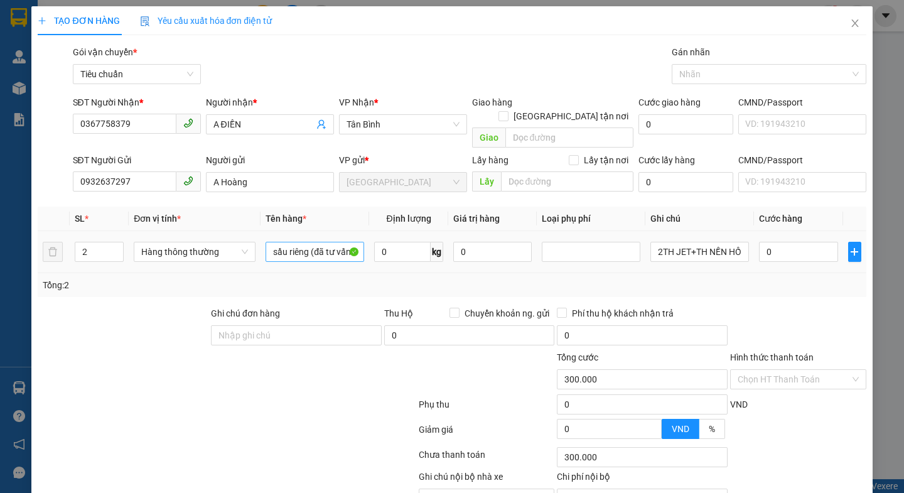
type input "0"
click at [405, 242] on input "0" at bounding box center [402, 252] width 56 height 20
type input "59"
click at [280, 367] on div at bounding box center [348, 372] width 139 height 44
type input "100.000"
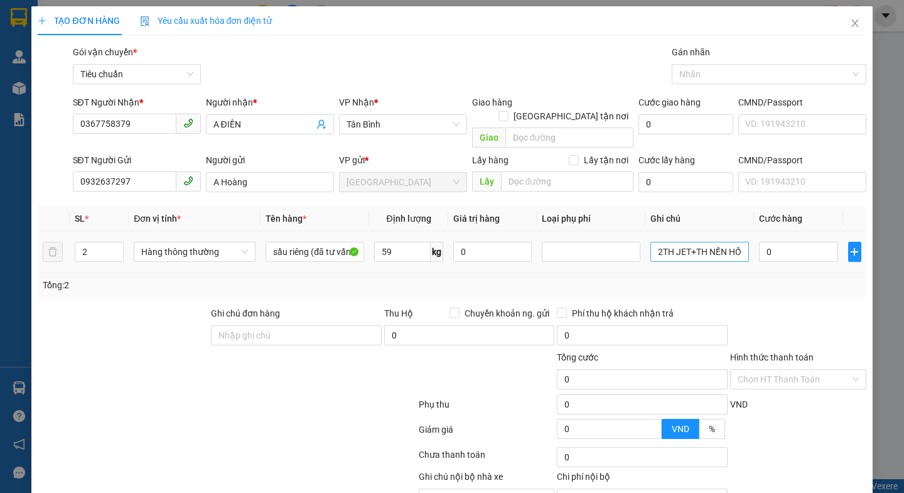
type input "100.000"
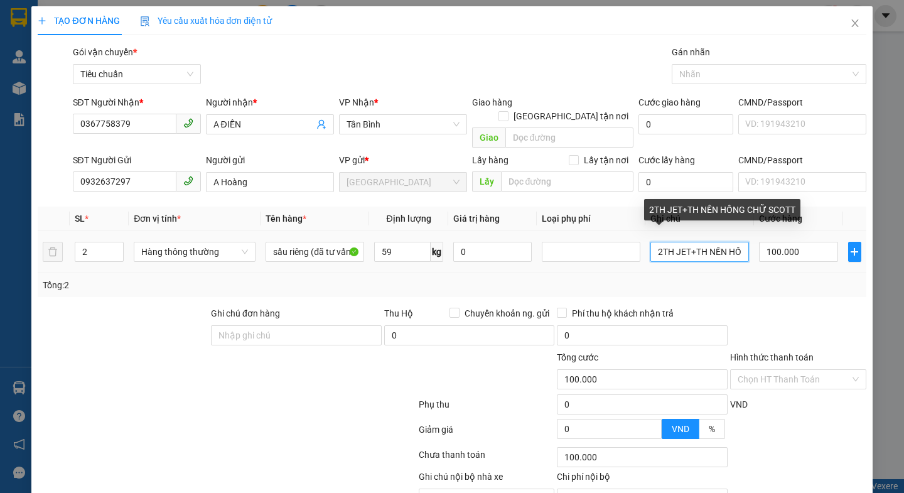
click at [654, 242] on input "2TH JET+TH NỀN HỒNG CHỮ SCOTT" at bounding box center [699, 252] width 99 height 20
click at [732, 242] on input "TH JET+TH NỀN HỒNG CHỮ SCOTT" at bounding box center [699, 252] width 99 height 20
click at [725, 242] on input "TH JET+TH NG CHỮ SCOTT" at bounding box center [699, 252] width 99 height 20
click at [727, 242] on input "TH JET+TH NG Ữ SCOTT" at bounding box center [699, 252] width 99 height 20
click at [729, 242] on input "TH JET+TH NG COTT" at bounding box center [699, 252] width 99 height 20
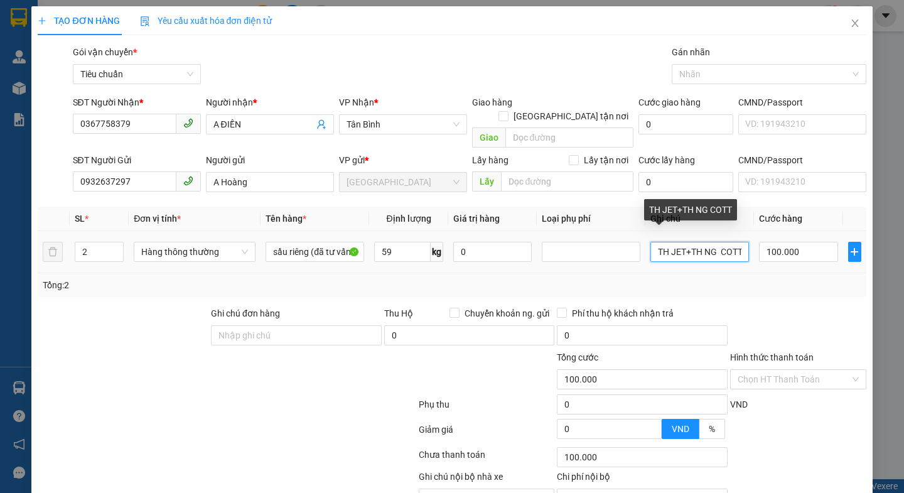
click at [729, 242] on input "TH JET+TH NG COTT" at bounding box center [699, 252] width 99 height 20
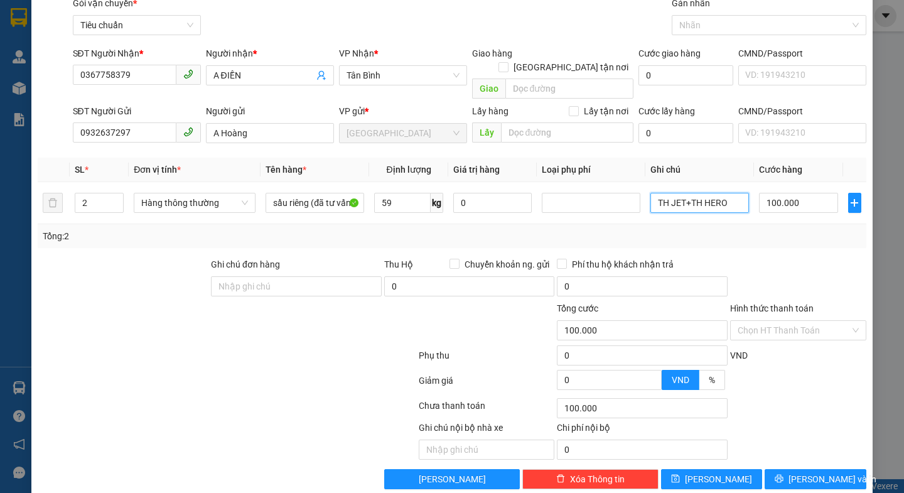
scroll to position [56, 0]
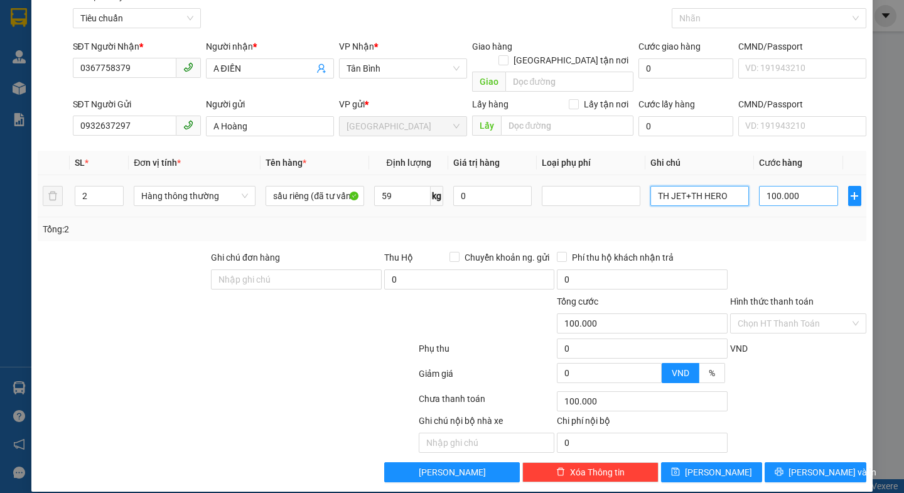
type input "TH JET+TH HERO"
click at [800, 186] on input "100.000" at bounding box center [798, 196] width 79 height 20
type input "2"
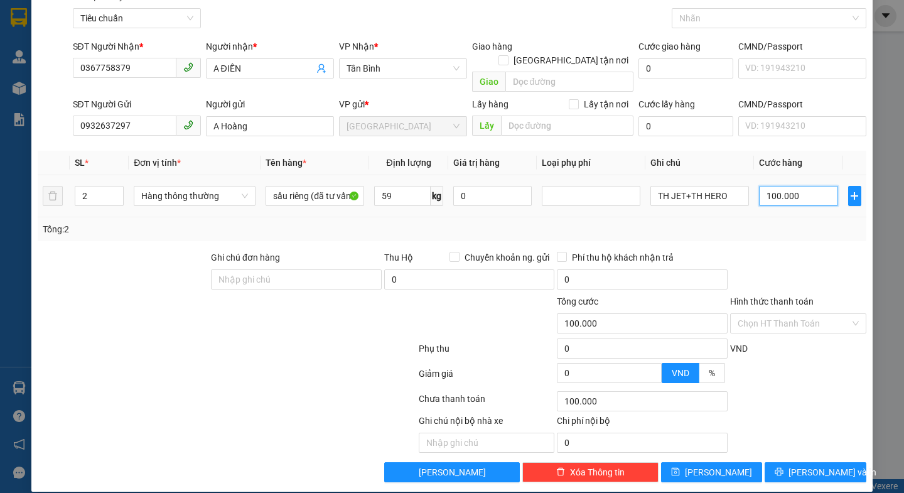
type input "2"
type input "20"
type input "200"
type input "200.000"
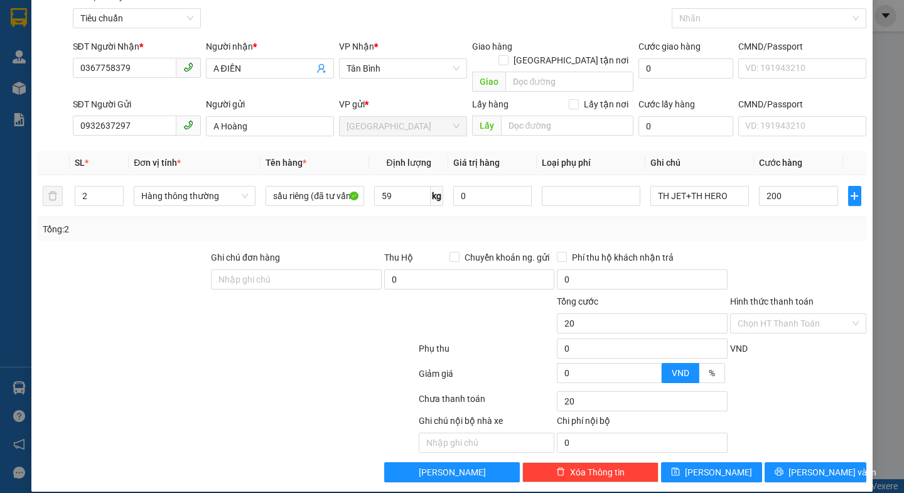
type input "200.000"
click at [786, 233] on div "Transit Pickup Surcharge Ids Transit Deliver Surcharge Ids Transit Deliver Surc…" at bounding box center [452, 235] width 828 height 493
click at [786, 314] on input "Hình thức thanh toán" at bounding box center [793, 323] width 112 height 19
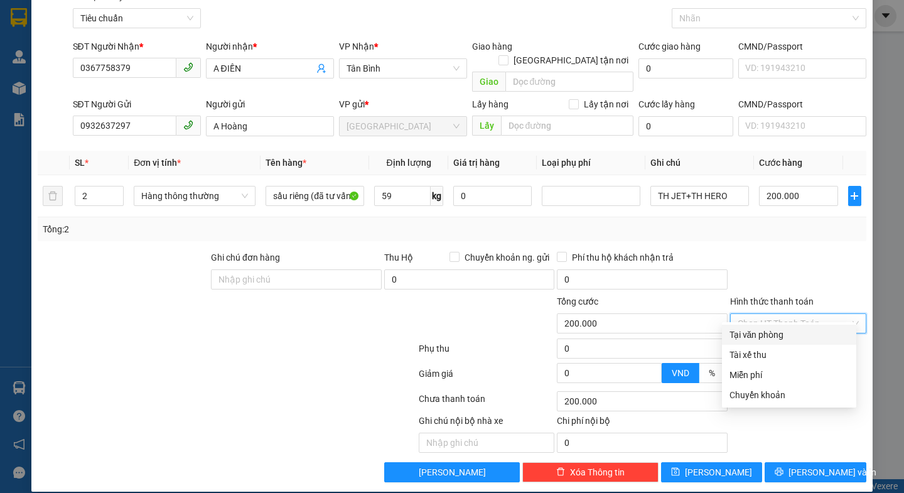
click at [780, 335] on div "Tại văn phòng" at bounding box center [788, 335] width 119 height 14
type input "0"
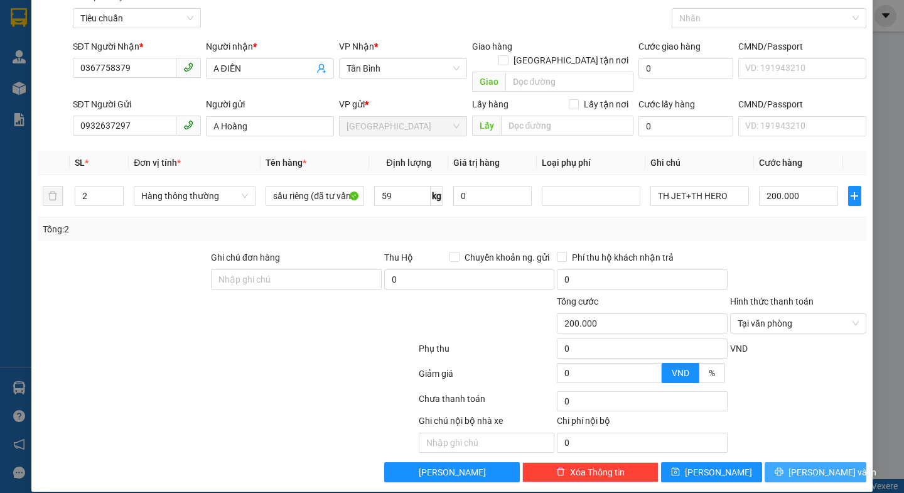
click at [799, 465] on span "Lưu và In" at bounding box center [832, 472] width 88 height 14
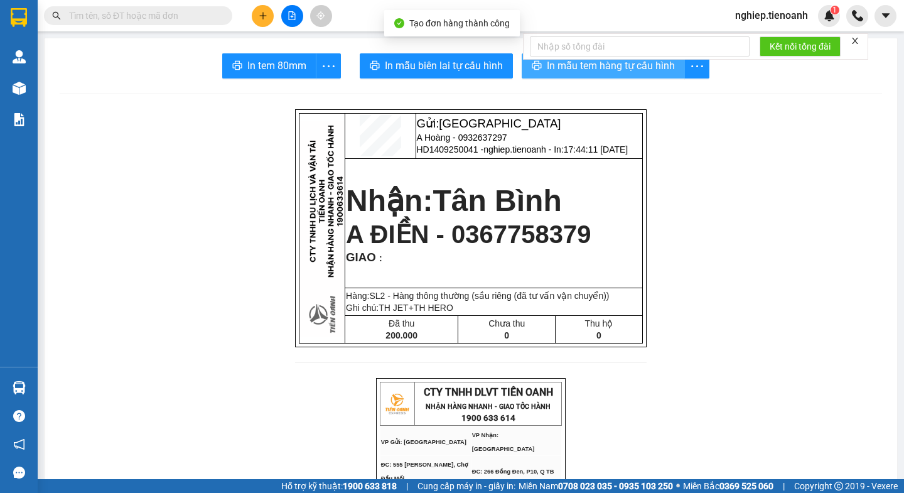
click at [577, 70] on span "In mẫu tem hàng tự cấu hình" at bounding box center [611, 66] width 128 height 16
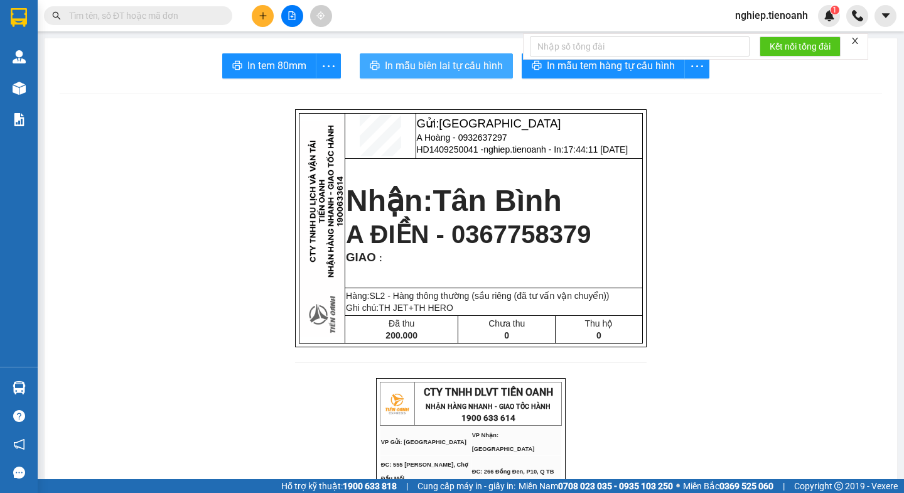
click at [449, 53] on button "In mẫu biên lai tự cấu hình" at bounding box center [436, 65] width 153 height 25
click at [449, 61] on span "In mẫu biên lai tự cấu hình" at bounding box center [444, 66] width 118 height 16
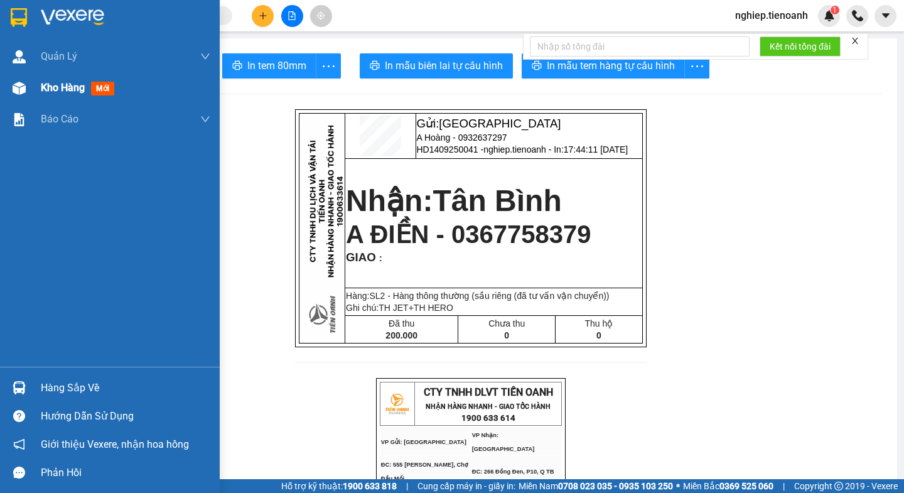
click at [44, 90] on span "Kho hàng" at bounding box center [63, 88] width 44 height 12
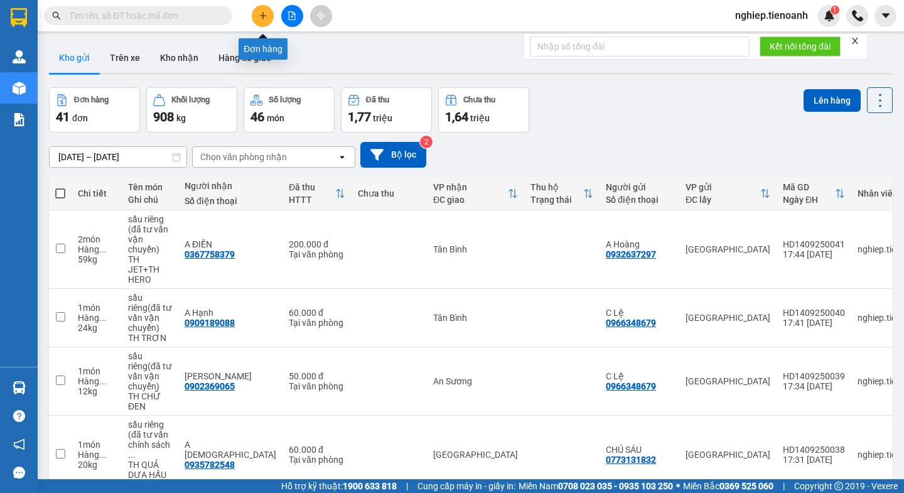
click at [263, 16] on icon "plus" at bounding box center [262, 15] width 1 height 7
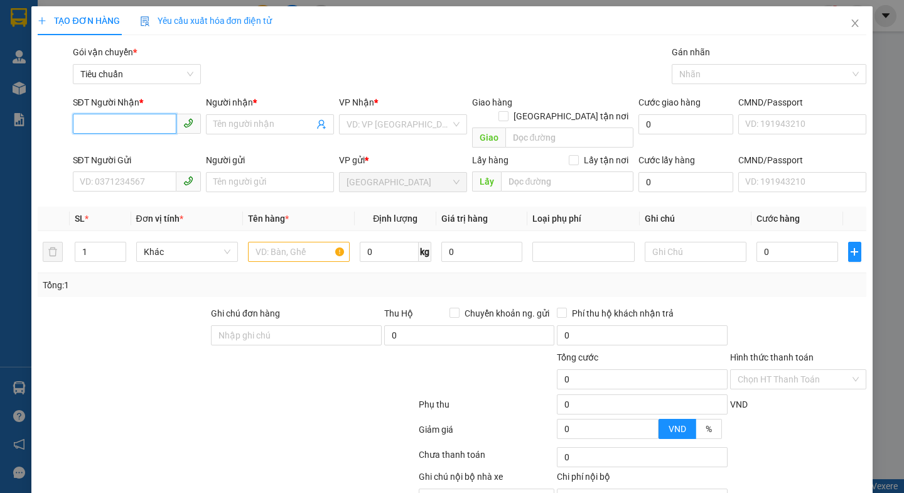
click at [129, 126] on input "SĐT Người Nhận *" at bounding box center [125, 124] width 104 height 20
click at [122, 147] on div "0935833049 - C Dung" at bounding box center [134, 149] width 111 height 14
type input "0935833049"
type input "C Dung"
type input "Trạm thu phí lái thiêu"
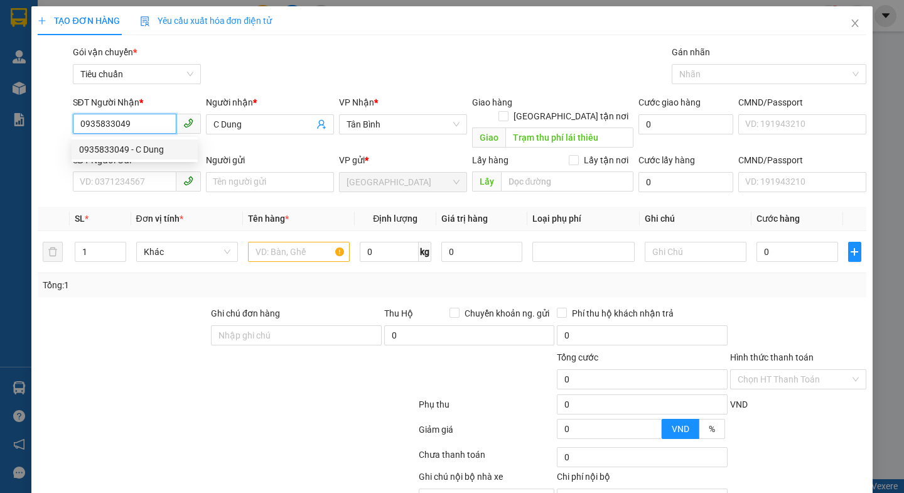
type input "80.000"
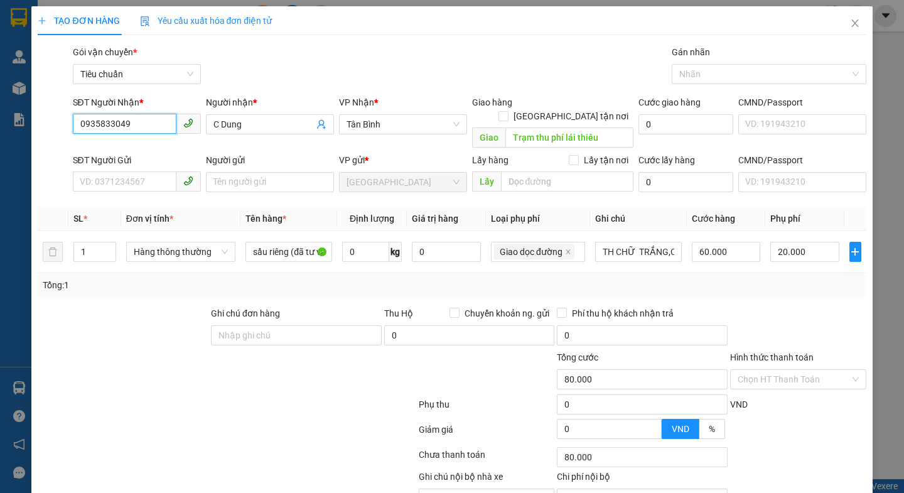
type input "0935833049"
click at [111, 306] on div at bounding box center [122, 328] width 173 height 44
click at [712, 78] on div at bounding box center [763, 74] width 176 height 15
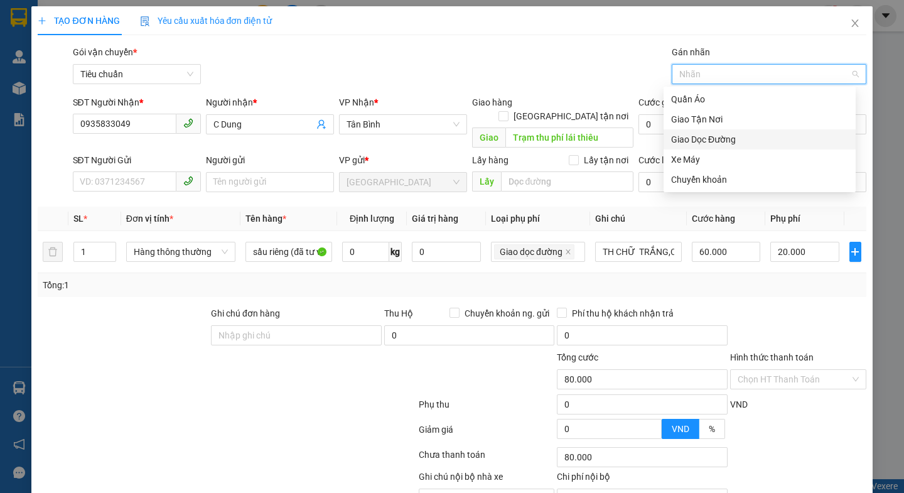
click at [711, 137] on div "Giao Dọc Đường" at bounding box center [759, 139] width 177 height 14
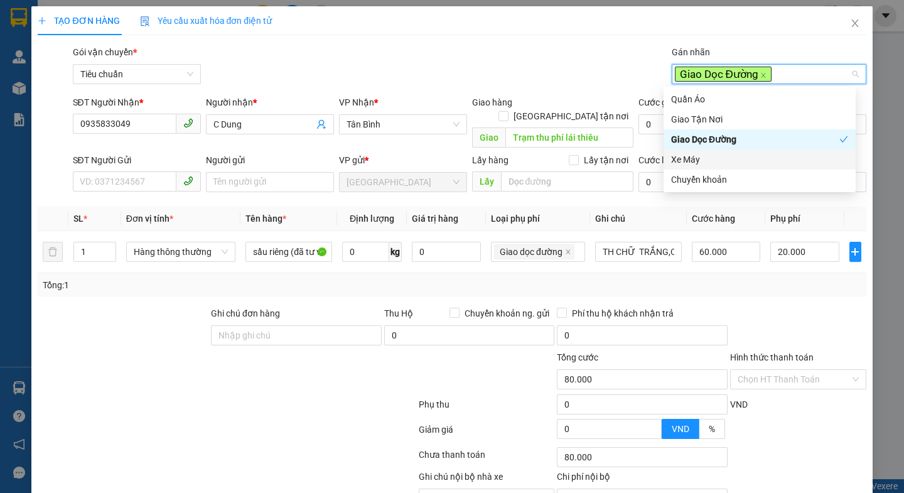
click at [121, 350] on div at bounding box center [157, 372] width 242 height 44
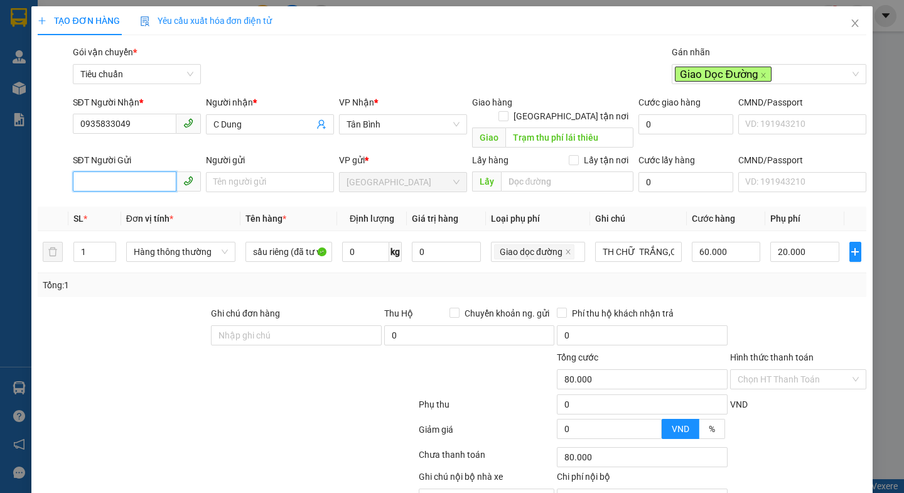
click at [103, 171] on input "SĐT Người Gửi" at bounding box center [125, 181] width 104 height 20
click at [141, 193] on div "0935833191 - C Như" at bounding box center [141, 193] width 124 height 14
type input "0935833191"
type input "C Như"
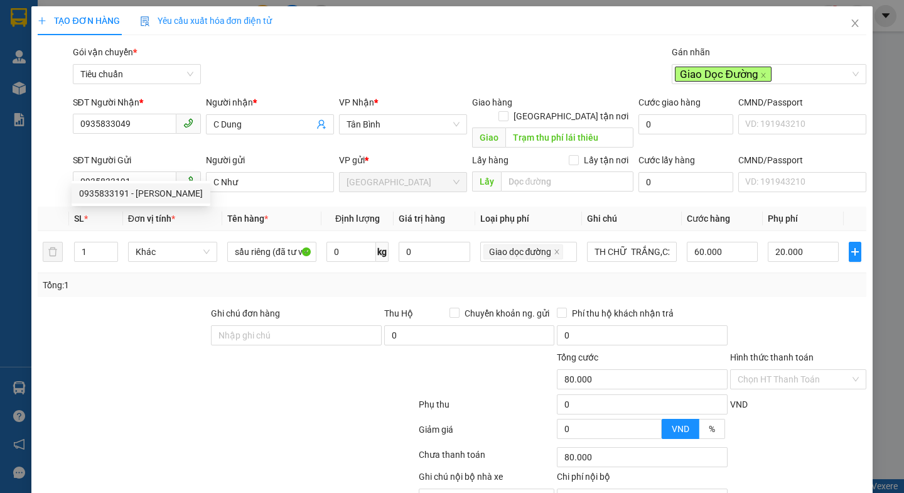
click at [168, 318] on div at bounding box center [122, 328] width 173 height 44
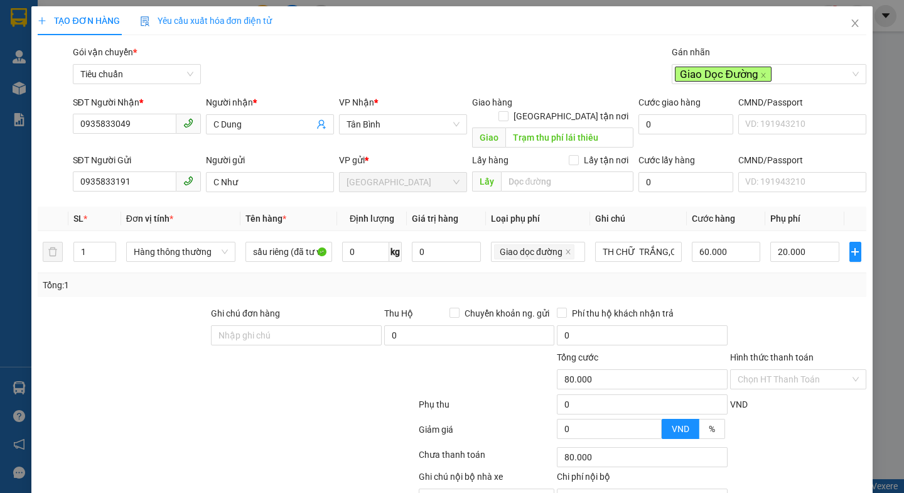
click at [151, 316] on div at bounding box center [122, 328] width 173 height 44
click at [661, 242] on input "TH CHỮ TRẮNG,C2" at bounding box center [638, 252] width 86 height 20
type input "TH CHỮ TRẮNG,ĐỎ"
click at [360, 243] on input "0" at bounding box center [366, 252] width 48 height 20
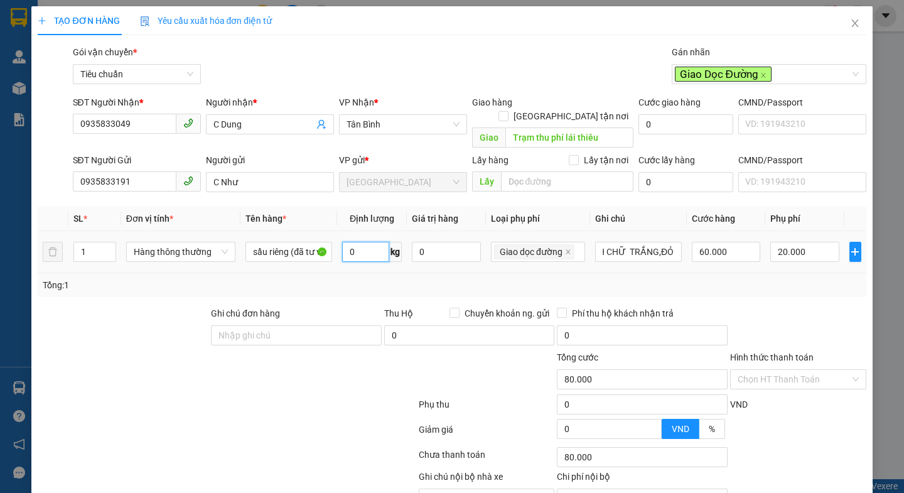
scroll to position [0, 0]
type input "31"
click at [343, 394] on div at bounding box center [226, 406] width 380 height 25
type input "90.000"
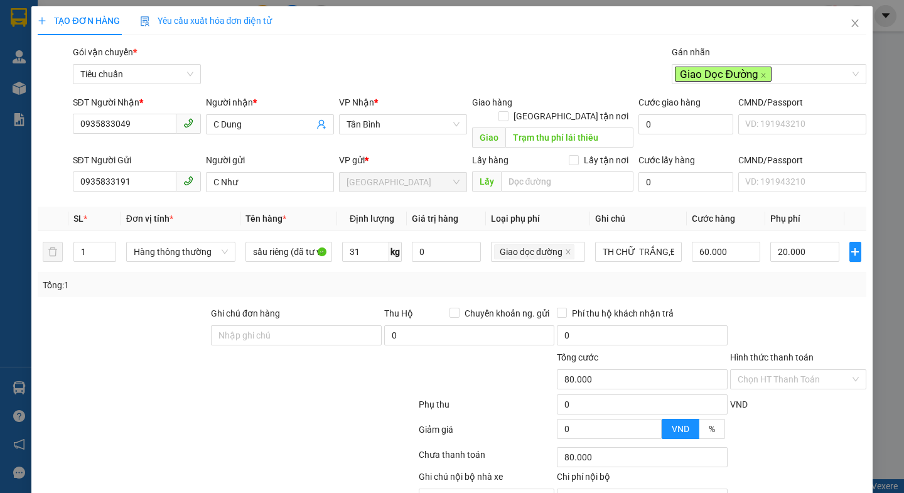
type input "70.000"
click at [802, 370] on input "Hình thức thanh toán" at bounding box center [793, 379] width 112 height 19
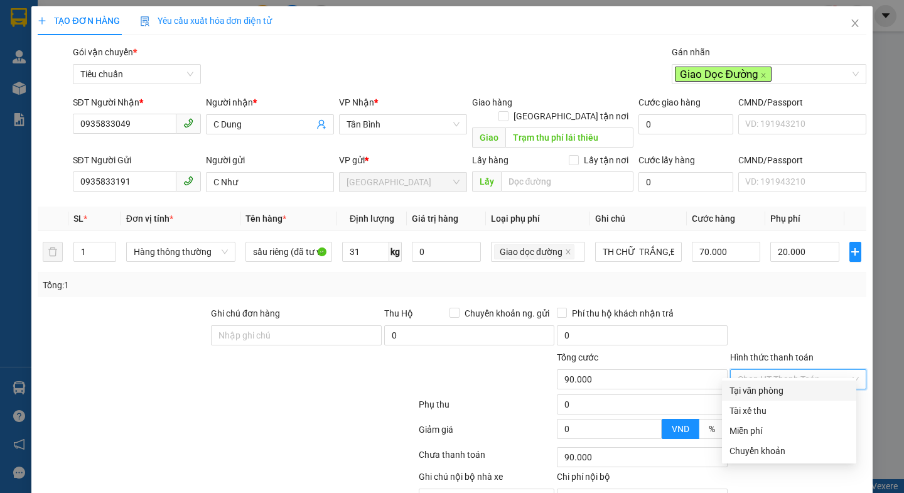
click at [787, 392] on div "Tại văn phòng" at bounding box center [788, 390] width 119 height 14
type input "0"
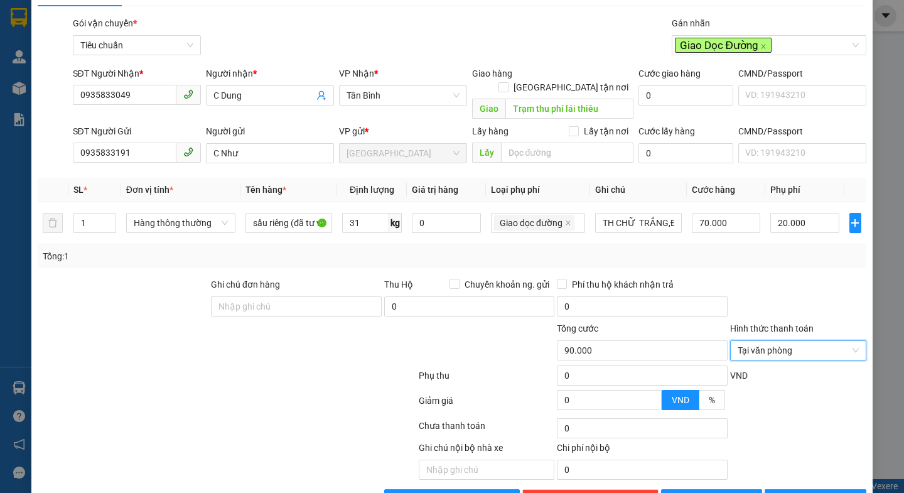
scroll to position [56, 0]
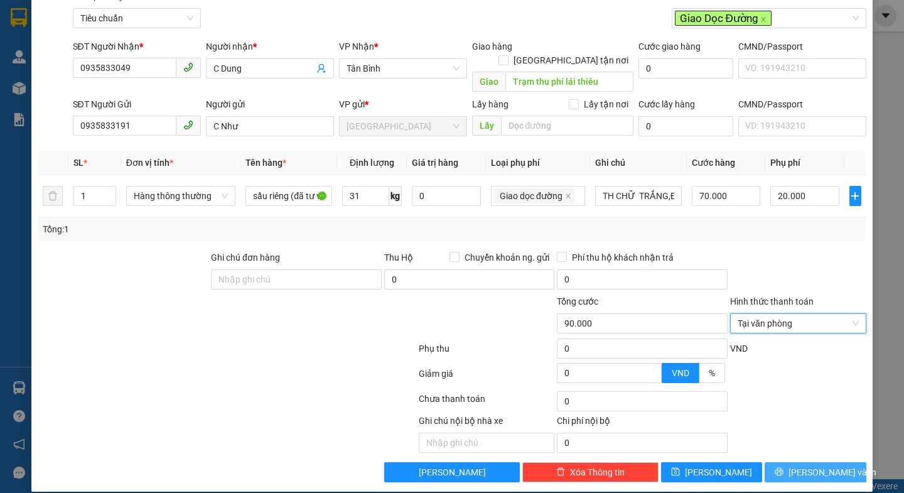
click at [793, 462] on button "Lưu và In" at bounding box center [814, 472] width 101 height 20
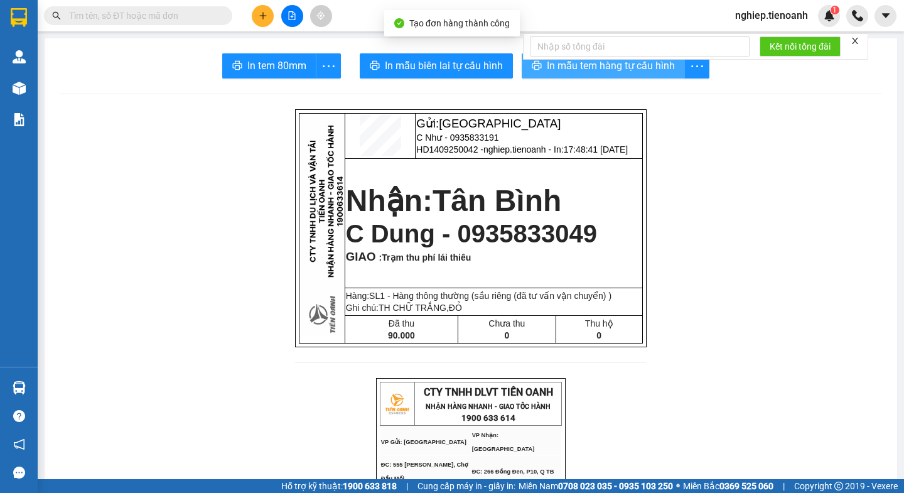
click at [586, 68] on span "In mẫu tem hàng tự cấu hình" at bounding box center [611, 66] width 128 height 16
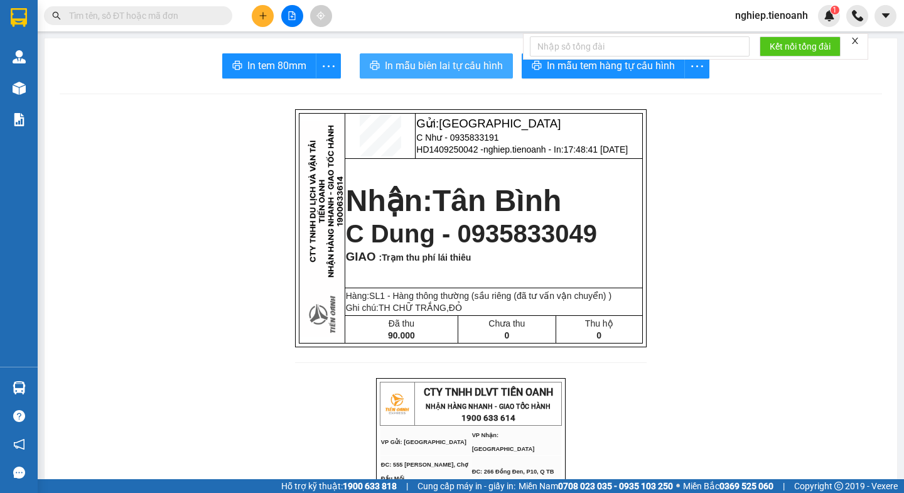
click at [466, 65] on span "In mẫu biên lai tự cấu hình" at bounding box center [444, 66] width 118 height 16
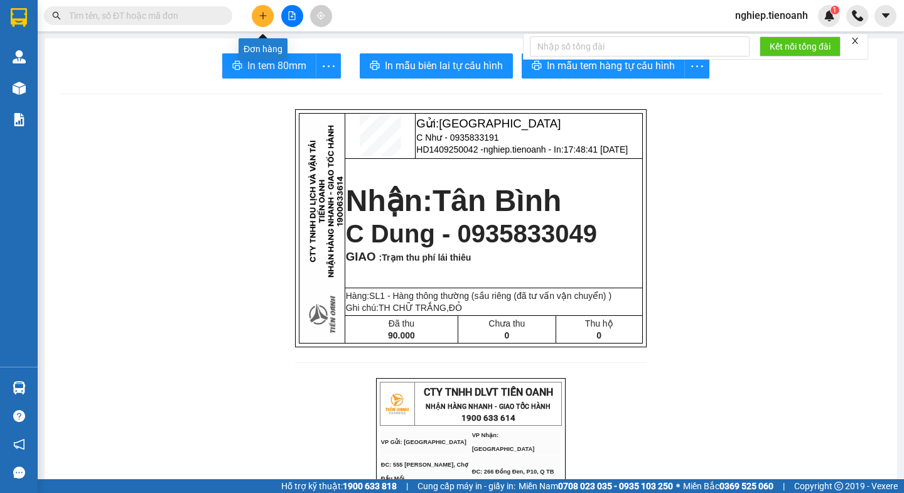
click at [256, 16] on button at bounding box center [263, 16] width 22 height 22
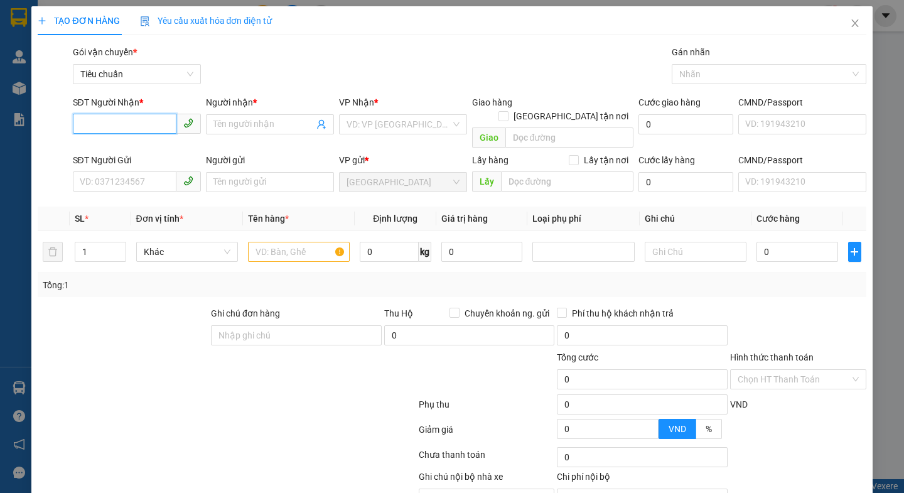
click at [139, 130] on input "SĐT Người Nhận *" at bounding box center [125, 124] width 104 height 20
click at [128, 122] on input "SĐT Người Nhận *" at bounding box center [125, 124] width 104 height 20
click at [130, 122] on input "SĐT Người Nhận *" at bounding box center [125, 124] width 104 height 20
click at [147, 151] on div "0905416923 - Chú Tiến" at bounding box center [141, 149] width 124 height 14
type input "0905416923"
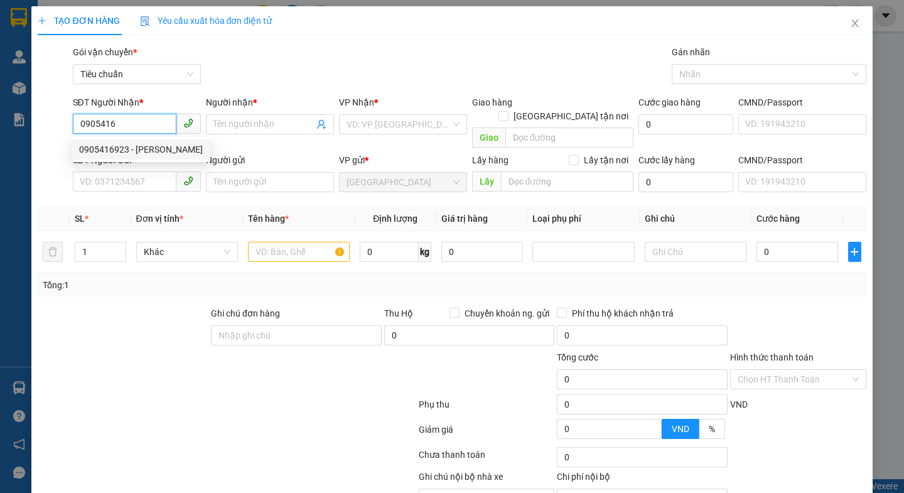
type input "Chú Tiến"
type input "046058008834"
type input "0905416923"
type input "40.000"
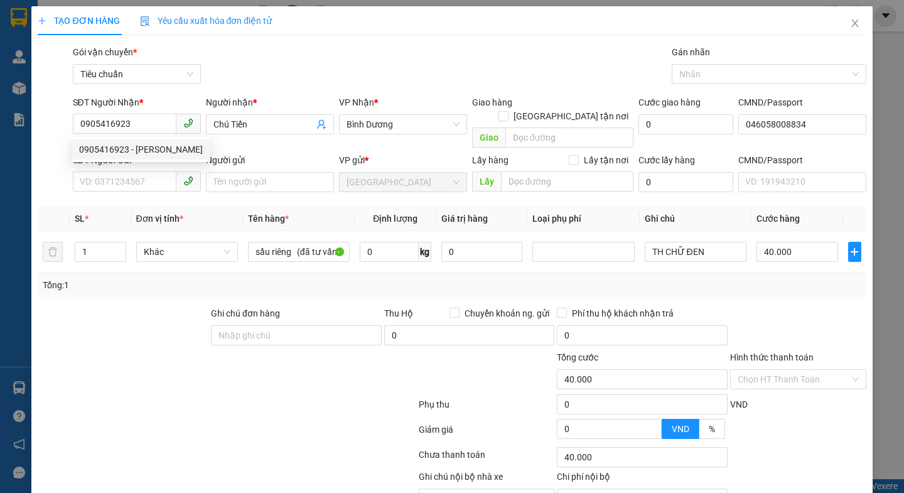
drag, startPoint x: 162, startPoint y: 309, endPoint x: 164, endPoint y: 299, distance: 10.2
click at [164, 306] on div at bounding box center [122, 328] width 173 height 44
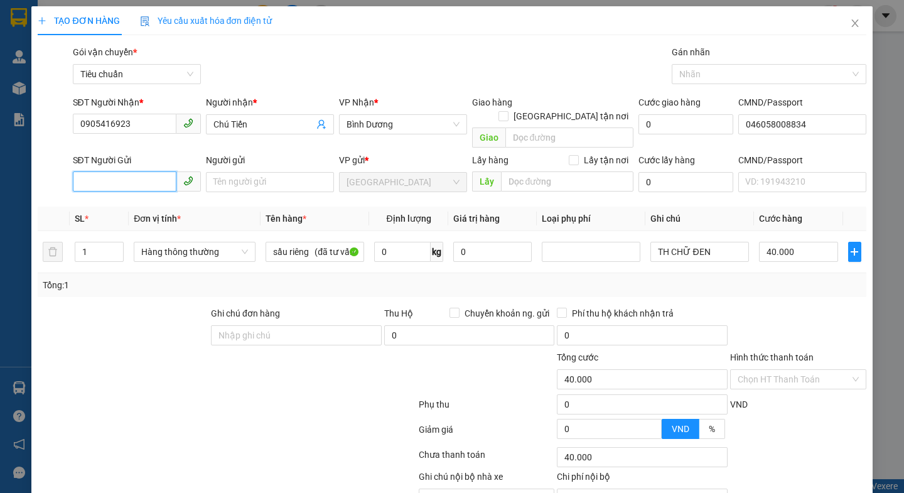
click at [156, 173] on input "SĐT Người Gửi" at bounding box center [125, 181] width 104 height 20
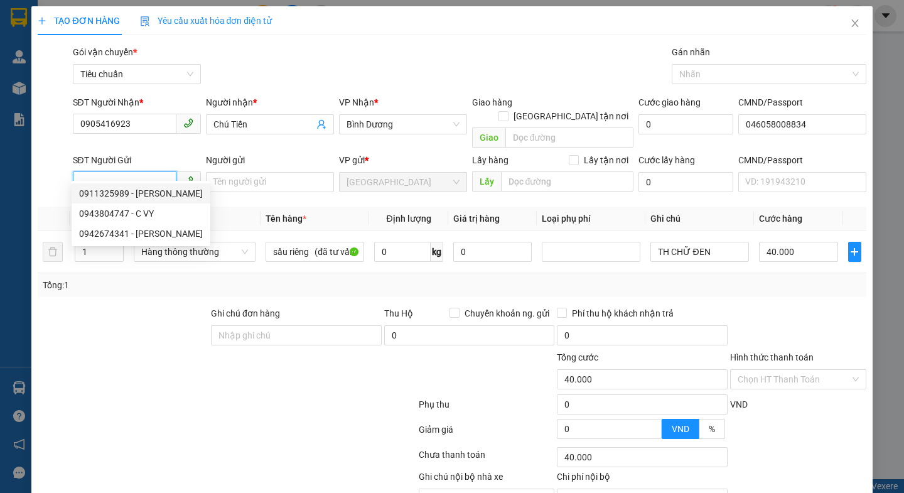
click at [144, 195] on div "0911325989 - C Thanh" at bounding box center [141, 193] width 124 height 14
type input "0911325989"
type input "C Thanh"
type input "240946275"
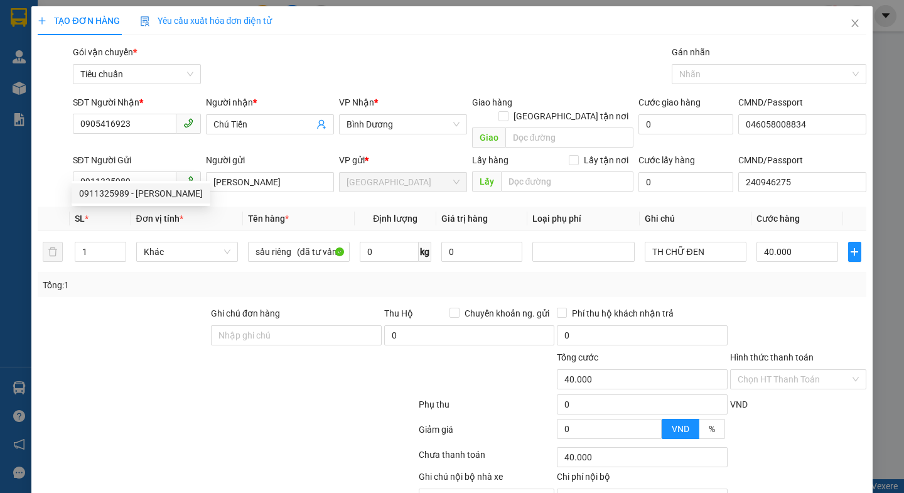
click at [152, 306] on div at bounding box center [122, 328] width 173 height 44
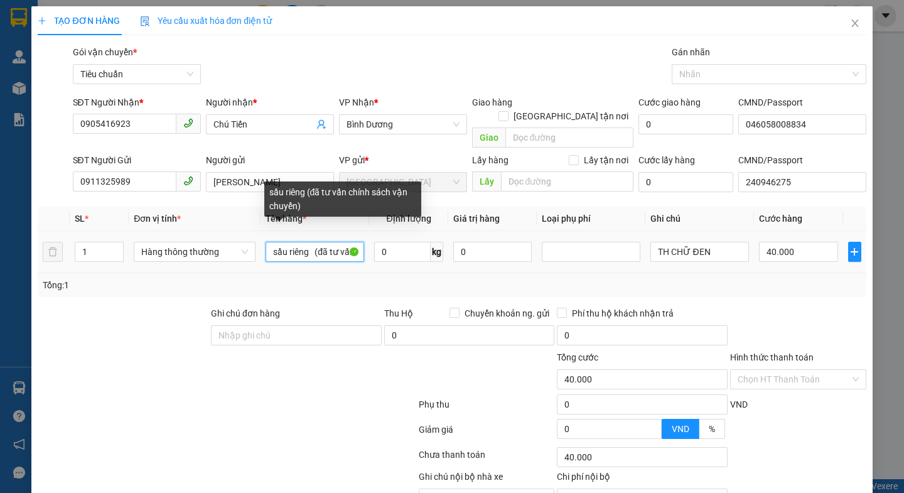
click at [314, 242] on input "sầu riêng (đã tư vấn chính sách vận chuyển)" at bounding box center [314, 252] width 99 height 20
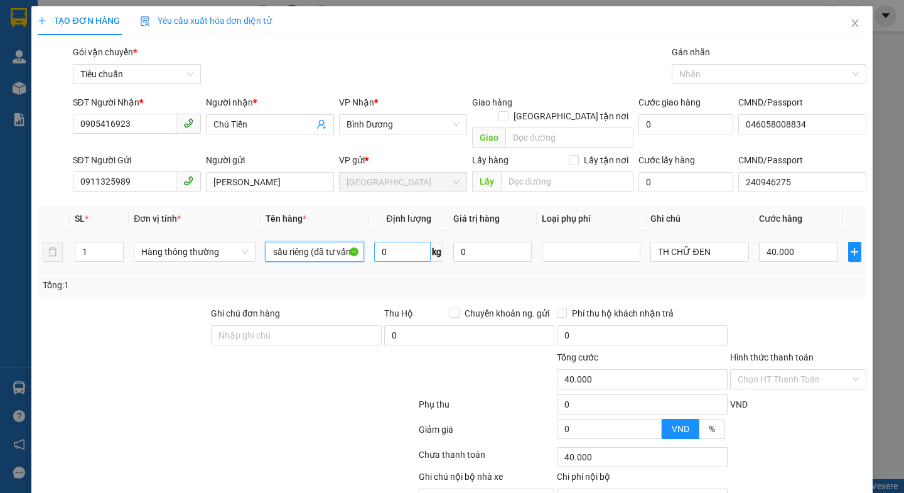
type input "sầu riêng (đã tư vấn chính sách vận chuyển)"
click at [400, 244] on input "0" at bounding box center [402, 252] width 56 height 20
type input "11"
drag, startPoint x: 263, startPoint y: 411, endPoint x: 702, endPoint y: 233, distance: 474.0
click at [263, 419] on div at bounding box center [226, 431] width 380 height 25
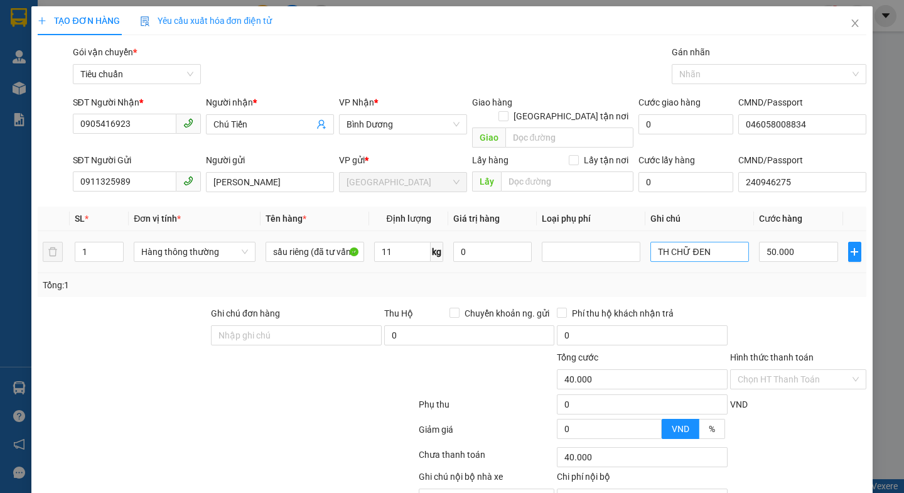
type input "50.000"
click at [702, 242] on input "TH CHỮ ĐEN" at bounding box center [699, 252] width 99 height 20
type input "TH TRƠN BKV"
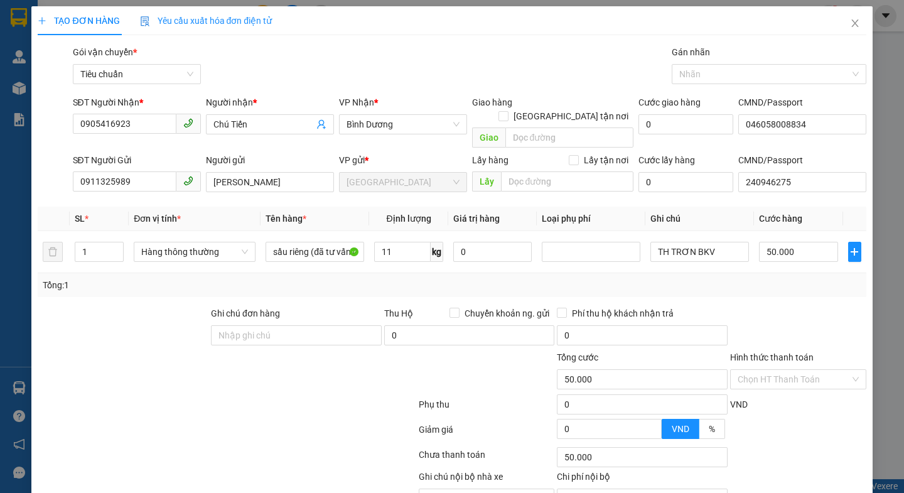
click at [746, 306] on div at bounding box center [798, 328] width 139 height 44
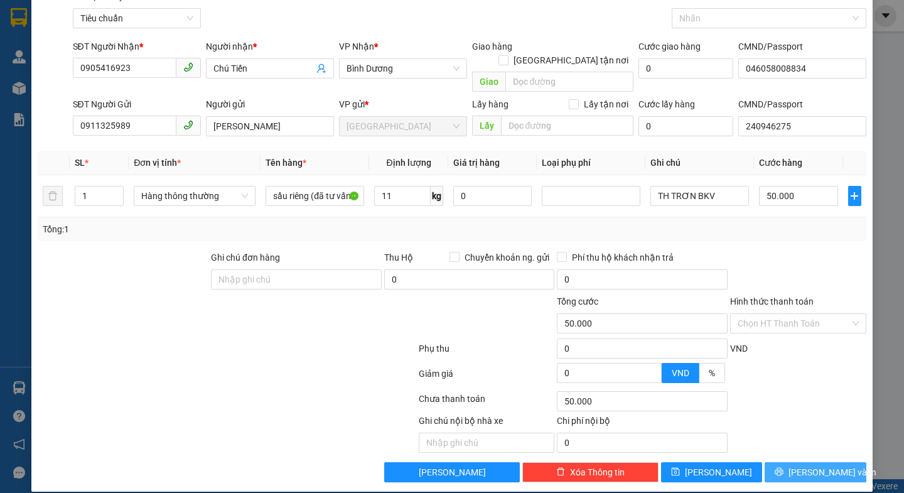
click at [794, 465] on span "Lưu và In" at bounding box center [832, 472] width 88 height 14
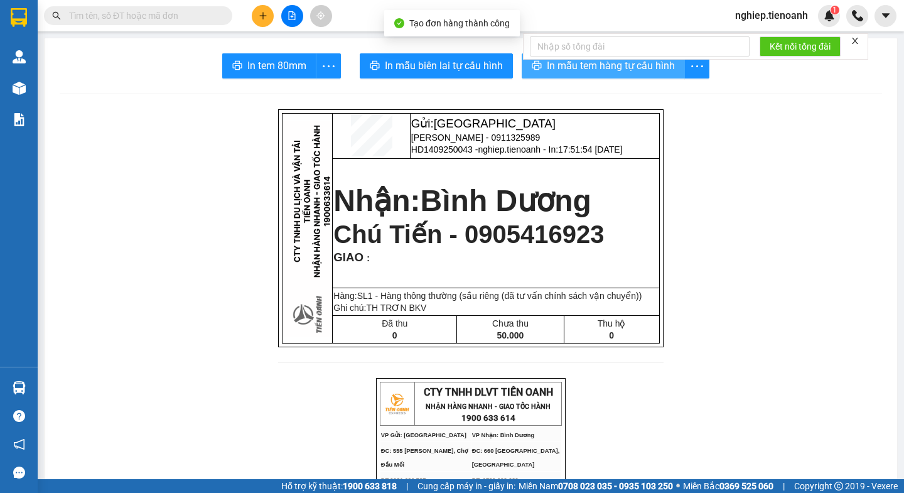
click at [632, 74] on button "In mẫu tem hàng tự cấu hình" at bounding box center [602, 65] width 163 height 25
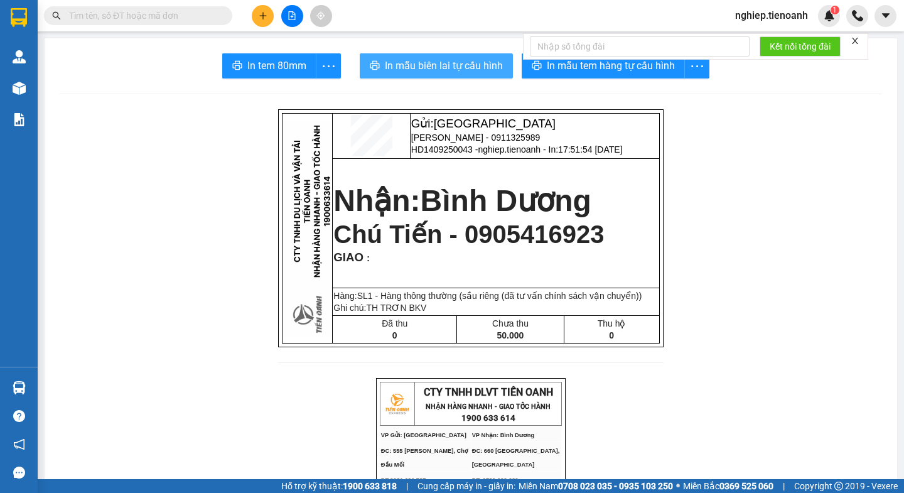
click at [465, 70] on span "In mẫu biên lai tự cấu hình" at bounding box center [444, 66] width 118 height 16
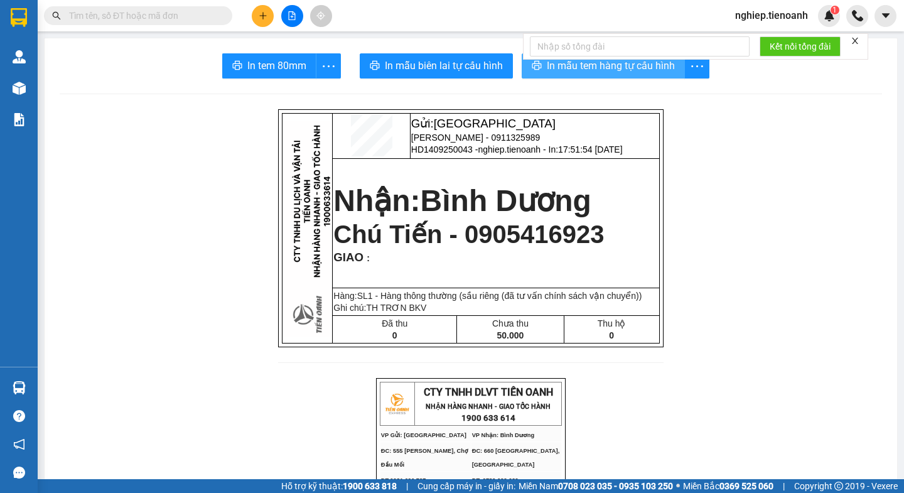
click at [625, 62] on span "In mẫu tem hàng tự cấu hình" at bounding box center [611, 66] width 128 height 16
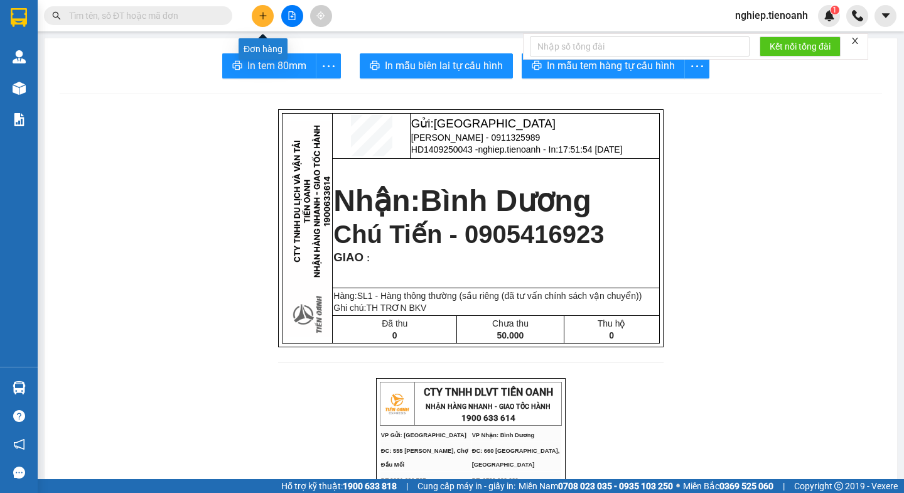
click at [265, 23] on button at bounding box center [263, 16] width 22 height 22
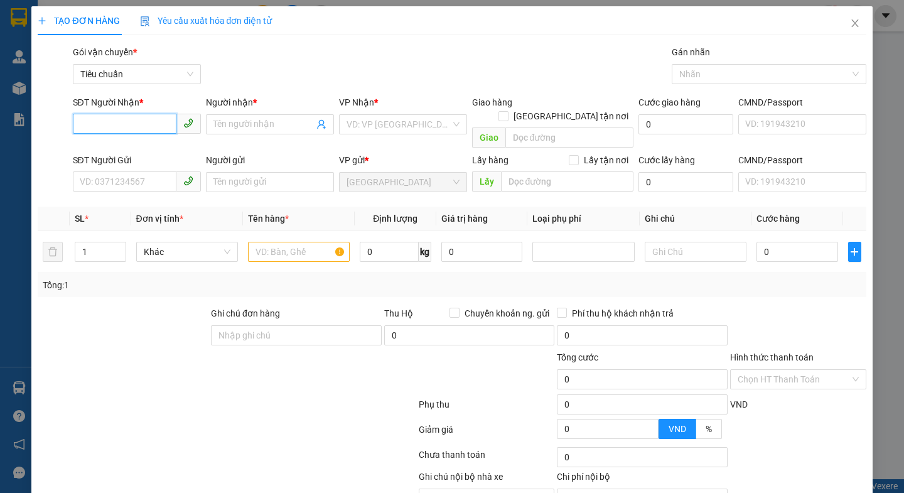
click at [118, 124] on input "SĐT Người Nhận *" at bounding box center [125, 124] width 104 height 20
click at [114, 172] on input "SĐT Người Gửi" at bounding box center [125, 181] width 104 height 20
type input "0839112"
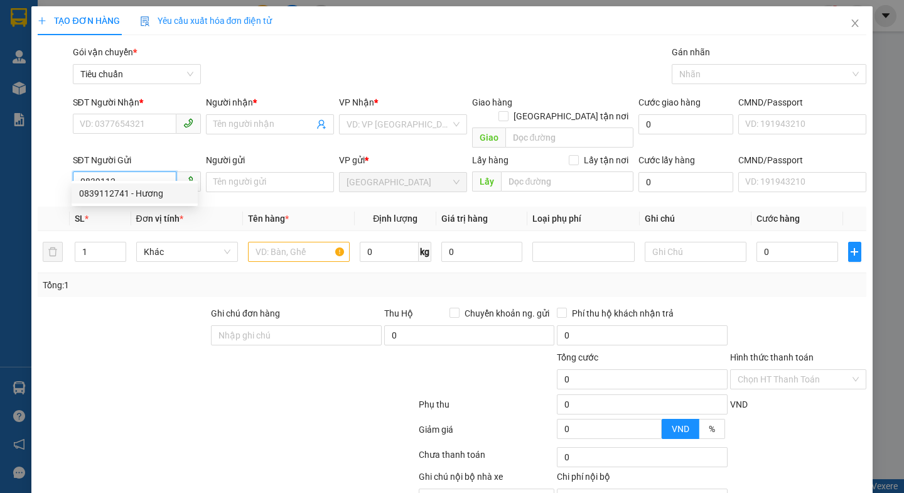
drag, startPoint x: 122, startPoint y: 191, endPoint x: 124, endPoint y: 203, distance: 11.5
click at [123, 192] on div "0839112741 - Hương" at bounding box center [134, 193] width 111 height 14
type input "0342896834"
type input "A Minh"
type input "066203066842"
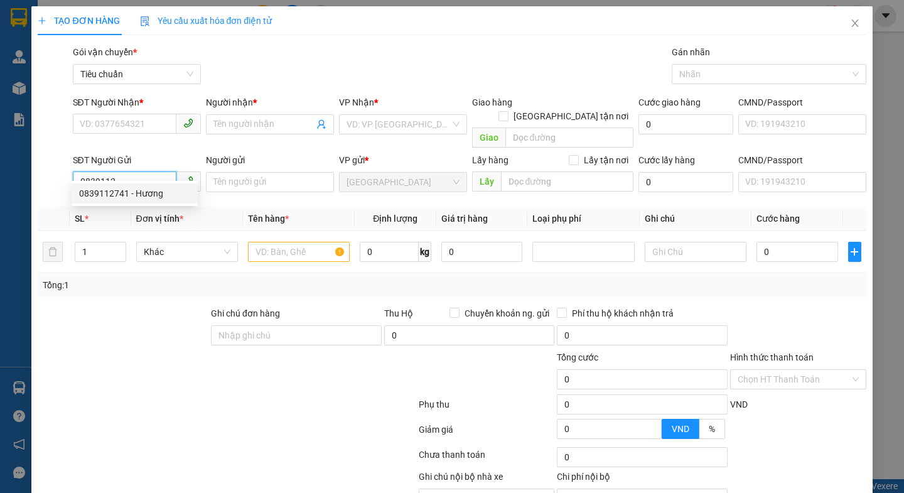
type input "0839112741"
type input "Hương"
type input "0839112741"
type input "110.000"
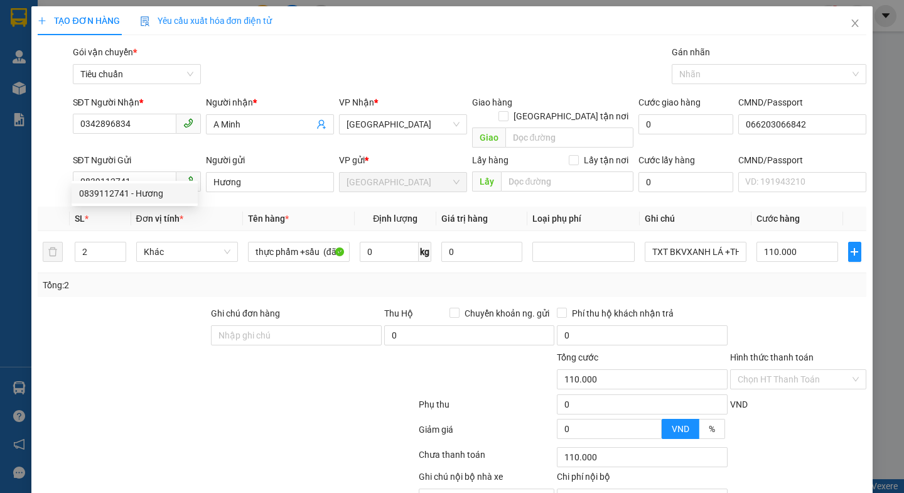
click at [122, 306] on div at bounding box center [122, 328] width 173 height 44
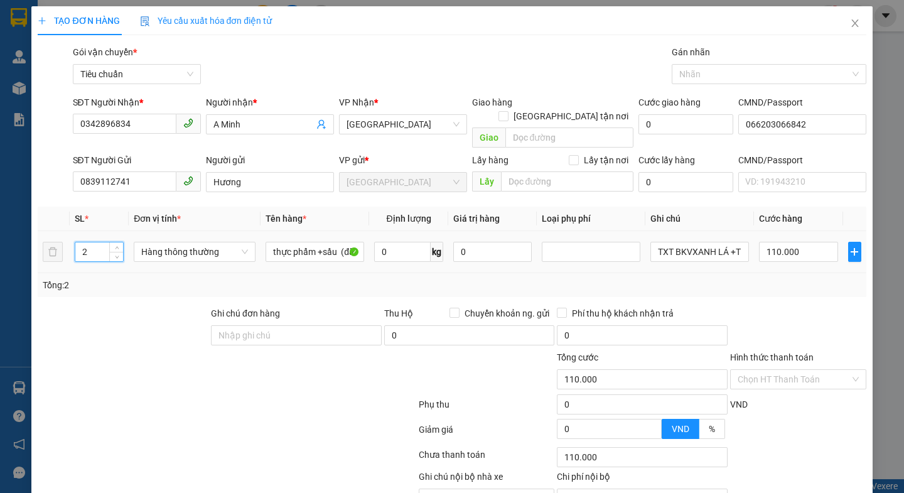
click at [93, 242] on input "2" at bounding box center [99, 251] width 48 height 19
type input "1"
drag, startPoint x: 137, startPoint y: 308, endPoint x: 334, endPoint y: 238, distance: 209.0
click at [137, 308] on div at bounding box center [122, 328] width 173 height 44
type input "0"
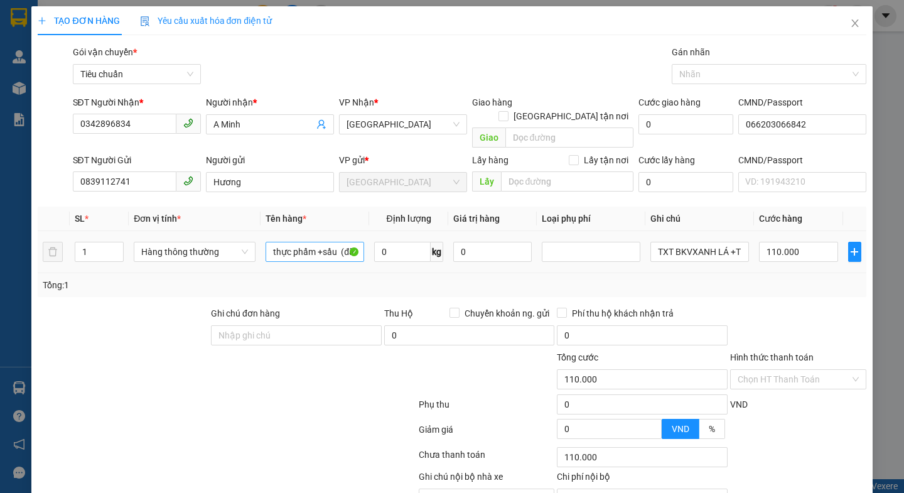
type input "0"
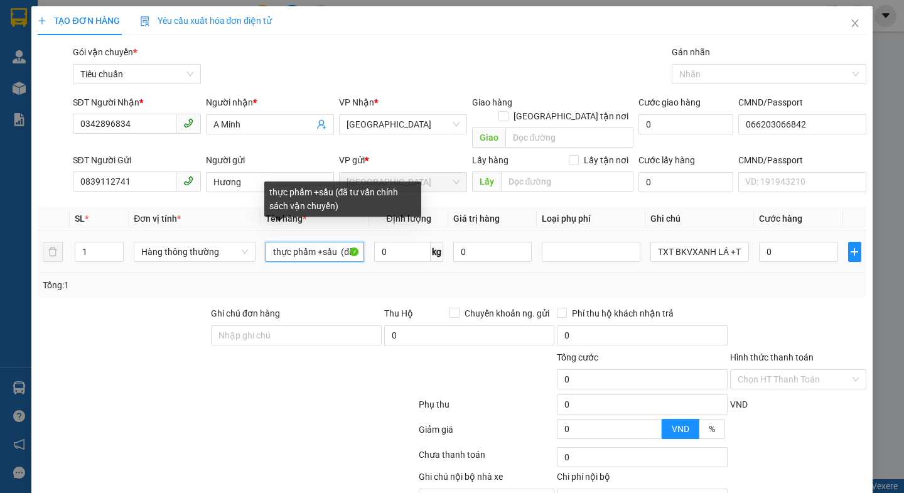
click at [336, 242] on input "thực phẩm +sầu (đã tư vấn chính sách vận chuyển)" at bounding box center [314, 252] width 99 height 20
type input "thực phẩm (đã tư vấn chính sách vận chuyển)"
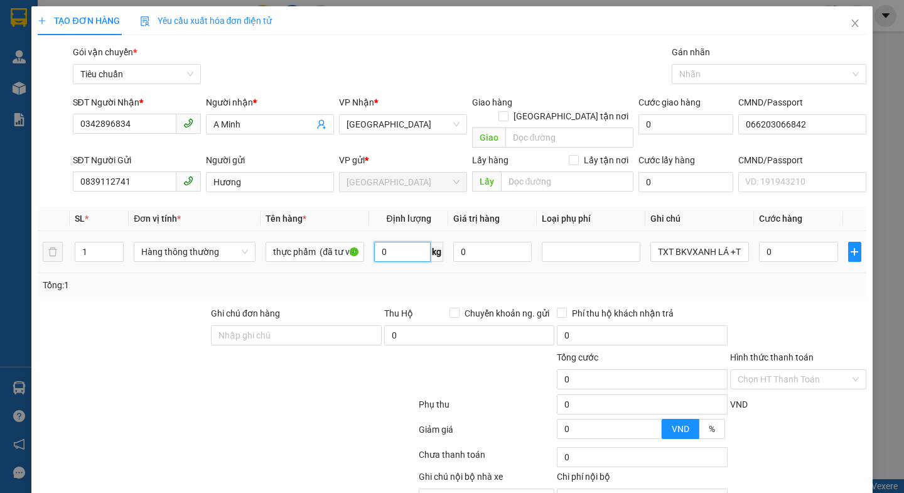
click at [392, 245] on input "0" at bounding box center [402, 252] width 56 height 20
type input "25"
drag, startPoint x: 318, startPoint y: 421, endPoint x: 724, endPoint y: 239, distance: 445.5
click at [318, 420] on div at bounding box center [226, 431] width 380 height 25
type input "60.000"
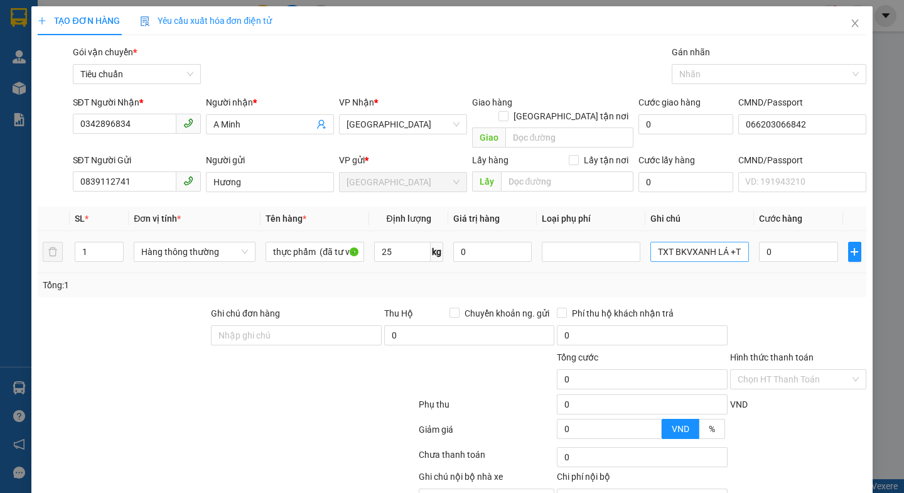
type input "60.000"
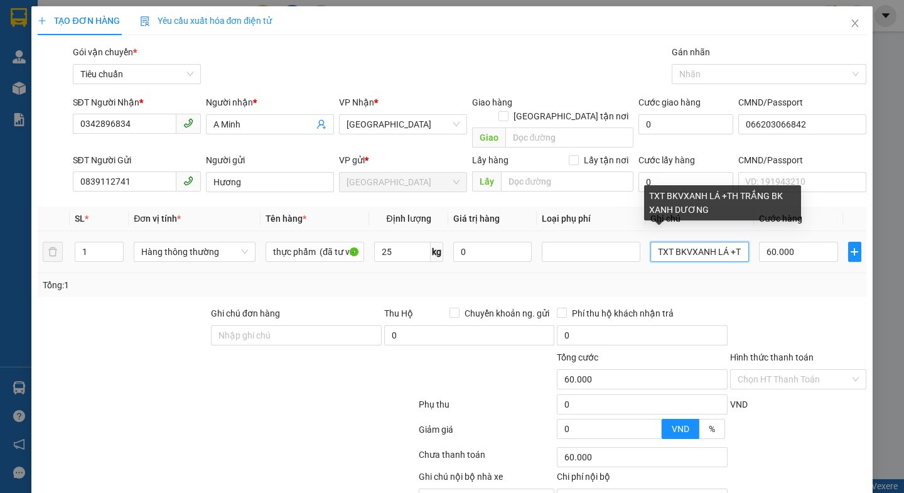
click at [732, 242] on input "TXT BKVXANH LÁ +TH TRẮNG BK XANH DƯƠNG" at bounding box center [699, 252] width 99 height 20
click at [730, 245] on input "H TRẮNG BK XADƯƠNG" at bounding box center [699, 252] width 99 height 20
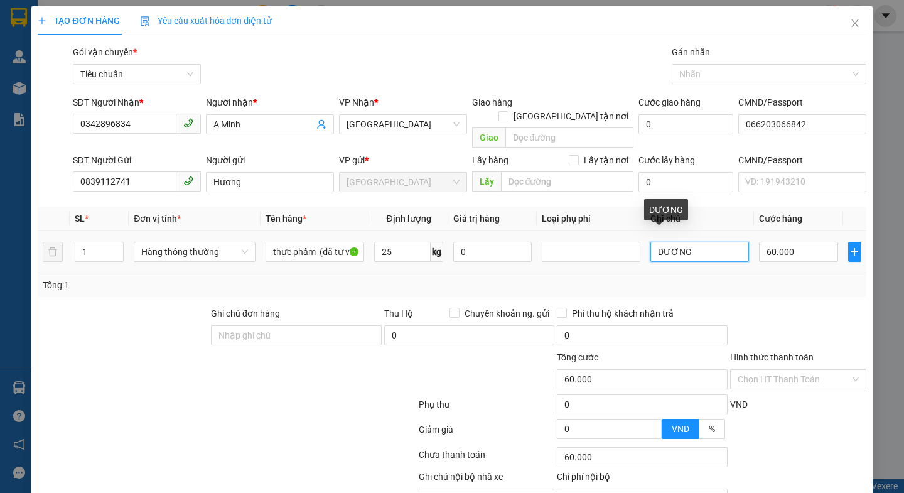
click at [730, 242] on input "DƯƠNG" at bounding box center [699, 252] width 99 height 20
type input "D"
type input "TXT BKV,BK CHỮ TÍM"
click at [765, 306] on div at bounding box center [798, 328] width 139 height 44
click at [772, 369] on div "Chọn HT Thanh Toán" at bounding box center [798, 379] width 136 height 20
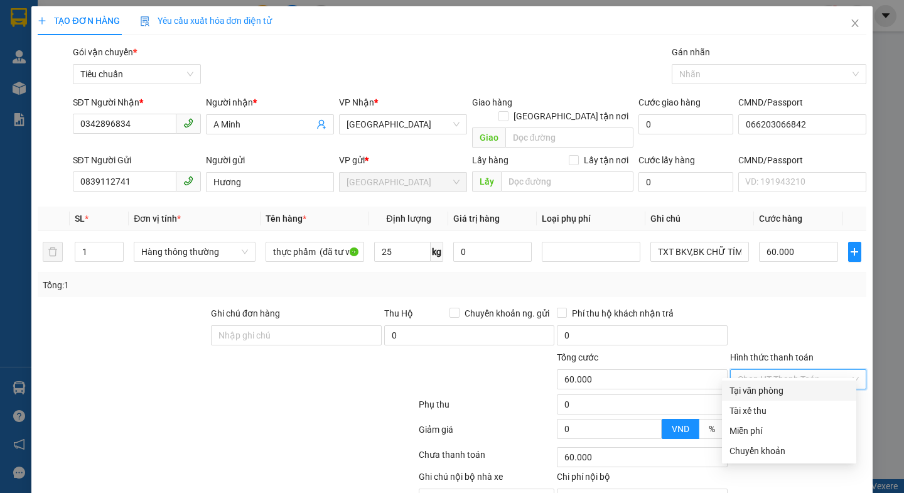
click at [771, 383] on div "Tại văn phòng" at bounding box center [788, 390] width 119 height 14
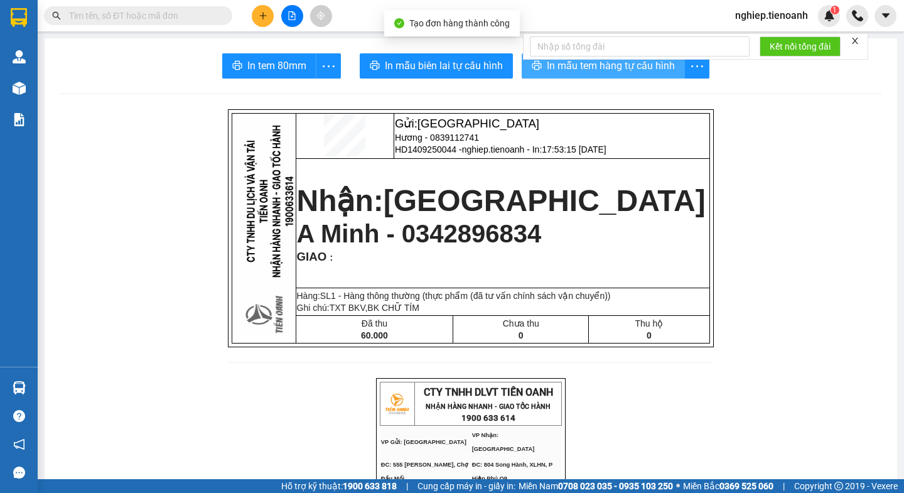
click at [568, 70] on span "In mẫu tem hàng tự cấu hình" at bounding box center [611, 66] width 128 height 16
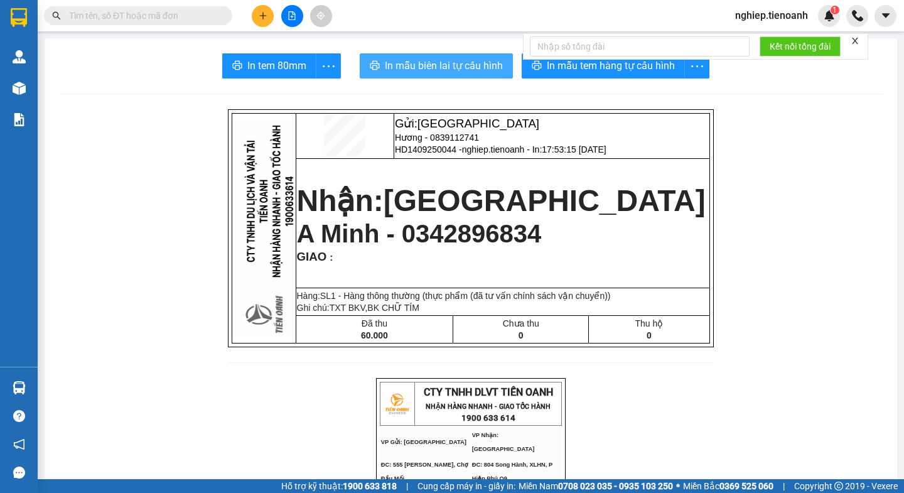
click at [445, 67] on span "In mẫu biên lai tự cấu hình" at bounding box center [444, 66] width 118 height 16
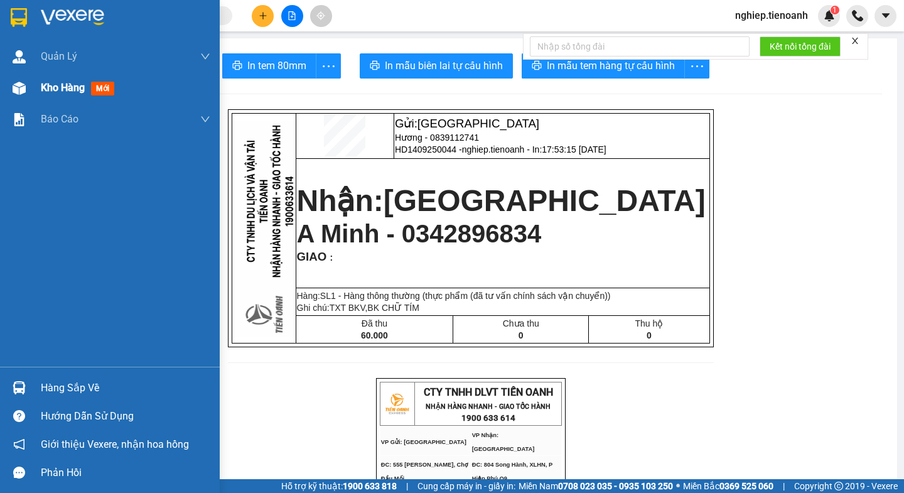
click at [51, 92] on span "Kho hàng" at bounding box center [63, 88] width 44 height 12
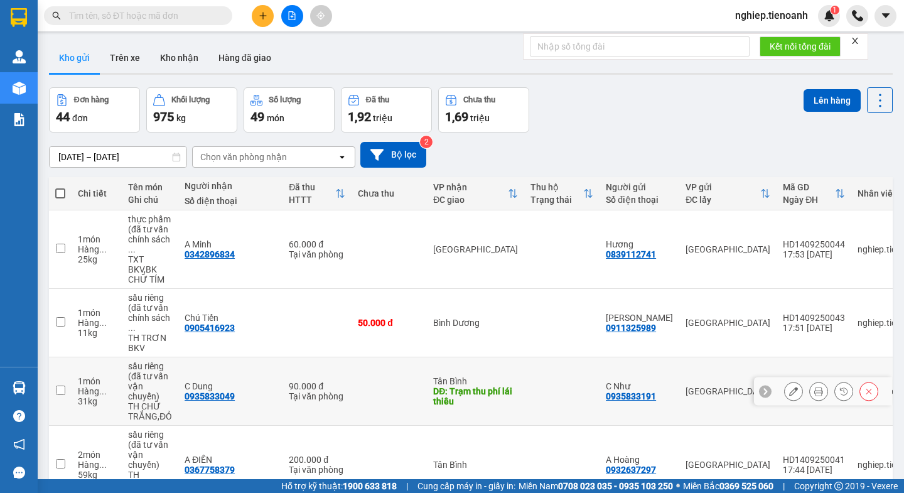
click at [57, 385] on input "checkbox" at bounding box center [60, 389] width 9 height 9
checkbox input "true"
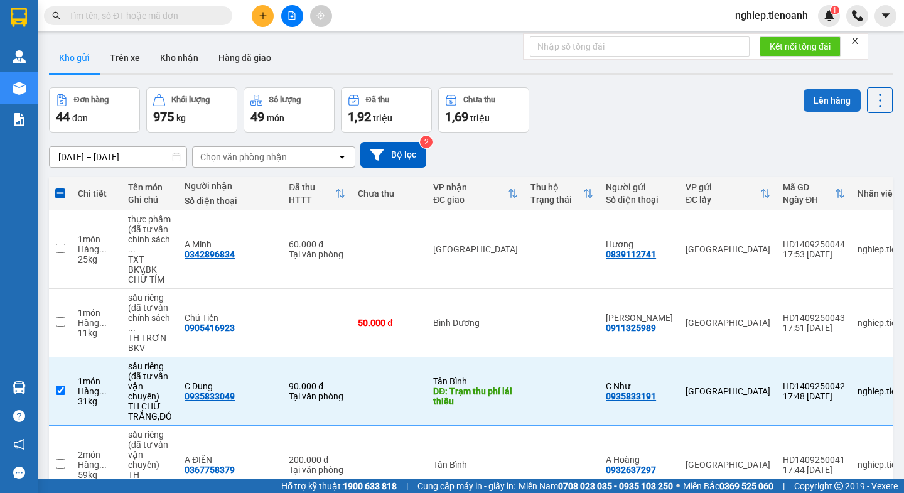
click at [810, 104] on button "Lên hàng" at bounding box center [831, 100] width 57 height 23
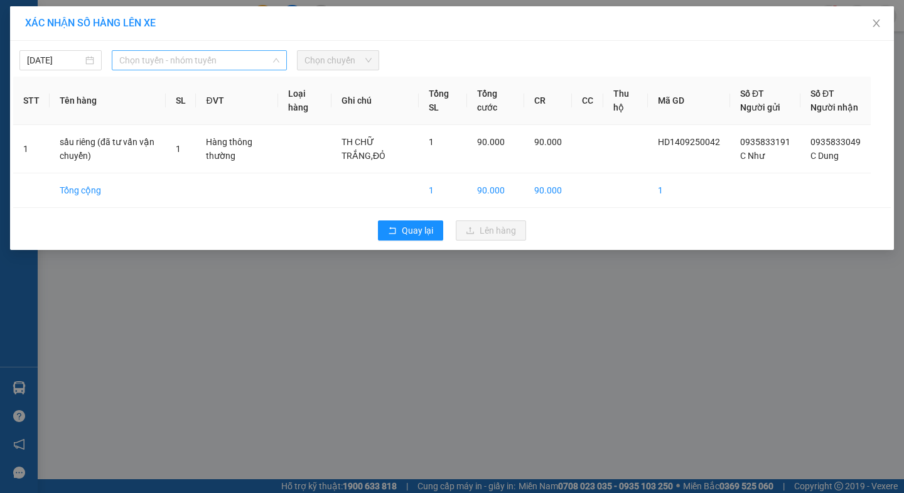
click at [166, 63] on span "Chọn tuyến - nhóm tuyến" at bounding box center [199, 60] width 160 height 19
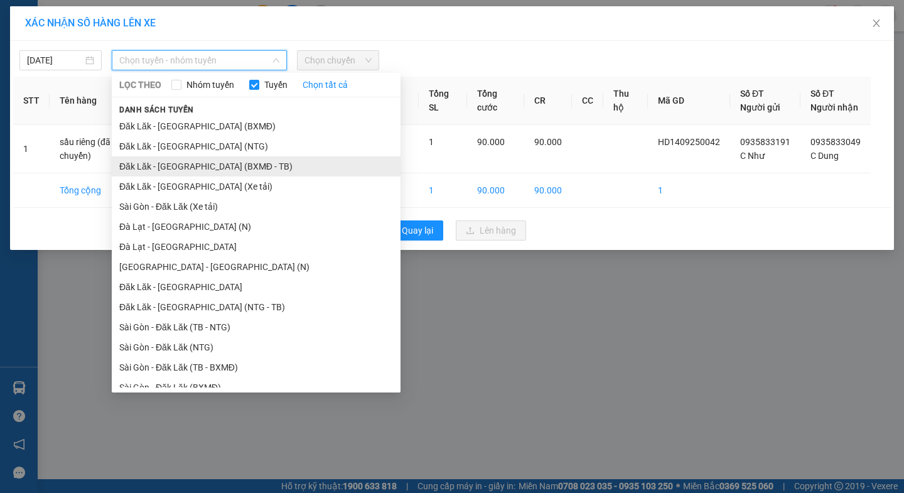
click at [211, 166] on li "Đăk Lăk - Sài Gòn (BXMĐ - TB)" at bounding box center [256, 166] width 289 height 20
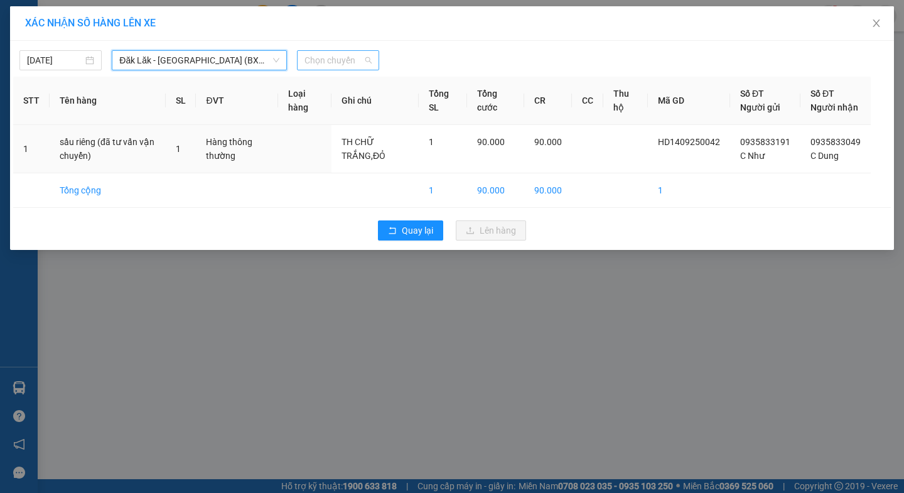
click at [326, 63] on span "Chọn chuyến" at bounding box center [337, 60] width 67 height 19
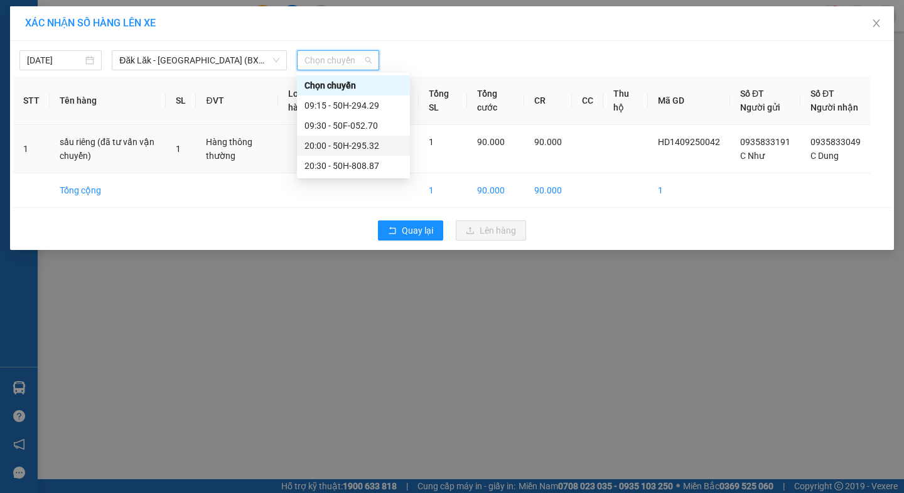
click at [343, 148] on div "20:00 - 50H-295.32" at bounding box center [353, 146] width 98 height 14
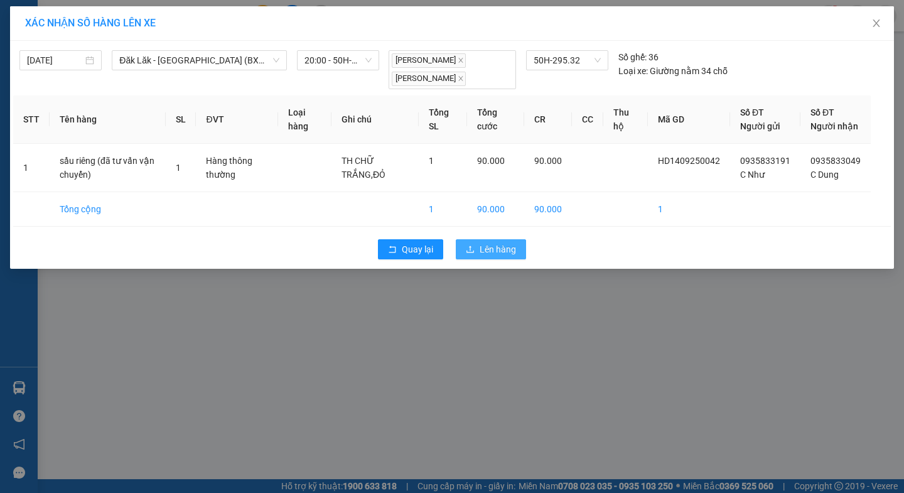
click at [502, 256] on span "Lên hàng" at bounding box center [497, 249] width 36 height 14
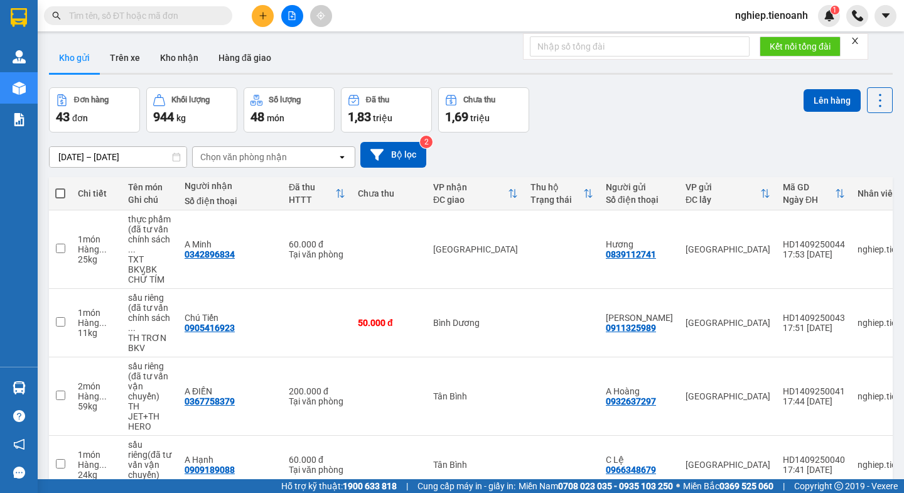
click at [291, 12] on icon "file-add" at bounding box center [292, 15] width 7 height 9
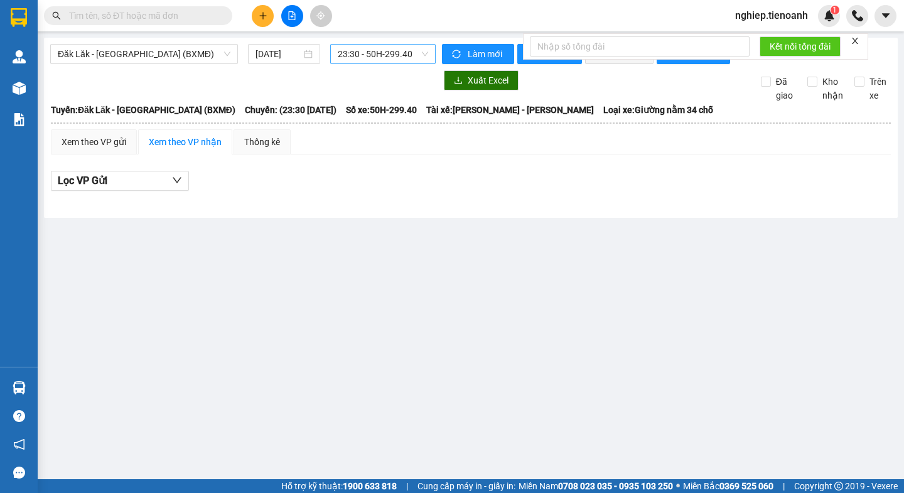
click at [368, 55] on span "23:30 - 50H-299.40" at bounding box center [383, 54] width 90 height 19
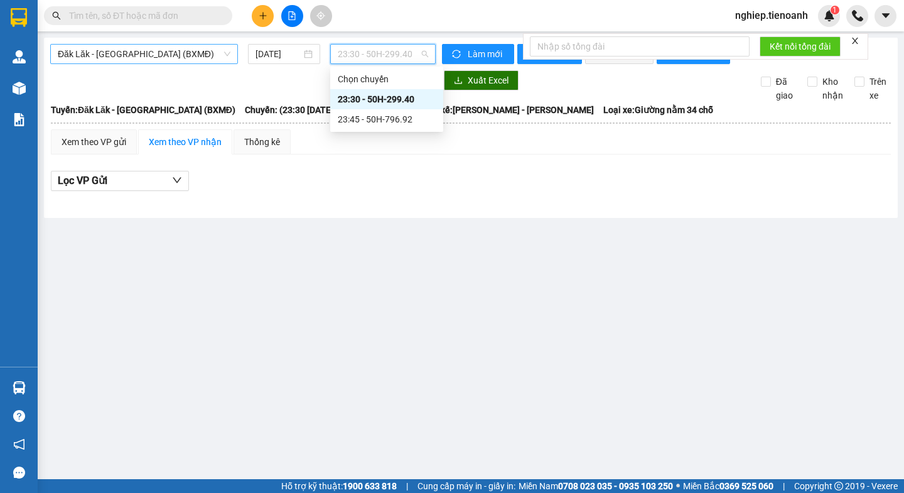
click at [132, 55] on span "Đăk Lăk - Sài Gòn (BXMĐ)" at bounding box center [144, 54] width 173 height 19
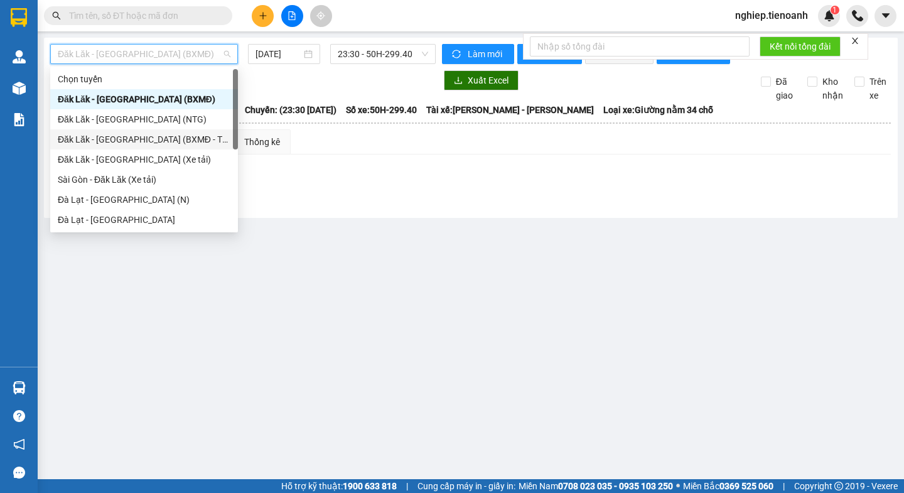
click at [149, 136] on div "Đăk Lăk - Sài Gòn (BXMĐ - TB)" at bounding box center [144, 139] width 173 height 14
type input "14/09/2025"
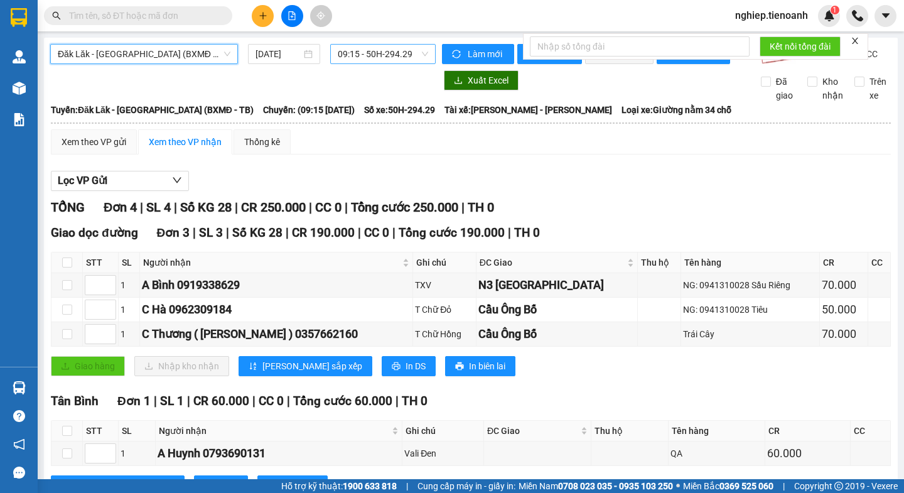
click at [368, 52] on span "09:15 - 50H-294.29" at bounding box center [383, 54] width 90 height 19
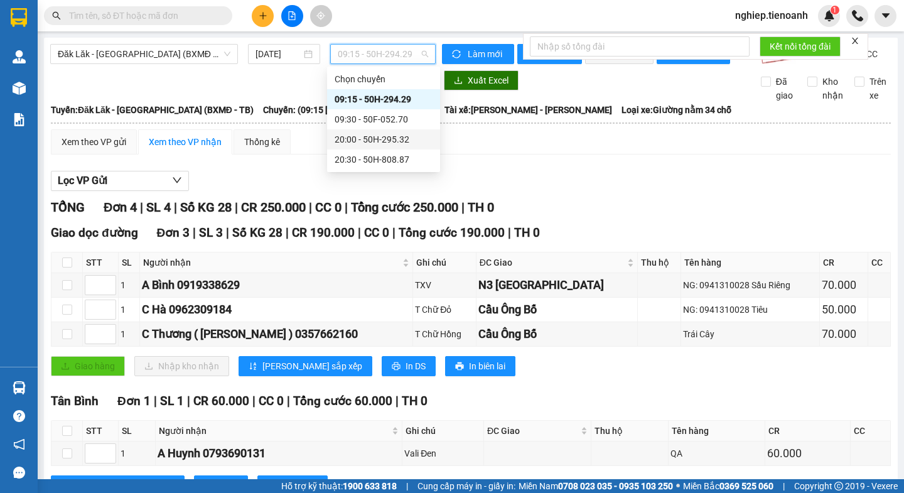
click at [358, 139] on div "20:00 - 50H-295.32" at bounding box center [383, 139] width 98 height 14
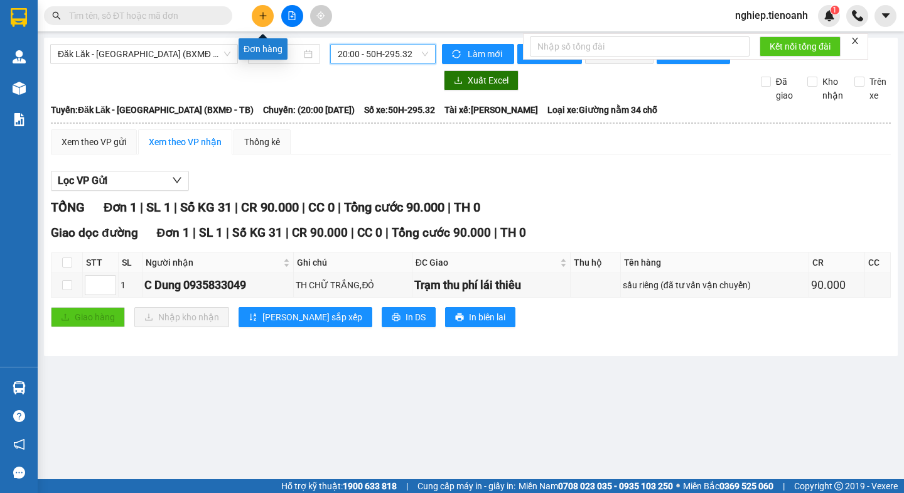
click at [267, 9] on button at bounding box center [263, 16] width 22 height 22
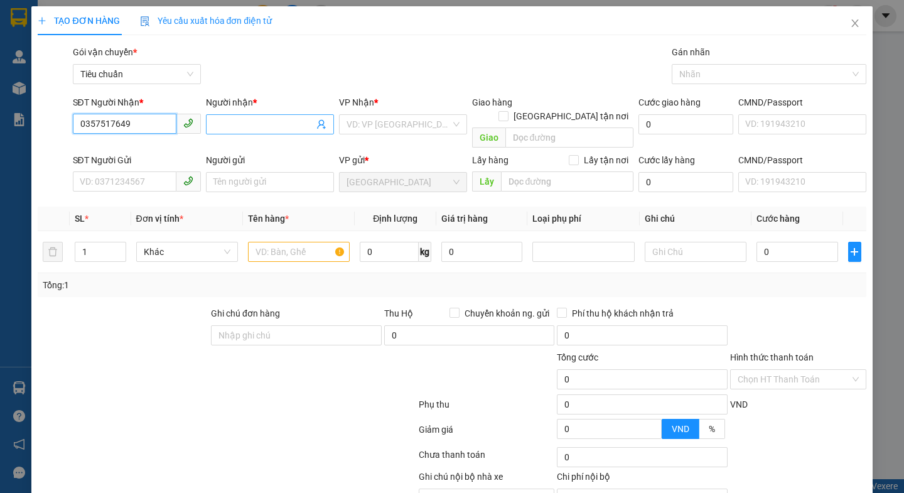
type input "0357517649"
click at [260, 128] on input "Người nhận *" at bounding box center [263, 124] width 100 height 14
type input "H HPHET"
click at [414, 127] on input "search" at bounding box center [398, 124] width 104 height 19
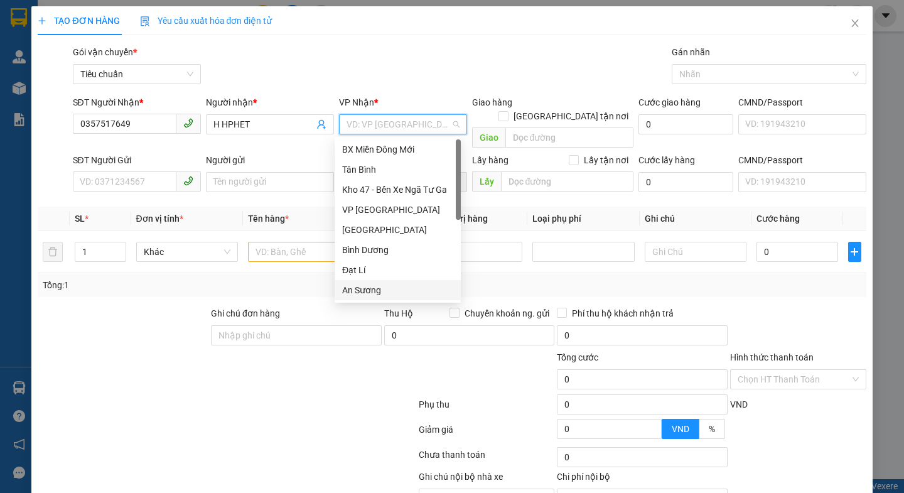
click at [370, 295] on div "An Sương" at bounding box center [397, 290] width 111 height 14
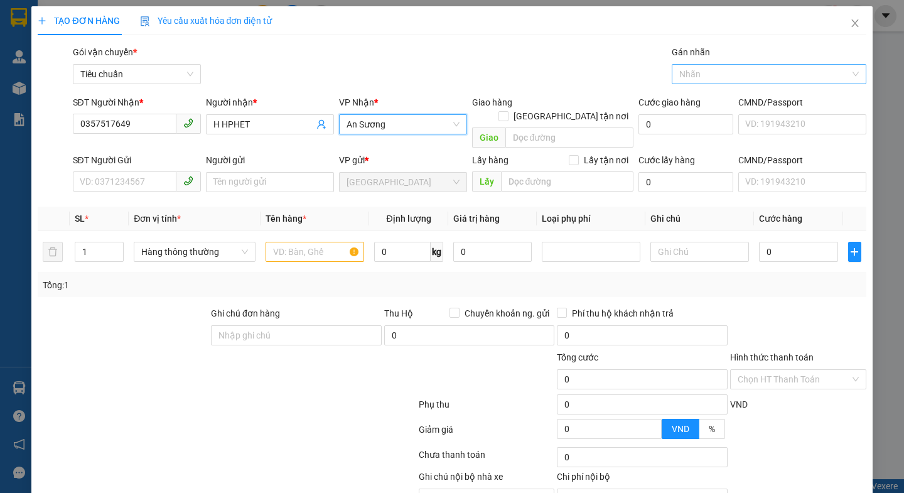
click at [696, 78] on div at bounding box center [763, 74] width 176 height 15
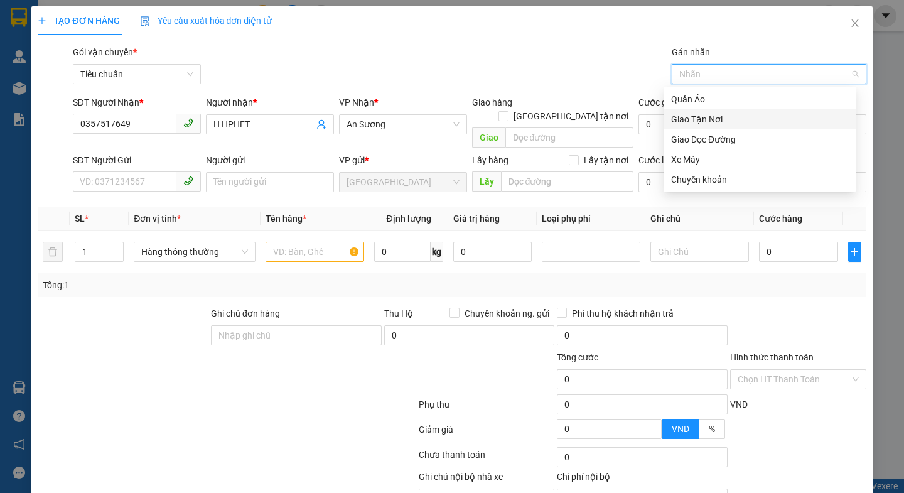
click at [693, 121] on div "Giao Tận Nơi" at bounding box center [759, 119] width 177 height 14
click at [507, 111] on input "Giao tận nơi" at bounding box center [502, 115] width 9 height 9
checkbox input "true"
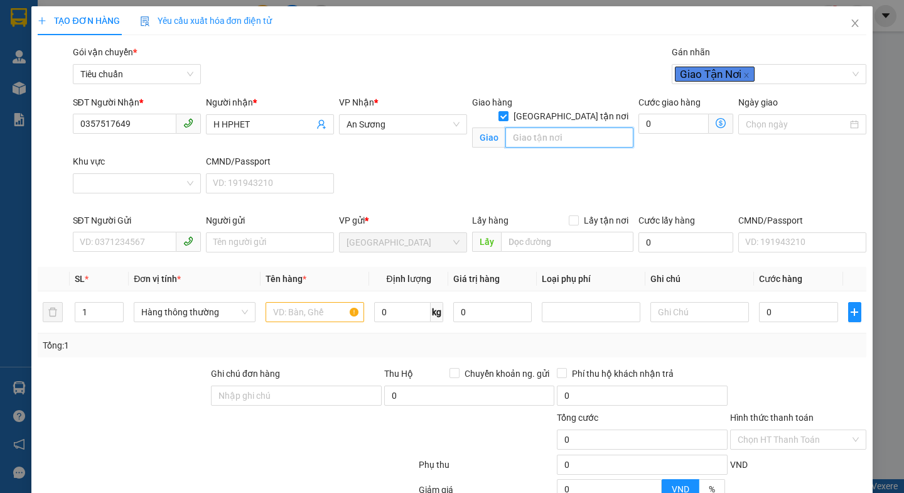
click at [516, 132] on input "search" at bounding box center [569, 137] width 128 height 20
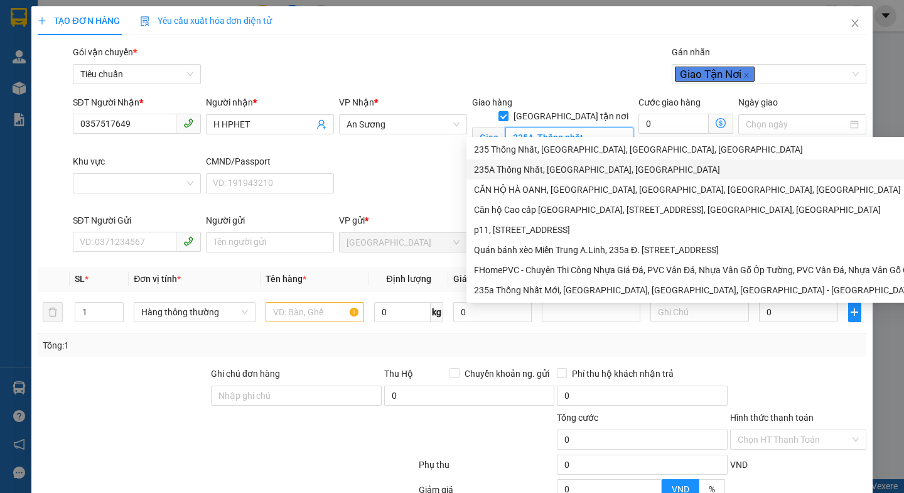
click at [579, 175] on div "235A Thống Nhất, Phường 11, Quận Gò Vấp, Thành phố Hồ Chí Minh" at bounding box center [765, 170] width 582 height 14
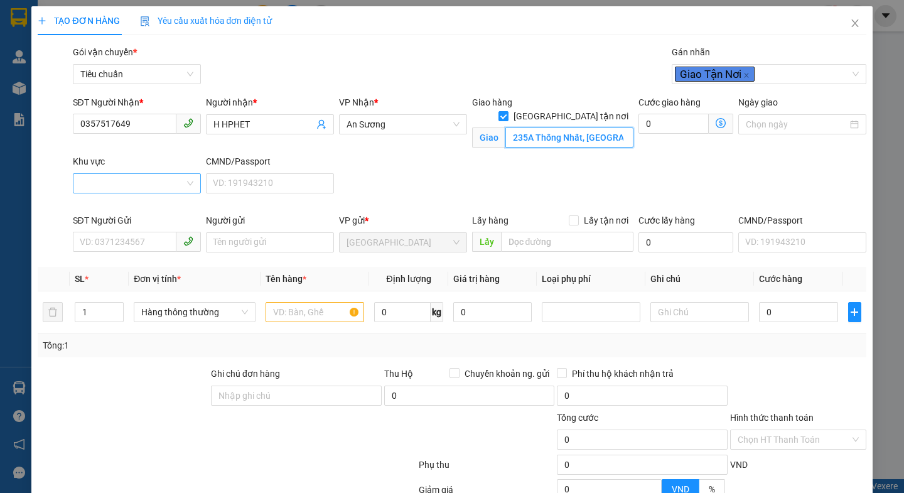
type input "235A Thống Nhất, Phường 11, Quận Gò Vấp, Thành phố Hồ Chí Minh"
click at [123, 181] on input "Khu vực" at bounding box center [132, 183] width 104 height 19
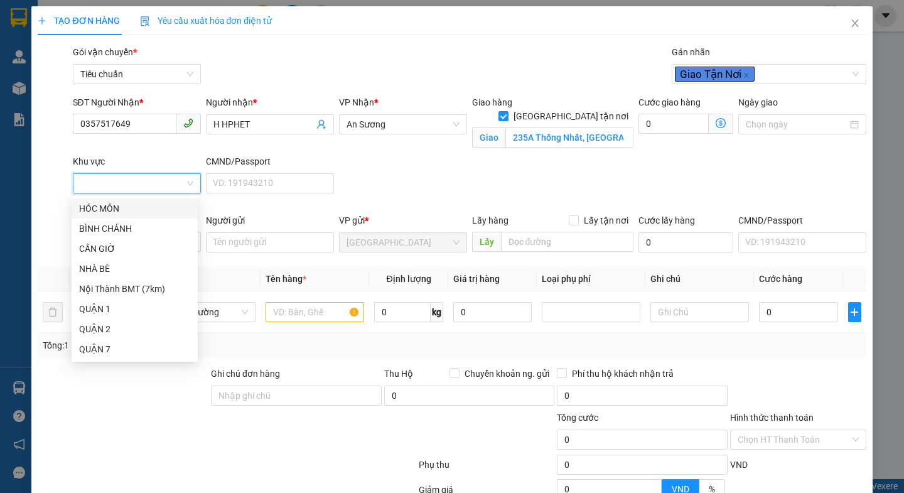
click at [97, 183] on input "Khu vực" at bounding box center [132, 183] width 104 height 19
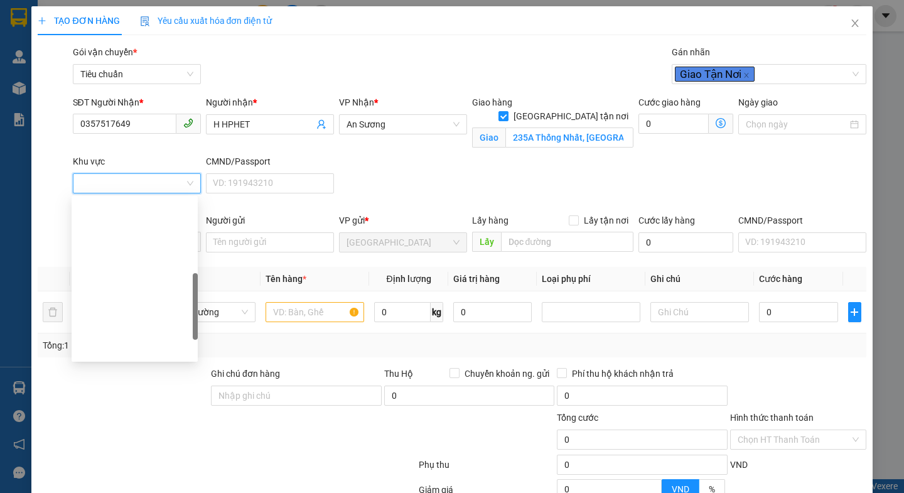
drag, startPoint x: 111, startPoint y: 295, endPoint x: 109, endPoint y: 283, distance: 12.2
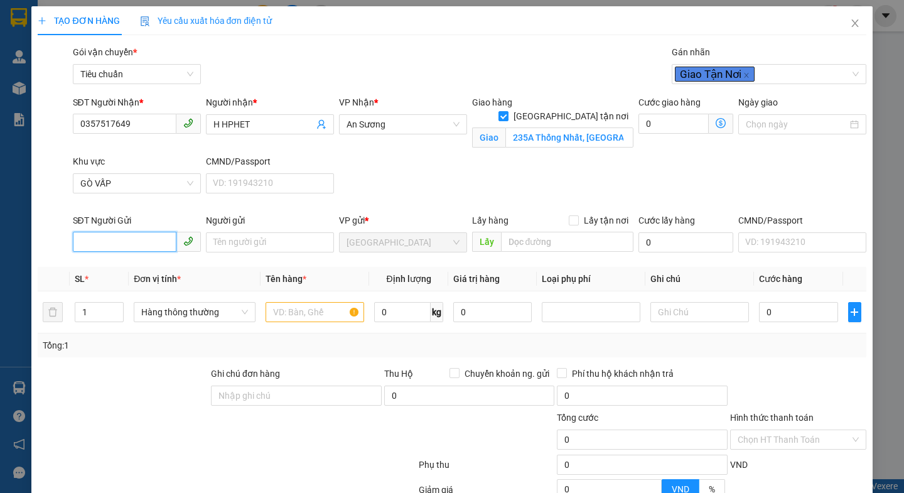
click at [112, 237] on input "SĐT Người Gửi" at bounding box center [125, 242] width 104 height 20
type input "0357517649"
click at [167, 270] on div "0357517649 - Ami Juin" at bounding box center [141, 267] width 124 height 14
type input "Ami Juin"
type input "100.000"
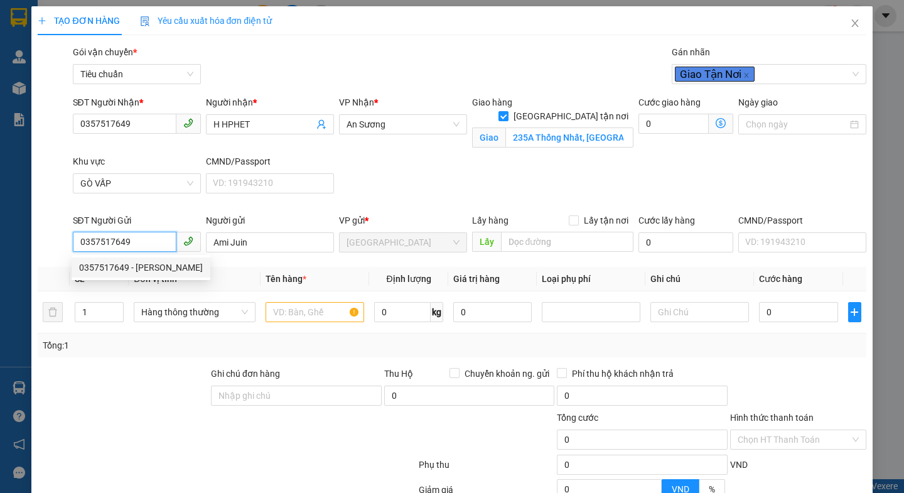
type input "100.000"
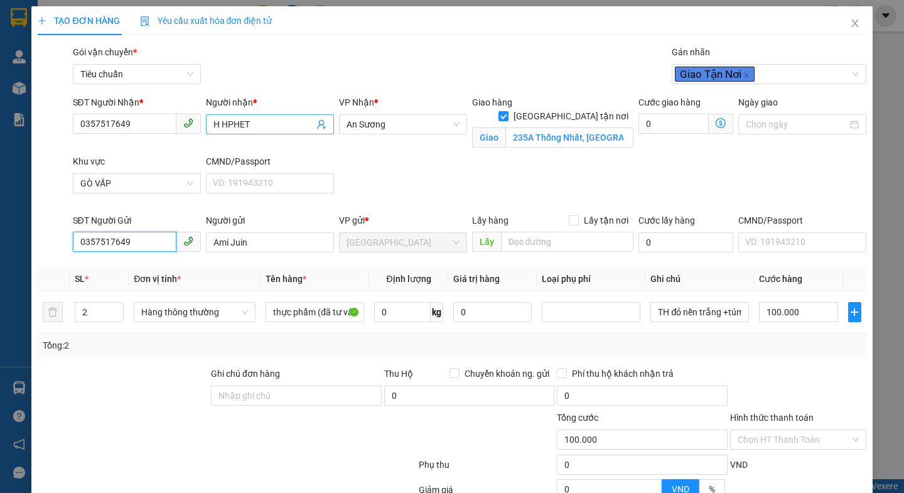
type input "0357517649"
click at [270, 124] on input "H HPHET" at bounding box center [263, 124] width 100 height 14
click at [145, 129] on input "0357517649" at bounding box center [125, 124] width 104 height 20
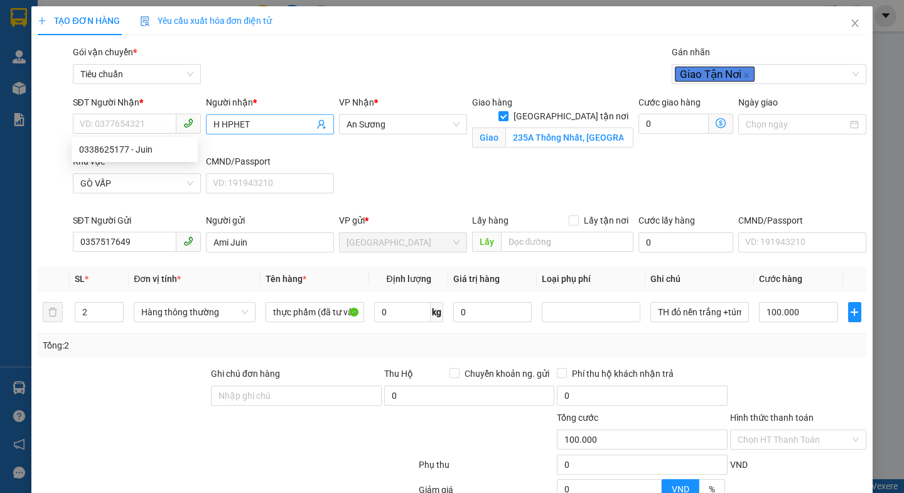
click at [274, 126] on input "H HPHET" at bounding box center [263, 124] width 100 height 14
type input "H"
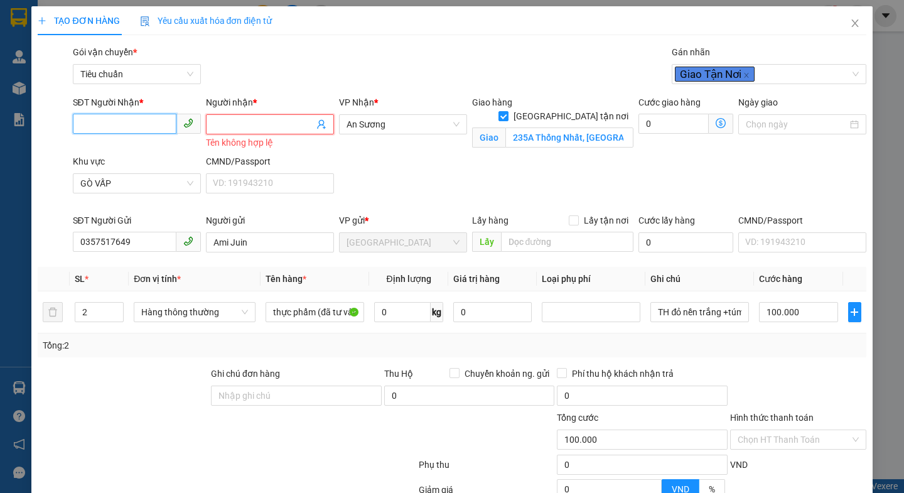
click at [134, 126] on input "SĐT Người Nhận *" at bounding box center [125, 124] width 104 height 20
type input "0338625177"
click at [124, 152] on div "0338625177 - Juin" at bounding box center [134, 149] width 111 height 14
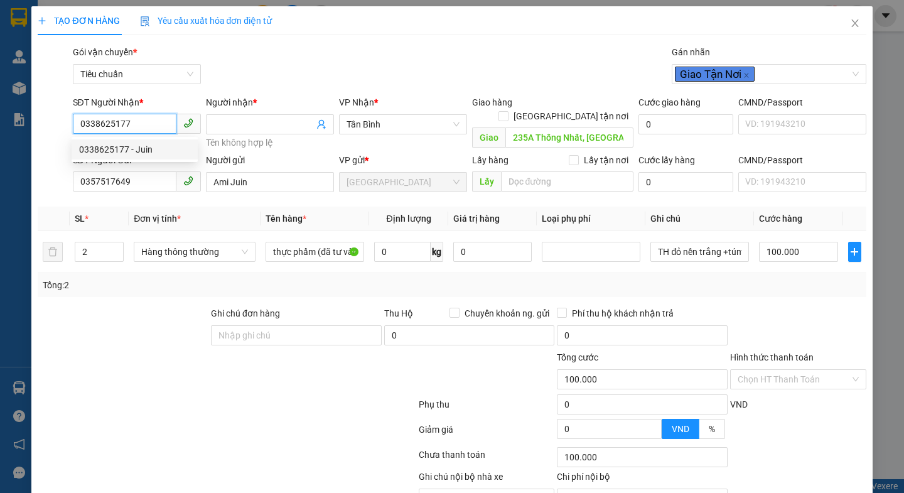
type input "Juin"
checkbox input "false"
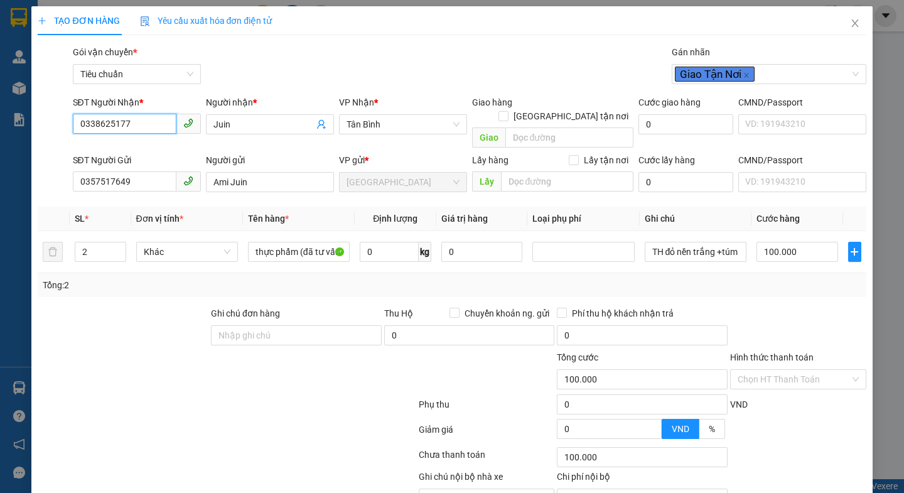
type input "0338625177"
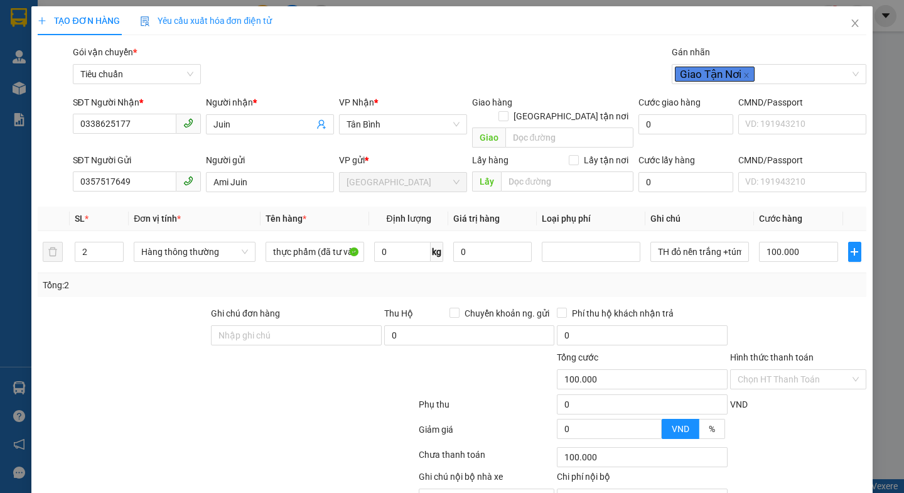
click at [118, 350] on div at bounding box center [157, 372] width 242 height 44
click at [395, 127] on span "Tân Bình" at bounding box center [402, 124] width 113 height 19
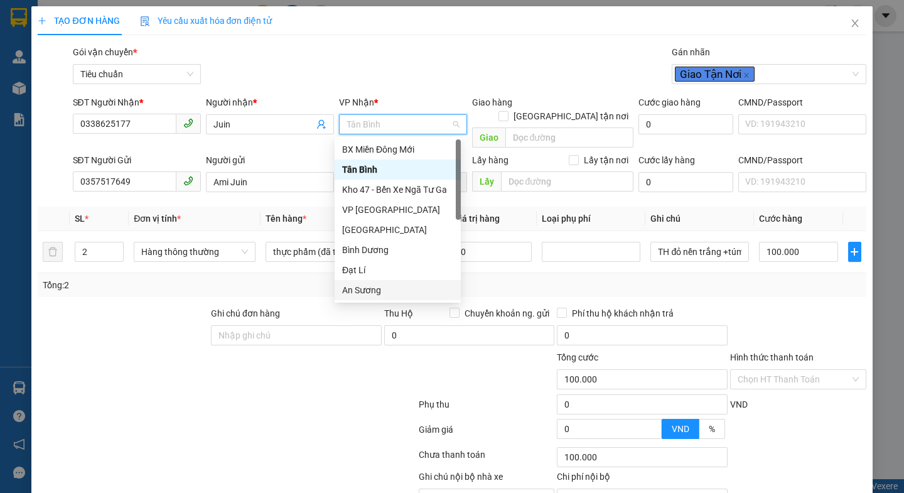
click at [379, 288] on div "An Sương" at bounding box center [397, 290] width 111 height 14
click at [379, 288] on div "Transit Pickup Surcharge Ids Transit Deliver Surcharge Ids Transit Deliver Surc…" at bounding box center [452, 291] width 828 height 493
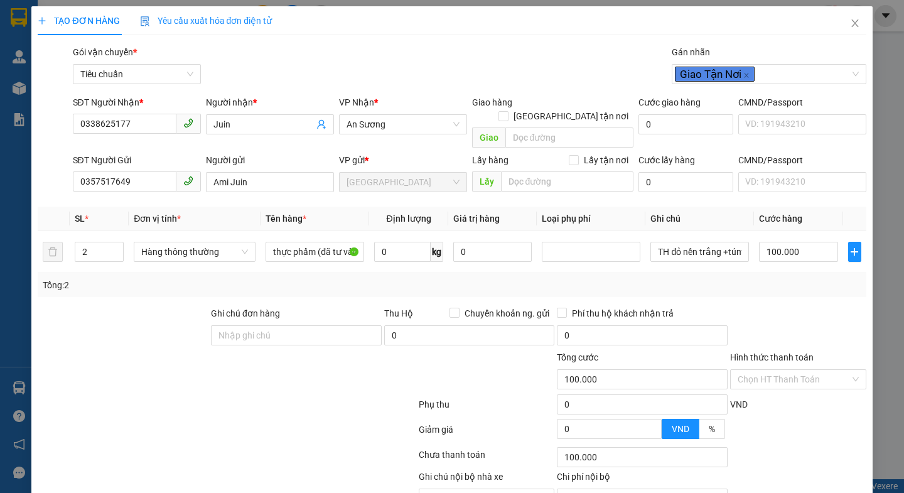
click at [557, 104] on div "Giao hàng Giao tận nơi" at bounding box center [552, 102] width 161 height 14
click at [507, 111] on input "Giao tận nơi" at bounding box center [502, 115] width 9 height 9
checkbox input "true"
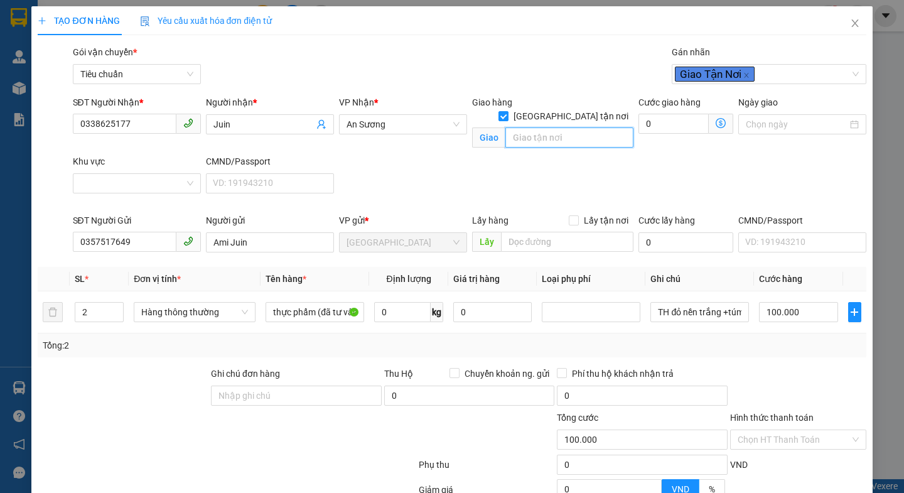
click at [549, 129] on input "search" at bounding box center [569, 137] width 128 height 20
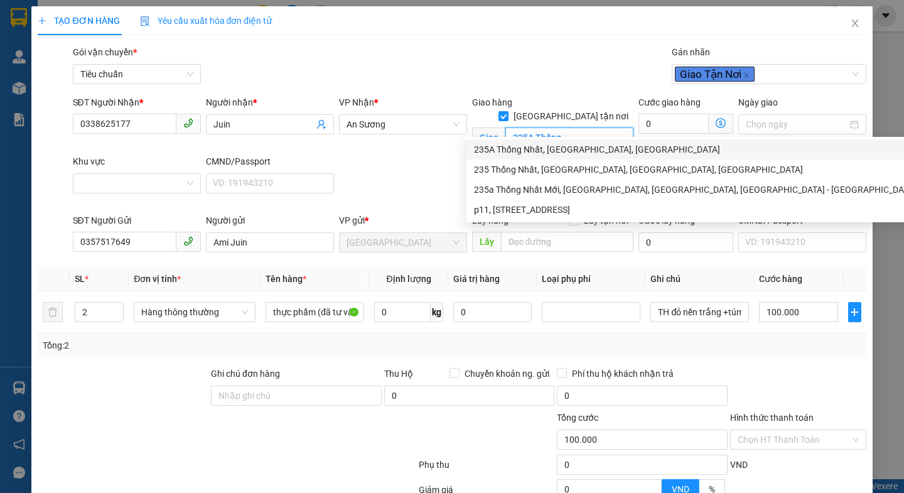
click at [528, 151] on div "235A Thống Nhất, Phường 11, Quận Gò Vấp, Thành phố Hồ Chí Minh" at bounding box center [695, 149] width 442 height 14
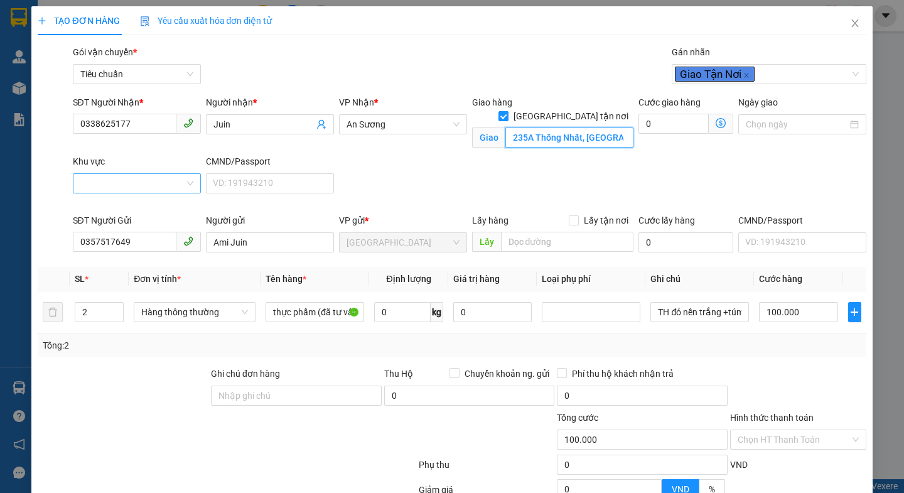
type input "235A Thống Nhất, Phường 11, Quận Gò Vấp, Thành phố Hồ Chí Minh"
click at [94, 186] on input "Khu vực" at bounding box center [132, 183] width 104 height 19
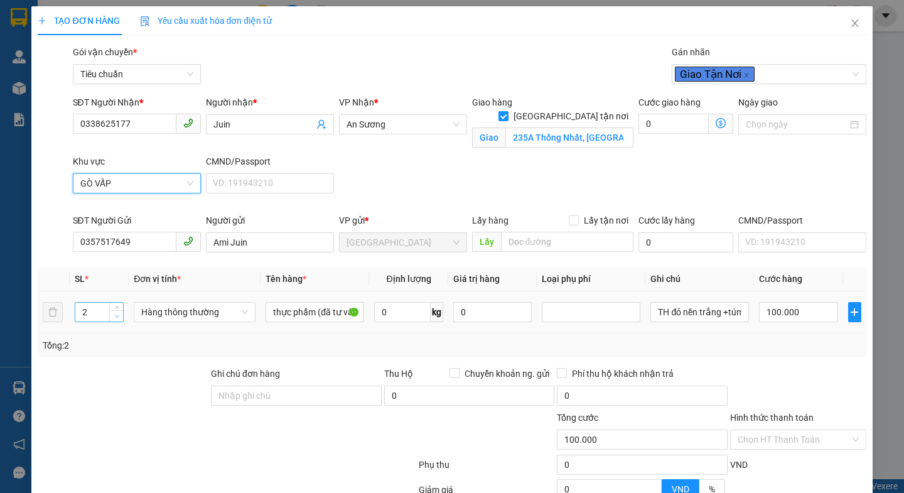
click at [113, 317] on span "down" at bounding box center [117, 316] width 8 height 8
type input "1"
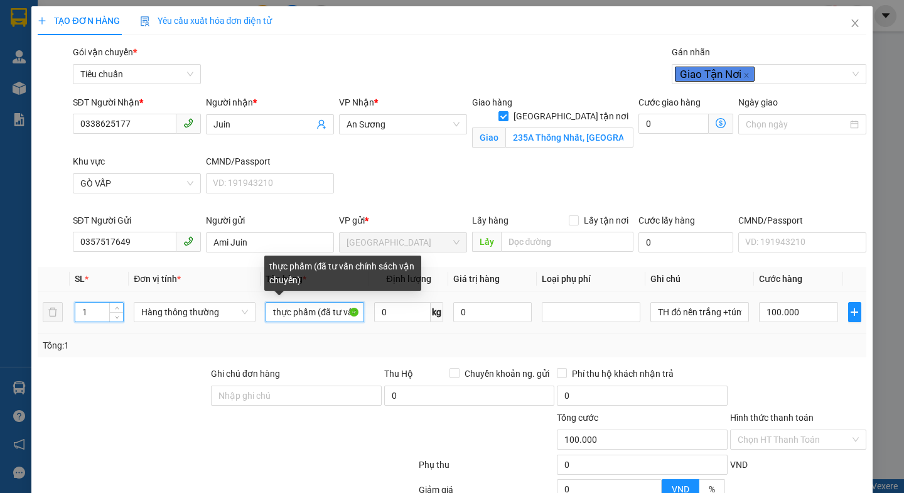
click at [311, 311] on input "thực phẩm (đã tư vấn chính sách vận chuyển)" at bounding box center [314, 312] width 99 height 20
type input "0"
type input "thực phẩ (đã tư vấn chính sách vận chuyển)"
type input "0"
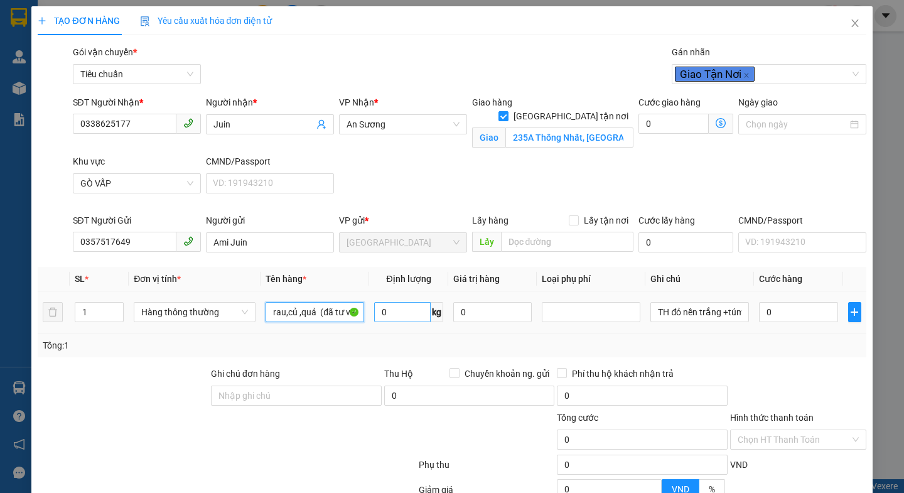
type input "rau,củ ,quả (đã tư vấn chính sách vận chuyển)"
click at [396, 307] on input "0" at bounding box center [402, 312] width 56 height 20
type input "14"
click at [333, 436] on div at bounding box center [348, 432] width 139 height 44
type input "50.000"
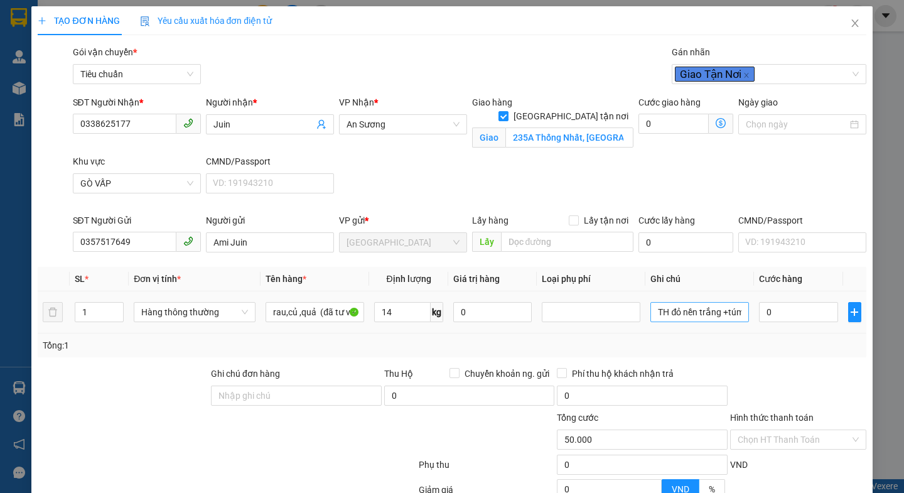
type input "50.000"
type input "130.000"
type input "80.000"
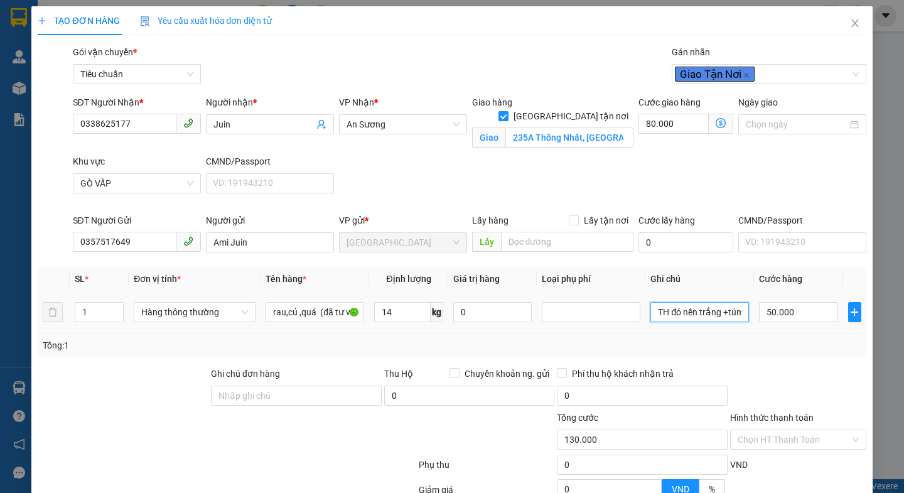
click at [739, 314] on input "TH đỏ nền trắng +túm hồng chữ xanh đỏ" at bounding box center [699, 312] width 99 height 20
click at [736, 310] on input "hồng chữ xanh đ" at bounding box center [699, 312] width 99 height 20
type input "h"
type input "BAO TRẮNG CHỮ XANH ,ĐỎ"
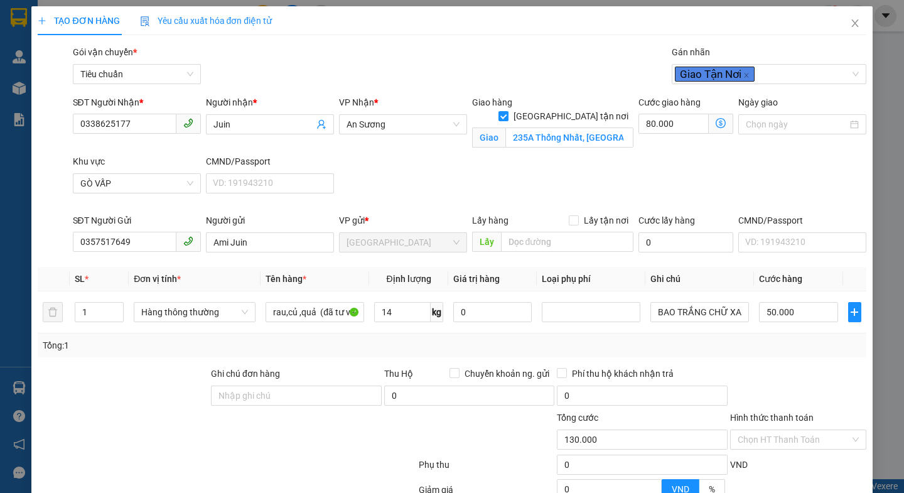
click at [715, 120] on icon "dollar-circle" at bounding box center [720, 123] width 10 height 10
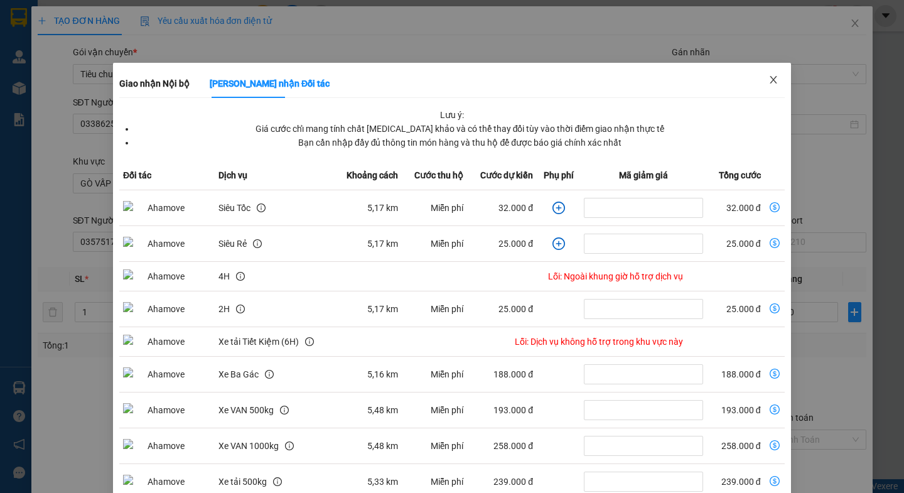
click at [768, 77] on icon "close" at bounding box center [773, 80] width 10 height 10
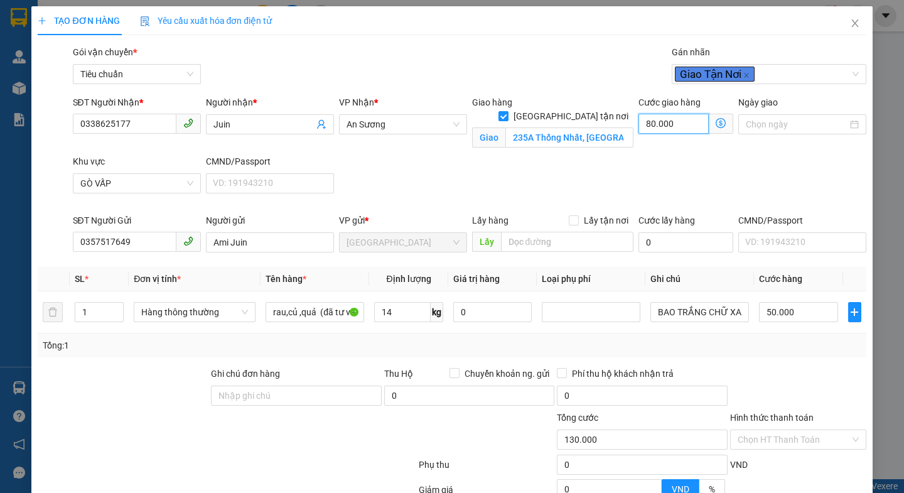
click at [661, 125] on input "80.000" at bounding box center [673, 124] width 70 height 20
type input "50.004"
type input "4"
type input "50.040"
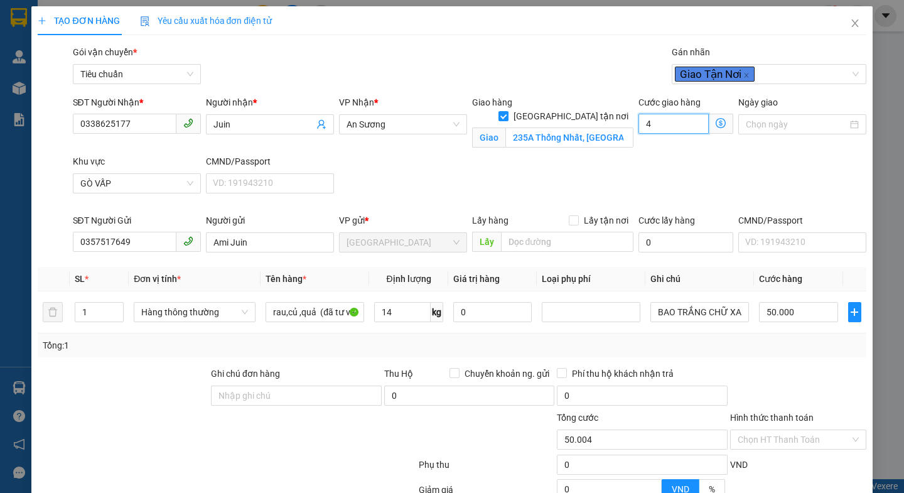
type input "50.040"
type input "40"
type input "90.000"
type input "40.000"
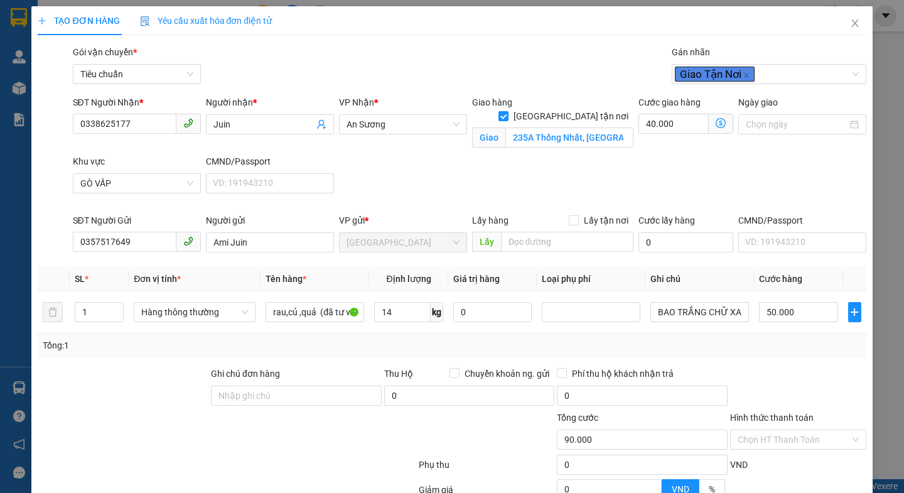
click at [738, 193] on div "SĐT Người Nhận * 0338625177 Người nhận * Juin VP Nhận * An Sương Giao hàng Giao…" at bounding box center [469, 154] width 798 height 118
click at [213, 122] on input "Juin" at bounding box center [263, 124] width 100 height 14
type input "H Juin"
click at [782, 430] on input "Hình thức thanh toán" at bounding box center [793, 439] width 112 height 19
click at [769, 457] on div "Tại văn phòng" at bounding box center [788, 464] width 119 height 14
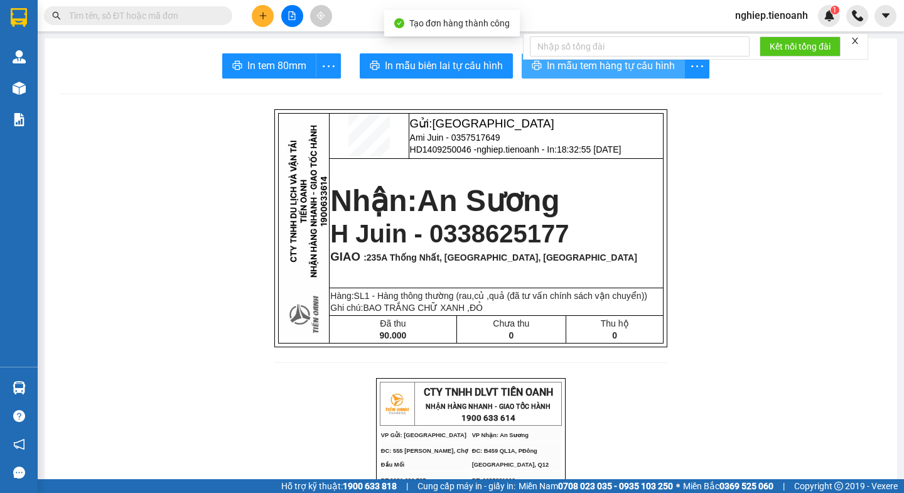
click at [553, 63] on span "In mẫu tem hàng tự cấu hình" at bounding box center [611, 66] width 128 height 16
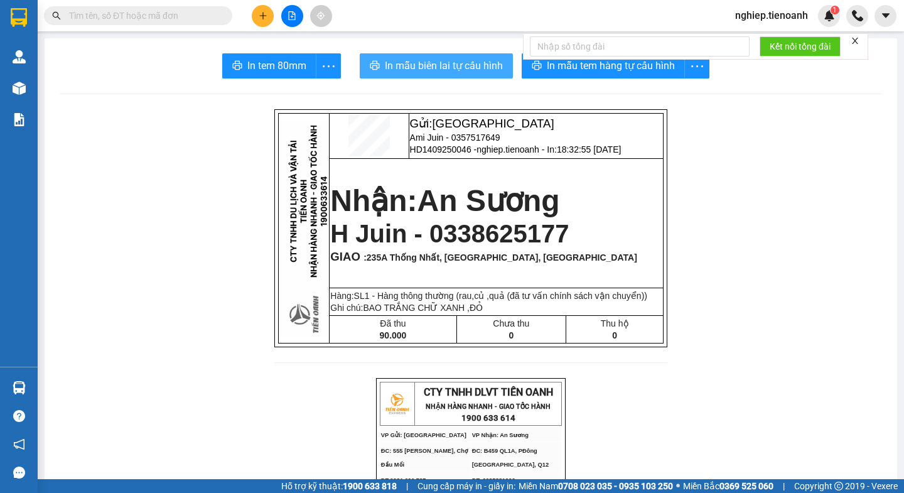
click at [408, 60] on span "In mẫu biên lai tự cấu hình" at bounding box center [444, 66] width 118 height 16
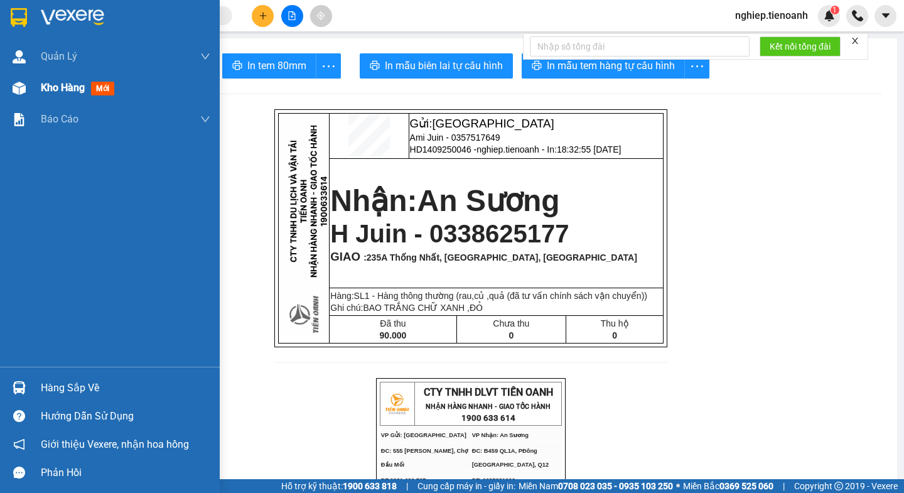
click at [49, 88] on span "Kho hàng" at bounding box center [63, 88] width 44 height 12
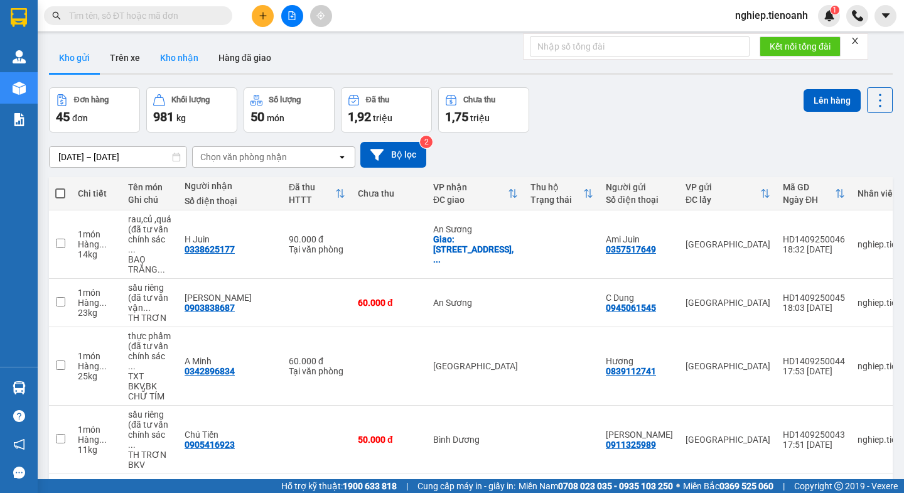
click at [187, 52] on button "Kho nhận" at bounding box center [179, 58] width 58 height 30
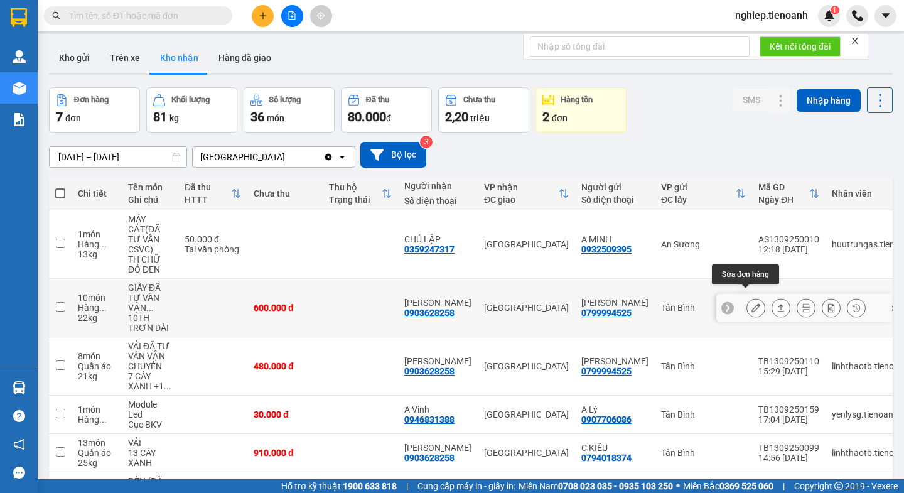
click at [751, 303] on icon at bounding box center [755, 307] width 9 height 9
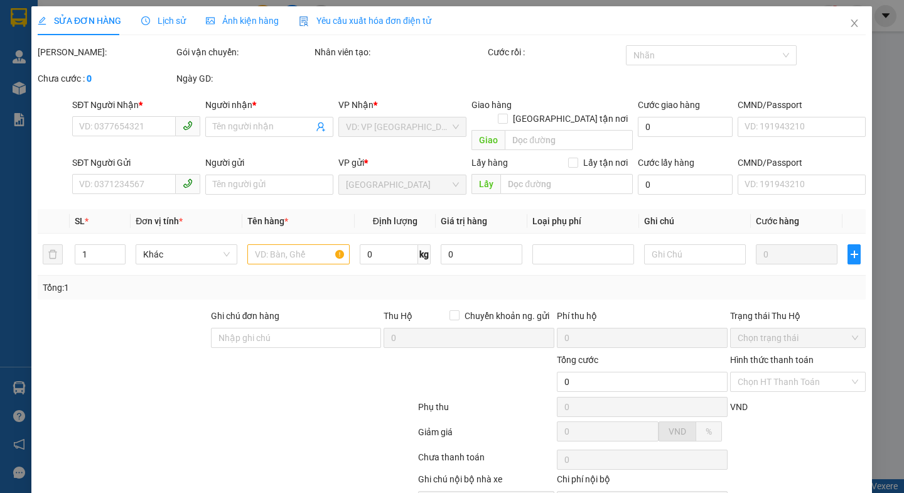
type input "0903628258"
type input "C Phương"
type input "0799994525"
type input "HÙNG NGÂN"
type input "600.000"
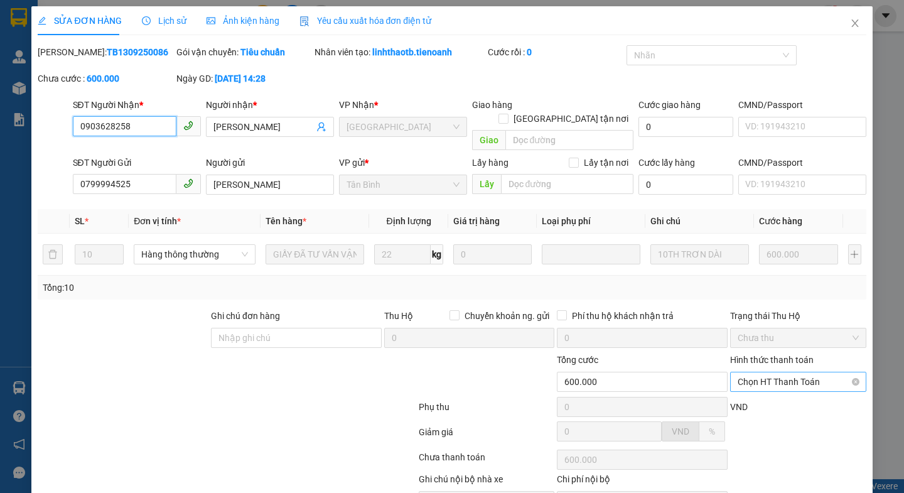
click at [775, 372] on span "Chọn HT Thanh Toán" at bounding box center [797, 381] width 121 height 19
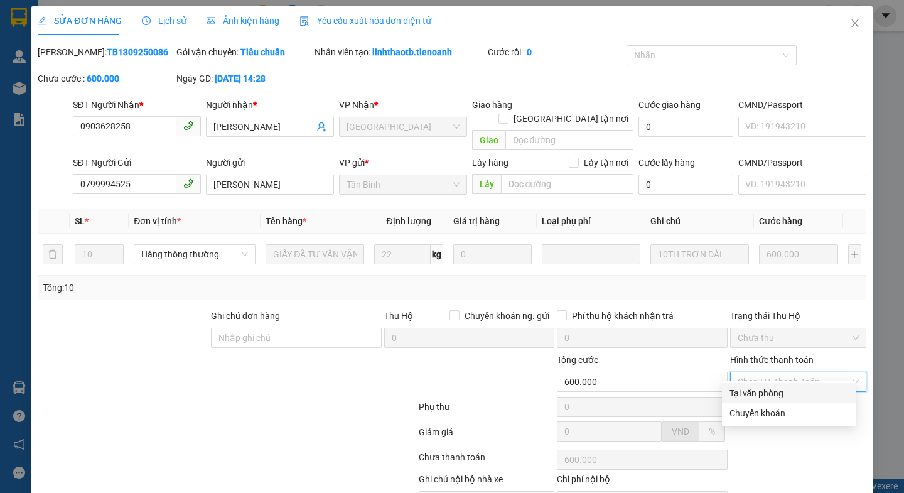
click at [761, 386] on div "Tại văn phòng" at bounding box center [788, 393] width 119 height 14
type input "0"
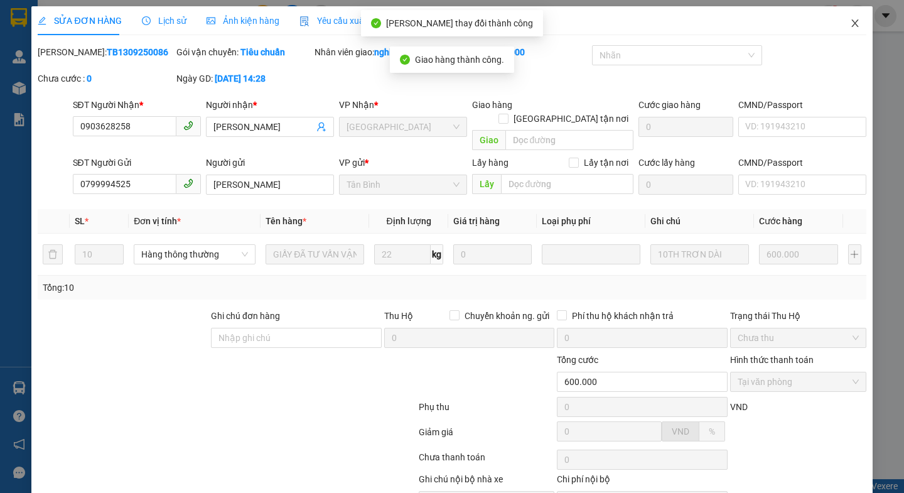
click at [850, 27] on icon "close" at bounding box center [855, 23] width 10 height 10
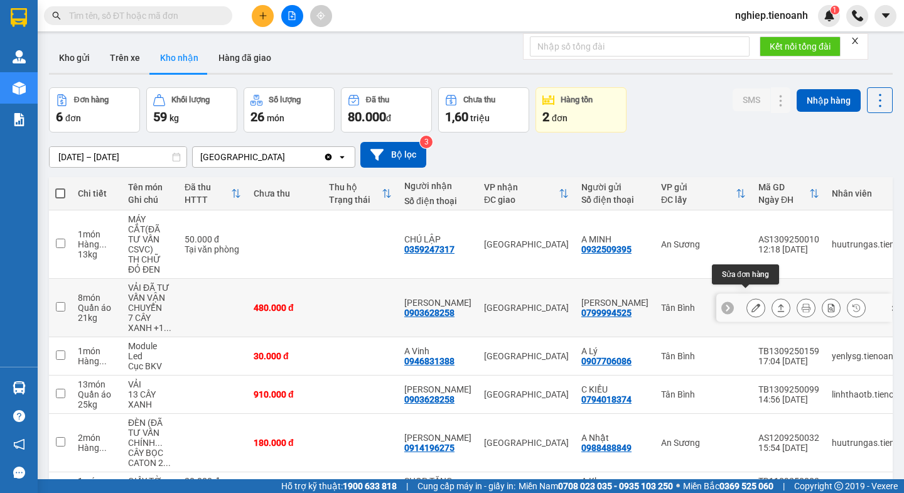
click at [747, 297] on button at bounding box center [756, 308] width 18 height 22
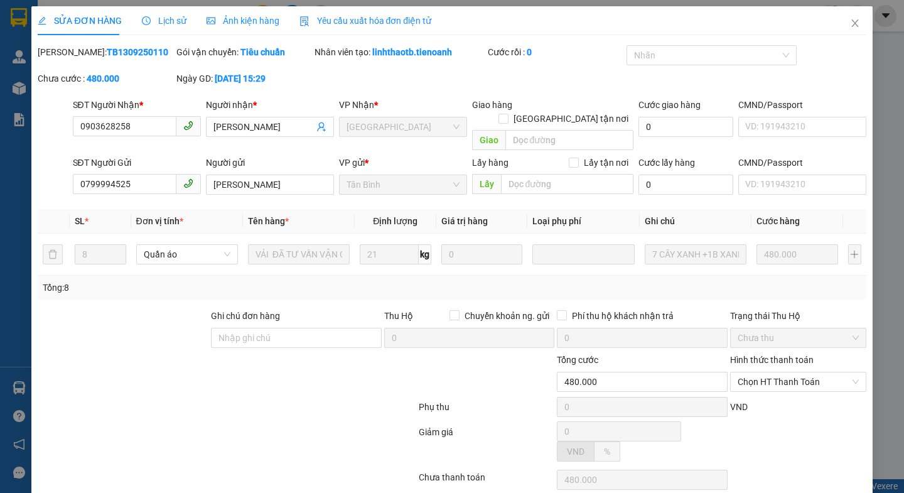
type input "0903628258"
type input "C Phương"
type input "0799994525"
type input "HÙNG NGÂN"
type input "480.000"
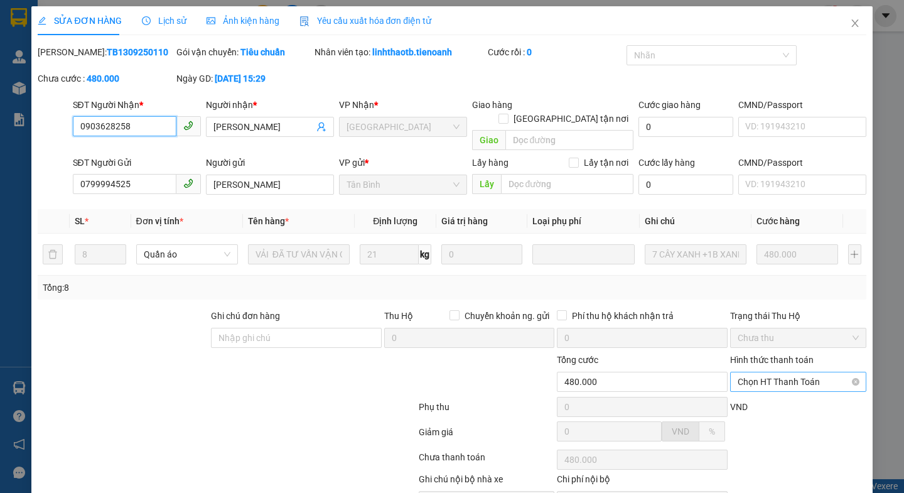
click at [749, 372] on span "Chọn HT Thanh Toán" at bounding box center [797, 381] width 121 height 19
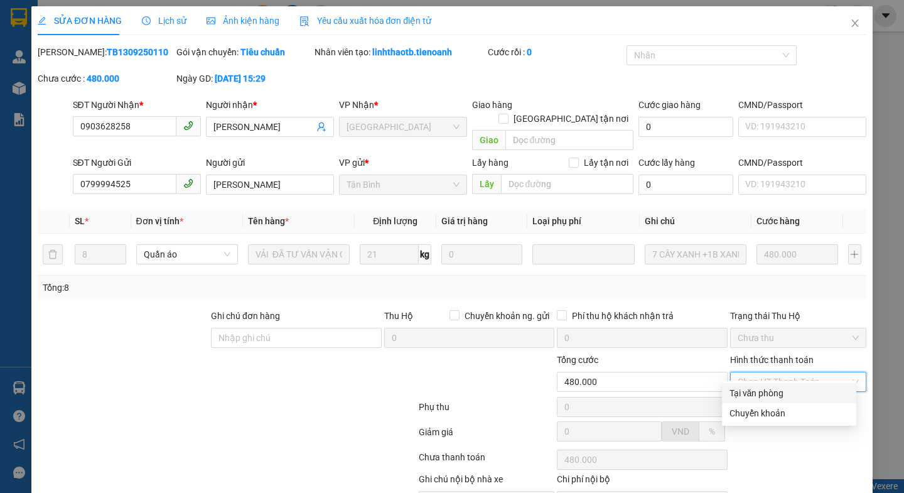
click at [742, 386] on div "Tại văn phòng" at bounding box center [788, 393] width 119 height 14
type input "0"
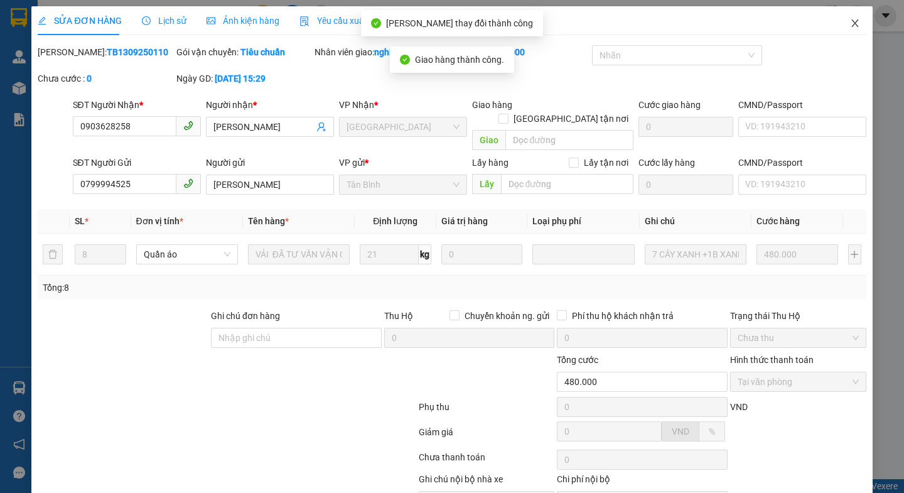
click at [850, 28] on icon "close" at bounding box center [855, 23] width 10 height 10
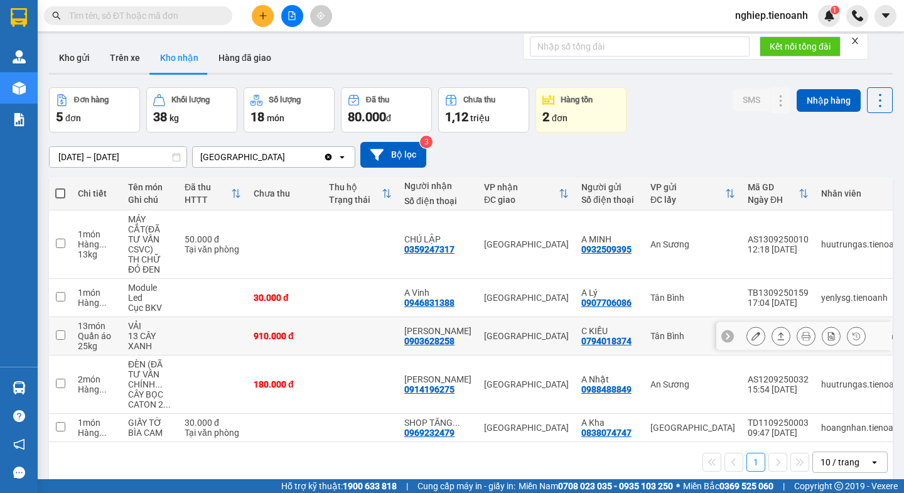
click at [751, 331] on icon at bounding box center [755, 335] width 9 height 9
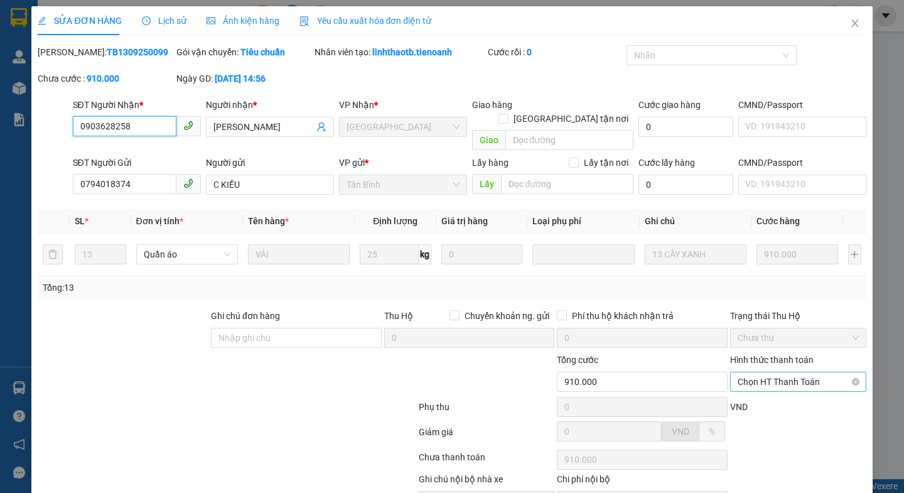
click at [749, 372] on span "Chọn HT Thanh Toán" at bounding box center [797, 381] width 121 height 19
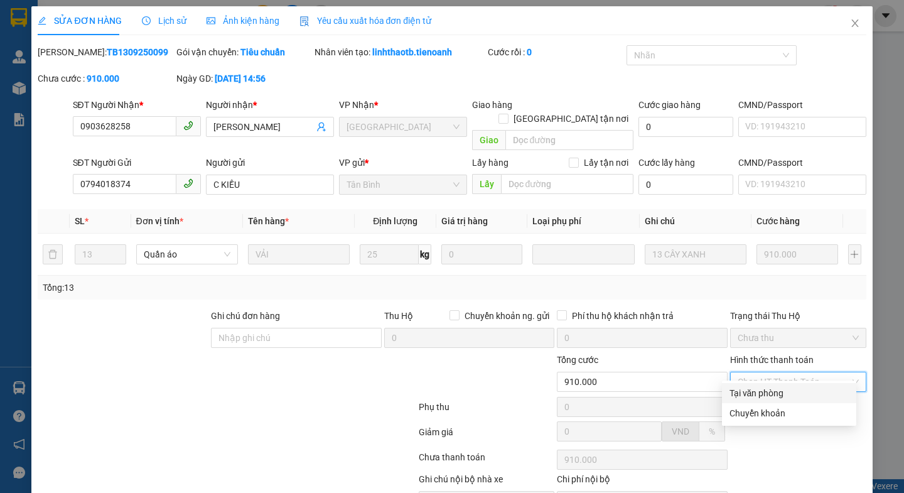
click at [745, 383] on div "Tại văn phòng" at bounding box center [789, 393] width 134 height 20
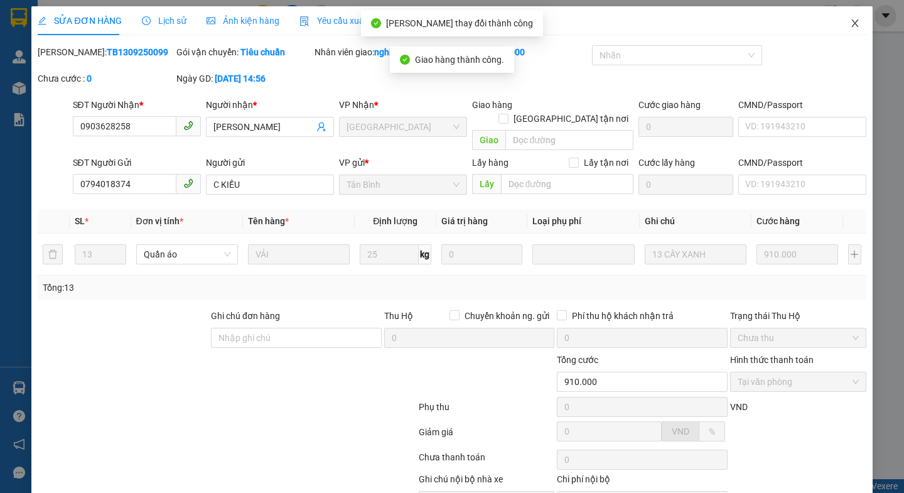
click at [840, 16] on span "Close" at bounding box center [854, 23] width 35 height 35
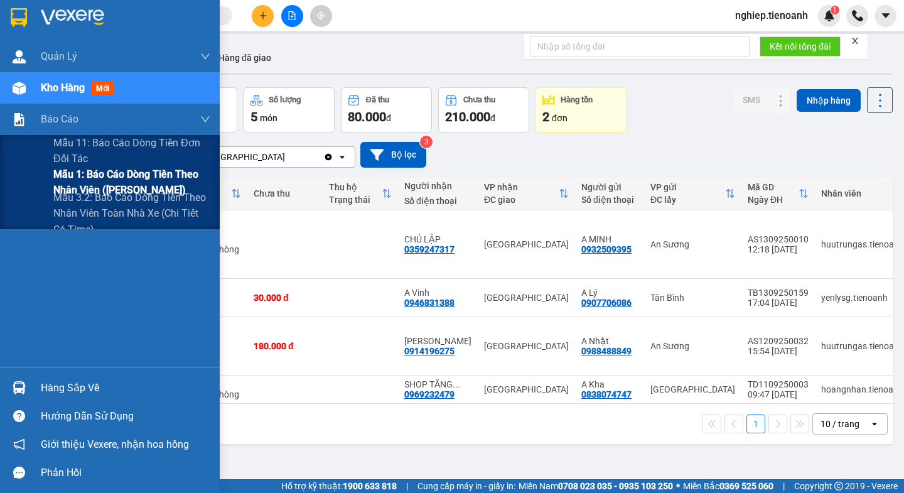
click at [68, 182] on span "Mẫu 1: Báo cáo dòng tiền theo nhân viên ([PERSON_NAME])" at bounding box center [131, 181] width 157 height 31
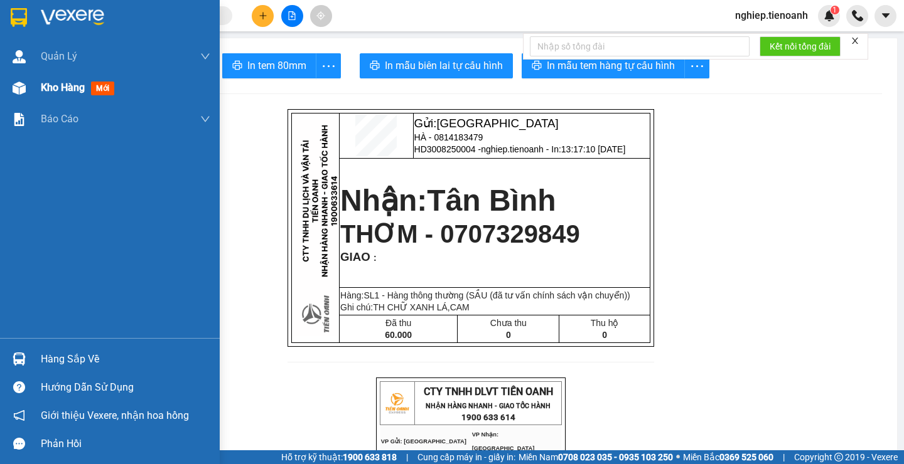
click at [67, 82] on span "Kho hàng" at bounding box center [63, 88] width 44 height 12
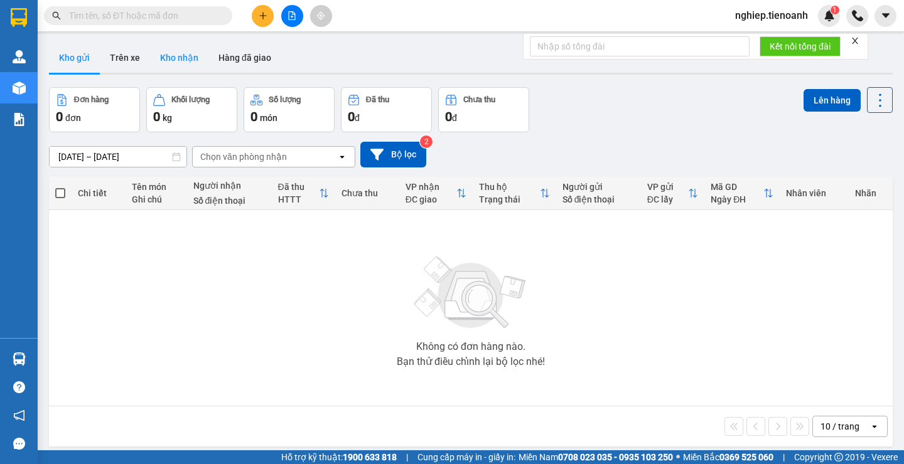
click at [176, 56] on button "Kho nhận" at bounding box center [179, 58] width 58 height 30
